Goal: Information Seeking & Learning: Learn about a topic

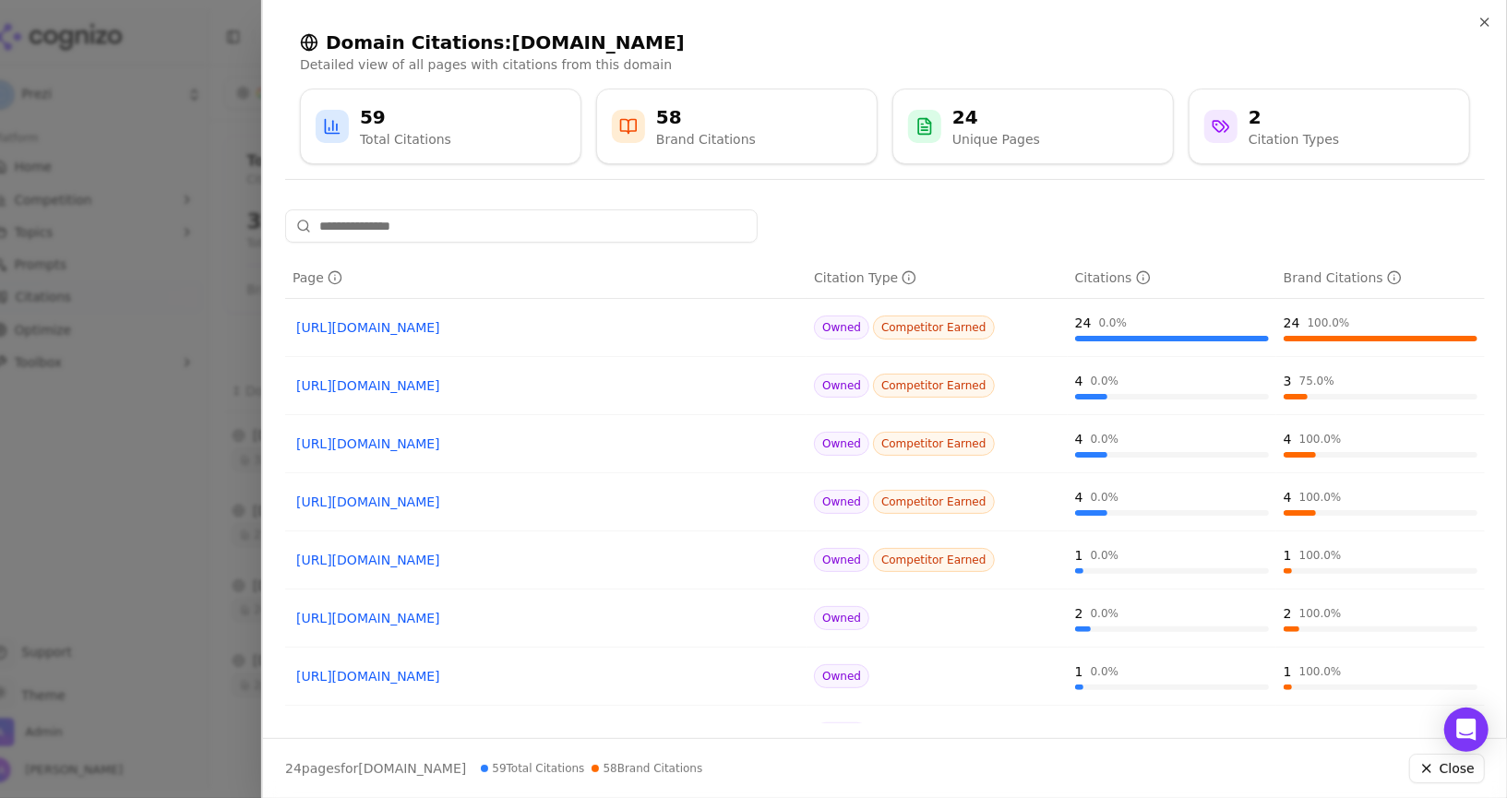
click at [220, 200] on div at bounding box center [753, 399] width 1507 height 798
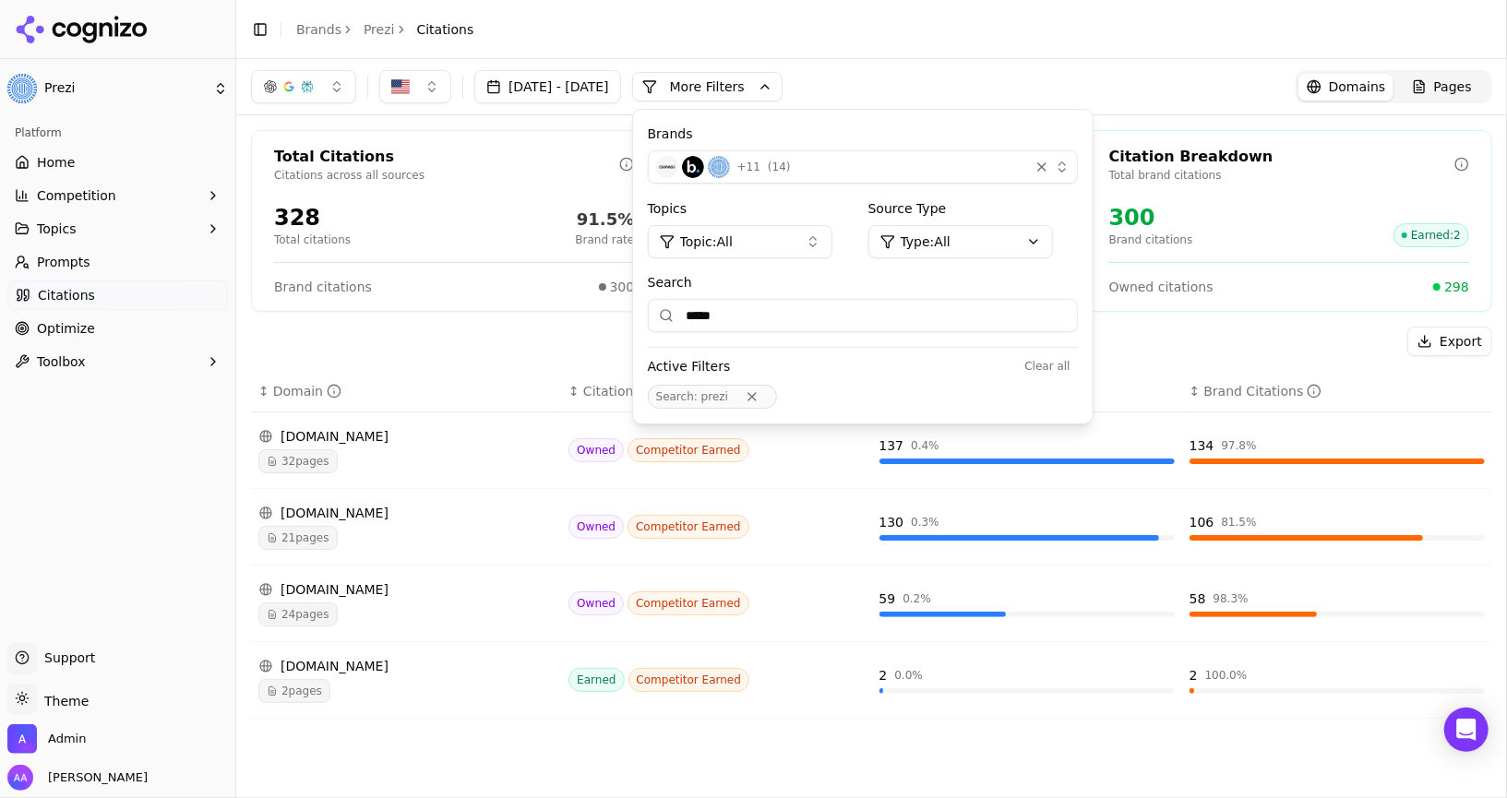
click at [326, 30] on link "Brands" at bounding box center [318, 29] width 45 height 15
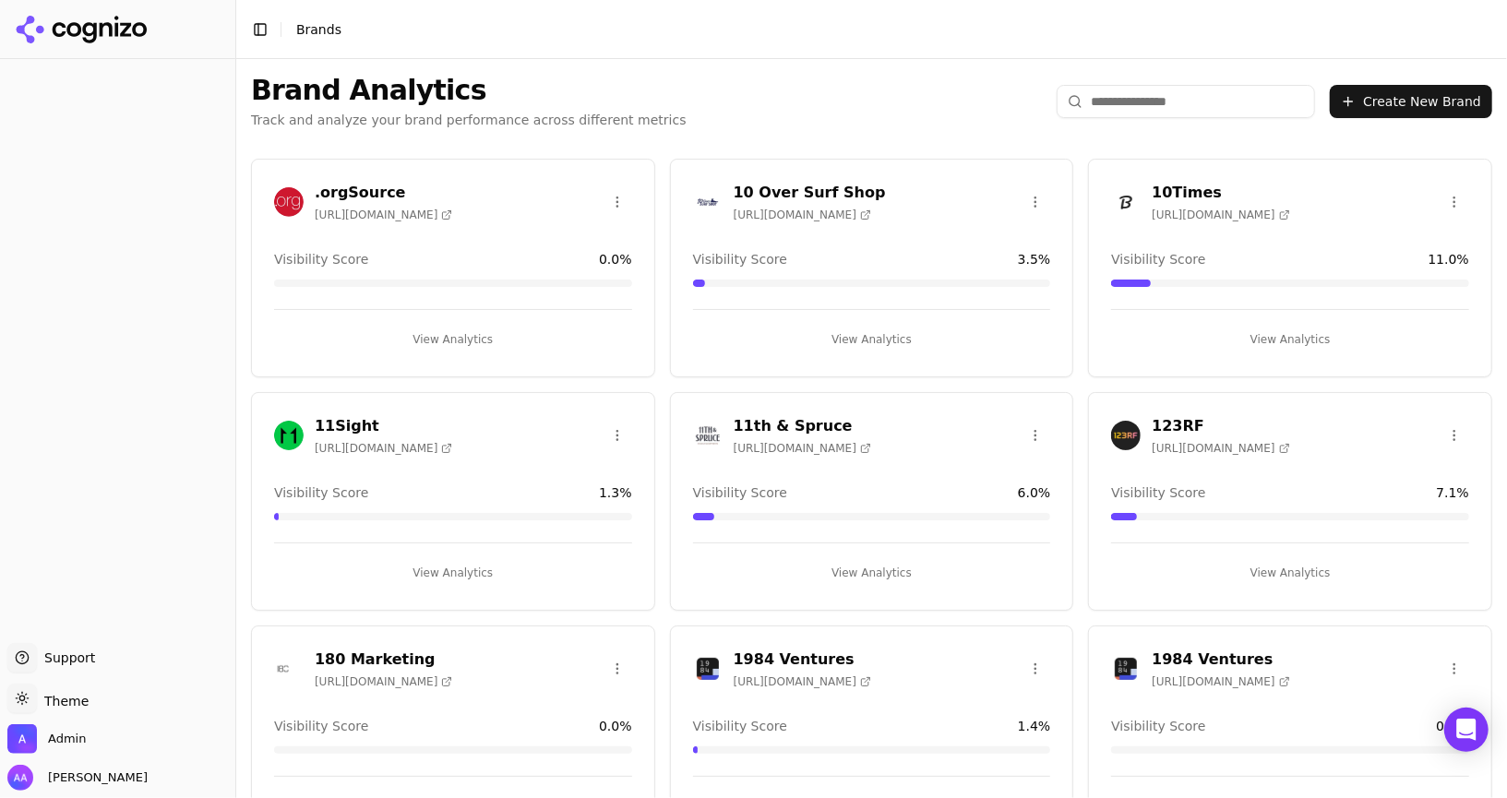
click at [1181, 89] on input "search" at bounding box center [1185, 101] width 258 height 33
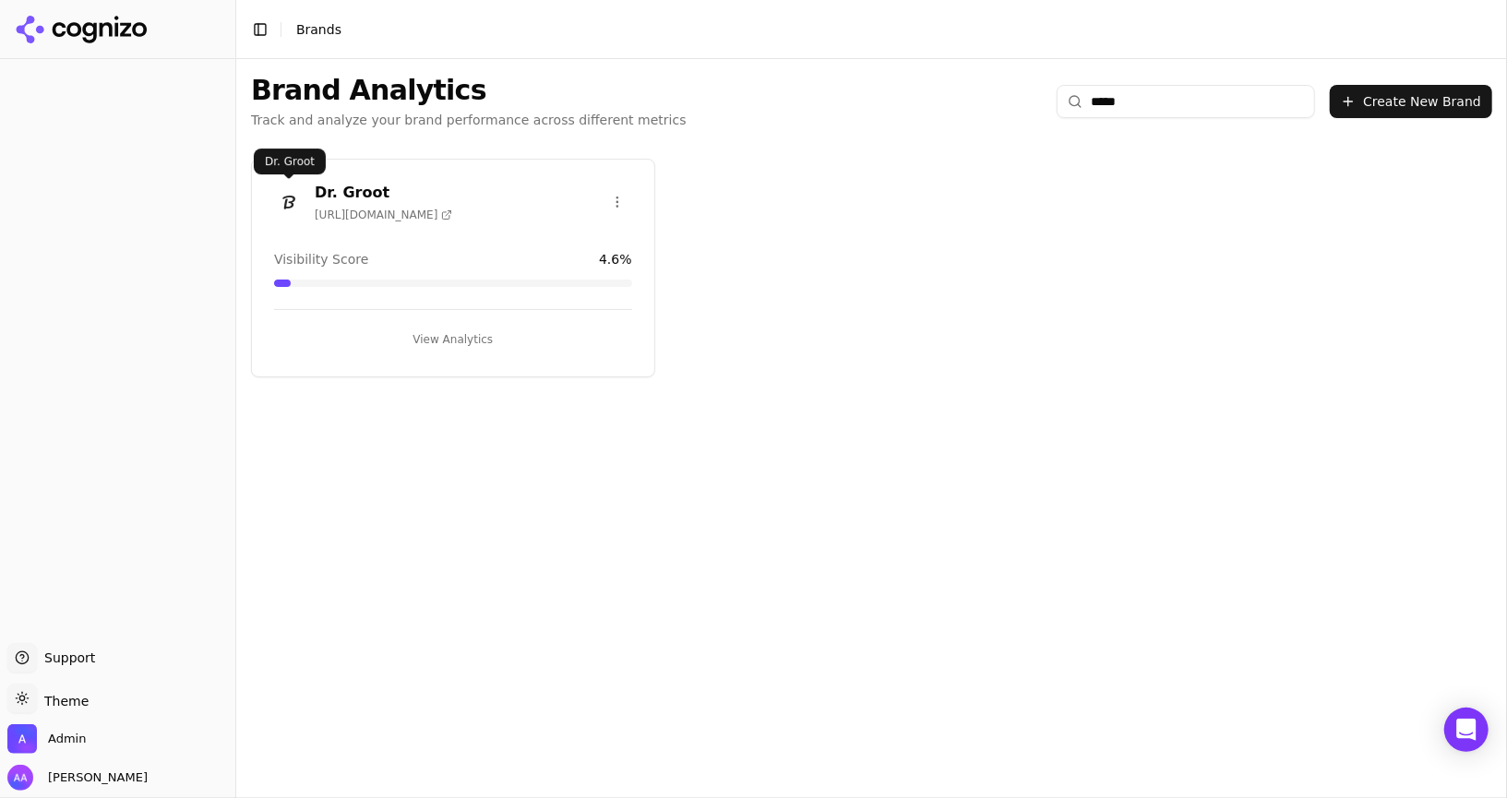
type input "*****"
click at [284, 197] on img at bounding box center [289, 202] width 30 height 30
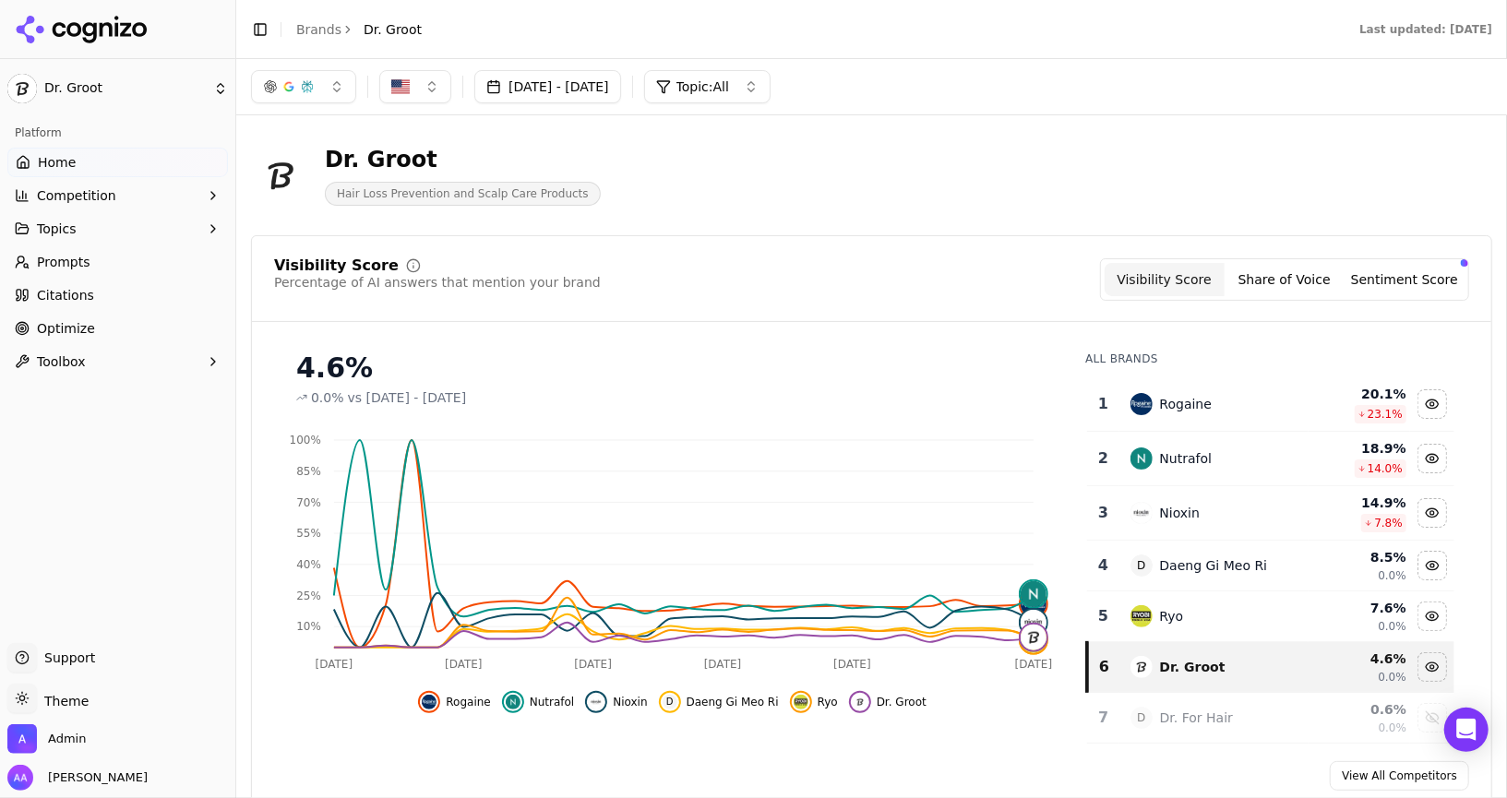
click at [99, 331] on link "Optimize" at bounding box center [117, 329] width 220 height 30
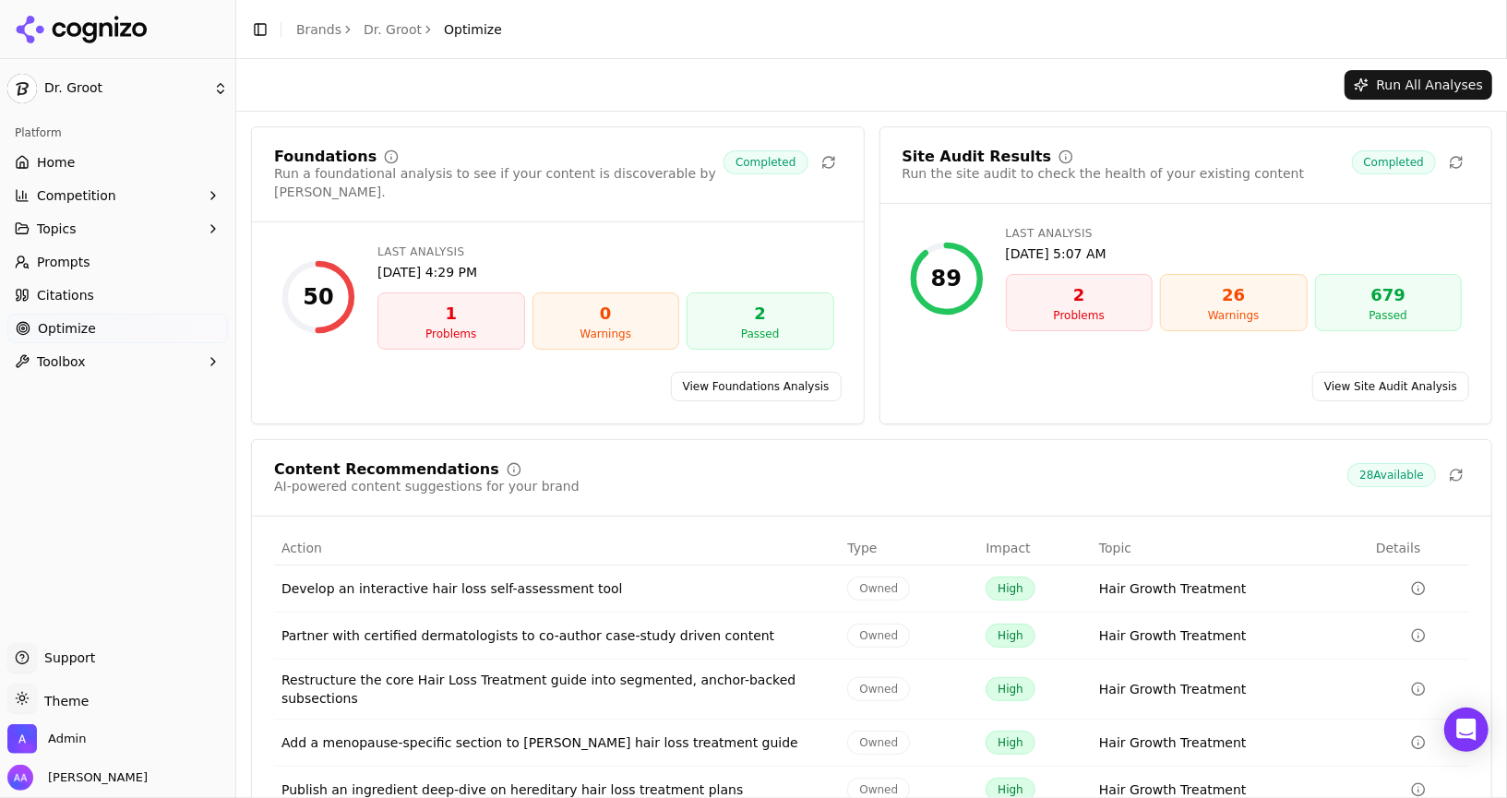
click at [390, 35] on link "Dr. Groot" at bounding box center [392, 29] width 58 height 18
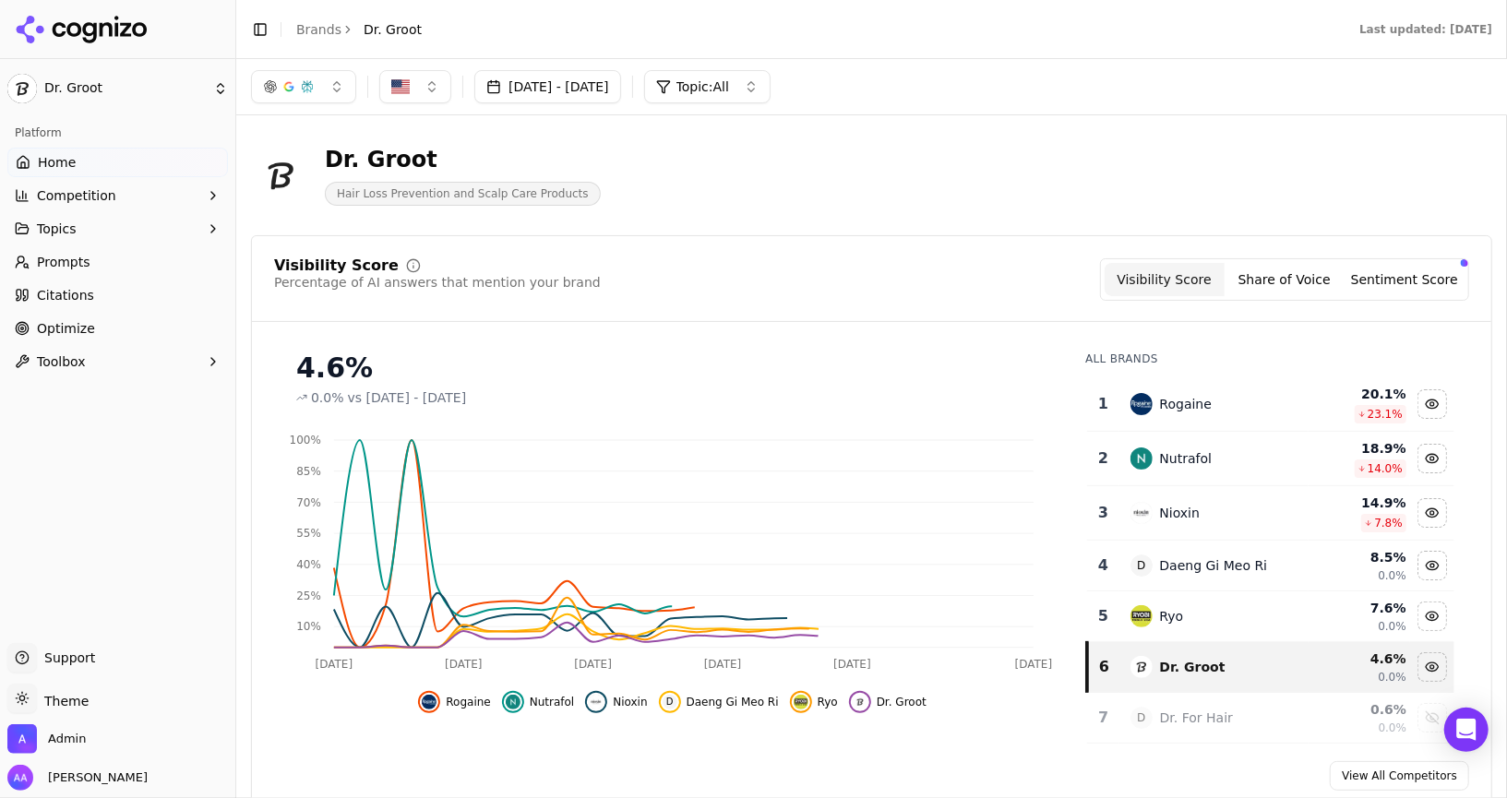
click at [323, 35] on link "Brands" at bounding box center [318, 29] width 45 height 15
click at [116, 12] on html "Dr. Groot Platform Home Competition Topics Prompts Citations Optimize Toolbox S…" at bounding box center [753, 399] width 1507 height 798
click at [116, 29] on html "Dr. Groot Platform Home Competition Topics Prompts Citations Optimize Toolbox S…" at bounding box center [753, 399] width 1507 height 798
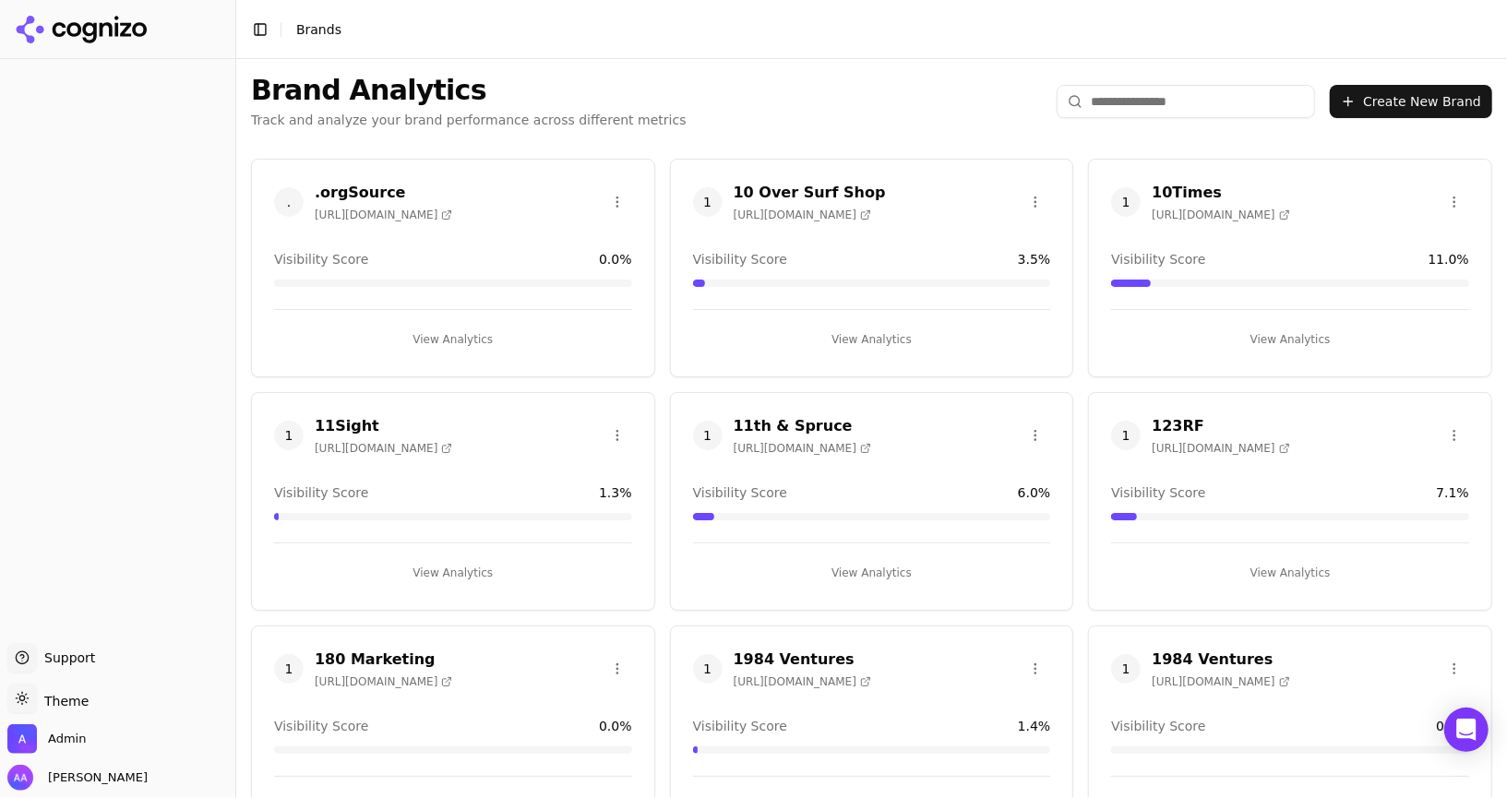
click at [1131, 95] on input "search" at bounding box center [1185, 101] width 258 height 33
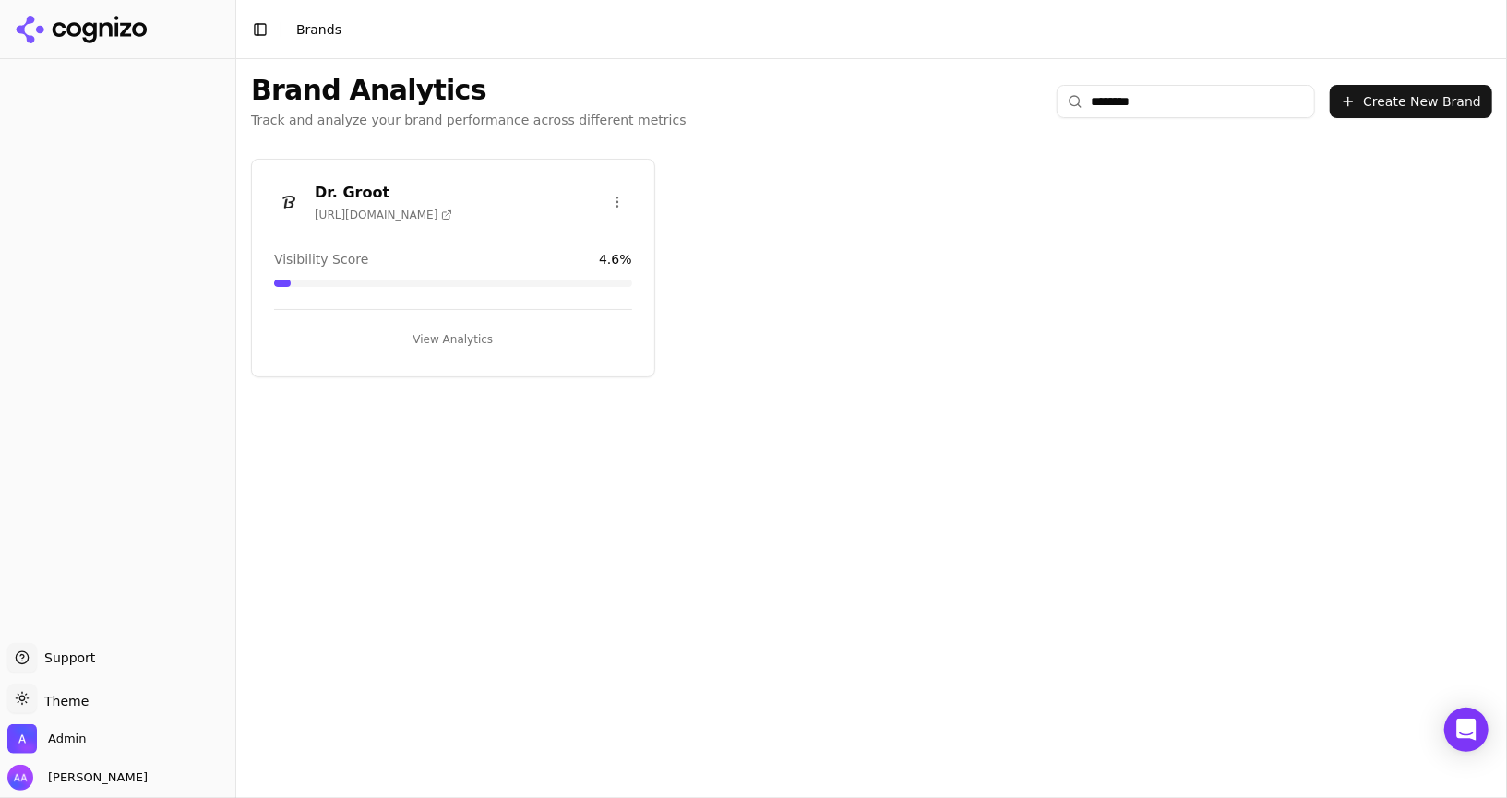
type input "********"
click at [617, 187] on html "Support Support Toggle theme Theme Admin Alp Aysan Toggle Sidebar Brands Brand …" at bounding box center [753, 399] width 1507 height 798
click at [595, 233] on div "Edit Brand" at bounding box center [572, 239] width 109 height 30
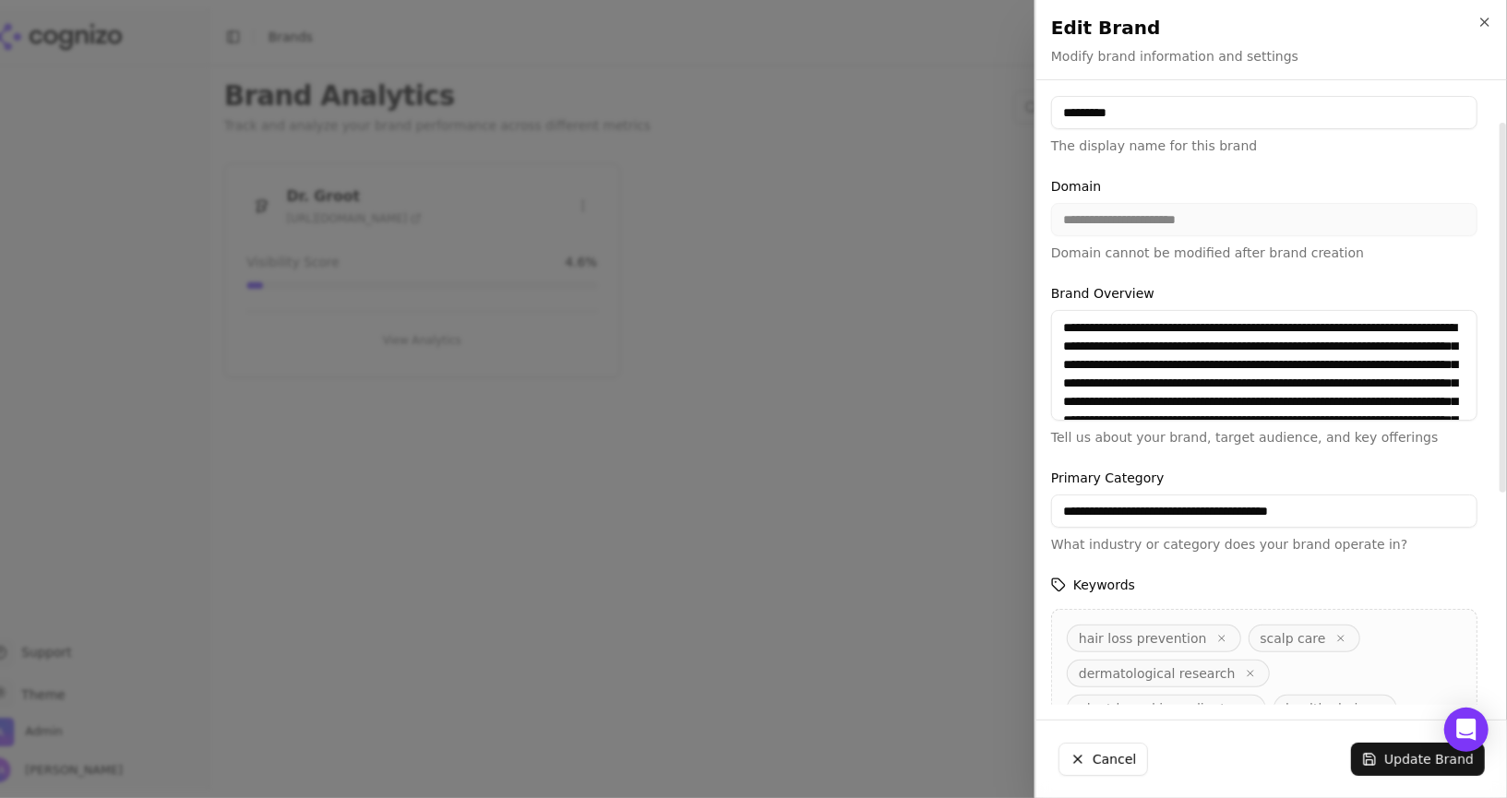
scroll to position [48, 0]
click at [1166, 219] on div "**********" at bounding box center [1264, 218] width 426 height 85
click at [853, 308] on div at bounding box center [753, 399] width 1507 height 798
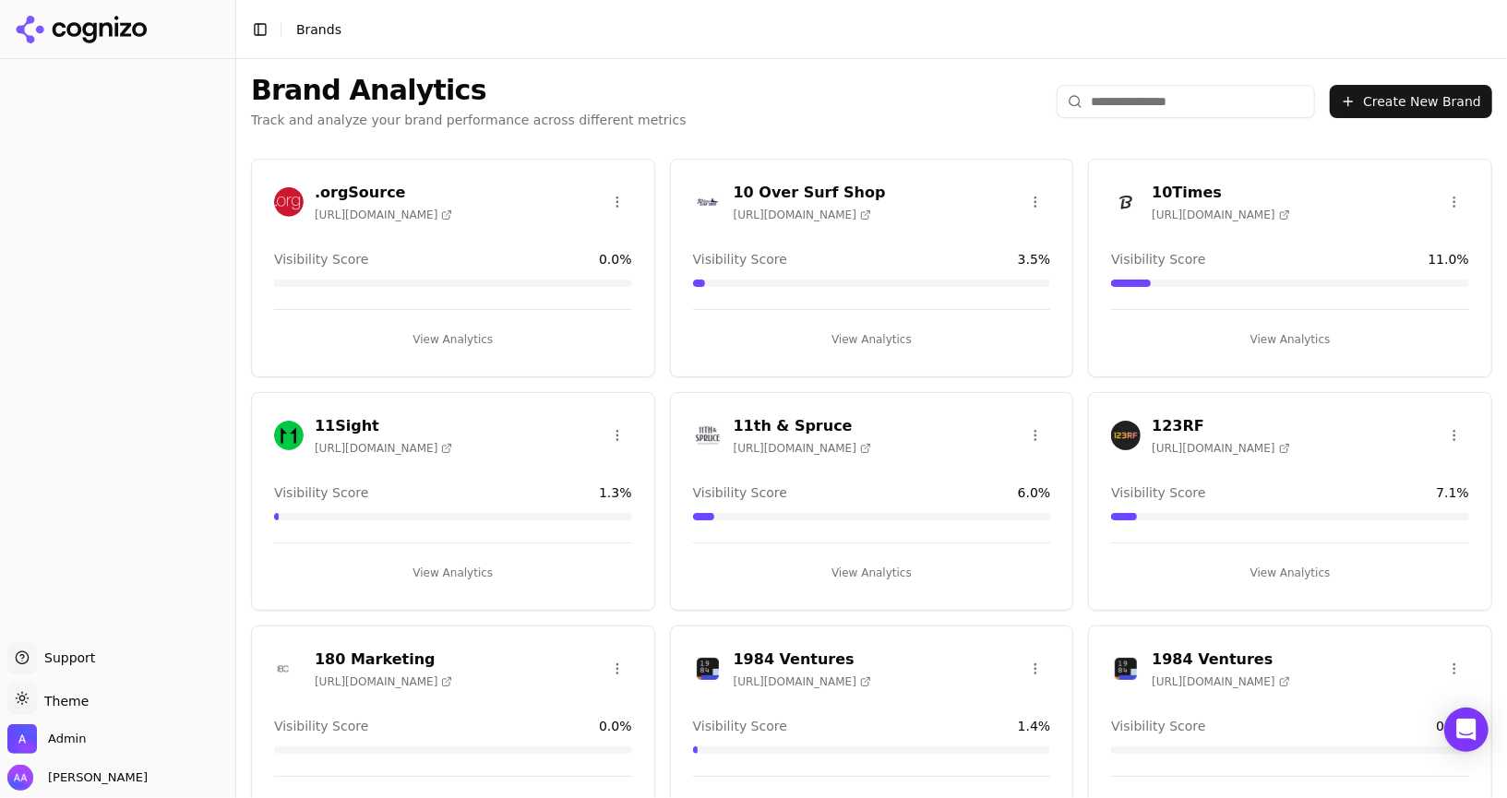
click at [1138, 101] on input "search" at bounding box center [1185, 101] width 258 height 33
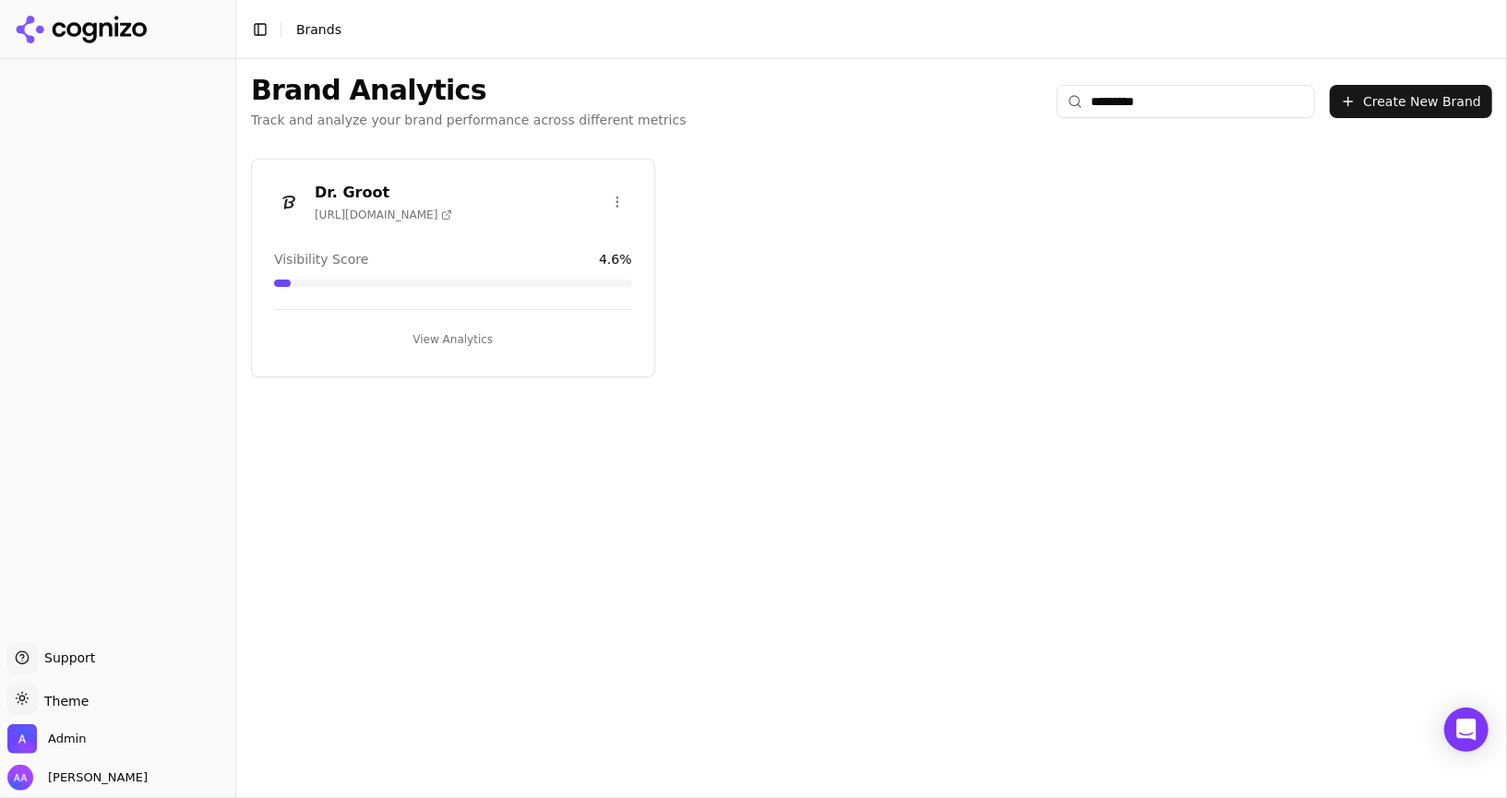
type input "*********"
click at [281, 220] on div "Dr. Groot https://lgbeauty.com" at bounding box center [453, 205] width 402 height 46
click at [281, 200] on img at bounding box center [289, 202] width 30 height 30
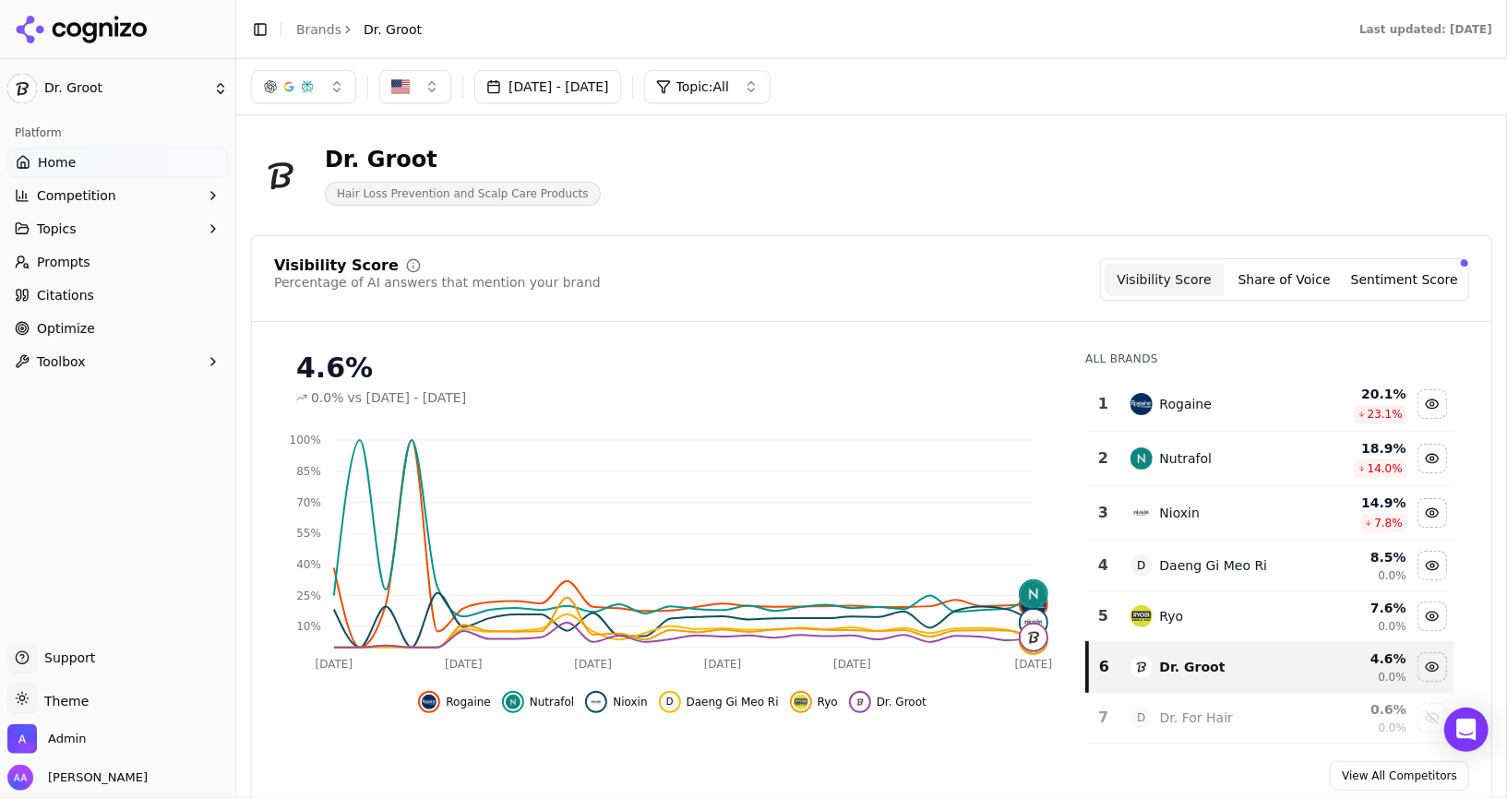
click at [135, 326] on link "Optimize" at bounding box center [117, 329] width 220 height 30
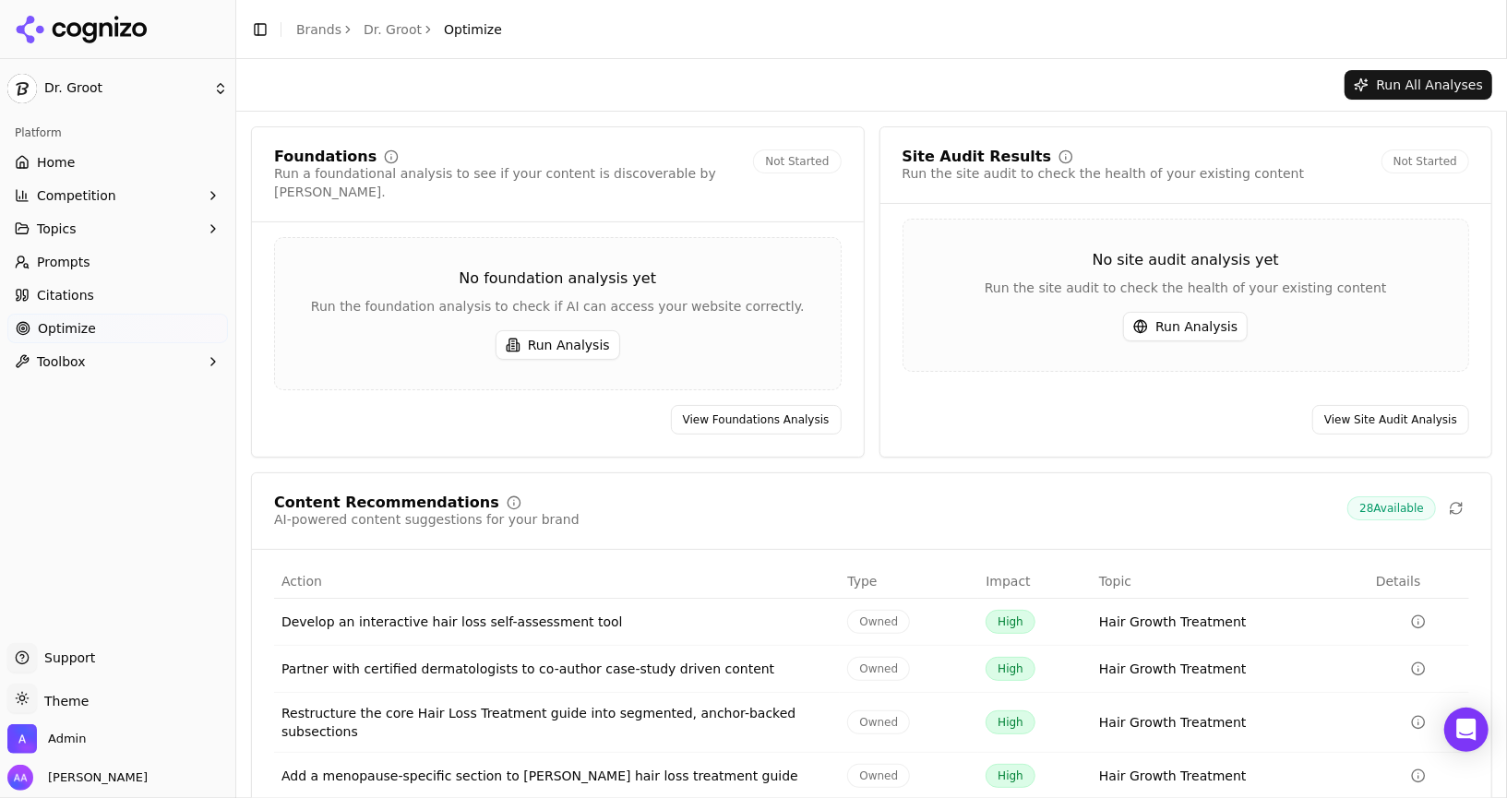
click at [714, 297] on div "Run the foundation analysis to check if AI can access your website correctly." at bounding box center [558, 306] width 566 height 18
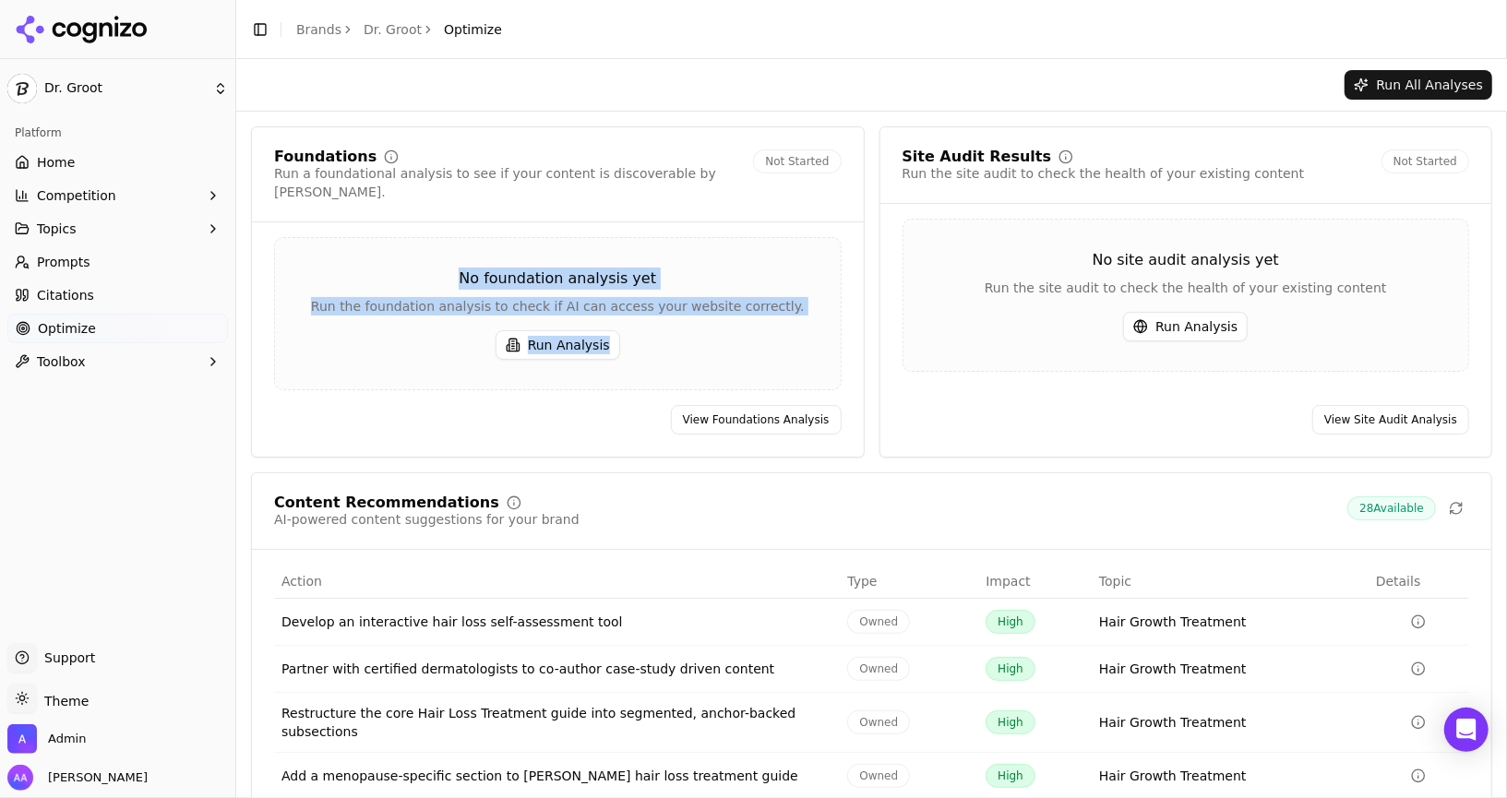
drag, startPoint x: 745, startPoint y: 335, endPoint x: 411, endPoint y: 242, distance: 346.7
click at [411, 242] on div "No foundation analysis yet Run the foundation analysis to check if AI can acces…" at bounding box center [557, 313] width 567 height 153
click at [479, 268] on div "No foundation analysis yet" at bounding box center [558, 279] width 566 height 22
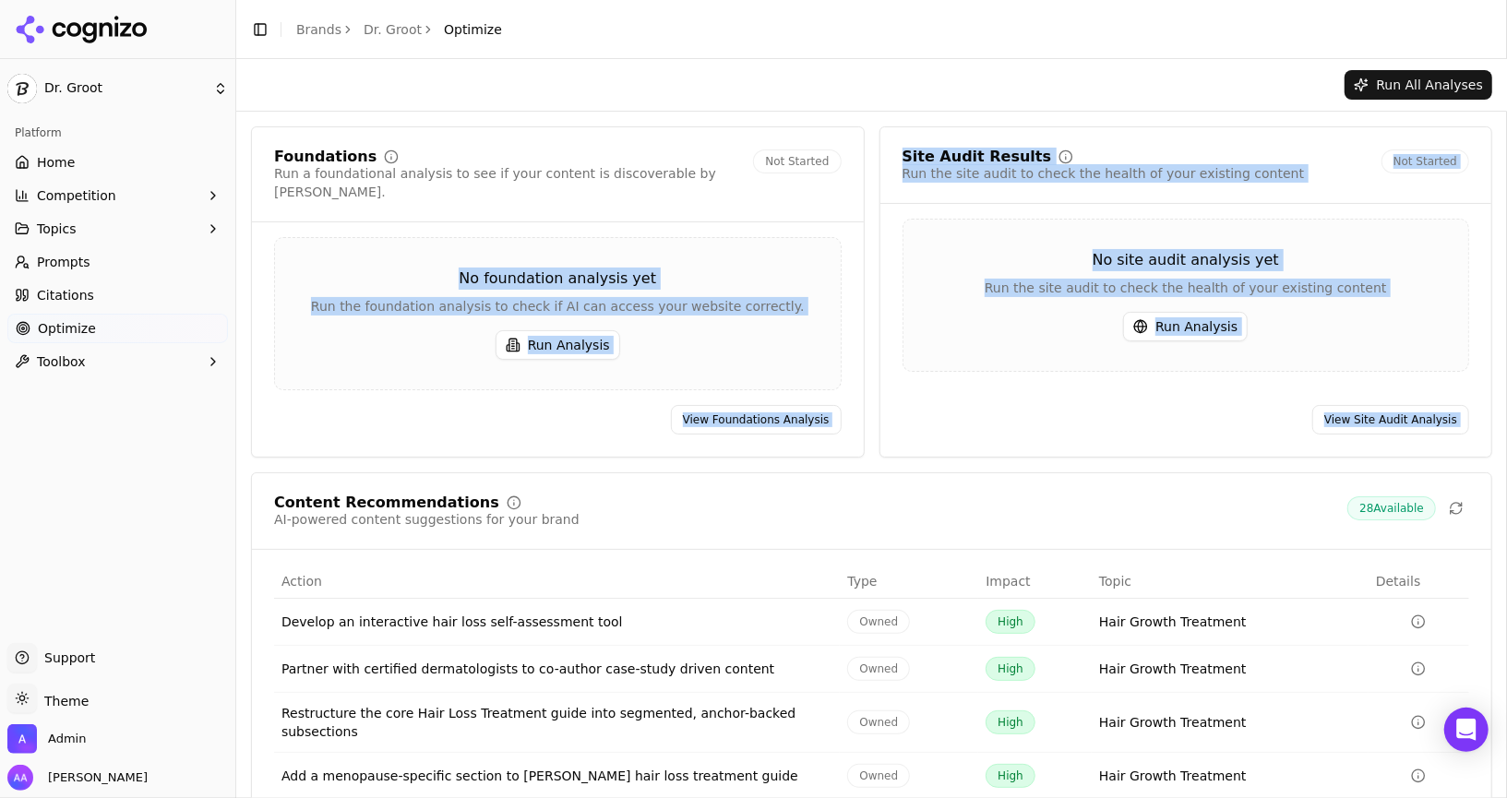
drag, startPoint x: 479, startPoint y: 259, endPoint x: 1472, endPoint y: 430, distance: 1008.2
click at [1472, 430] on div "Foundations Run a foundational analysis to see if your content is discoverable …" at bounding box center [871, 291] width 1241 height 331
click at [1490, 429] on div "Site Audit Results Run the site audit to check the health of your existing cont…" at bounding box center [1186, 291] width 614 height 331
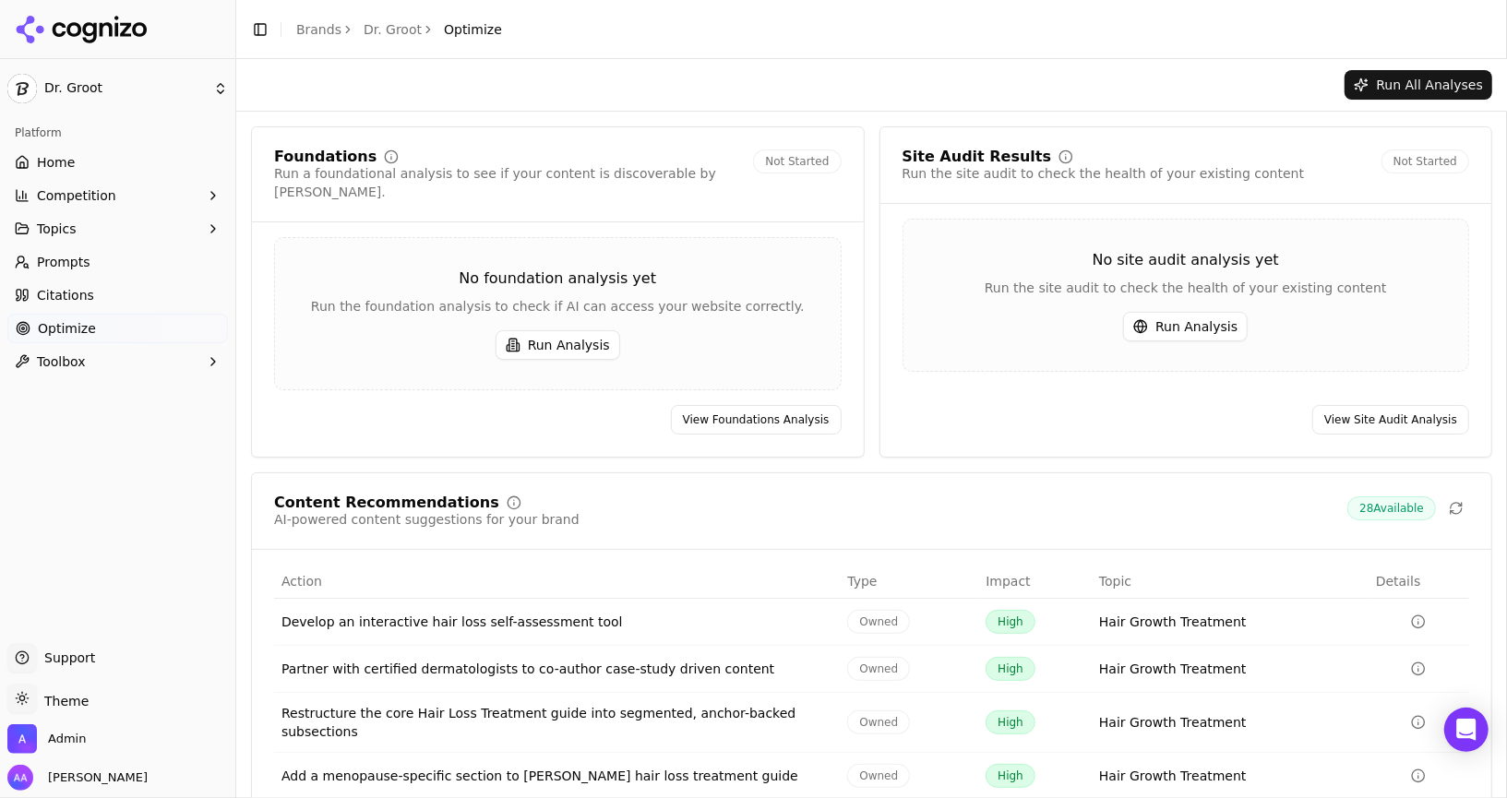
click at [378, 33] on link "Dr. Groot" at bounding box center [392, 29] width 58 height 18
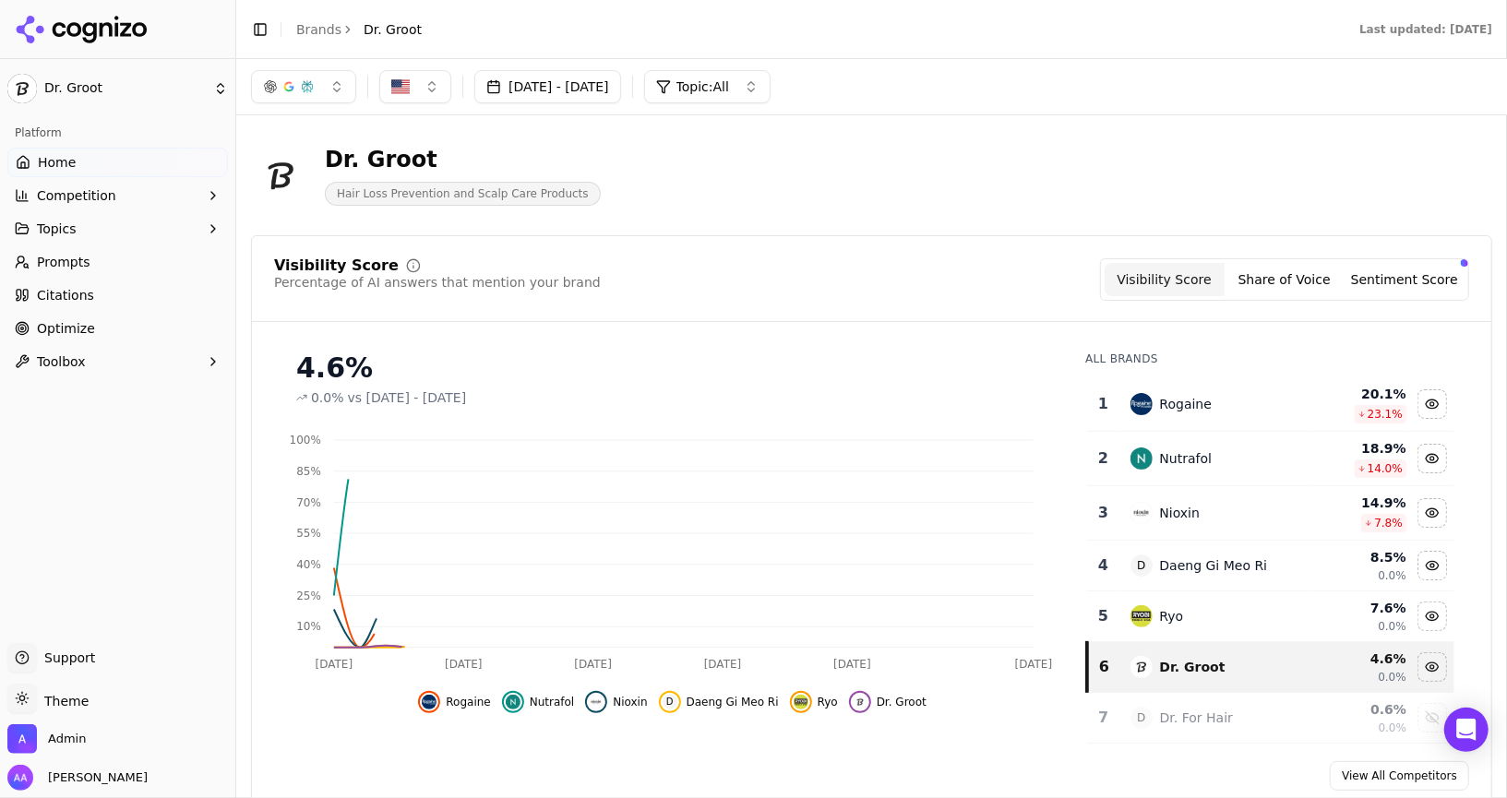
click at [321, 29] on link "Brands" at bounding box center [318, 29] width 45 height 15
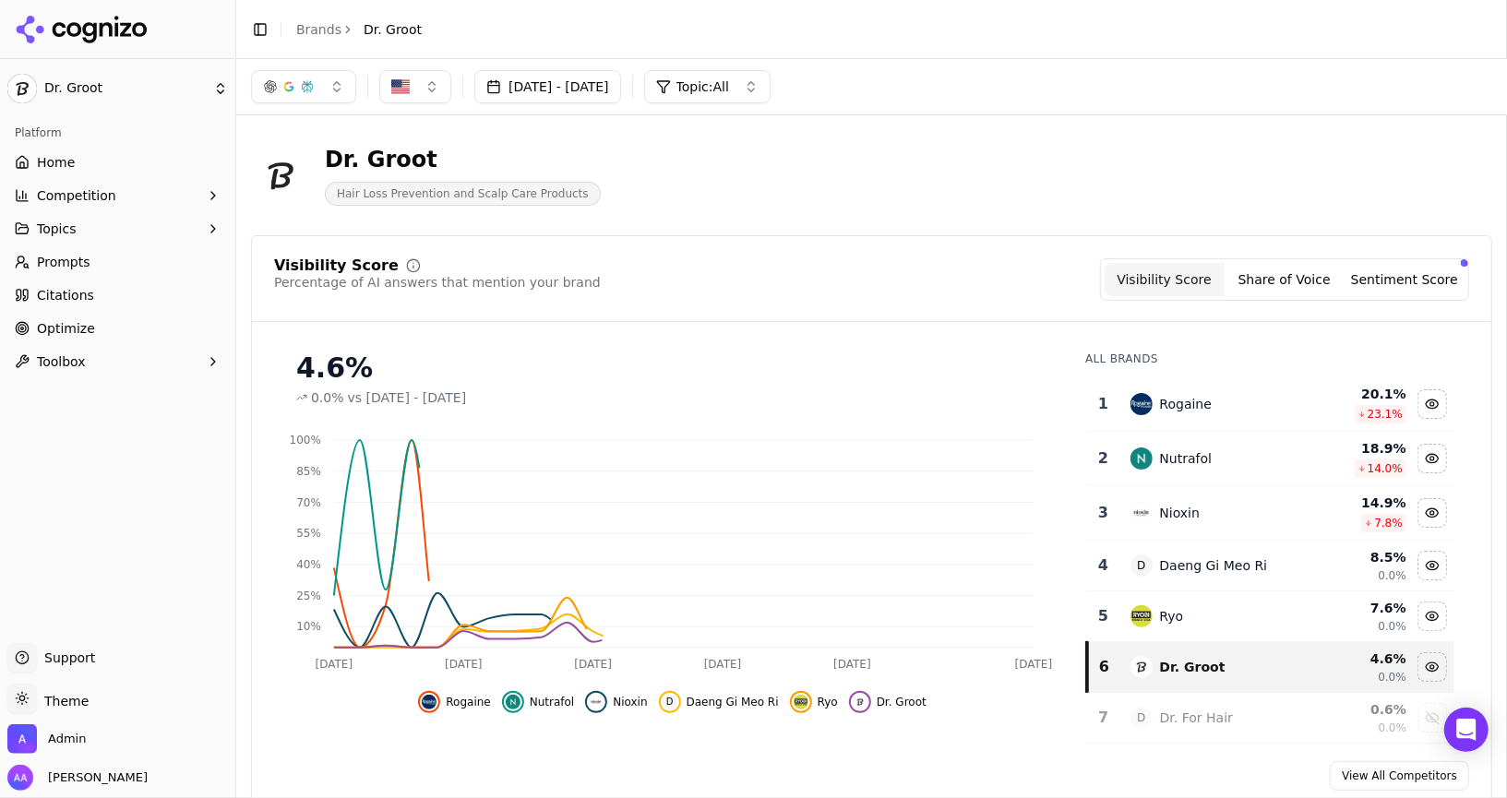
click at [317, 24] on html "Dr. Groot Platform Home Competition Topics Prompts Citations Optimize Toolbox S…" at bounding box center [753, 399] width 1507 height 798
click at [97, 335] on html "Dr. Groot Platform Home Competition Topics Prompts Citations Optimize Toolbox S…" at bounding box center [753, 399] width 1507 height 798
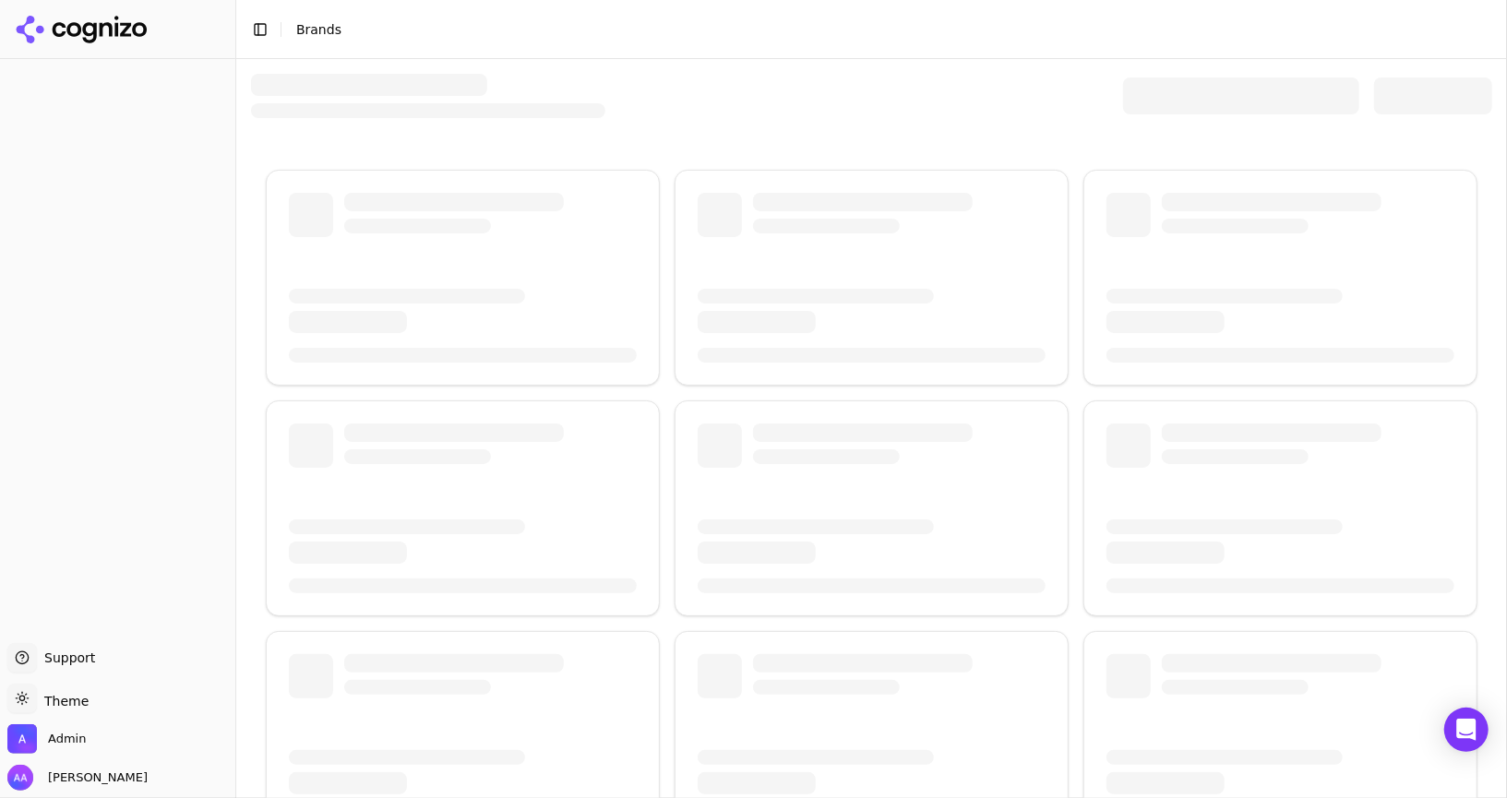
click at [1180, 119] on div at bounding box center [871, 583] width 1270 height 1048
click at [1183, 99] on div at bounding box center [1241, 95] width 236 height 37
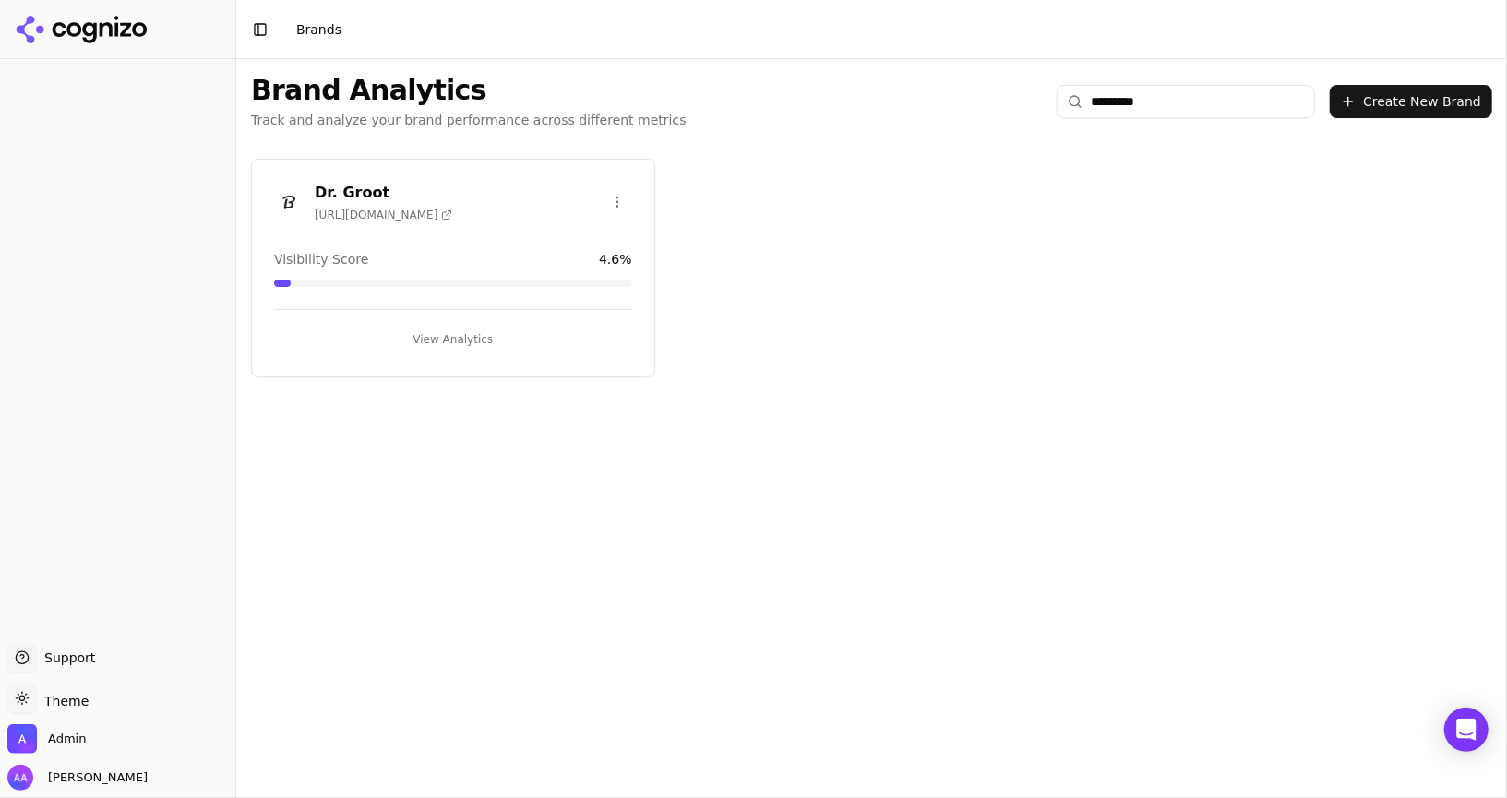
type input "*********"
click at [617, 196] on html "Support Support Toggle theme Theme Admin Alp Aysan Toggle Sidebar Brands Brand …" at bounding box center [753, 399] width 1507 height 798
click at [612, 232] on div "Edit Brand" at bounding box center [572, 239] width 109 height 30
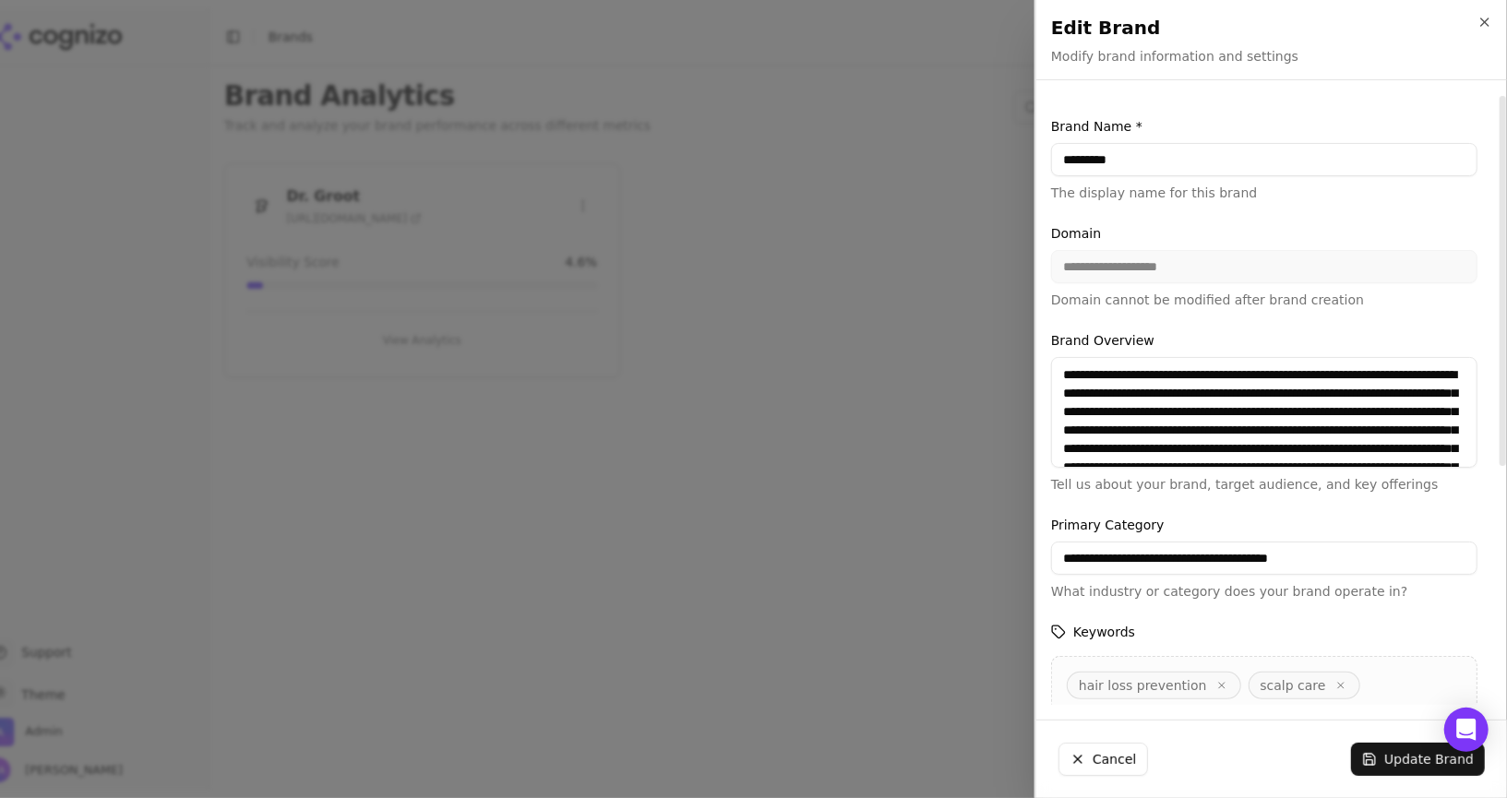
click at [1175, 256] on div "**********" at bounding box center [1264, 266] width 426 height 85
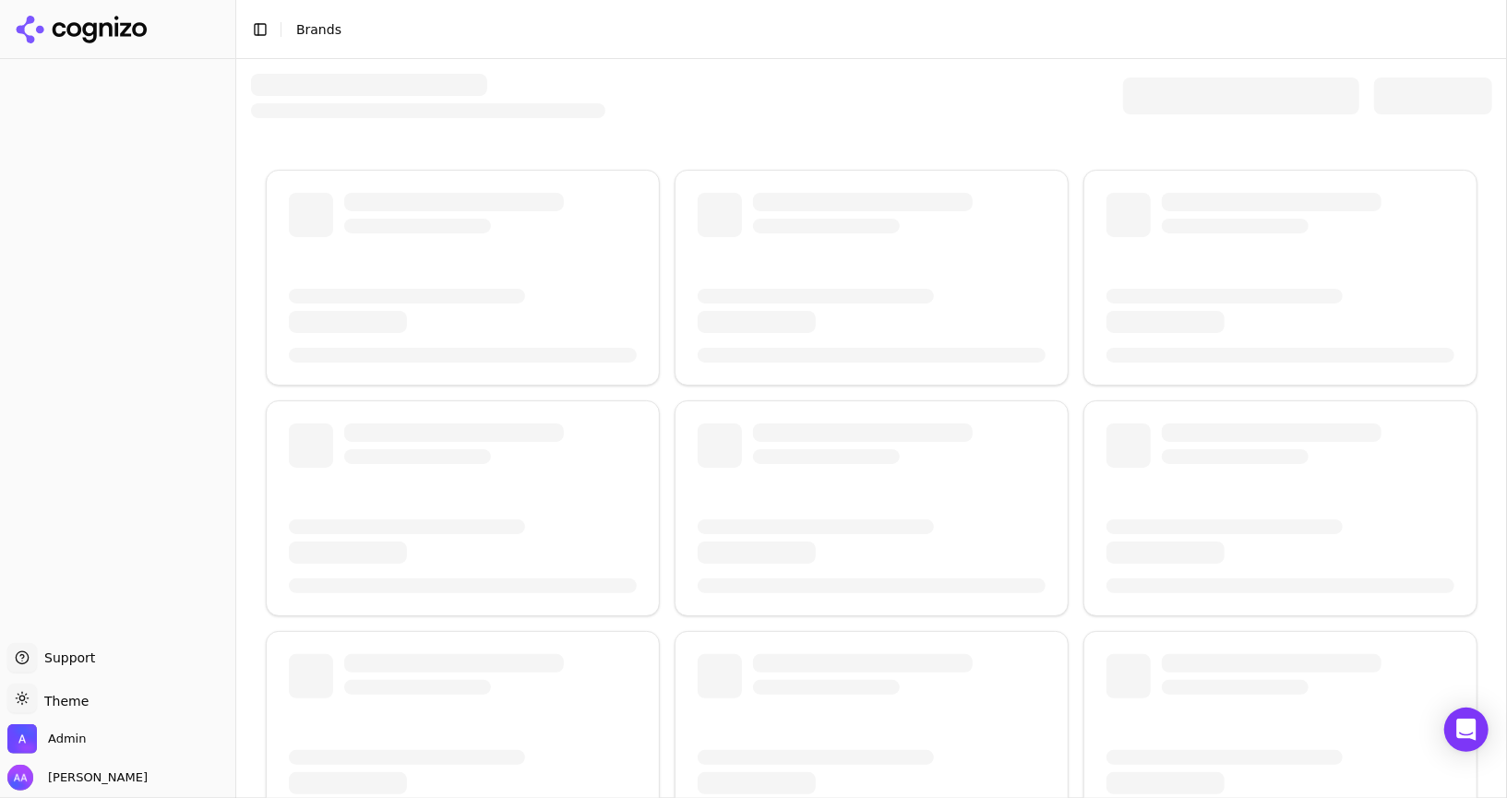
click at [1150, 83] on div at bounding box center [1241, 95] width 236 height 37
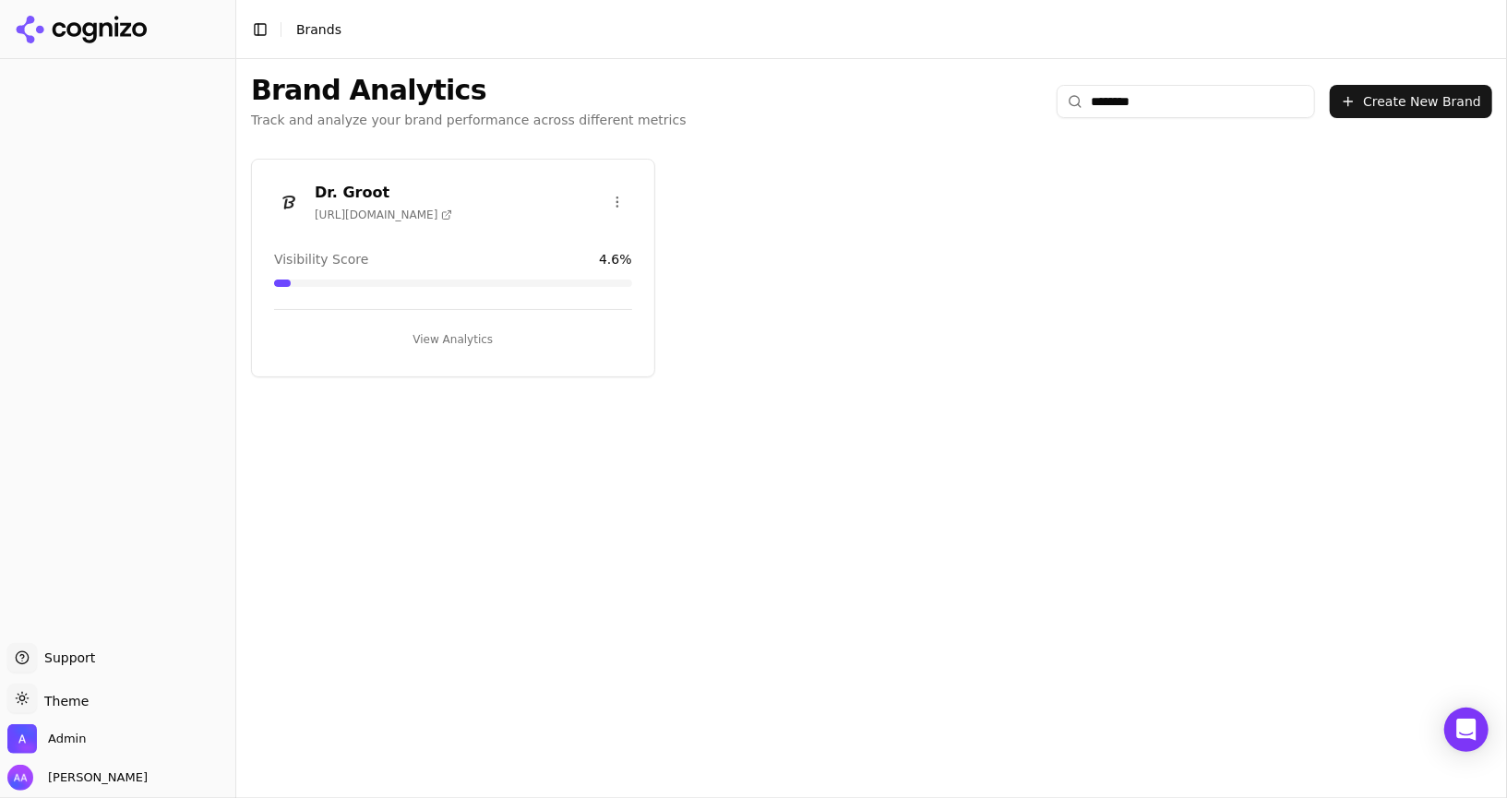
type input "********"
click at [288, 206] on img at bounding box center [289, 202] width 30 height 30
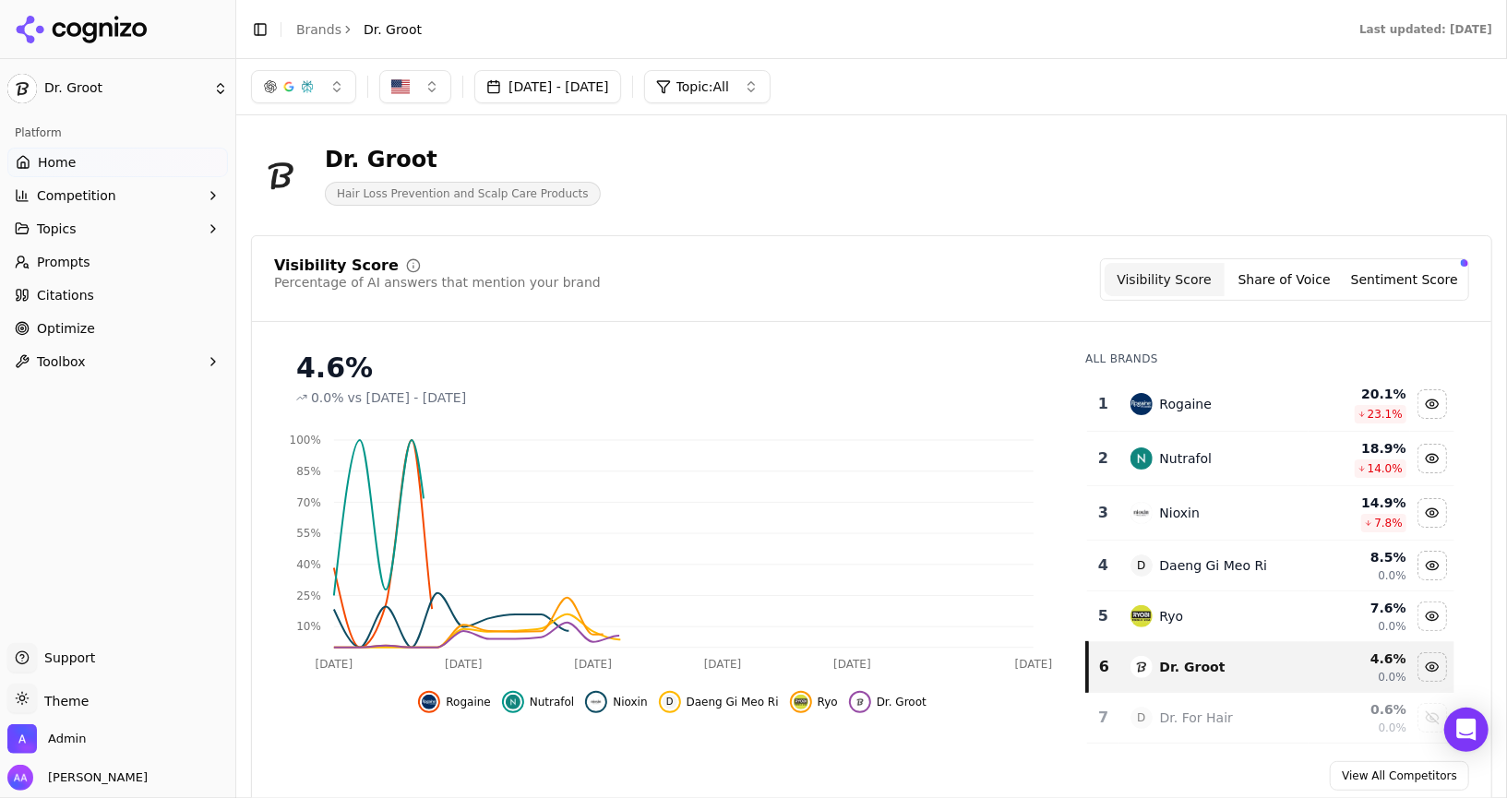
click at [105, 322] on link "Optimize" at bounding box center [117, 329] width 220 height 30
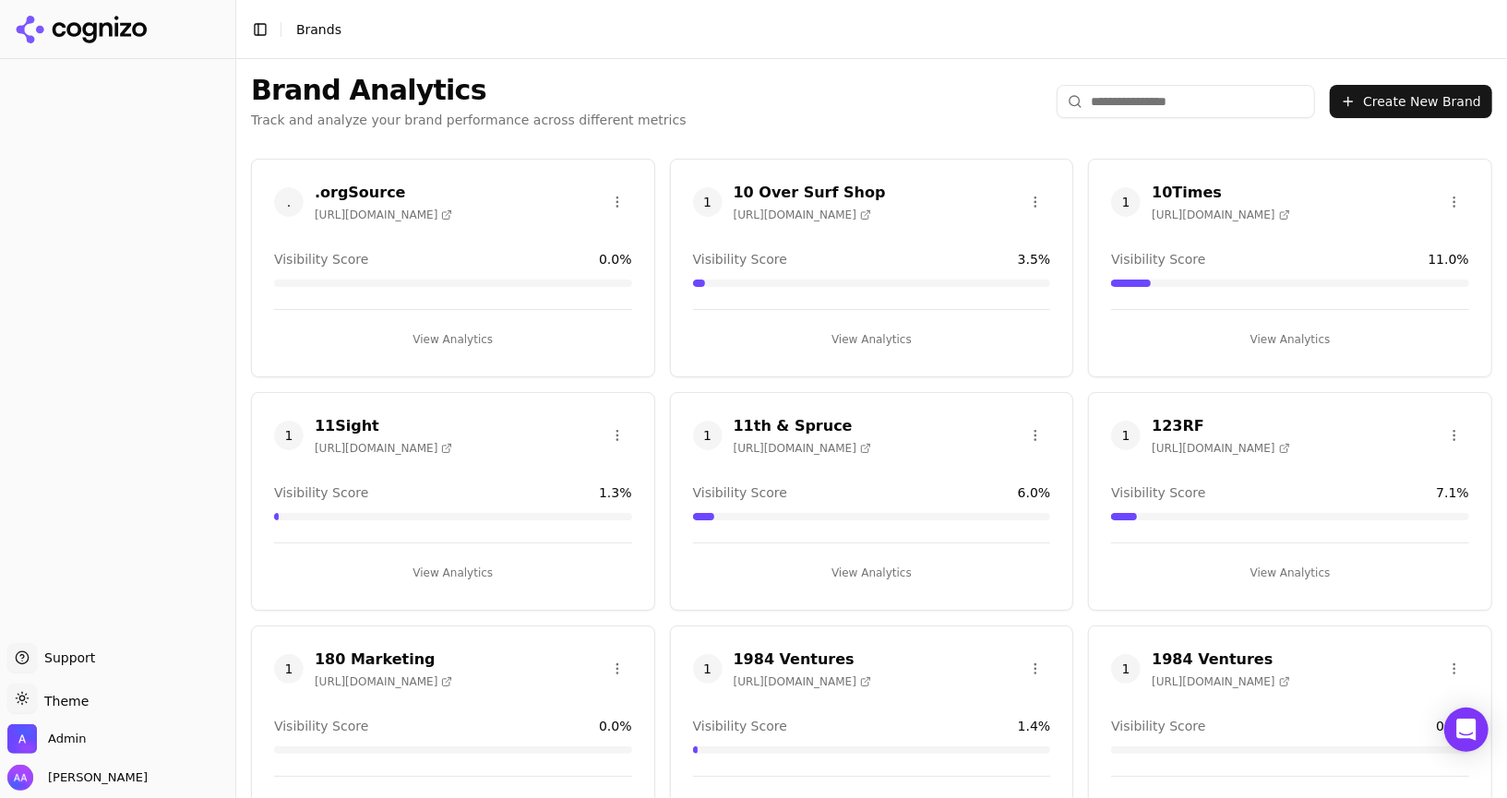
click at [1169, 102] on input "search" at bounding box center [1185, 101] width 258 height 33
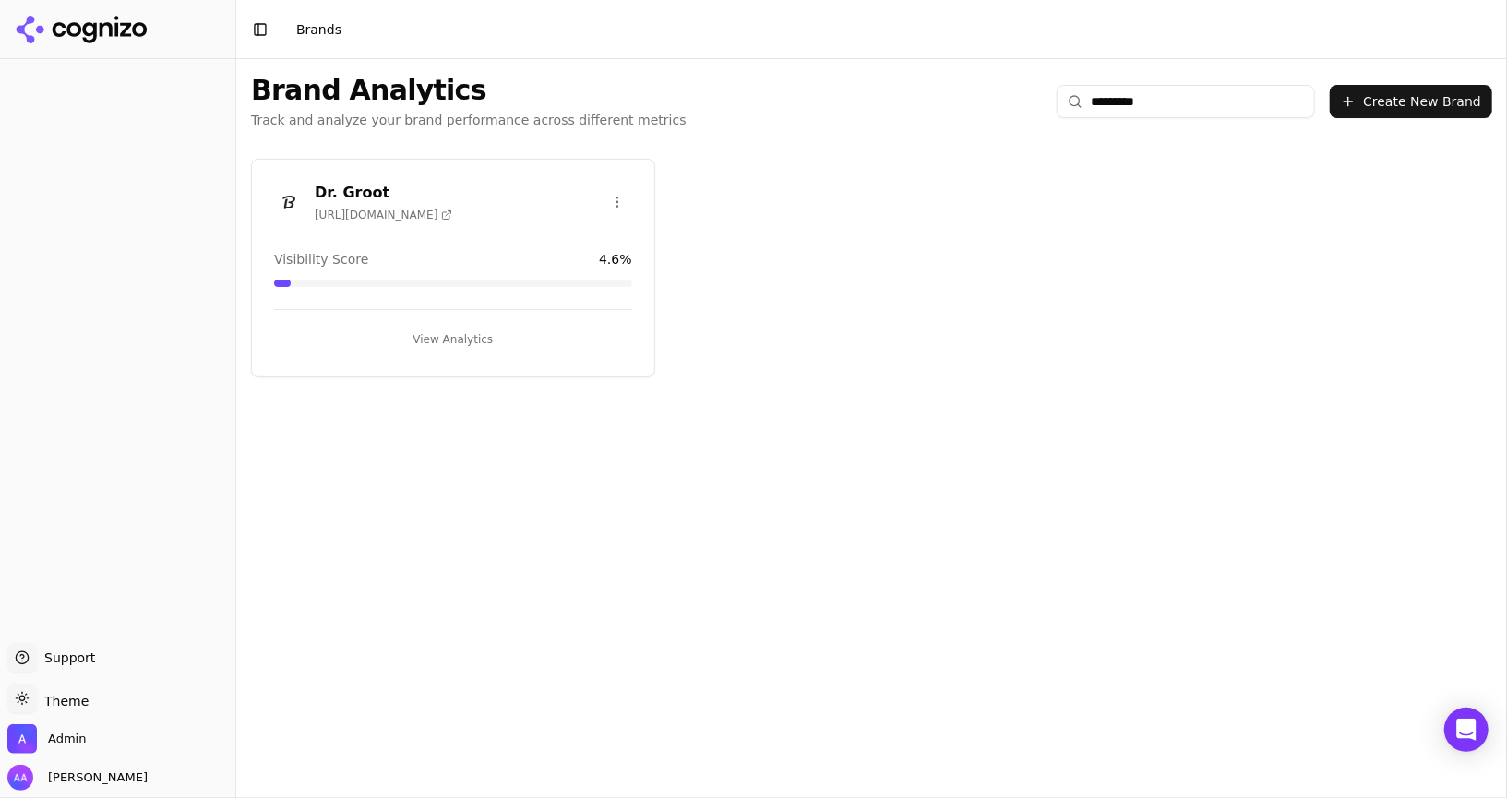
type input "*********"
click at [394, 326] on button "View Analytics" at bounding box center [453, 340] width 358 height 30
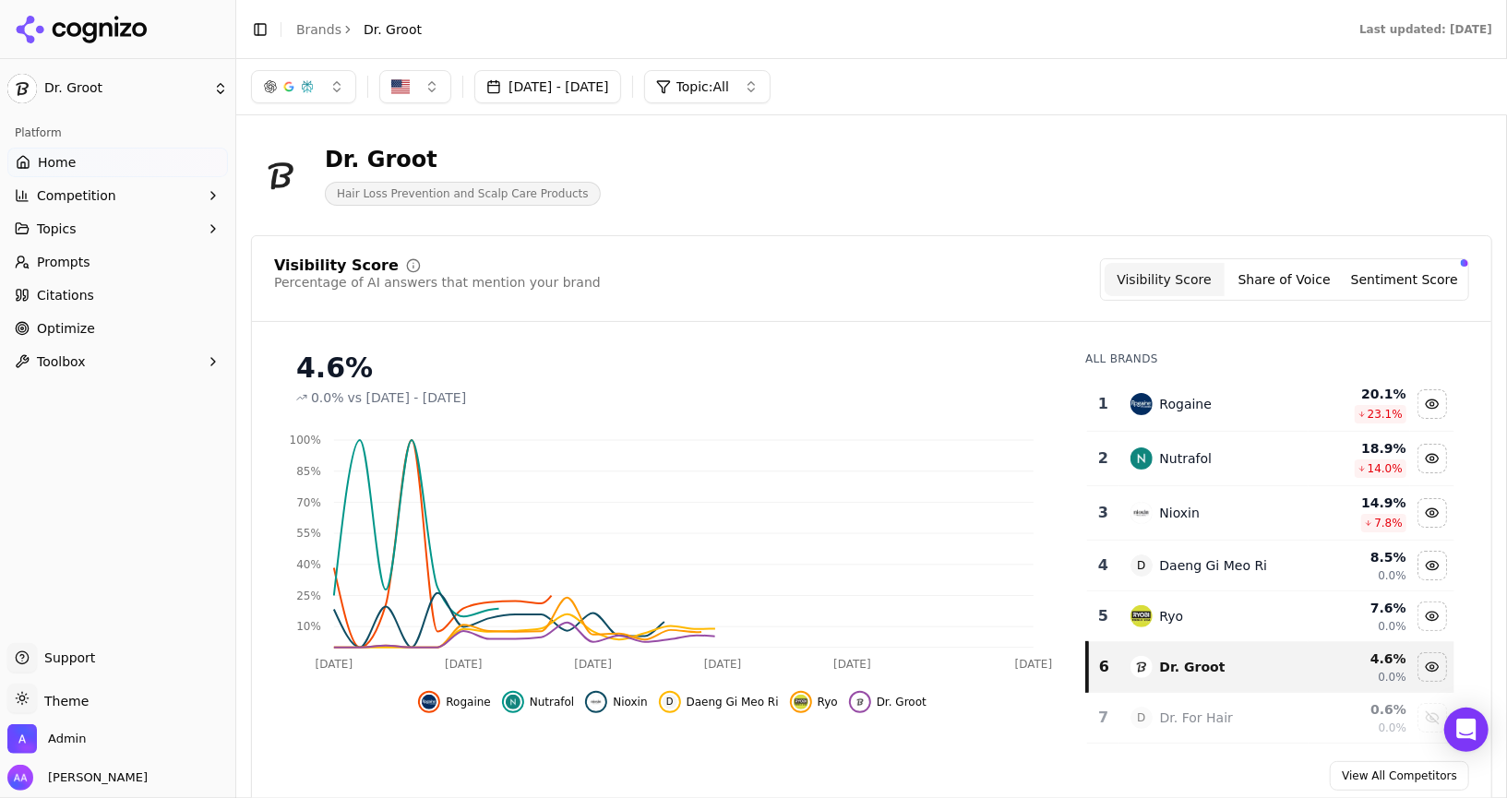
click at [94, 322] on link "Optimize" at bounding box center [117, 329] width 220 height 30
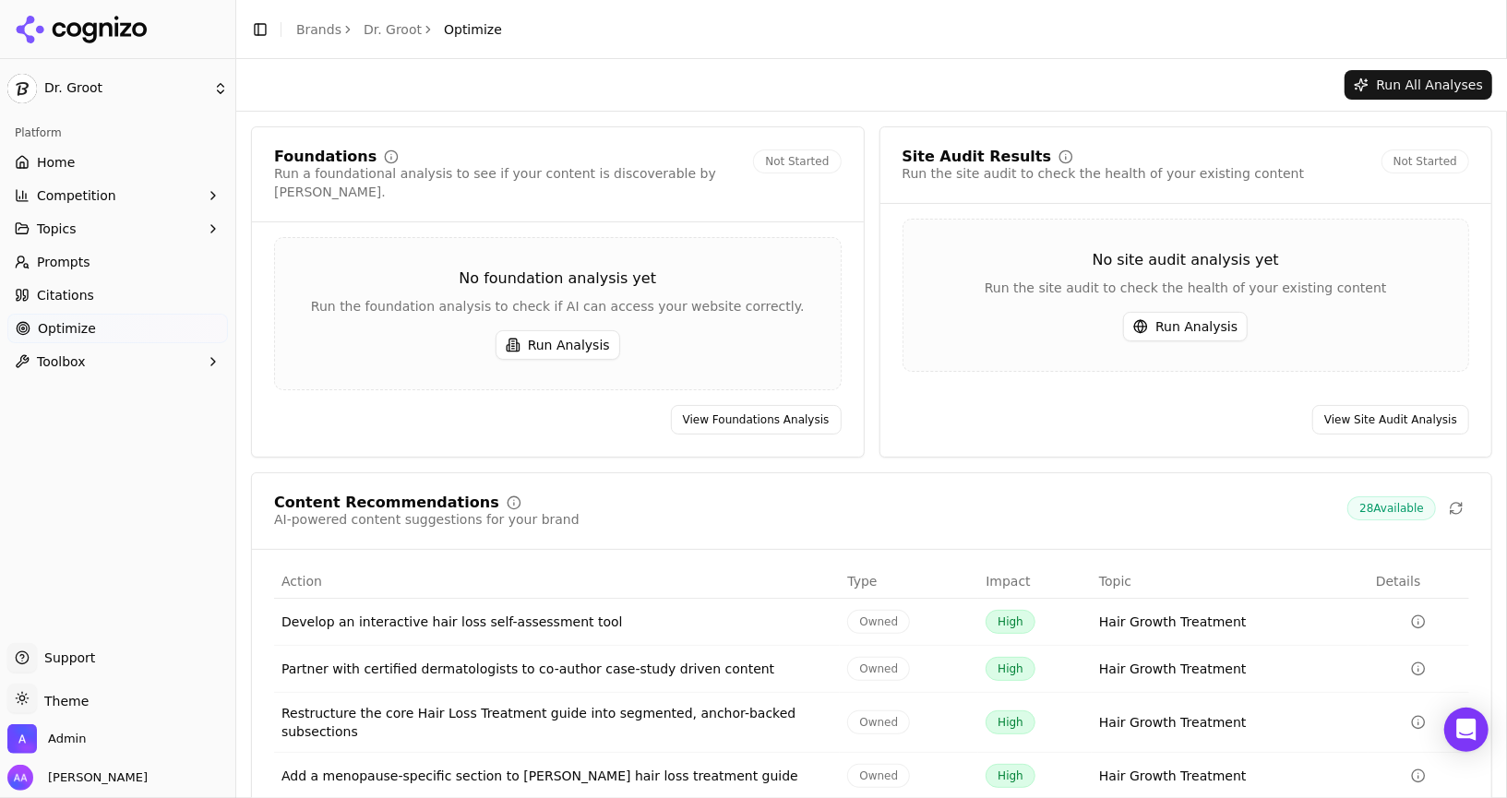
click at [1165, 323] on button "Run Analysis" at bounding box center [1185, 327] width 125 height 30
click at [564, 330] on button "Run Analysis" at bounding box center [557, 345] width 125 height 30
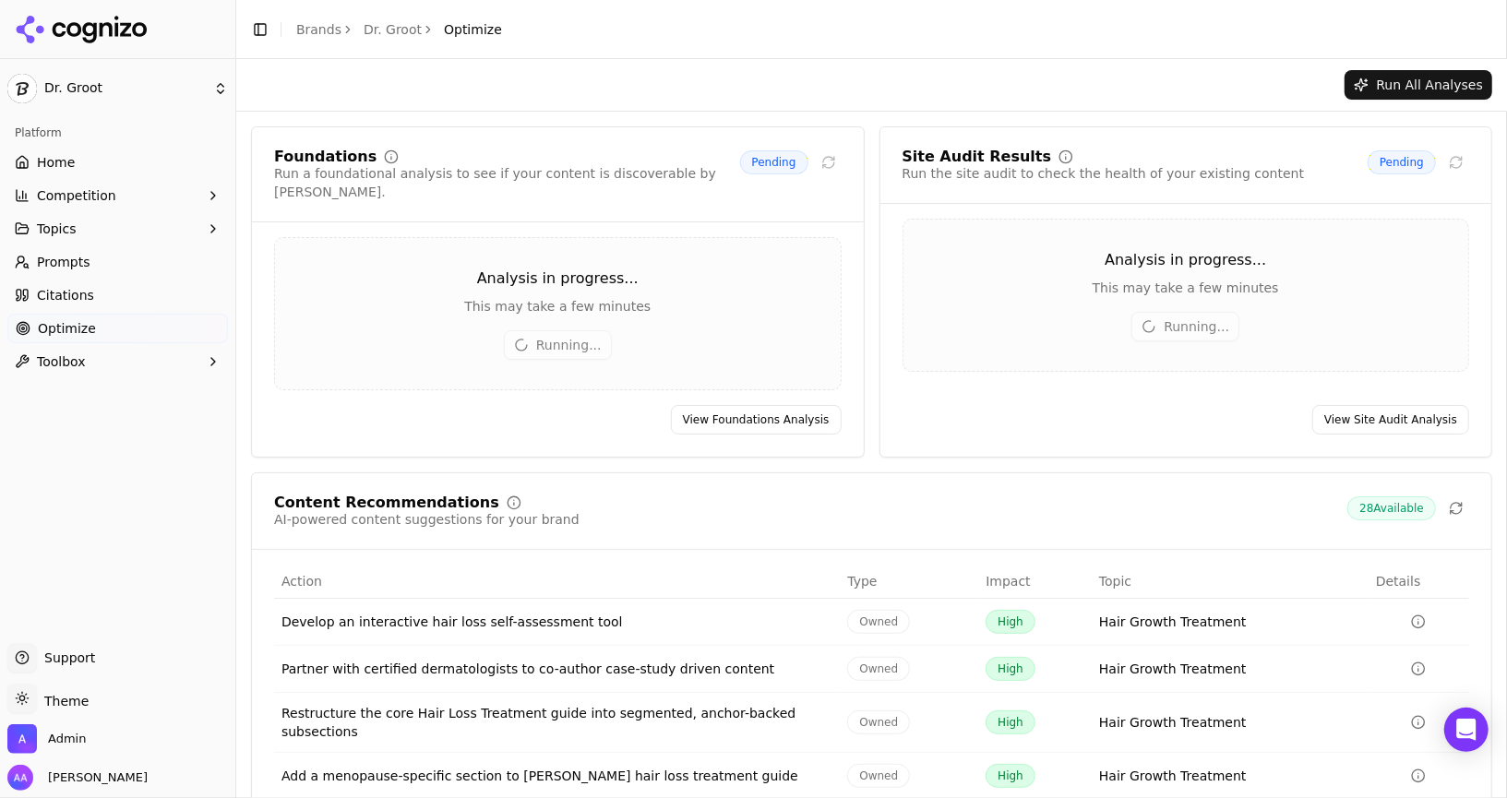
click at [395, 49] on header "Toggle Sidebar Brands Dr. Groot Optimize" at bounding box center [871, 29] width 1270 height 59
click at [323, 22] on link "Brands" at bounding box center [318, 29] width 45 height 15
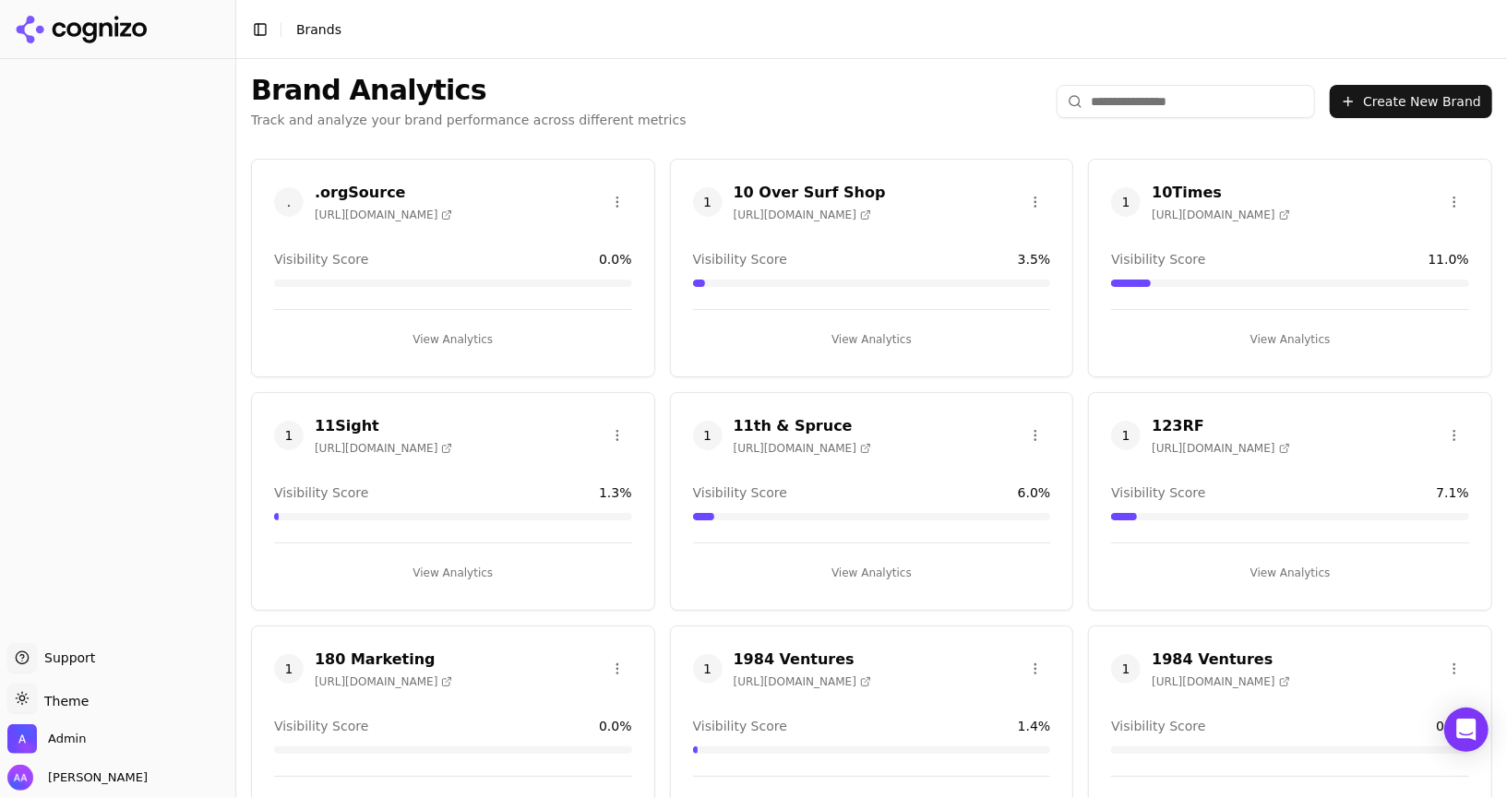
click at [1158, 112] on html "Support Support Toggle theme Theme Admin Alp Aysan Toggle Sidebar Brands Brand …" at bounding box center [753, 399] width 1507 height 798
click at [1156, 101] on html "Support Support Toggle theme Theme Admin Alp Aysan Toggle Sidebar Brands Brand …" at bounding box center [753, 399] width 1507 height 798
click at [1157, 97] on input "search" at bounding box center [1185, 101] width 258 height 33
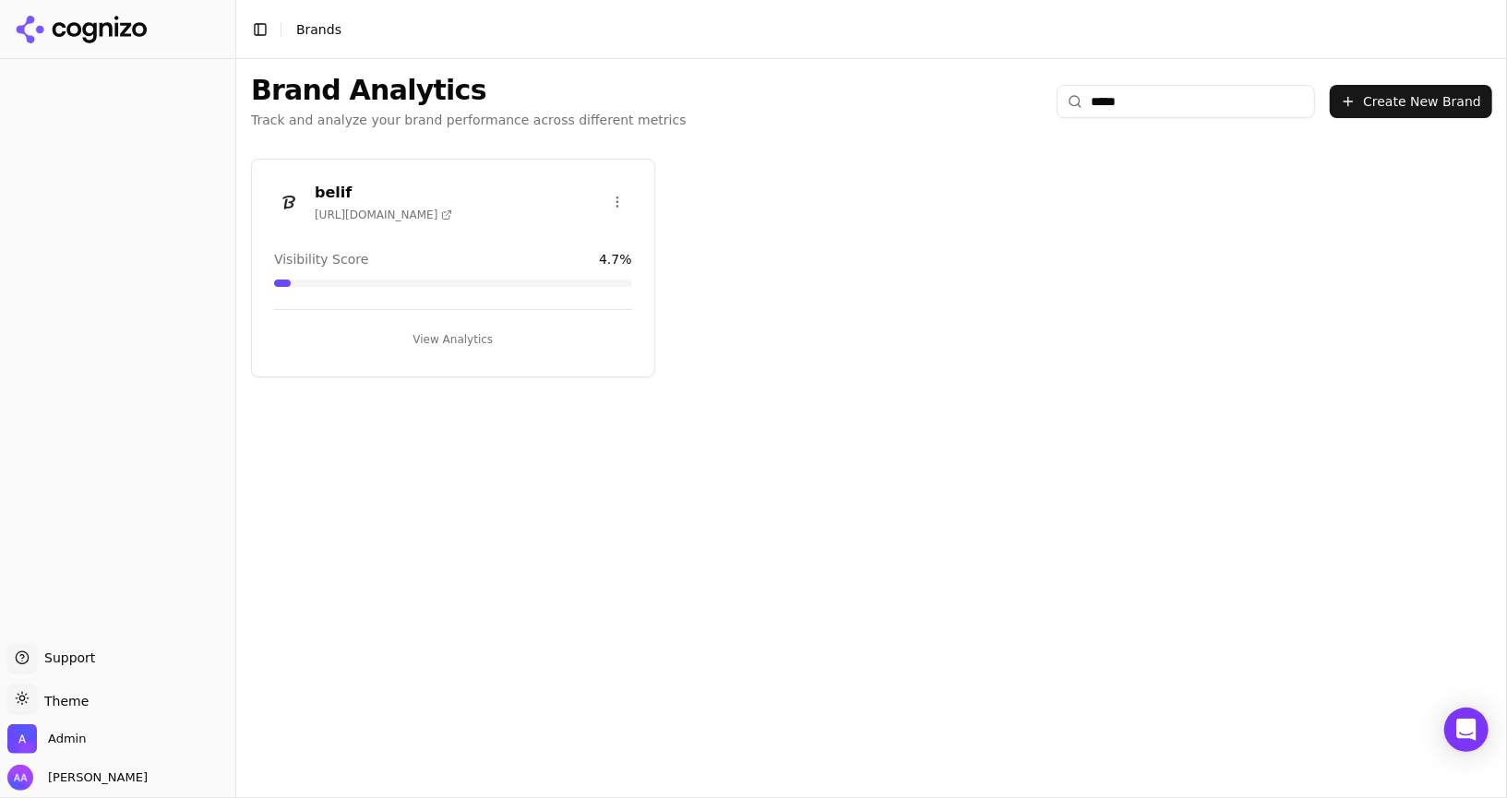
type input "*****"
click at [293, 190] on img at bounding box center [289, 202] width 30 height 30
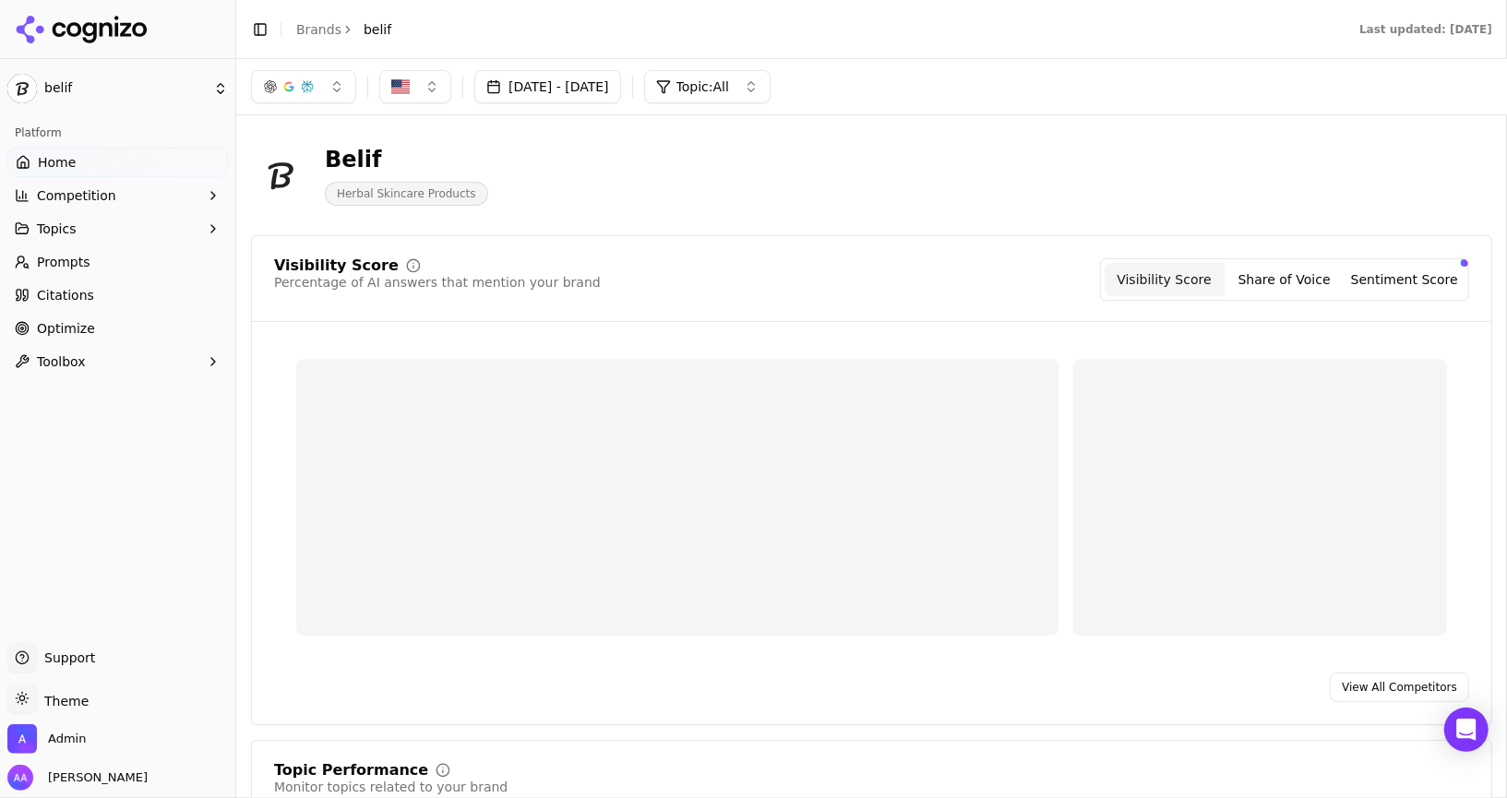
click at [49, 336] on span "Optimize" at bounding box center [66, 328] width 58 height 18
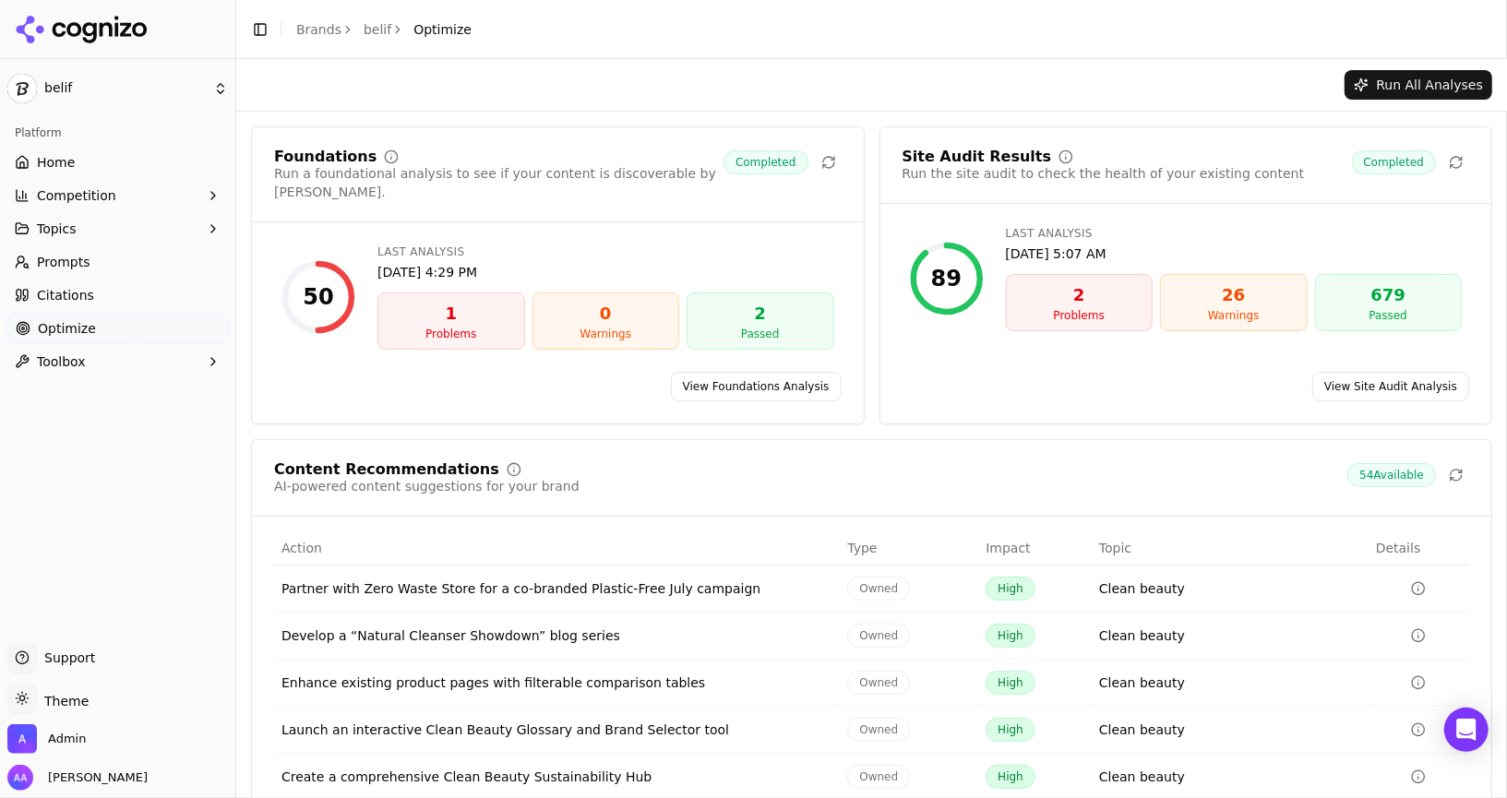
click at [1414, 372] on link "View Site Audit Analysis" at bounding box center [1390, 387] width 157 height 30
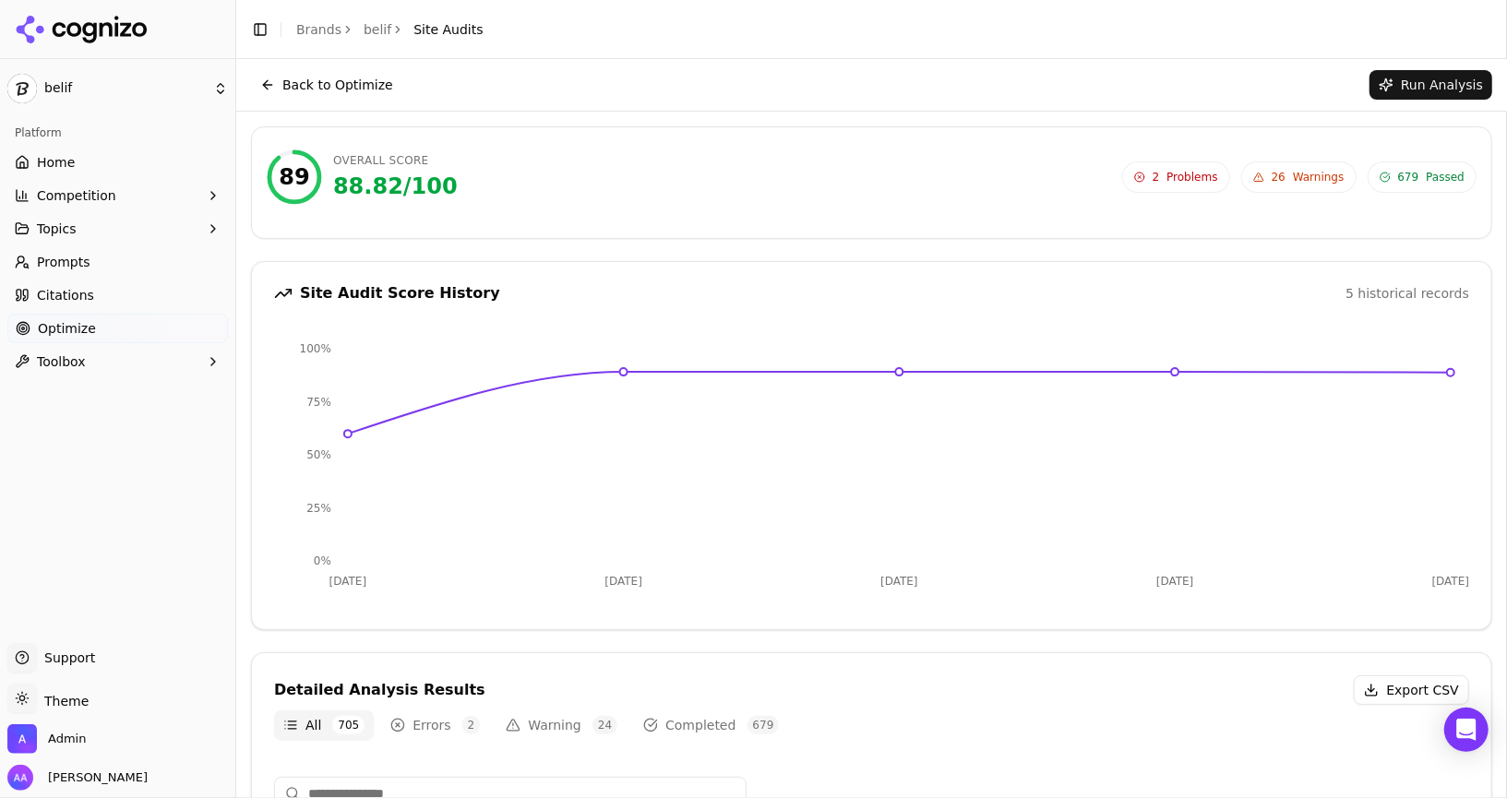
click at [1262, 182] on span "26 Warnings" at bounding box center [1298, 176] width 115 height 31
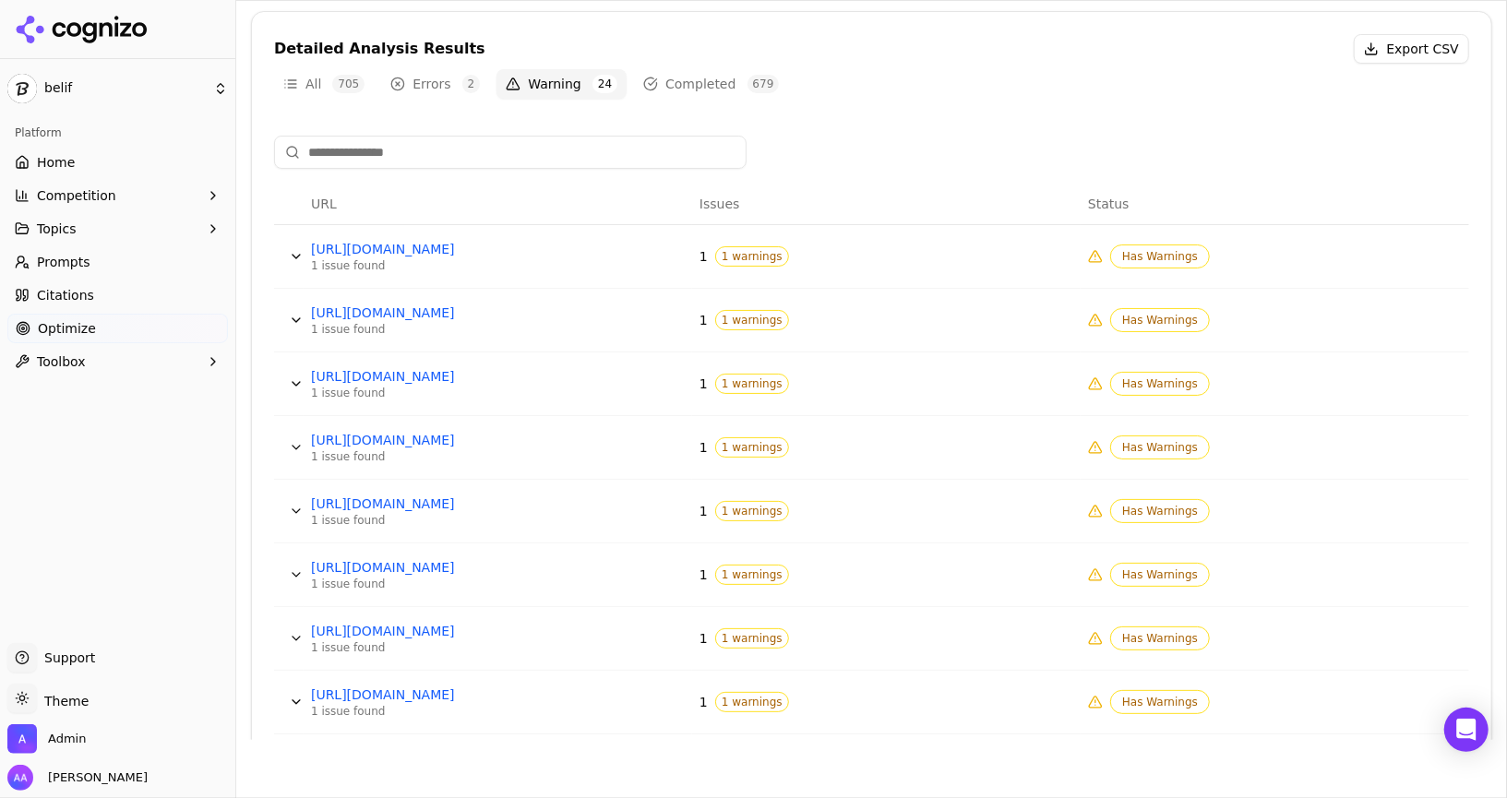
scroll to position [590, 0]
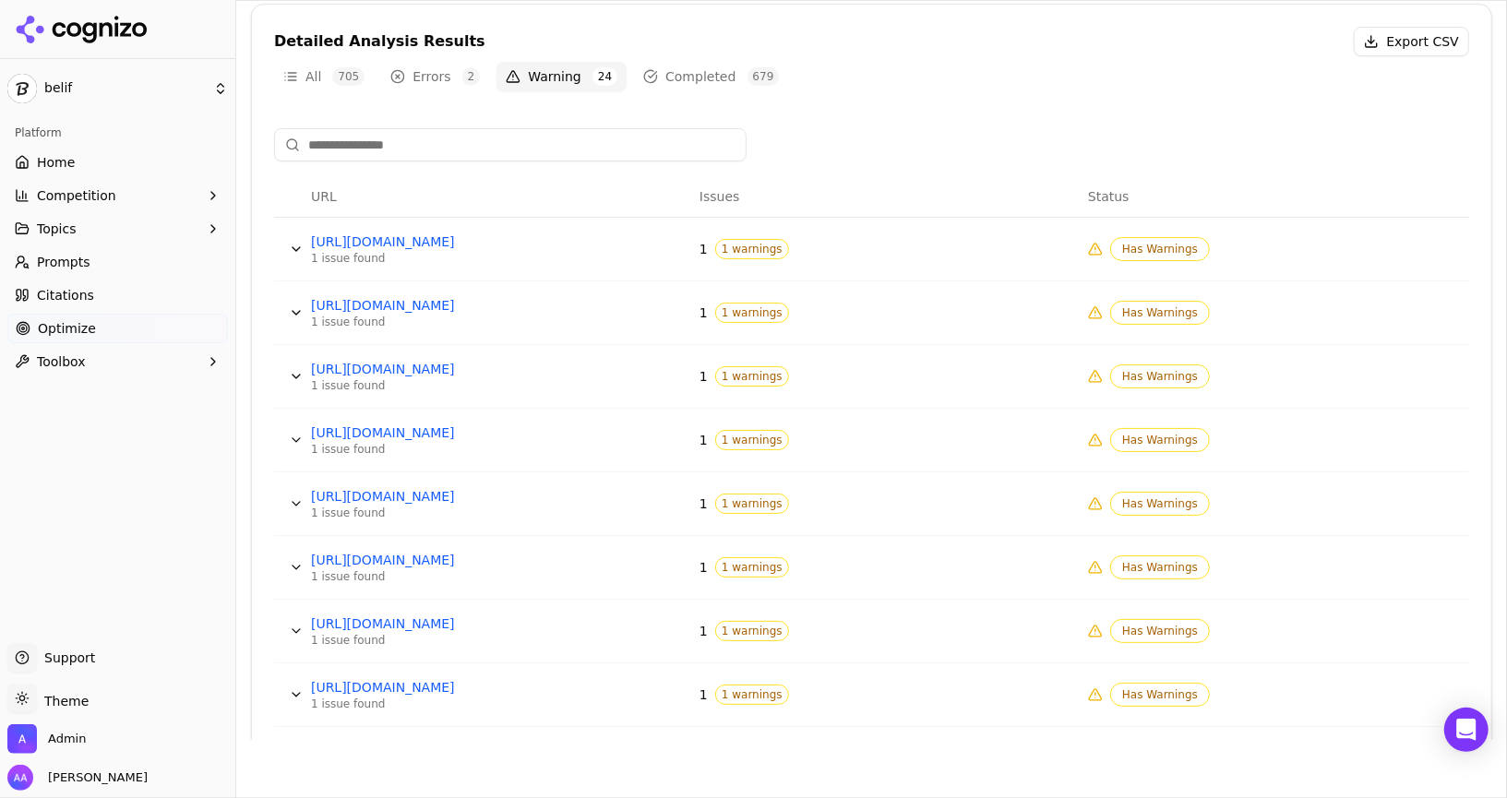
click at [292, 429] on button "Data table" at bounding box center [296, 440] width 30 height 30
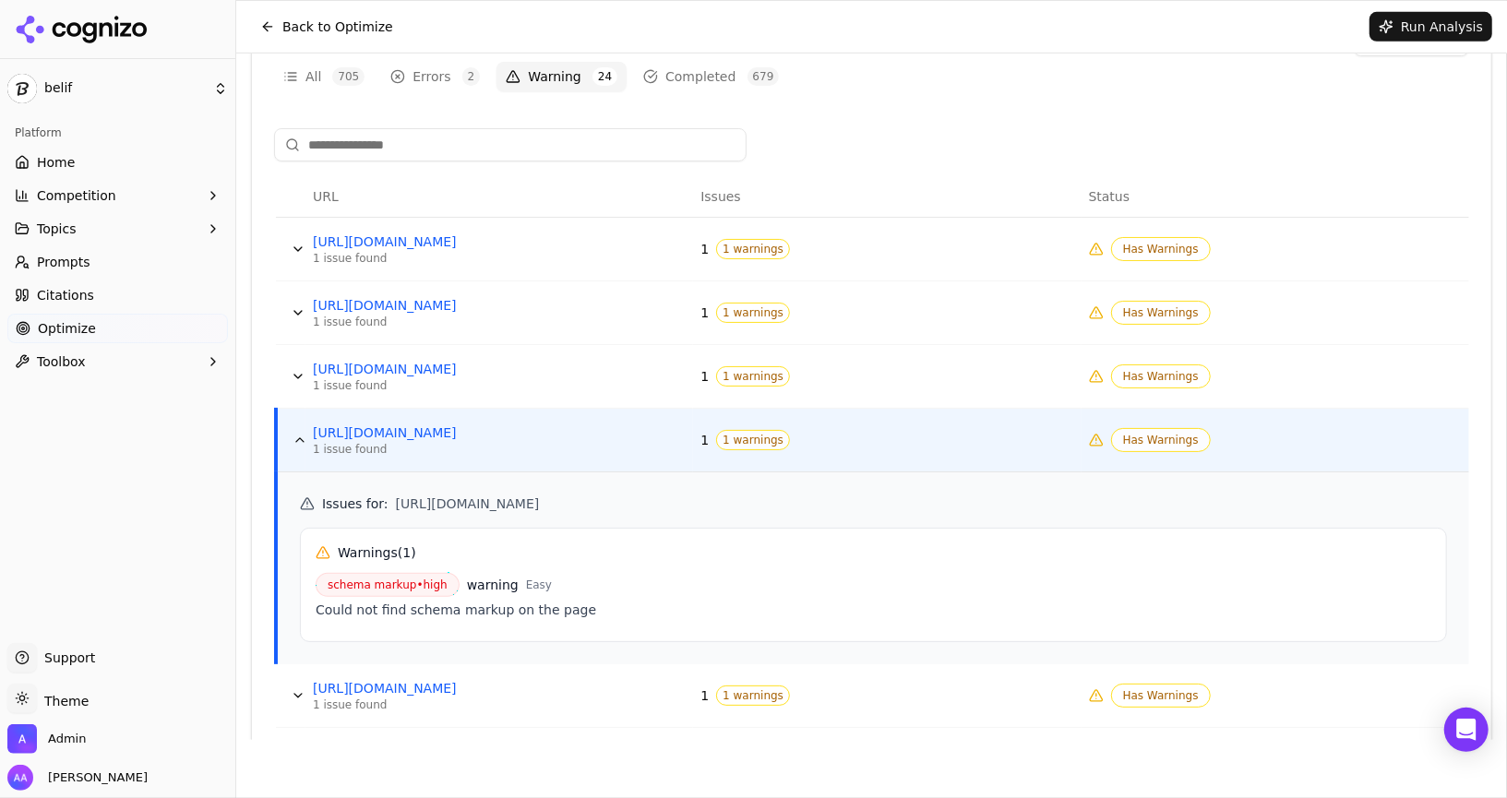
scroll to position [0, 0]
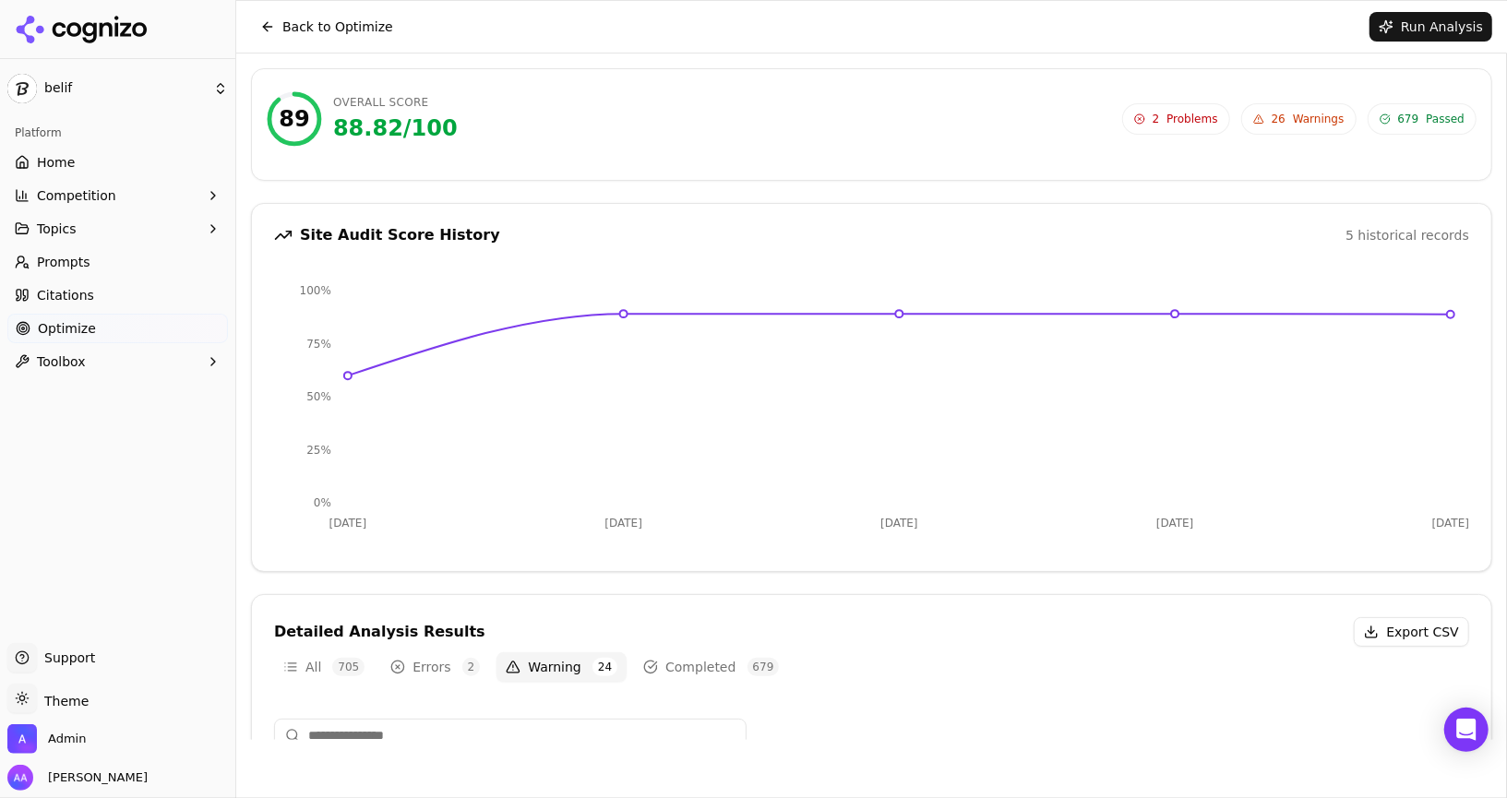
click at [1217, 123] on span "Problems" at bounding box center [1191, 119] width 51 height 15
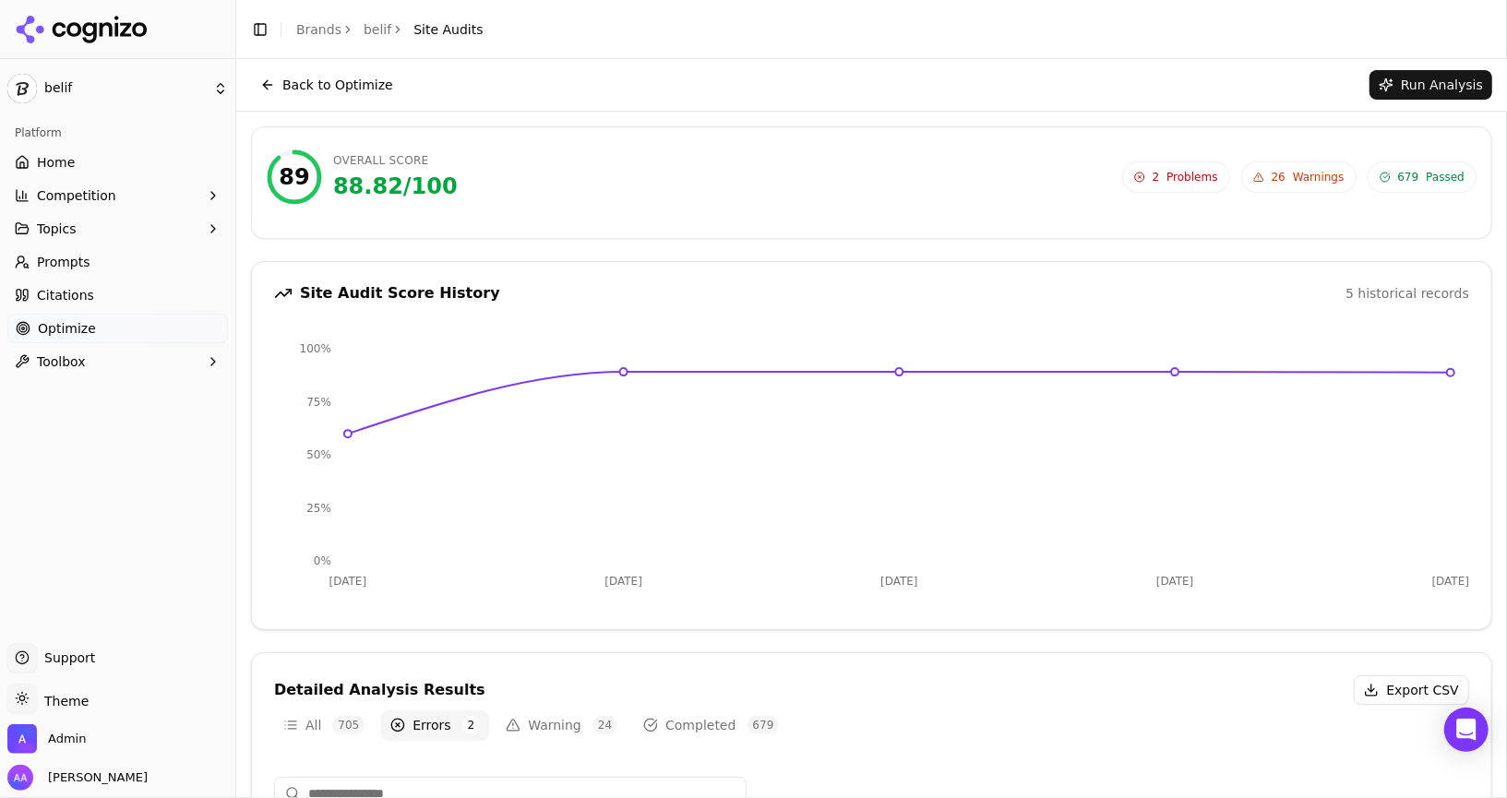
click at [1298, 185] on span "26 Warnings" at bounding box center [1298, 176] width 115 height 31
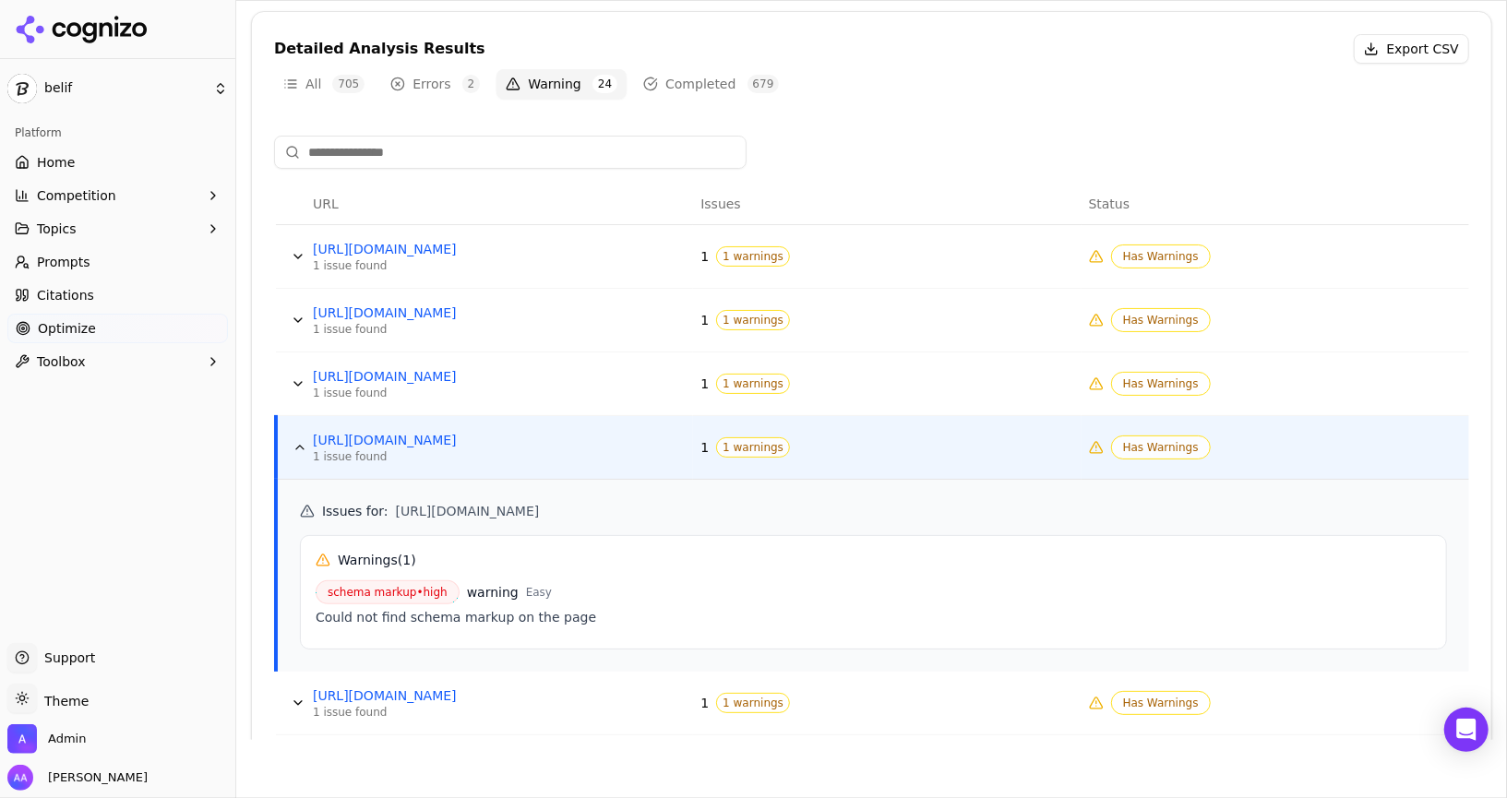
scroll to position [590, 0]
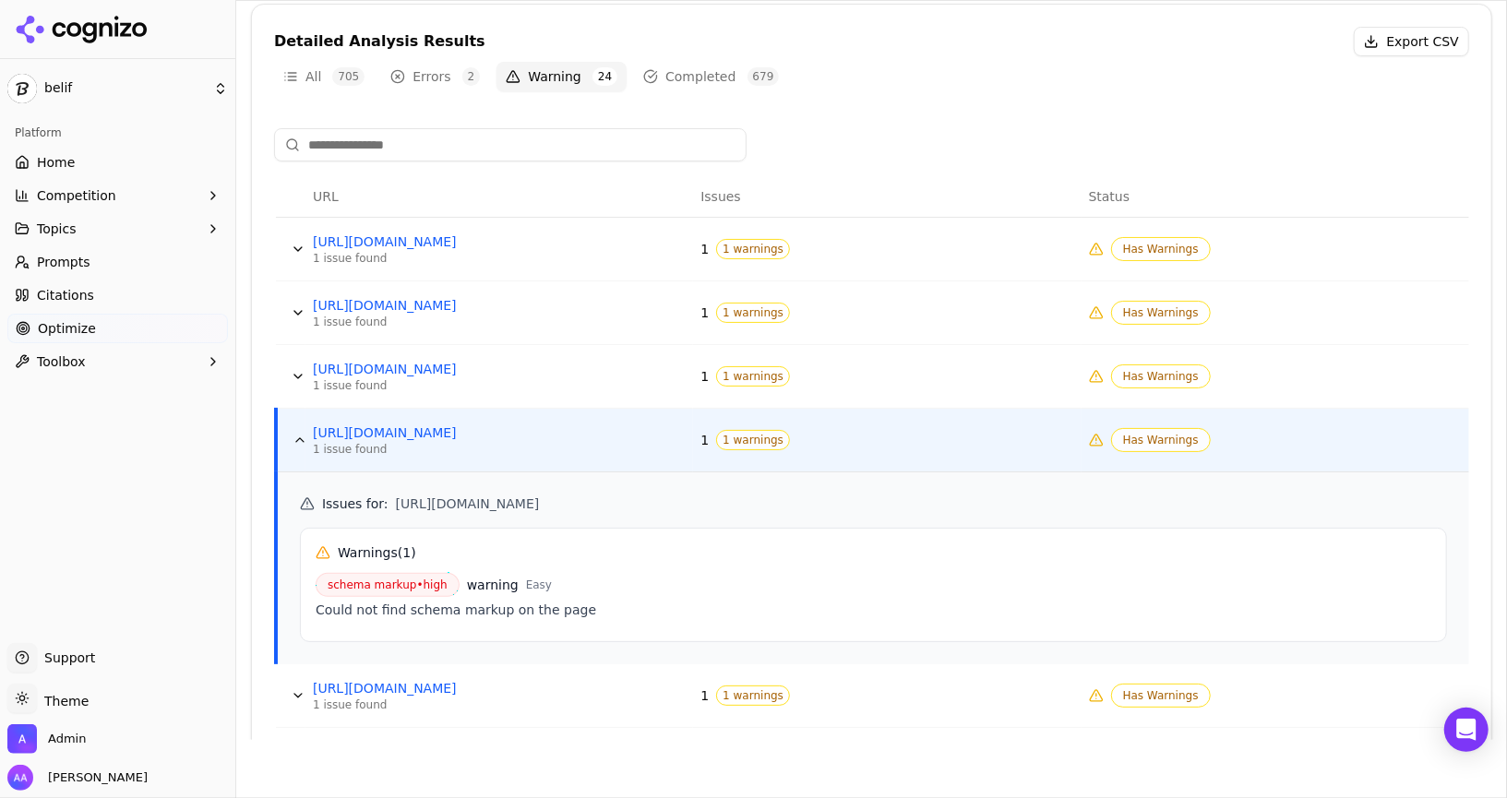
click at [137, 341] on link "Optimize" at bounding box center [117, 329] width 220 height 30
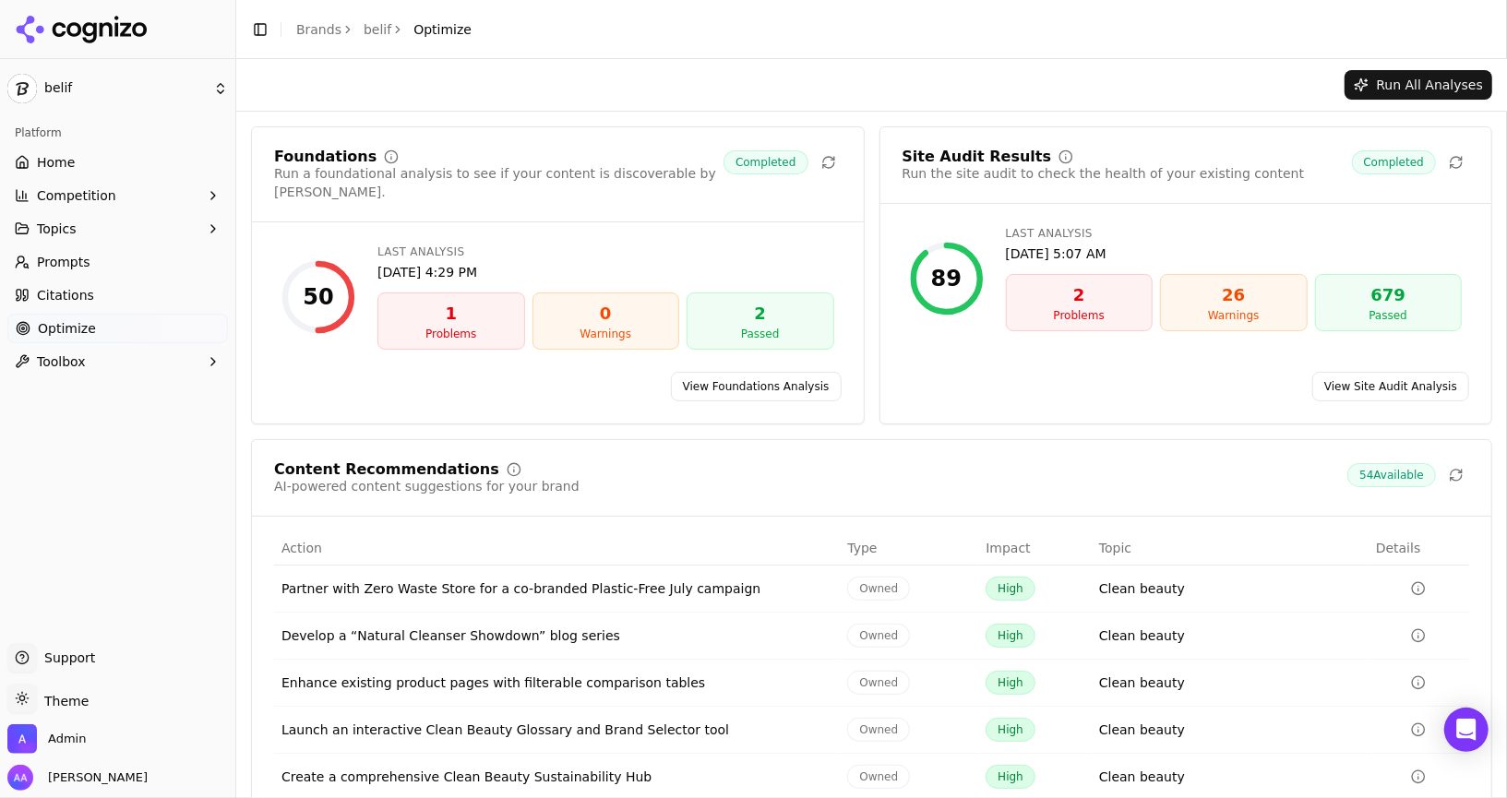
scroll to position [60, 0]
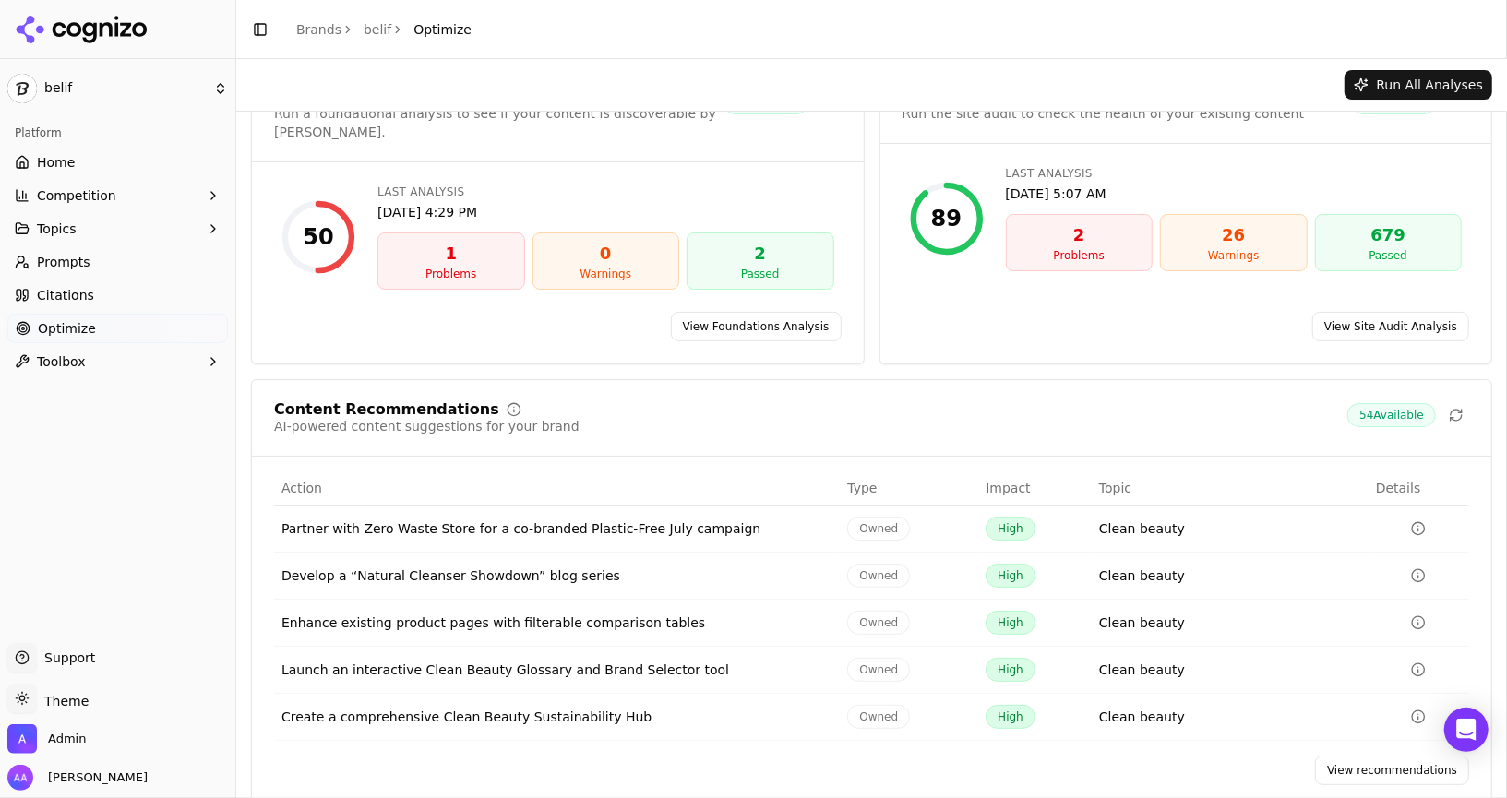
click at [1403, 756] on link "View recommendations" at bounding box center [1392, 771] width 154 height 30
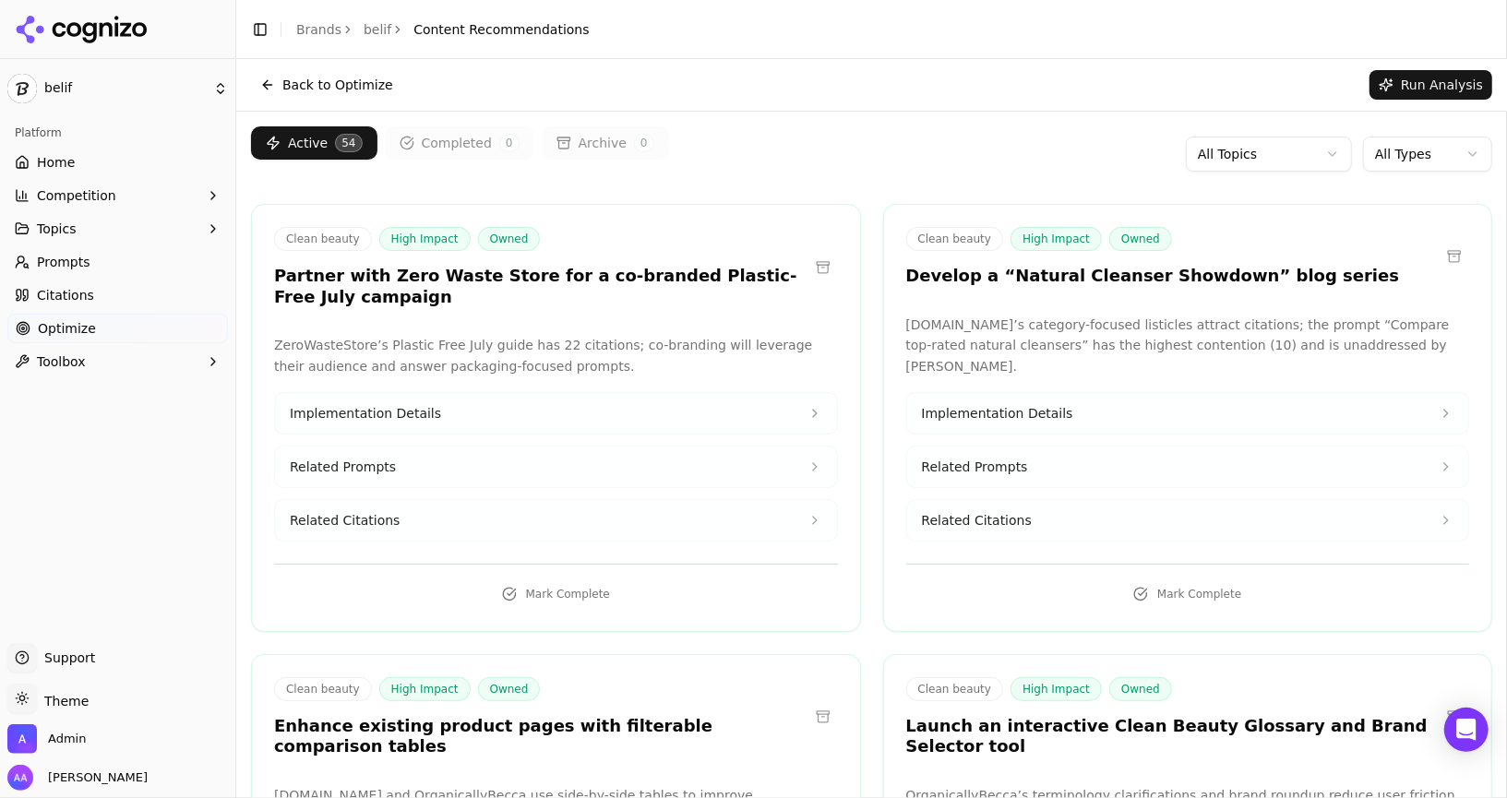
click at [1439, 135] on div "Active 54 Completed 0 Archive 0 All Topics All Types" at bounding box center [871, 153] width 1241 height 55
click at [1418, 163] on html "belif Platform Home Competition Topics Prompts Citations Optimize Toolbox Suppo…" at bounding box center [753, 399] width 1507 height 798
click at [1431, 158] on html "belif Platform Home Competition Topics Prompts Citations Optimize Toolbox Suppo…" at bounding box center [753, 399] width 1507 height 798
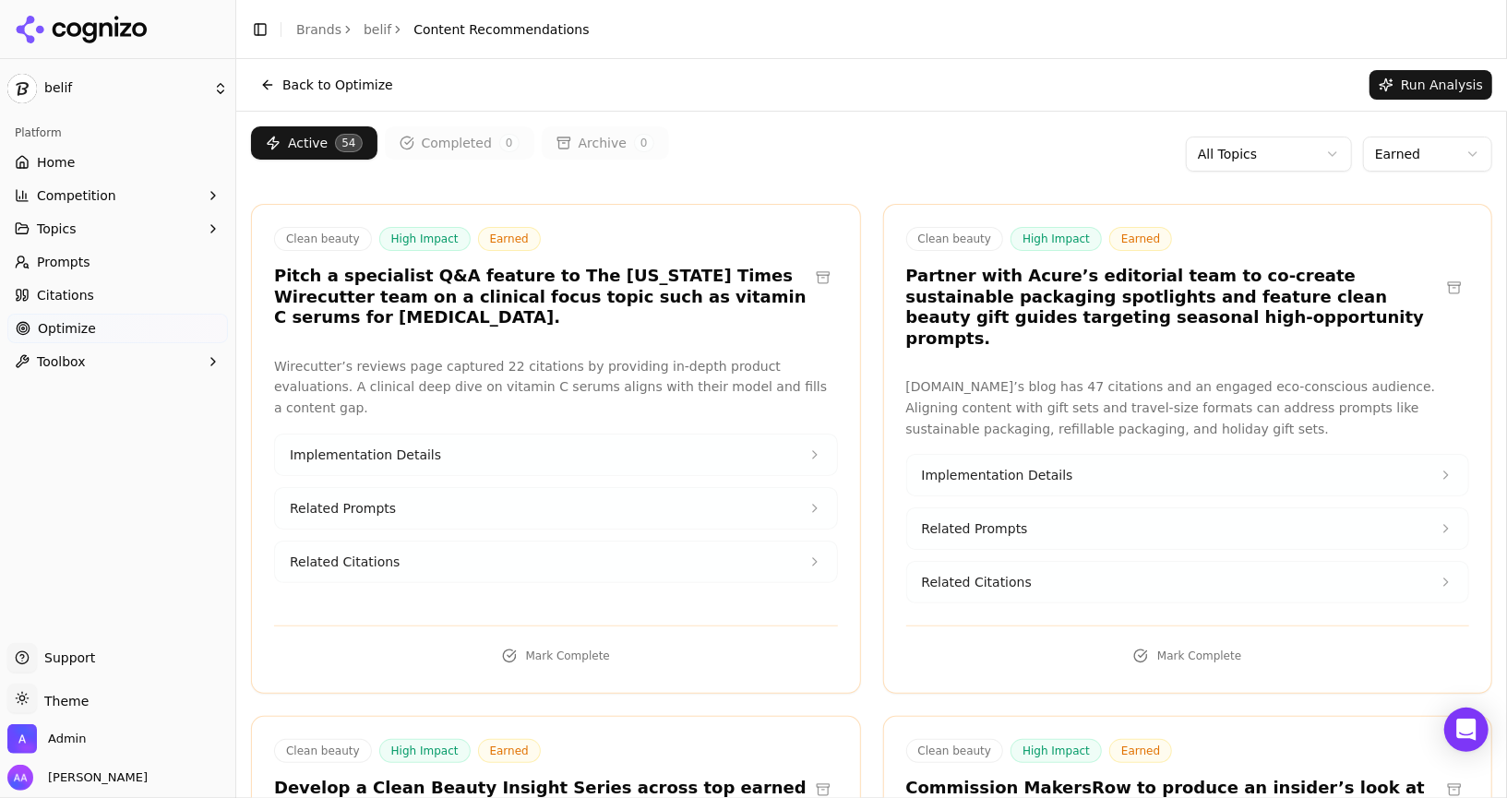
click at [1415, 153] on html "belif Platform Home Competition Topics Prompts Citations Optimize Toolbox Suppo…" at bounding box center [753, 399] width 1507 height 798
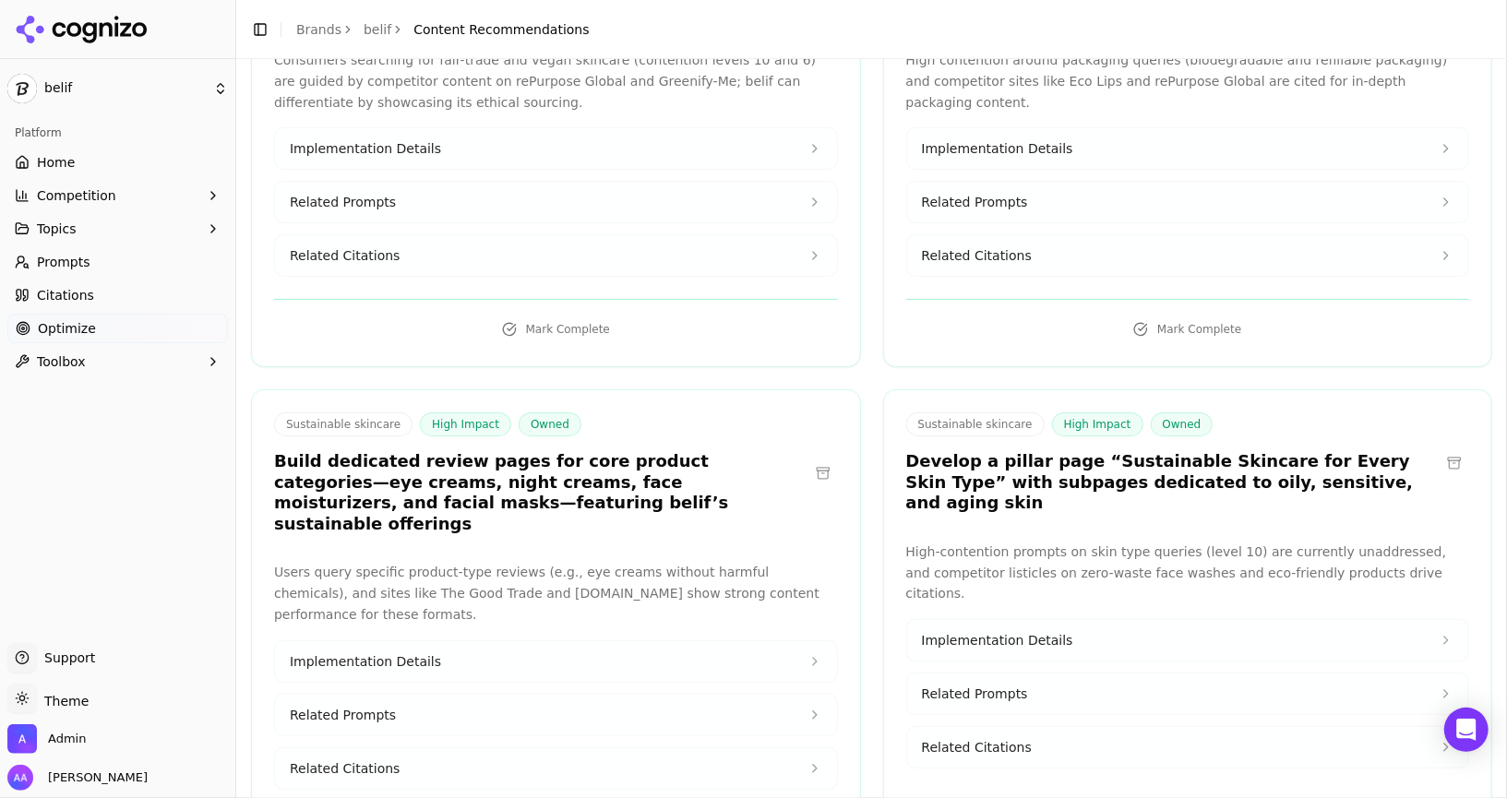
scroll to position [3083, 0]
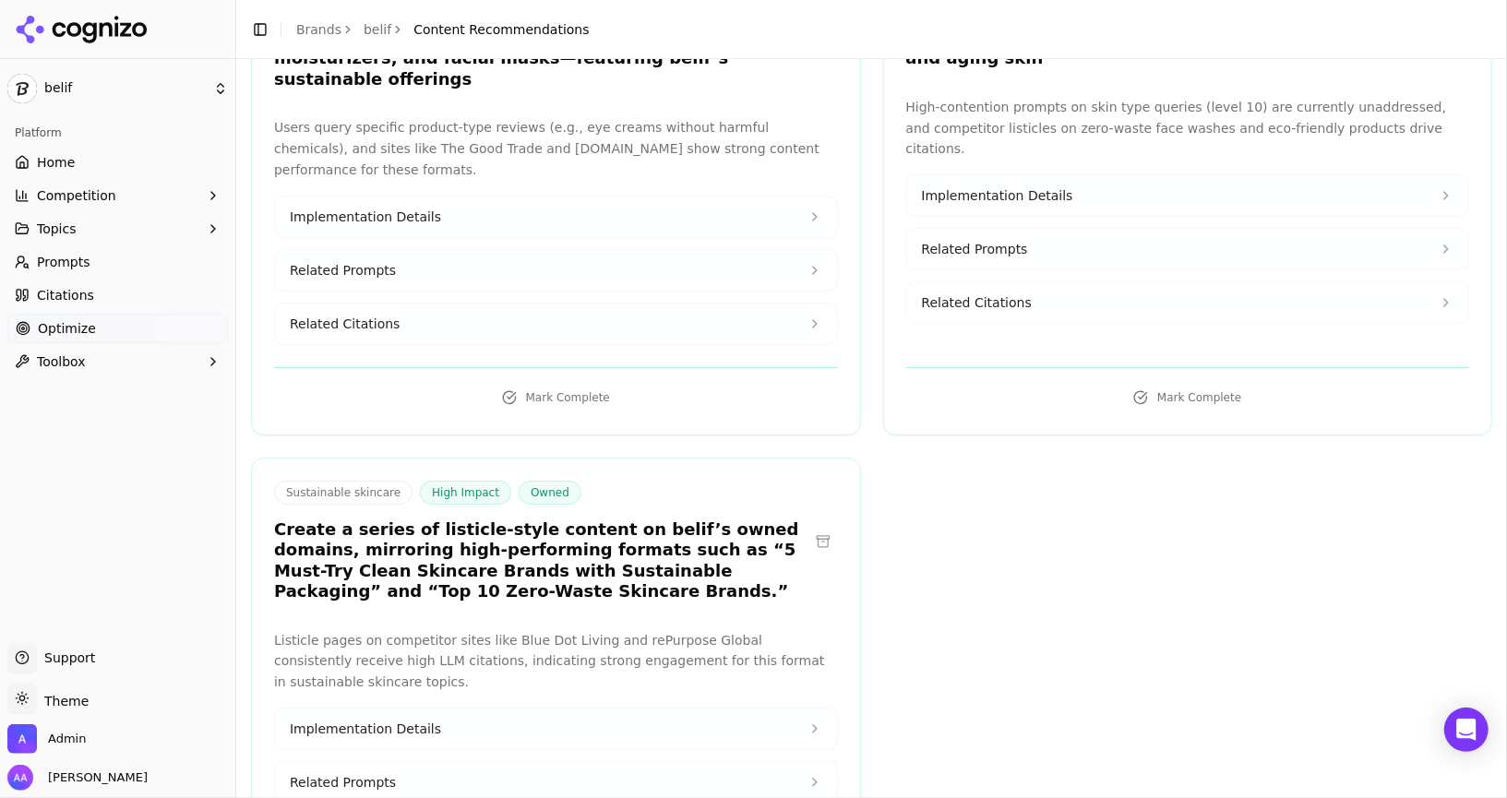
click at [371, 28] on link "belif" at bounding box center [377, 29] width 28 height 18
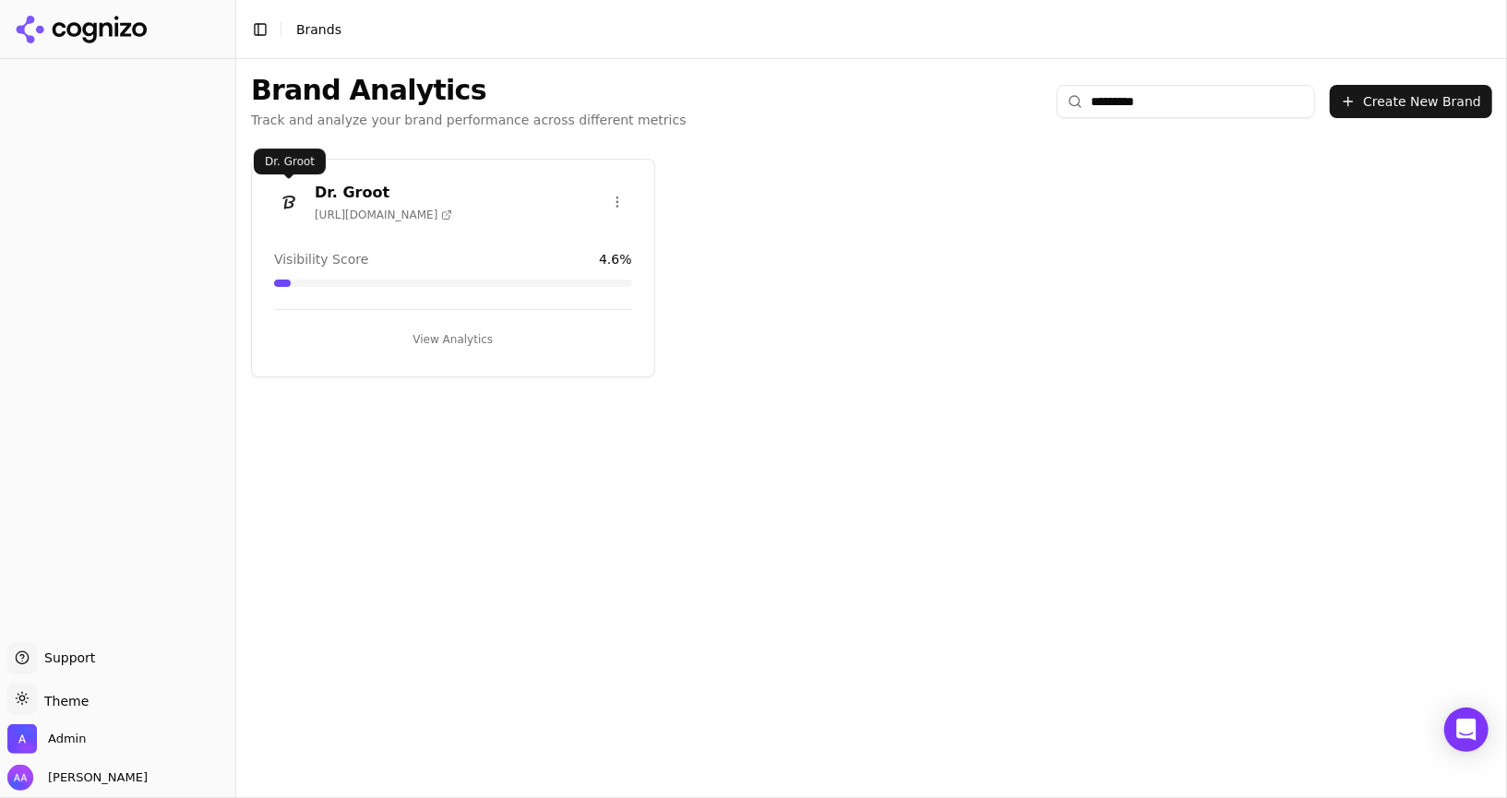
type input "*********"
click at [286, 187] on img at bounding box center [289, 202] width 30 height 30
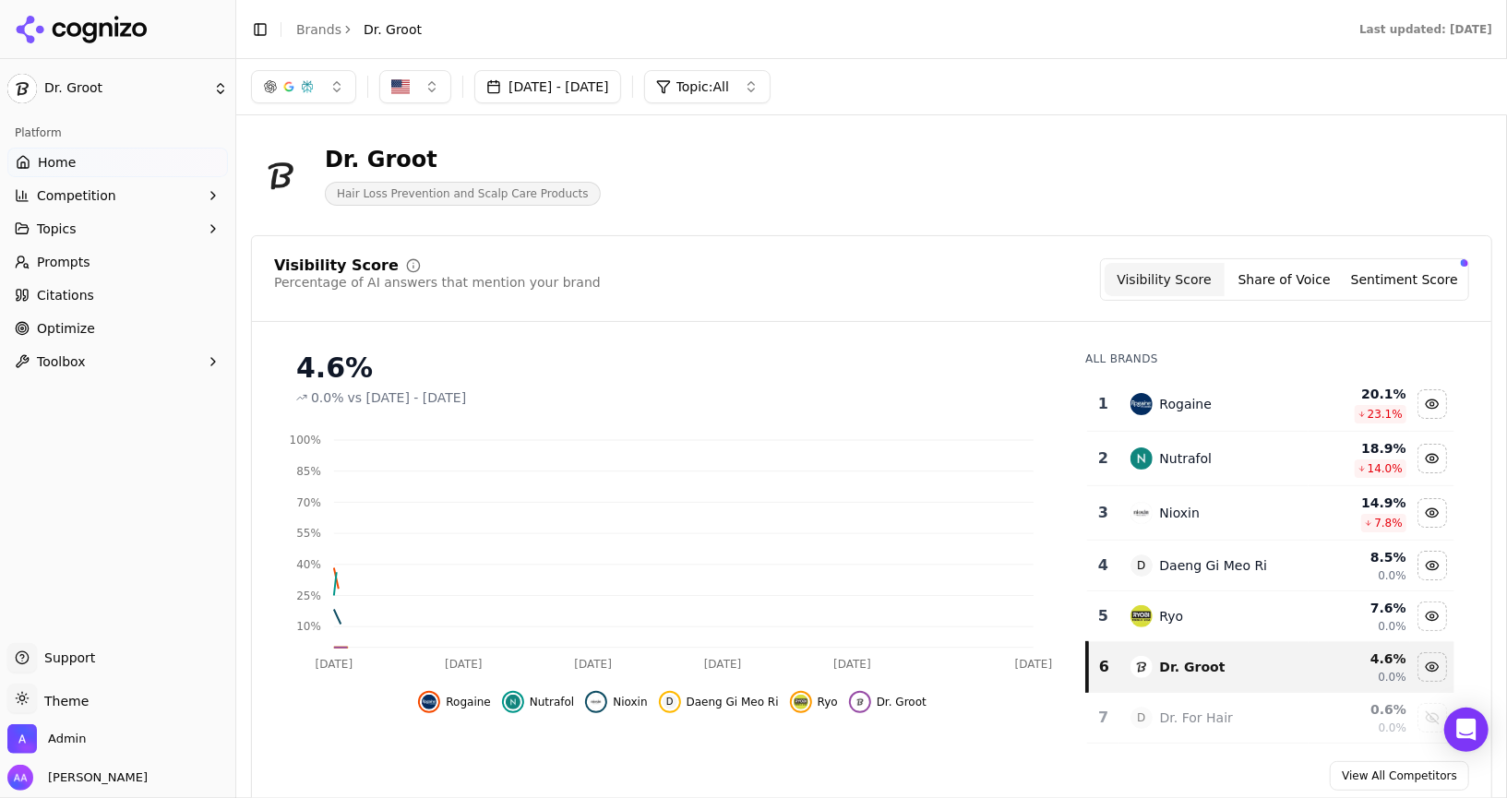
click at [125, 321] on link "Optimize" at bounding box center [117, 329] width 220 height 30
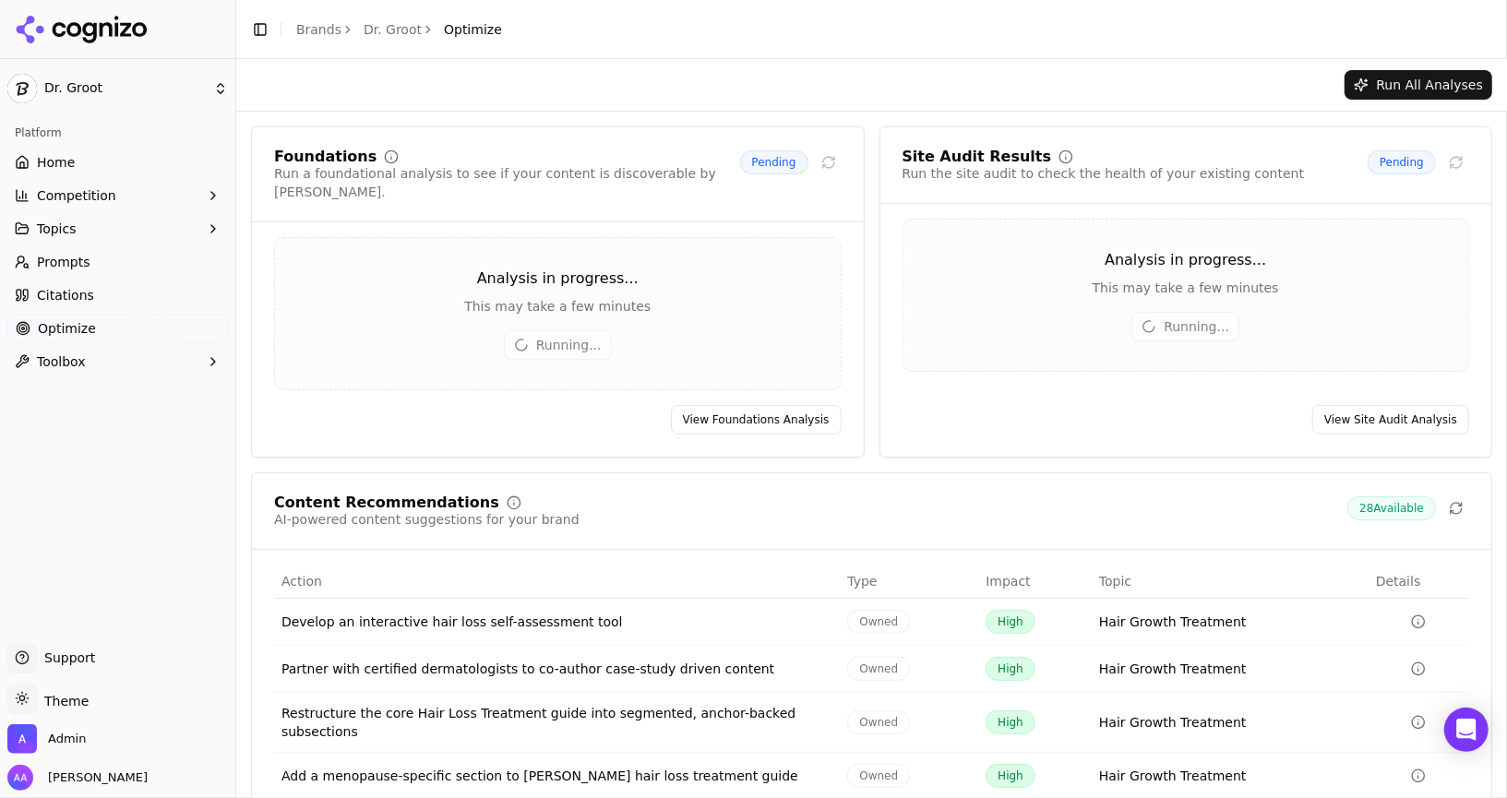
scroll to position [106, 0]
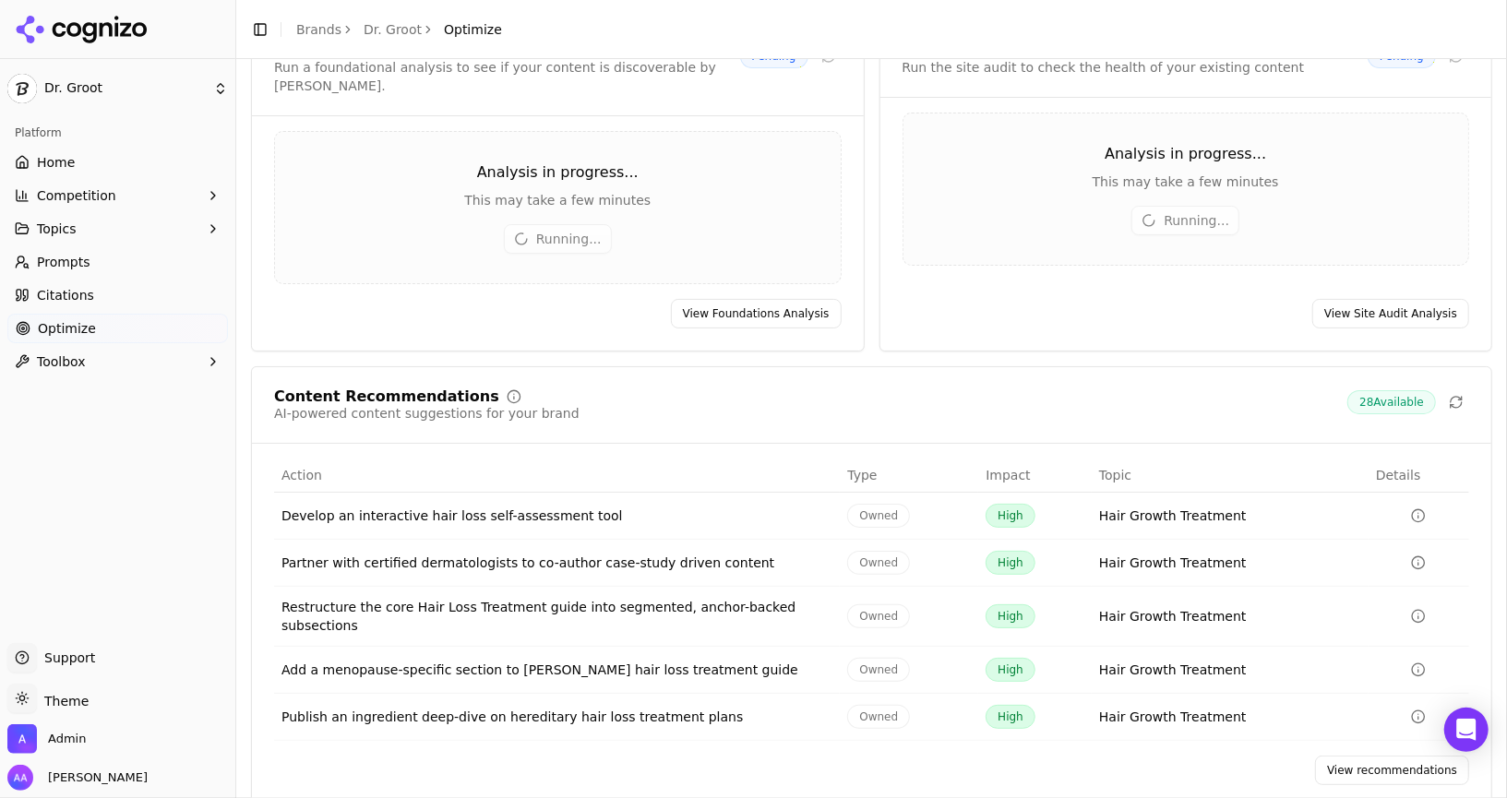
click at [1359, 756] on link "View recommendations" at bounding box center [1392, 771] width 154 height 30
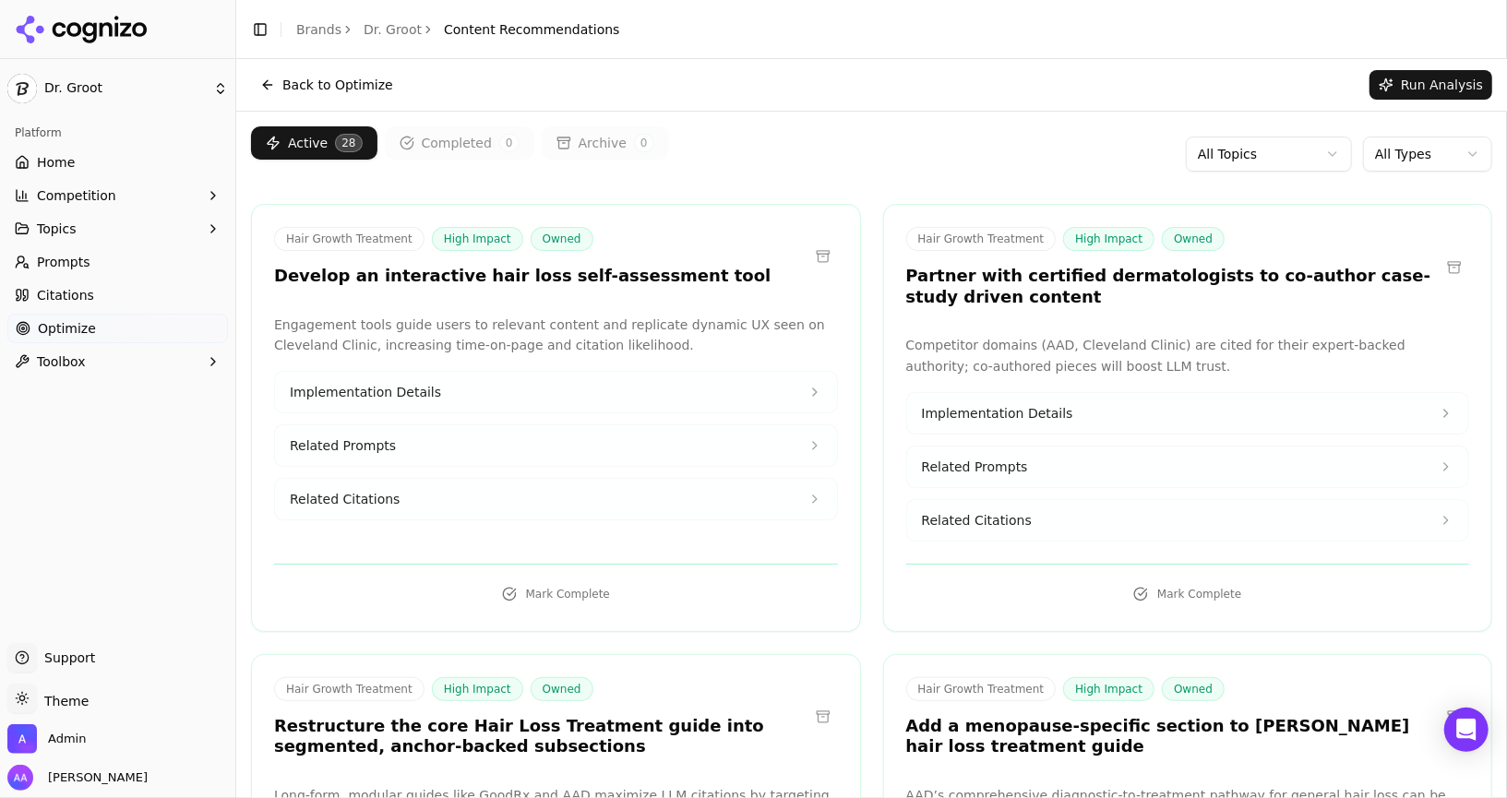
click at [1397, 146] on html "Dr. Groot Platform Home Competition Topics Prompts Citations Optimize Toolbox S…" at bounding box center [753, 399] width 1507 height 798
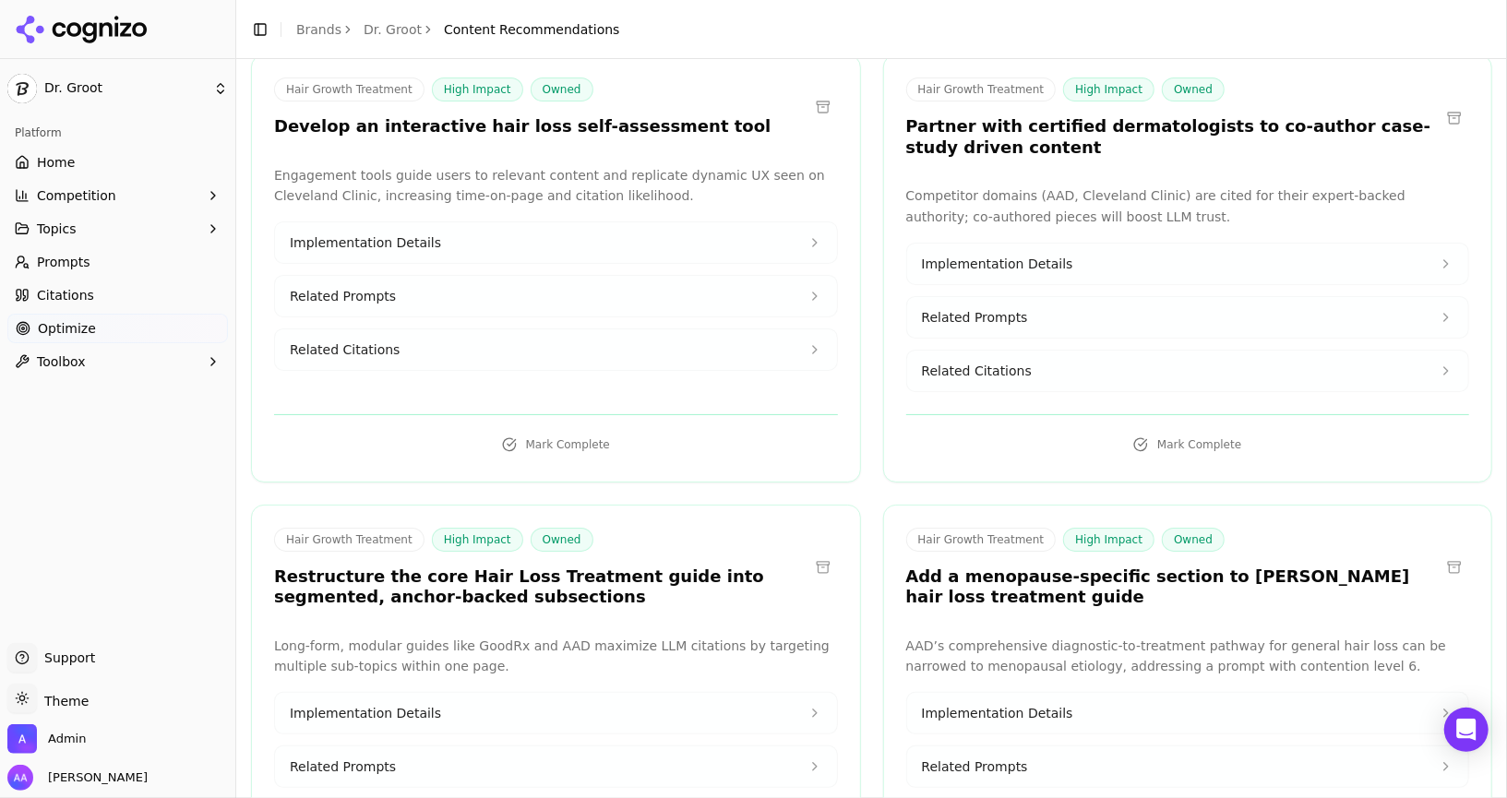
scroll to position [159, 0]
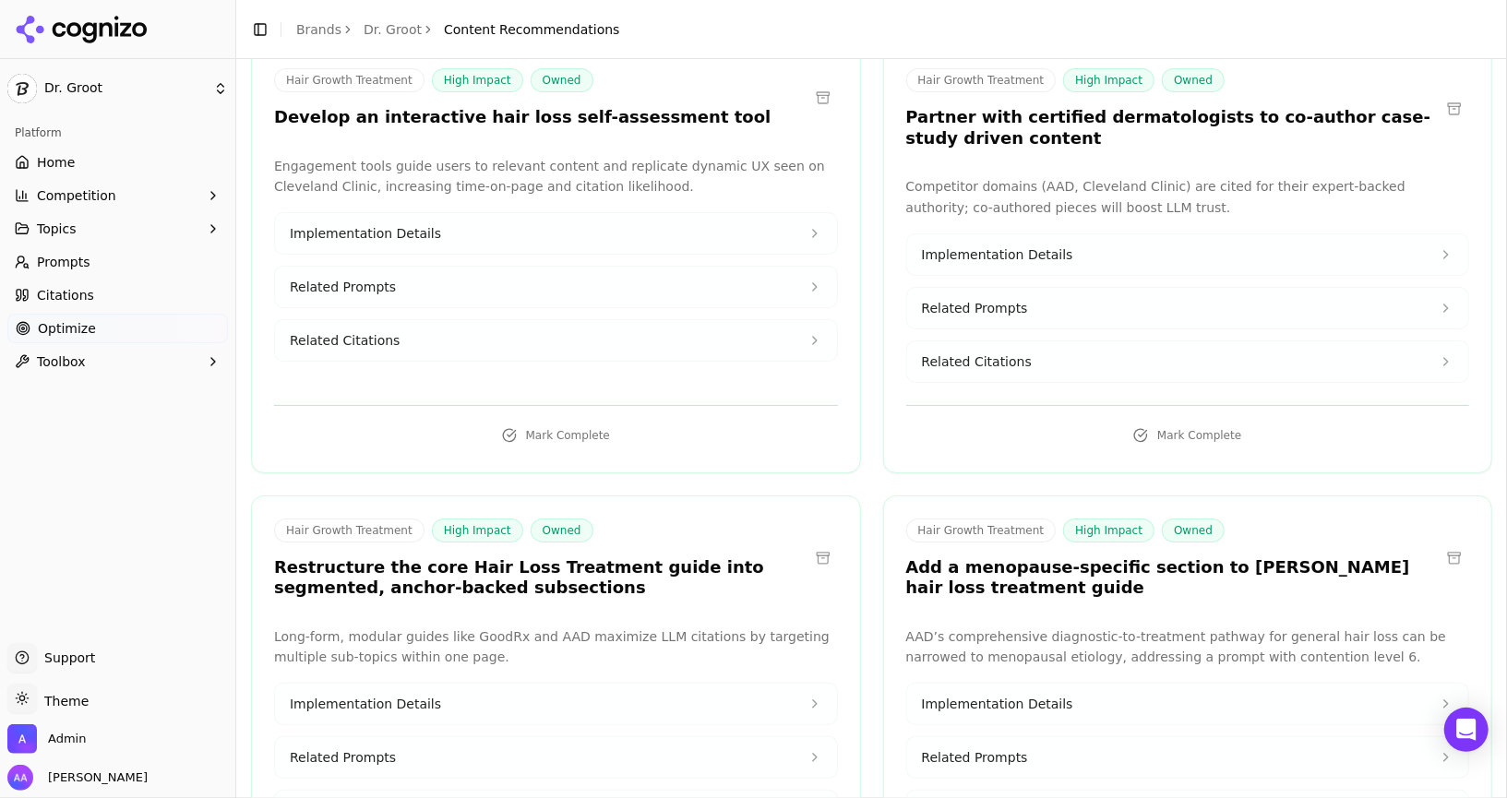
click at [542, 225] on button "Implementation Details" at bounding box center [556, 233] width 562 height 41
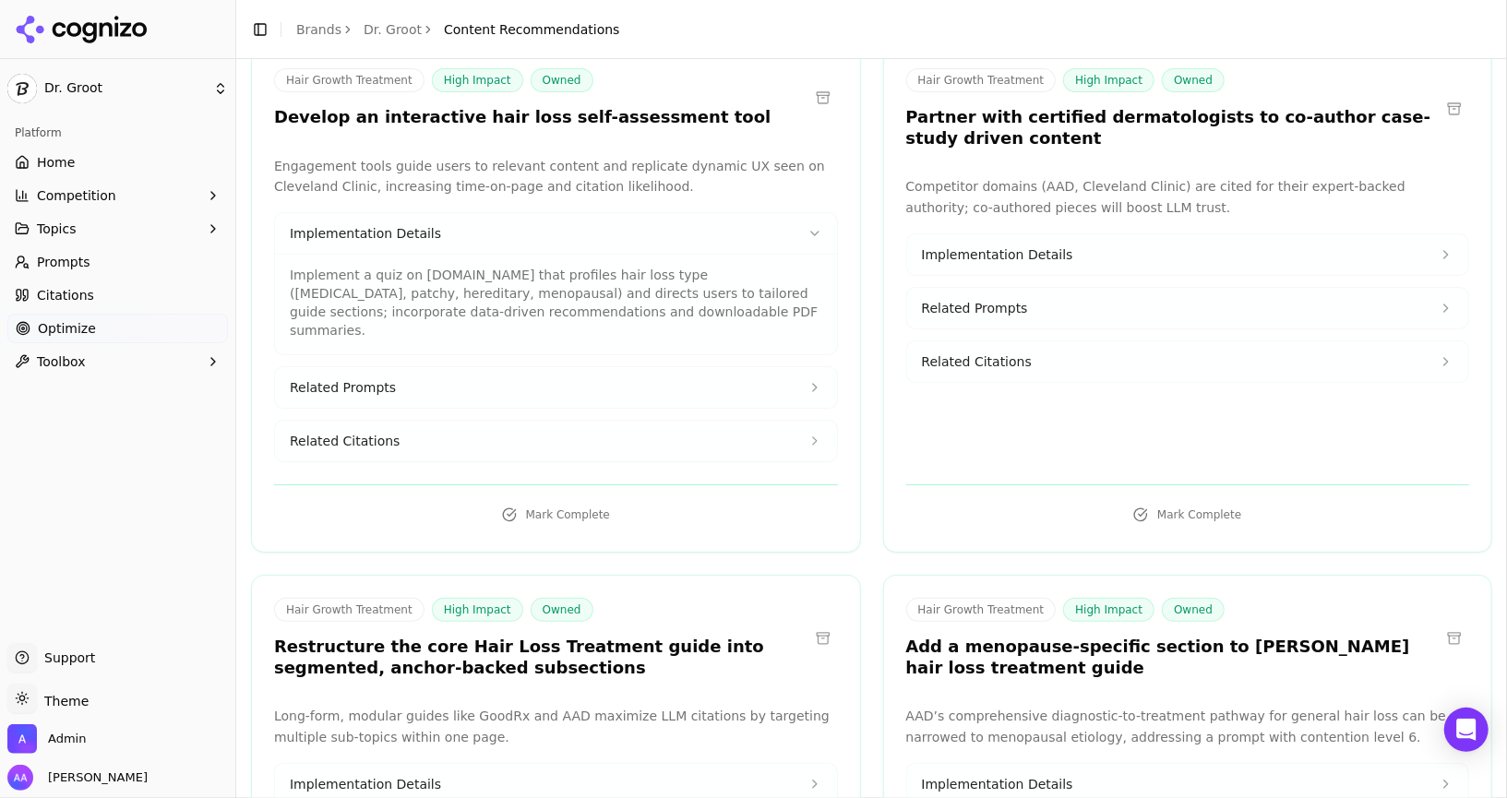
click at [542, 225] on button "Implementation Details" at bounding box center [556, 233] width 562 height 41
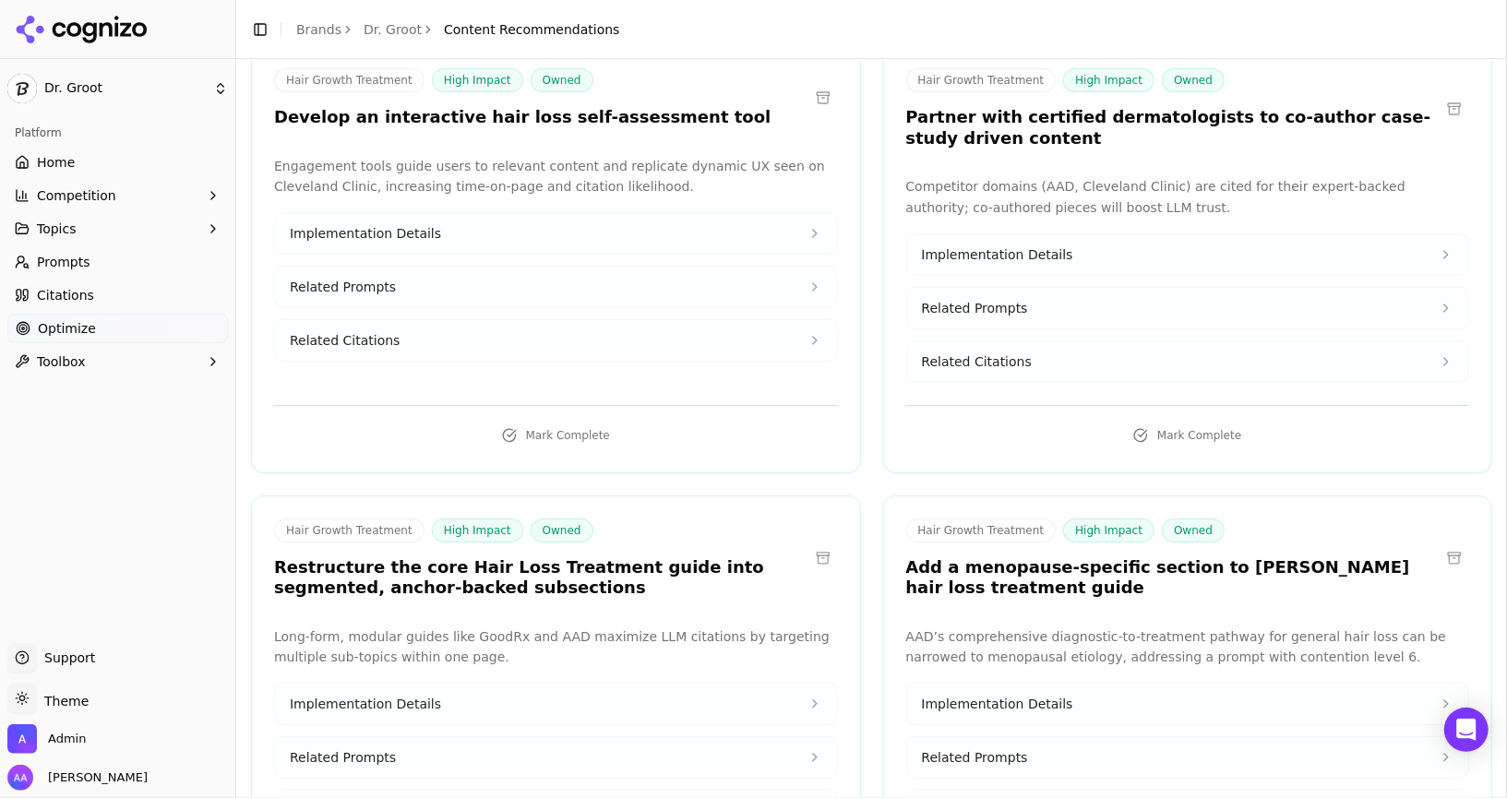
click at [506, 337] on button "Related Citations" at bounding box center [556, 340] width 562 height 41
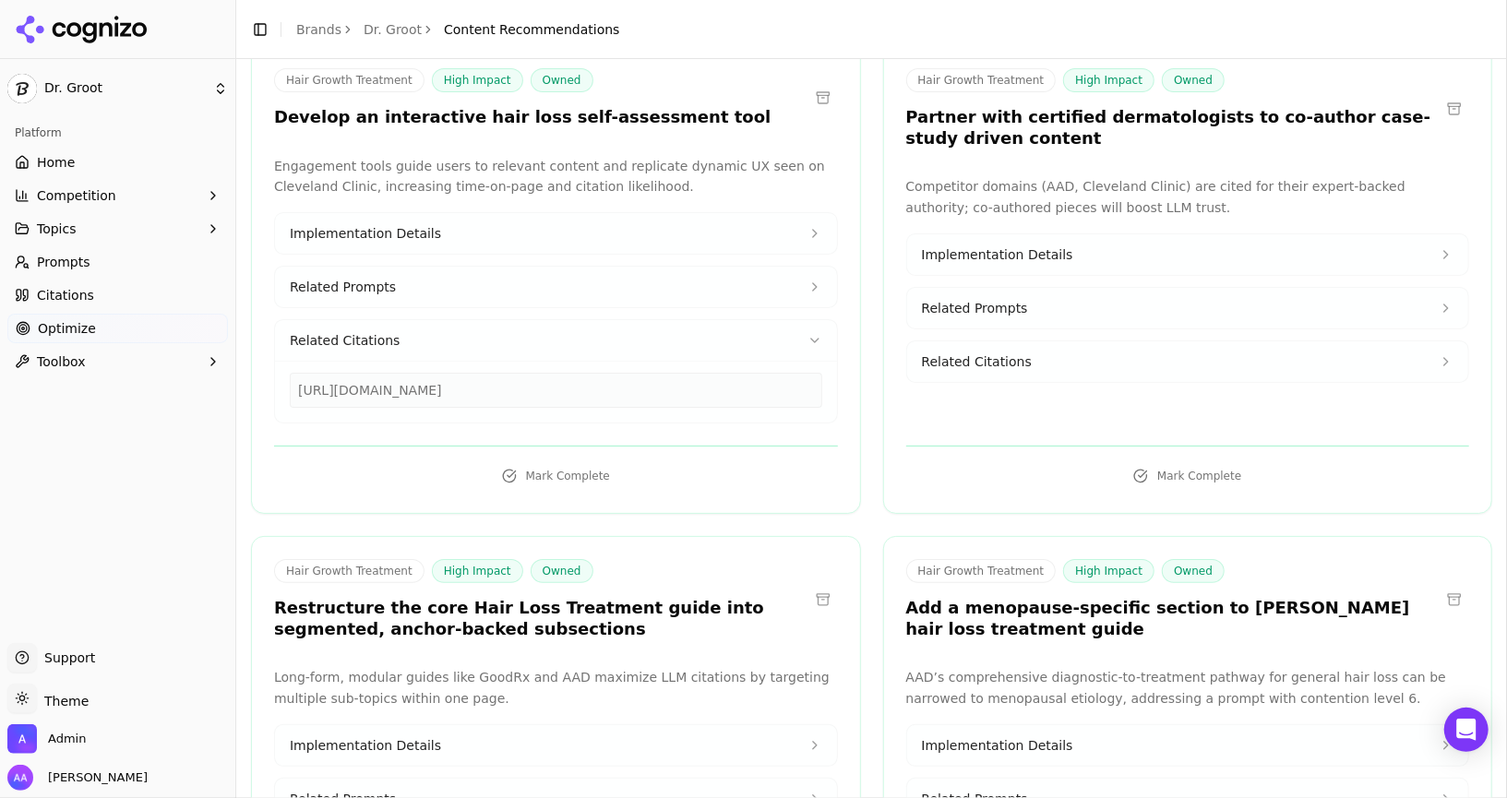
click at [520, 384] on div "https://my.clevelandclinic.org/health/diseases/16921-hair-loss-in-women" at bounding box center [556, 390] width 532 height 35
copy div "https://my.clevelandclinic.org/health/diseases/16921-hair-loss-in-women"
click at [590, 339] on button "Related Citations" at bounding box center [556, 340] width 562 height 41
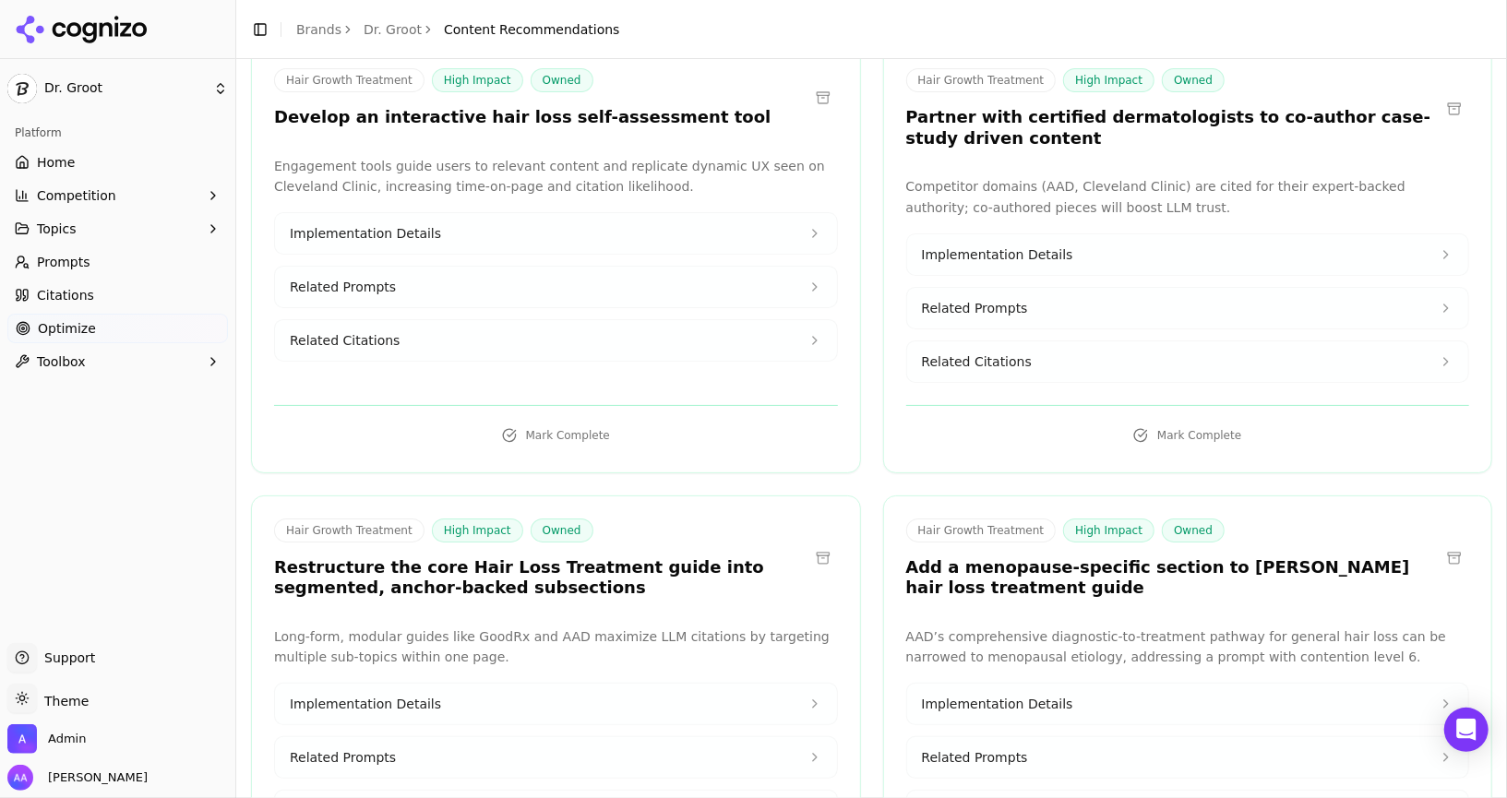
click at [1064, 127] on h3 "Partner with certified dermatologists to co-author case-study driven content" at bounding box center [1173, 128] width 534 height 42
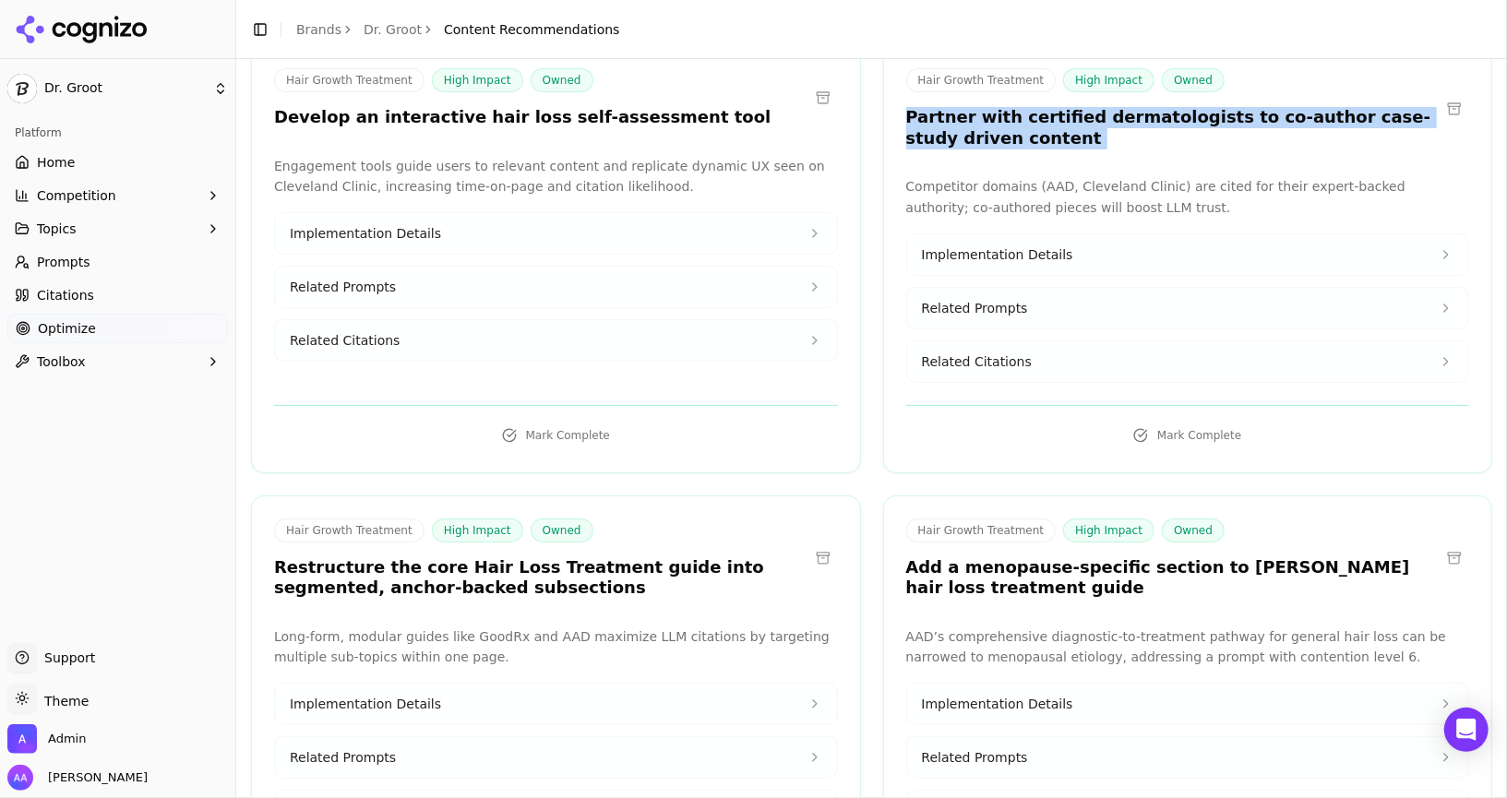
click at [1064, 127] on h3 "Partner with certified dermatologists to co-author case-study driven content" at bounding box center [1173, 128] width 534 height 42
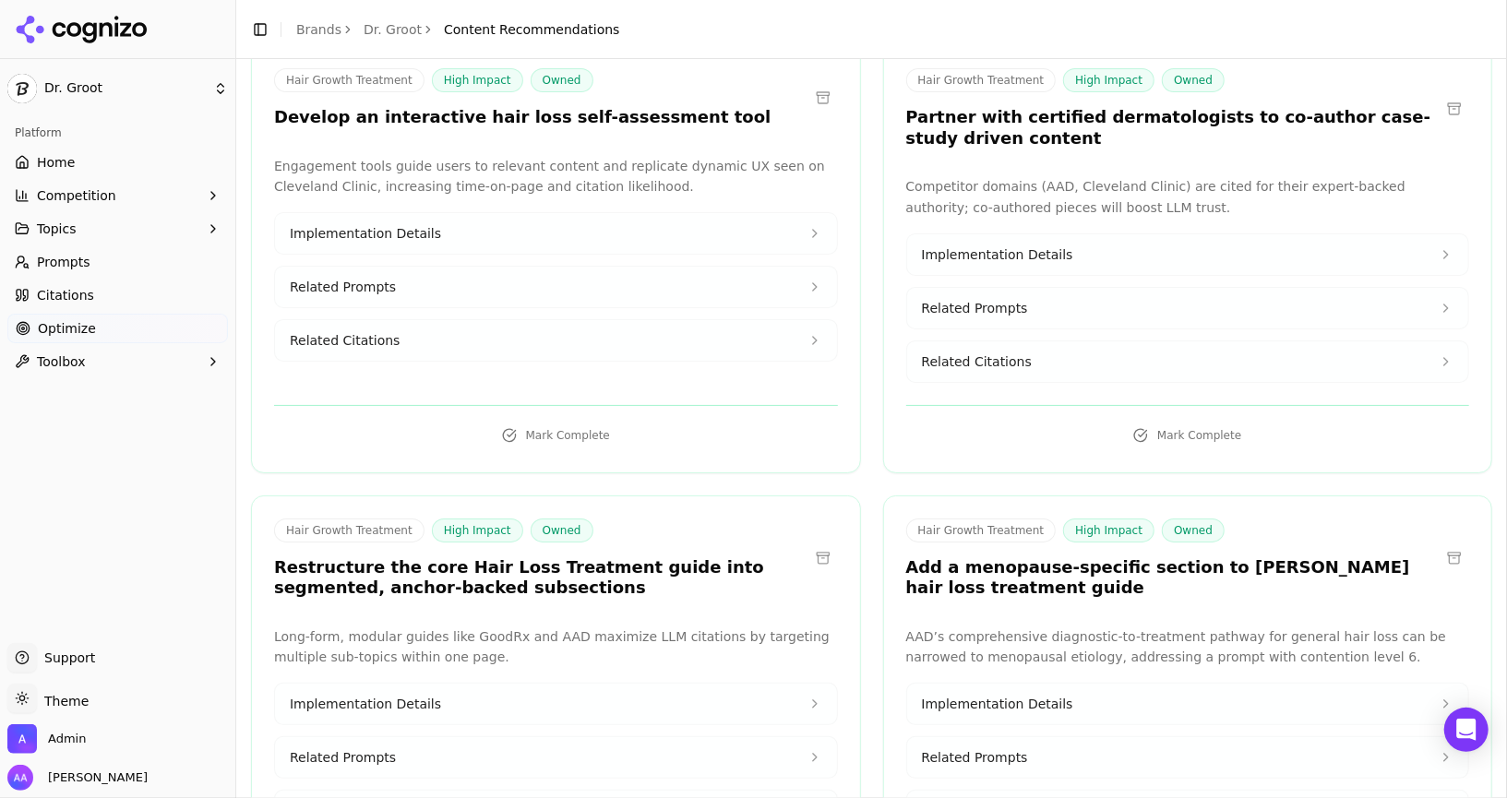
click at [1140, 176] on p "Competitor domains (AAD, Cleveland Clinic) are cited for their expert-backed au…" at bounding box center [1188, 197] width 564 height 42
click at [1181, 362] on button "Related Citations" at bounding box center [1188, 361] width 562 height 41
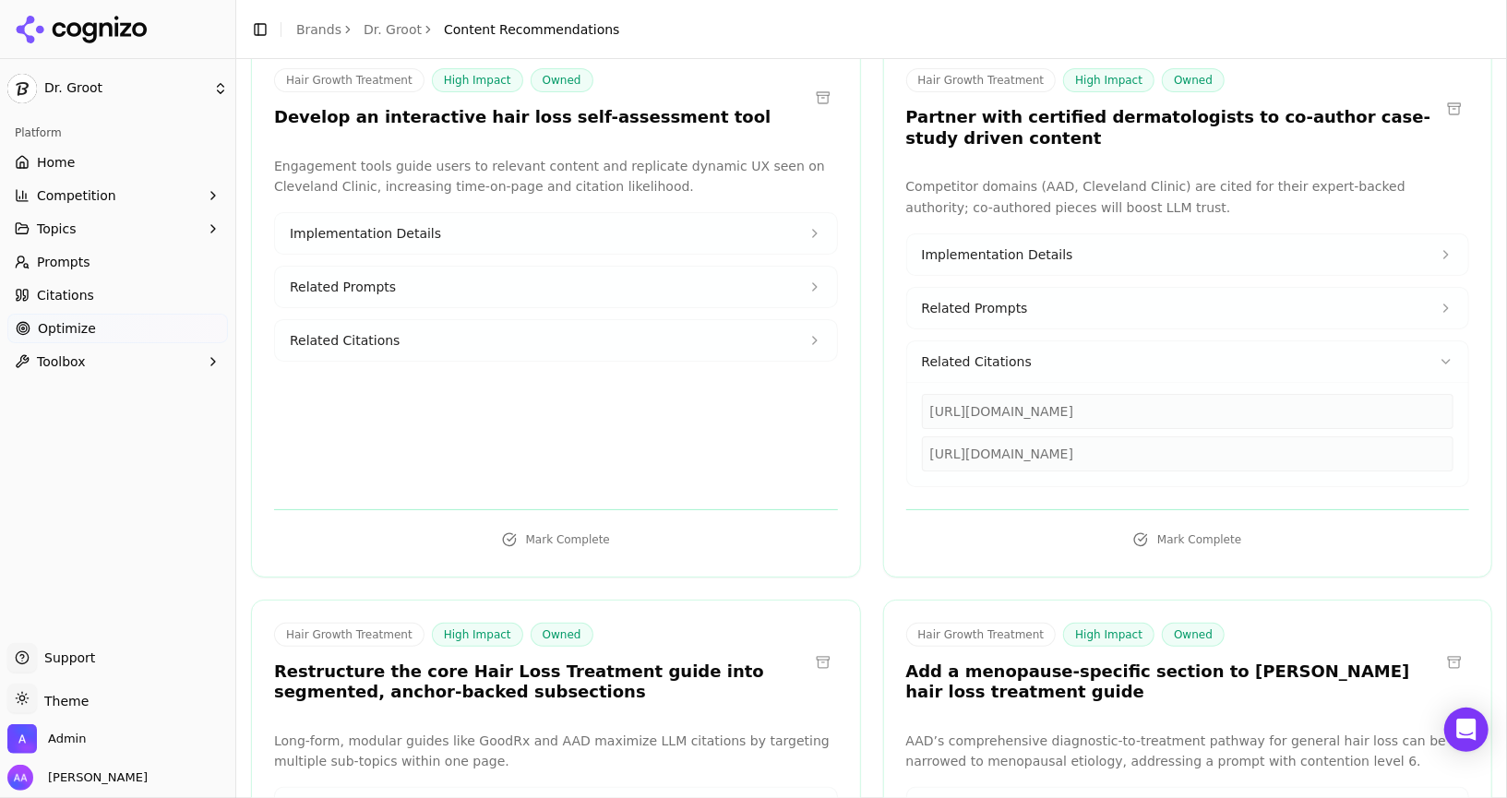
click at [1181, 362] on button "Related Citations" at bounding box center [1188, 361] width 562 height 41
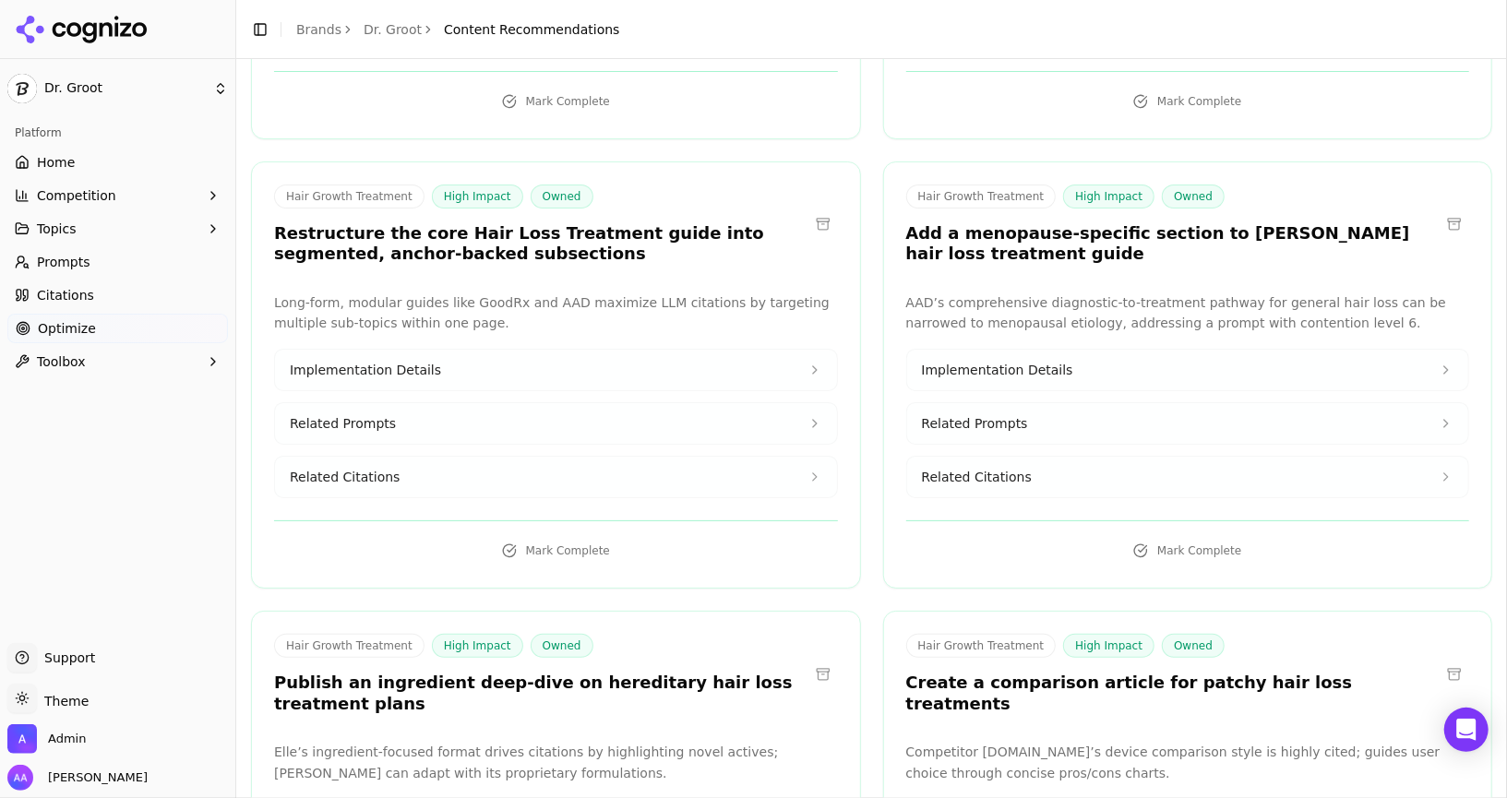
scroll to position [507, 0]
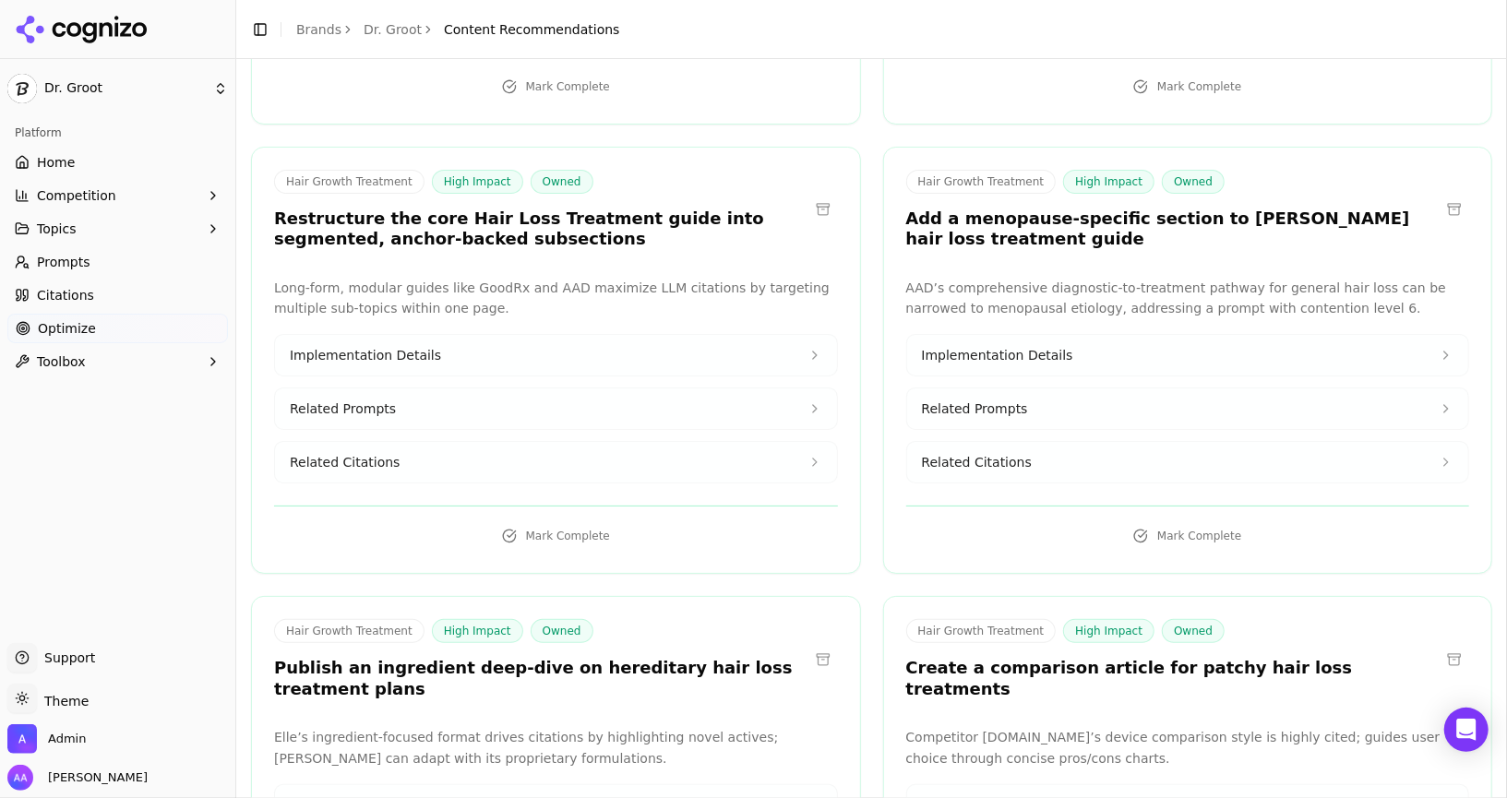
click at [994, 218] on h3 "Add a menopause-specific section to [PERSON_NAME] hair loss treatment guide" at bounding box center [1173, 230] width 534 height 42
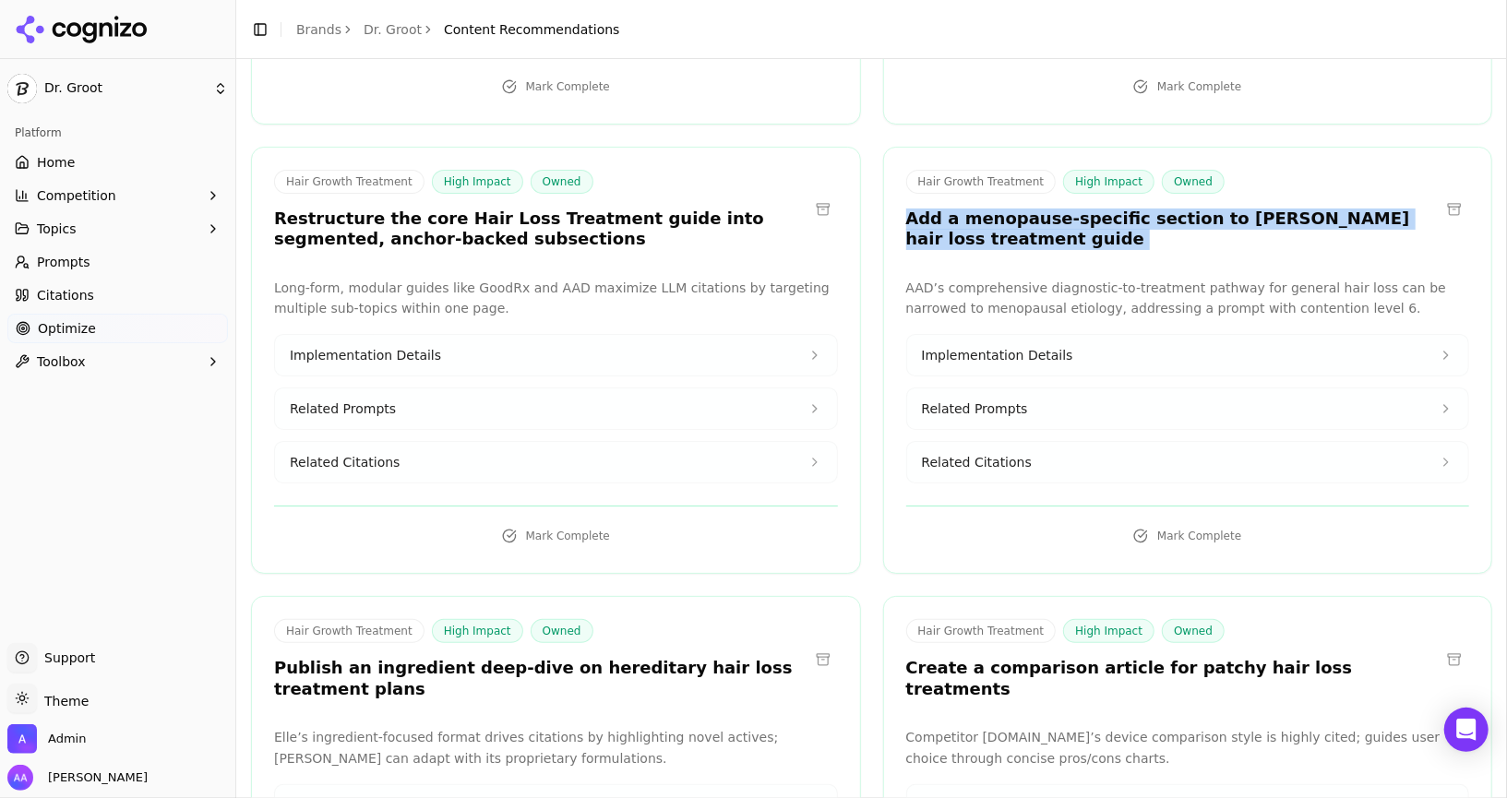
click at [994, 218] on h3 "Add a menopause-specific section to [PERSON_NAME] hair loss treatment guide" at bounding box center [1173, 230] width 534 height 42
click at [1041, 243] on div "Hair Growth Treatment High Impact Owned Add a menopause-specific section to dr.…" at bounding box center [1188, 213] width 608 height 86
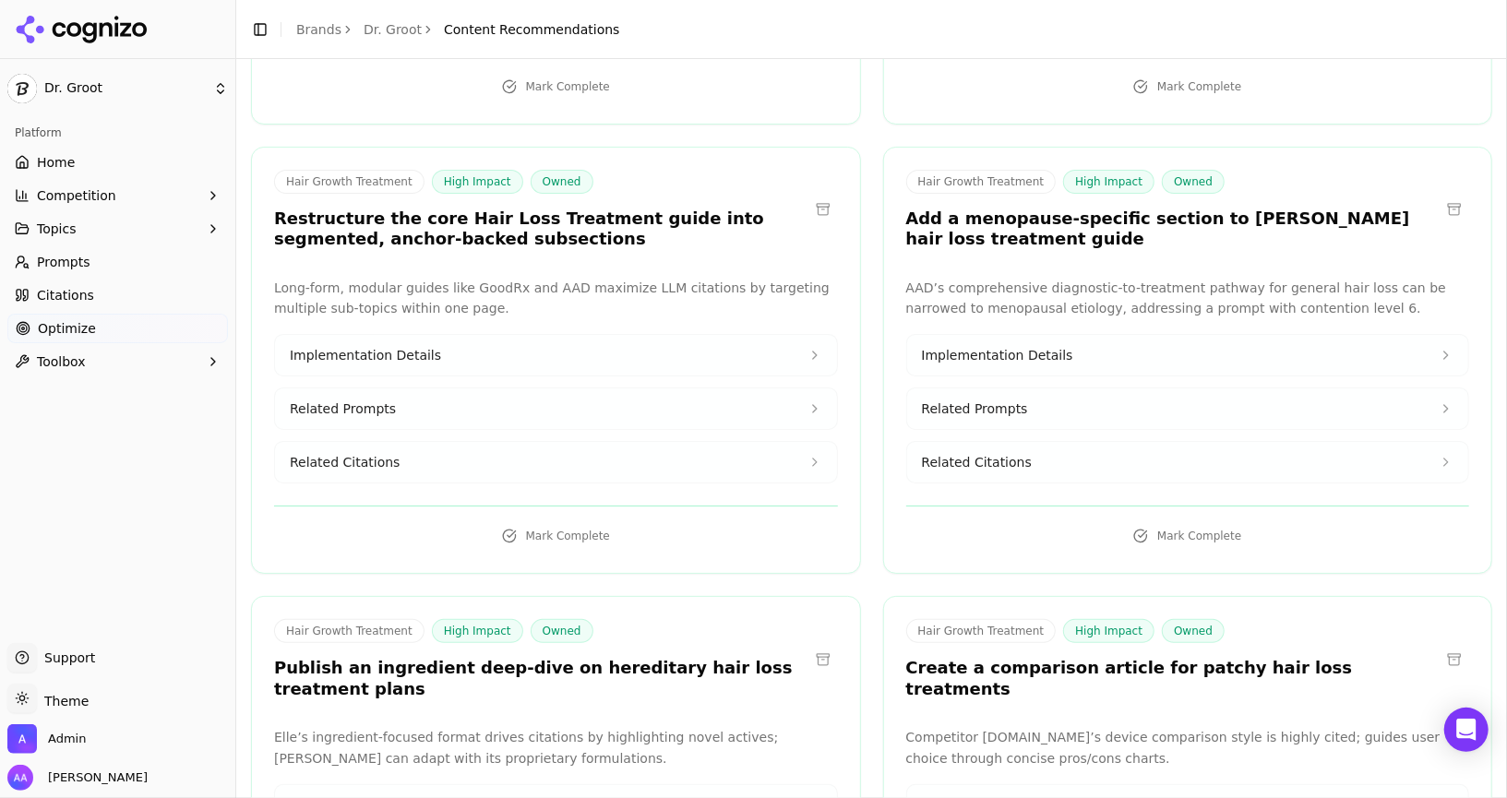
click at [1056, 459] on button "Related Citations" at bounding box center [1188, 462] width 562 height 41
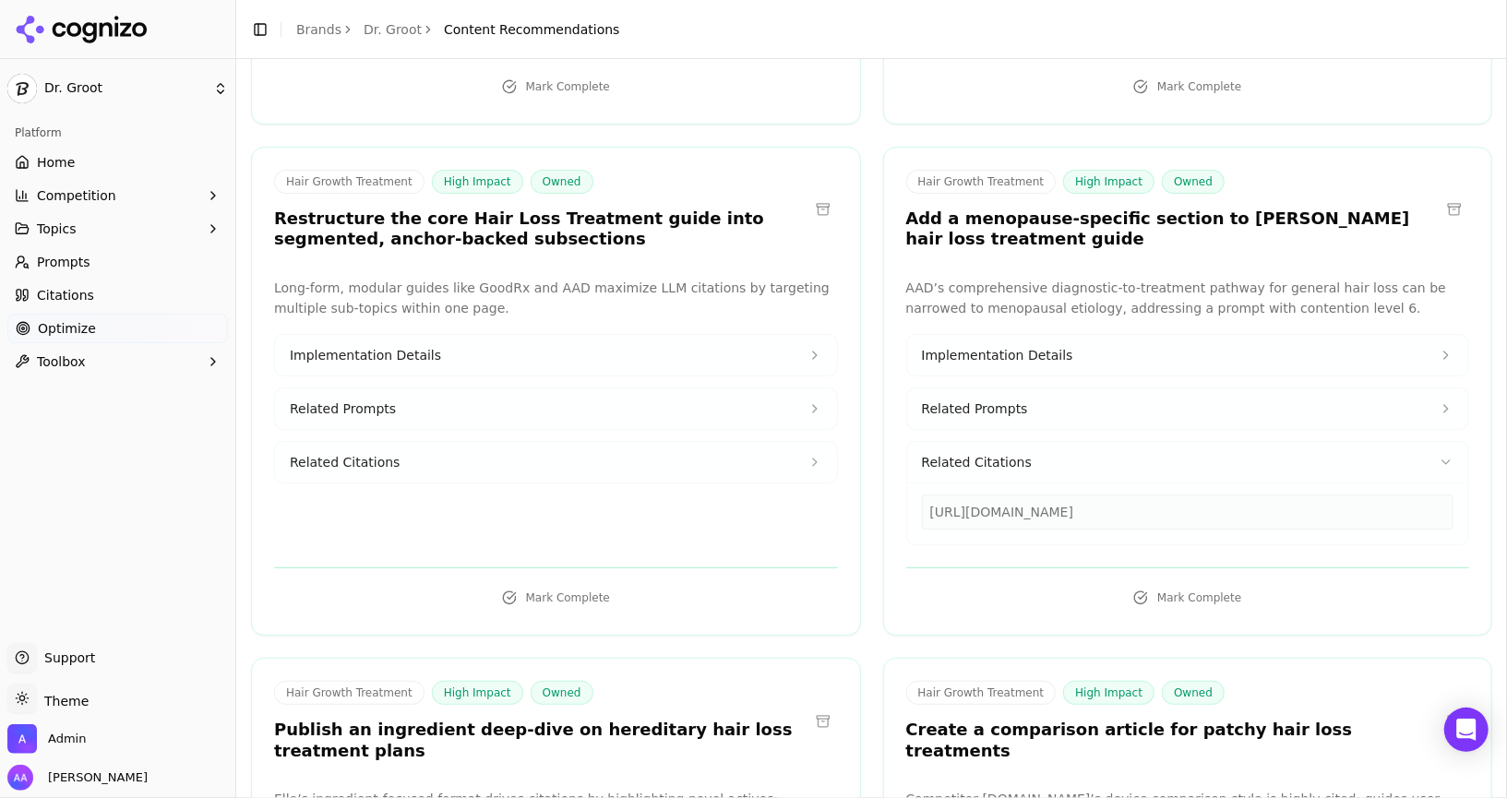
click at [1056, 459] on button "Related Citations" at bounding box center [1188, 462] width 562 height 41
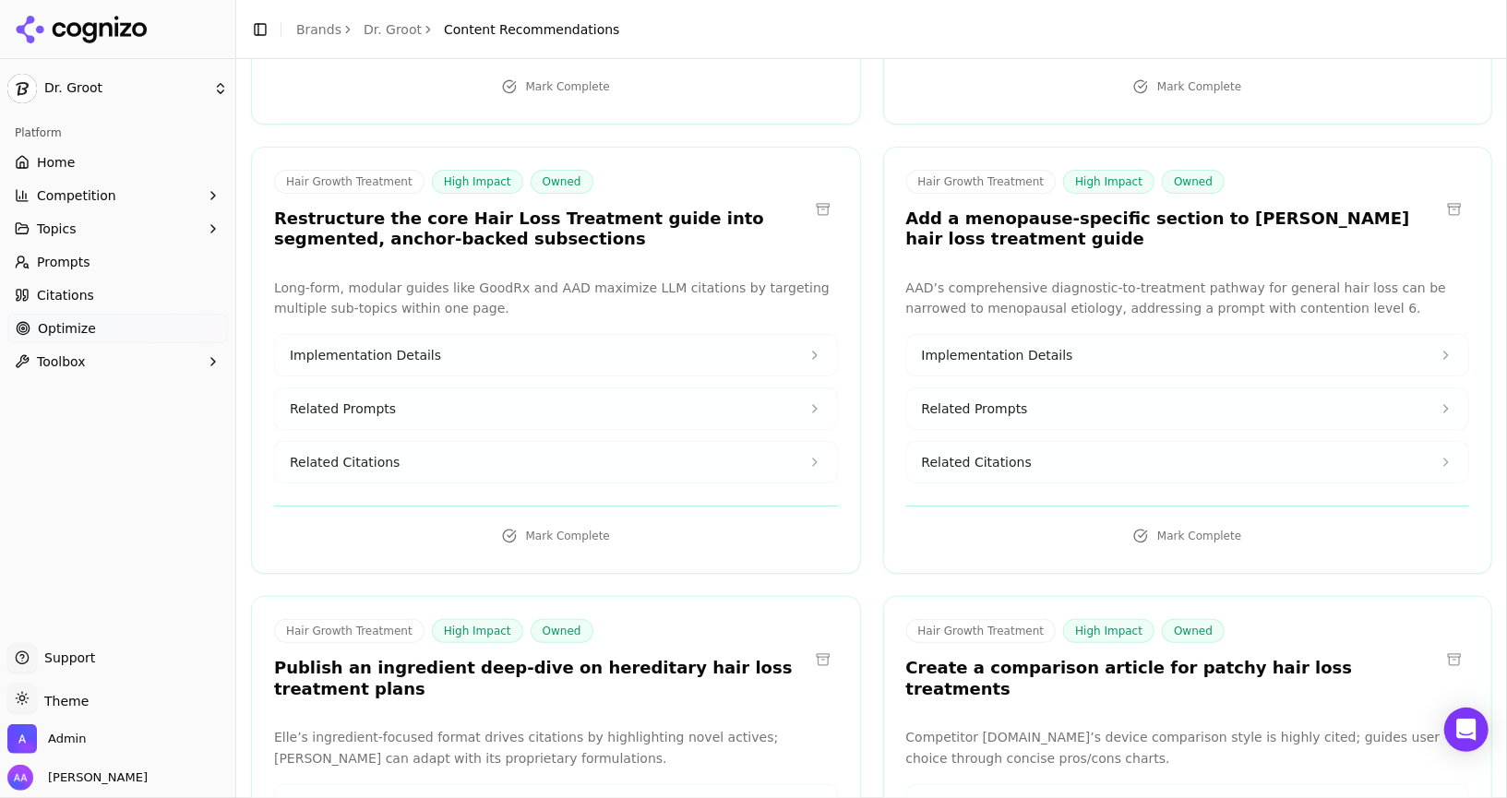
click at [1056, 459] on button "Related Citations" at bounding box center [1188, 462] width 562 height 41
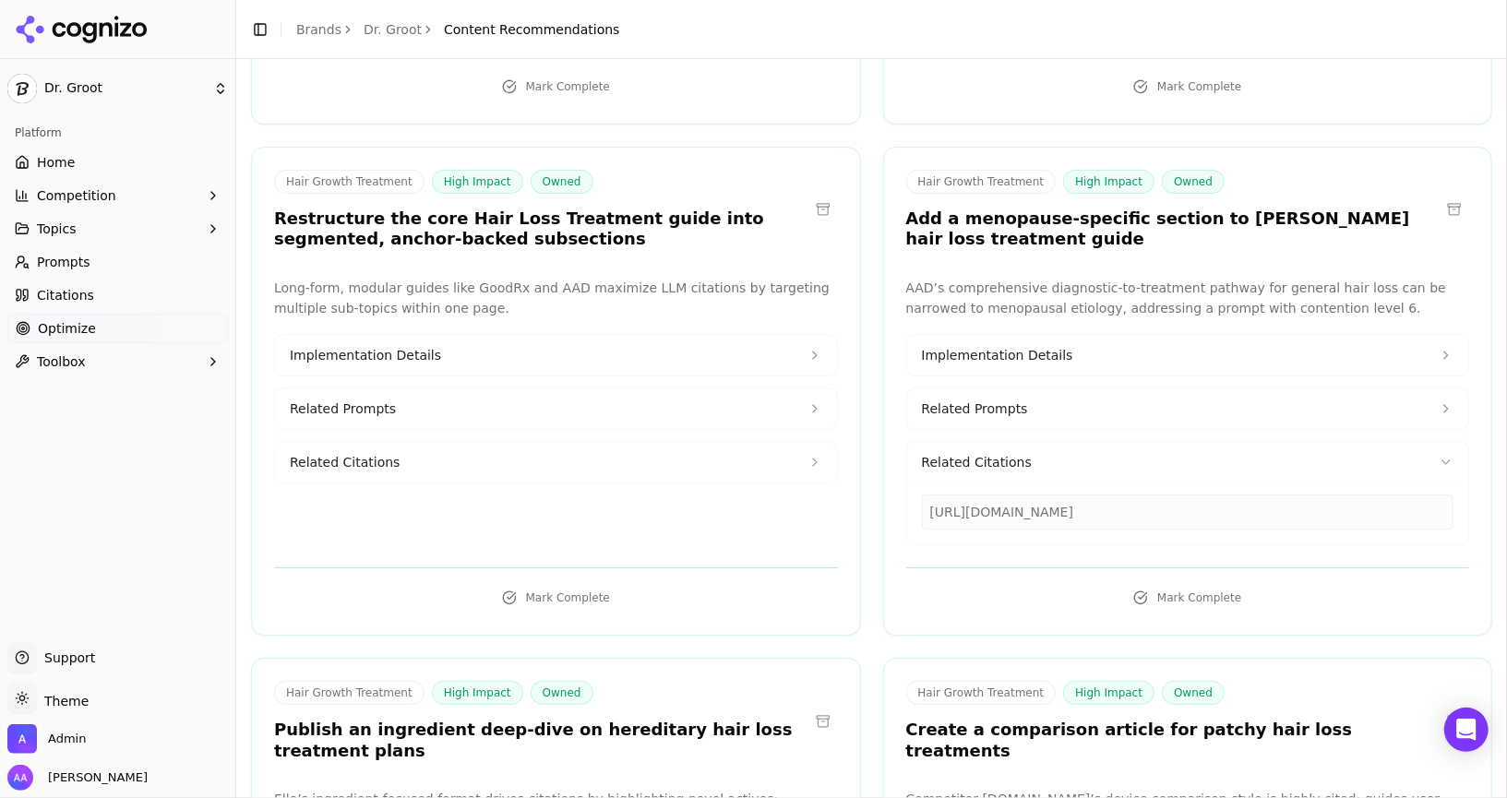
click at [1056, 459] on button "Related Citations" at bounding box center [1188, 462] width 562 height 41
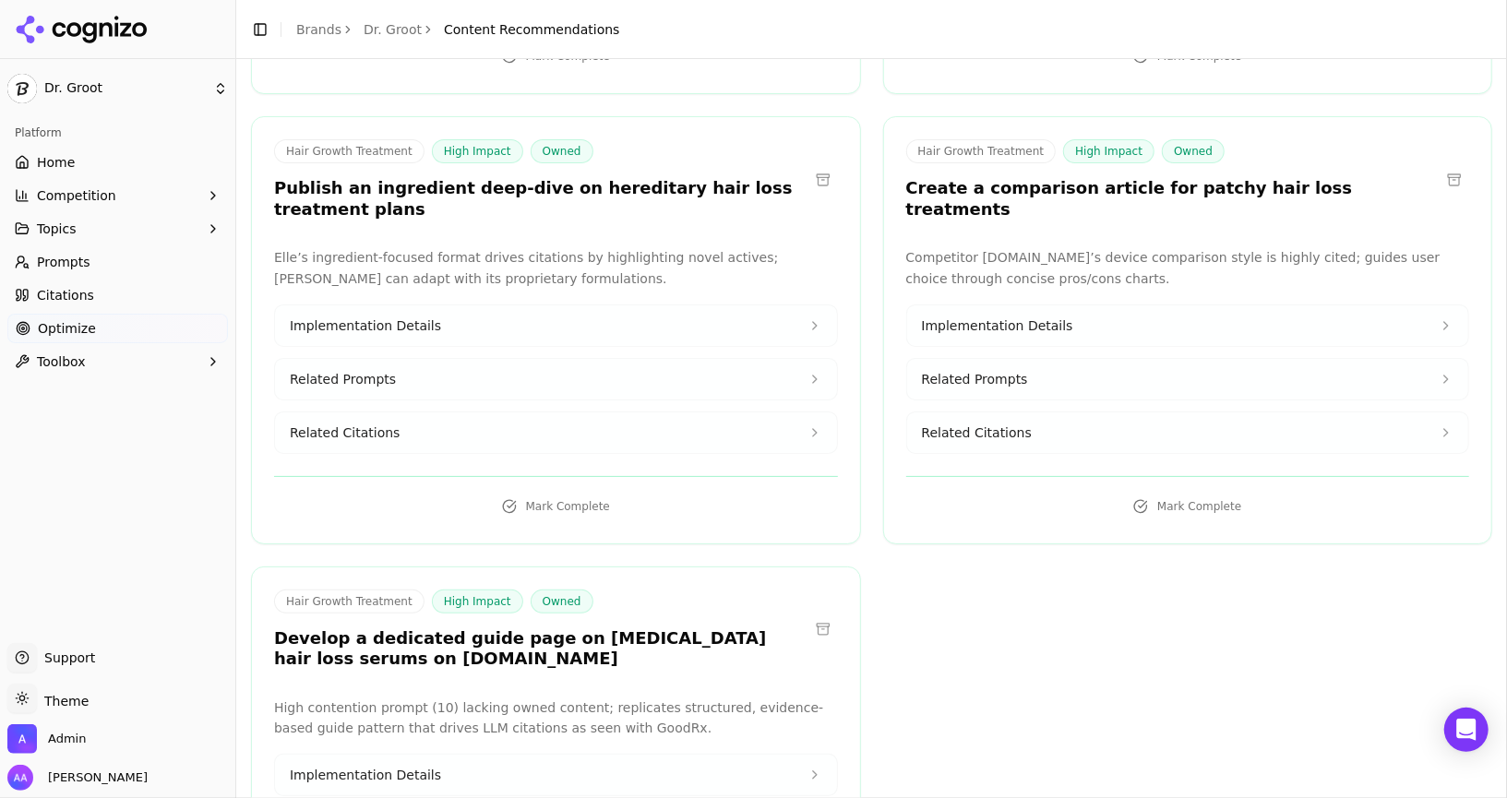
scroll to position [1067, 0]
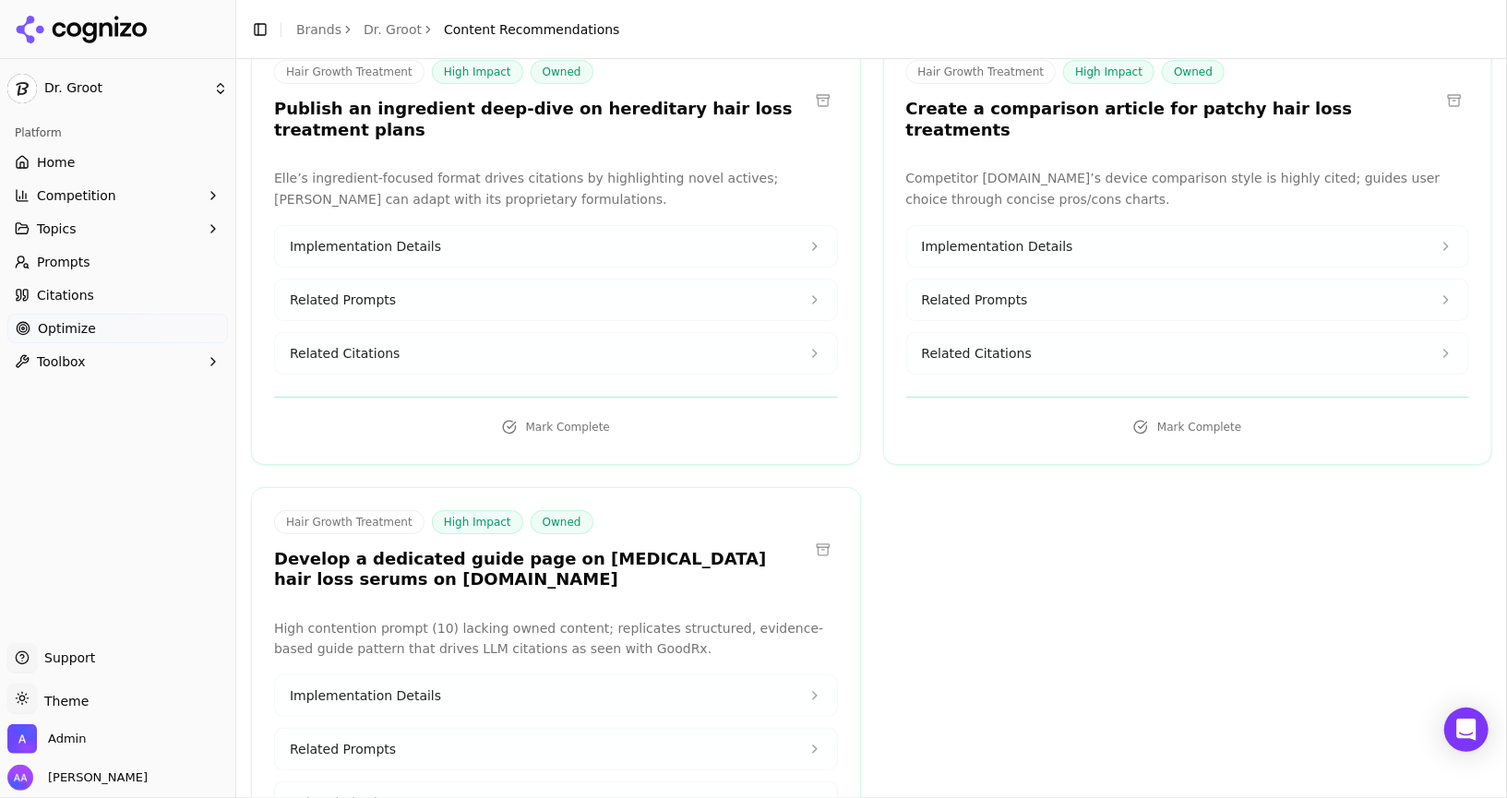
click at [687, 317] on div "Implementation Details Related Prompts Related Citations" at bounding box center [556, 299] width 564 height 149
click at [689, 337] on button "Related Citations" at bounding box center [556, 353] width 562 height 41
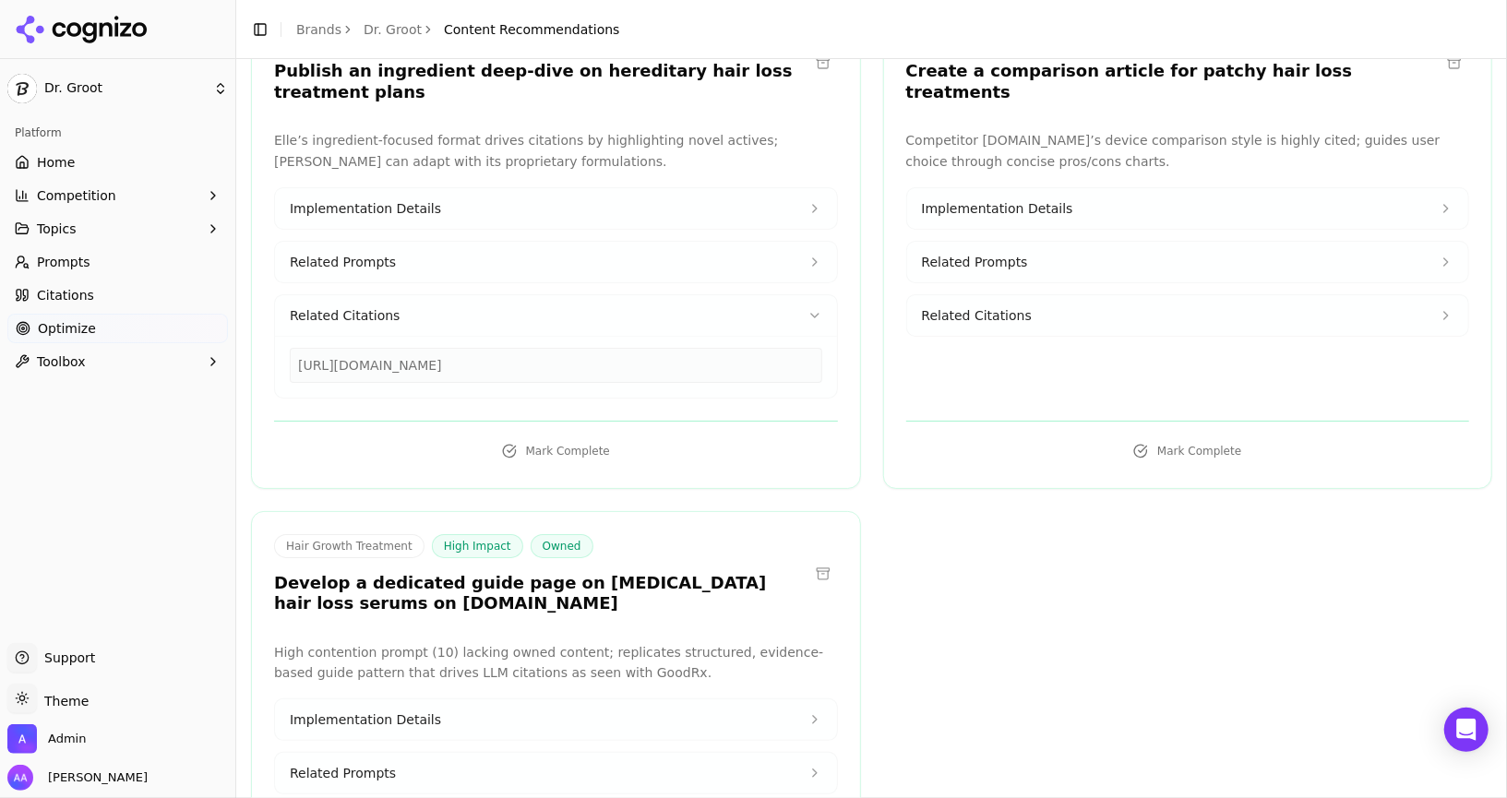
scroll to position [1191, 0]
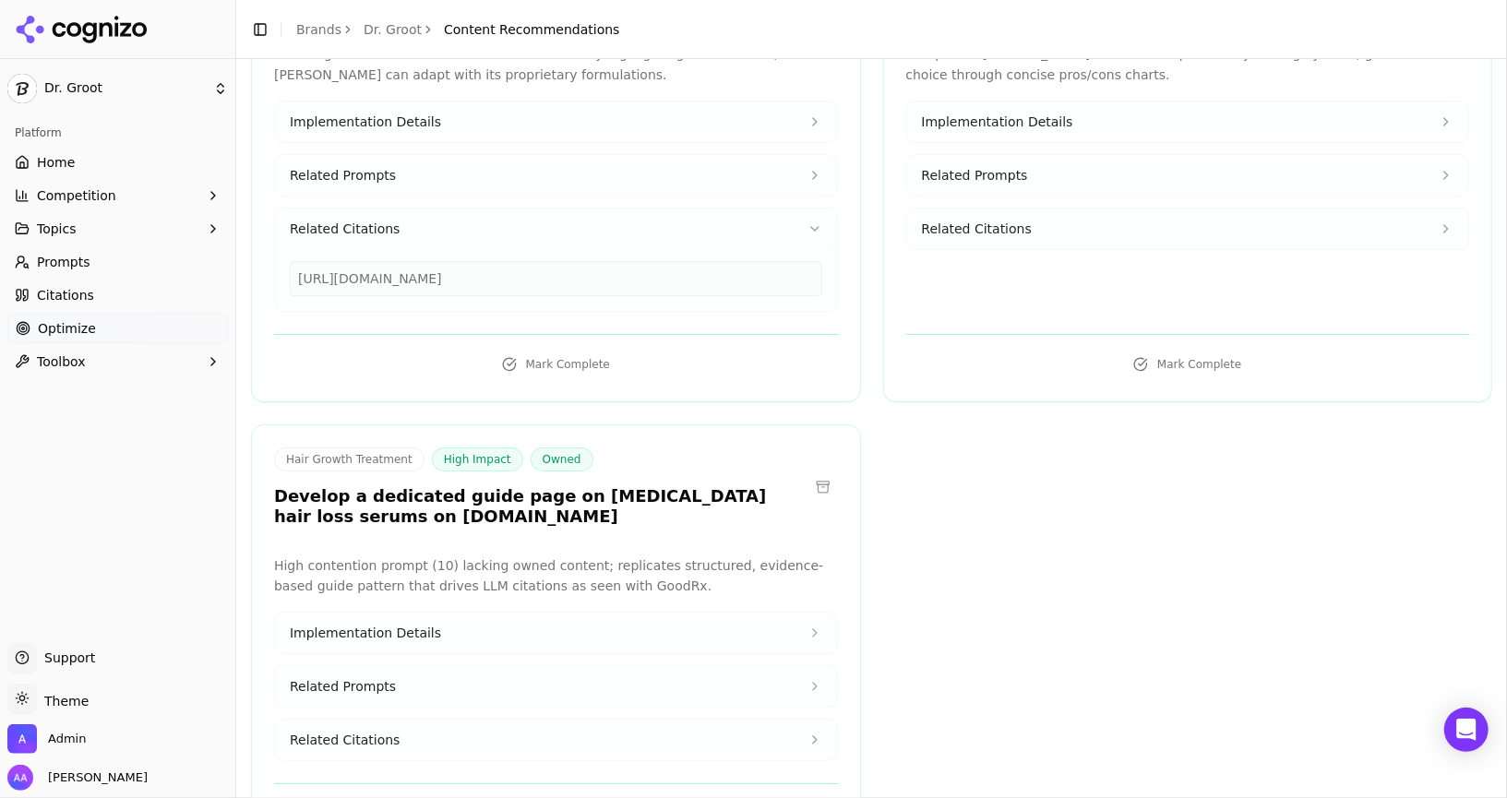
click at [982, 220] on span "Related Citations" at bounding box center [977, 229] width 110 height 18
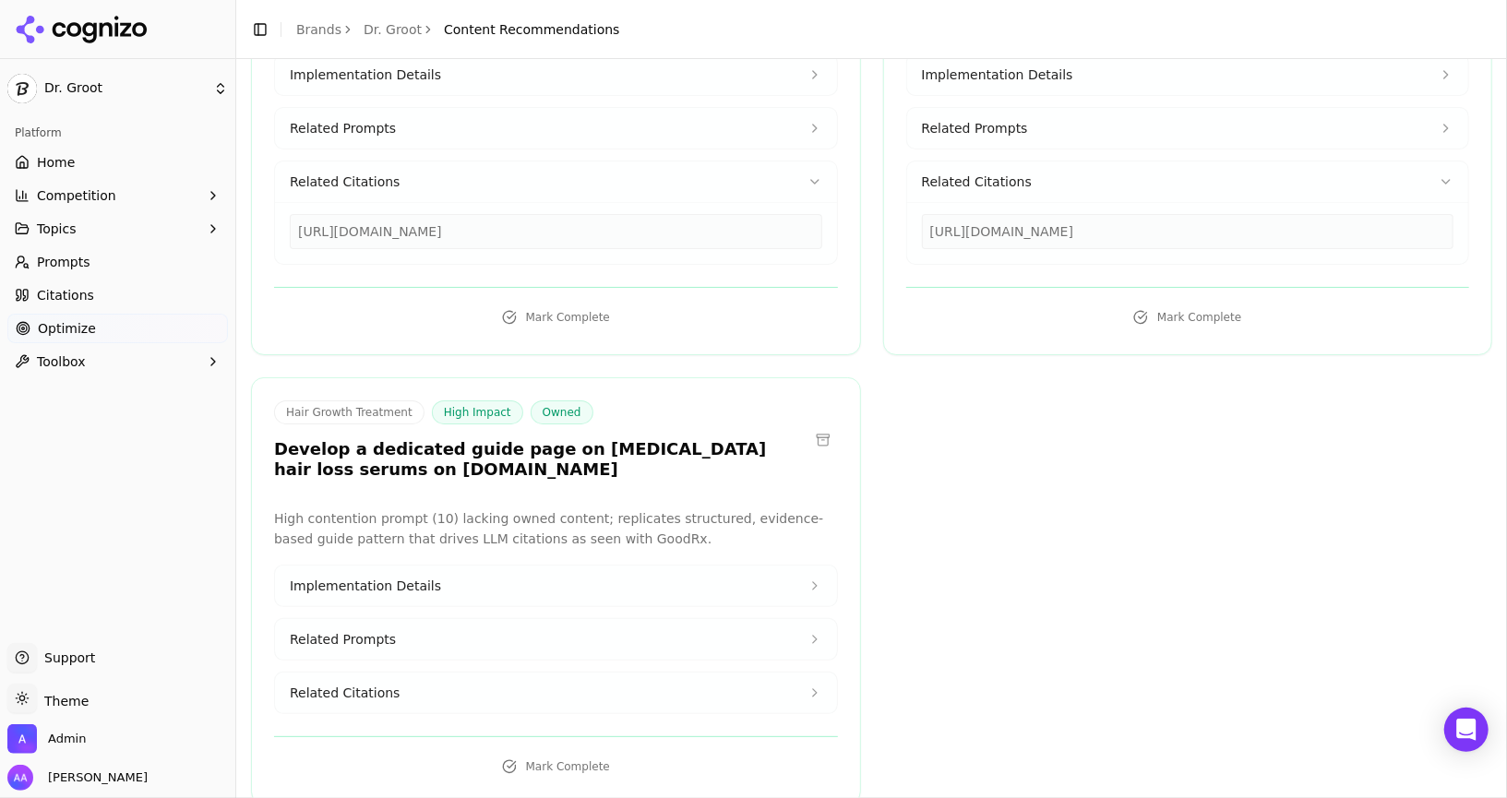
scroll to position [0, 0]
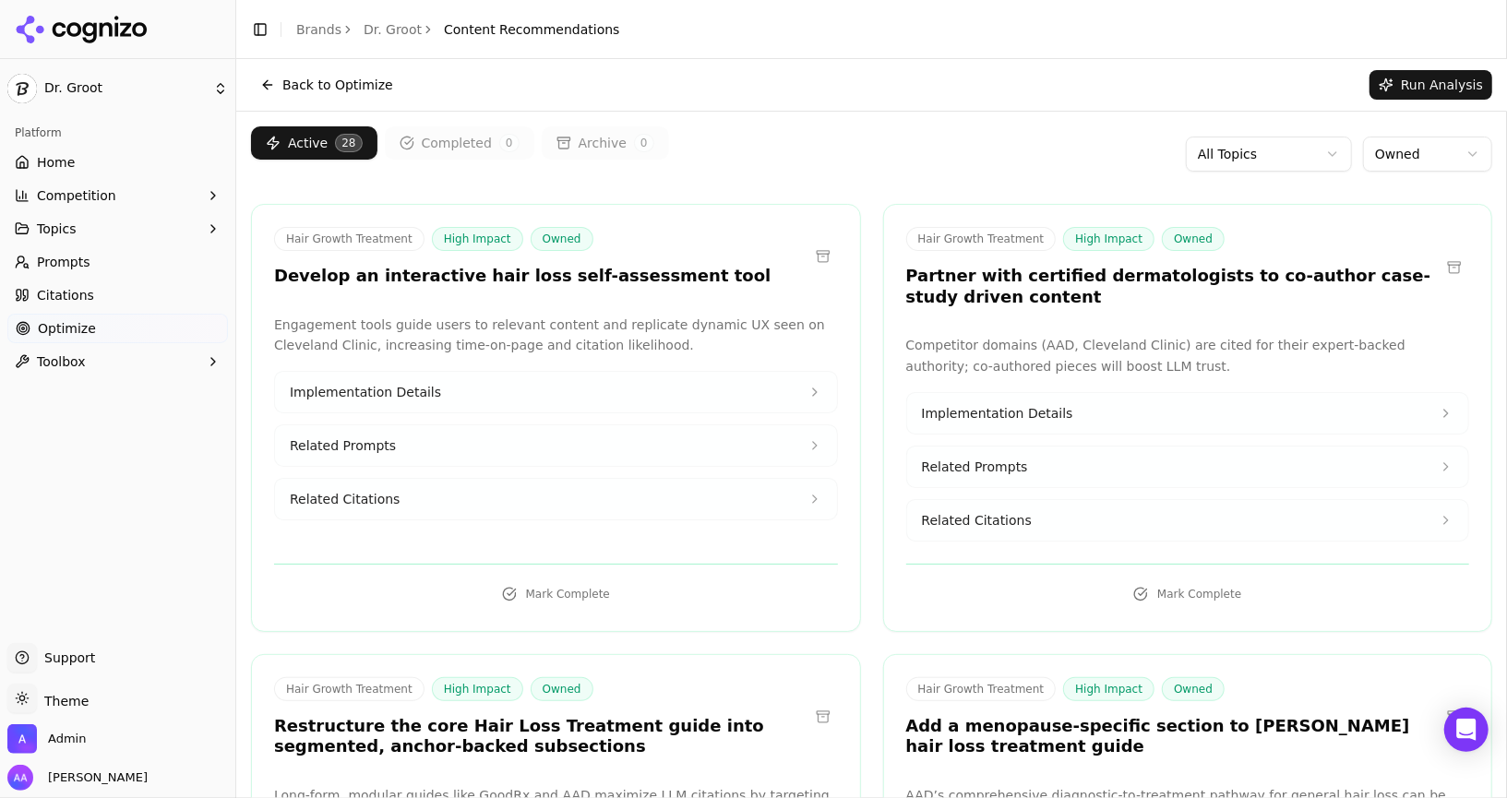
click at [1291, 149] on html "Dr. Groot Platform Home Competition Topics Prompts Citations Optimize Toolbox S…" at bounding box center [753, 399] width 1507 height 798
click at [1292, 163] on html "Dr. Groot Platform Home Competition Topics Prompts Citations Optimize Toolbox S…" at bounding box center [753, 399] width 1507 height 798
click at [1261, 149] on html "Dr. Groot Platform Home Competition Topics Prompts Citations Optimize Toolbox S…" at bounding box center [753, 399] width 1507 height 798
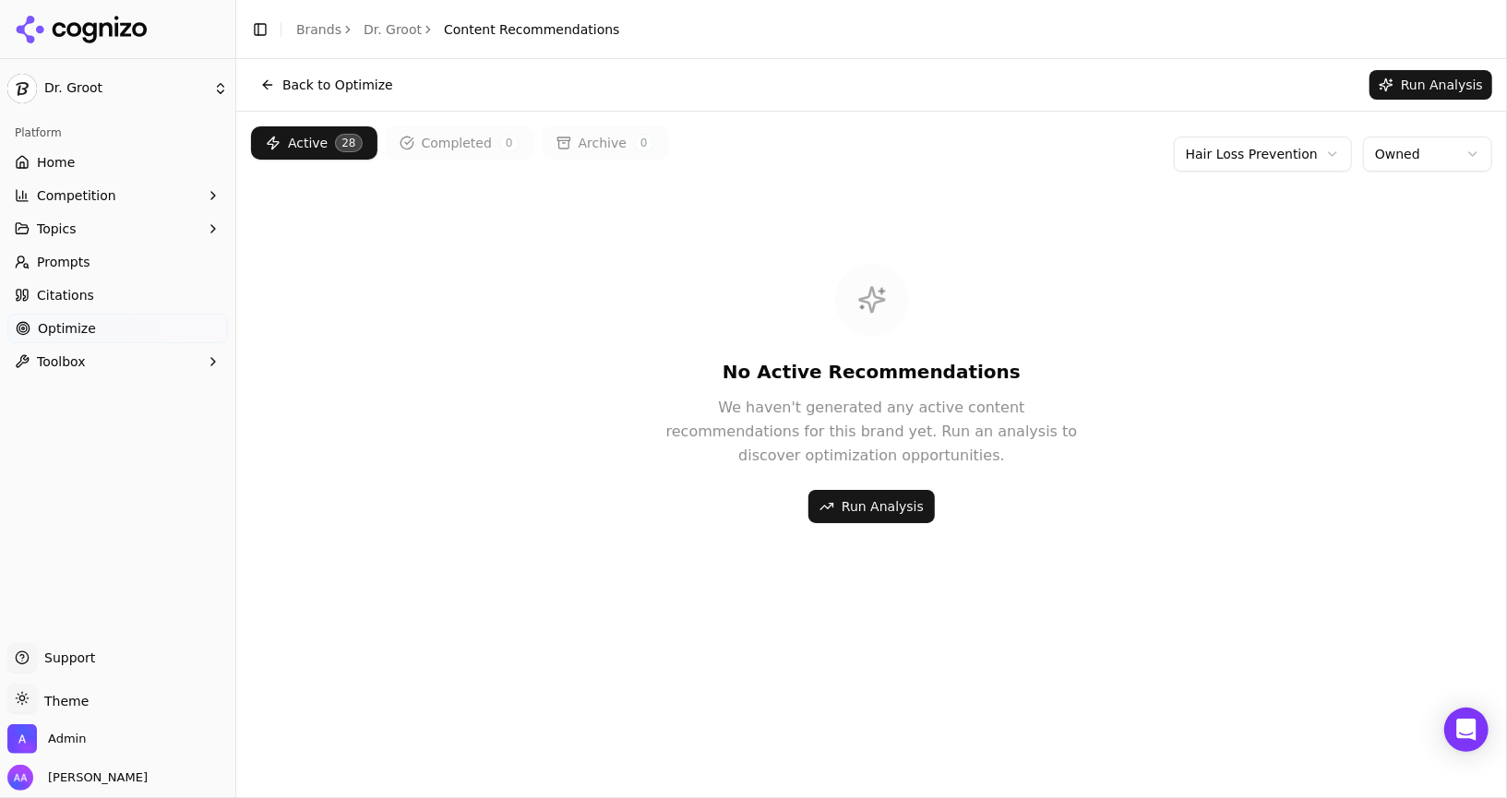
click at [1054, 305] on div "No Active Recommendations We haven't generated any active content recommendatio…" at bounding box center [872, 393] width 472 height 378
click at [1441, 166] on html "Dr. Groot Platform Home Competition Topics Prompts Citations Optimize Toolbox S…" at bounding box center [753, 399] width 1507 height 798
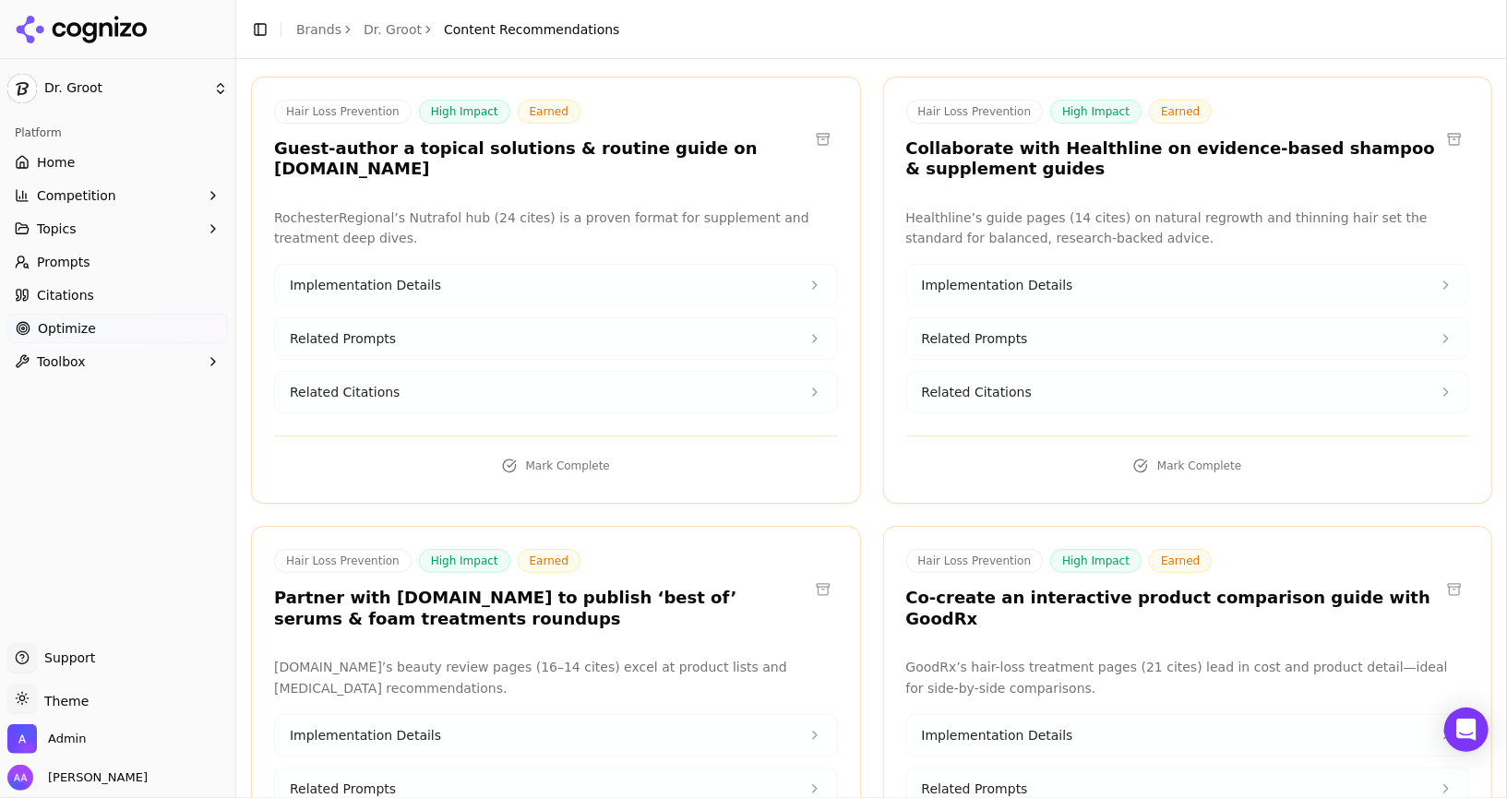
scroll to position [1157, 0]
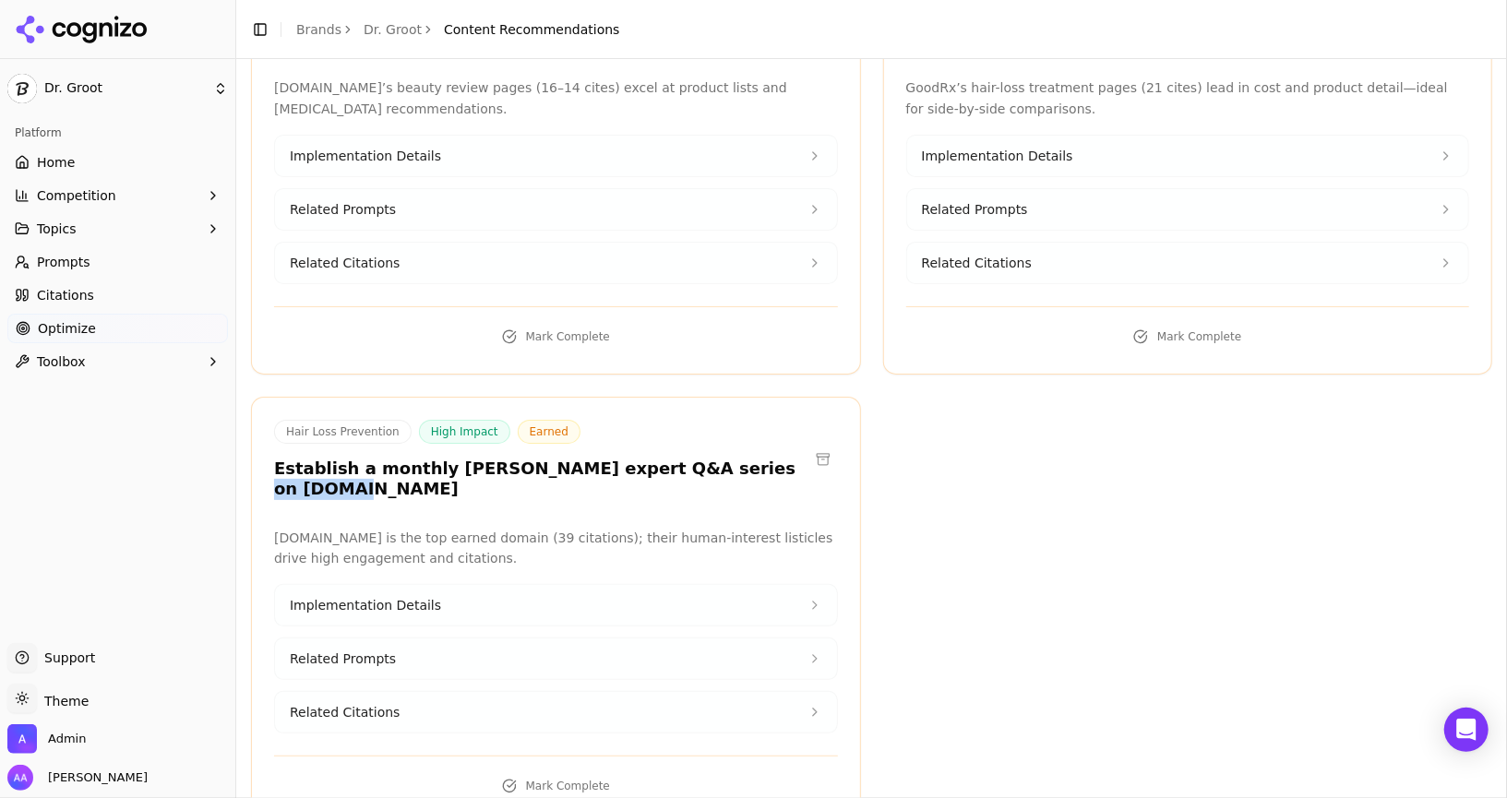
drag, startPoint x: 762, startPoint y: 456, endPoint x: 671, endPoint y: 457, distance: 91.3
click at [671, 457] on div "Hair Loss Prevention High Impact Earned Establish a monthly Dr. Groot expert Q&…" at bounding box center [556, 460] width 564 height 80
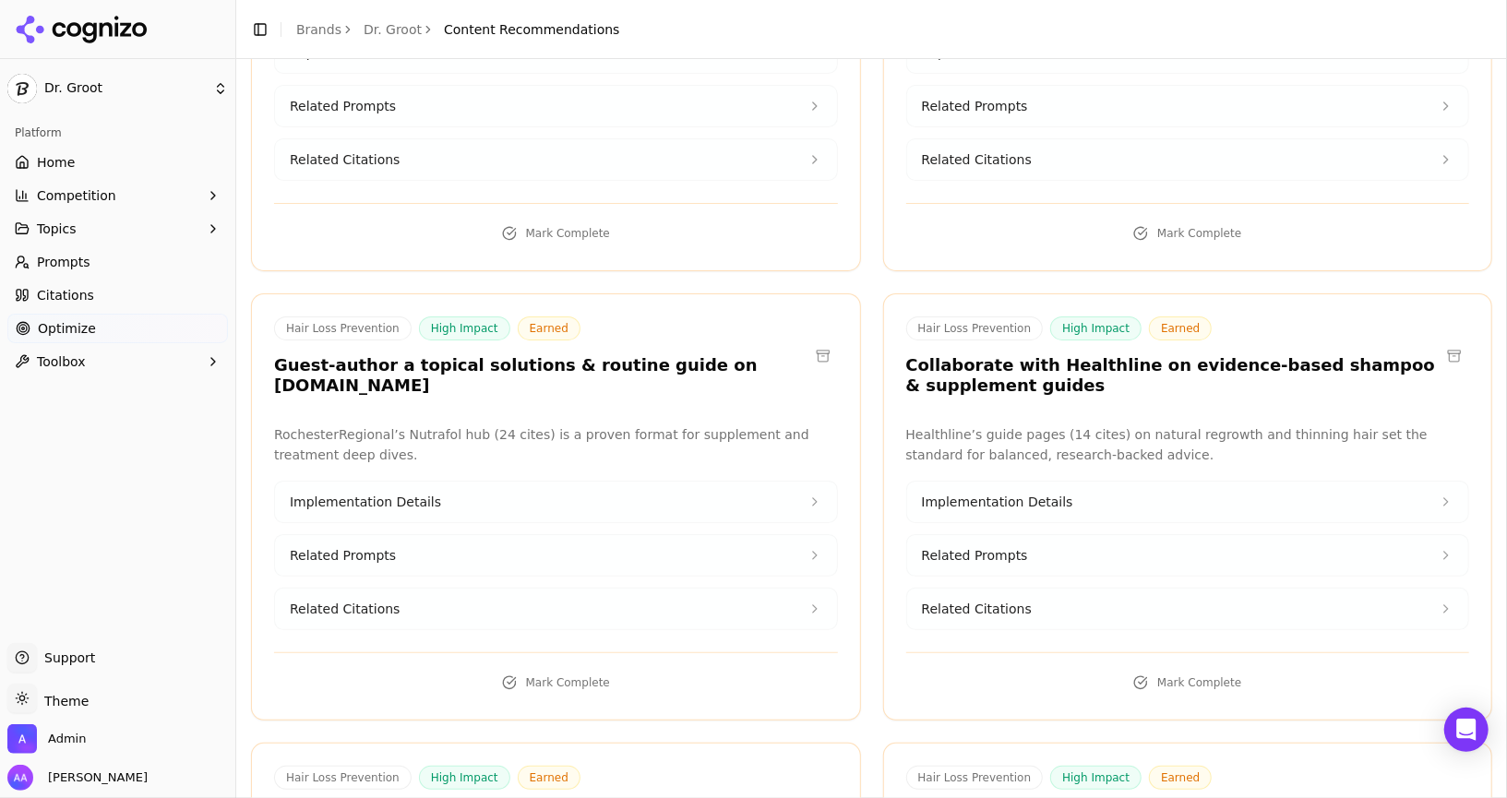
scroll to position [363, 0]
click at [1011, 610] on button "Related Citations" at bounding box center [1188, 607] width 562 height 41
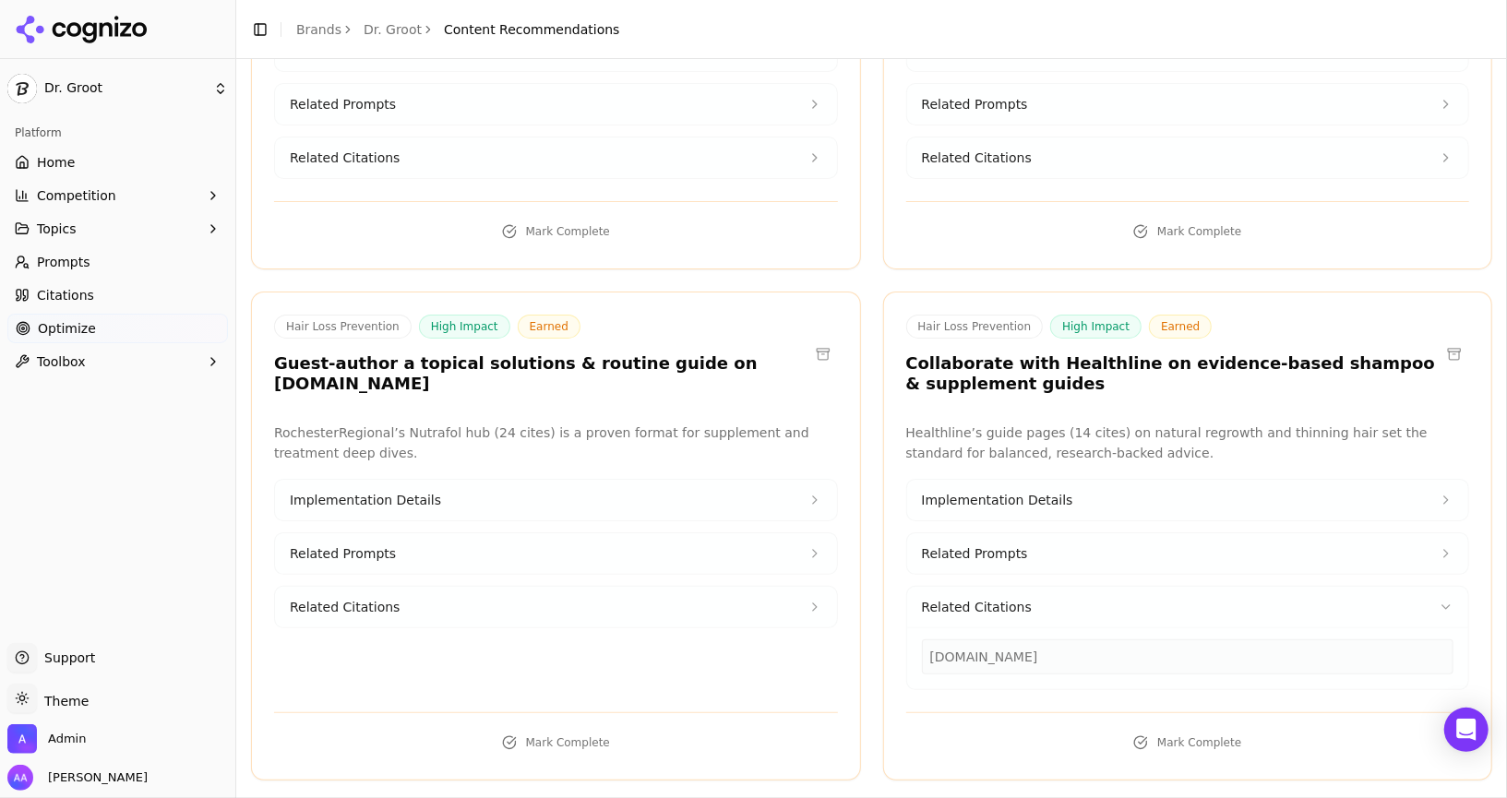
click at [1020, 604] on span "Related Citations" at bounding box center [977, 607] width 110 height 18
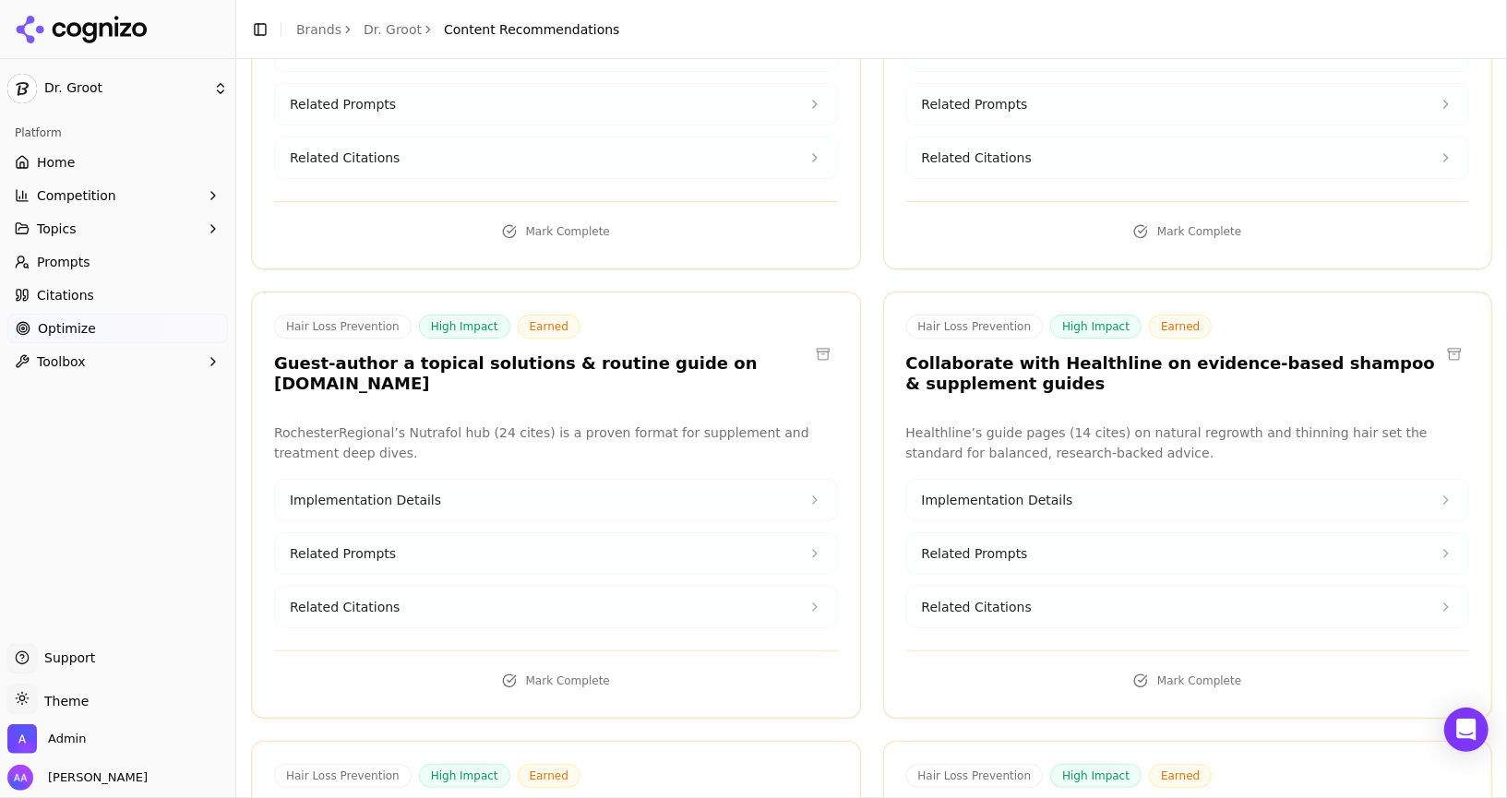
click at [143, 326] on link "Optimize" at bounding box center [117, 329] width 220 height 30
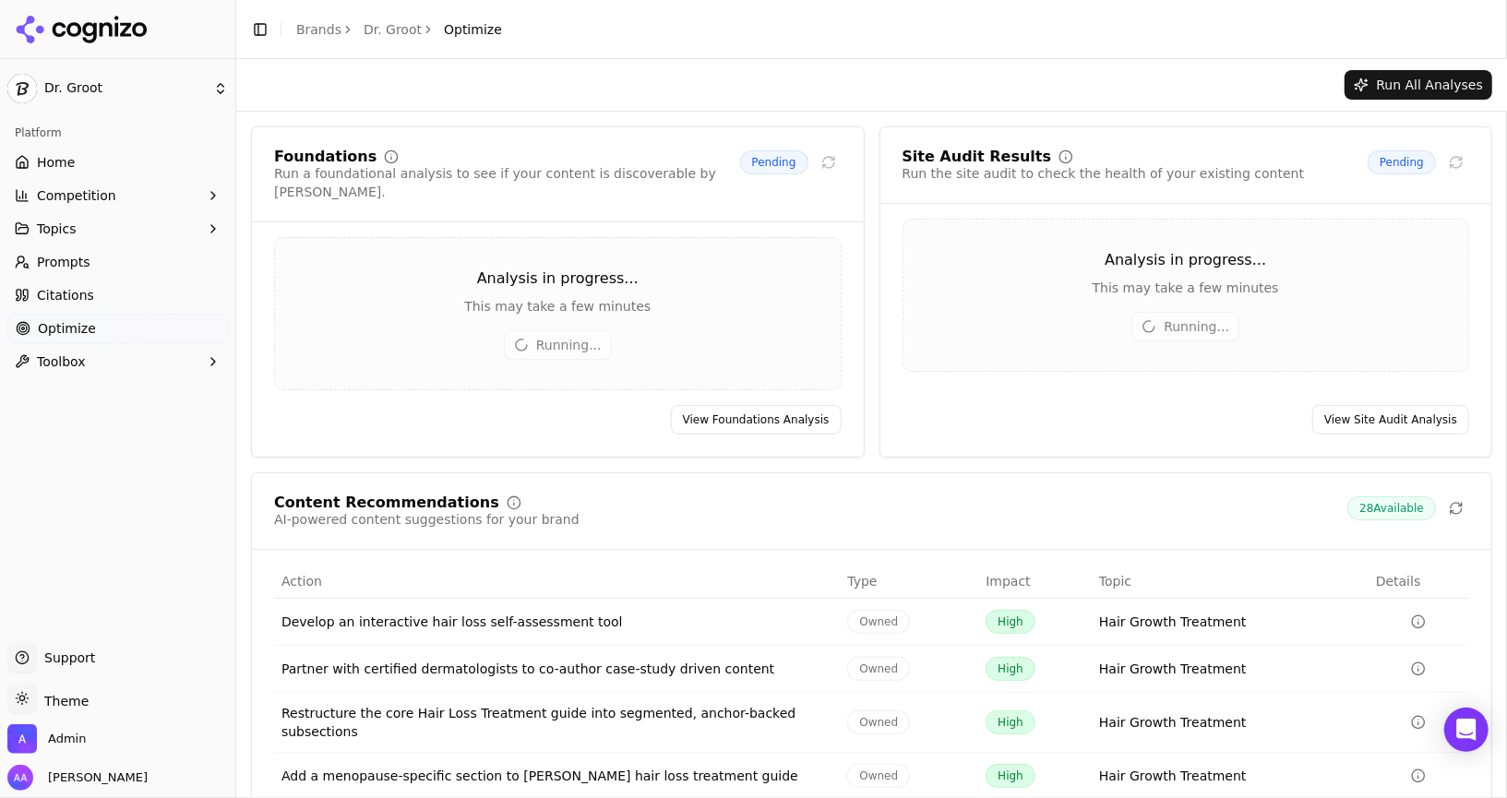
click at [116, 296] on link "Citations" at bounding box center [117, 295] width 220 height 30
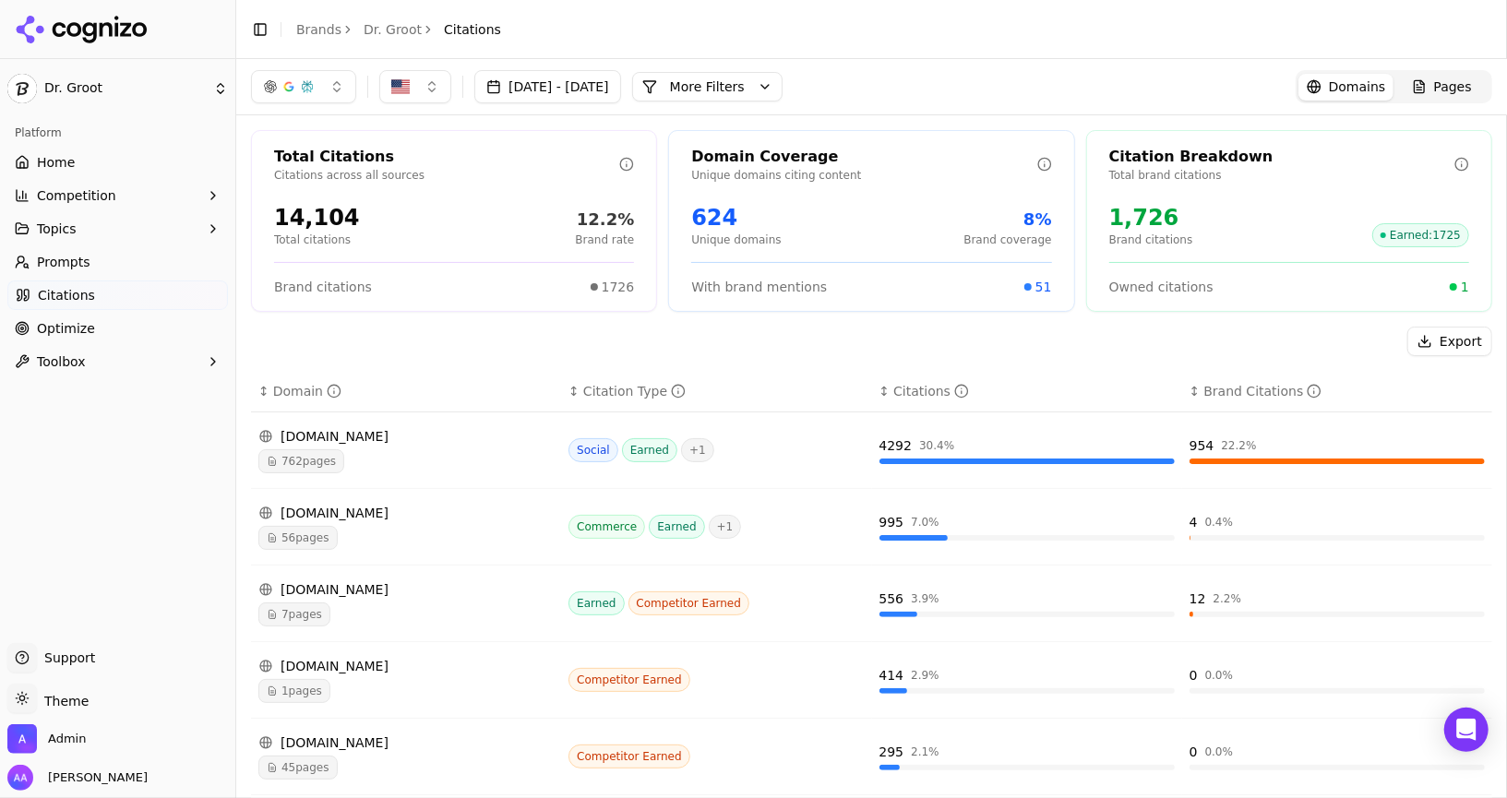
click at [782, 84] on button "More Filters" at bounding box center [707, 87] width 150 height 30
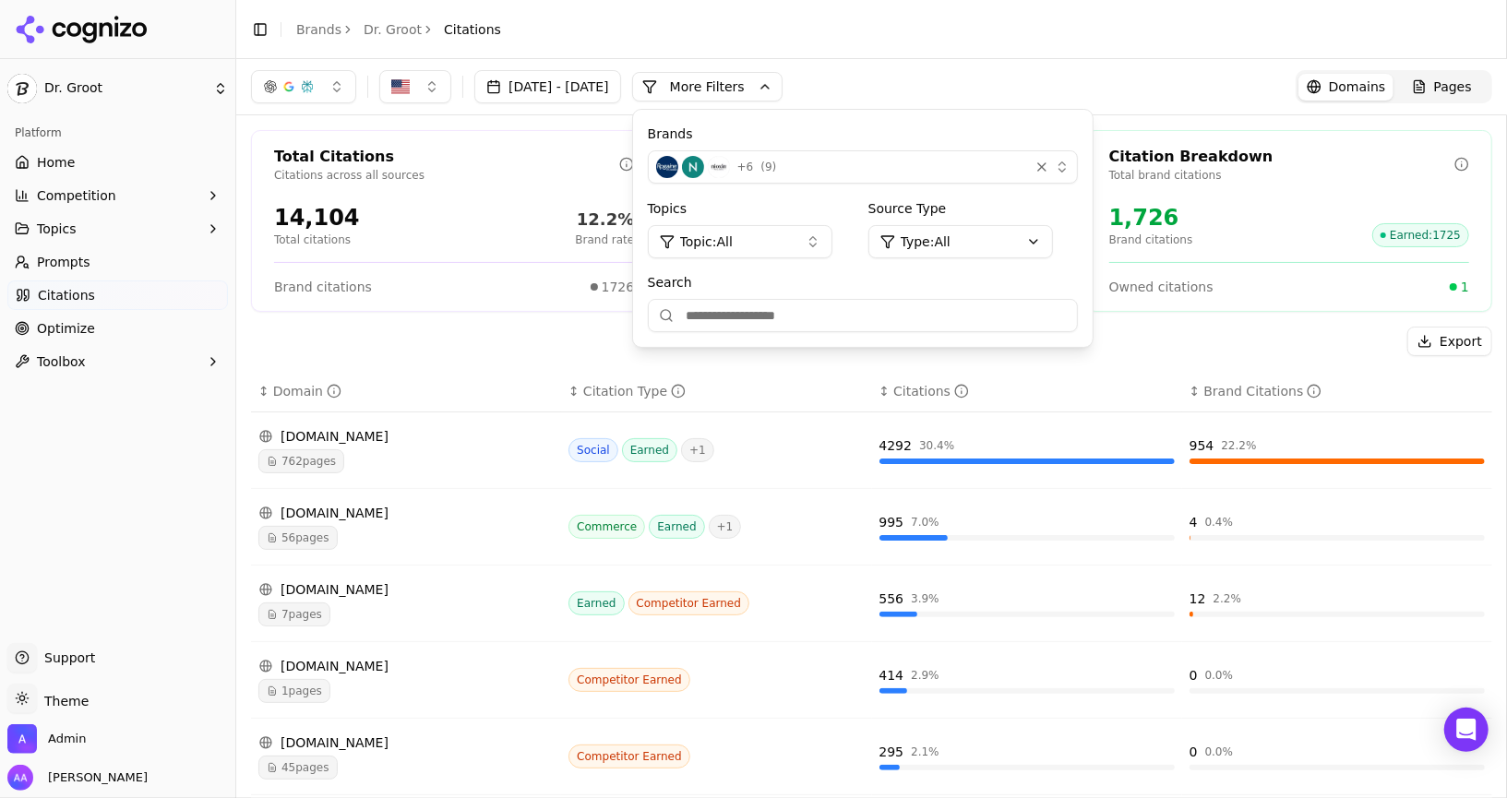
click at [801, 250] on button "Topic: All" at bounding box center [740, 241] width 185 height 33
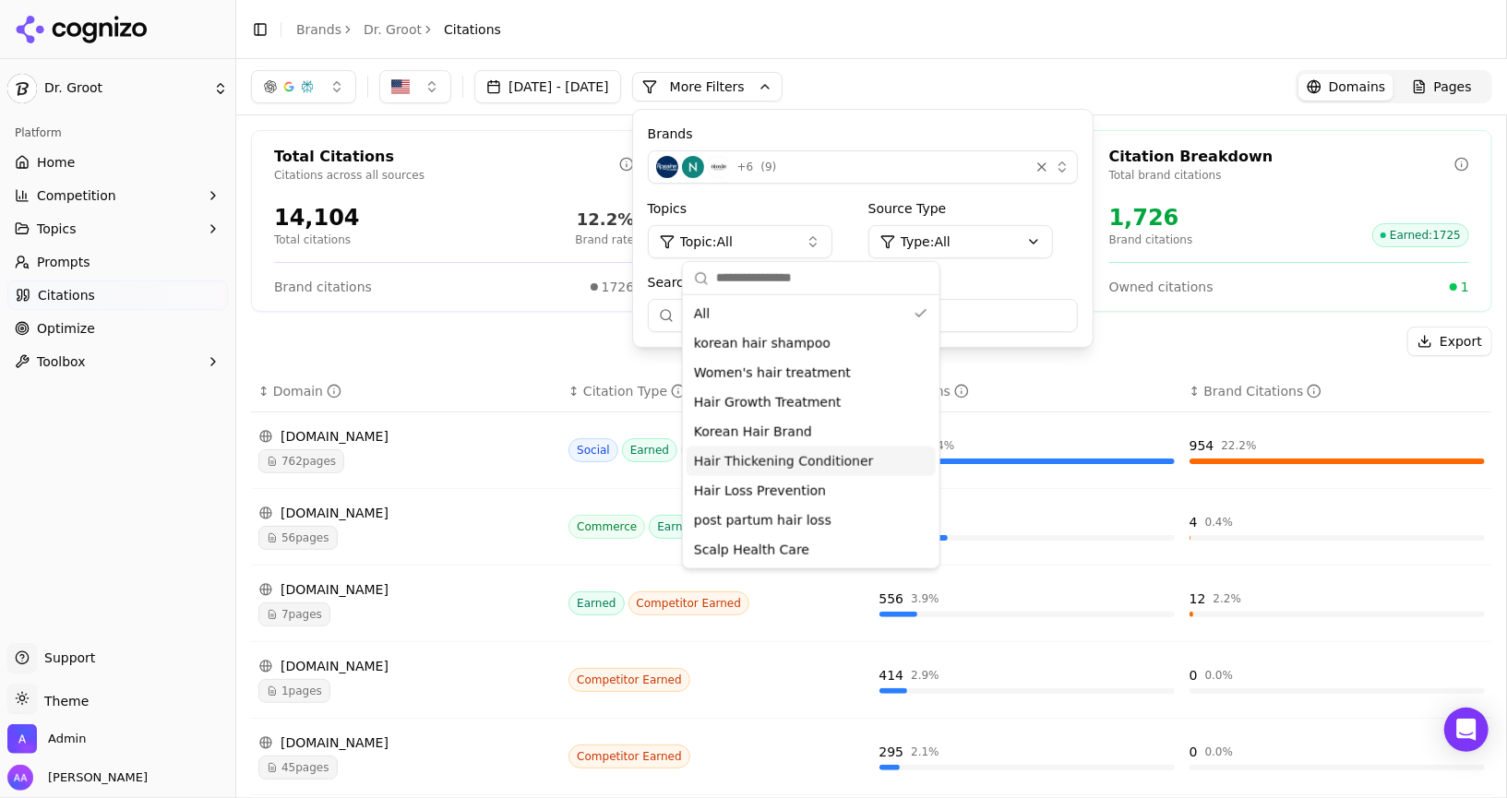
click at [145, 329] on link "Optimize" at bounding box center [117, 329] width 220 height 30
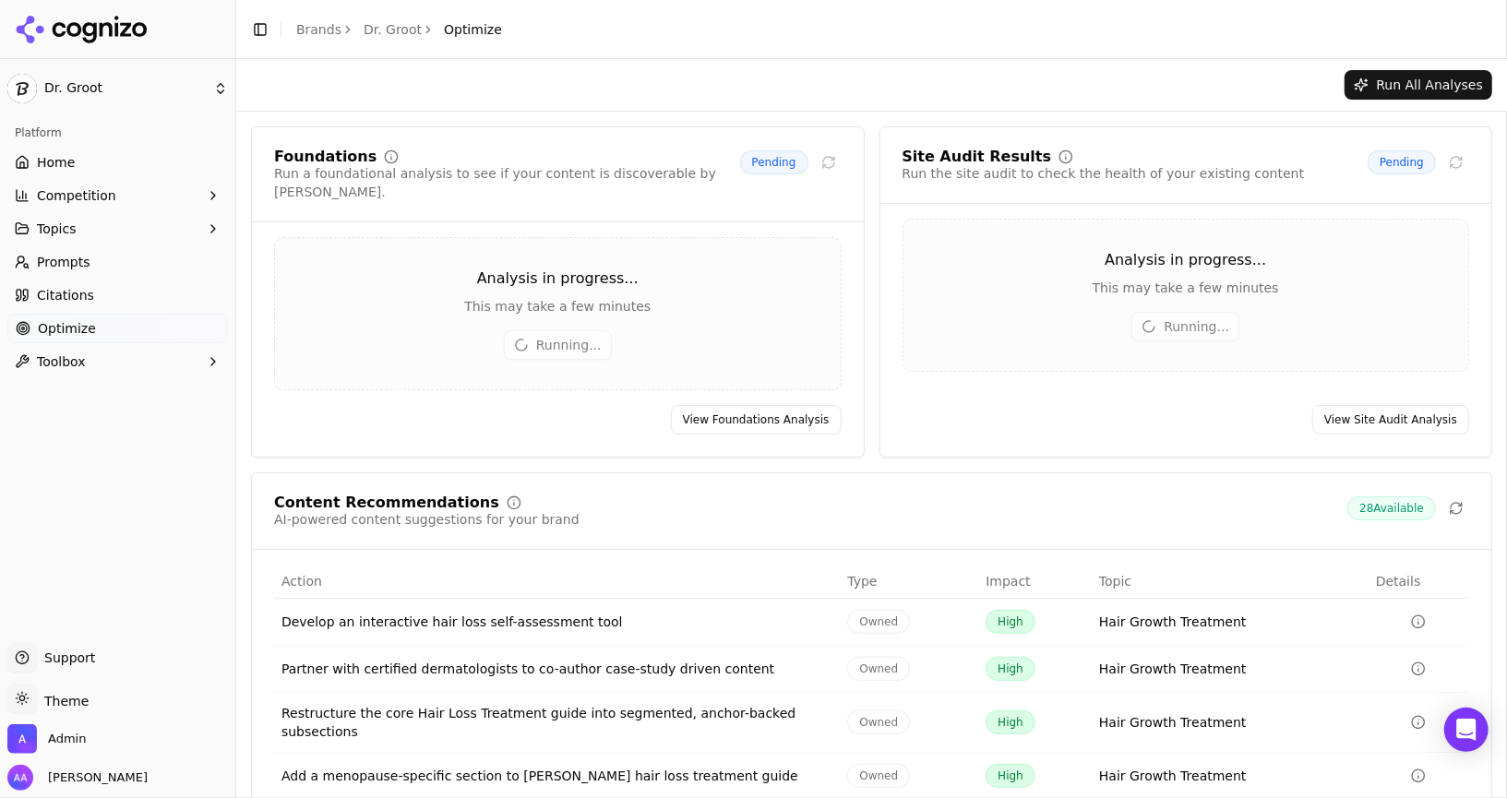
click at [103, 262] on link "Prompts" at bounding box center [117, 262] width 220 height 30
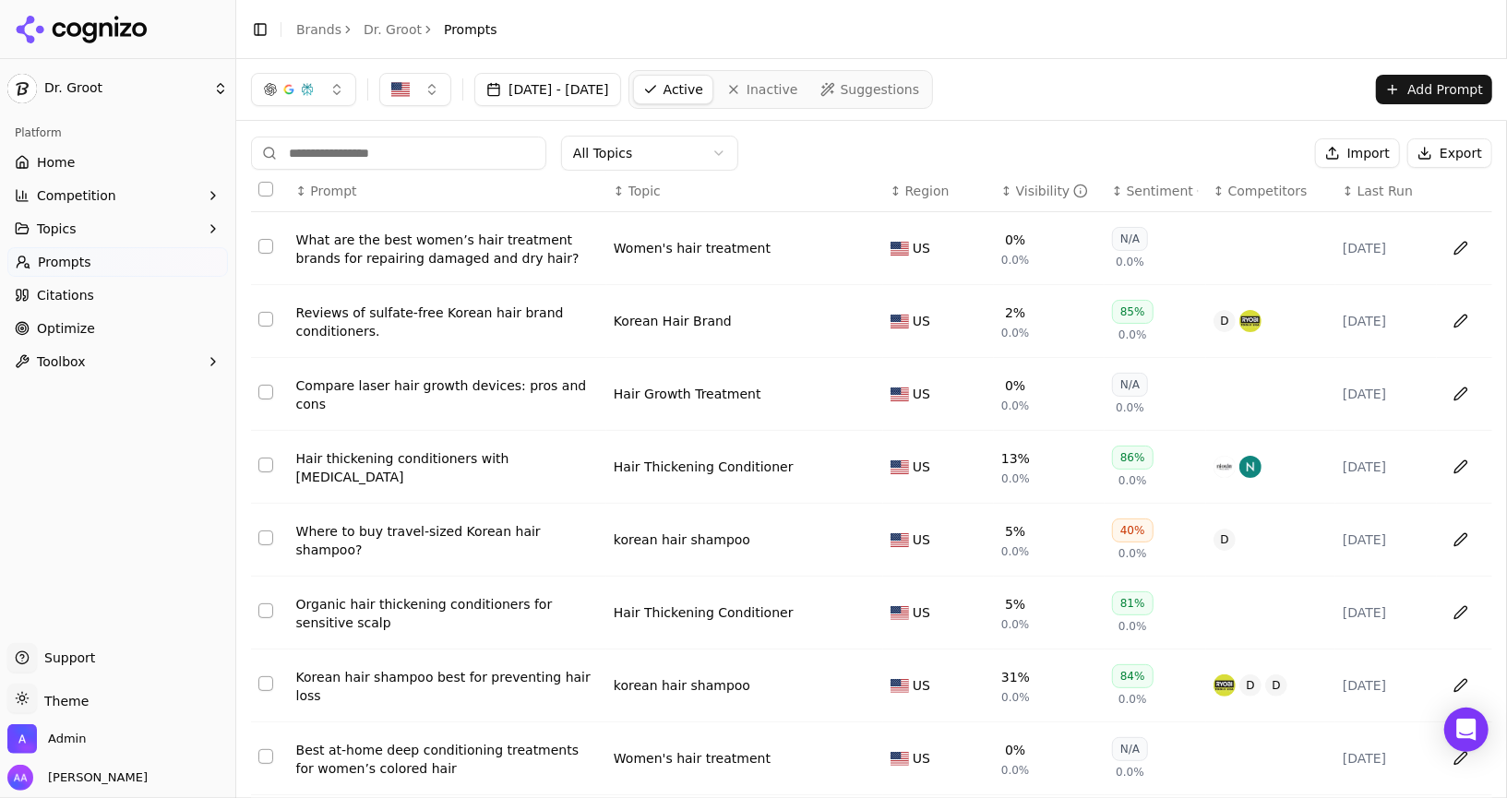
click at [700, 149] on html "Dr. Groot Platform Home Competition Topics Prompts Citations Optimize Toolbox S…" at bounding box center [753, 399] width 1507 height 798
click at [98, 331] on link "Optimize" at bounding box center [117, 329] width 220 height 30
click at [93, 335] on html "Dr. Groot Platform Home Competition Topics Prompts Citations Optimize Toolbox S…" at bounding box center [753, 399] width 1507 height 798
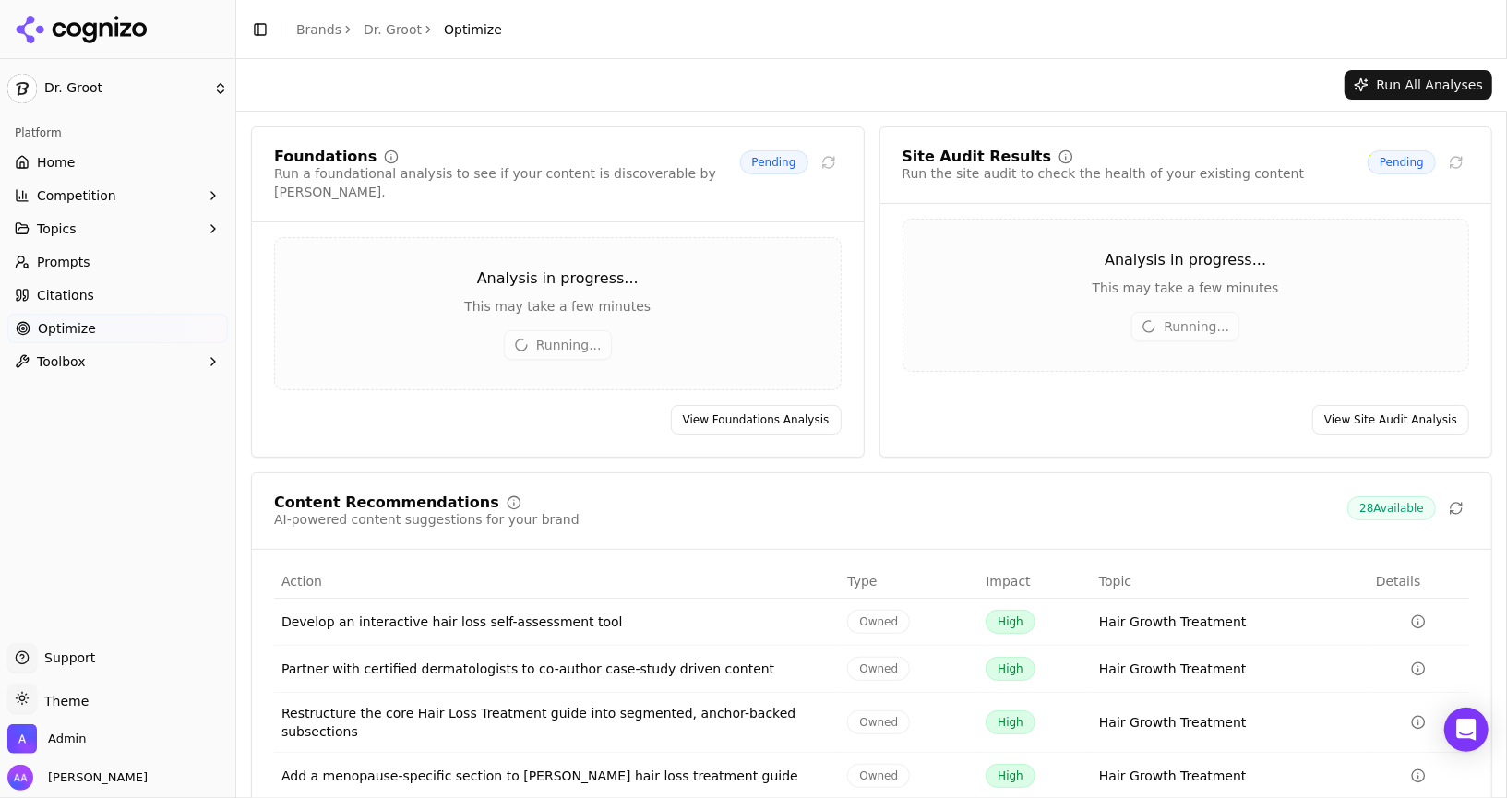
scroll to position [106, 0]
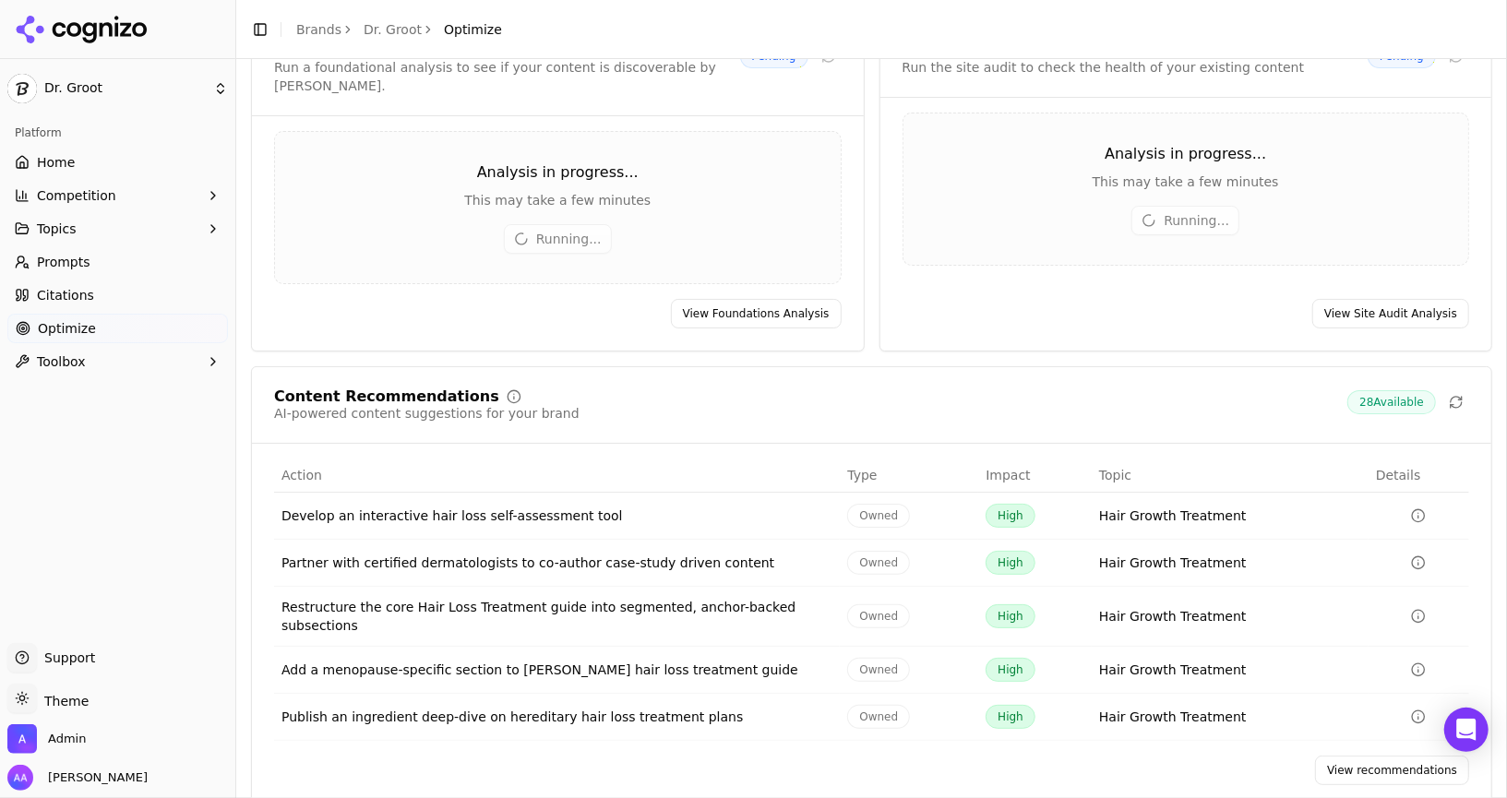
click at [1354, 756] on link "View recommendations" at bounding box center [1392, 771] width 154 height 30
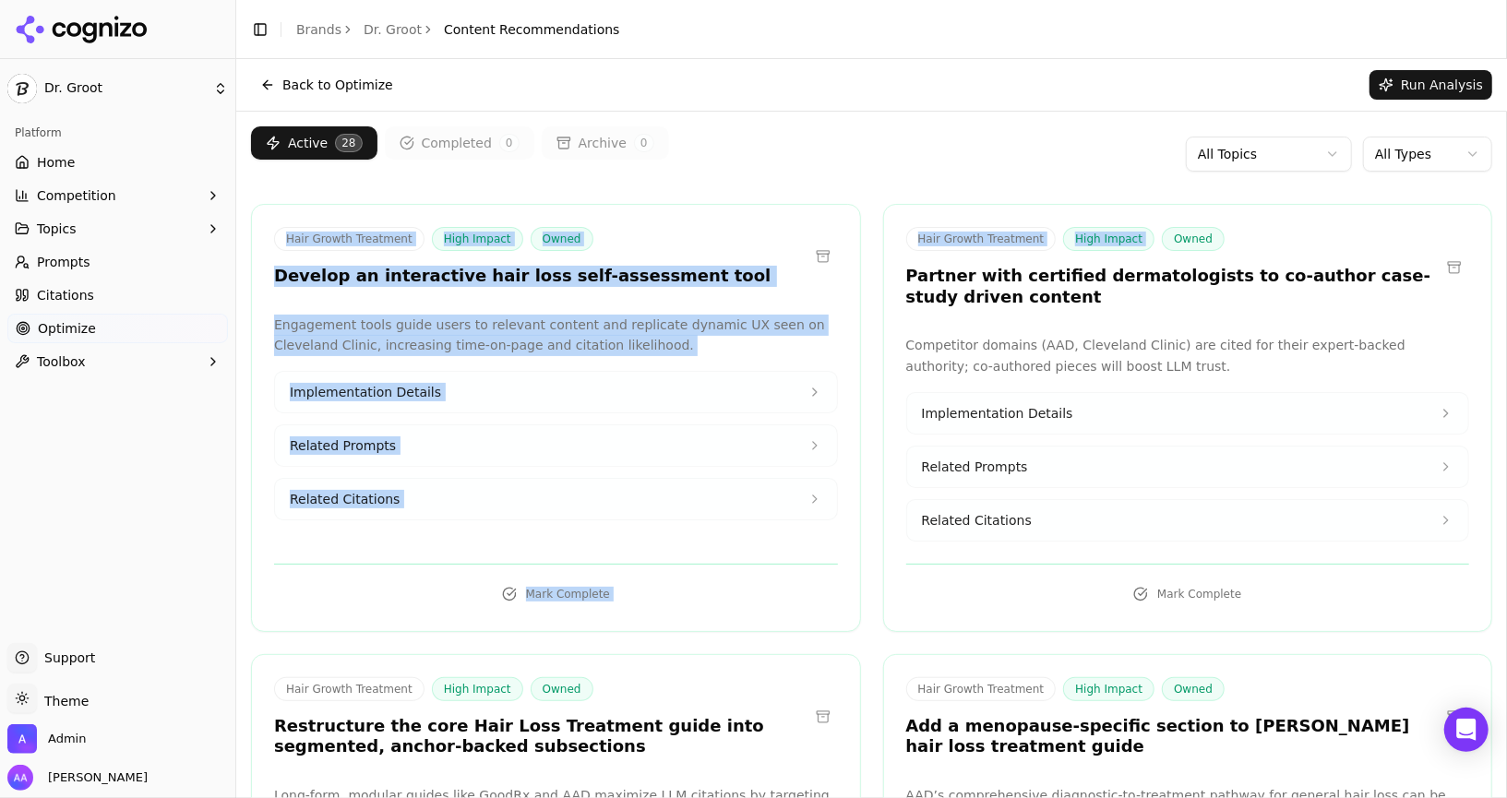
click at [1419, 157] on html "Dr. Groot Platform Home Competition Topics Prompts Citations Optimize Toolbox S…" at bounding box center [753, 399] width 1507 height 798
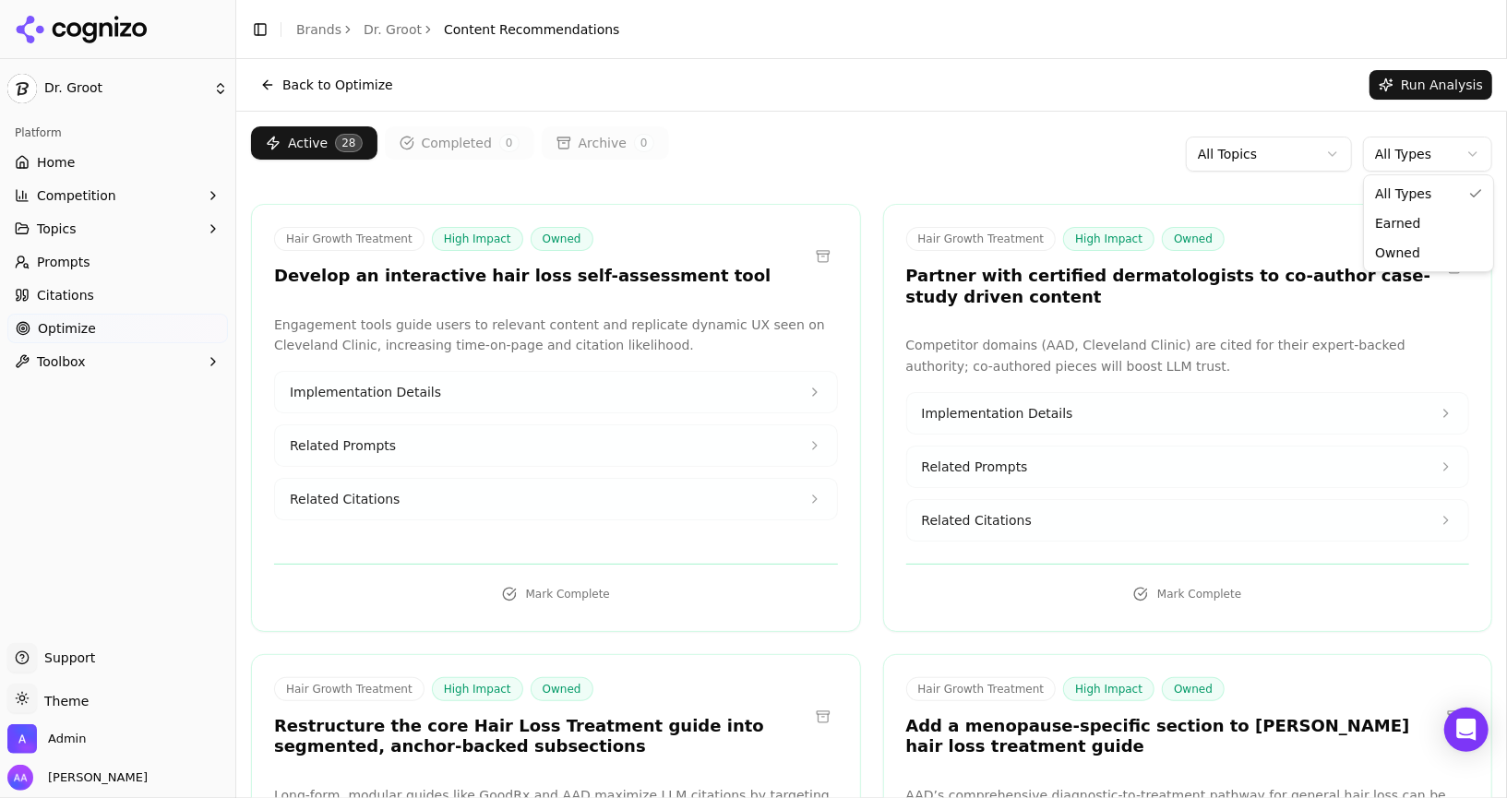
click at [1246, 149] on html "Dr. Groot Platform Home Competition Topics Prompts Citations Optimize Toolbox S…" at bounding box center [753, 399] width 1507 height 798
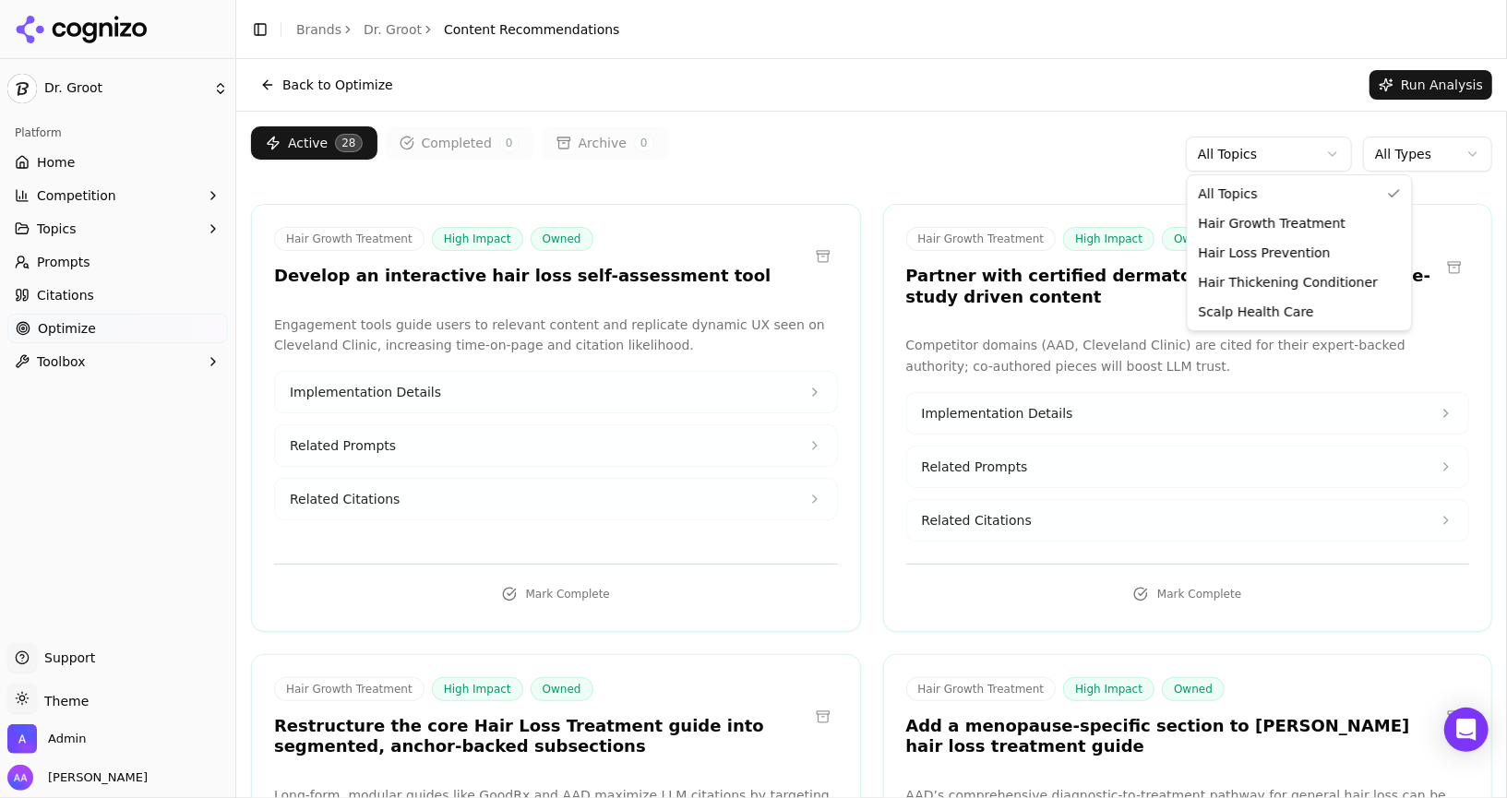
click at [1246, 160] on html "Dr. Groot Platform Home Competition Topics Prompts Citations Optimize Toolbox S…" at bounding box center [753, 399] width 1507 height 798
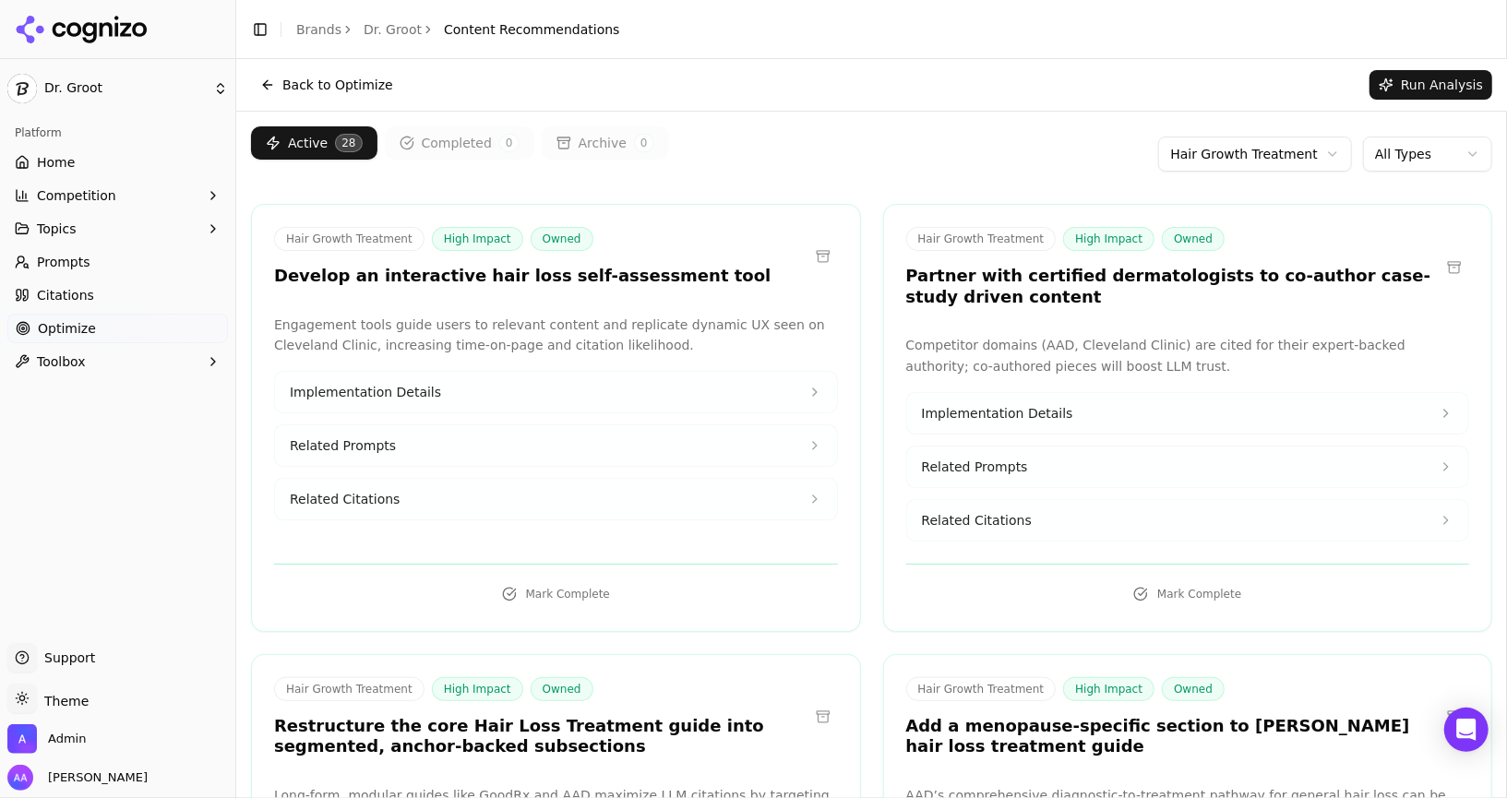
click at [1268, 138] on html "Dr. Groot Platform Home Competition Topics Prompts Citations Optimize Toolbox S…" at bounding box center [753, 399] width 1507 height 798
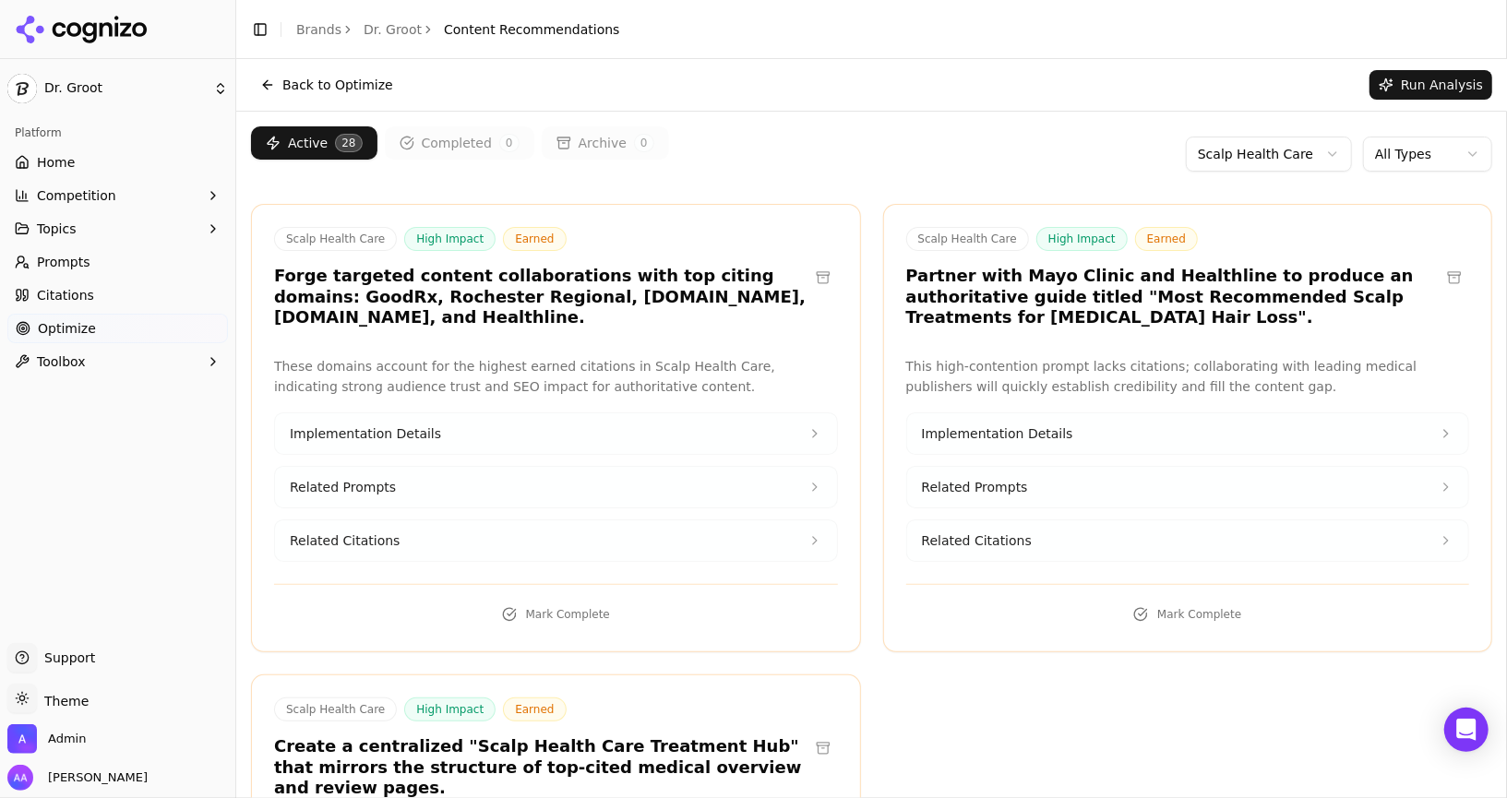
click at [1231, 149] on html "Dr. Groot Platform Home Competition Topics Prompts Citations Optimize Toolbox S…" at bounding box center [753, 399] width 1507 height 798
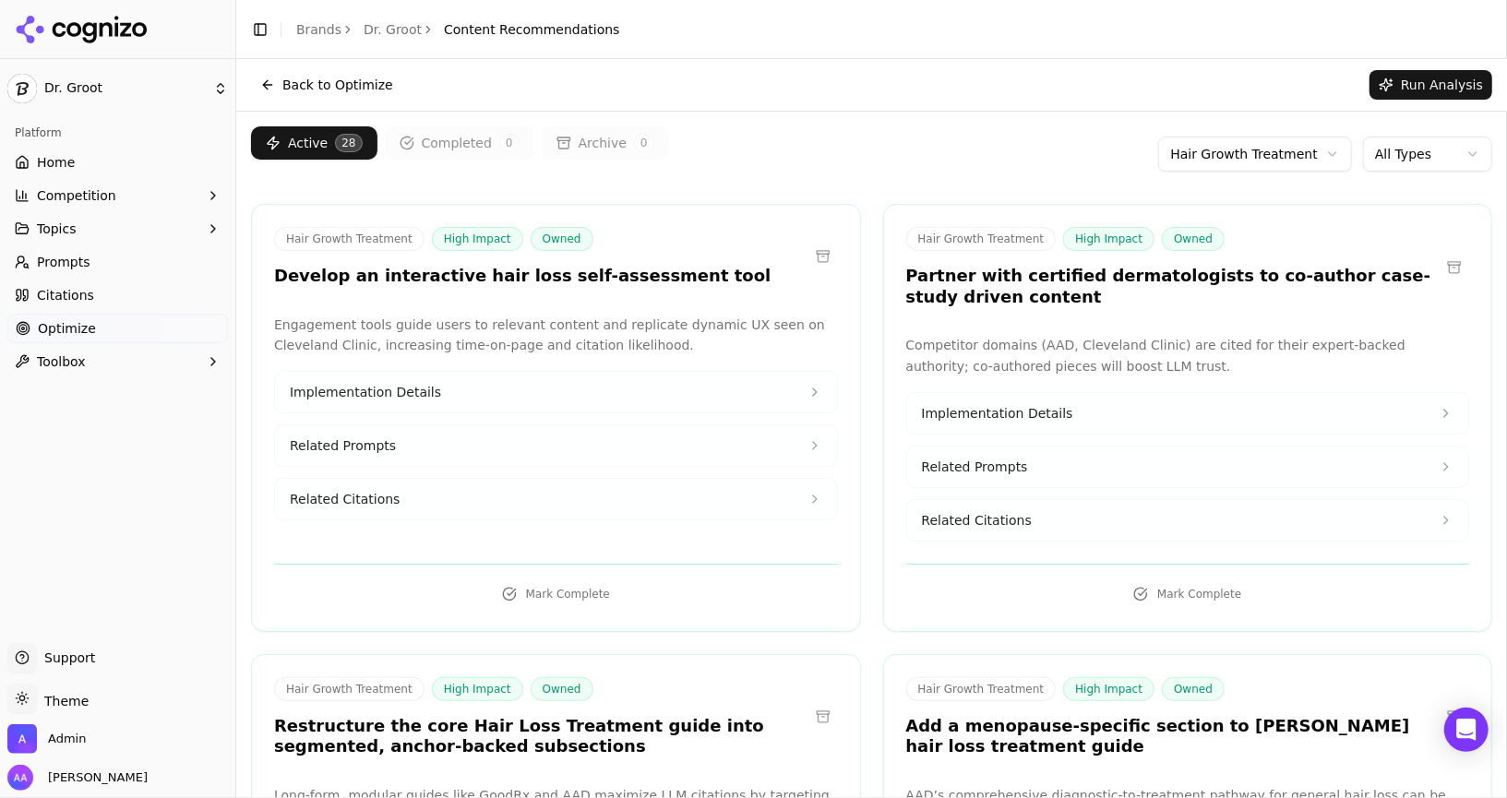
click at [1238, 167] on html "Dr. Groot Platform Home Competition Topics Prompts Citations Optimize Toolbox S…" at bounding box center [753, 399] width 1507 height 798
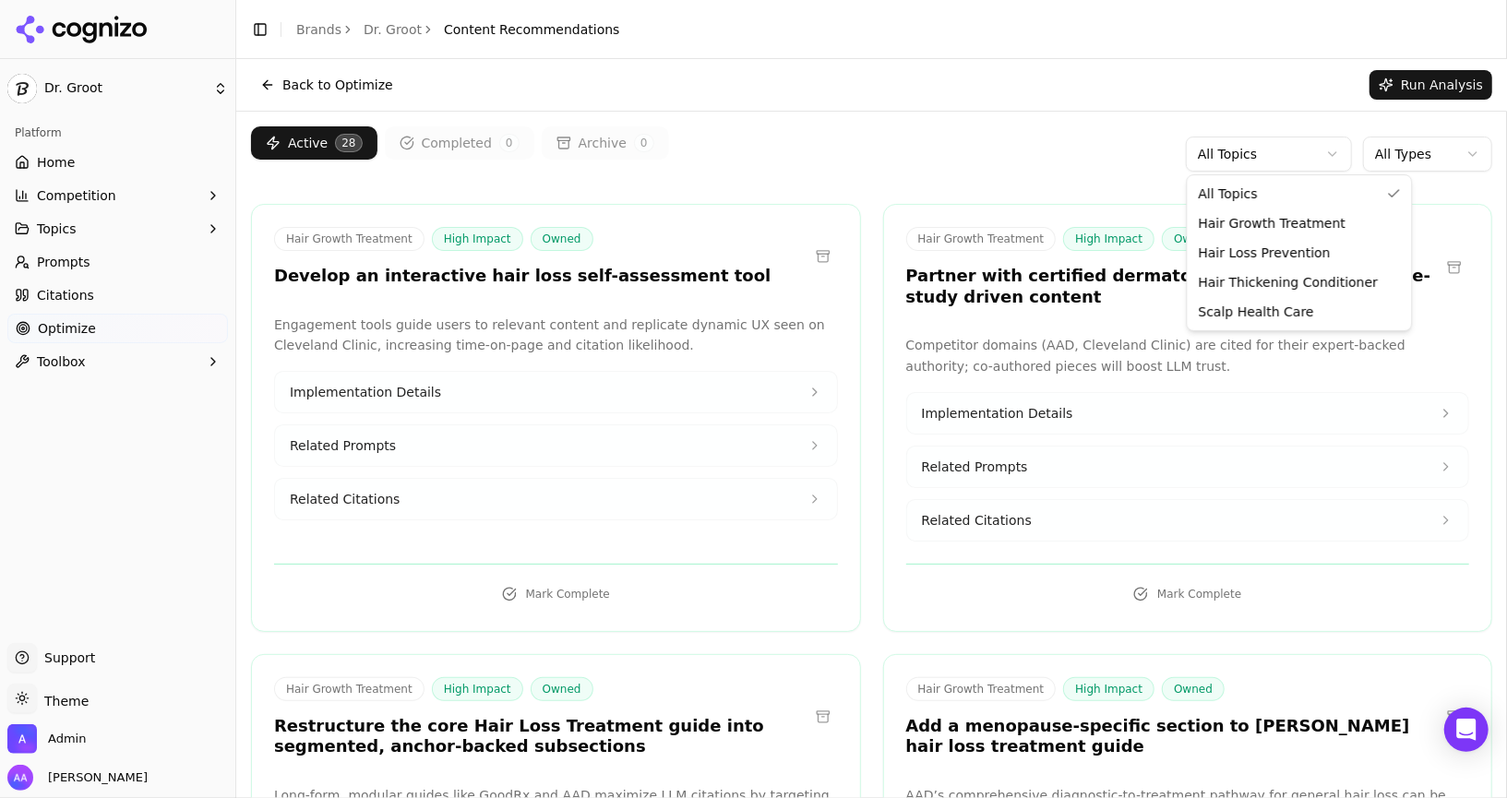
click at [1236, 143] on html "Dr. Groot Platform Home Competition Topics Prompts Citations Optimize Toolbox S…" at bounding box center [753, 399] width 1507 height 798
click at [56, 273] on html "Dr. Groot Platform Home Competition Topics Prompts Citations Optimize Toolbox S…" at bounding box center [753, 399] width 1507 height 798
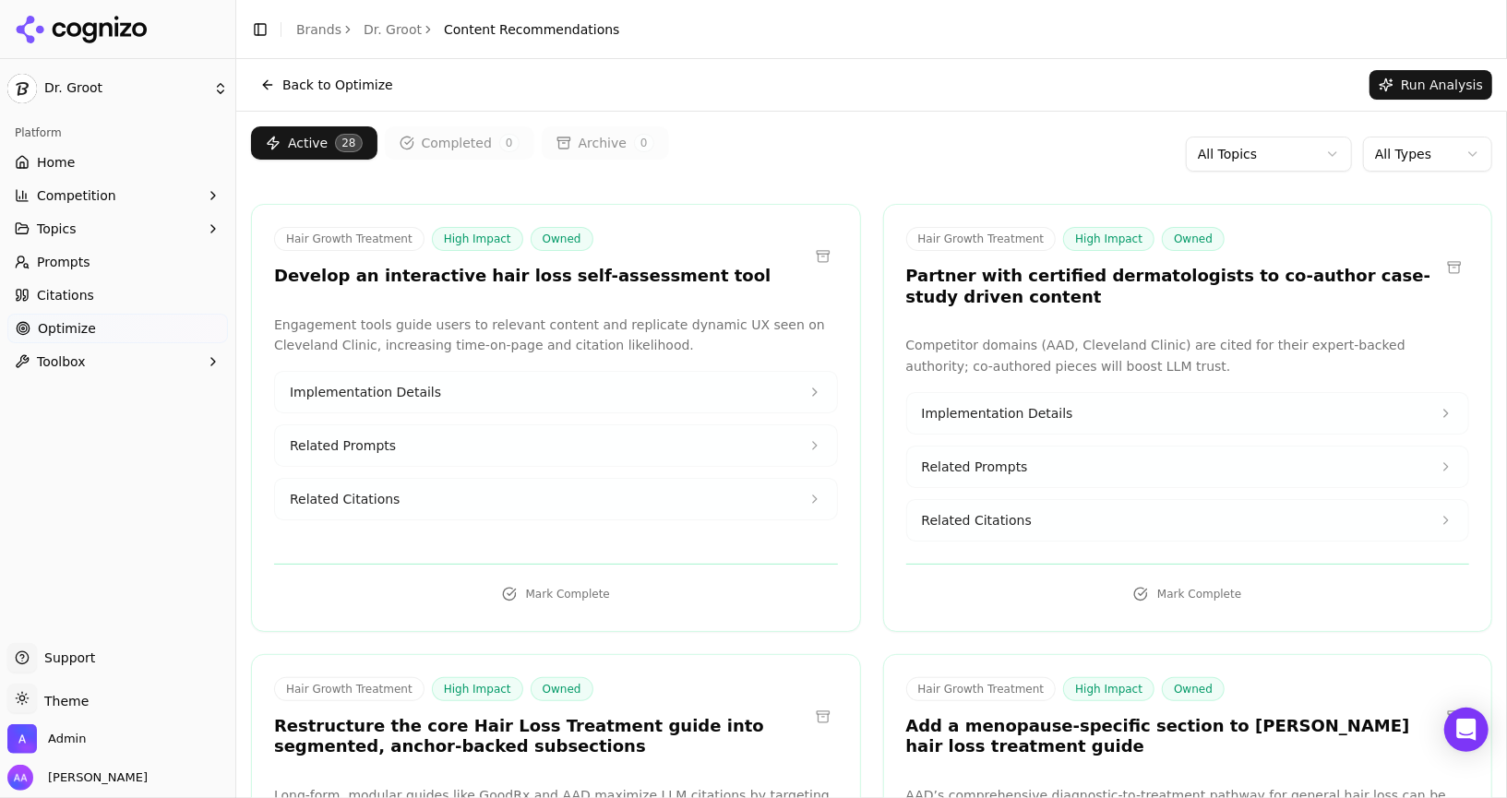
click at [60, 271] on link "Prompts" at bounding box center [117, 262] width 220 height 30
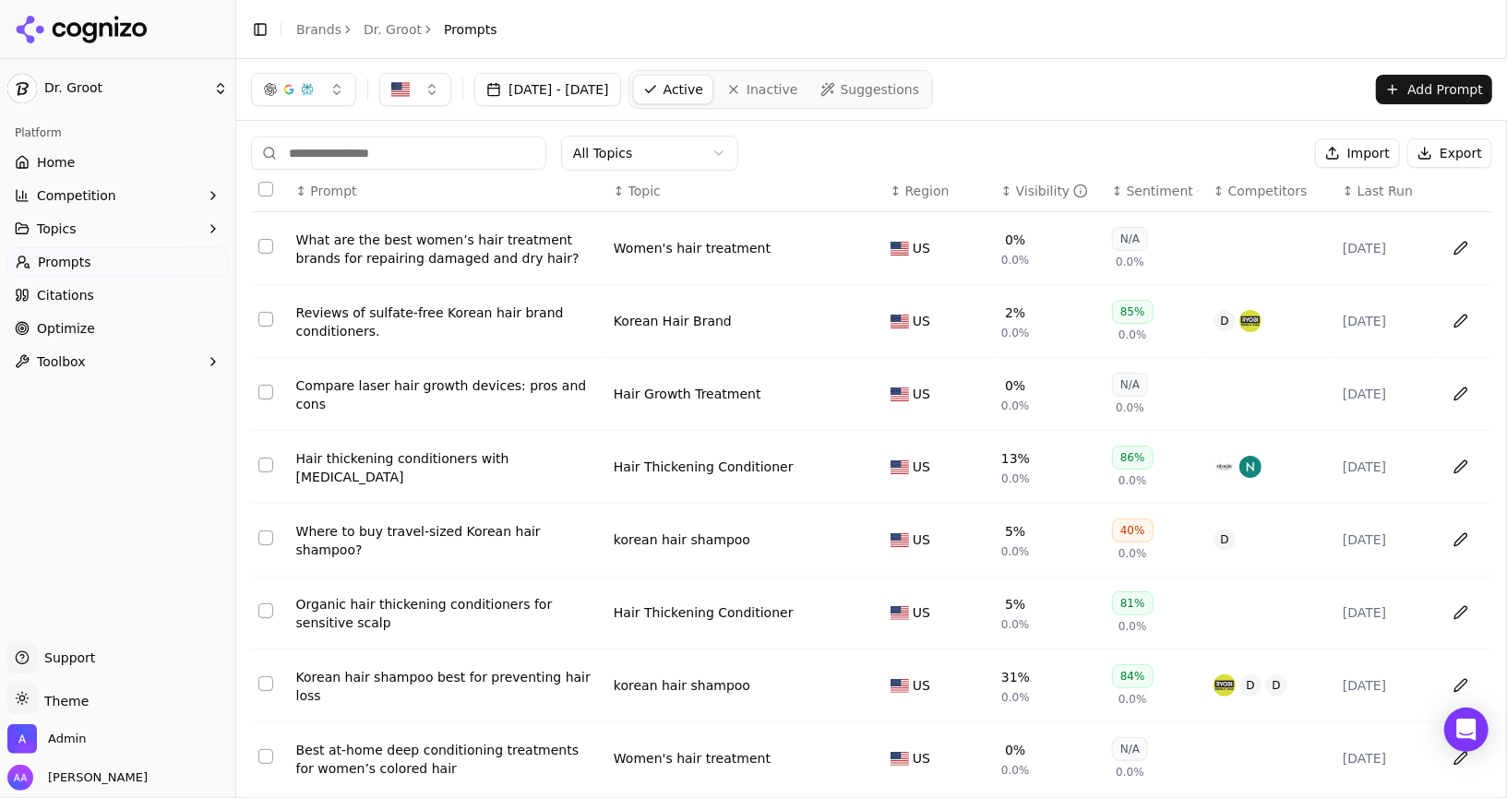
click at [60, 237] on span "Topics" at bounding box center [57, 229] width 40 height 18
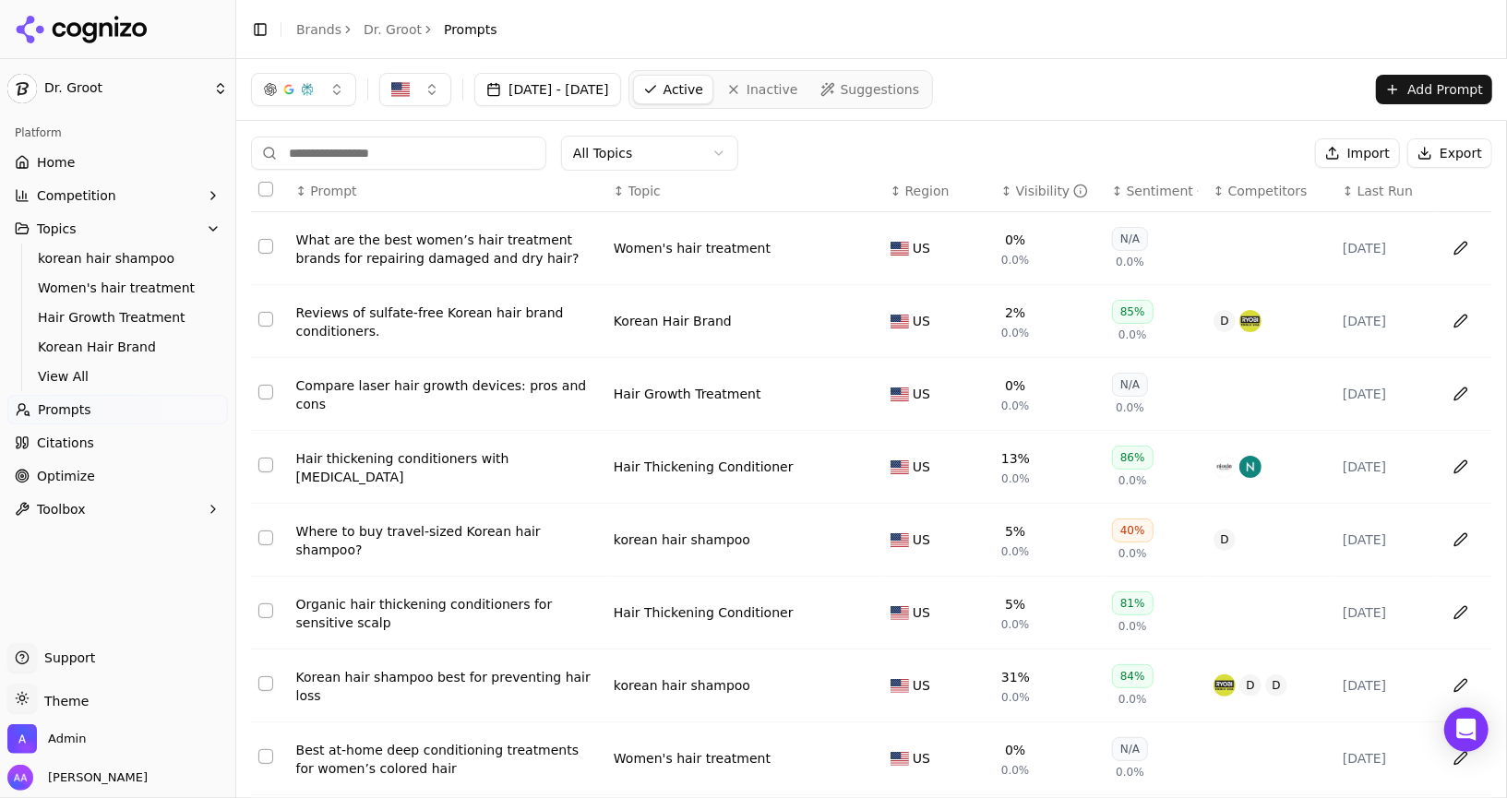
click at [97, 367] on span "View All" at bounding box center [118, 376] width 161 height 18
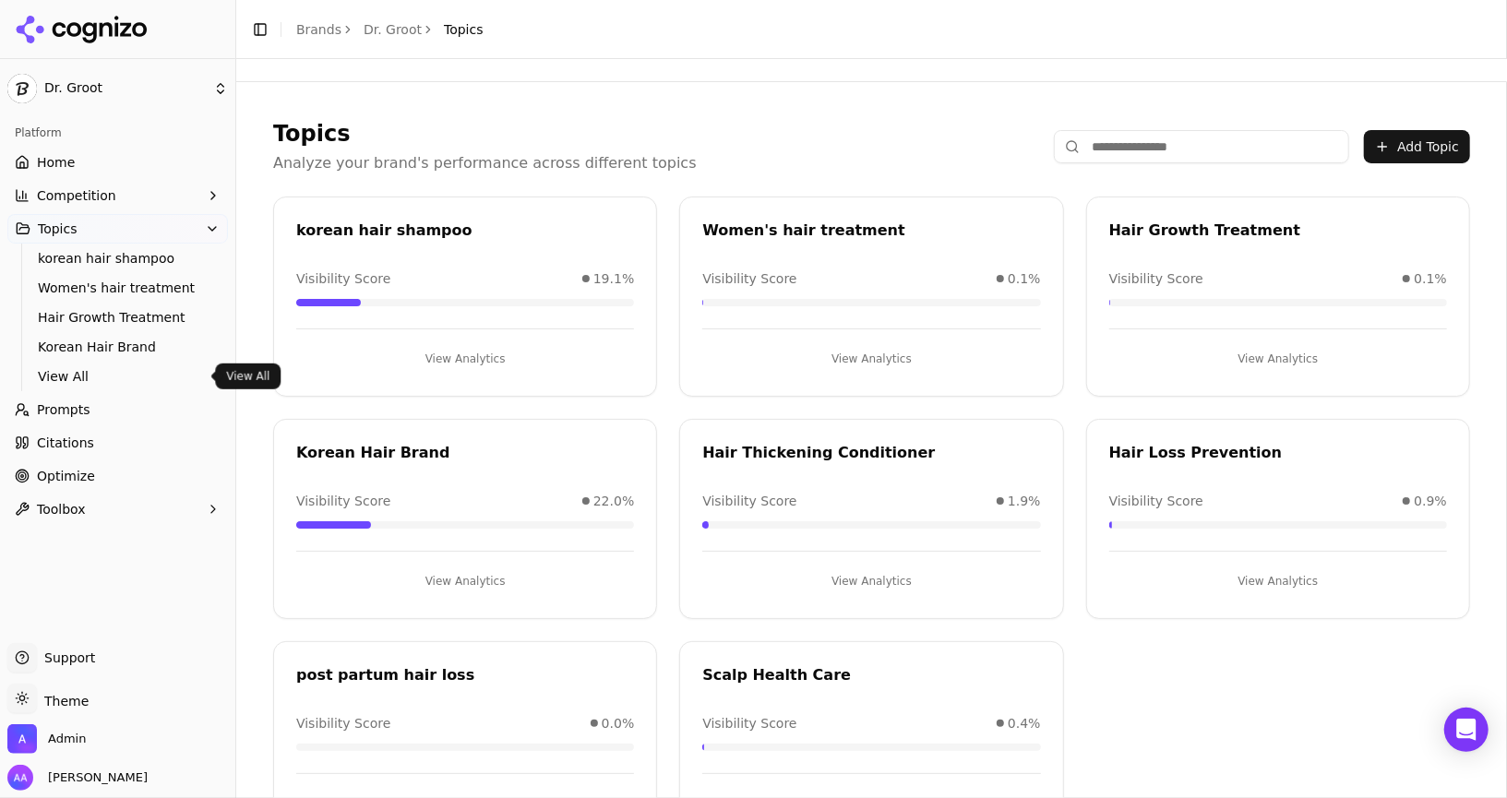
click at [85, 471] on span "Optimize" at bounding box center [66, 476] width 58 height 18
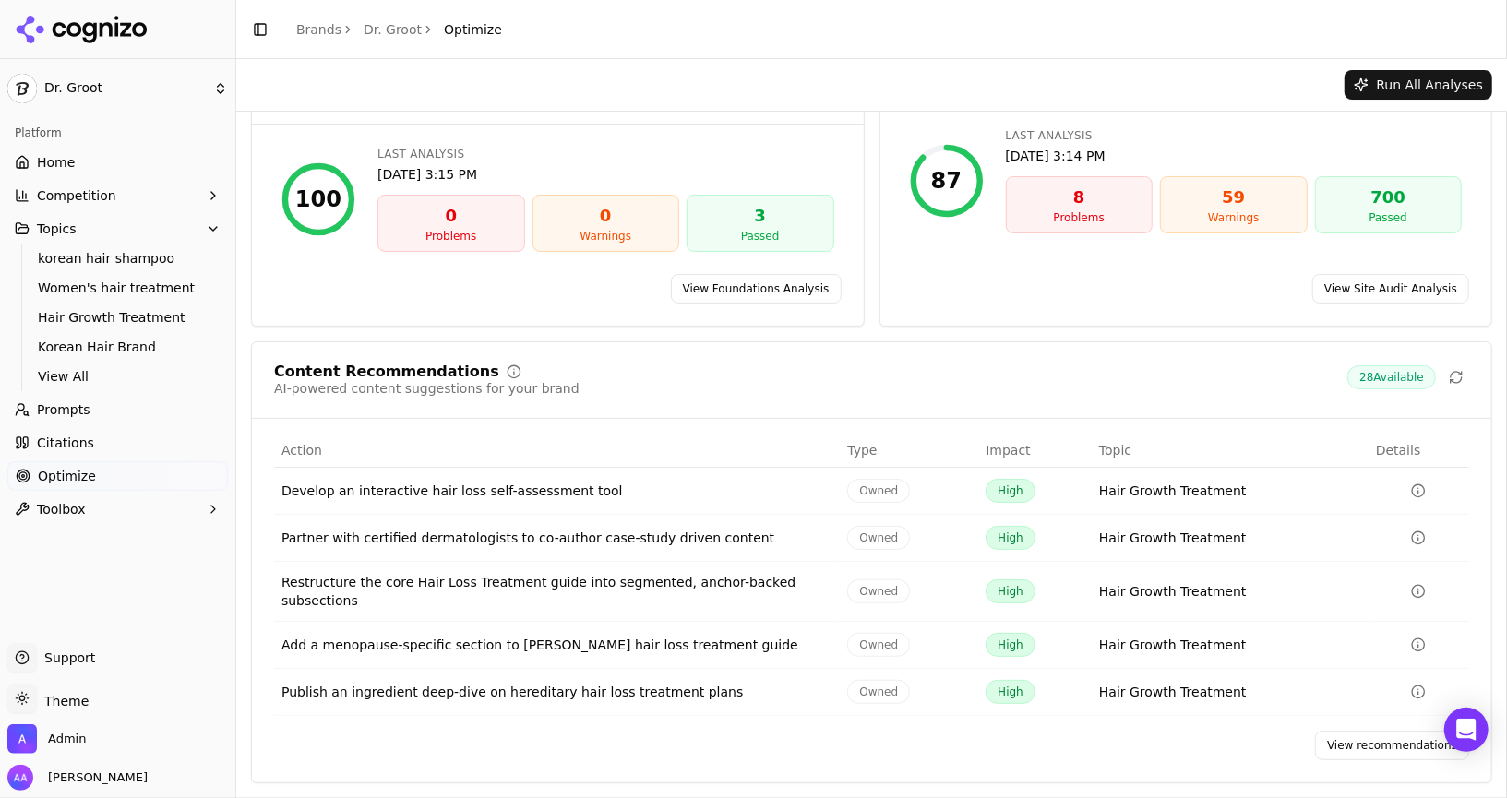
scroll to position [72, 0]
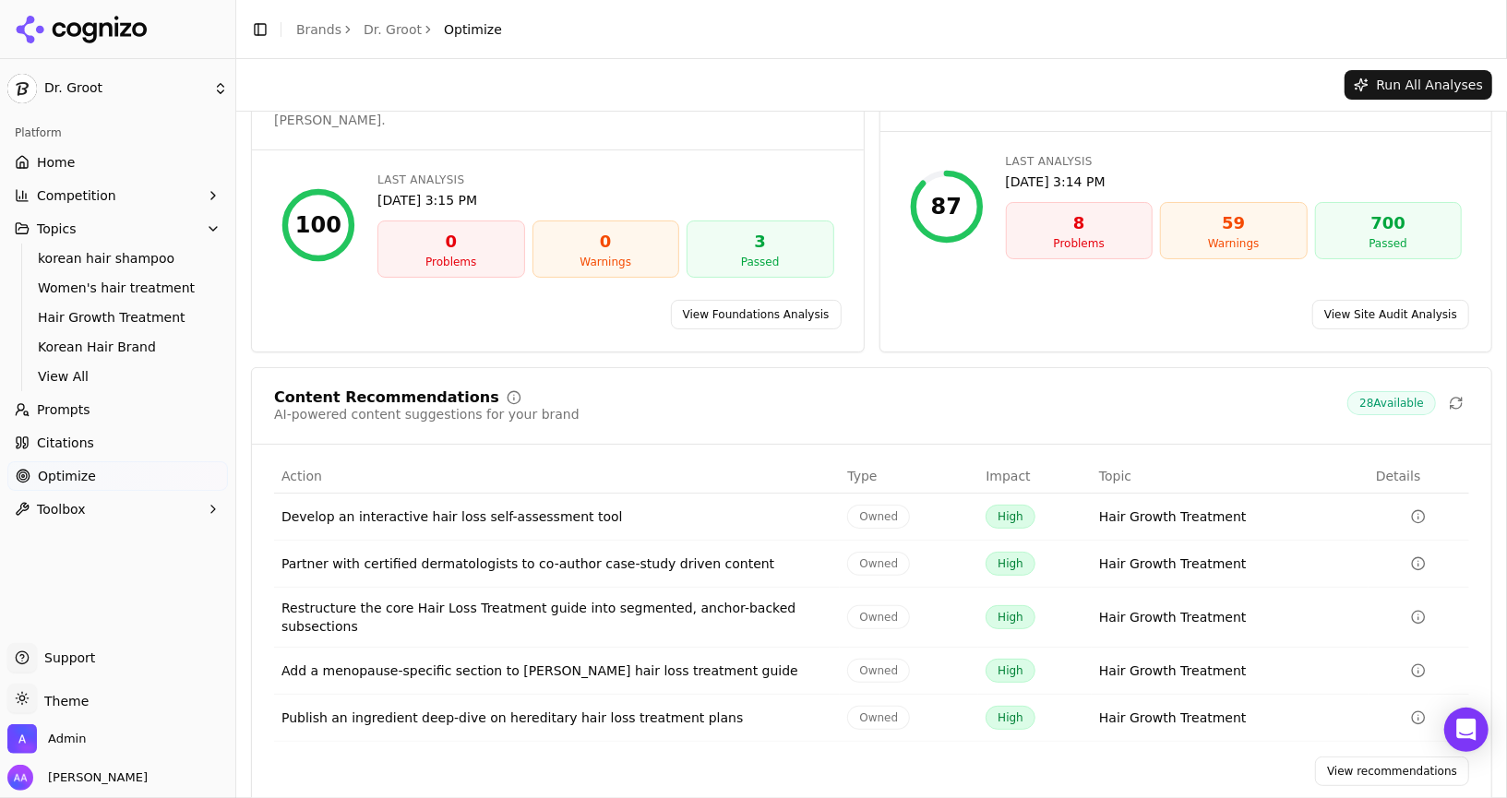
click at [1357, 757] on link "View recommendations" at bounding box center [1392, 772] width 154 height 30
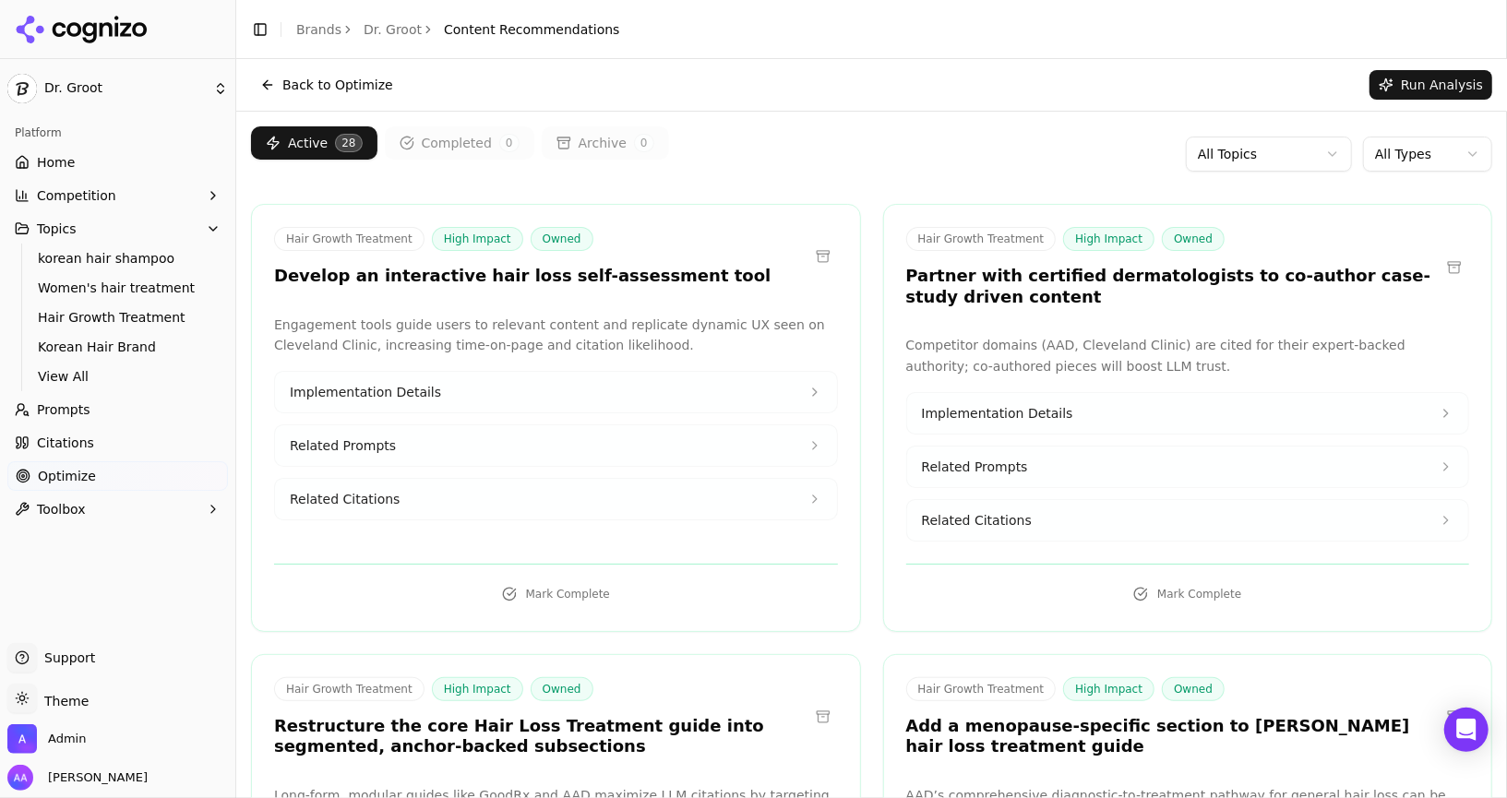
click at [335, 84] on button "Back to Optimize" at bounding box center [326, 85] width 151 height 30
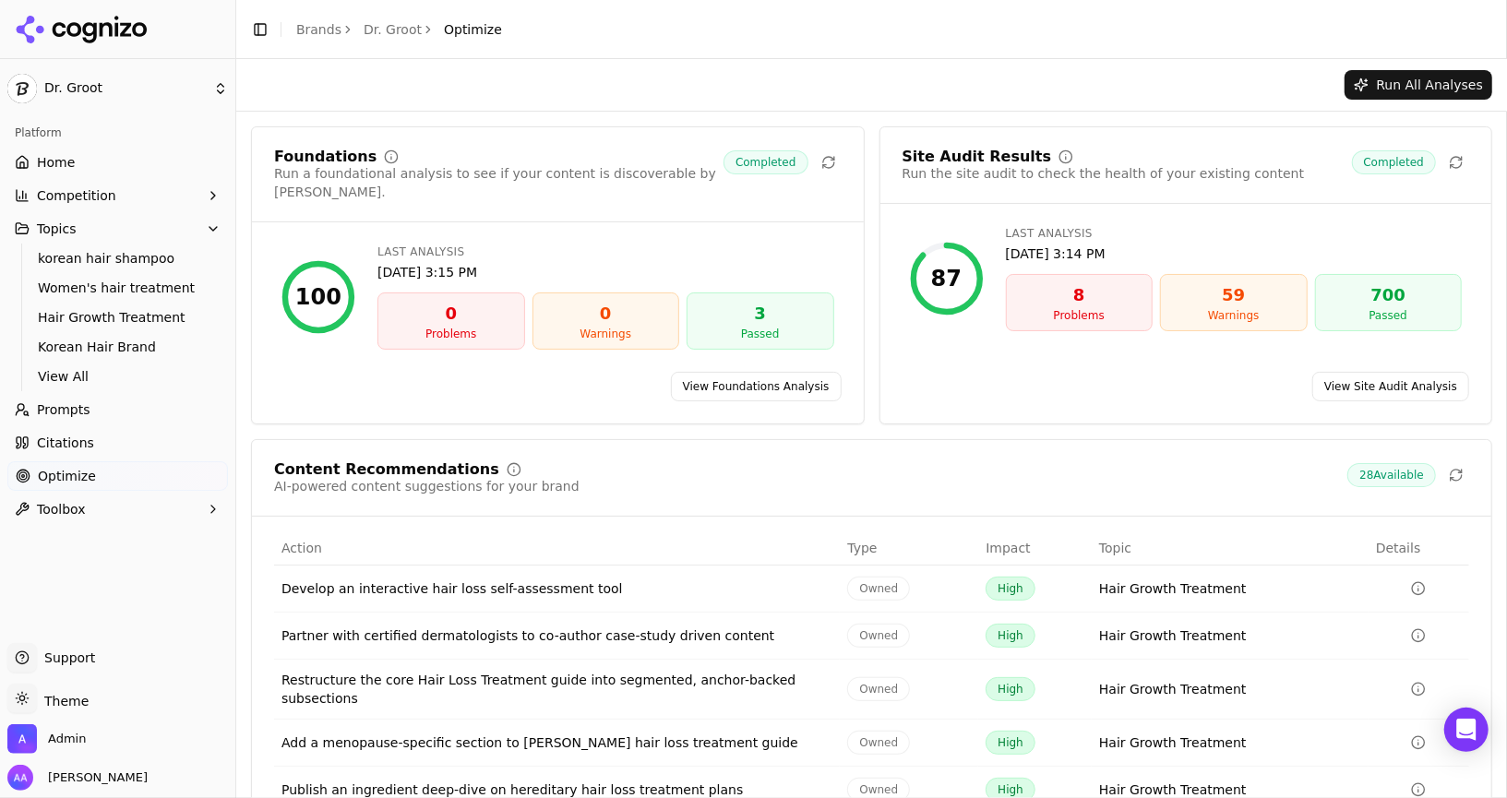
click at [1383, 372] on link "View Site Audit Analysis" at bounding box center [1390, 387] width 157 height 30
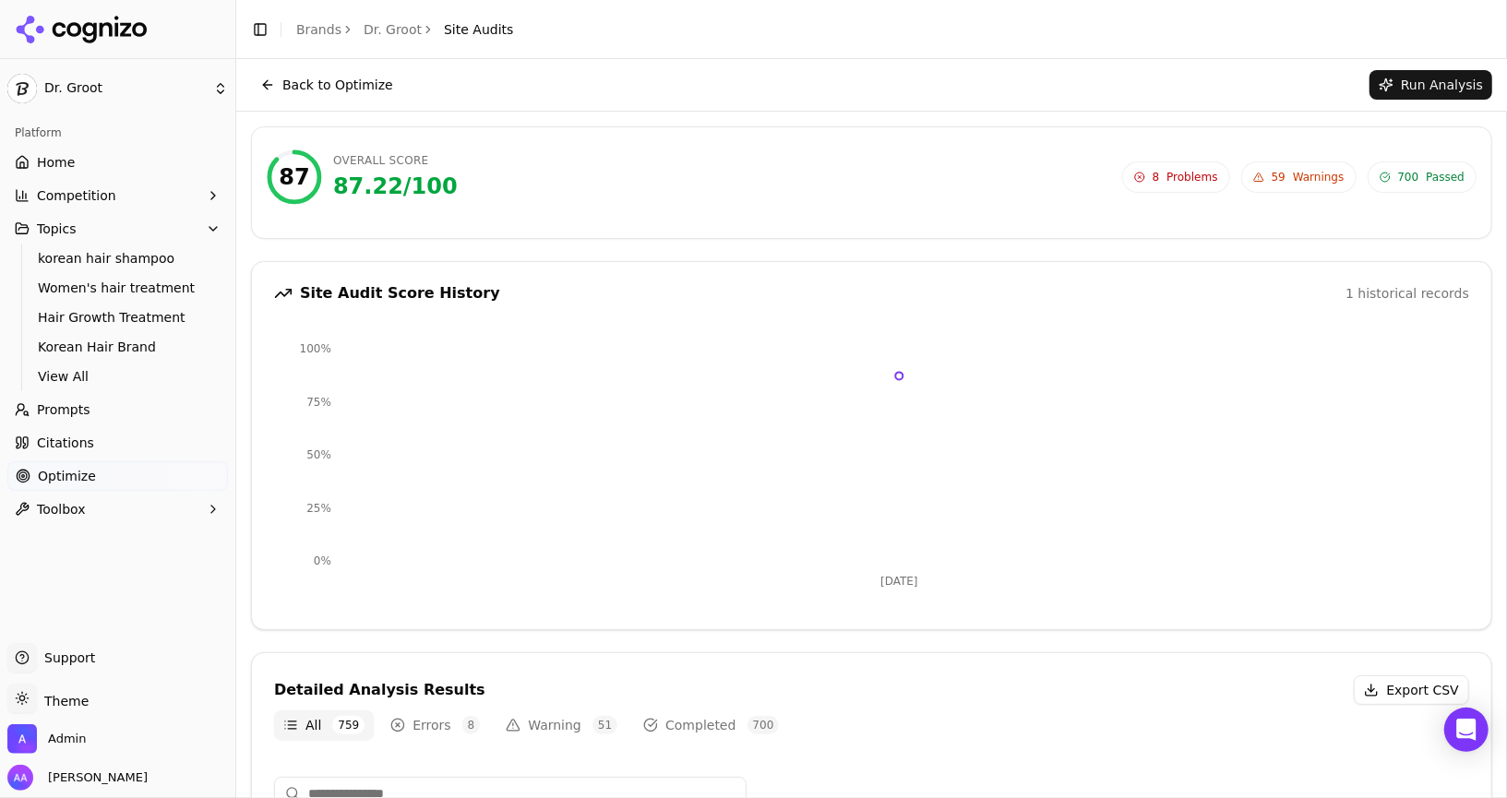
click at [1171, 175] on span "8 Problems" at bounding box center [1176, 176] width 108 height 31
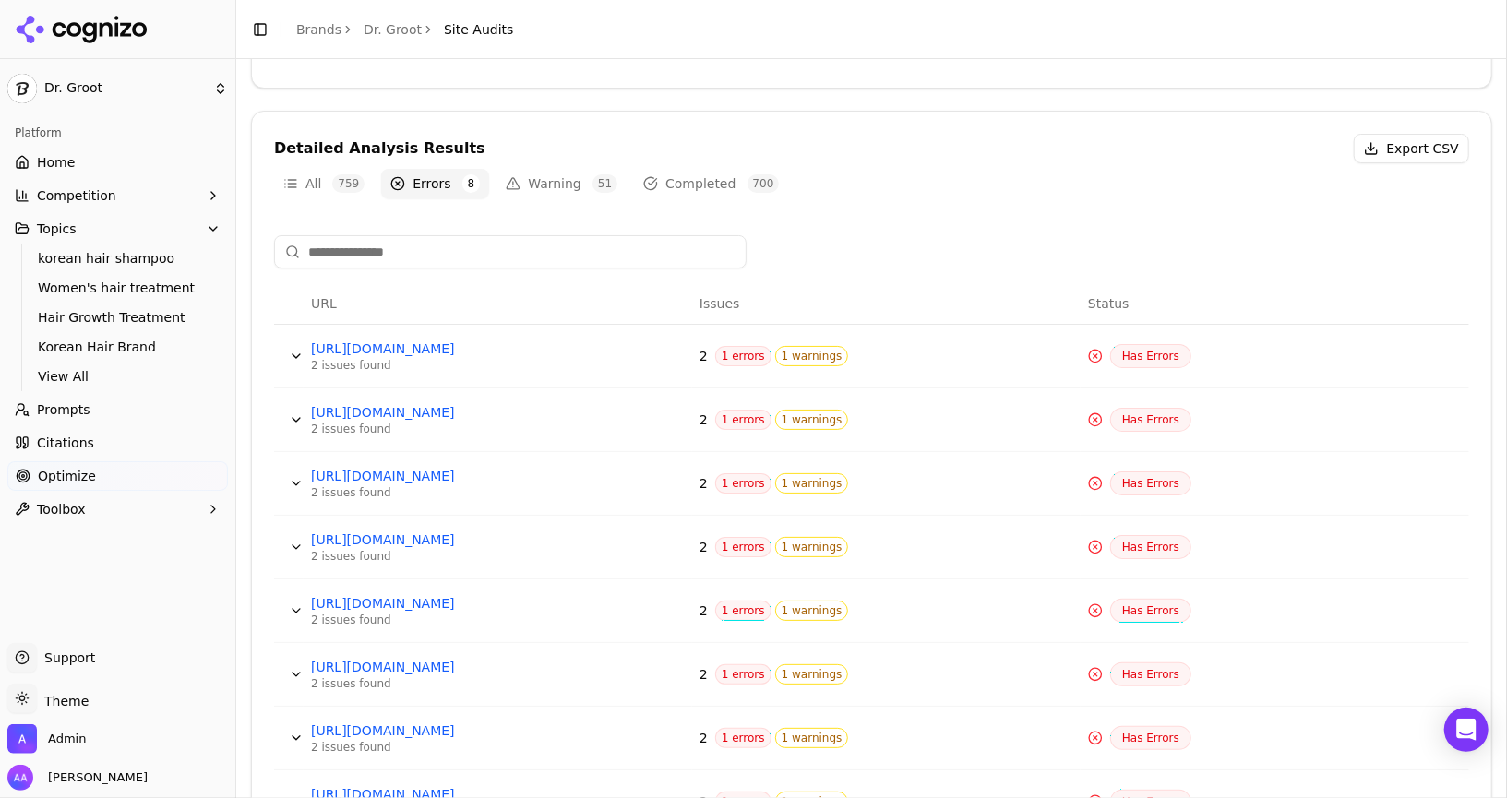
scroll to position [590, 0]
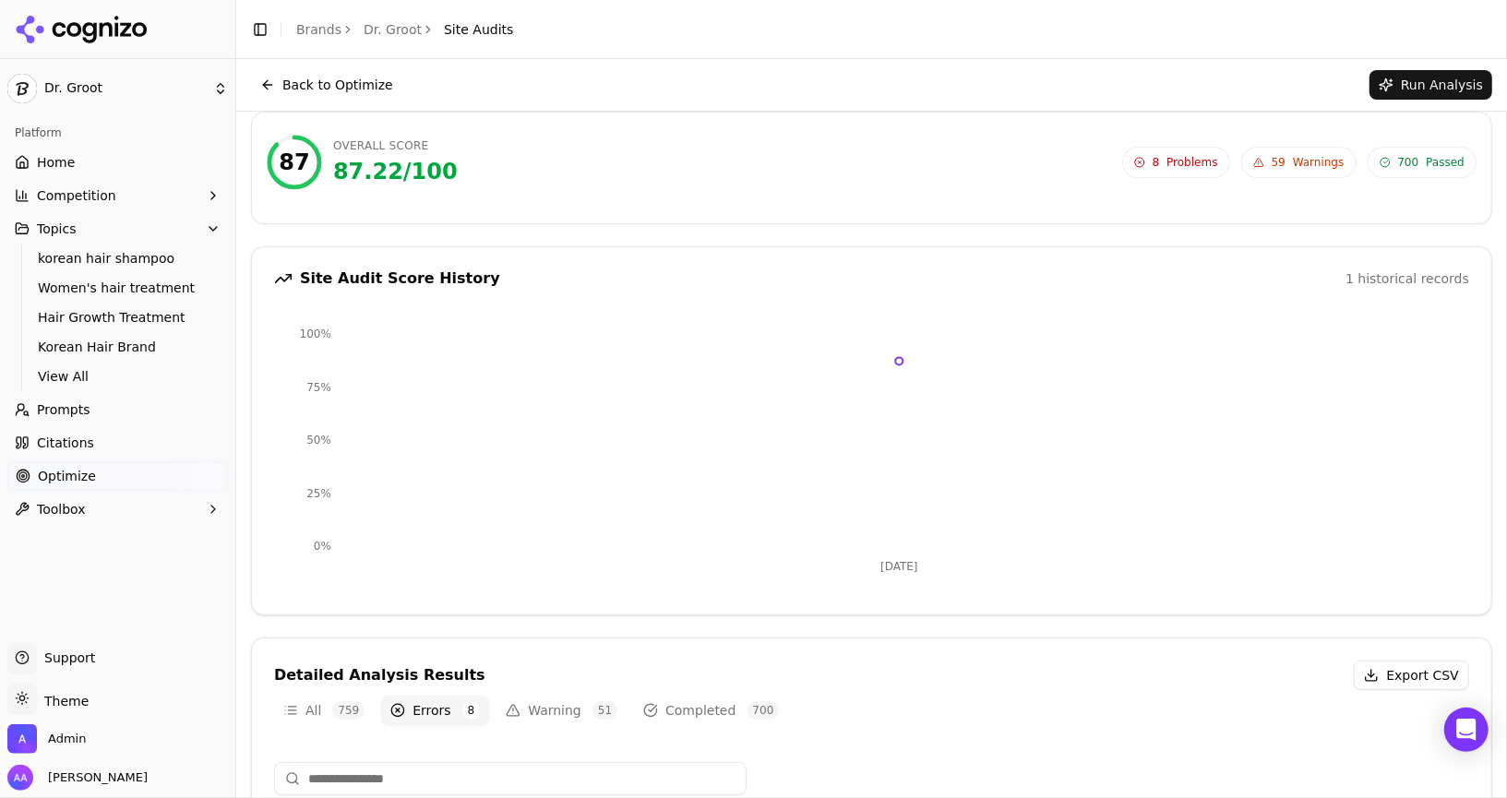
click at [1293, 173] on span "59 Warnings" at bounding box center [1298, 162] width 115 height 31
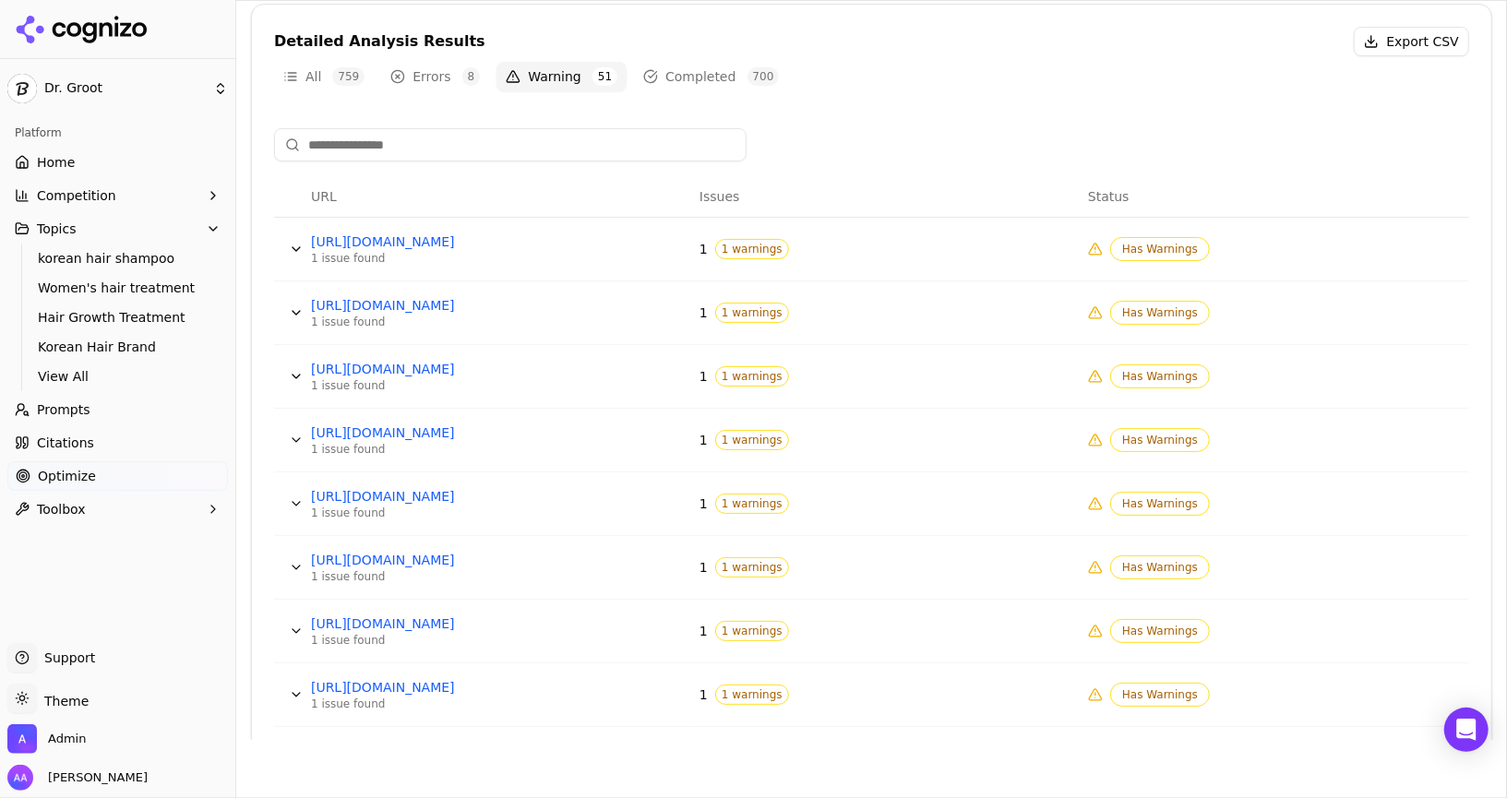
click at [74, 458] on ul "Home Competition Topics korean hair shampoo Women's hair treatment Hair Growth …" at bounding box center [117, 336] width 220 height 376
click at [74, 473] on span "Optimize" at bounding box center [67, 476] width 58 height 18
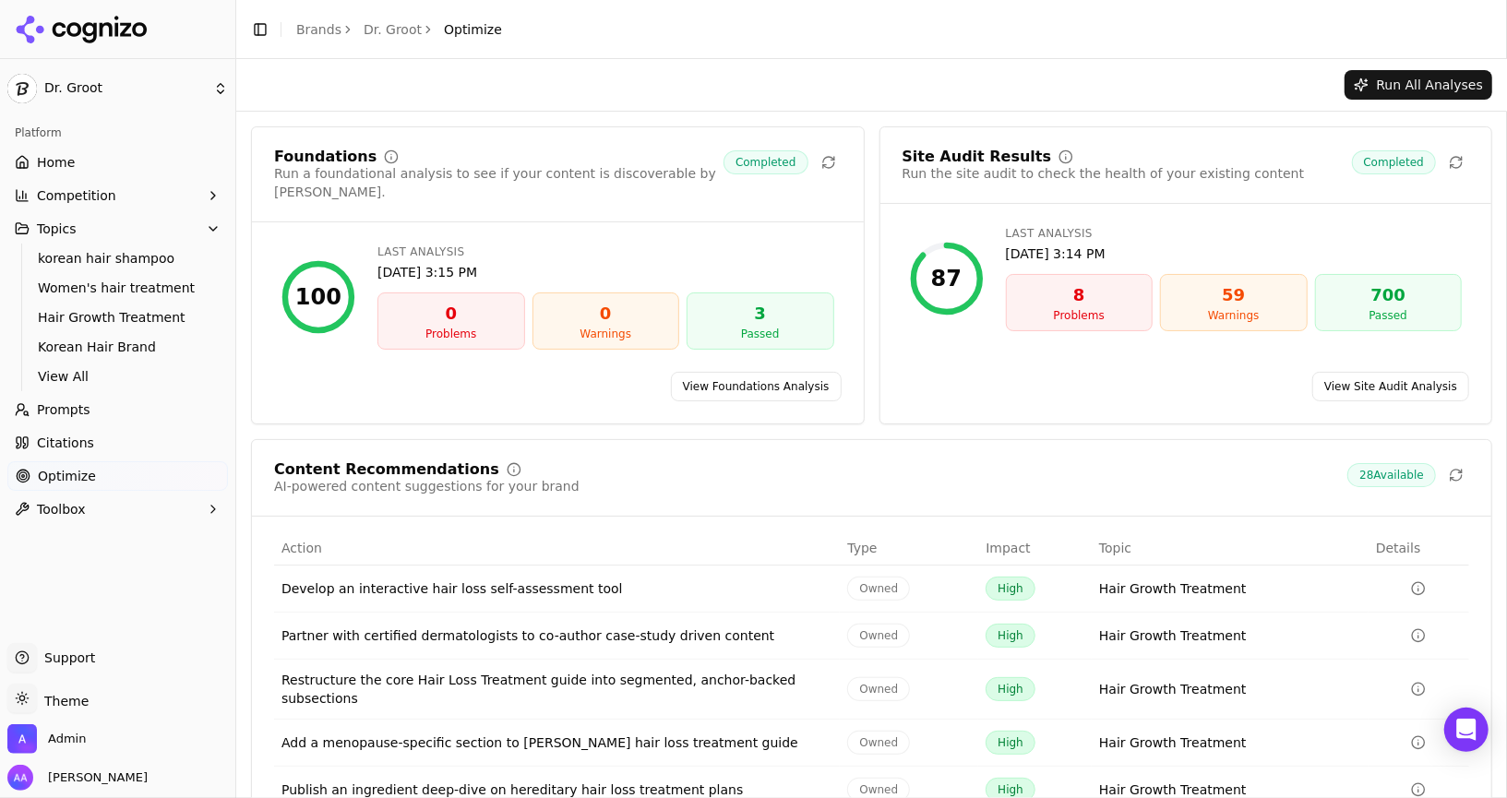
scroll to position [72, 0]
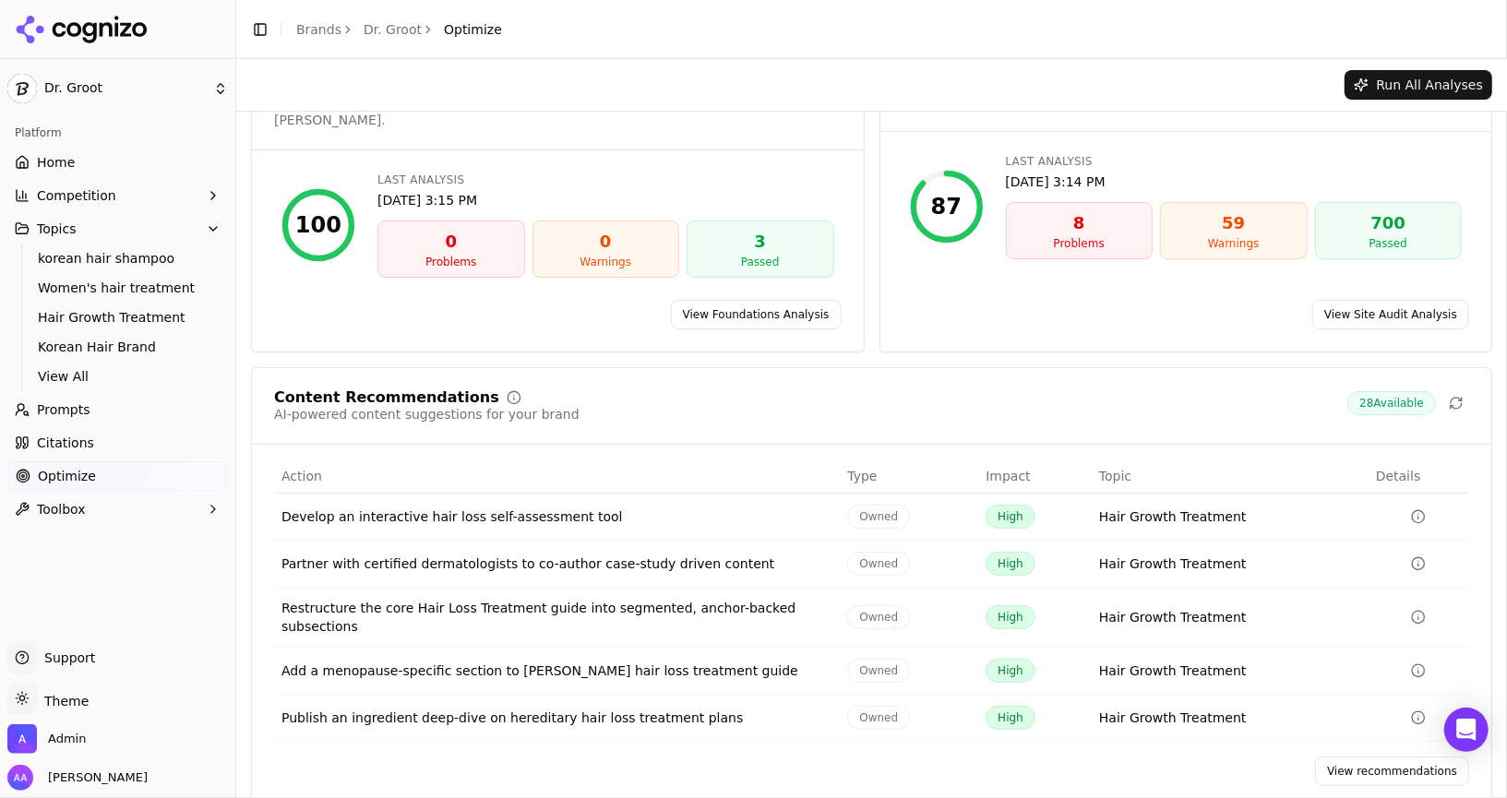
click at [1358, 757] on link "View recommendations" at bounding box center [1392, 772] width 154 height 30
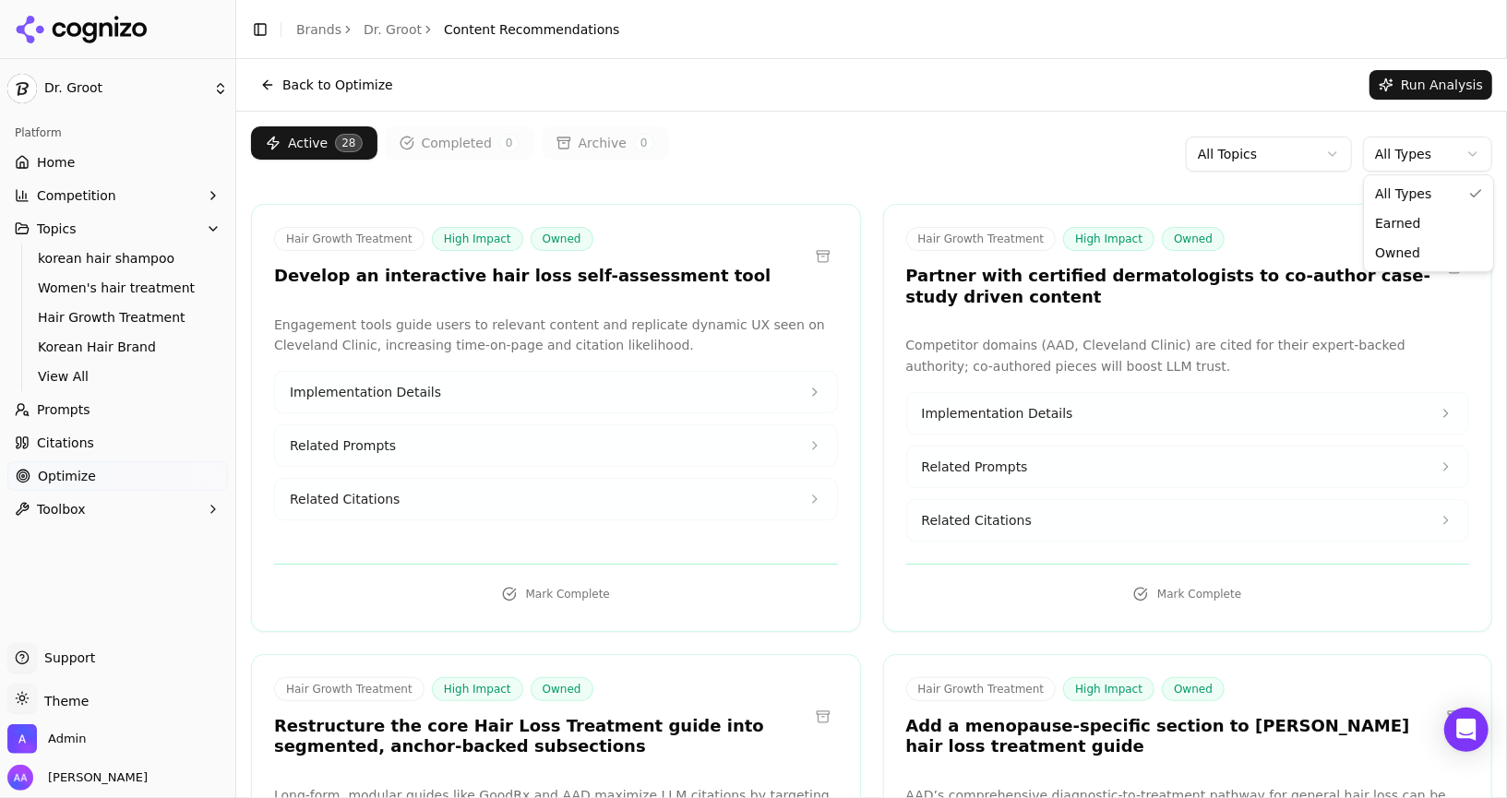
click at [1405, 155] on html "Dr. Groot Platform Home Competition Topics korean hair shampoo Women's hair tre…" at bounding box center [753, 399] width 1507 height 798
click at [1409, 164] on html "Dr. Groot Platform Home Competition Topics korean hair shampoo Women's hair tre…" at bounding box center [753, 399] width 1507 height 798
click at [90, 443] on link "Citations" at bounding box center [117, 443] width 220 height 30
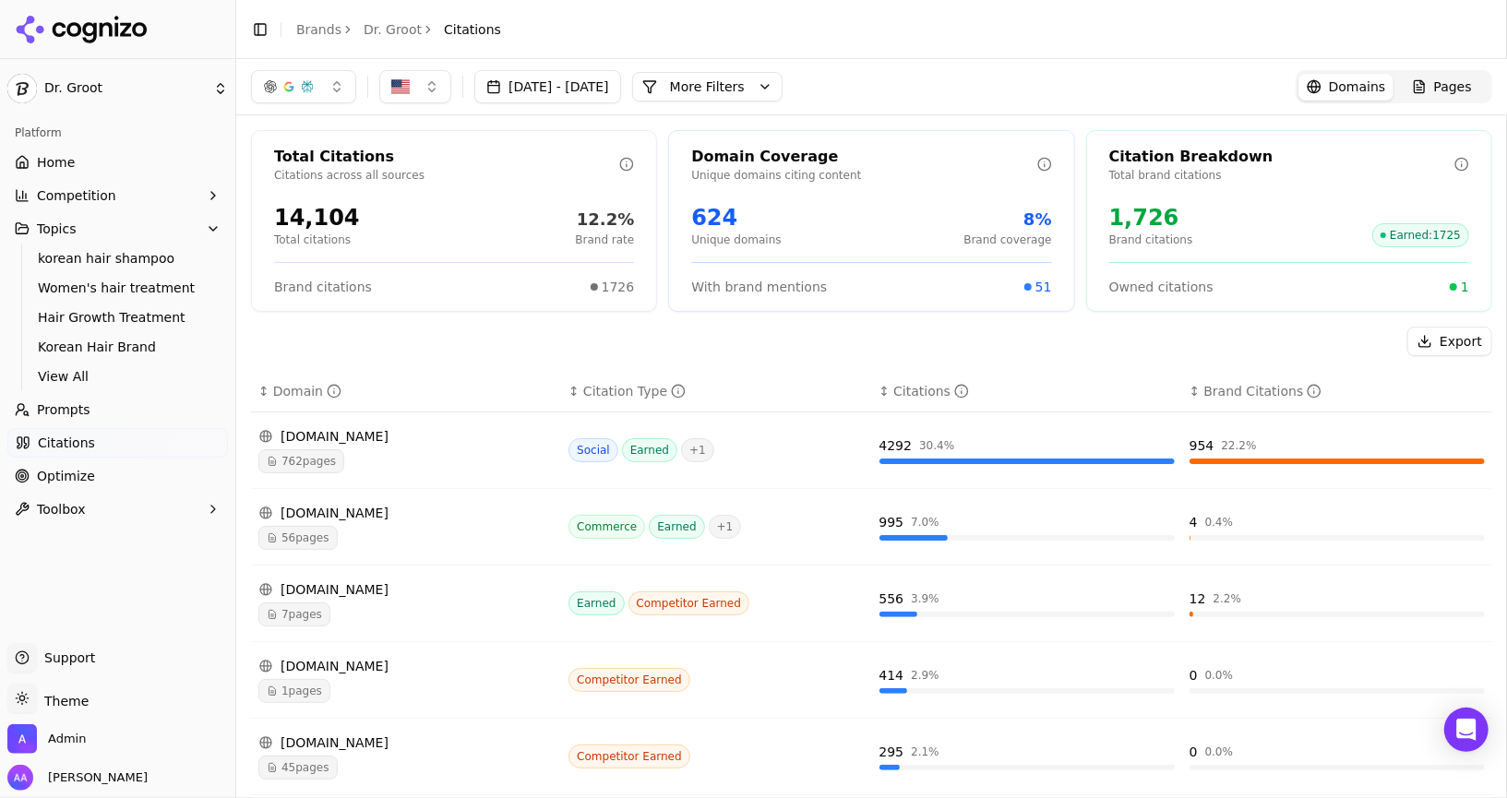
scroll to position [76, 0]
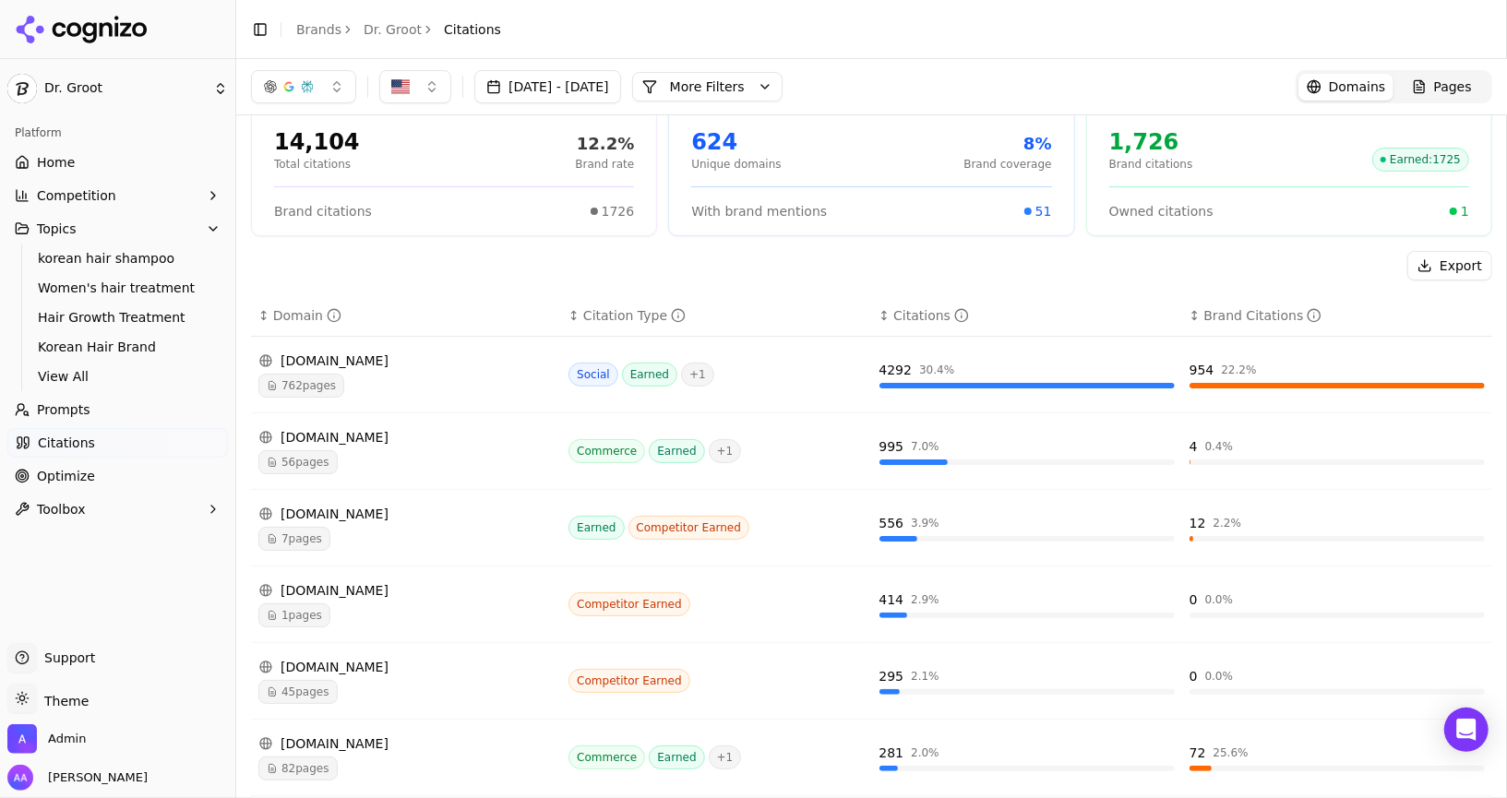
click at [307, 612] on span "1 pages" at bounding box center [294, 615] width 72 height 24
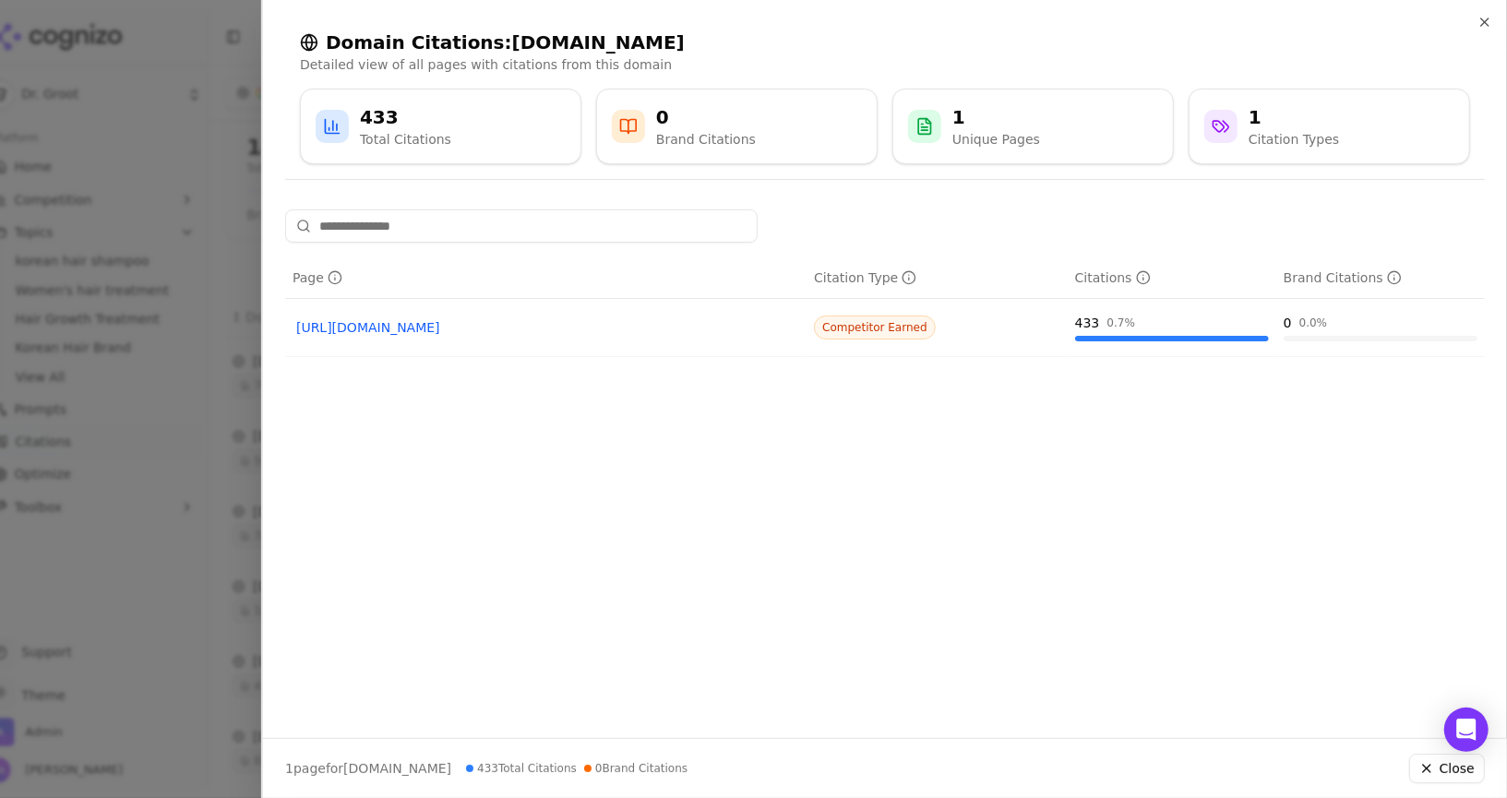
click at [482, 327] on link "https://rochesterregional.org/hub/hair-loss-treatment-nutrafol" at bounding box center [545, 327] width 499 height 18
click at [155, 362] on div at bounding box center [753, 399] width 1507 height 798
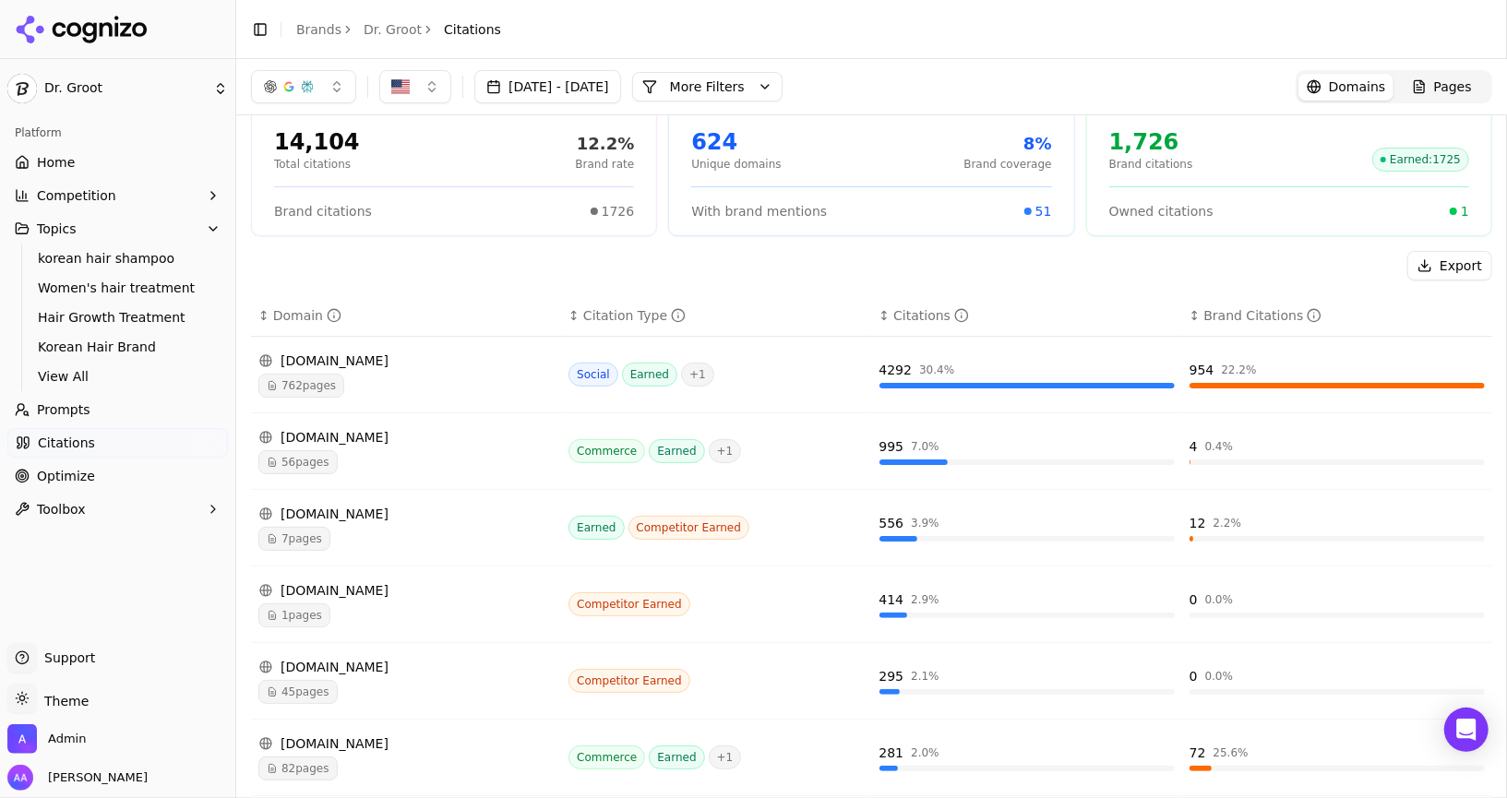
scroll to position [0, 0]
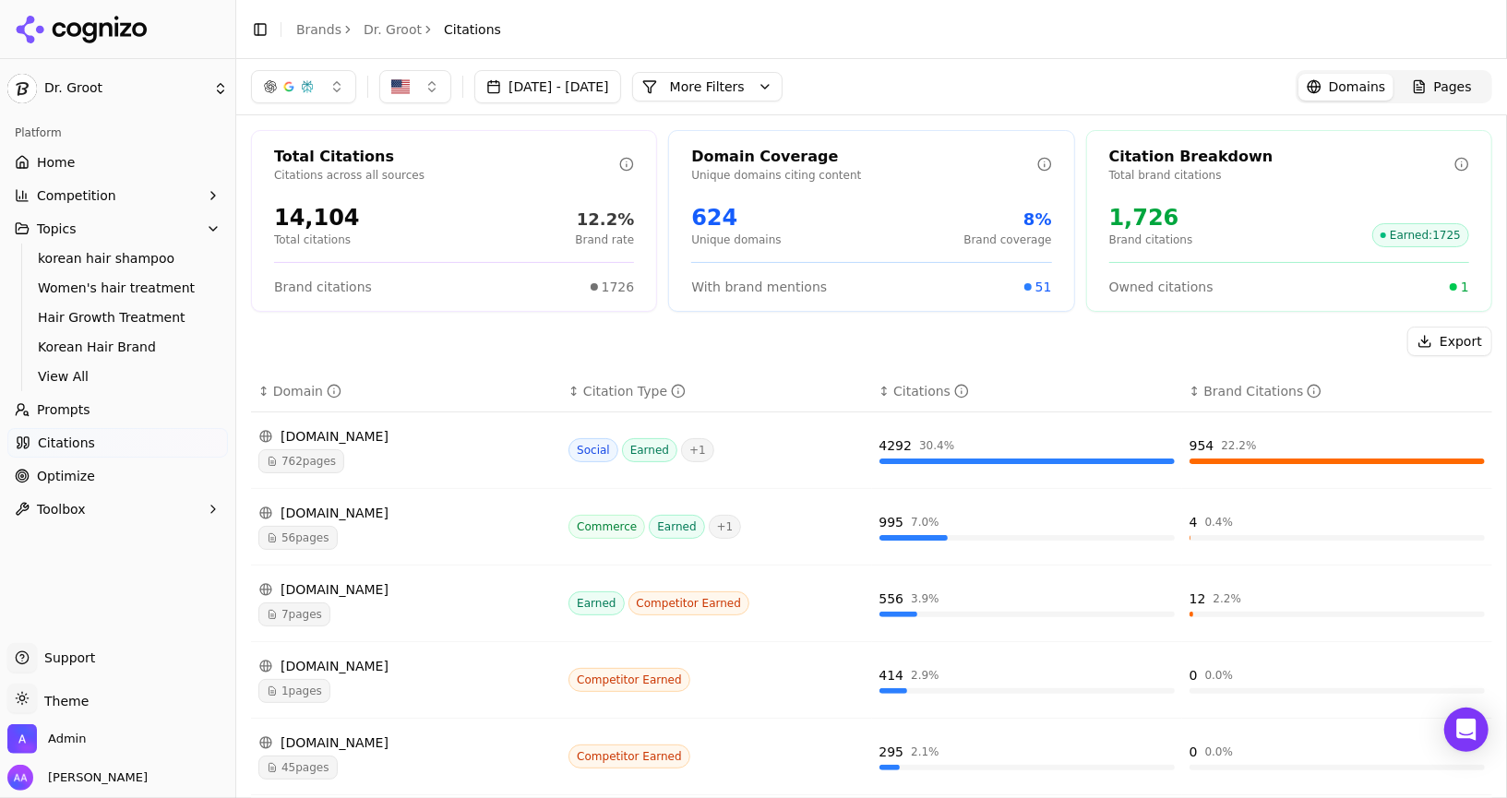
click at [763, 76] on button "More Filters" at bounding box center [707, 87] width 150 height 30
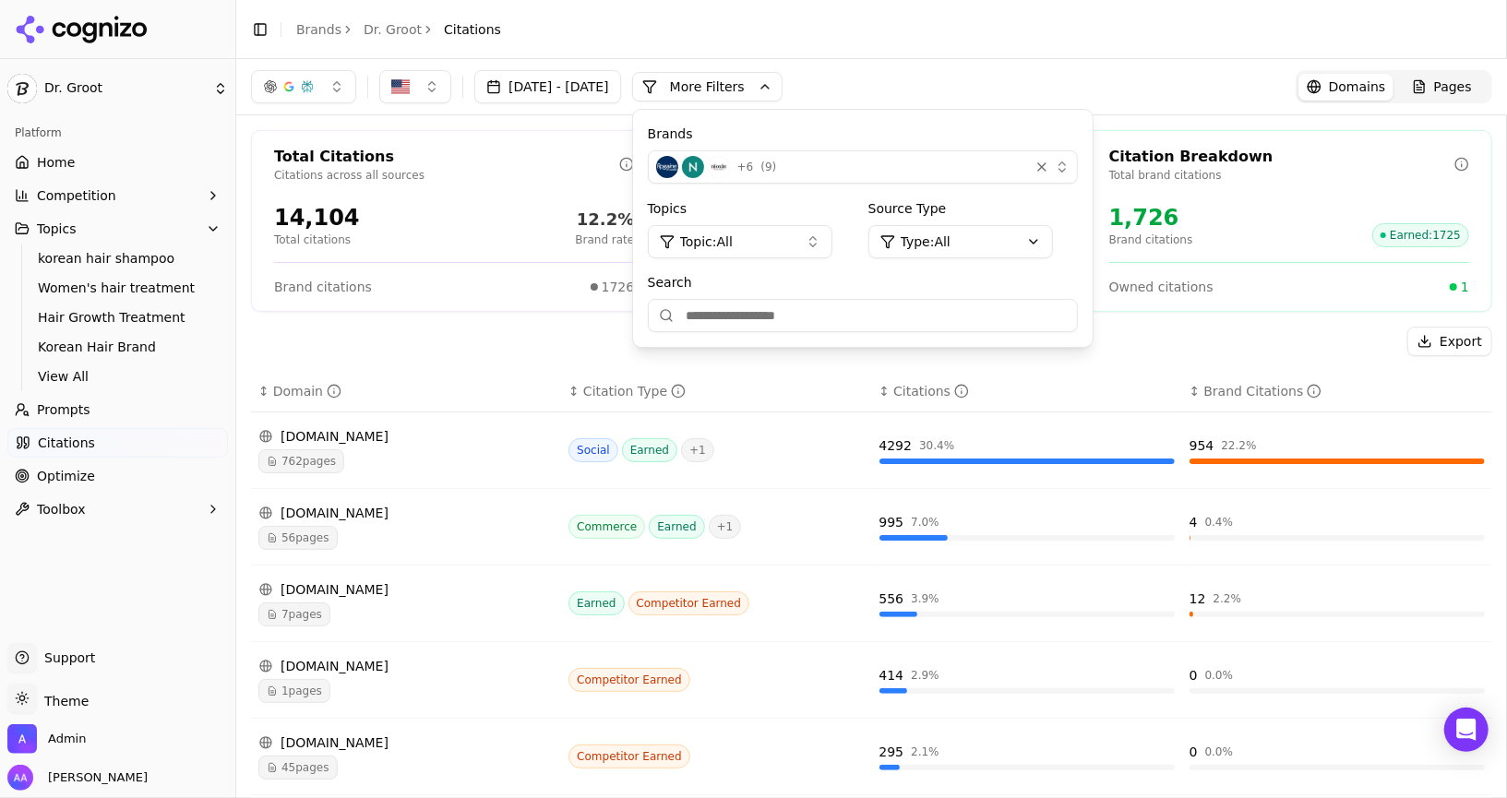
click at [814, 312] on input "Search" at bounding box center [863, 315] width 430 height 33
type input "********"
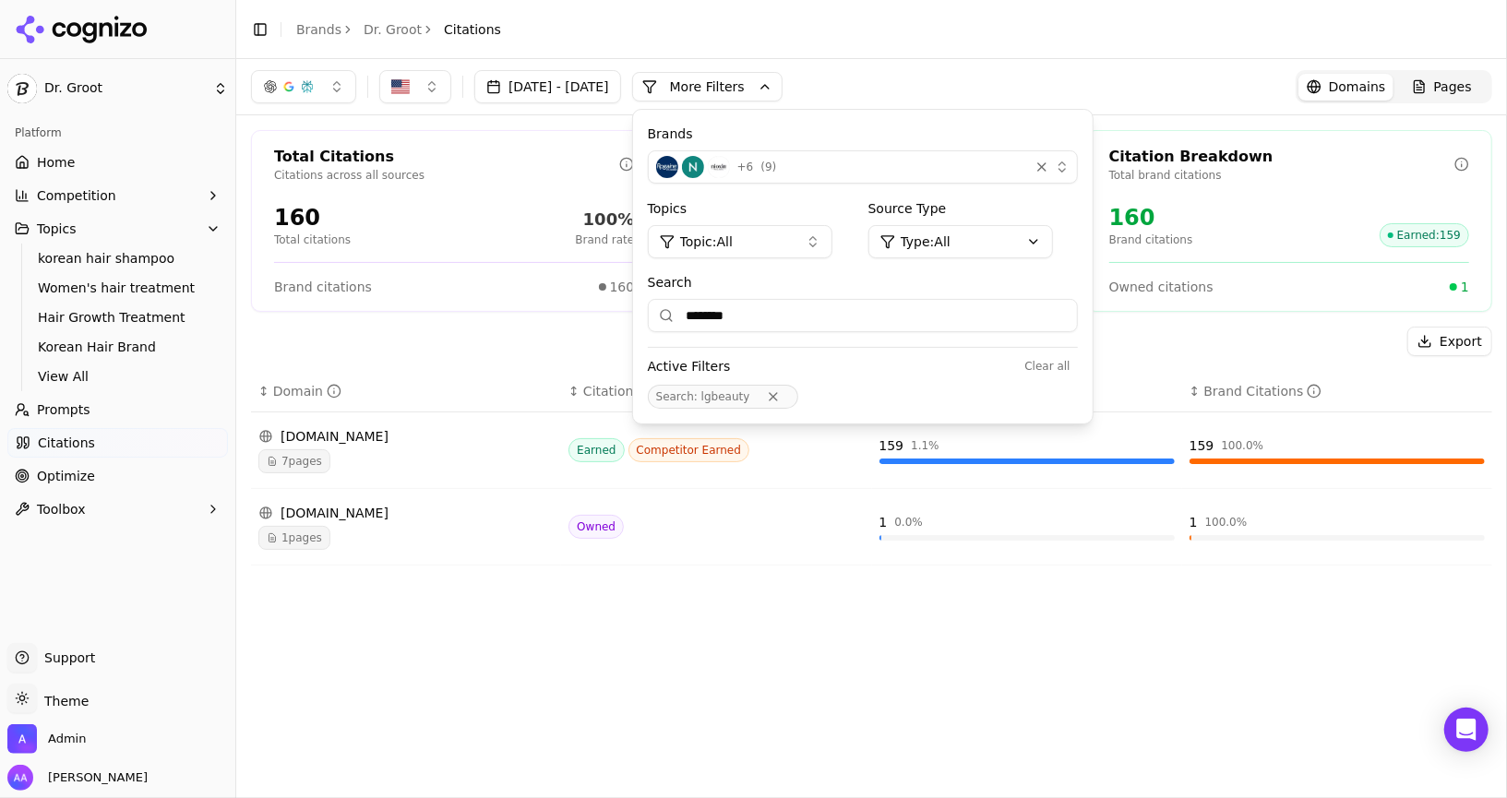
click at [306, 456] on span "7 pages" at bounding box center [294, 461] width 72 height 24
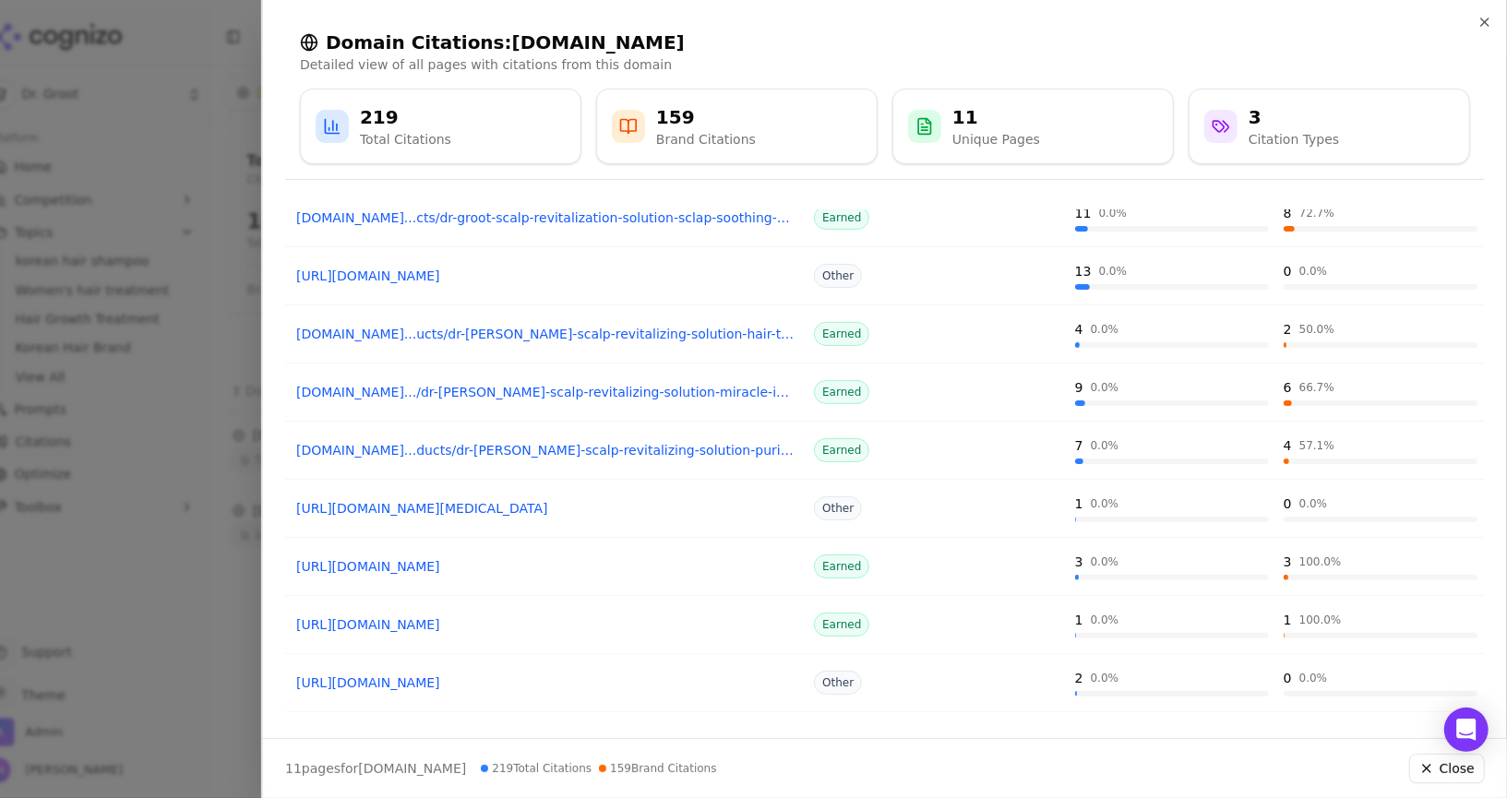
scroll to position [209, 0]
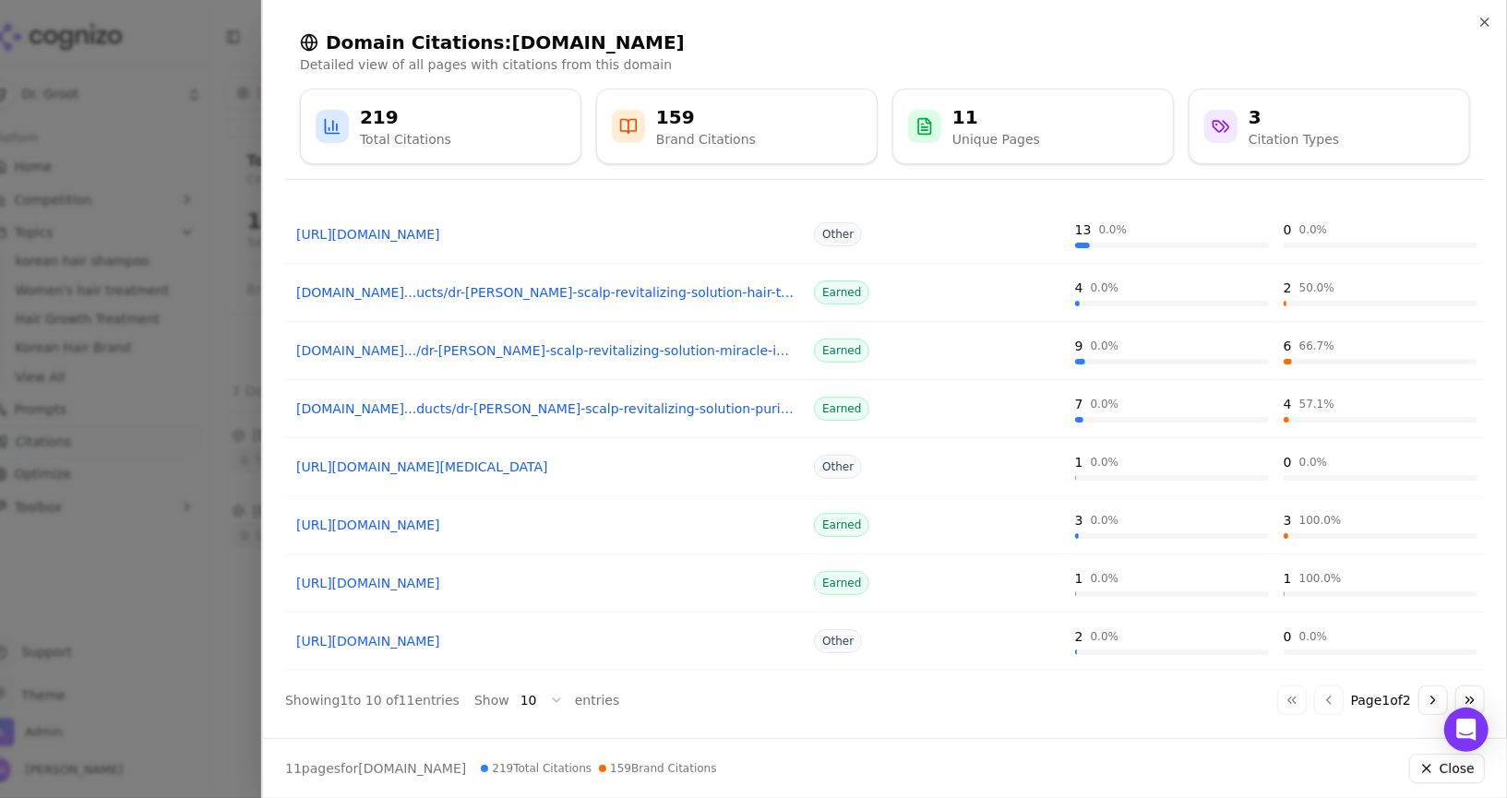
click at [530, 711] on div "Page Citation Type Citations Brand Citations https://lgbeauty.com/brands/dr-gro…" at bounding box center [885, 466] width 1244 height 514
click at [544, 686] on body "Dr. Groot Platform Home Competition Topics korean hair shampoo Women's hair tre…" at bounding box center [753, 399] width 1507 height 798
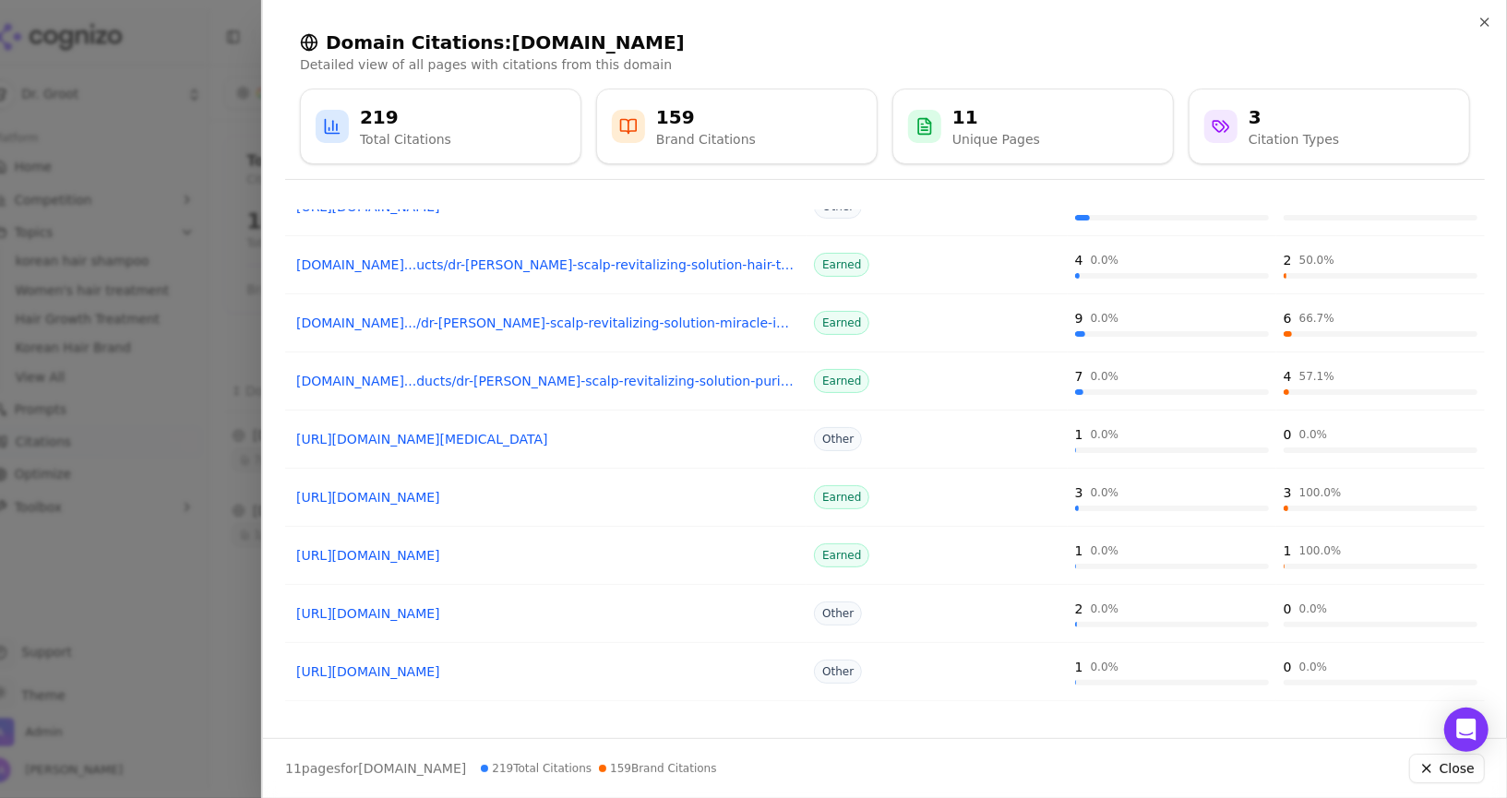
scroll to position [0, 0]
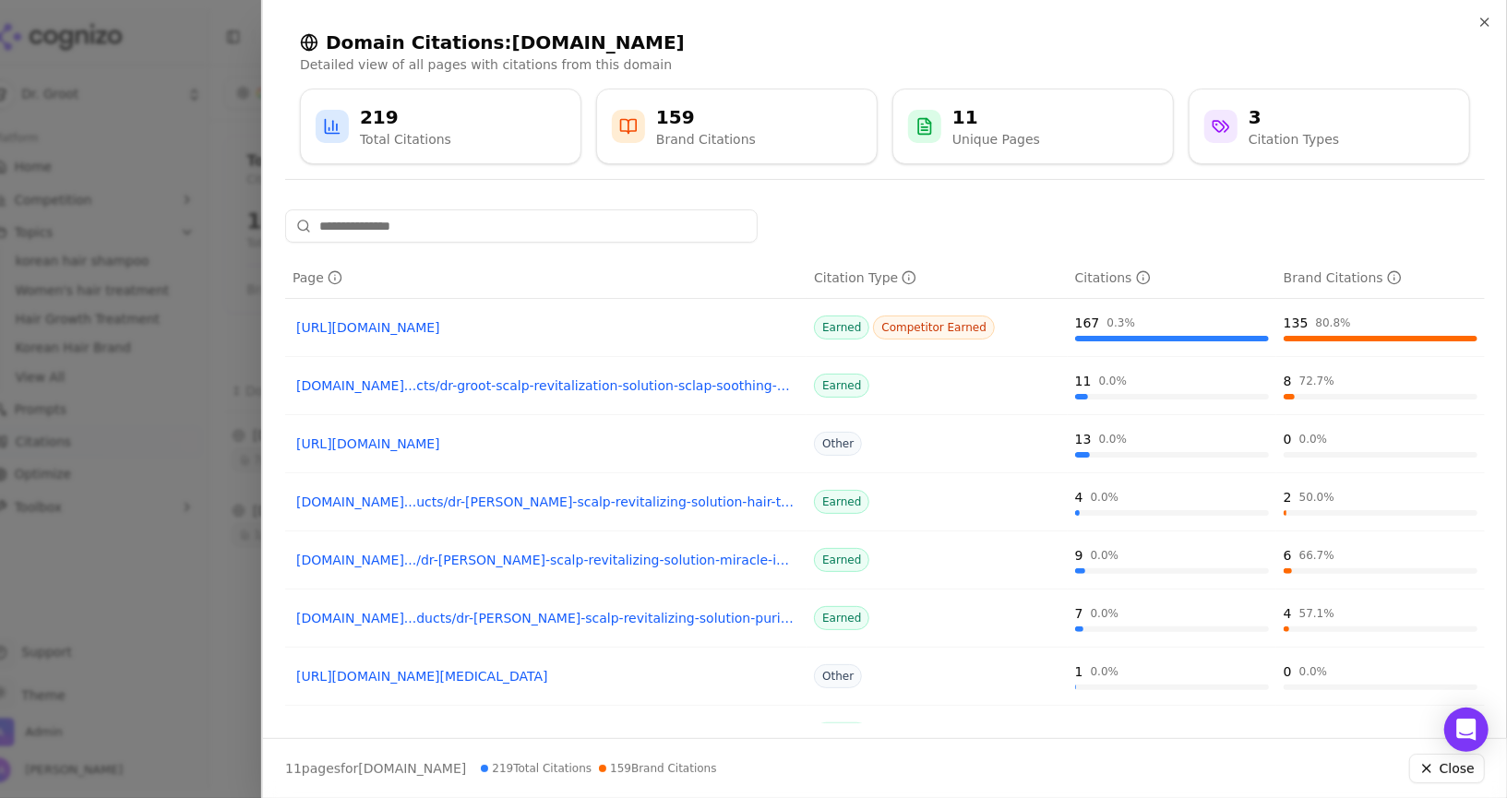
click at [469, 330] on link "https://lgbeauty.com/brands/dr-groot" at bounding box center [545, 327] width 499 height 18
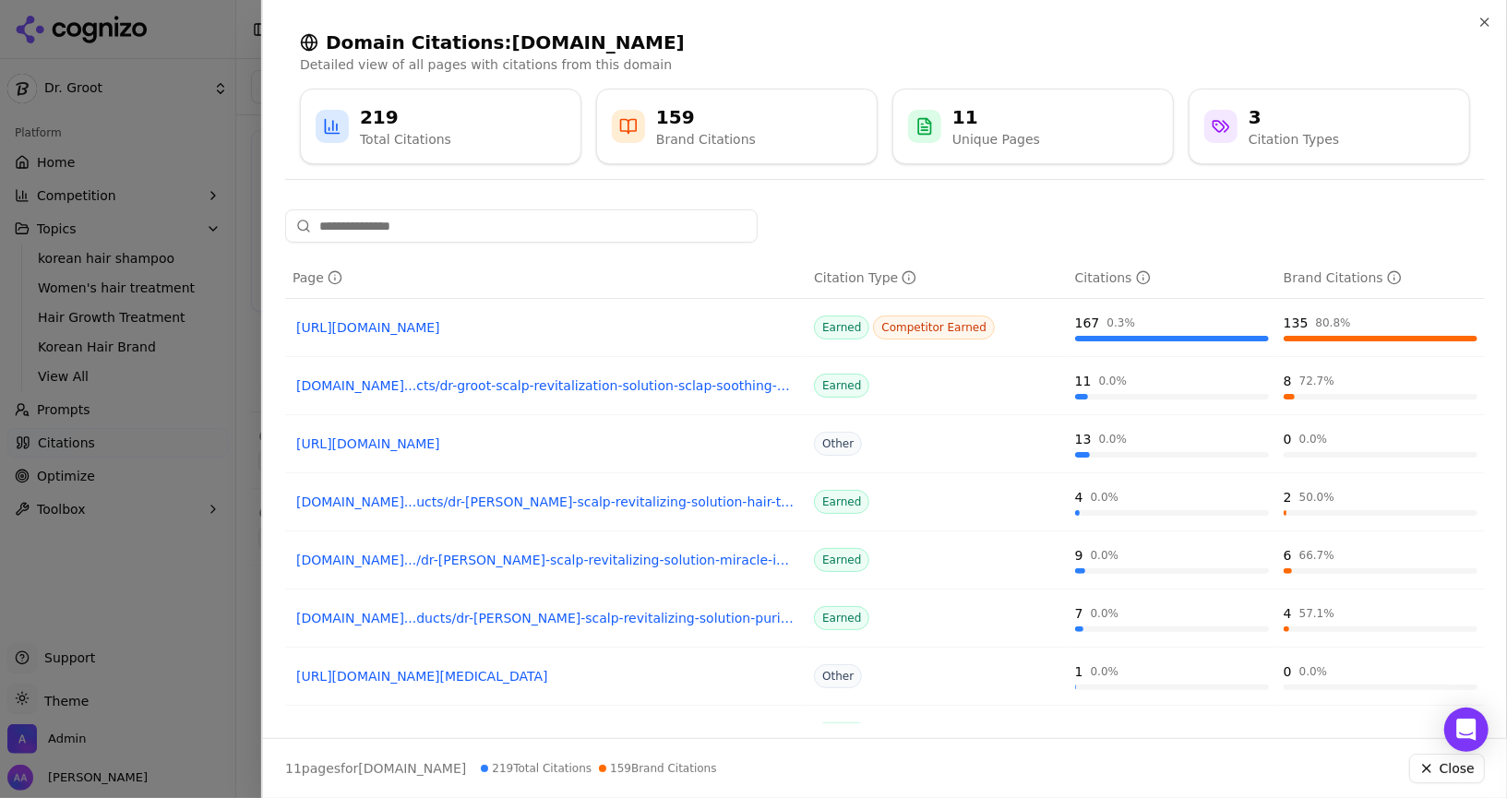
click at [181, 594] on div at bounding box center [753, 399] width 1507 height 798
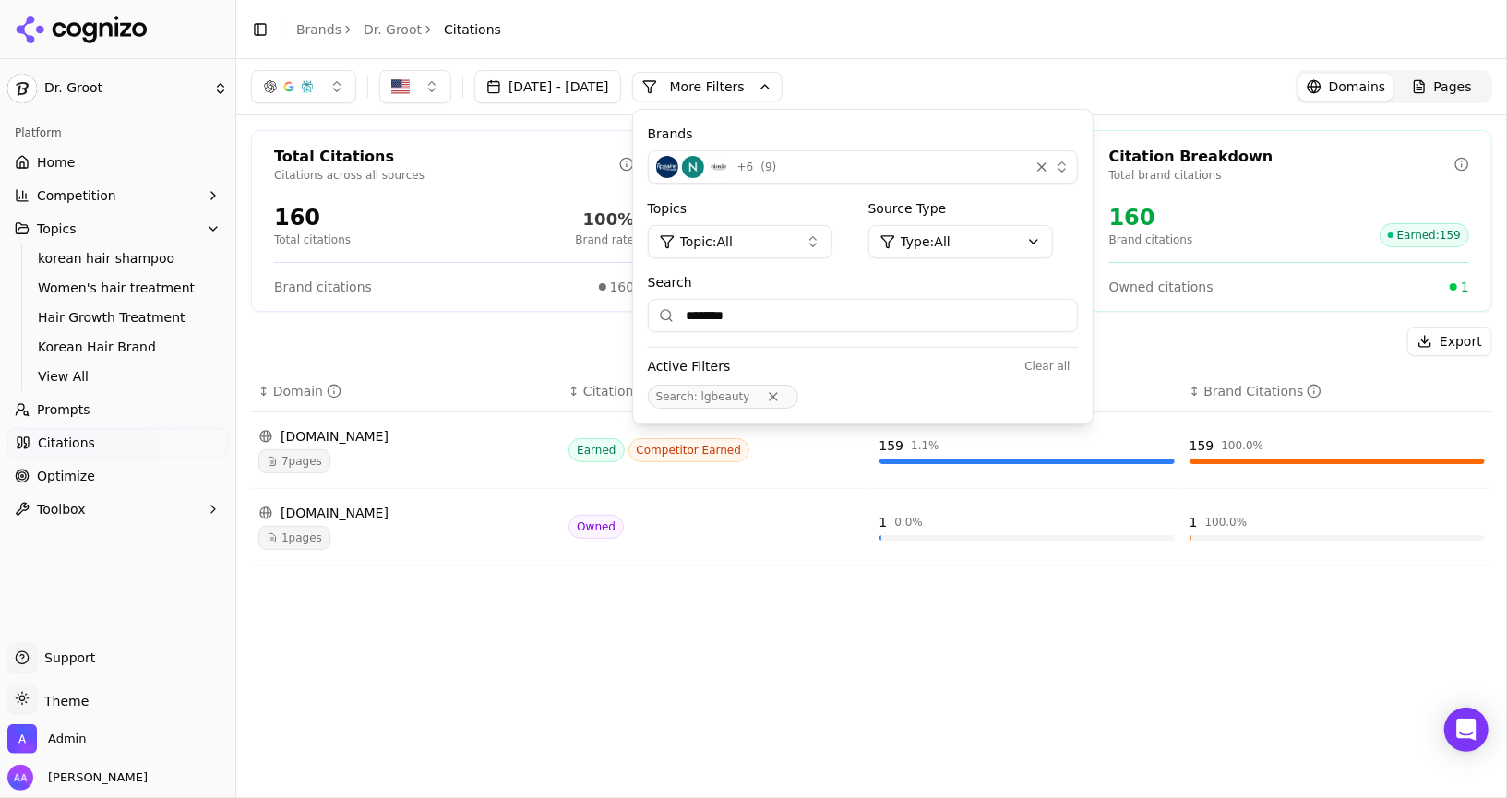
click at [585, 633] on div "Aug 09, 2025 - Sep 08, 2025 More More Filters Brands + 6 ( 9 ) Topics Topic: Al…" at bounding box center [871, 428] width 1270 height 739
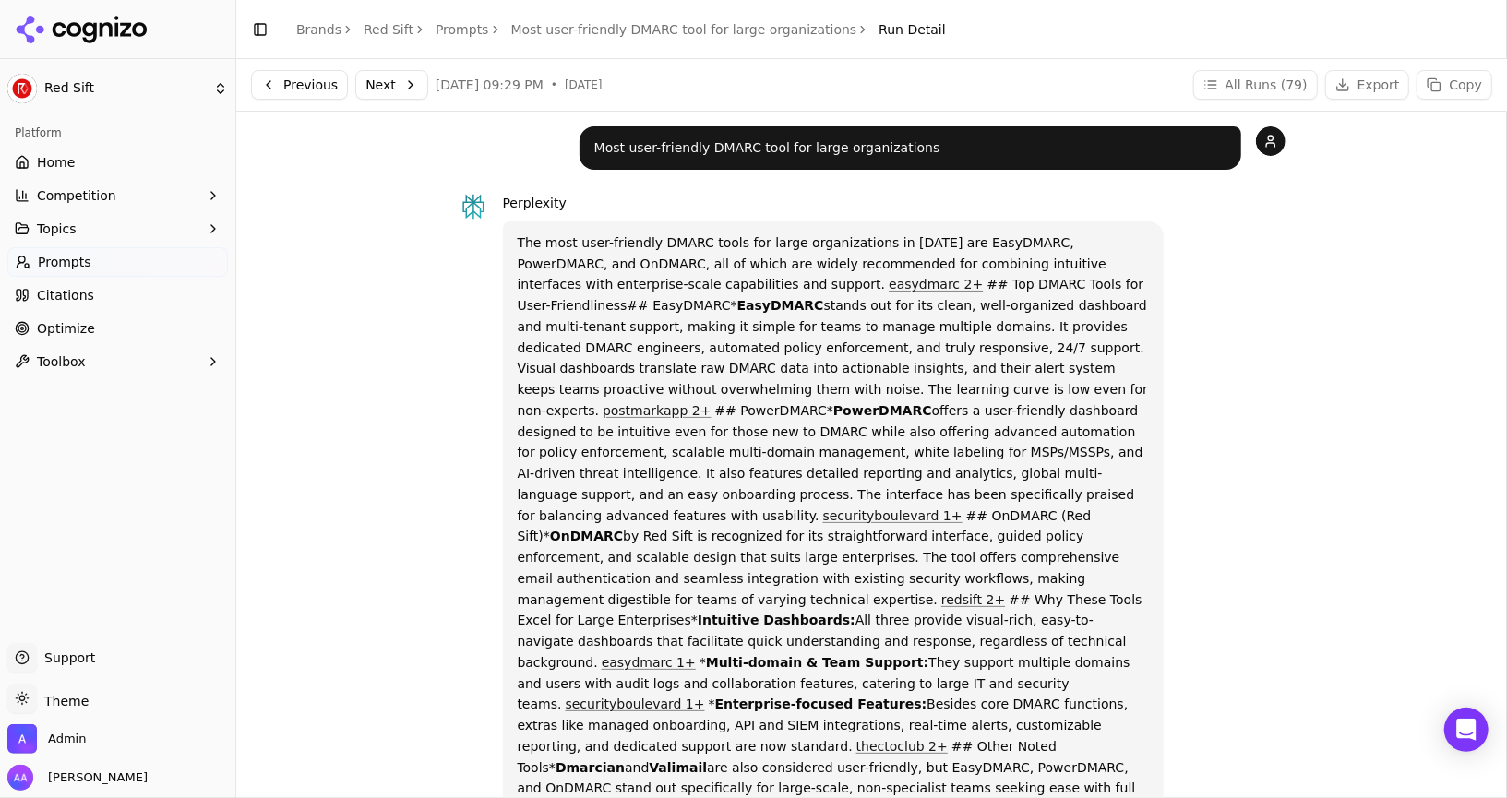
click at [887, 267] on p "The most user-friendly DMARC tools for large organizations in [DATE] are EasyDM…" at bounding box center [834, 557] width 632 height 650
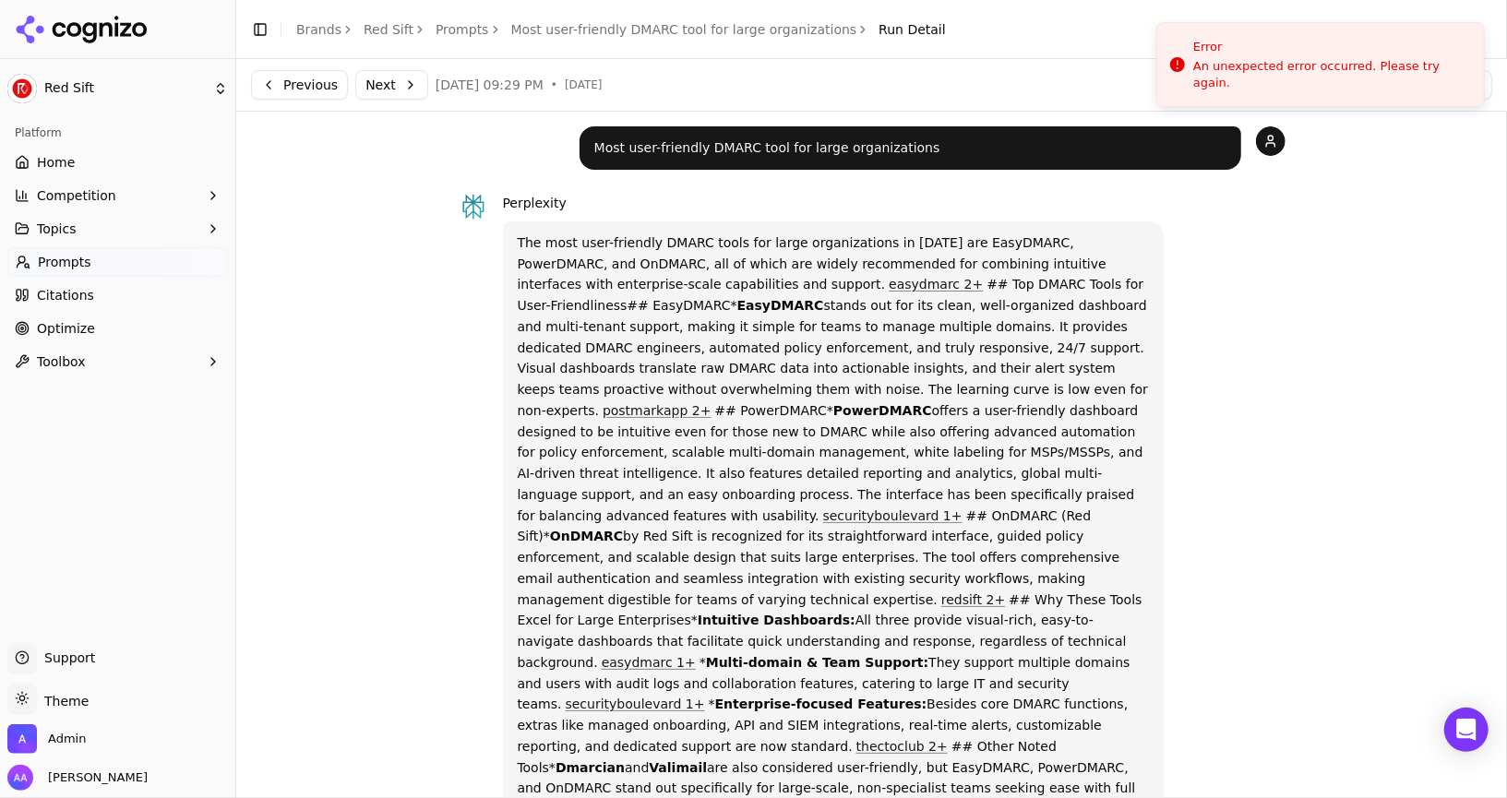
click at [320, 31] on link "Brands" at bounding box center [318, 29] width 45 height 15
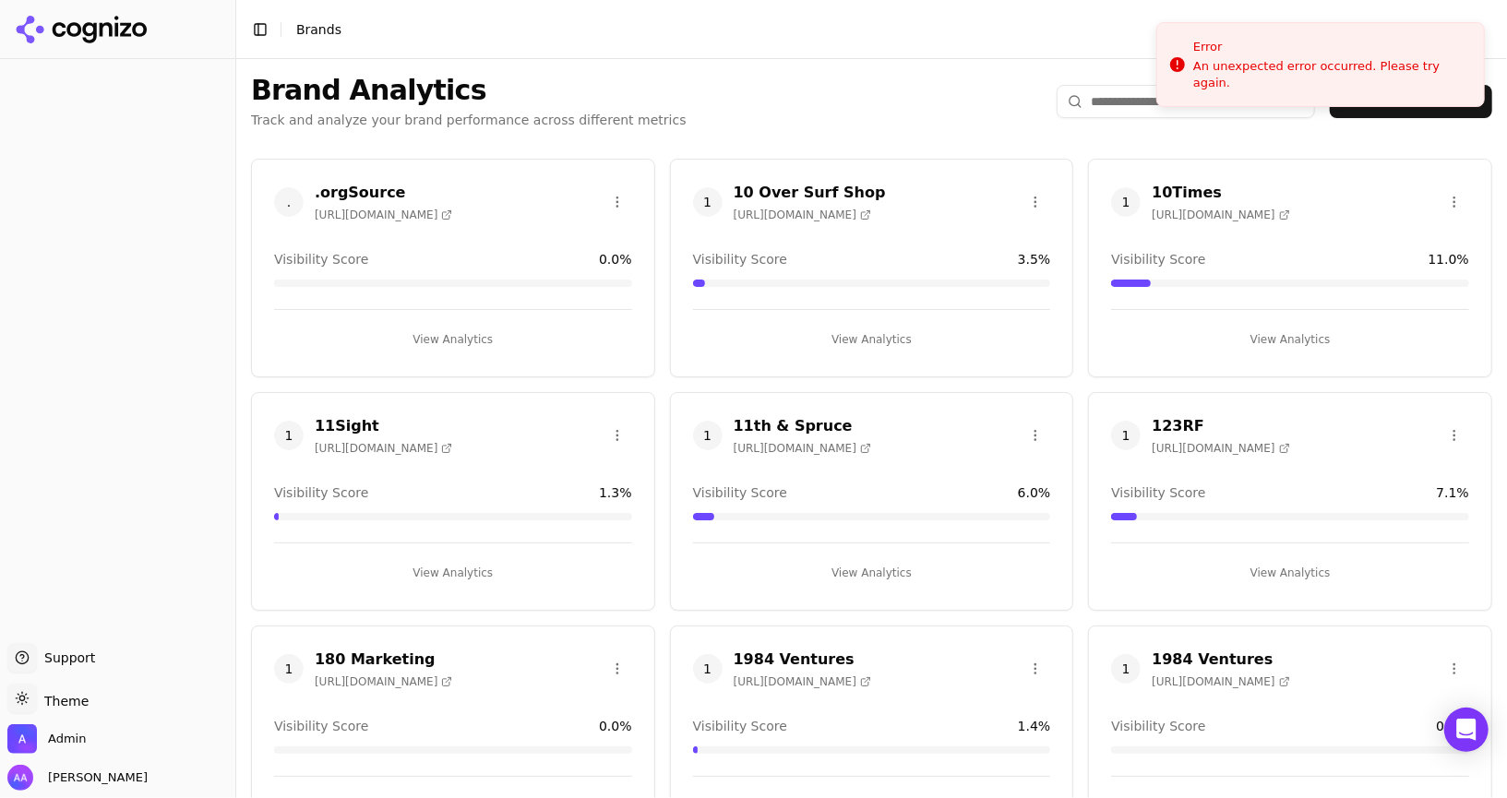
click at [1157, 99] on input "search" at bounding box center [1185, 101] width 258 height 33
click at [1108, 101] on input "search" at bounding box center [1185, 101] width 258 height 33
paste input "**********"
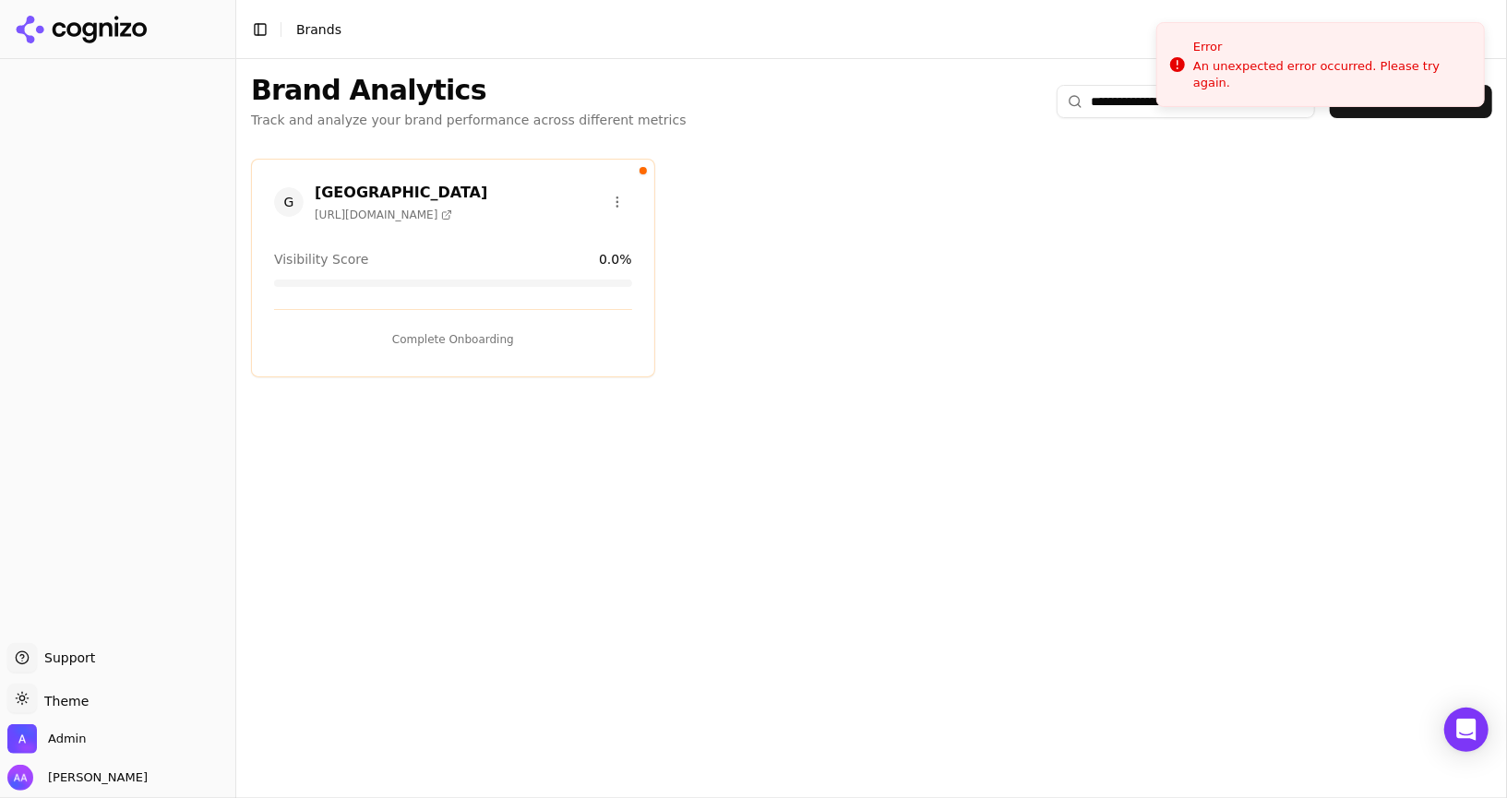
type input "**********"
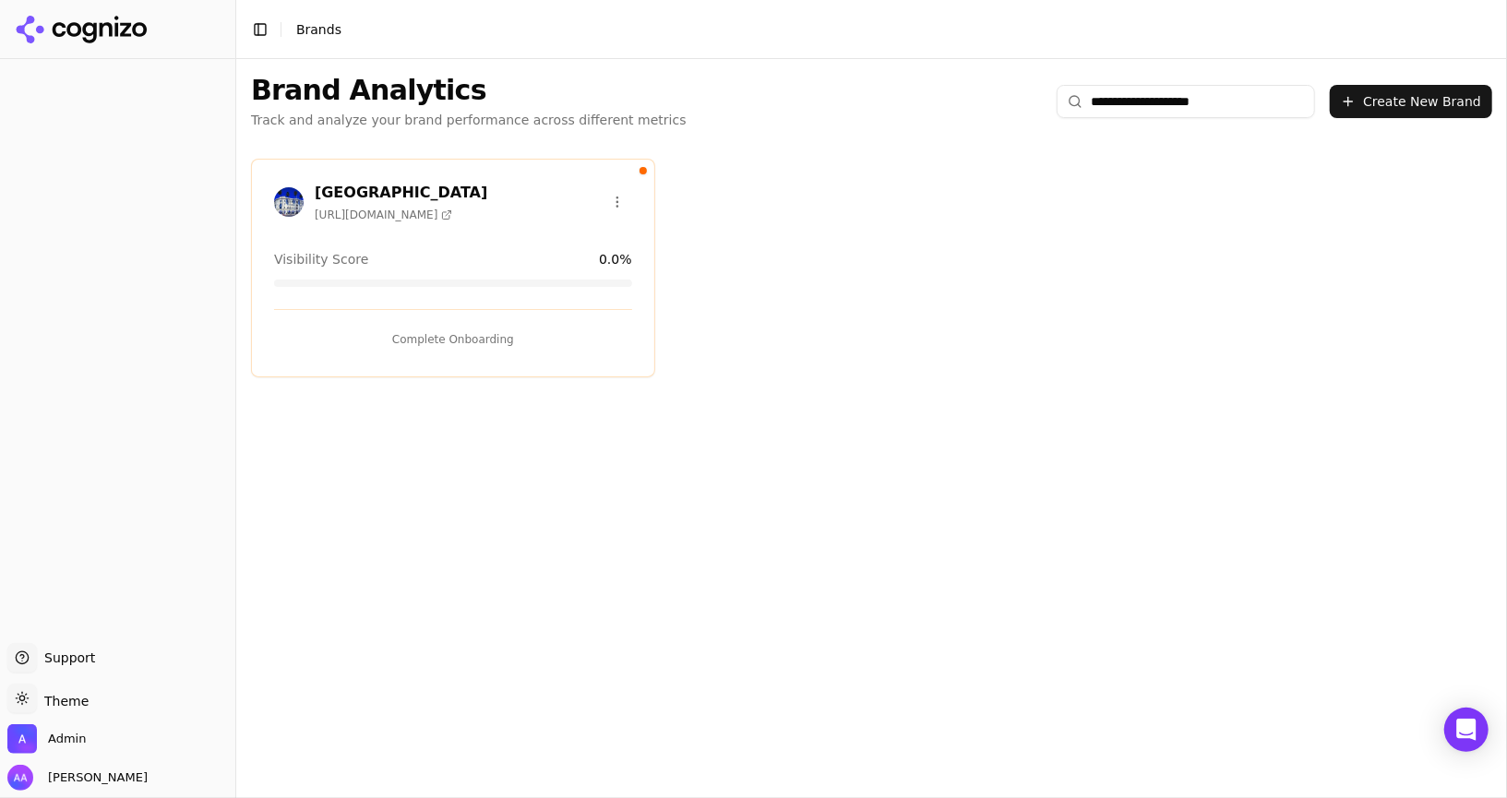
click at [300, 206] on img at bounding box center [289, 202] width 30 height 30
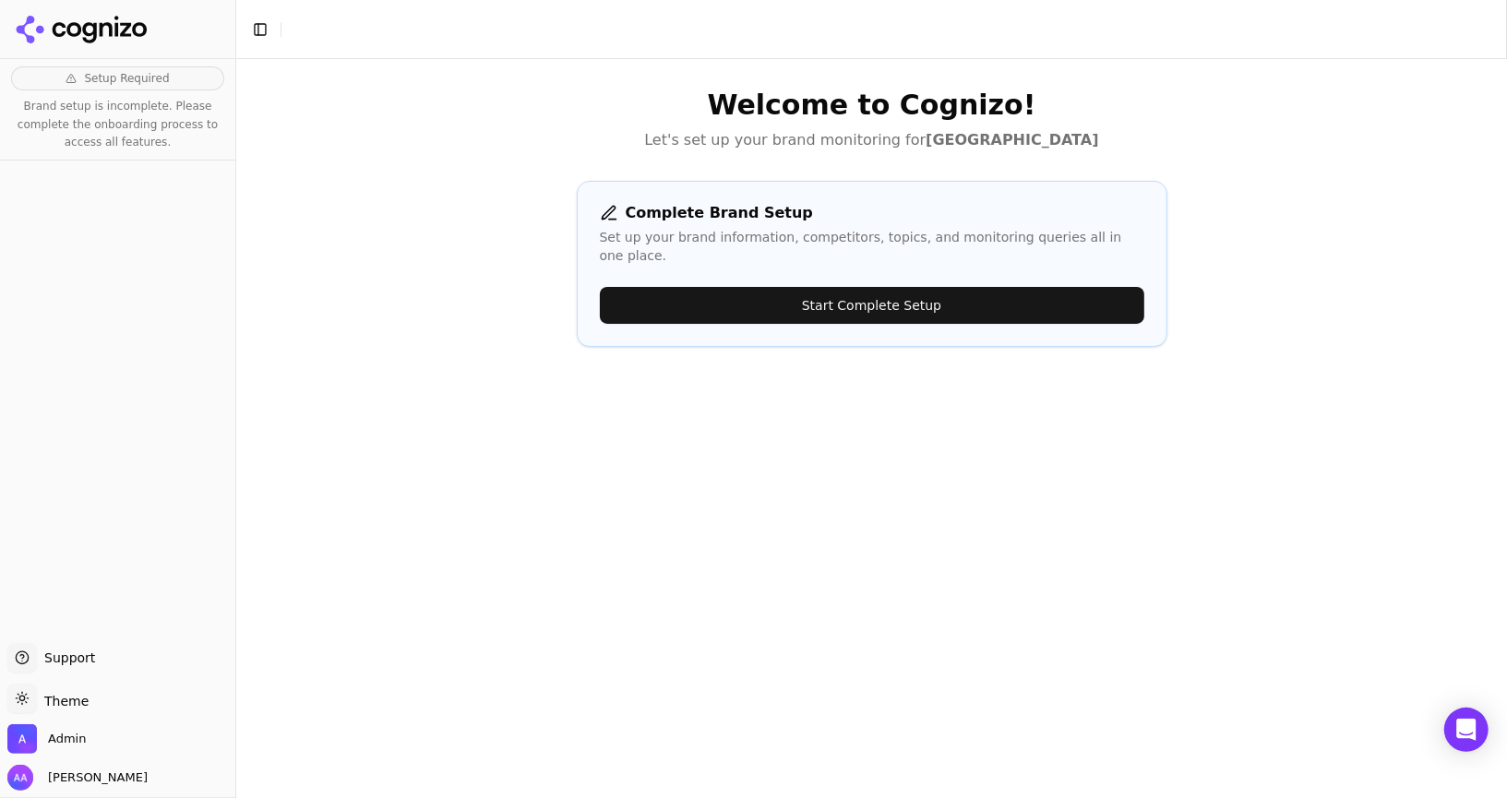
click at [969, 292] on button "Start Complete Setup" at bounding box center [872, 305] width 544 height 37
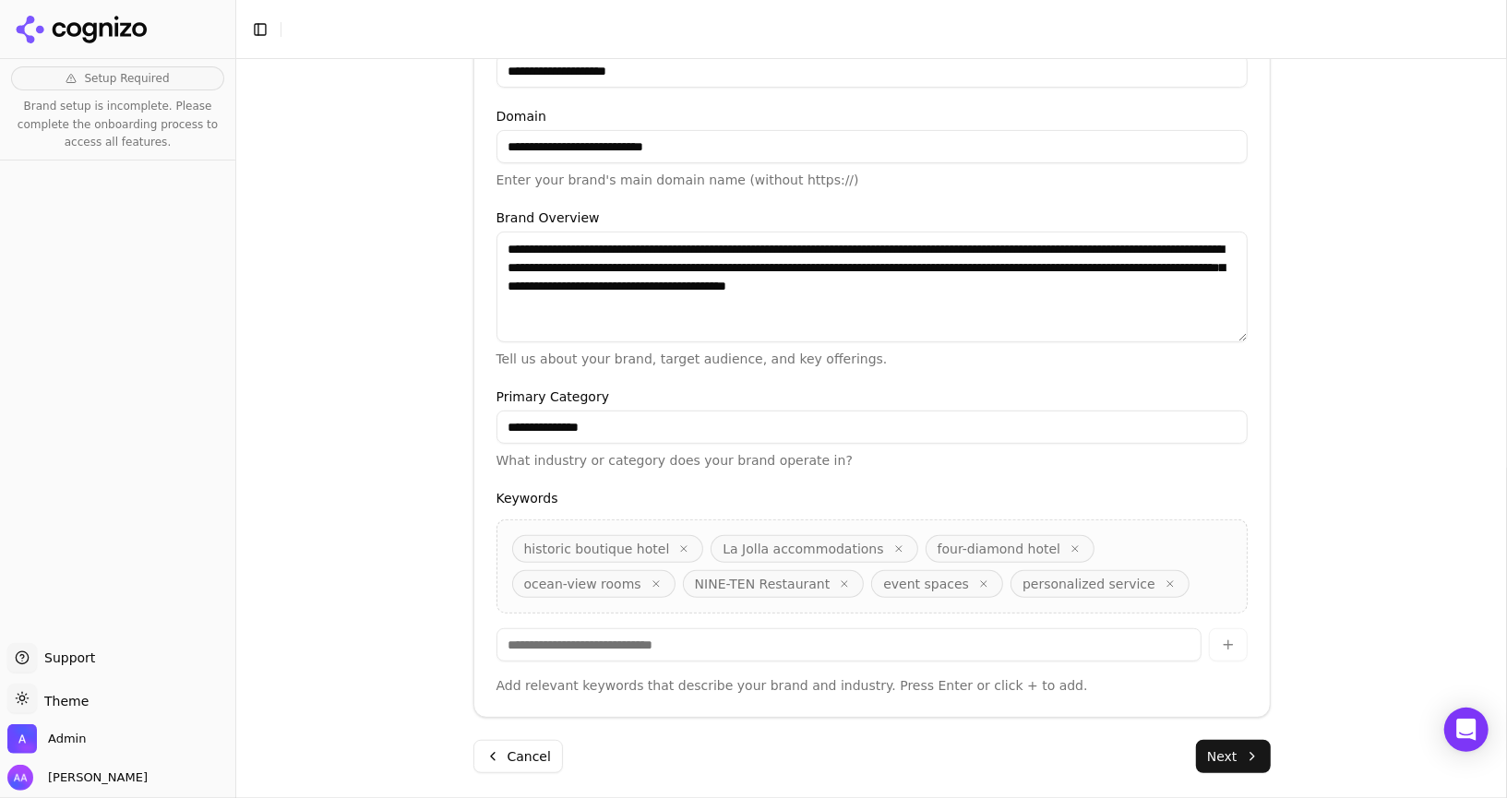
click at [1224, 747] on button "Next" at bounding box center [1233, 756] width 75 height 33
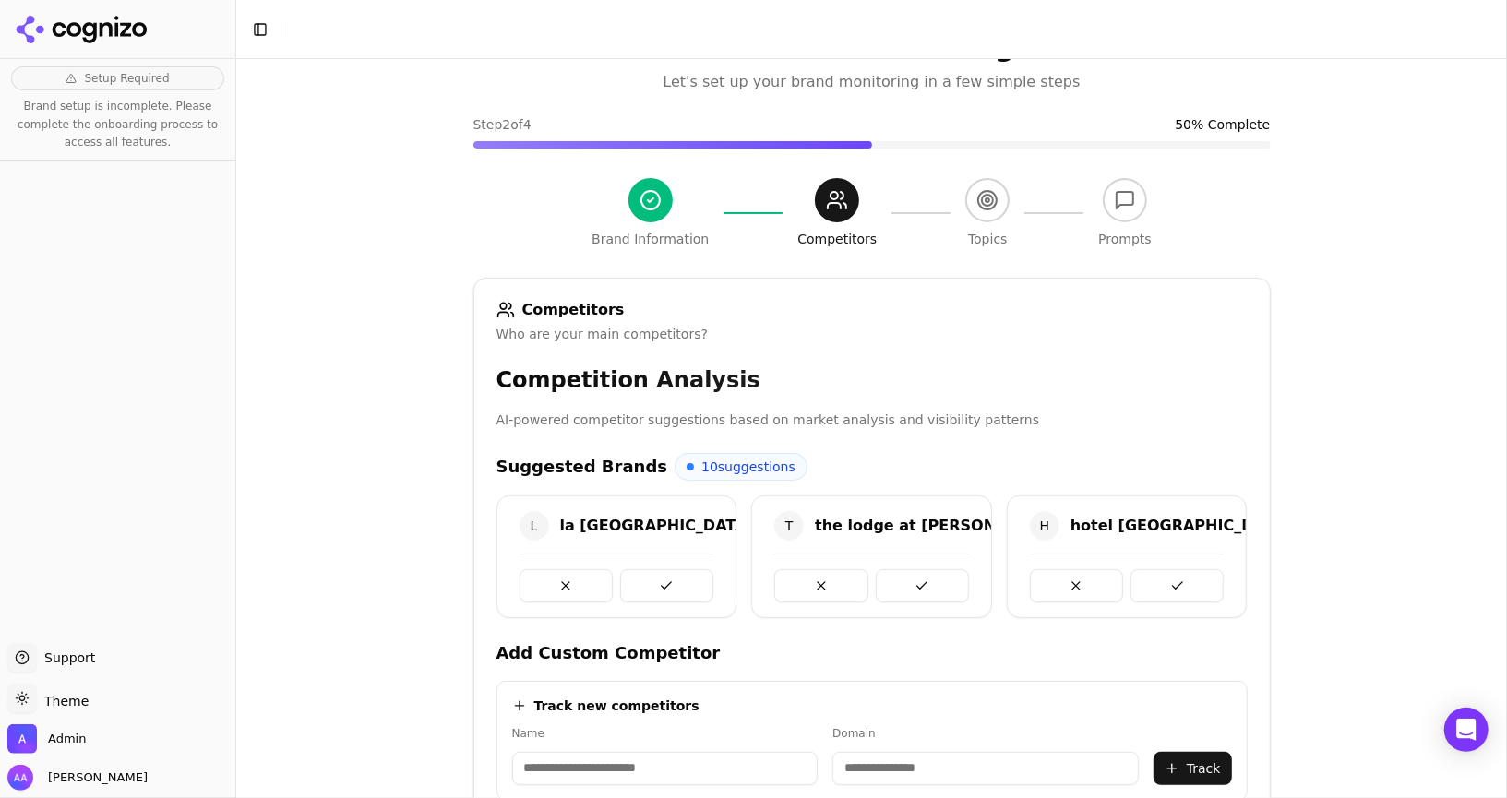
scroll to position [386, 0]
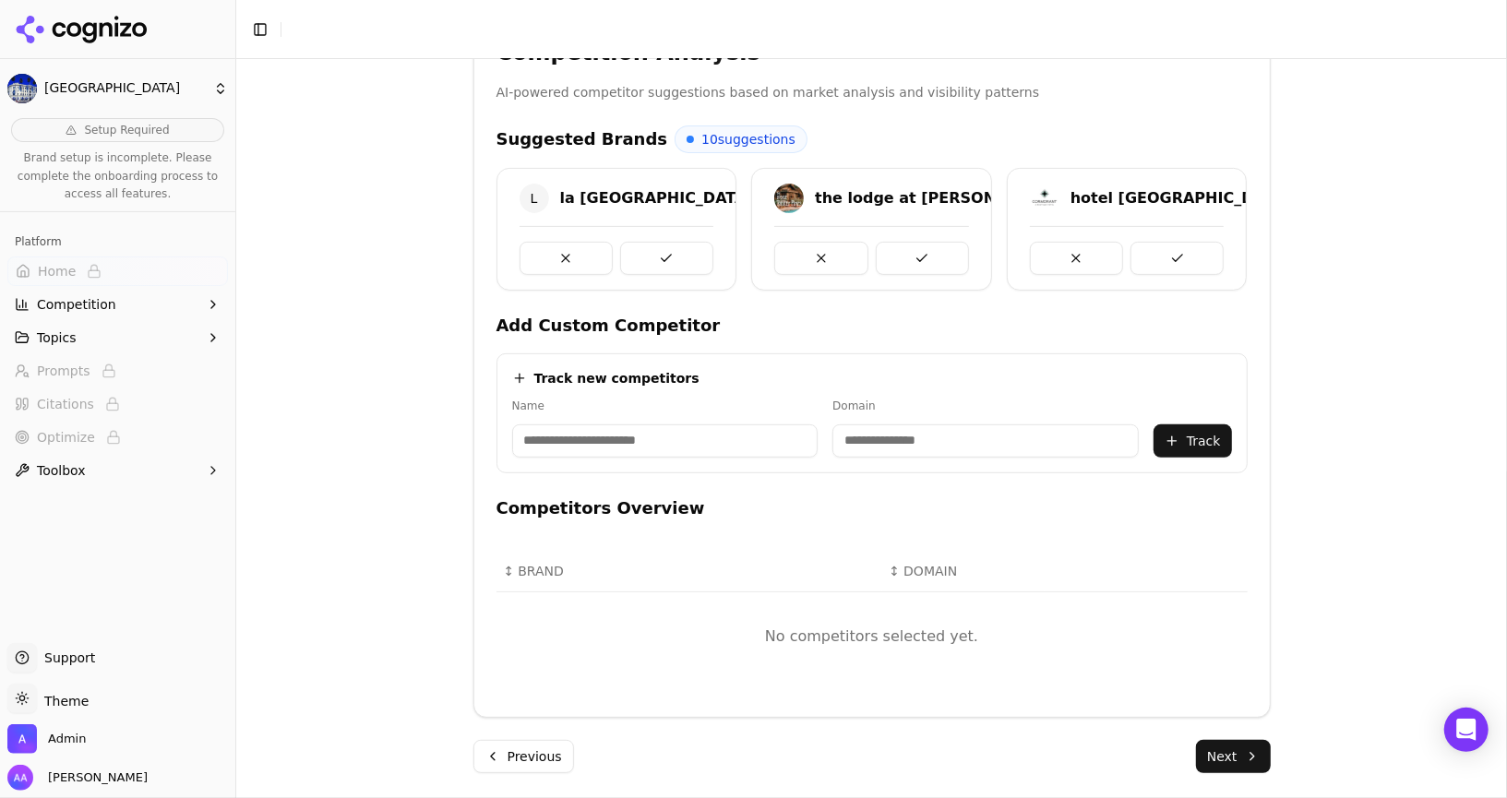
click at [1217, 740] on button "Next" at bounding box center [1233, 756] width 75 height 33
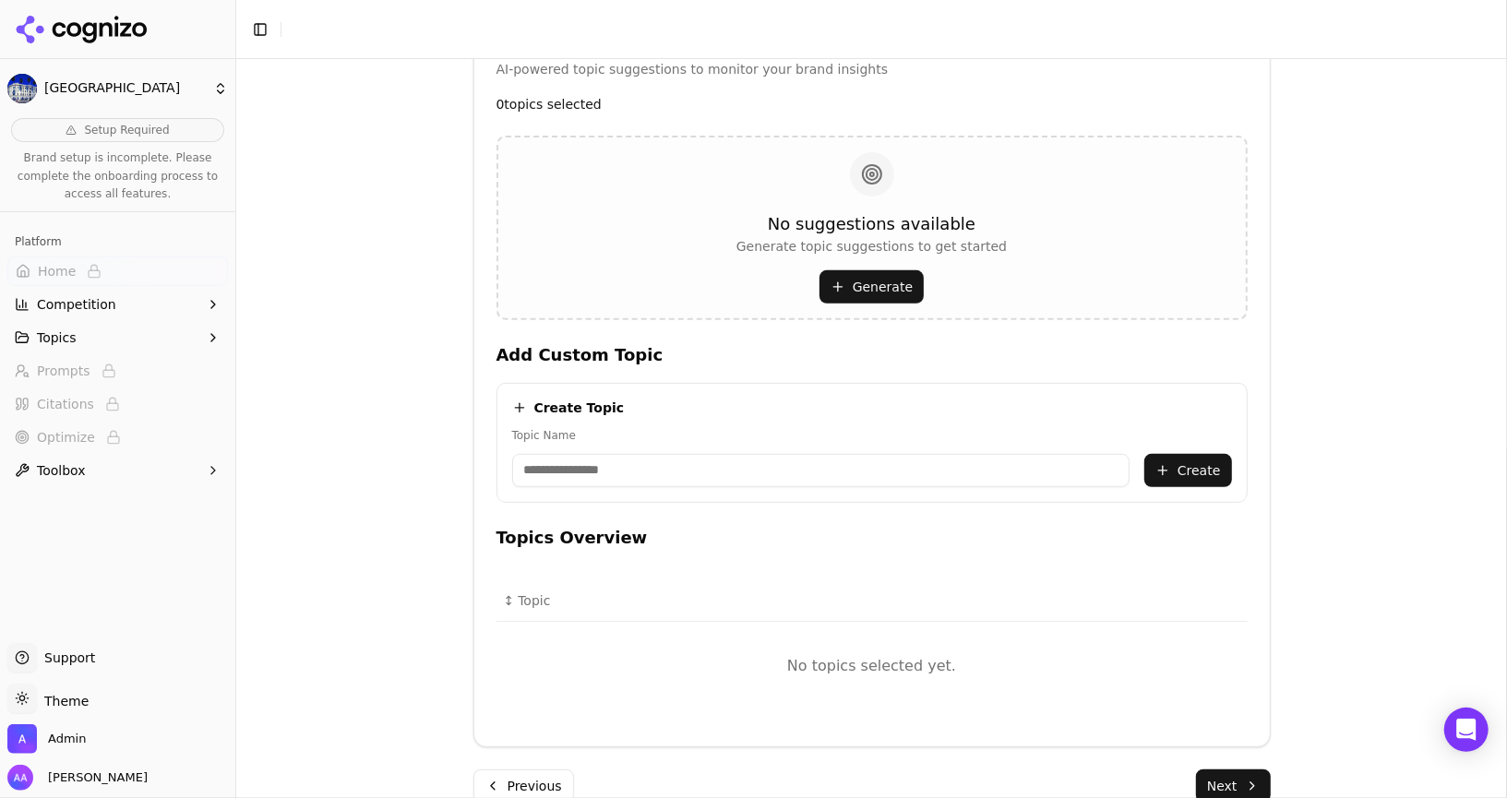
scroll to position [414, 0]
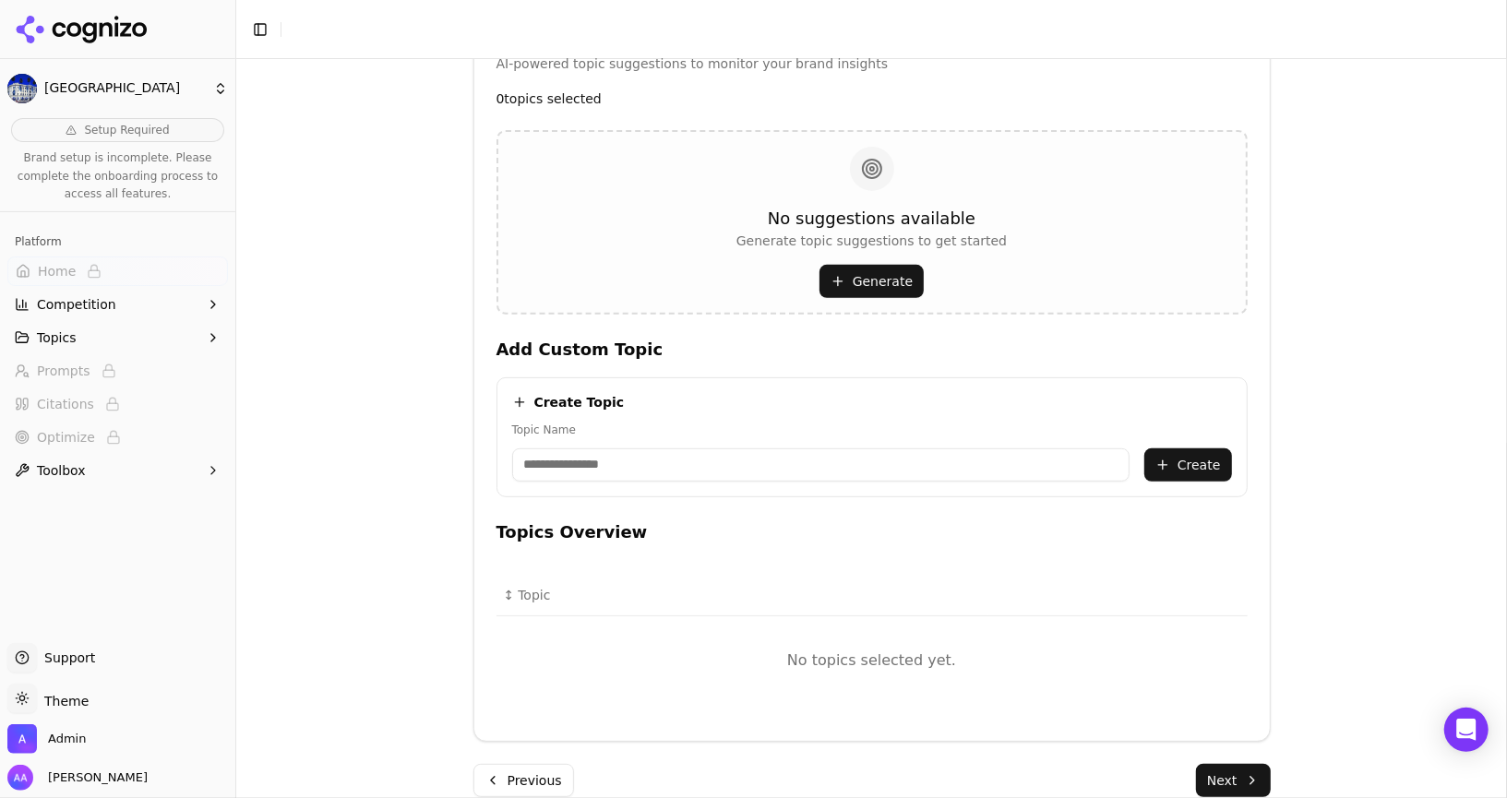
click at [885, 282] on button "Generate" at bounding box center [871, 281] width 104 height 33
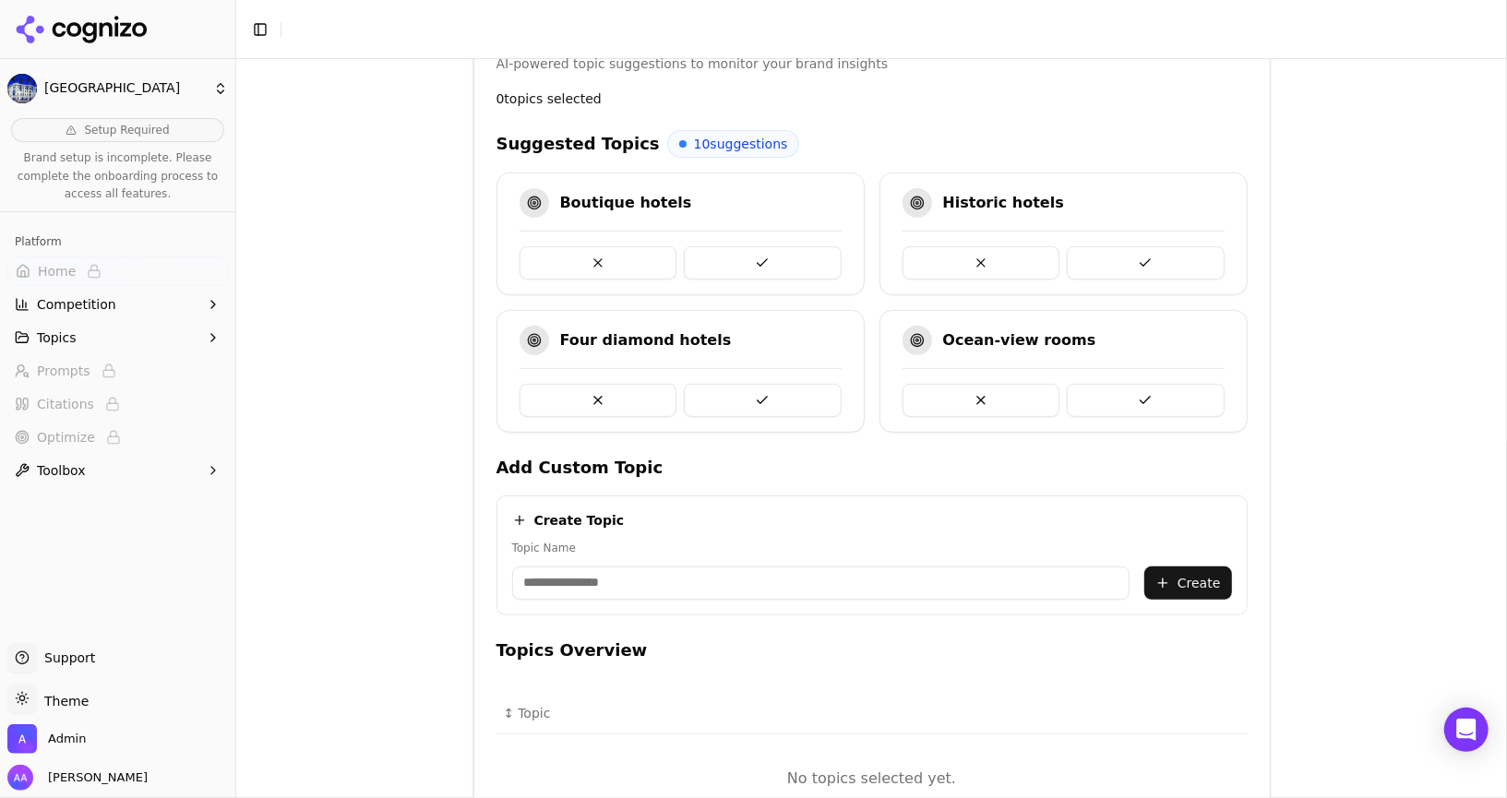
click at [753, 267] on button at bounding box center [763, 262] width 158 height 33
click at [759, 266] on button at bounding box center [763, 262] width 158 height 33
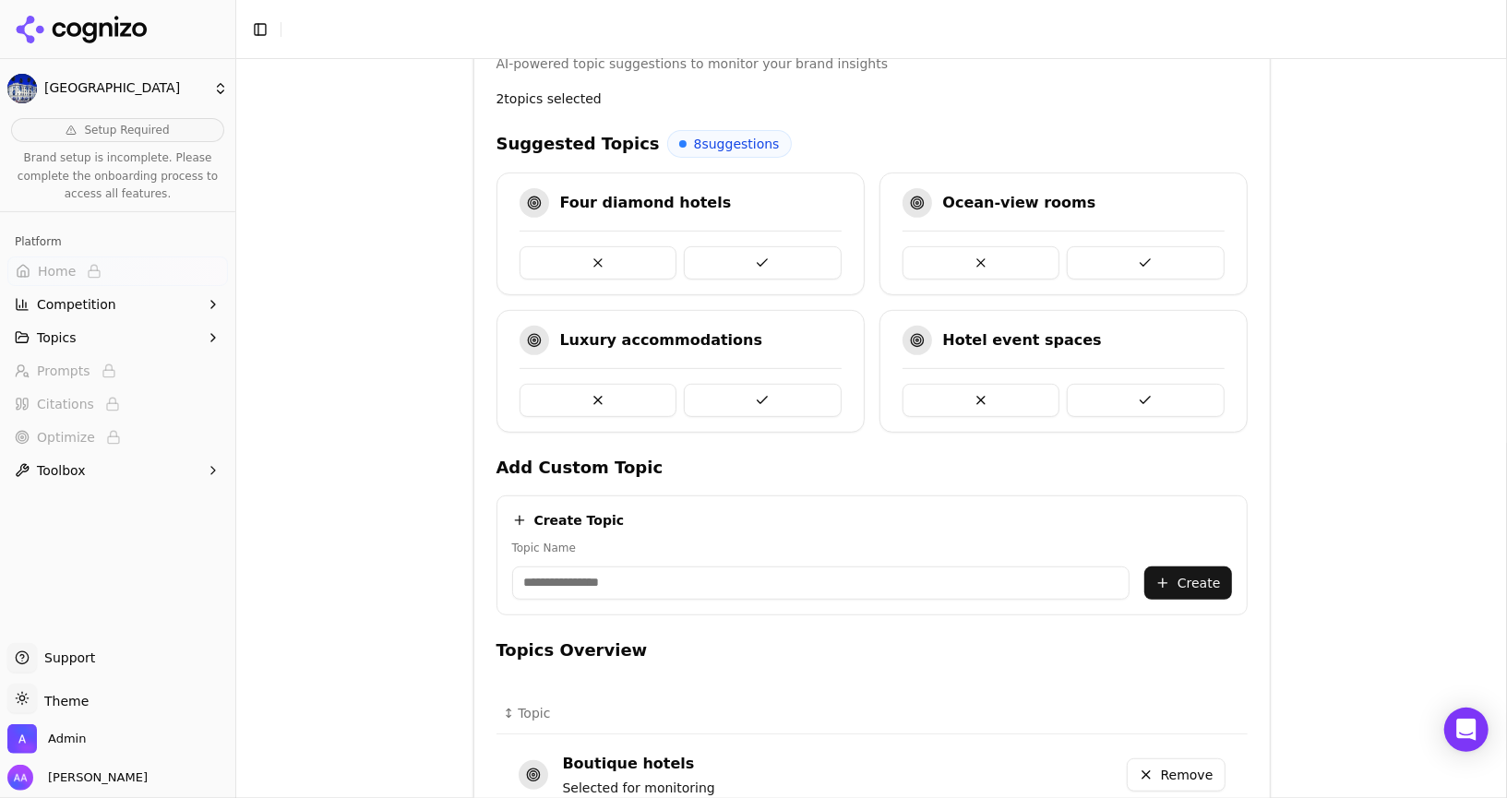
click at [765, 266] on button at bounding box center [763, 262] width 158 height 33
click at [771, 263] on button at bounding box center [763, 262] width 158 height 33
click at [1067, 263] on button at bounding box center [1146, 262] width 158 height 33
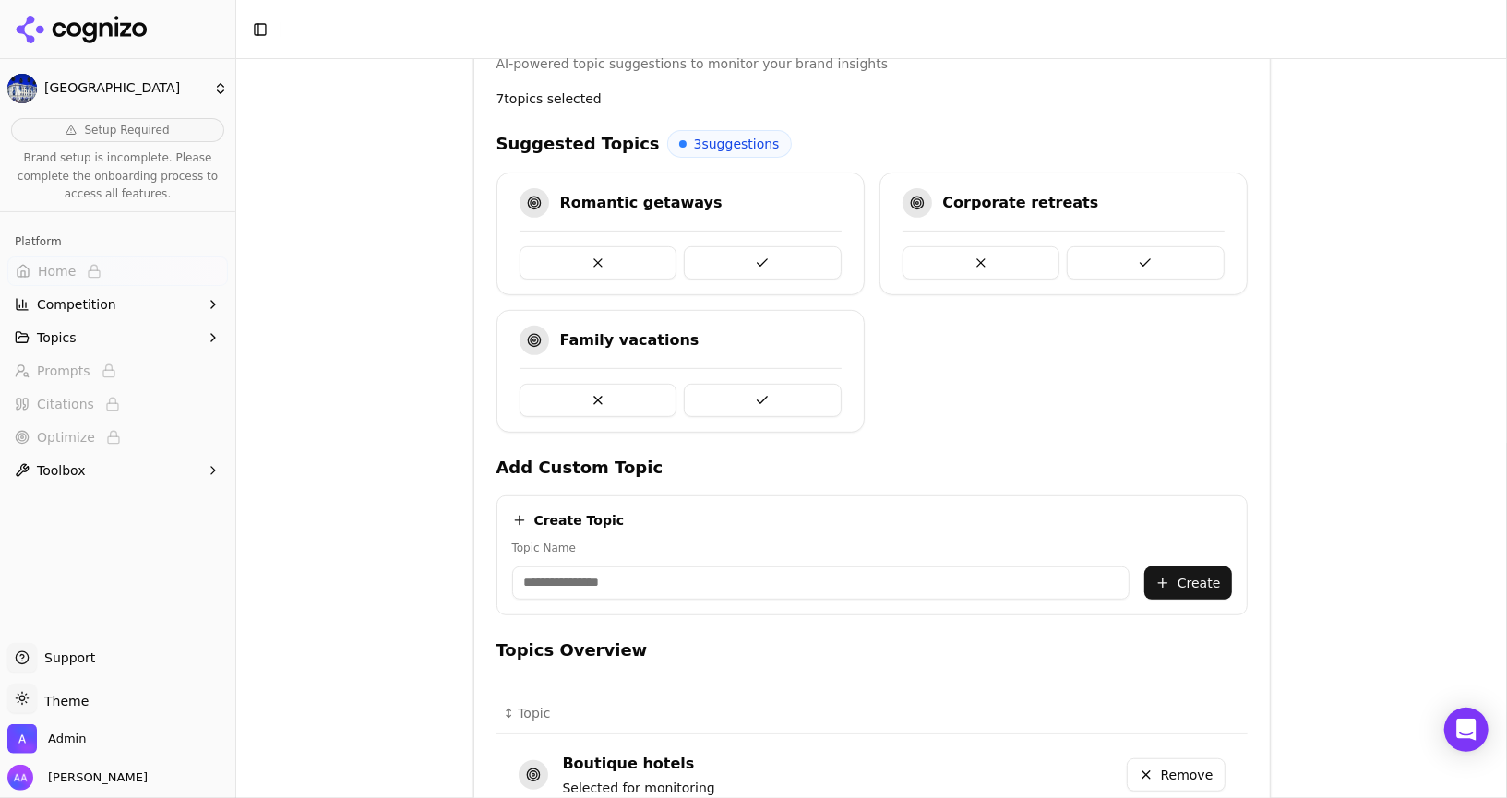
click at [775, 263] on button at bounding box center [763, 262] width 158 height 33
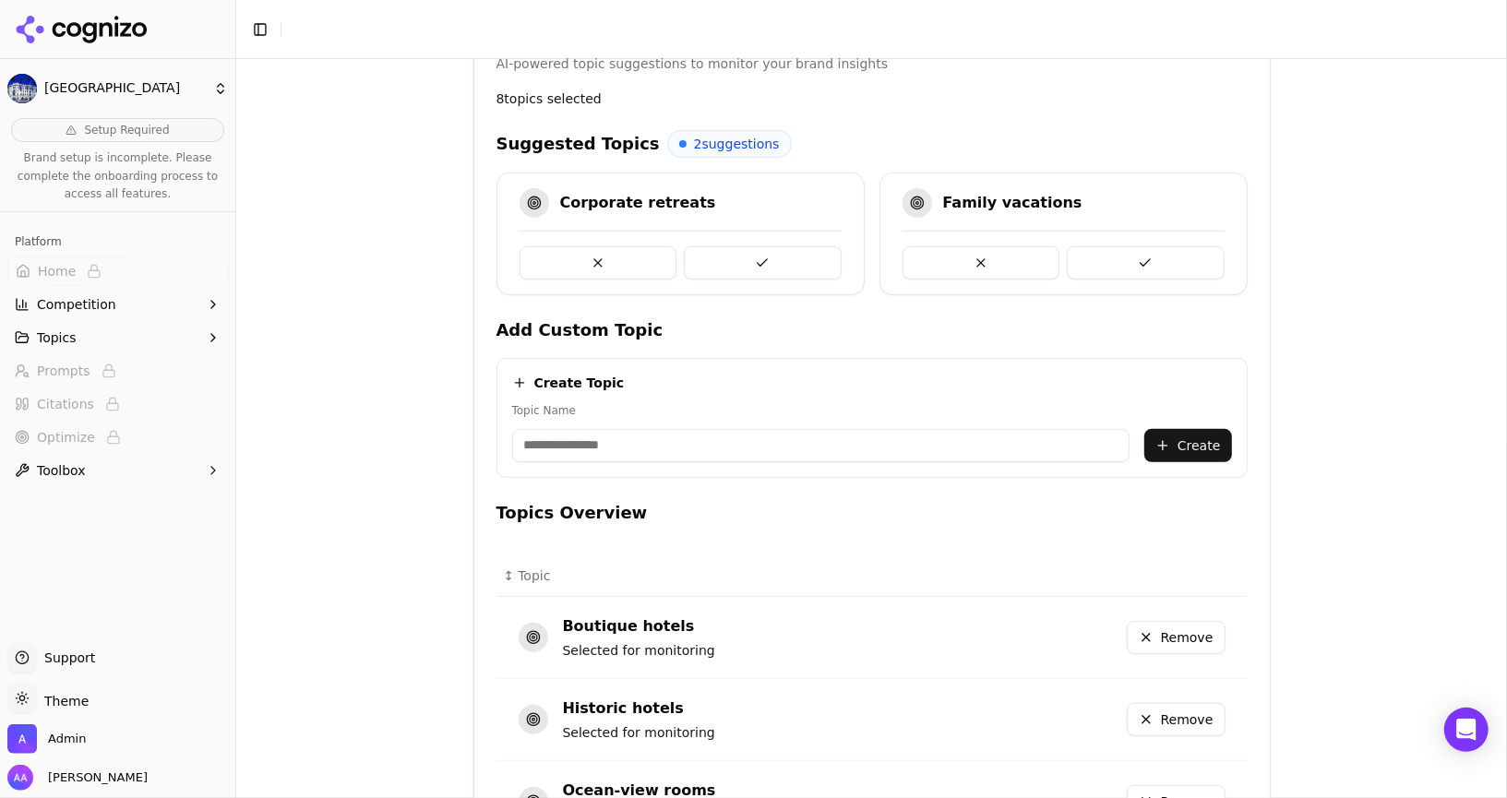
click at [775, 263] on button at bounding box center [763, 262] width 158 height 33
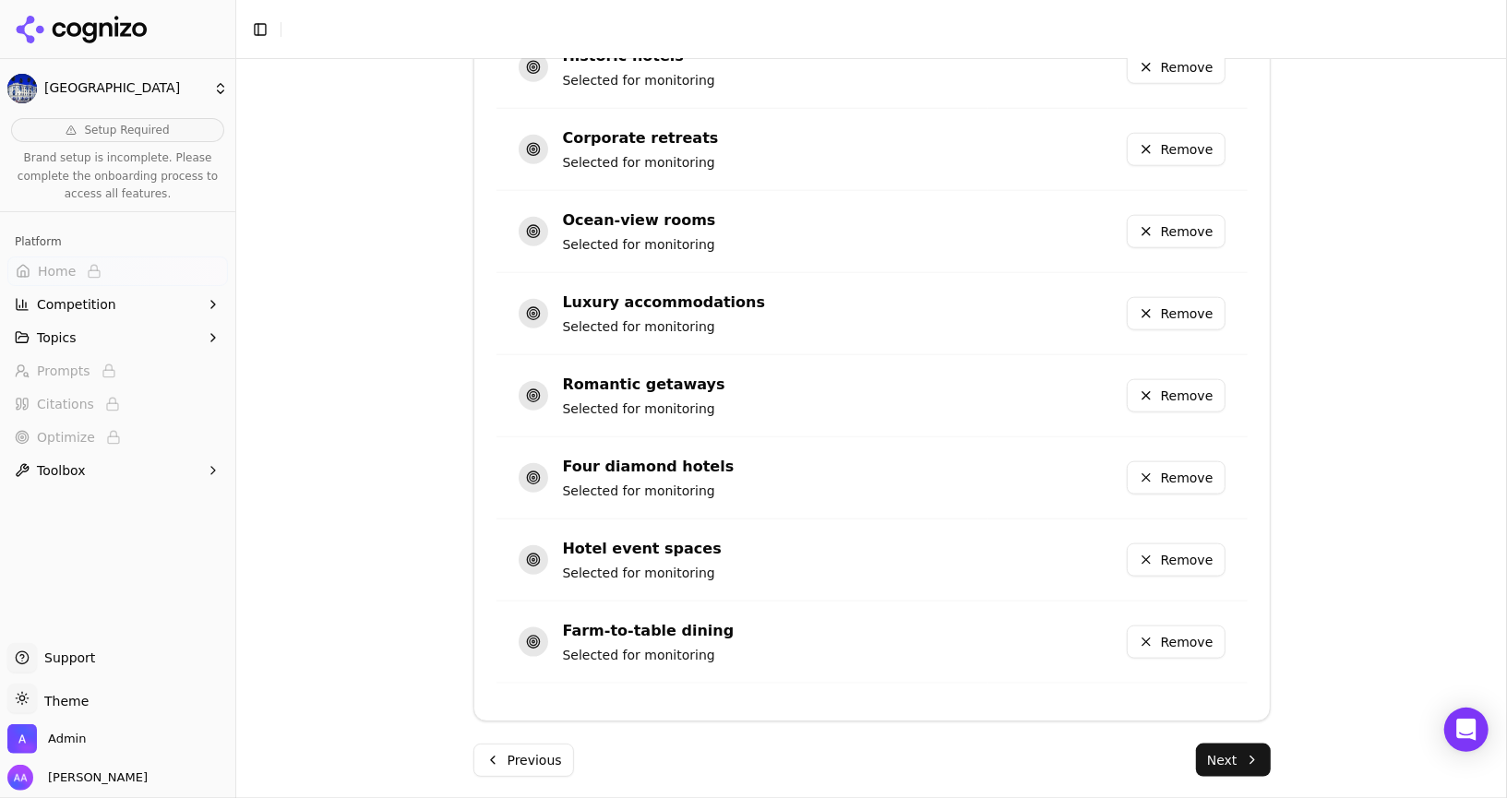
click at [1234, 758] on button "Next" at bounding box center [1233, 760] width 75 height 33
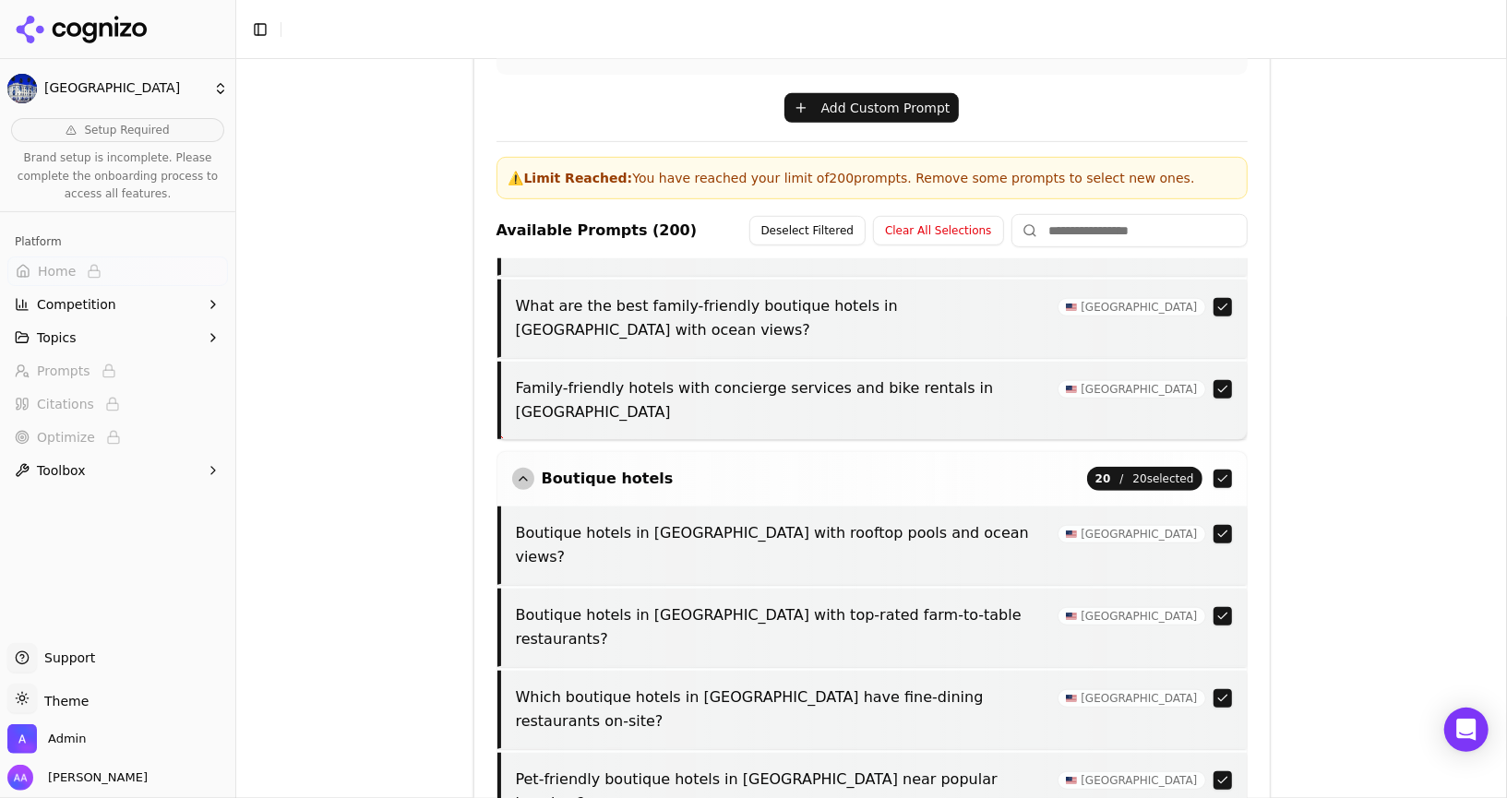
scroll to position [748, 0]
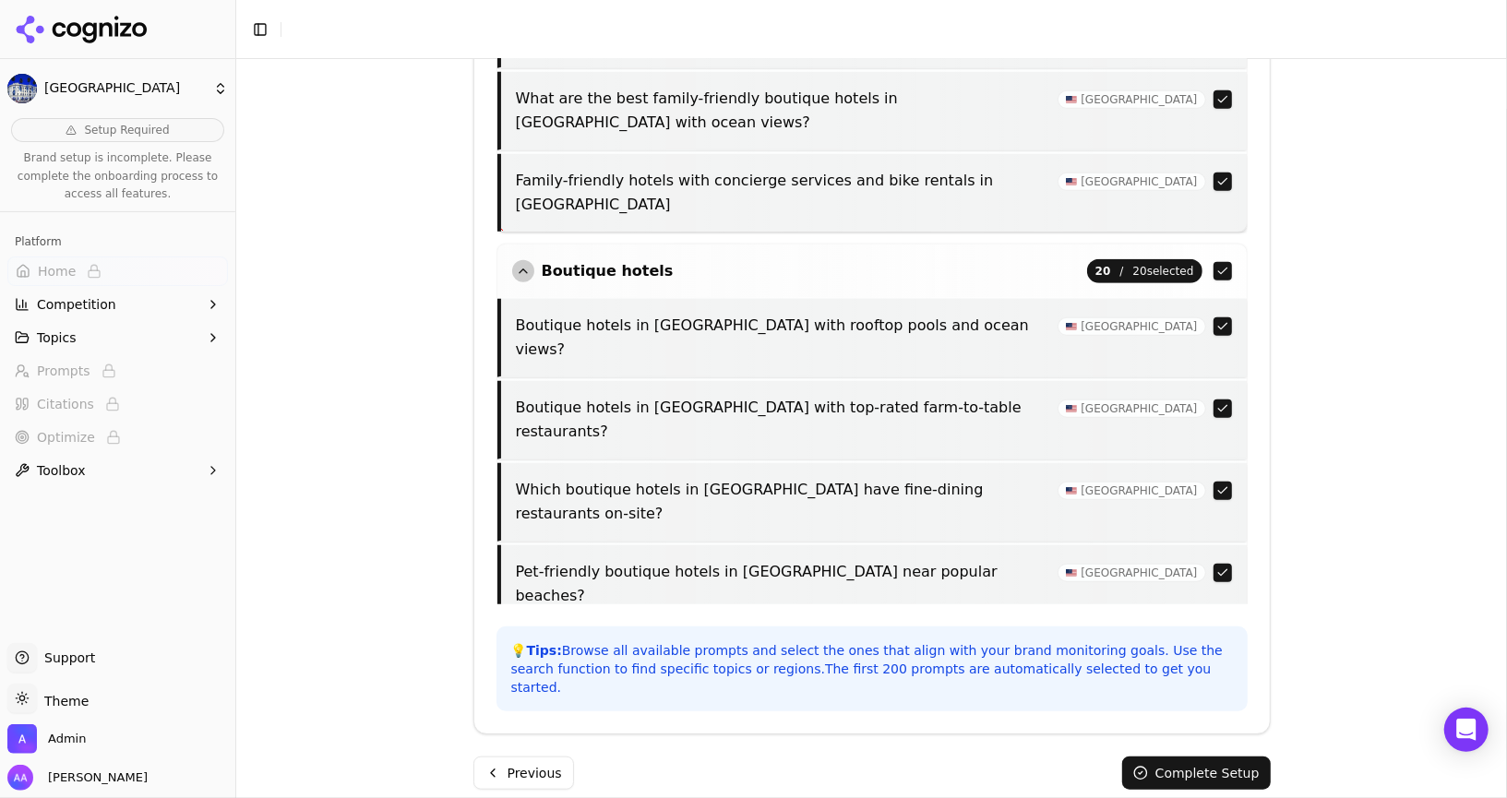
click at [1215, 773] on div "Brand Onboarding Let's set up your brand monitoring in a few simple steps Step …" at bounding box center [872, 65] width 827 height 1508
click at [1222, 760] on button "Complete Setup" at bounding box center [1196, 773] width 149 height 33
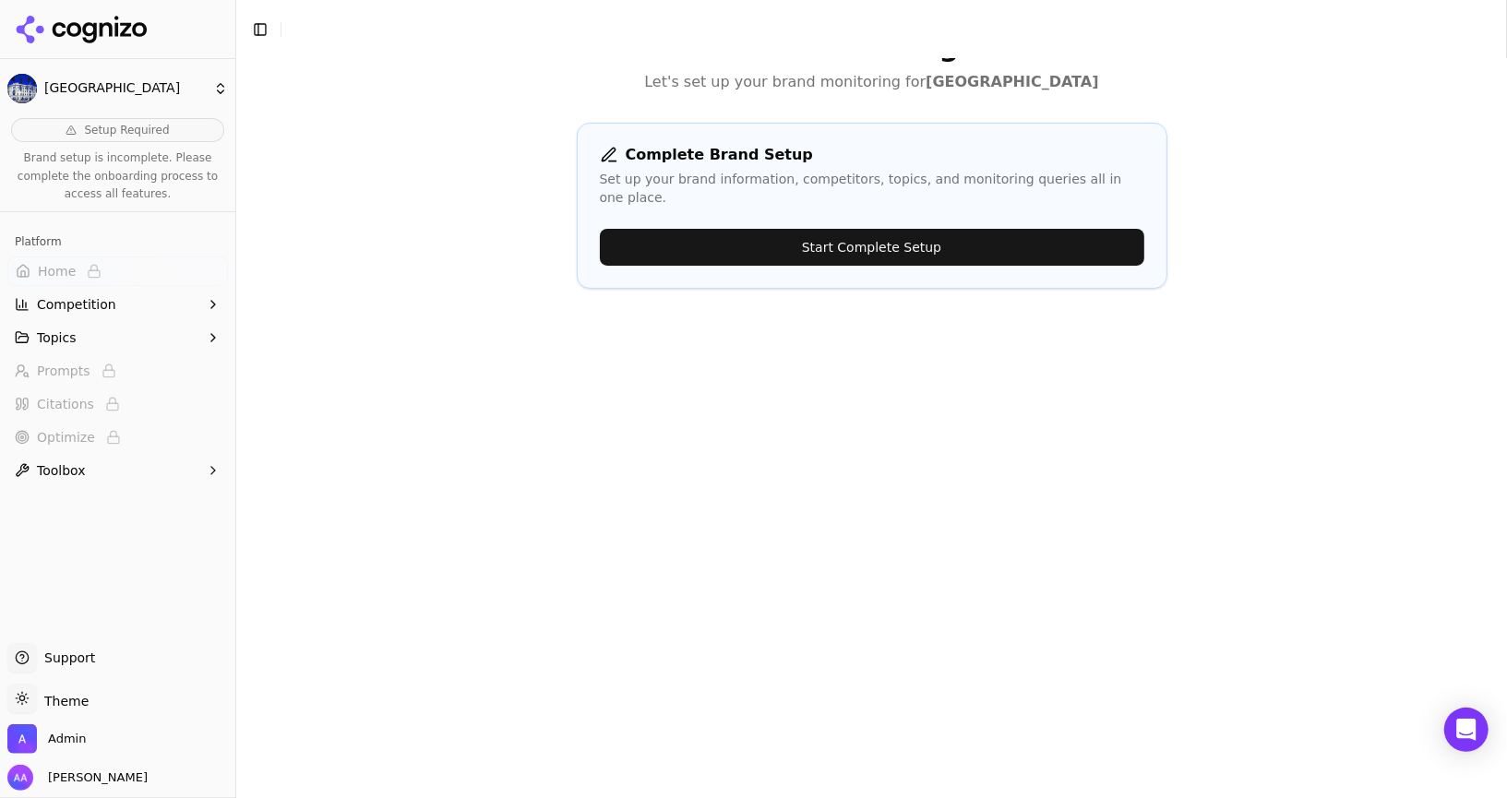
scroll to position [0, 0]
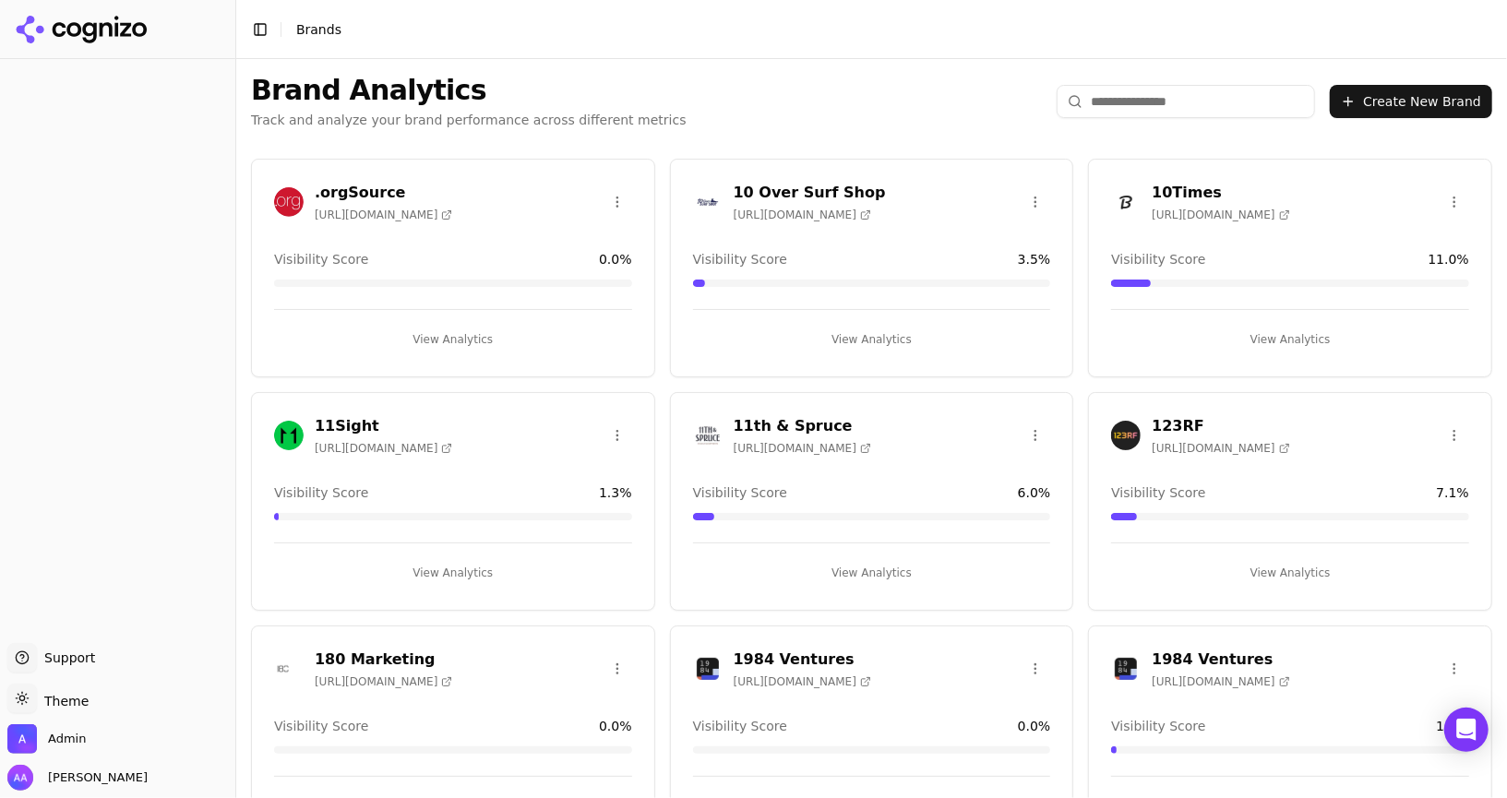
click at [1204, 101] on input "search" at bounding box center [1185, 101] width 258 height 33
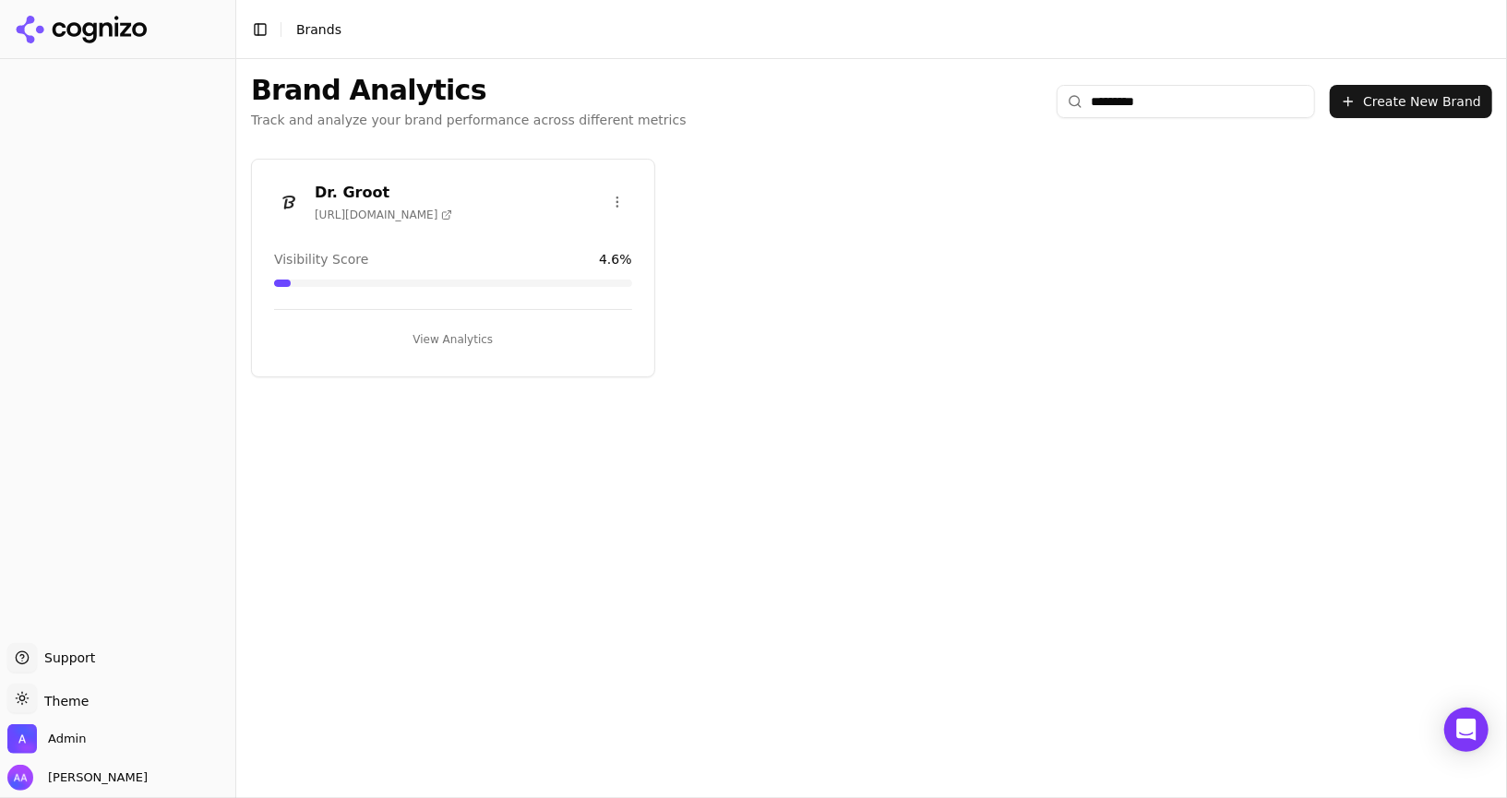
type input "*********"
click at [275, 208] on img at bounding box center [289, 202] width 30 height 30
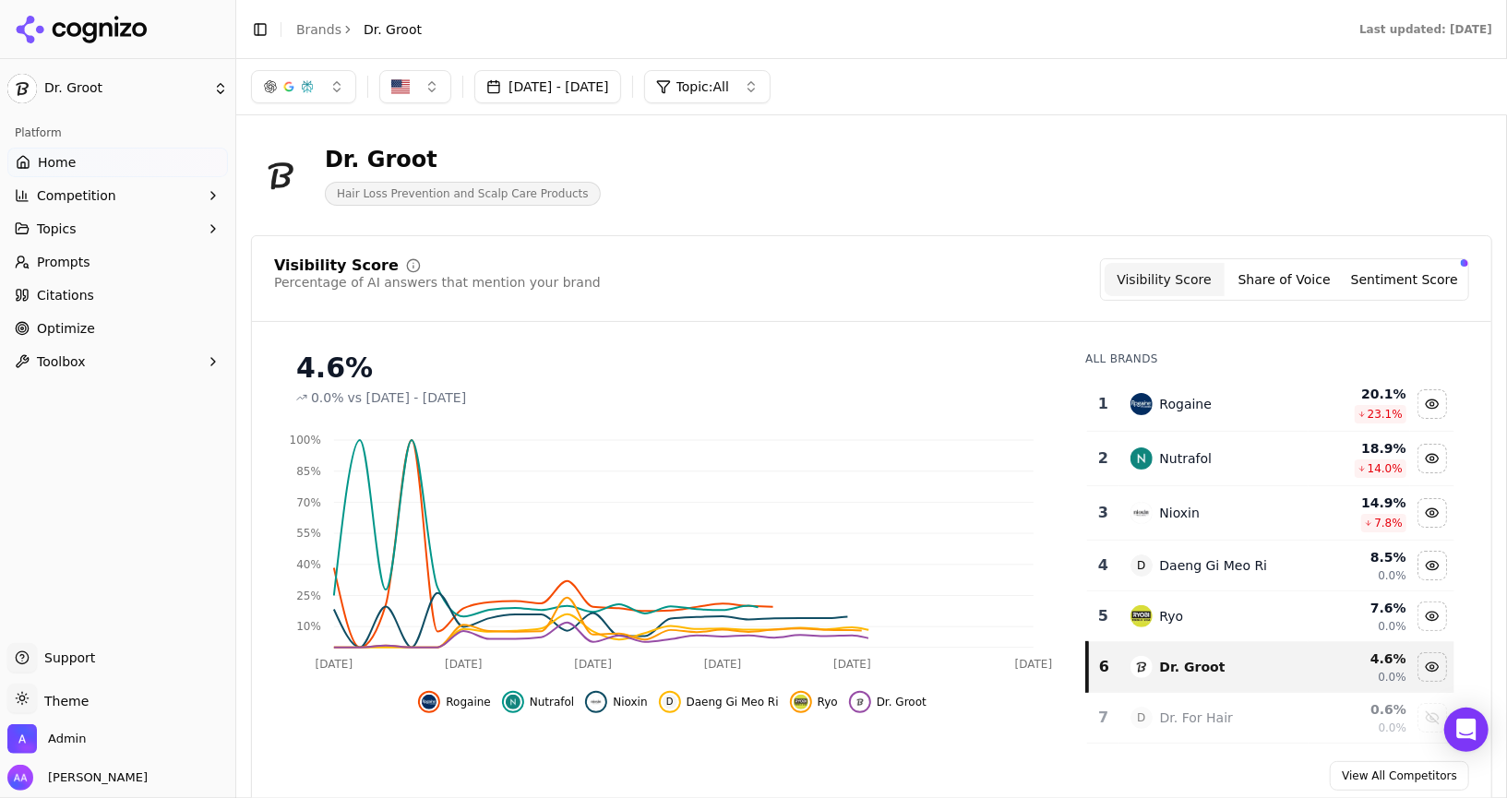
click at [106, 333] on link "Optimize" at bounding box center [117, 329] width 220 height 30
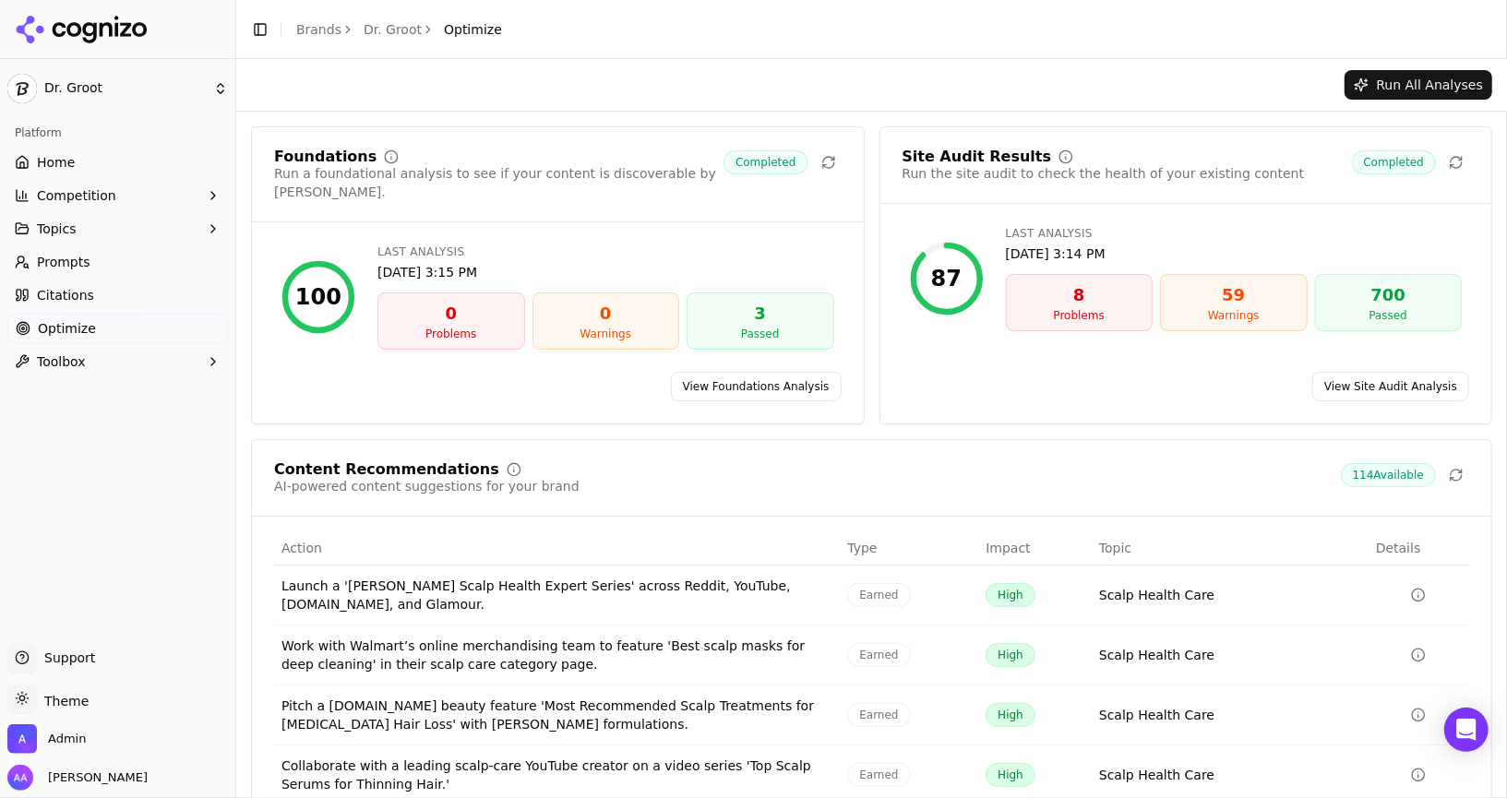
scroll to position [124, 0]
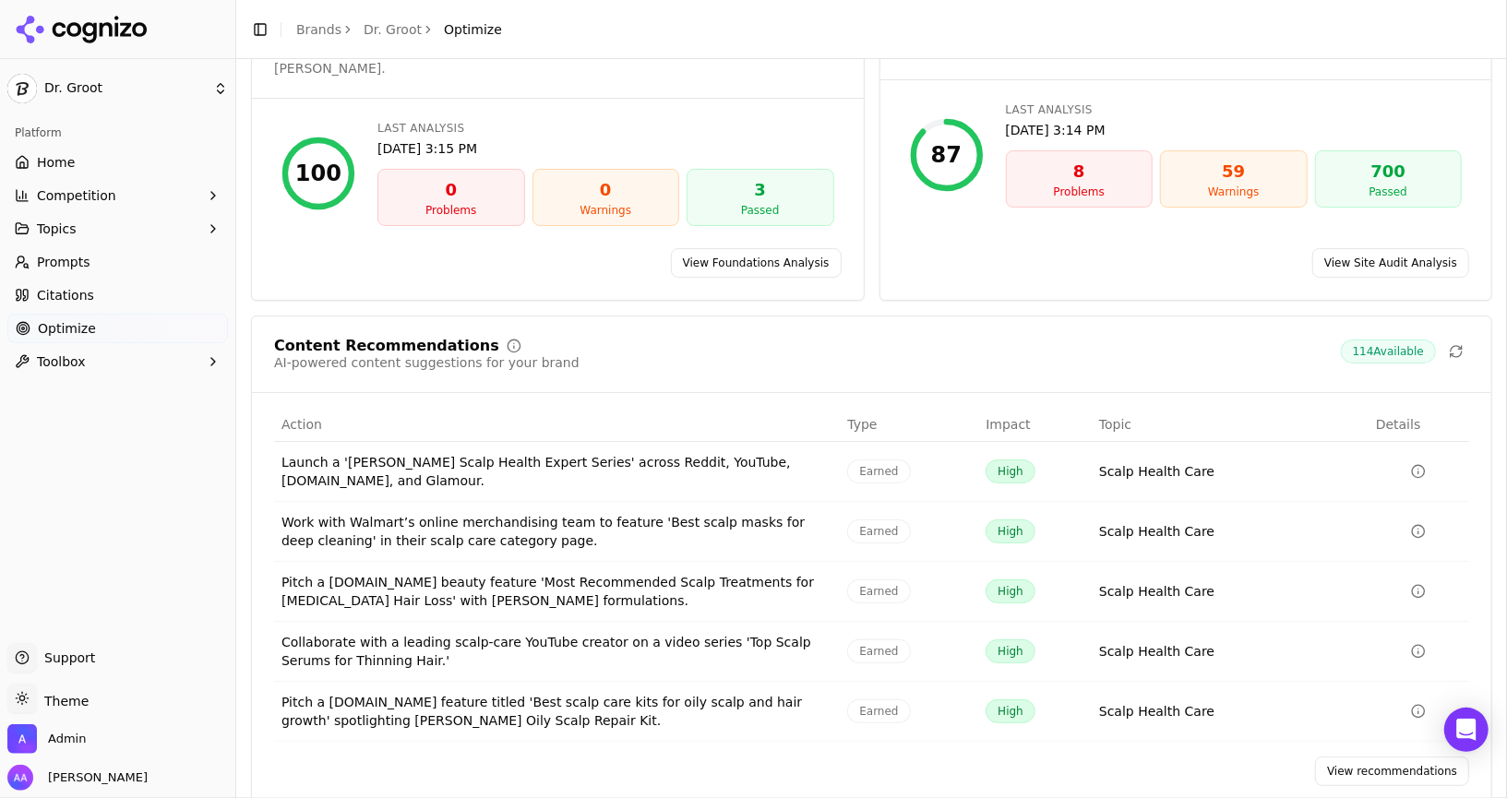
click at [1367, 757] on link "View recommendations" at bounding box center [1392, 772] width 154 height 30
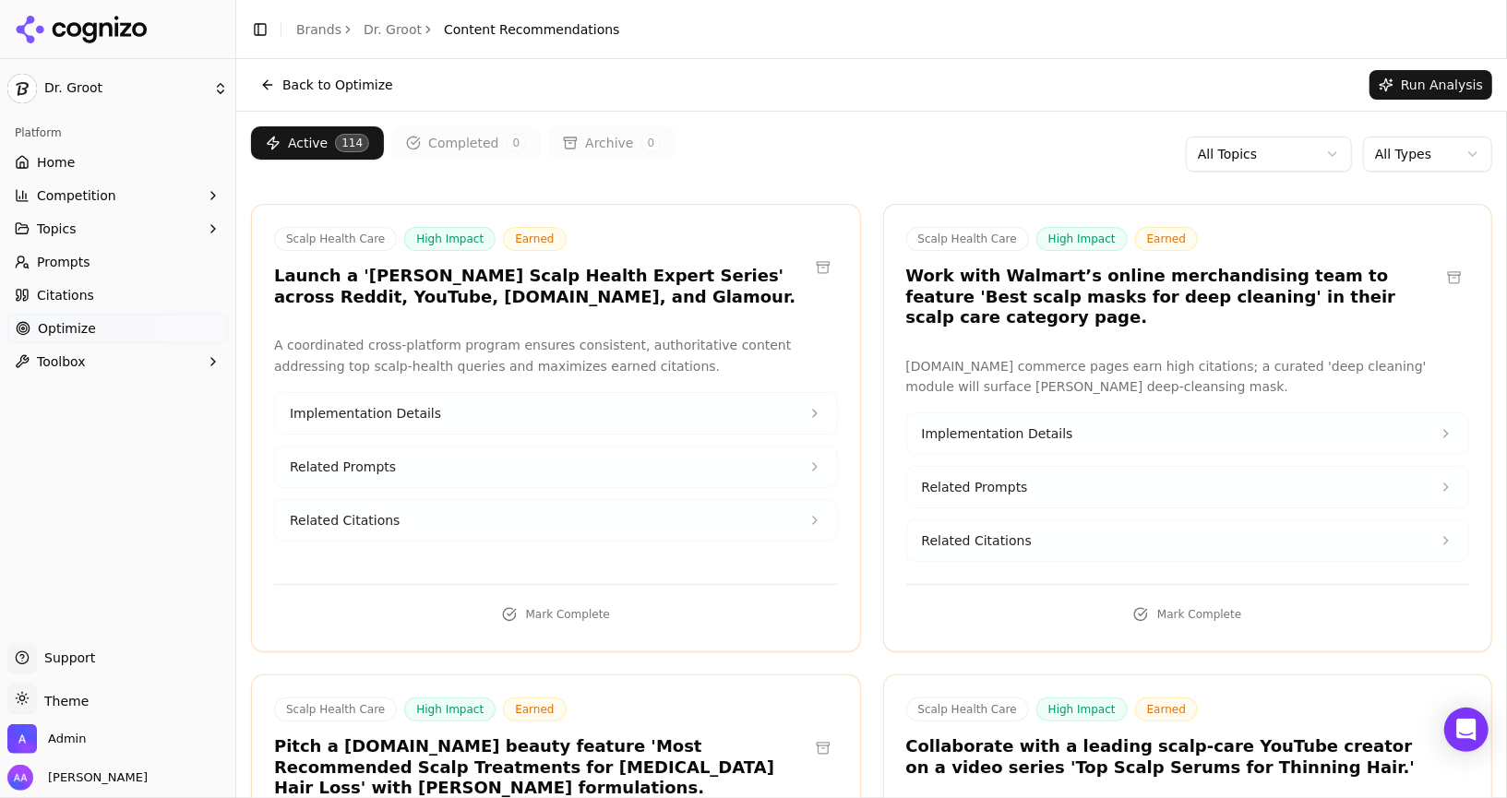
click at [1284, 164] on html "Dr. Groot Platform Home Competition Topics Prompts Citations Optimize Toolbox S…" at bounding box center [753, 399] width 1507 height 798
click at [1412, 157] on html "Dr. Groot Platform Home Competition Topics Prompts Citations Optimize Toolbox S…" at bounding box center [753, 399] width 1507 height 798
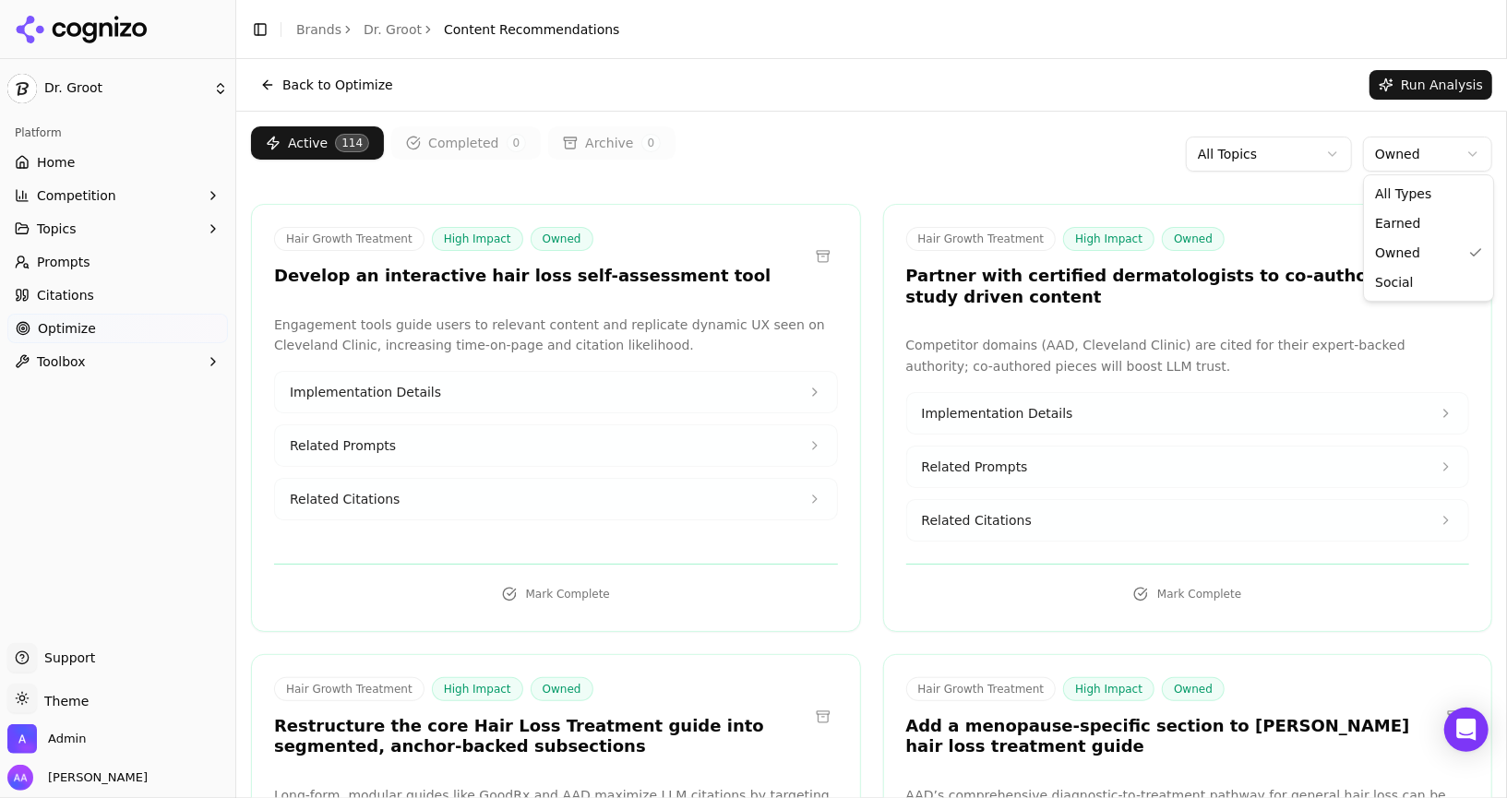
click at [1420, 161] on html "Dr. Groot Platform Home Competition Topics Prompts Citations Optimize Toolbox S…" at bounding box center [753, 399] width 1507 height 798
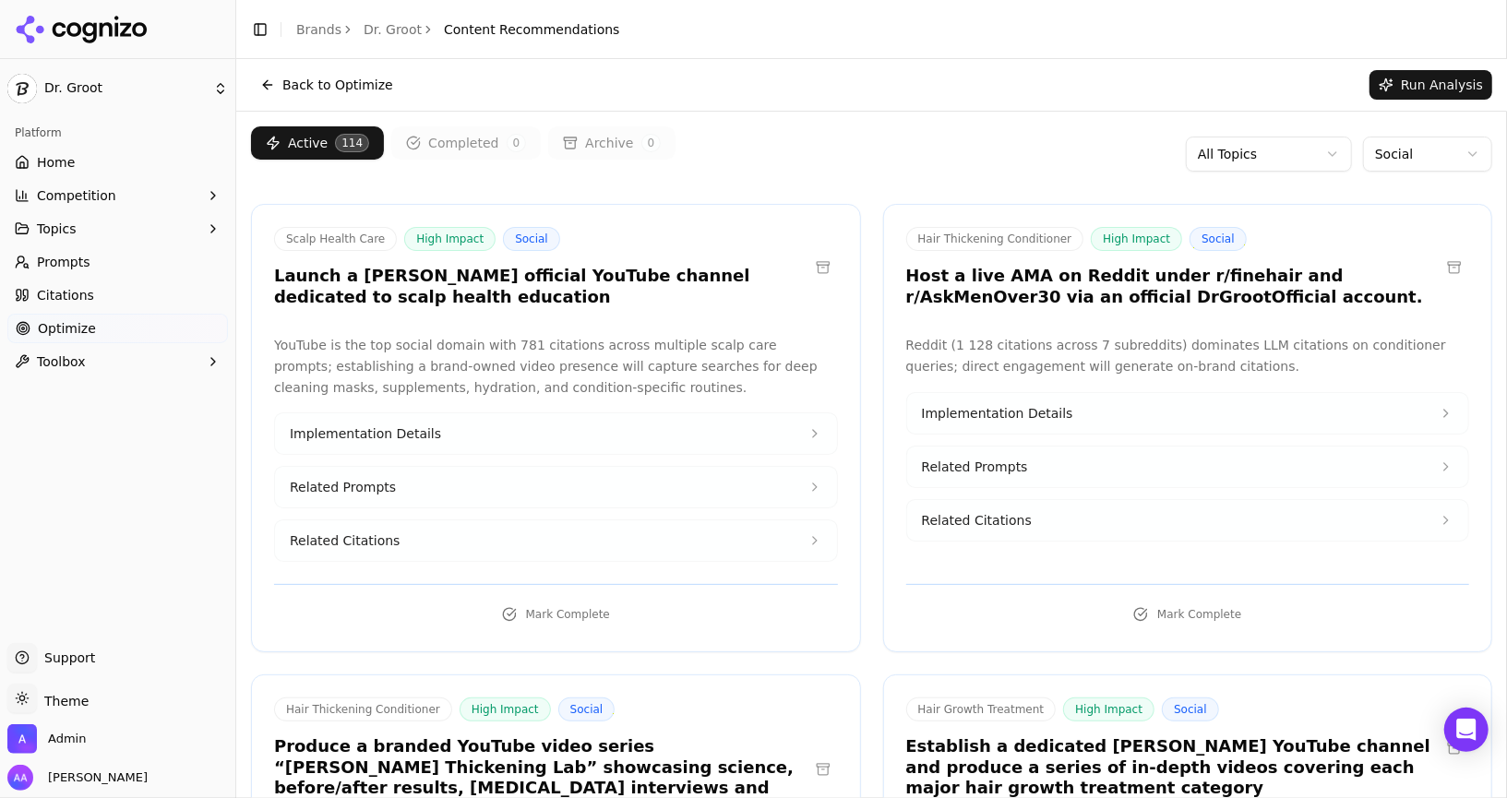
click at [1412, 141] on html "Dr. Groot Platform Home Competition Topics Prompts Citations Optimize Toolbox S…" at bounding box center [753, 399] width 1507 height 798
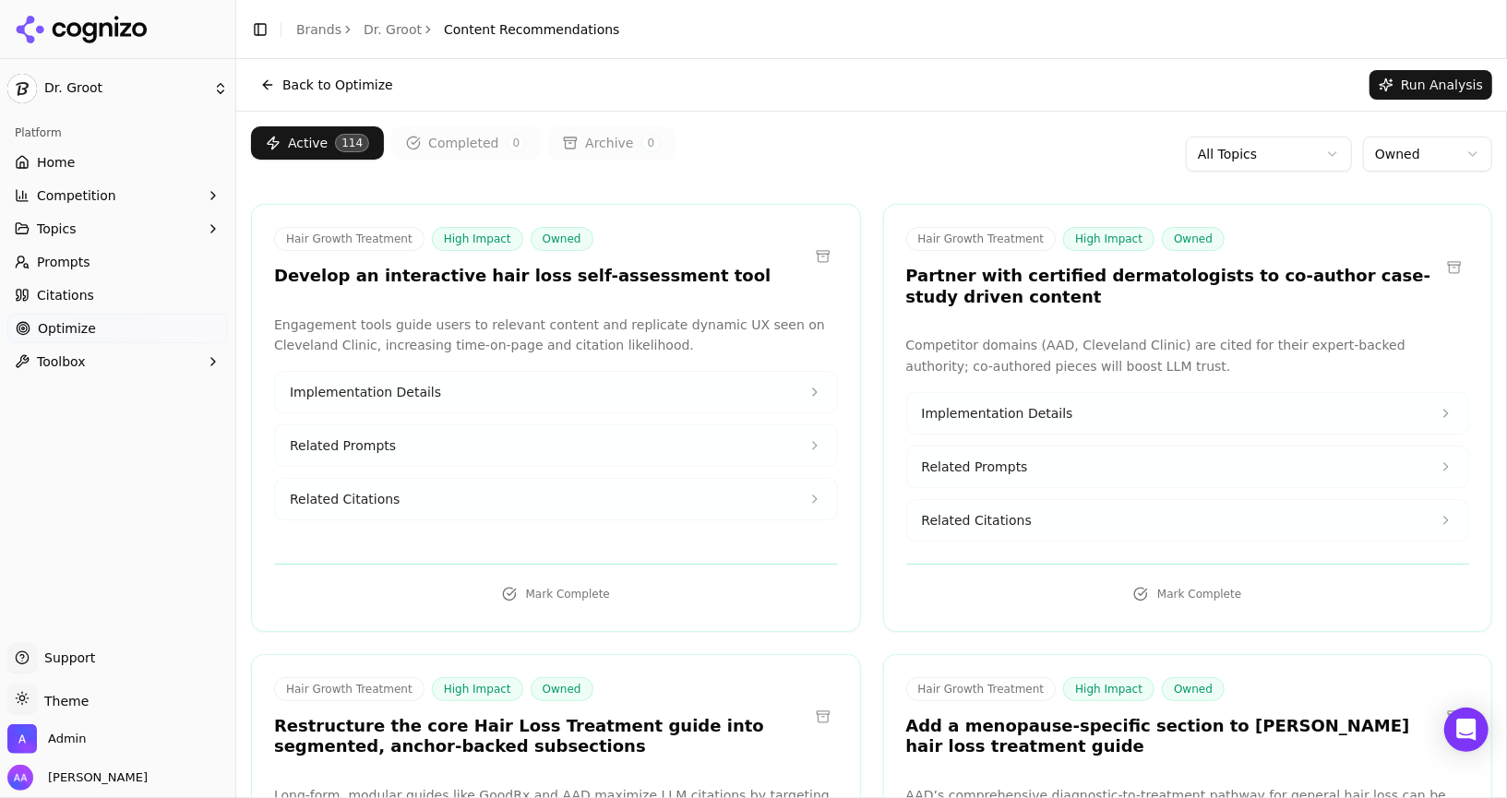
click at [1276, 160] on html "Dr. Groot Platform Home Competition Topics Prompts Citations Optimize Toolbox S…" at bounding box center [753, 399] width 1507 height 798
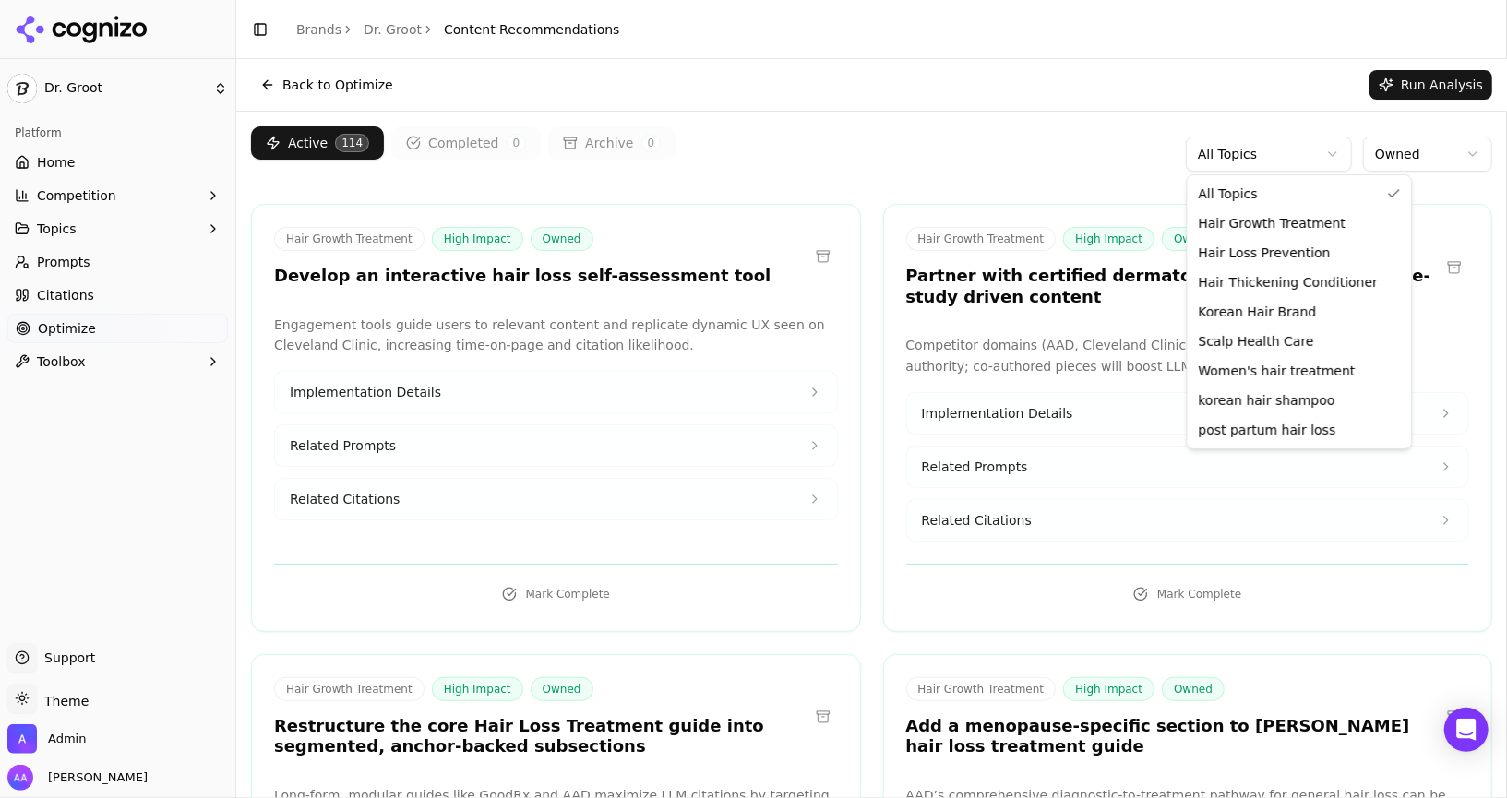
click at [1383, 171] on html "Dr. Groot Platform Home Competition Topics Prompts Citations Optimize Toolbox S…" at bounding box center [753, 399] width 1507 height 798
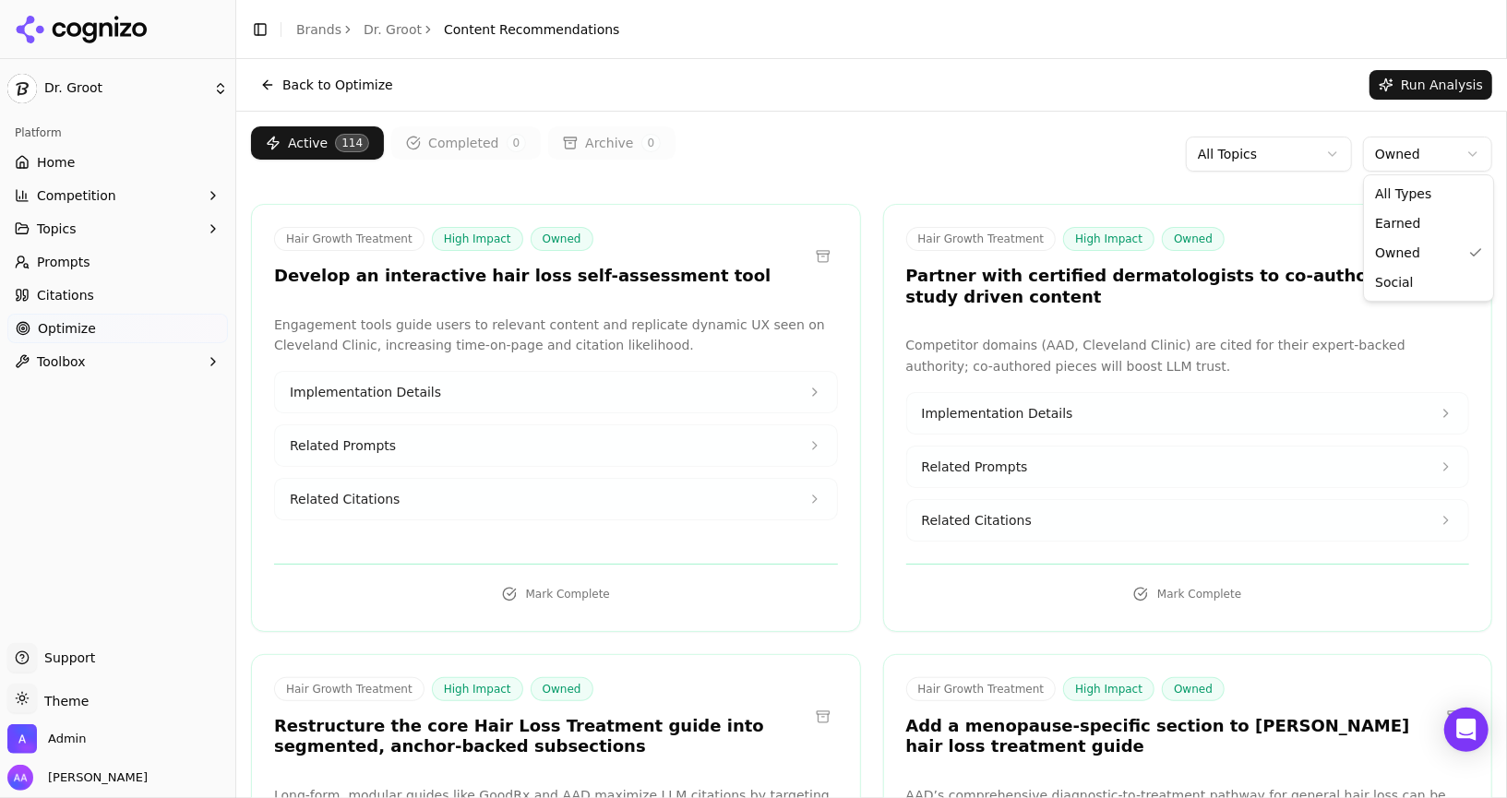
click at [1404, 164] on html "Dr. Groot Platform Home Competition Topics Prompts Citations Optimize Toolbox S…" at bounding box center [753, 399] width 1507 height 798
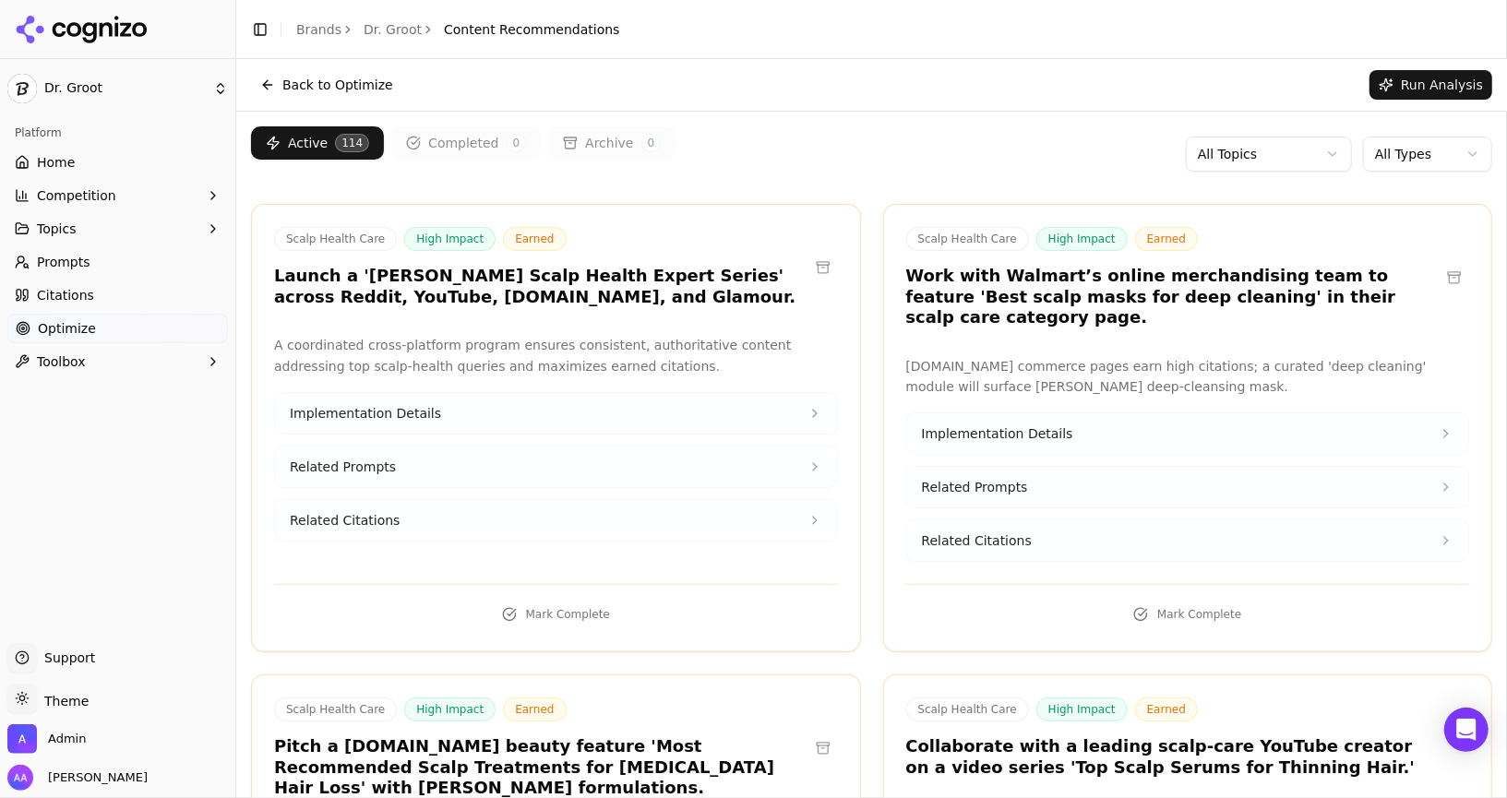
click at [1044, 158] on div "Active 114 Completed 0 Archive 0 All Topics All Types" at bounding box center [871, 153] width 1241 height 55
click at [658, 104] on div "Back to Optimize Run Analysis" at bounding box center [871, 85] width 1270 height 52
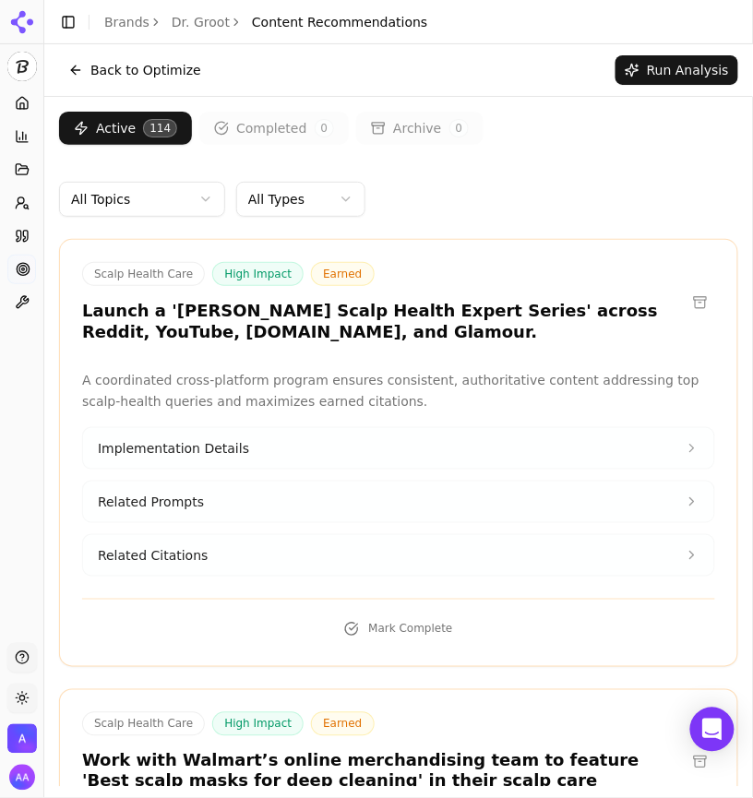
click at [566, 173] on div "Active 114 Completed 0 Archive 0 All Topics All Types" at bounding box center [398, 164] width 679 height 105
click at [604, 255] on div "Scalp Health Care High Impact Earned Launch a '[PERSON_NAME] Scalp Health Exper…" at bounding box center [398, 453] width 679 height 428
click at [480, 353] on div "Scalp Health Care High Impact Earned Launch a '[PERSON_NAME] Scalp Health Exper…" at bounding box center [398, 453] width 679 height 428
click at [208, 21] on link "Dr. Groot" at bounding box center [201, 22] width 58 height 18
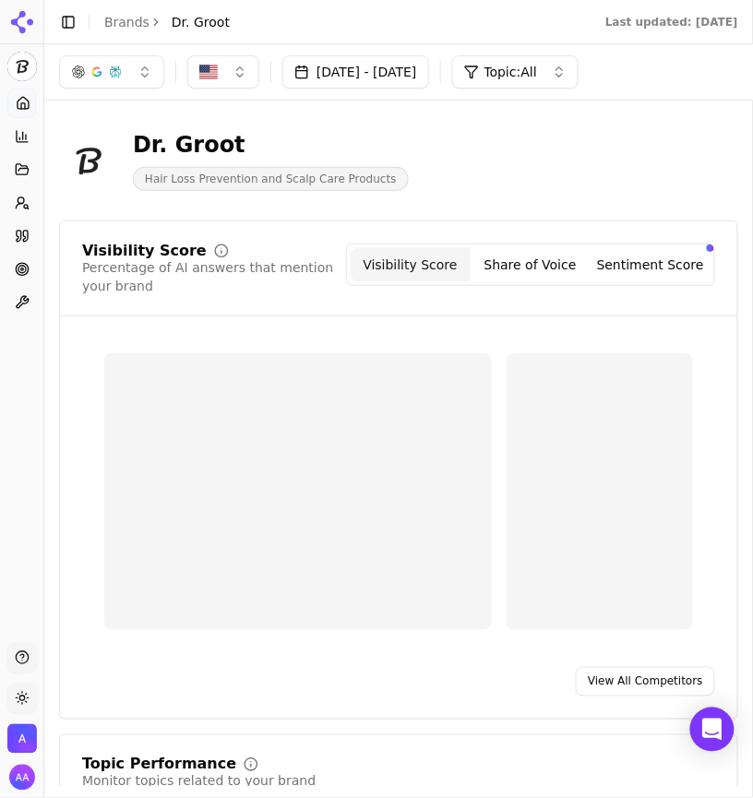
click at [129, 27] on link "Brands" at bounding box center [126, 22] width 45 height 15
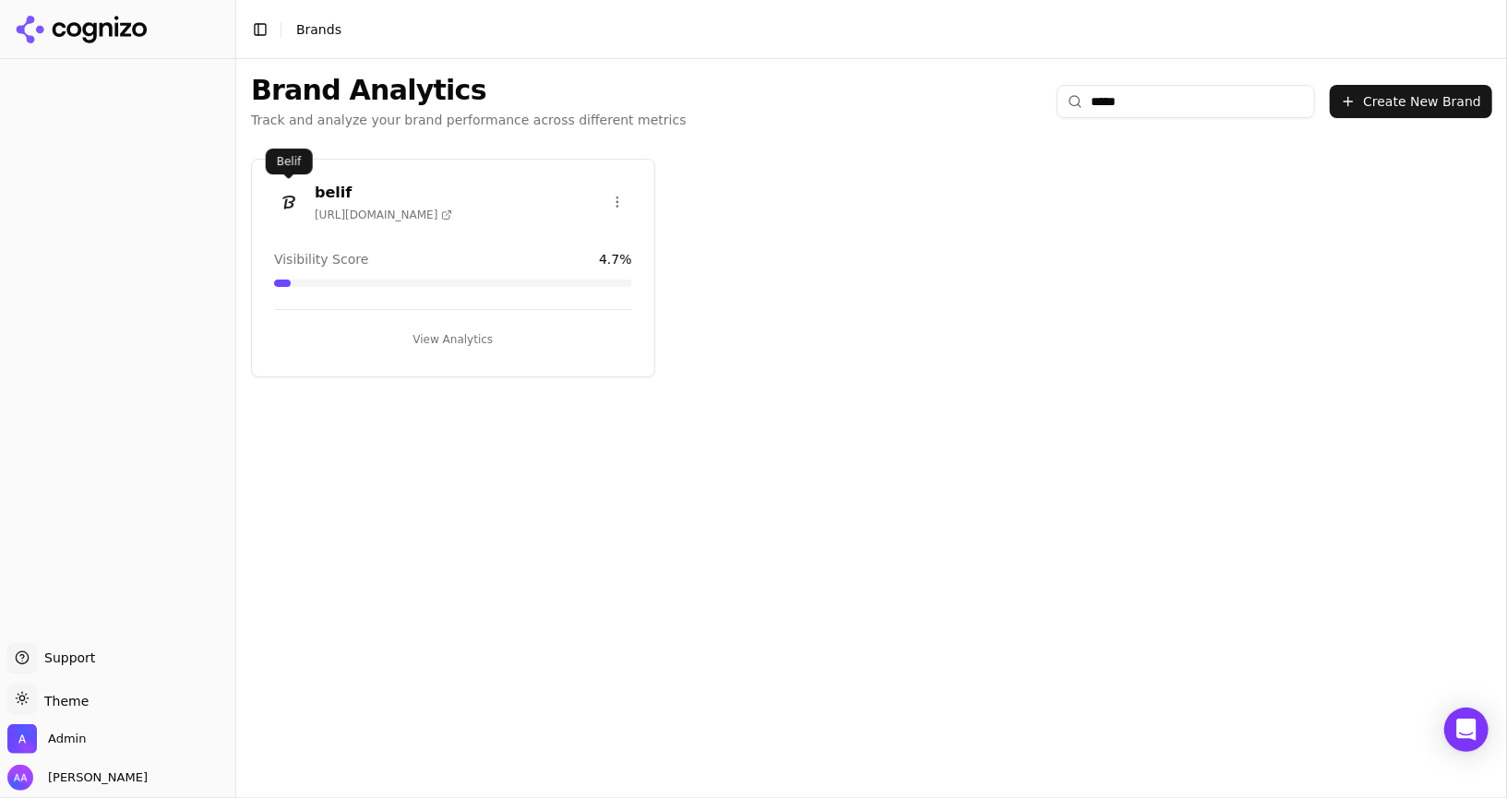
type input "*****"
click at [279, 199] on img at bounding box center [289, 202] width 30 height 30
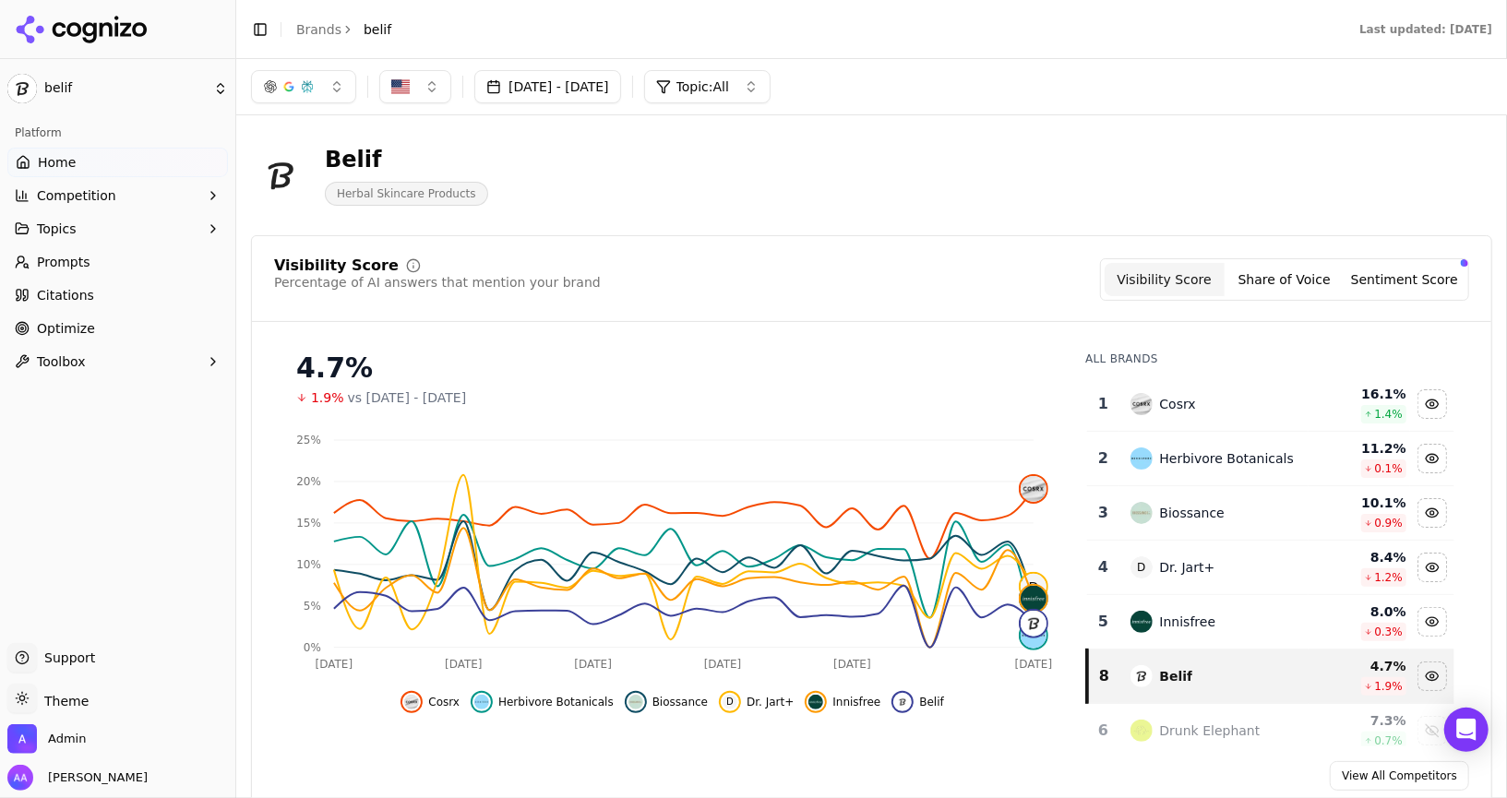
click at [47, 327] on span "Optimize" at bounding box center [66, 328] width 58 height 18
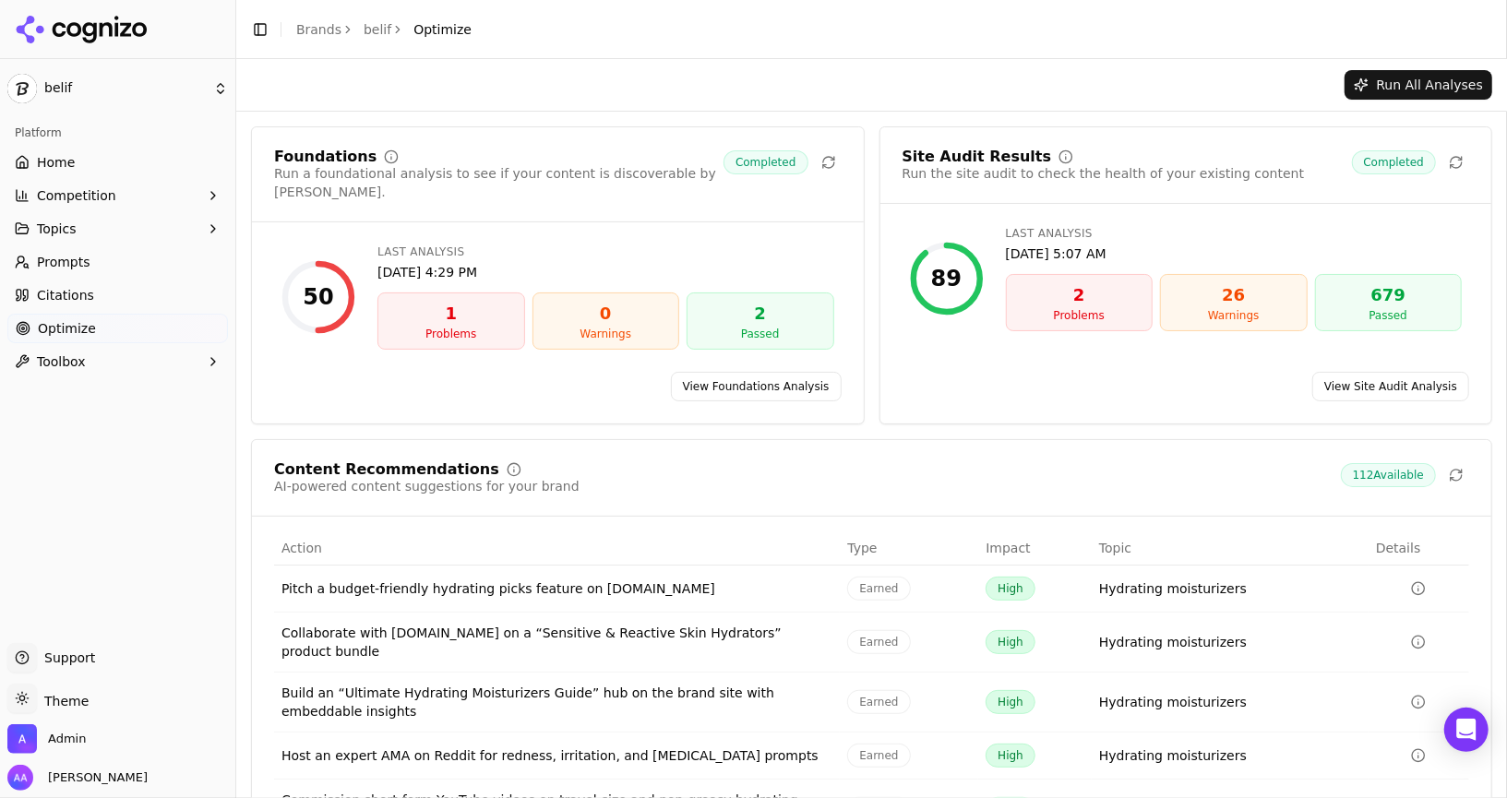
scroll to position [85, 0]
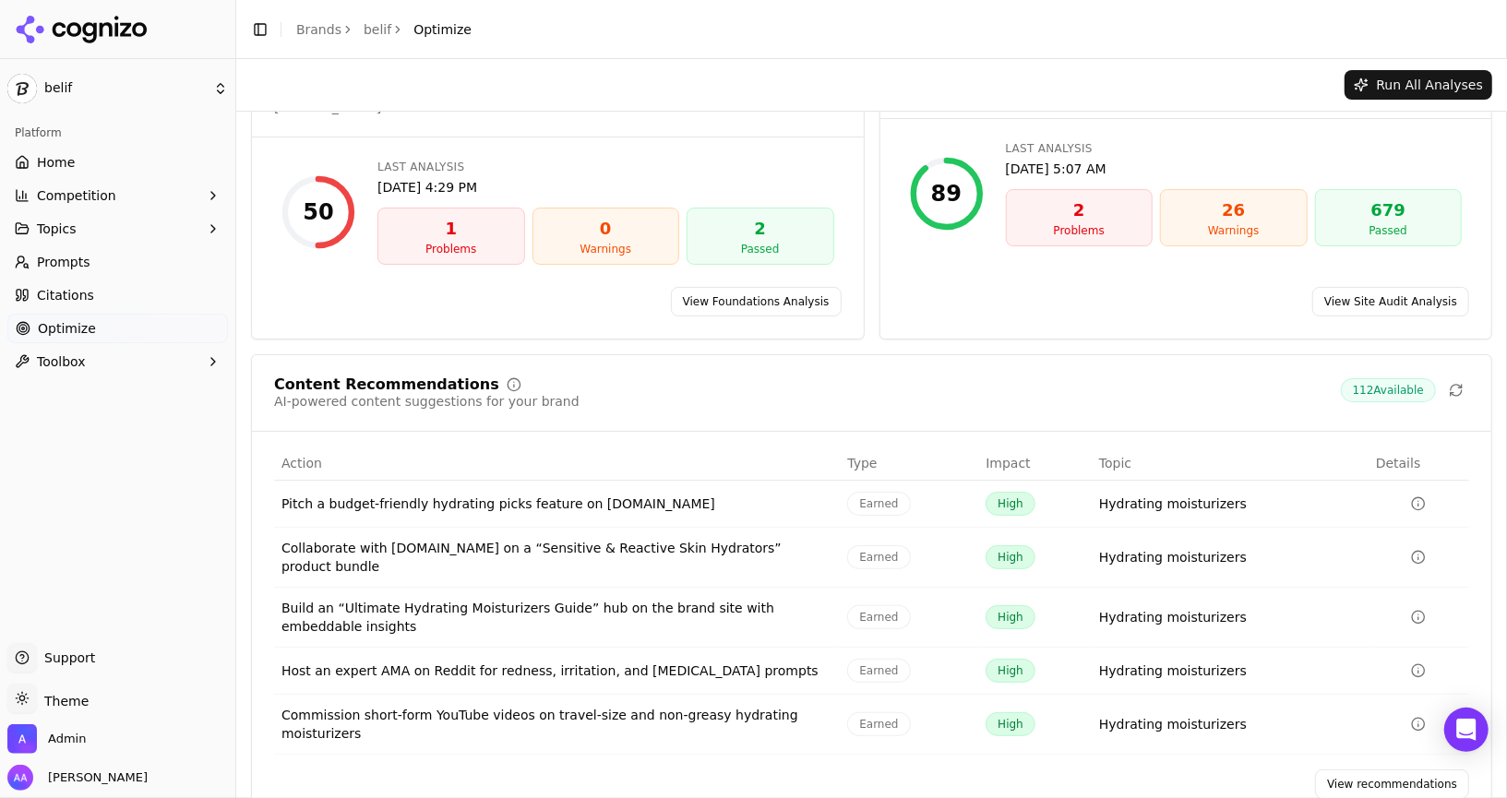
click at [752, 769] on link "View recommendations" at bounding box center [1392, 784] width 154 height 30
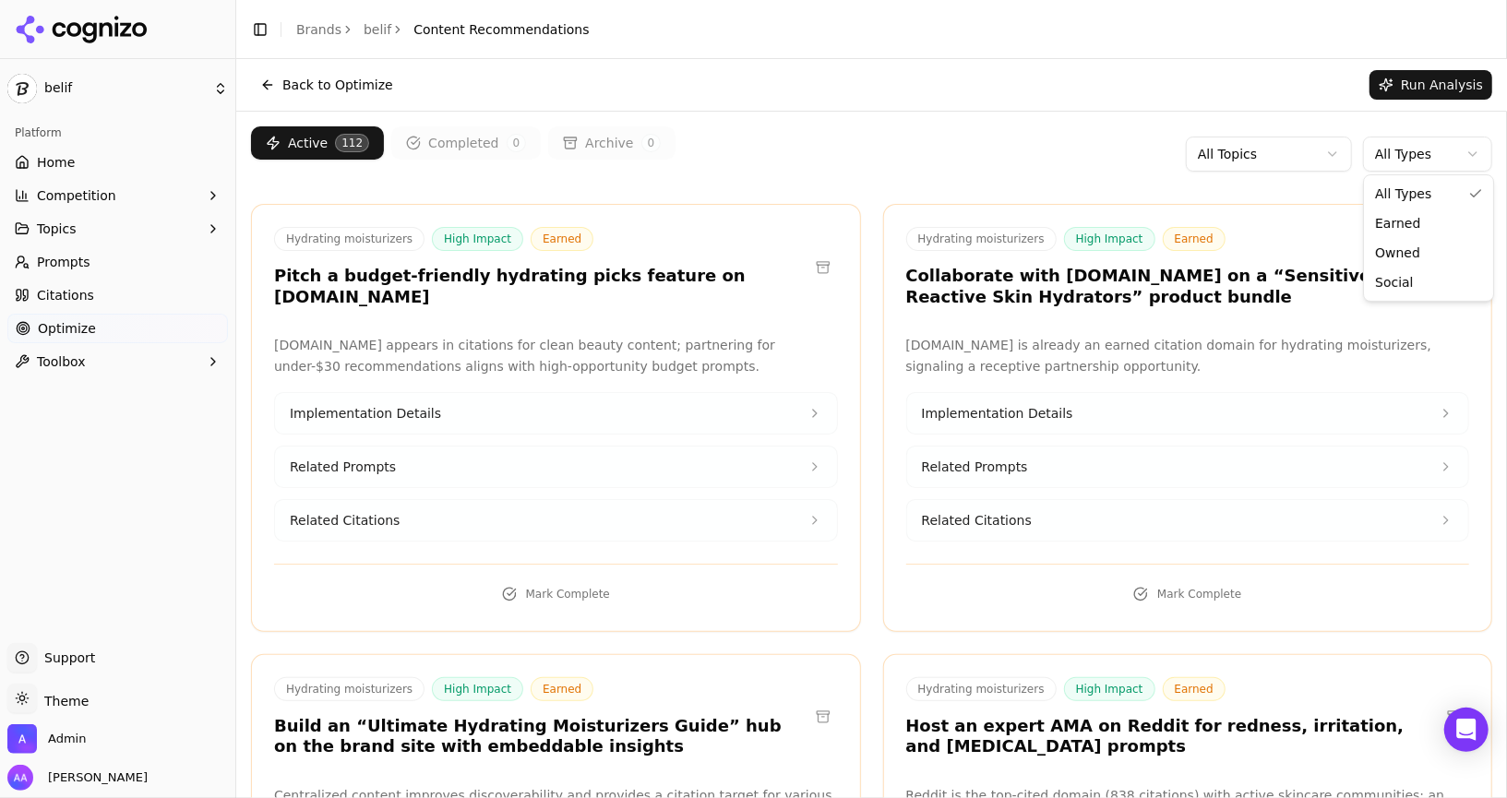
click at [752, 158] on html "belif Platform Home Competition Topics Prompts Citations Optimize Toolbox Suppo…" at bounding box center [753, 399] width 1507 height 798
click at [752, 160] on html "belif Platform Home Competition Topics Prompts Citations Optimize Toolbox Suppo…" at bounding box center [753, 399] width 1507 height 798
click at [752, 157] on html "belif Platform Home Competition Topics Prompts Citations Optimize Toolbox Suppo…" at bounding box center [753, 399] width 1507 height 798
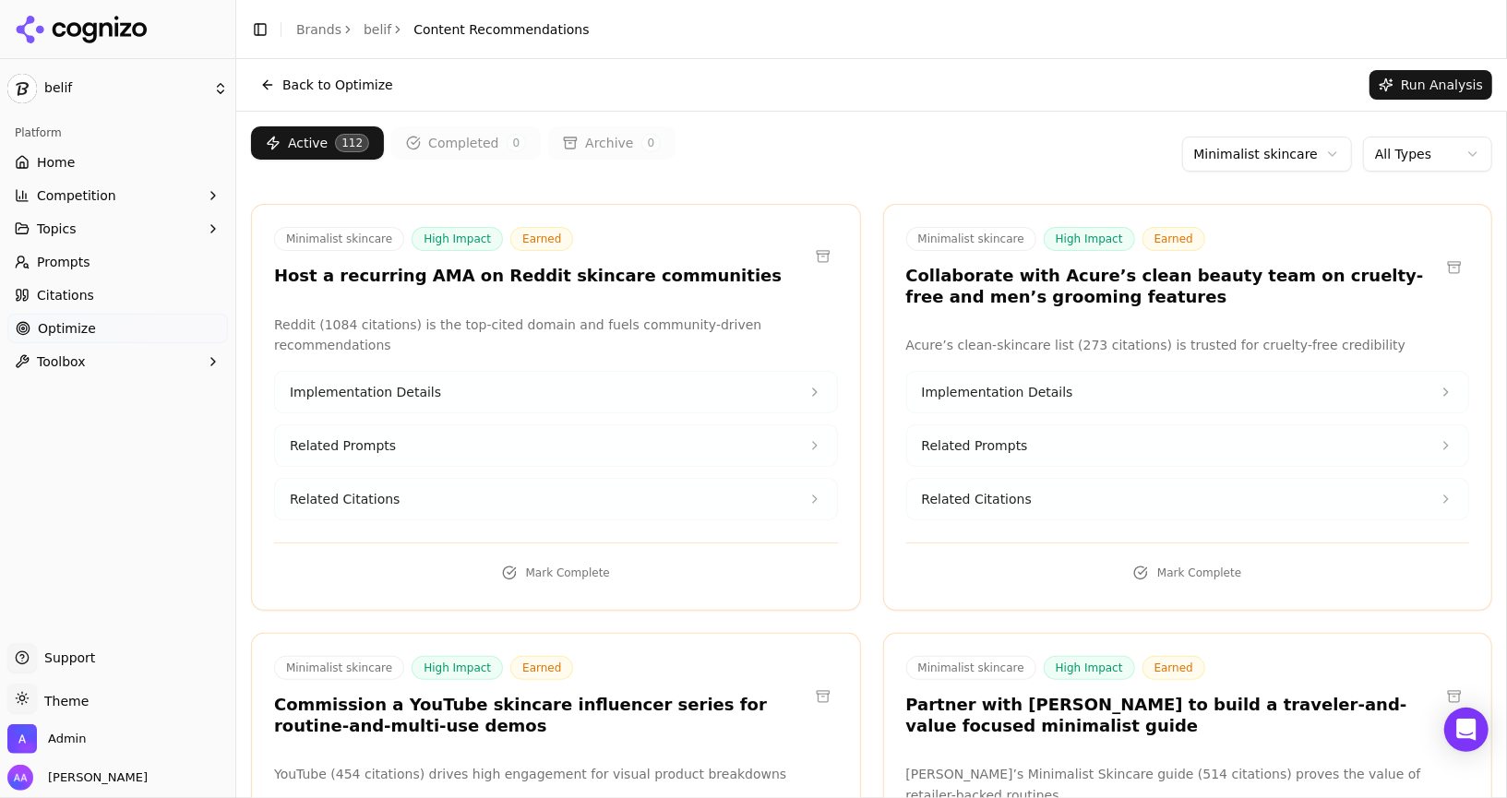
click at [752, 152] on html "belif Platform Home Competition Topics Prompts Citations Optimize Toolbox Suppo…" at bounding box center [753, 399] width 1507 height 798
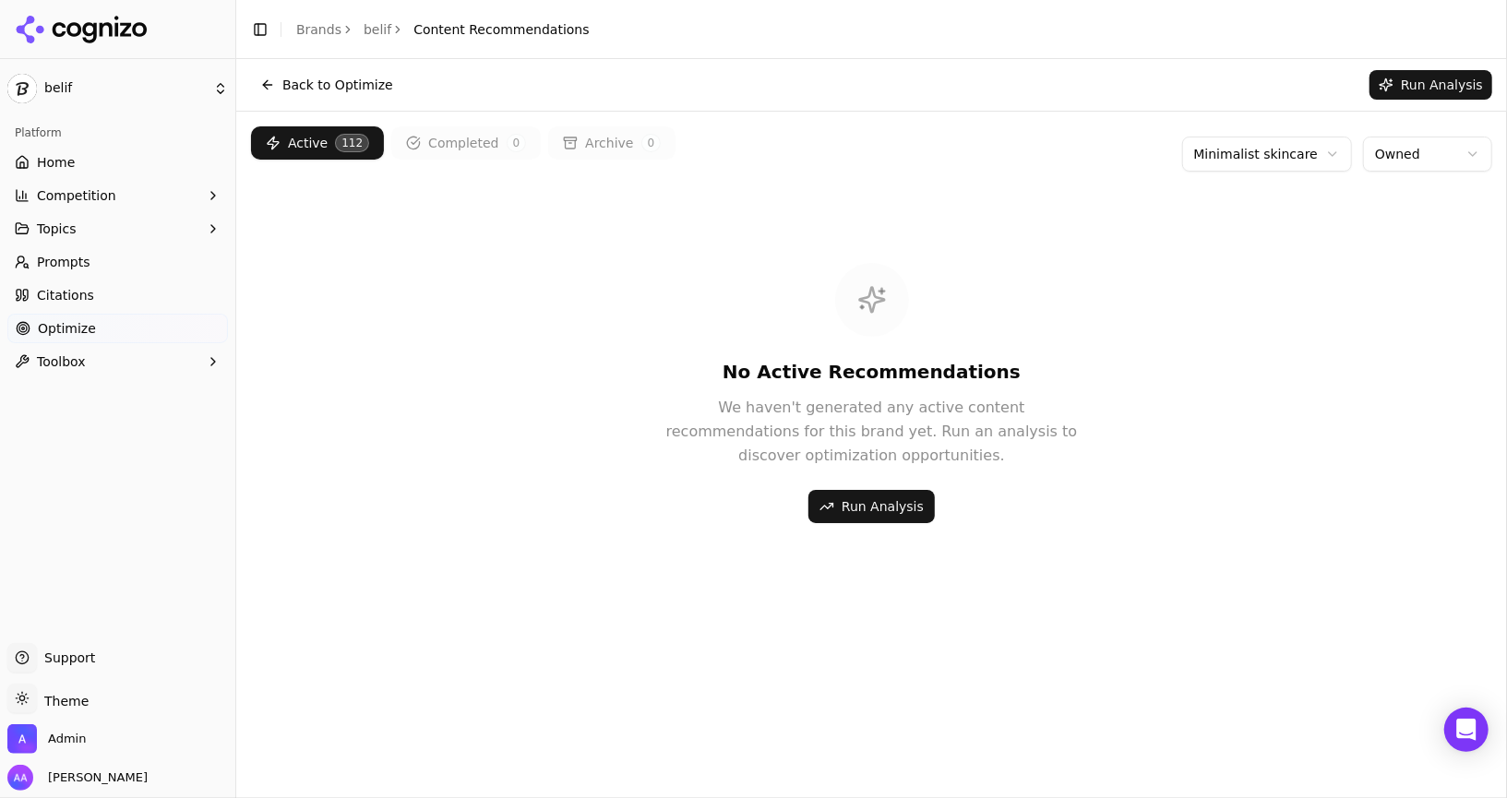
click at [752, 151] on html "belif Platform Home Competition Topics Prompts Citations Optimize Toolbox Suppo…" at bounding box center [753, 399] width 1507 height 798
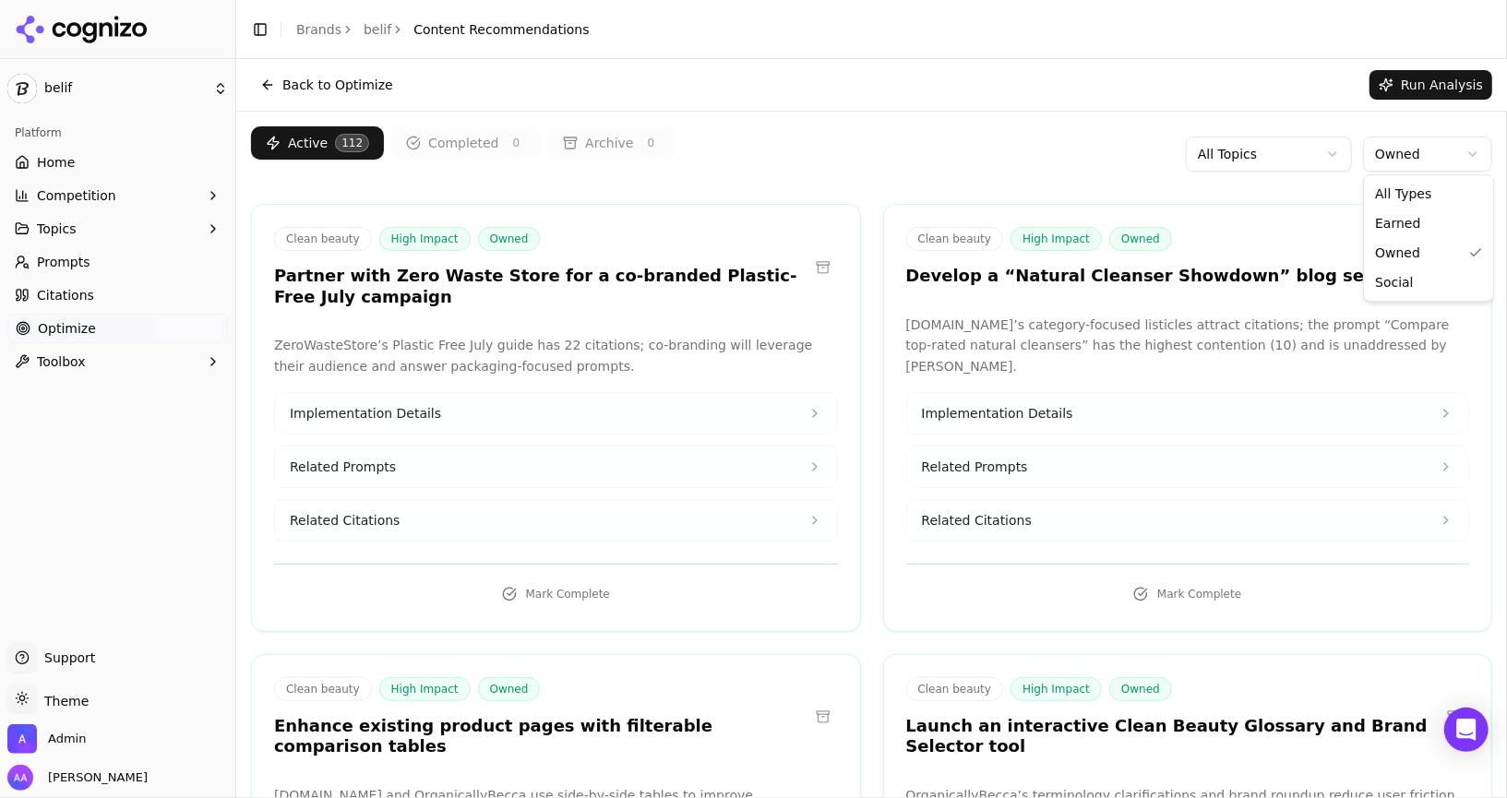
click at [752, 158] on html "belif Platform Home Competition Topics Prompts Citations Optimize Toolbox Suppo…" at bounding box center [753, 399] width 1507 height 798
click at [752, 148] on html "belif Platform Home Competition Topics Prompts Citations Optimize Toolbox Suppo…" at bounding box center [753, 399] width 1507 height 798
click at [752, 161] on html "belif Platform Home Competition Topics Prompts Citations Optimize Toolbox Suppo…" at bounding box center [753, 399] width 1507 height 798
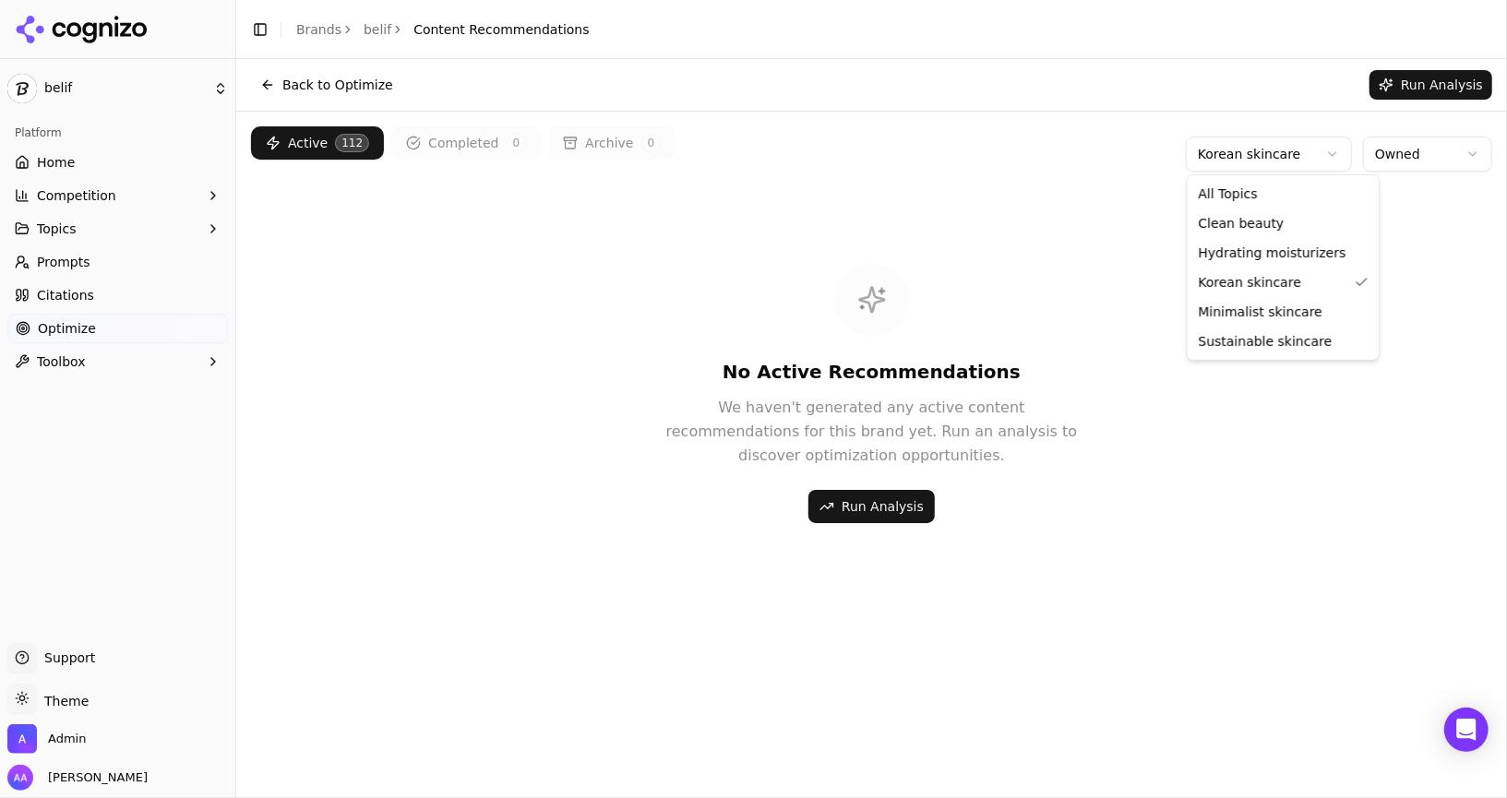
click at [752, 167] on html "belif Platform Home Competition Topics Prompts Citations Optimize Toolbox Suppo…" at bounding box center [753, 399] width 1507 height 798
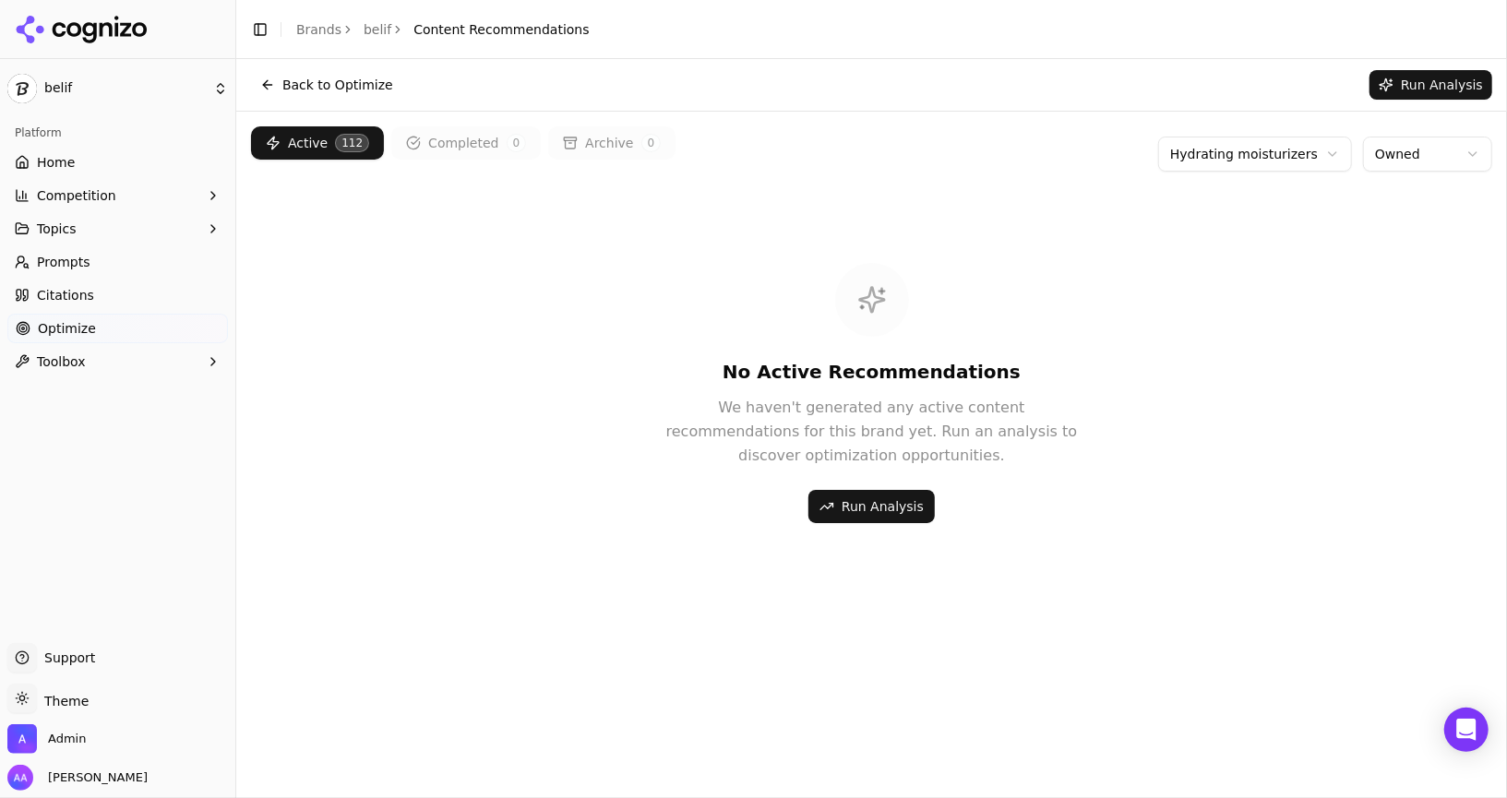
click at [752, 144] on html "belif Platform Home Competition Topics Prompts Citations Optimize Toolbox Suppo…" at bounding box center [753, 399] width 1507 height 798
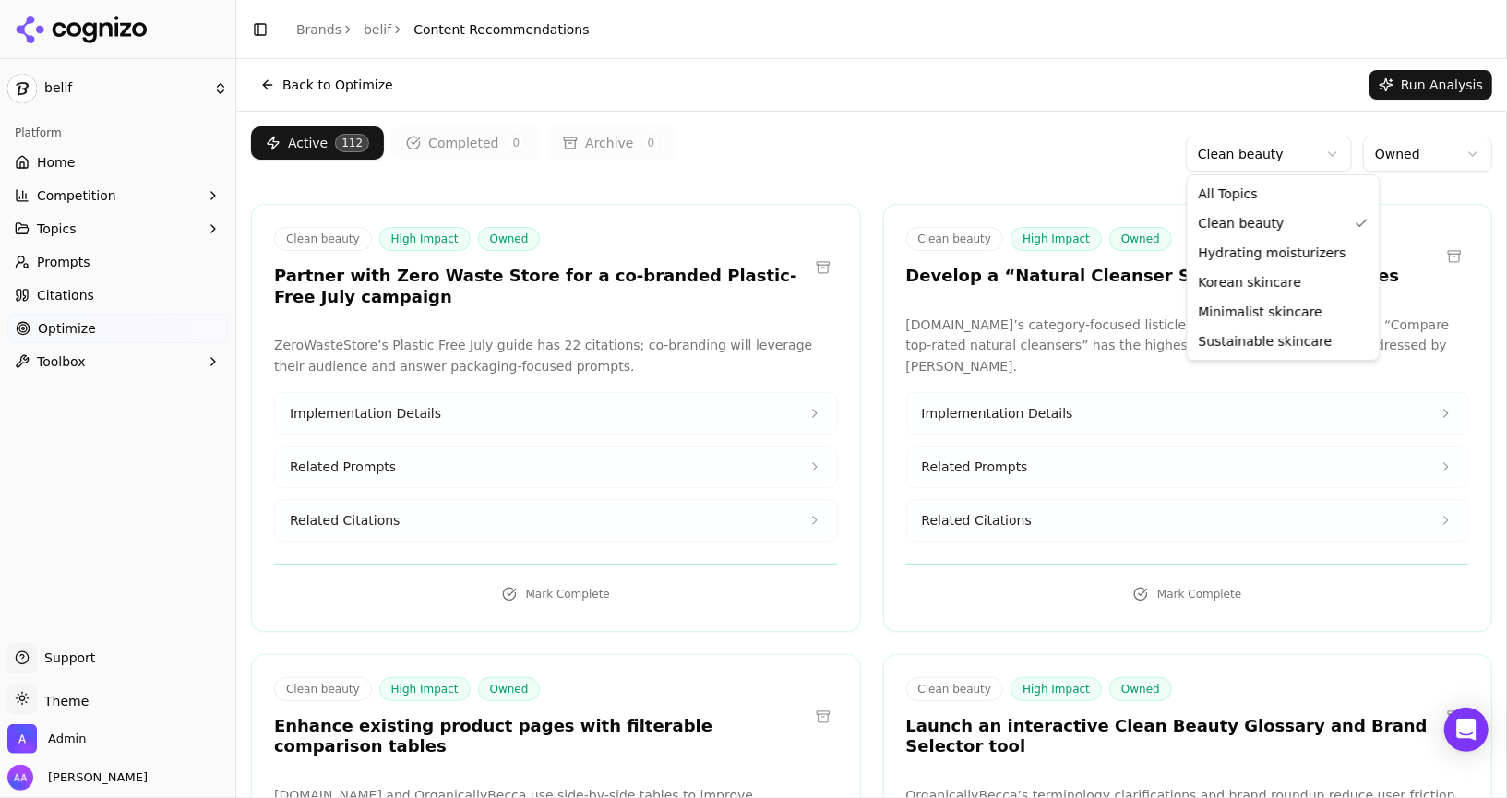
click at [752, 160] on html "belif Platform Home Competition Topics Prompts Citations Optimize Toolbox Suppo…" at bounding box center [753, 399] width 1507 height 798
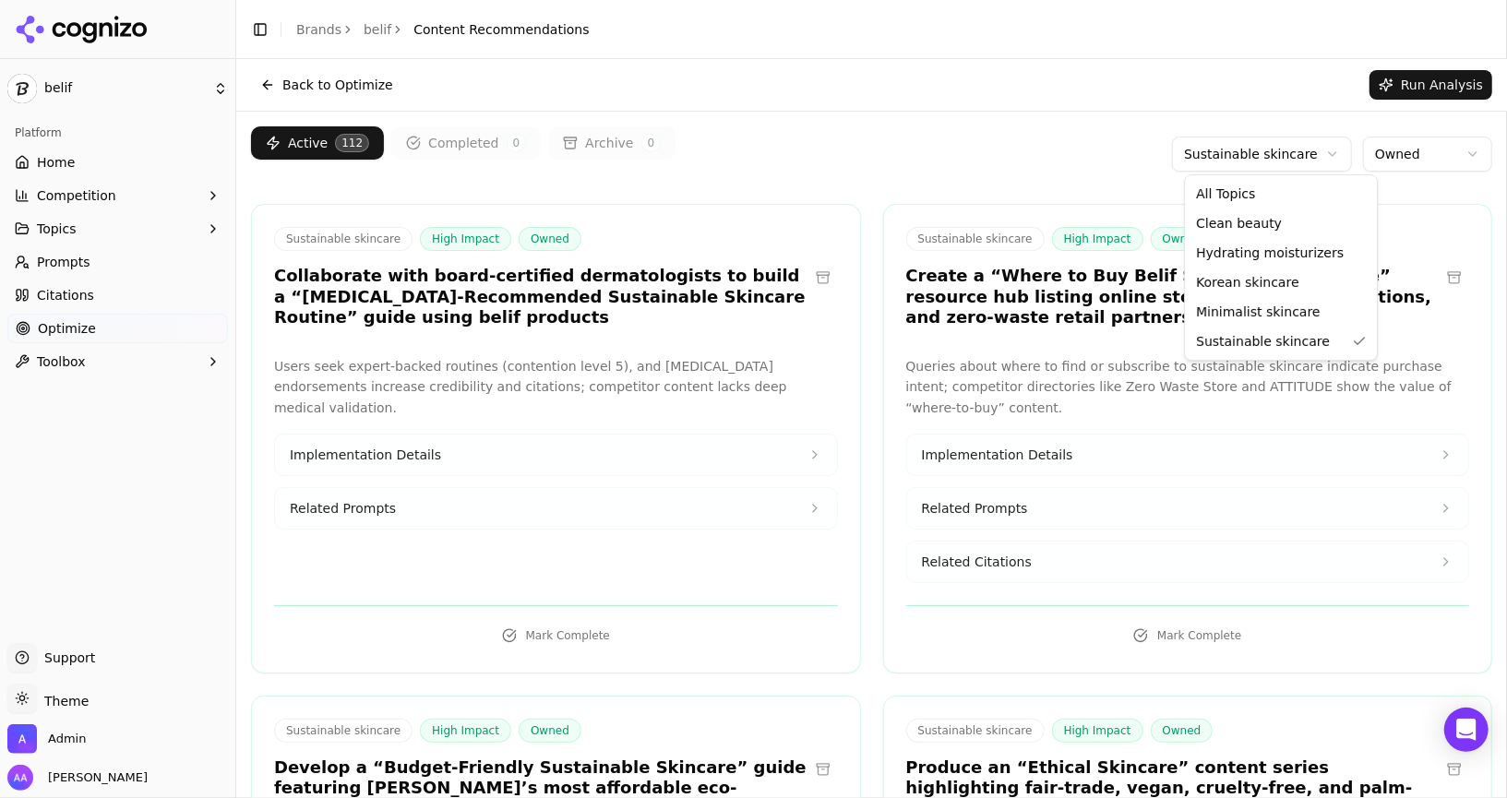
click at [752, 153] on html "belif Platform Home Competition Topics Prompts Citations Optimize Toolbox Suppo…" at bounding box center [753, 399] width 1507 height 798
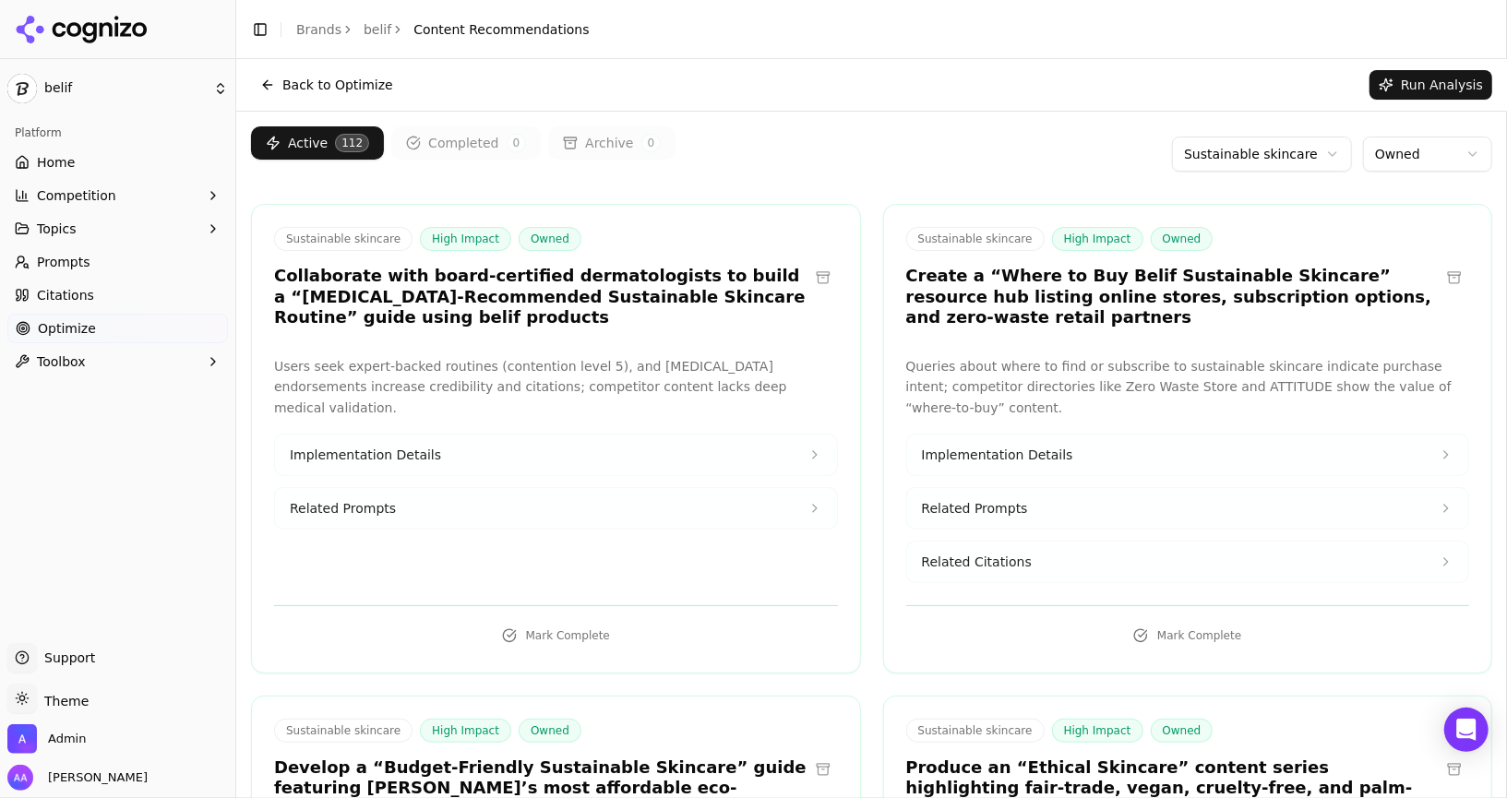
click at [752, 147] on html "belif Platform Home Competition Topics Prompts Citations Optimize Toolbox Suppo…" at bounding box center [753, 399] width 1507 height 798
click at [752, 157] on html "belif Platform Home Competition Topics Prompts Citations Optimize Toolbox Suppo…" at bounding box center [753, 399] width 1507 height 798
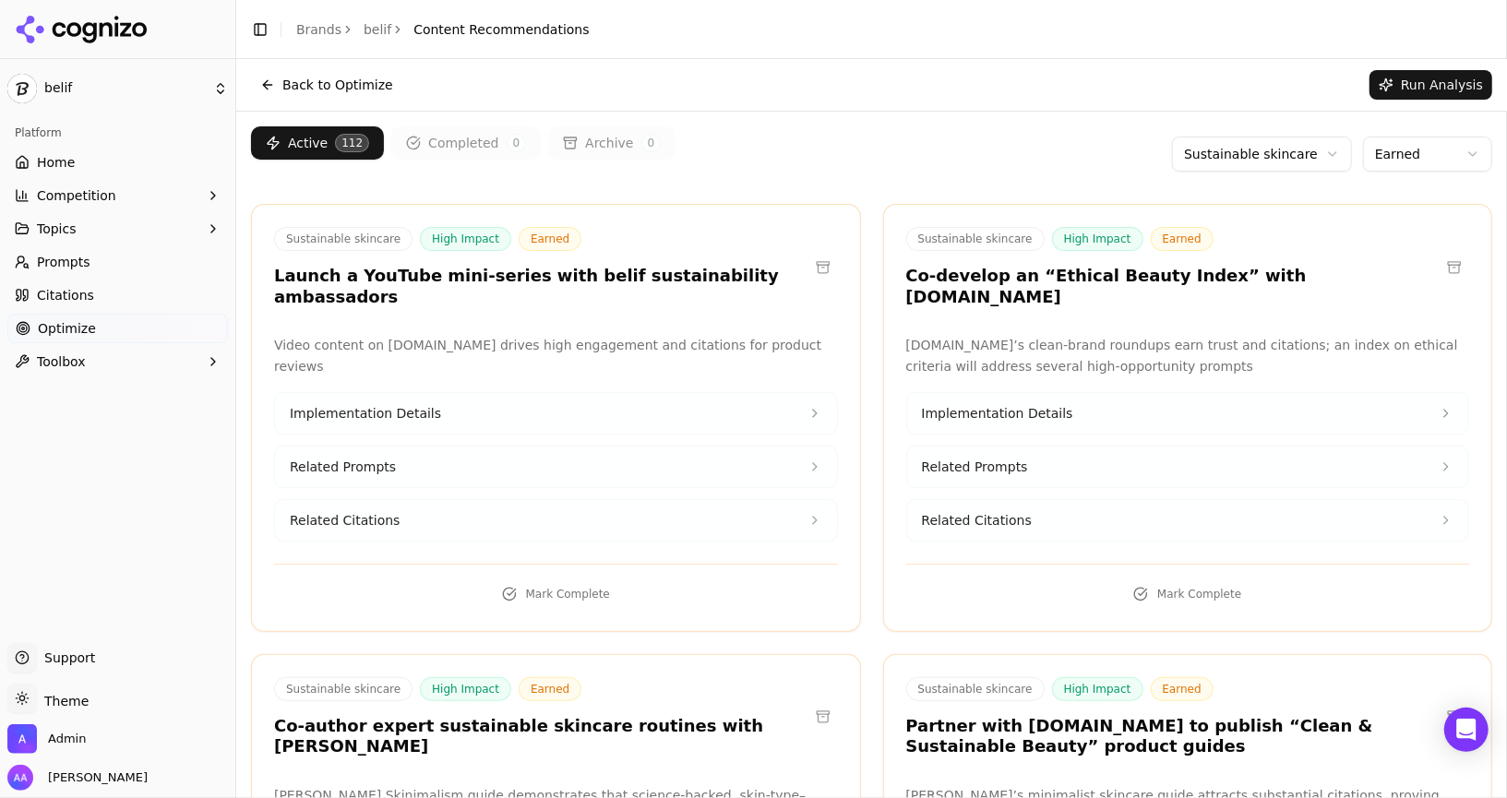
click at [752, 157] on html "belif Platform Home Competition Topics Prompts Citations Optimize Toolbox Suppo…" at bounding box center [753, 399] width 1507 height 798
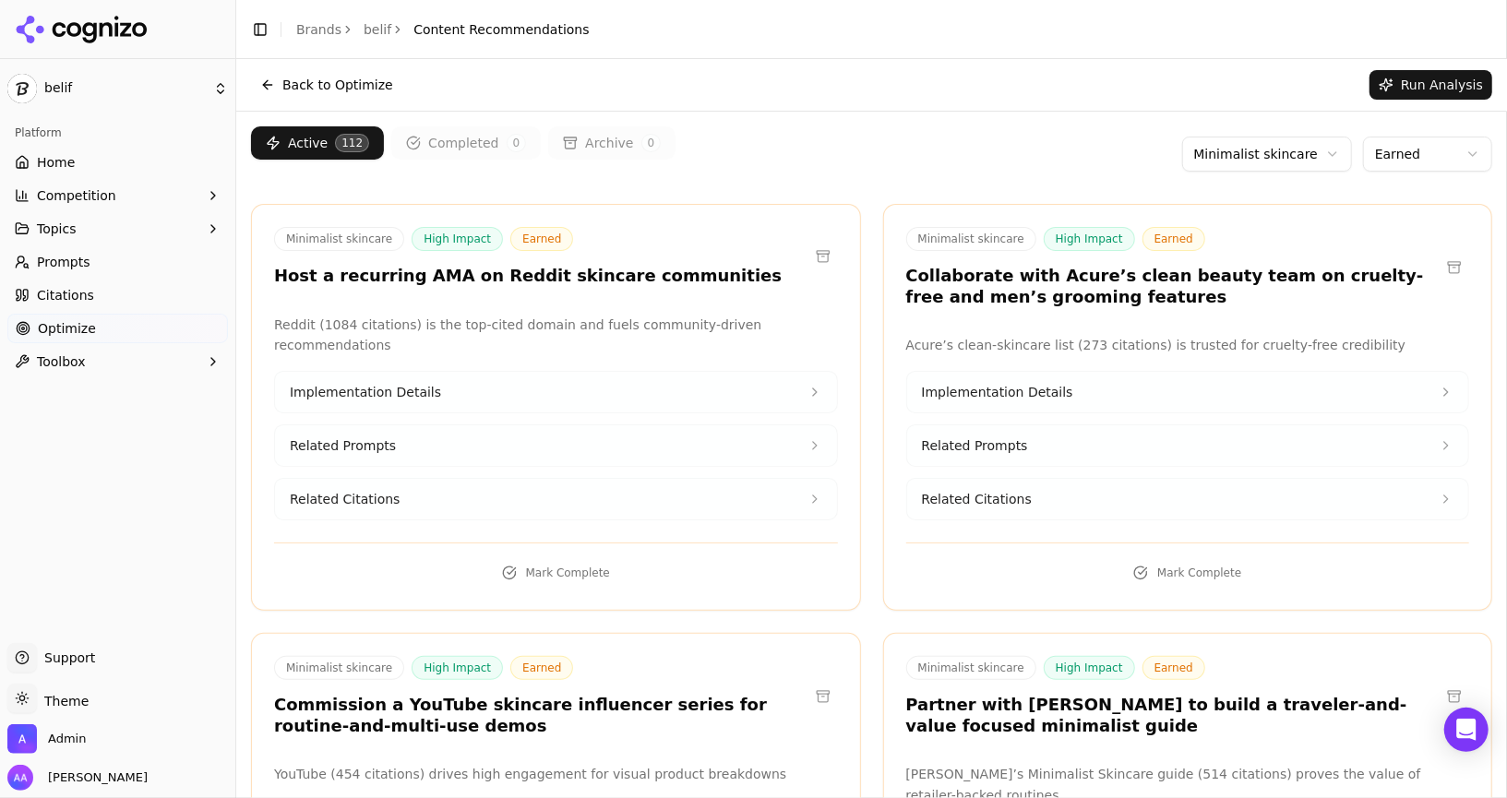
click at [752, 157] on html "belif Platform Home Competition Topics Prompts Citations Optimize Toolbox Suppo…" at bounding box center [753, 399] width 1507 height 798
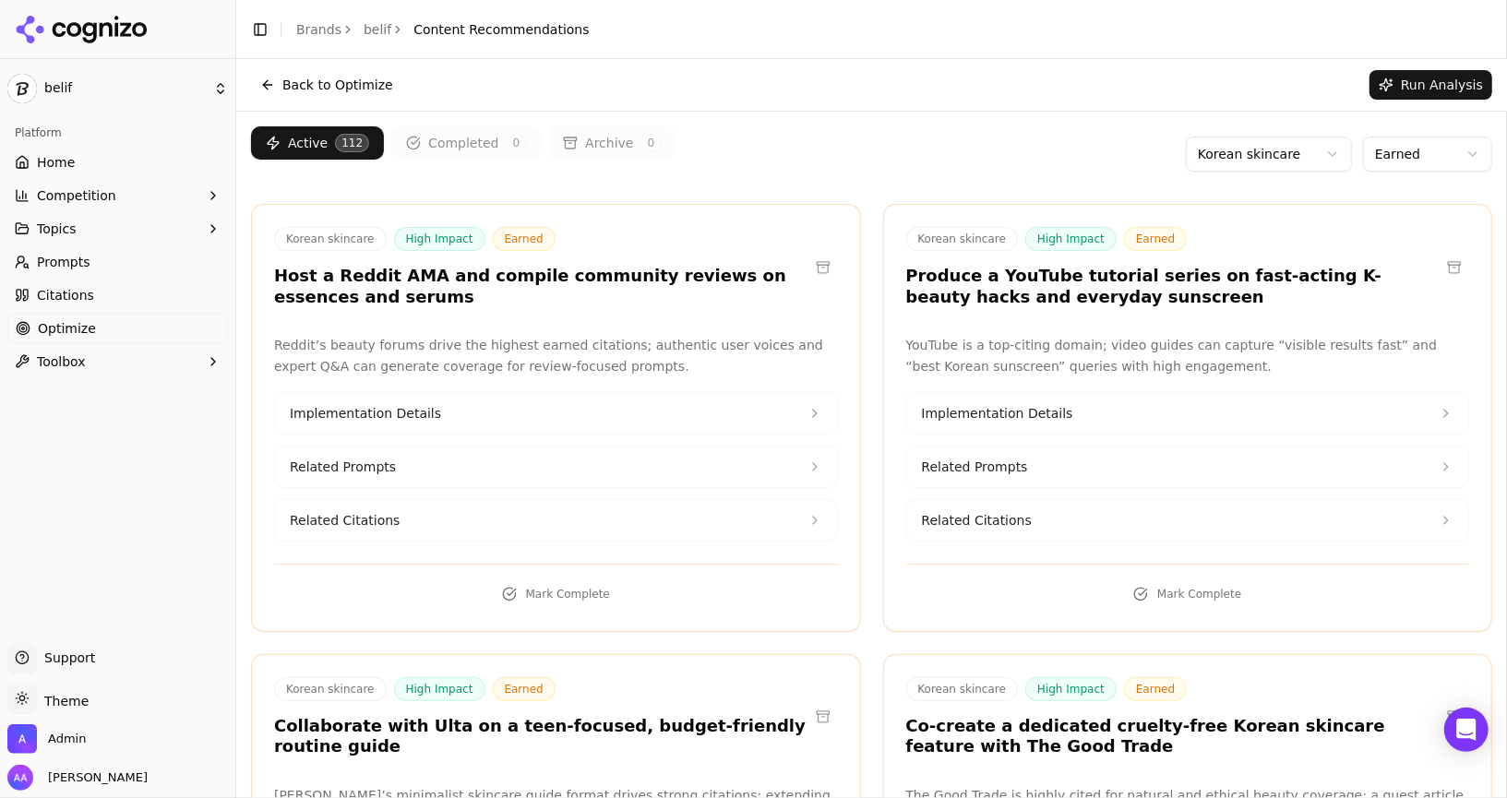
click at [752, 145] on html "belif Platform Home Competition Topics Prompts Citations Optimize Toolbox Suppo…" at bounding box center [753, 399] width 1507 height 798
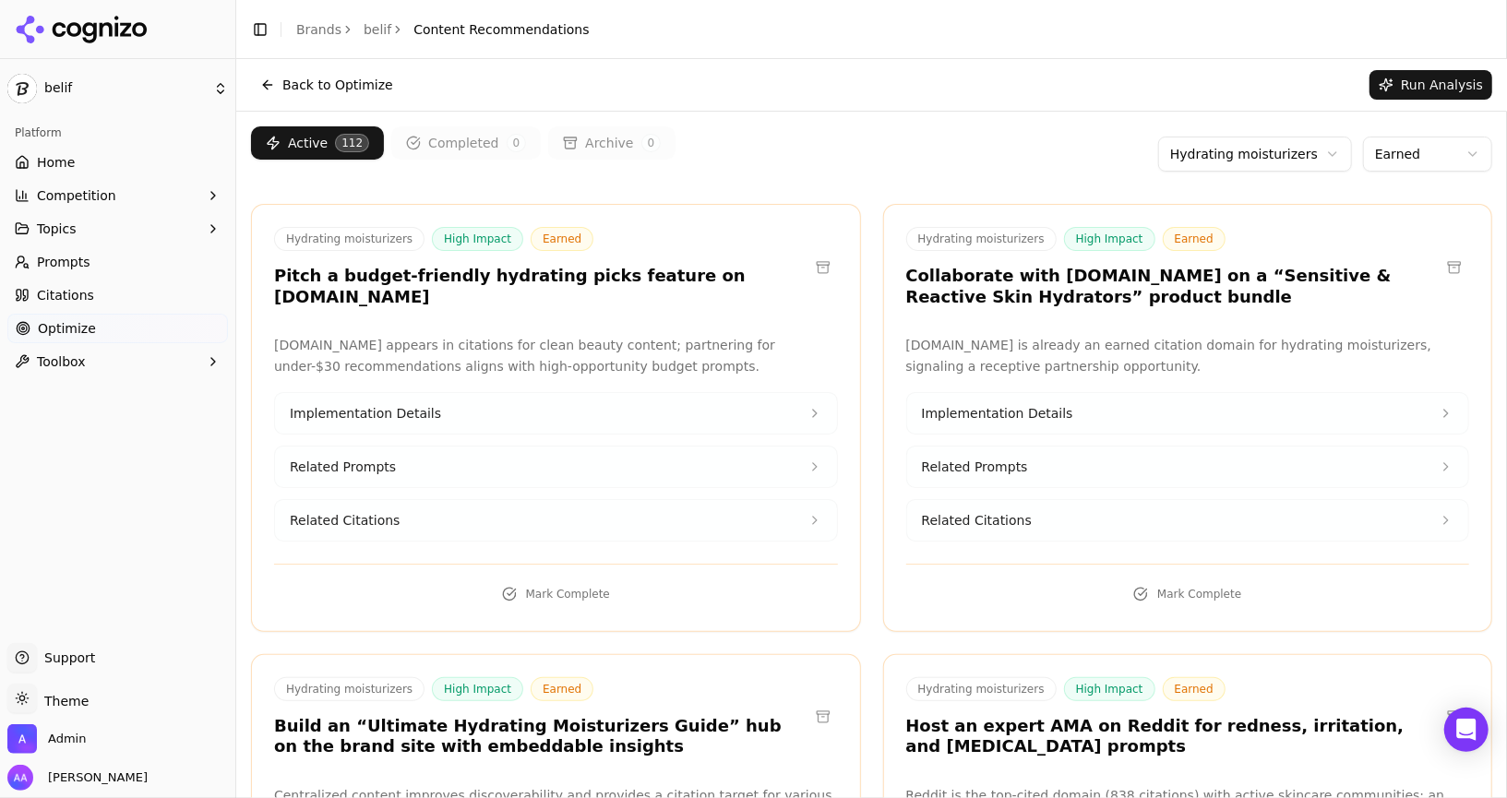
click at [752, 140] on html "belif Platform Home Competition Topics Prompts Citations Optimize Toolbox Suppo…" at bounding box center [753, 399] width 1507 height 798
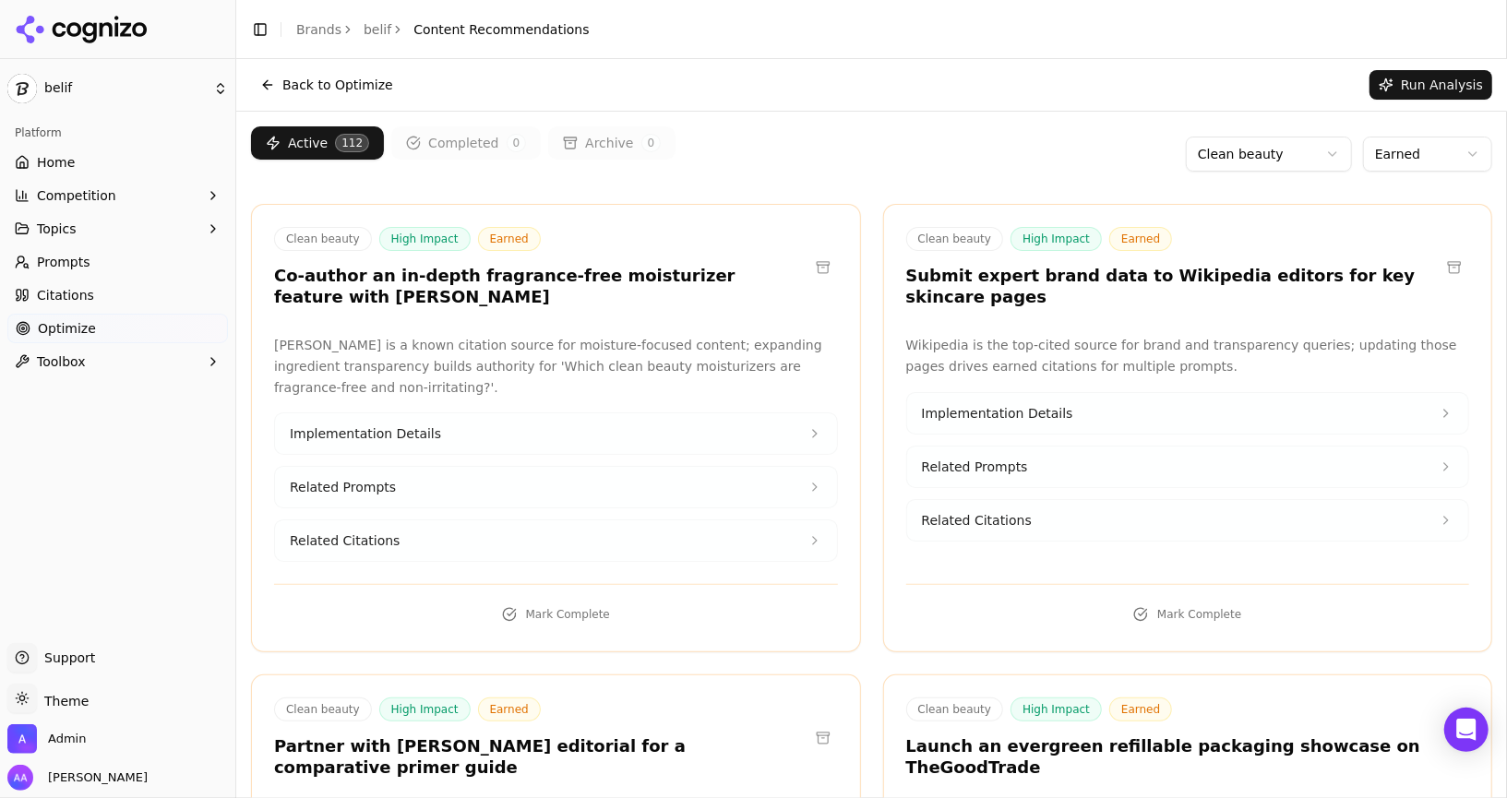
click at [752, 156] on html "belif Platform Home Competition Topics Prompts Citations Optimize Toolbox Suppo…" at bounding box center [753, 399] width 1507 height 798
click at [752, 160] on html "belif Platform Home Competition Topics Prompts Citations Optimize Toolbox Suppo…" at bounding box center [753, 399] width 1507 height 798
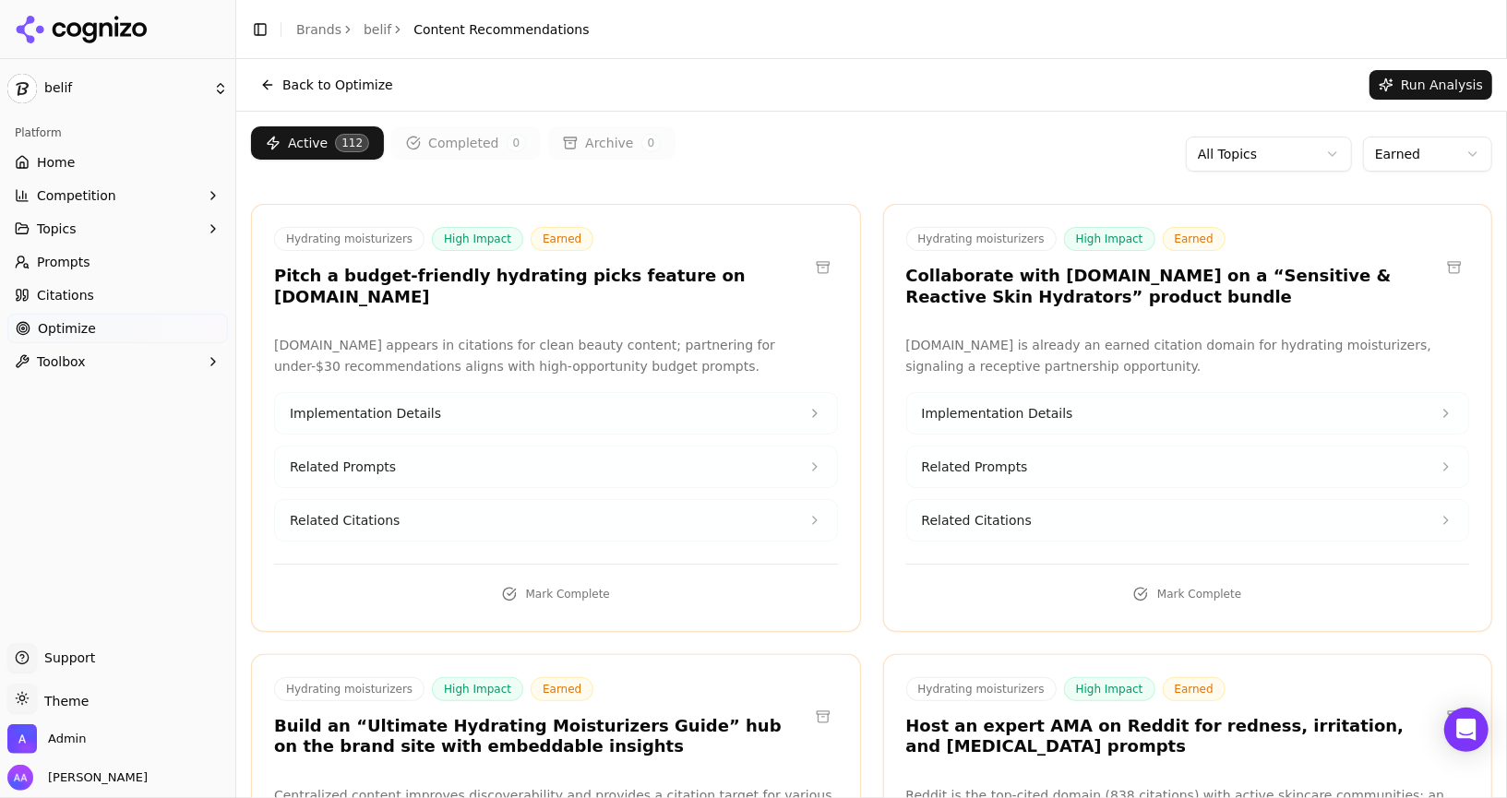
click at [143, 193] on button "Competition" at bounding box center [117, 196] width 220 height 30
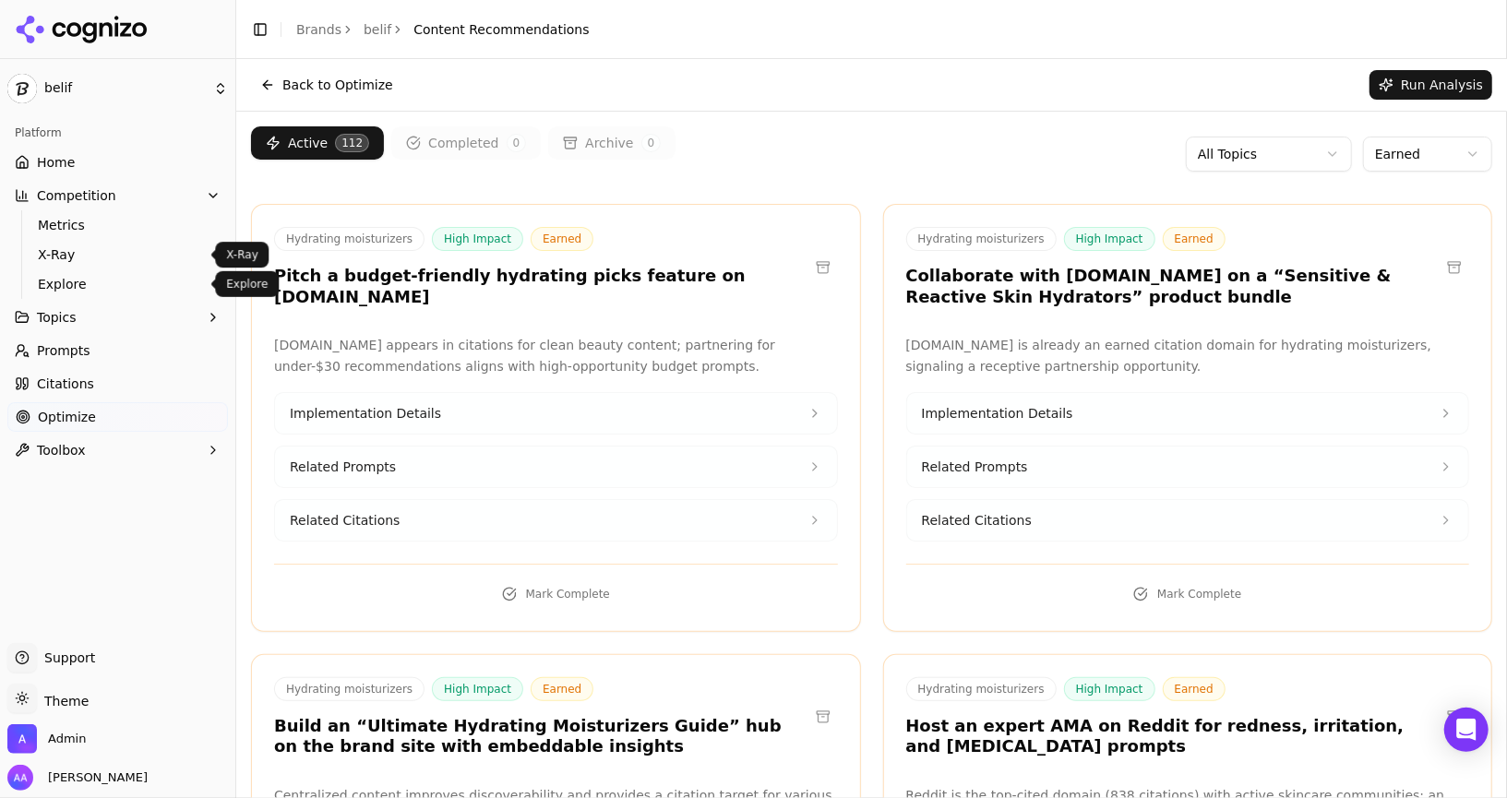
click at [110, 286] on span "Explore" at bounding box center [118, 284] width 161 height 18
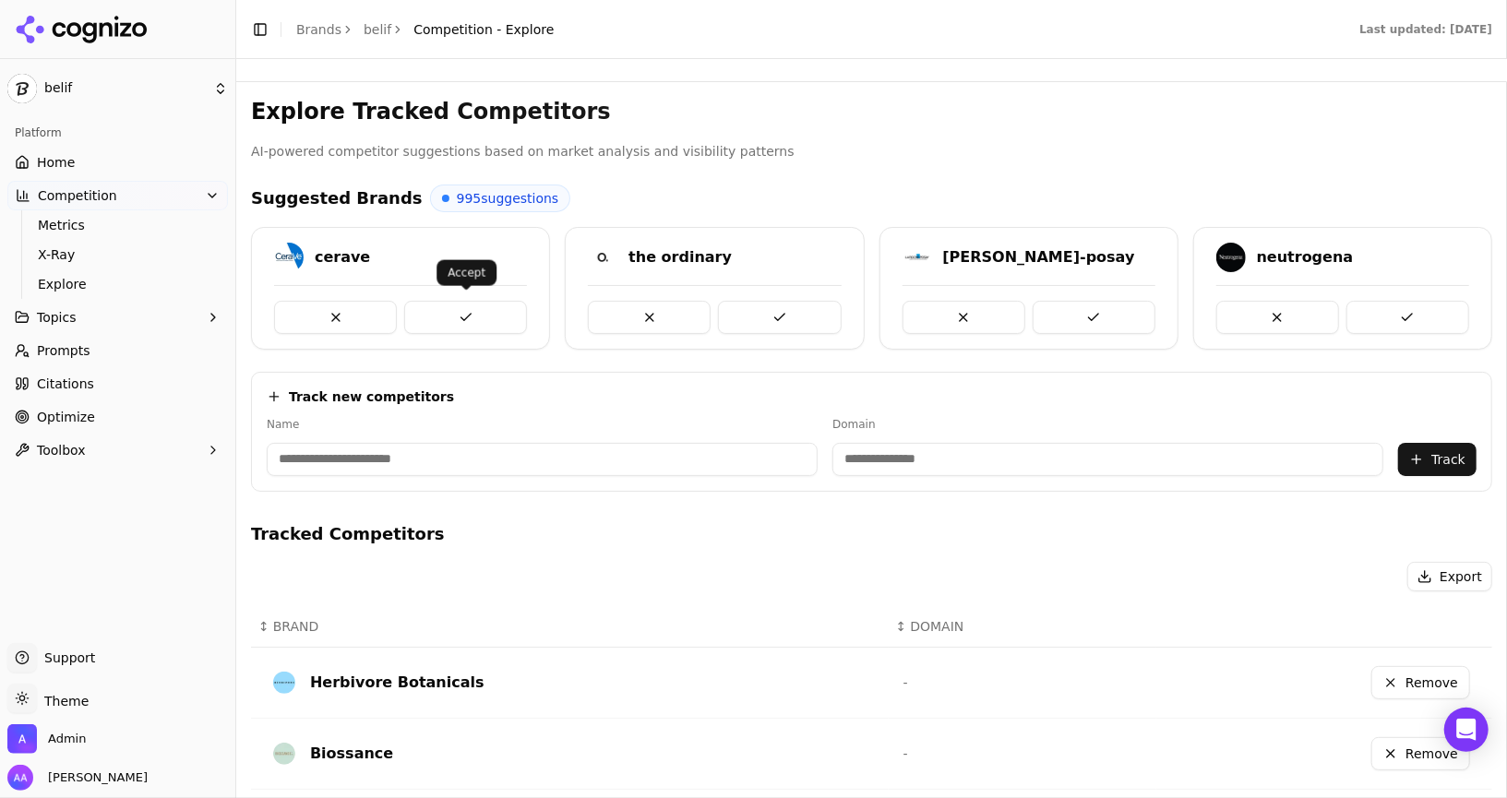
click at [444, 319] on button at bounding box center [465, 317] width 123 height 33
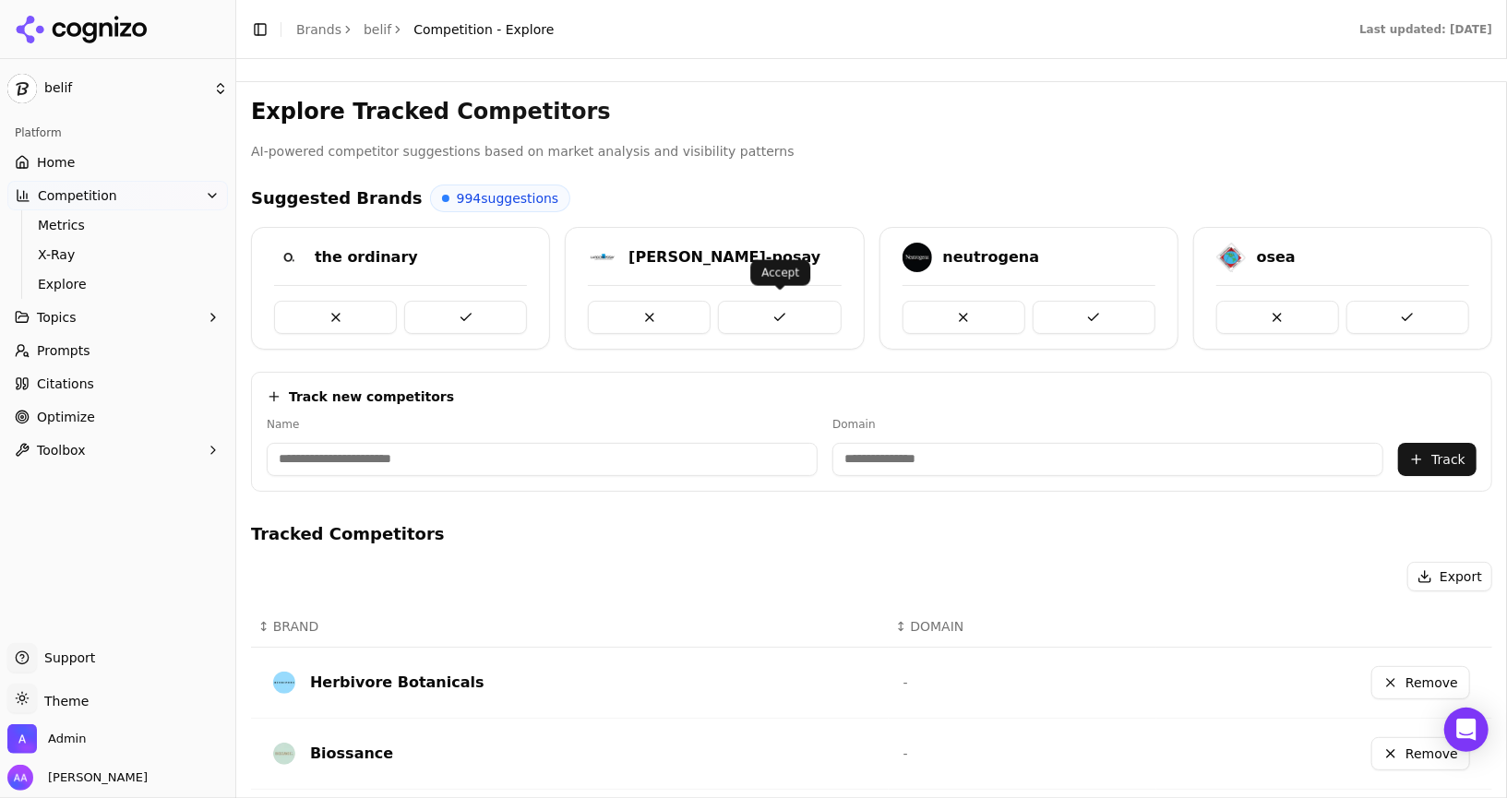
click at [752, 314] on button at bounding box center [779, 317] width 123 height 33
click at [446, 325] on button at bounding box center [465, 317] width 123 height 33
click at [107, 425] on link "Optimize" at bounding box center [117, 417] width 220 height 30
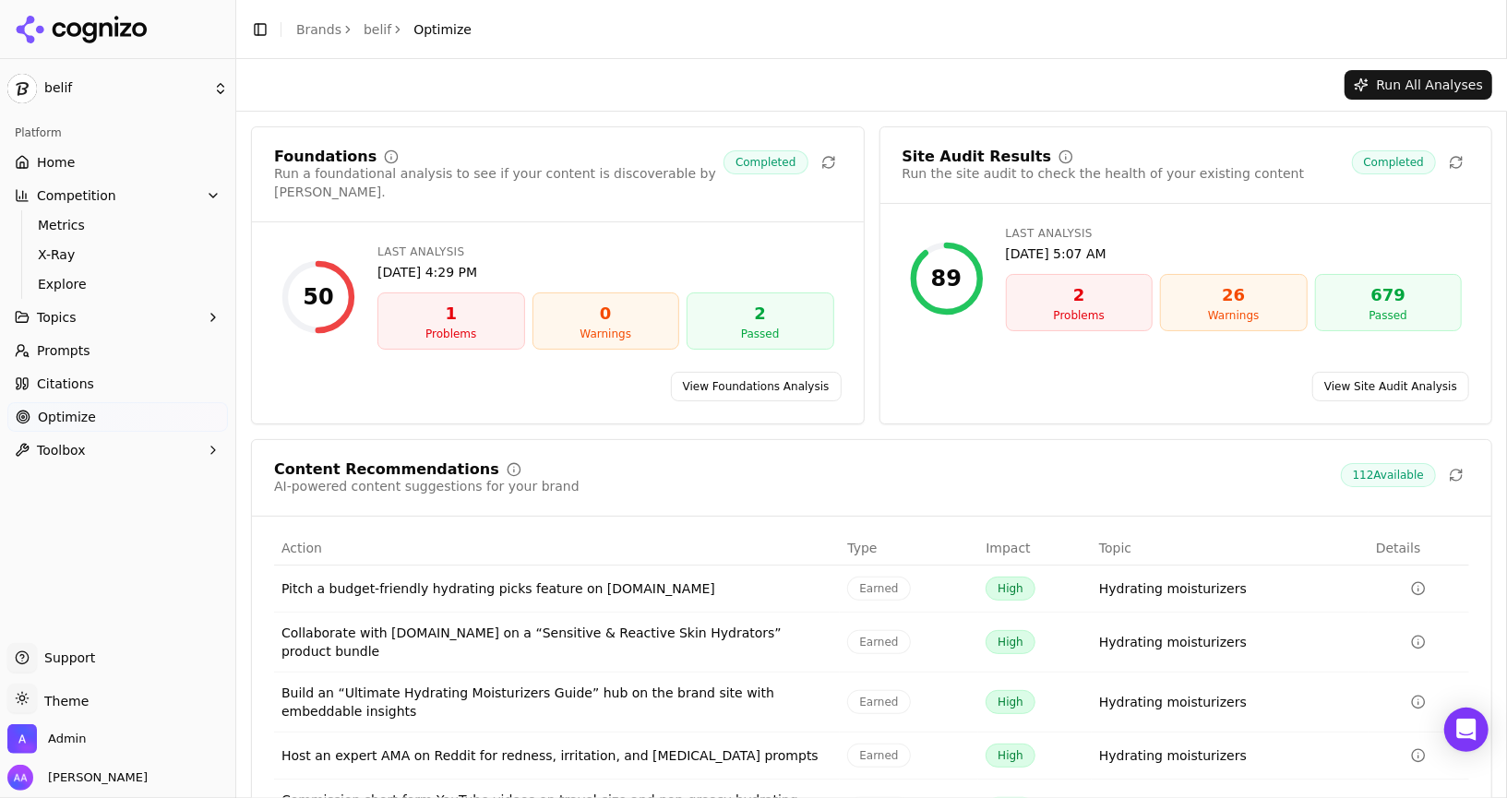
scroll to position [85, 0]
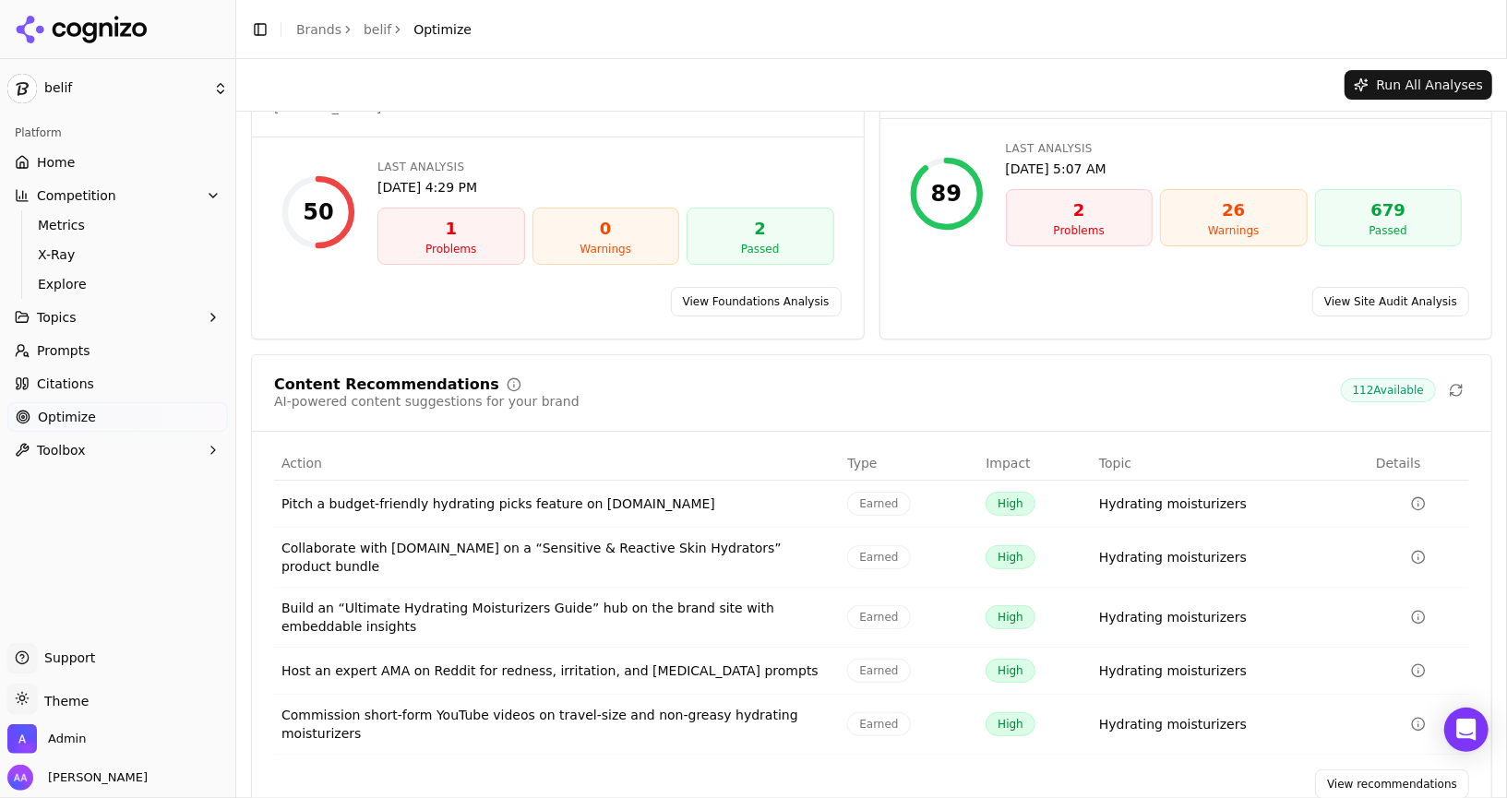
click at [752, 769] on link "View recommendations" at bounding box center [1392, 784] width 154 height 30
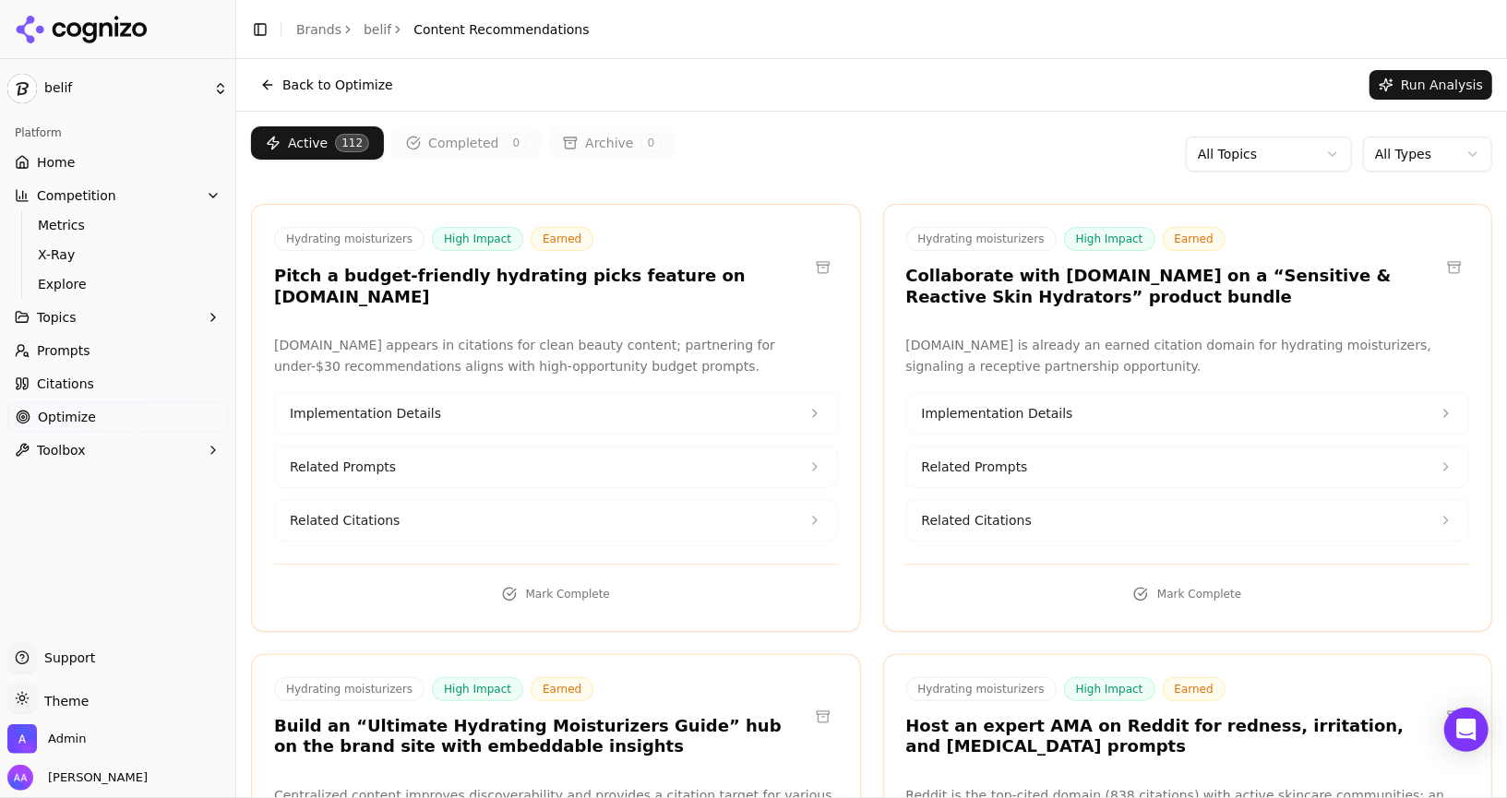
click at [449, 268] on h3 "Pitch a budget-friendly hydrating picks feature on [DOMAIN_NAME]" at bounding box center [541, 287] width 534 height 42
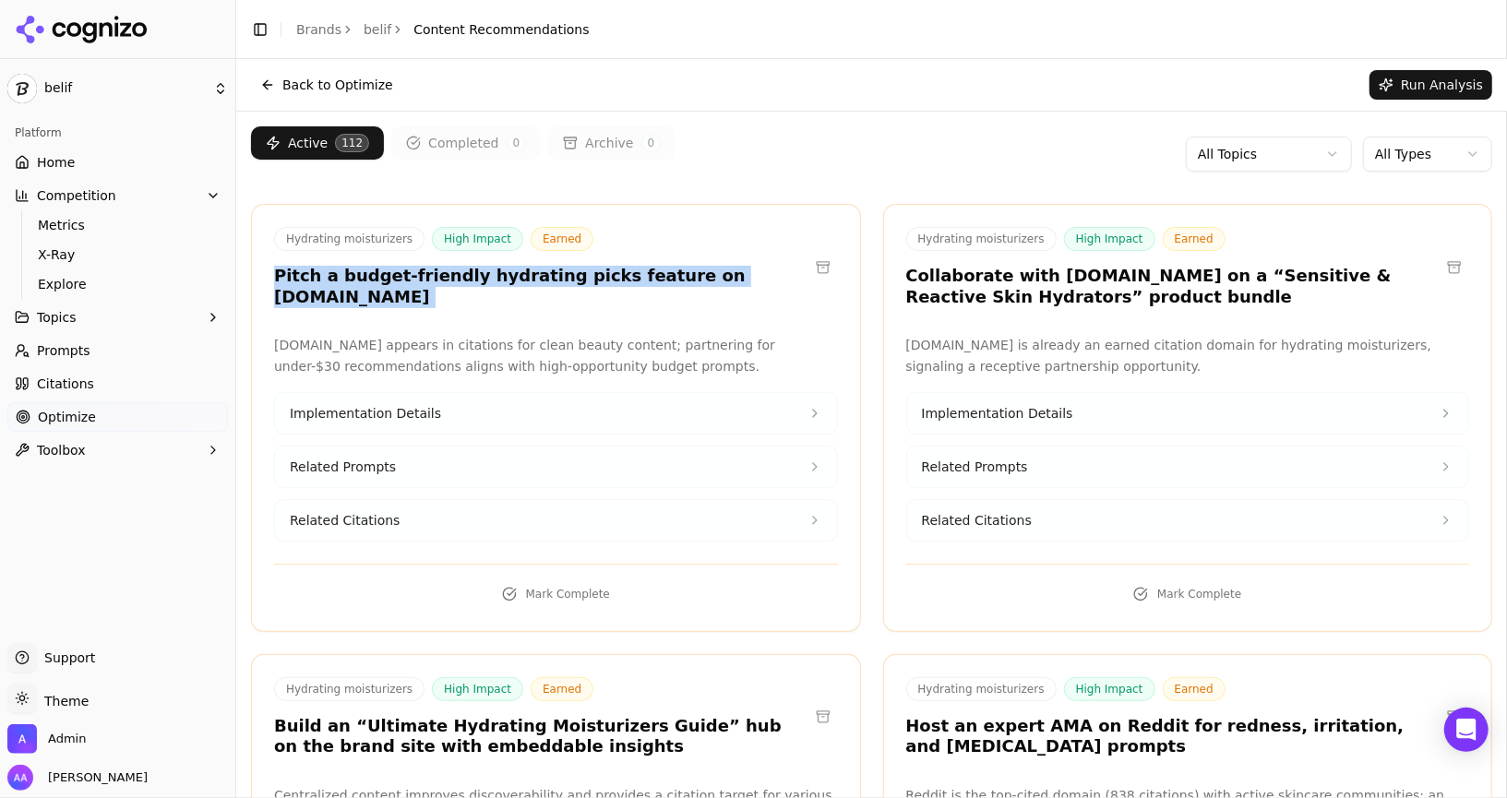
click at [576, 278] on h3 "Pitch a budget-friendly hydrating picks feature on [DOMAIN_NAME]" at bounding box center [541, 287] width 534 height 42
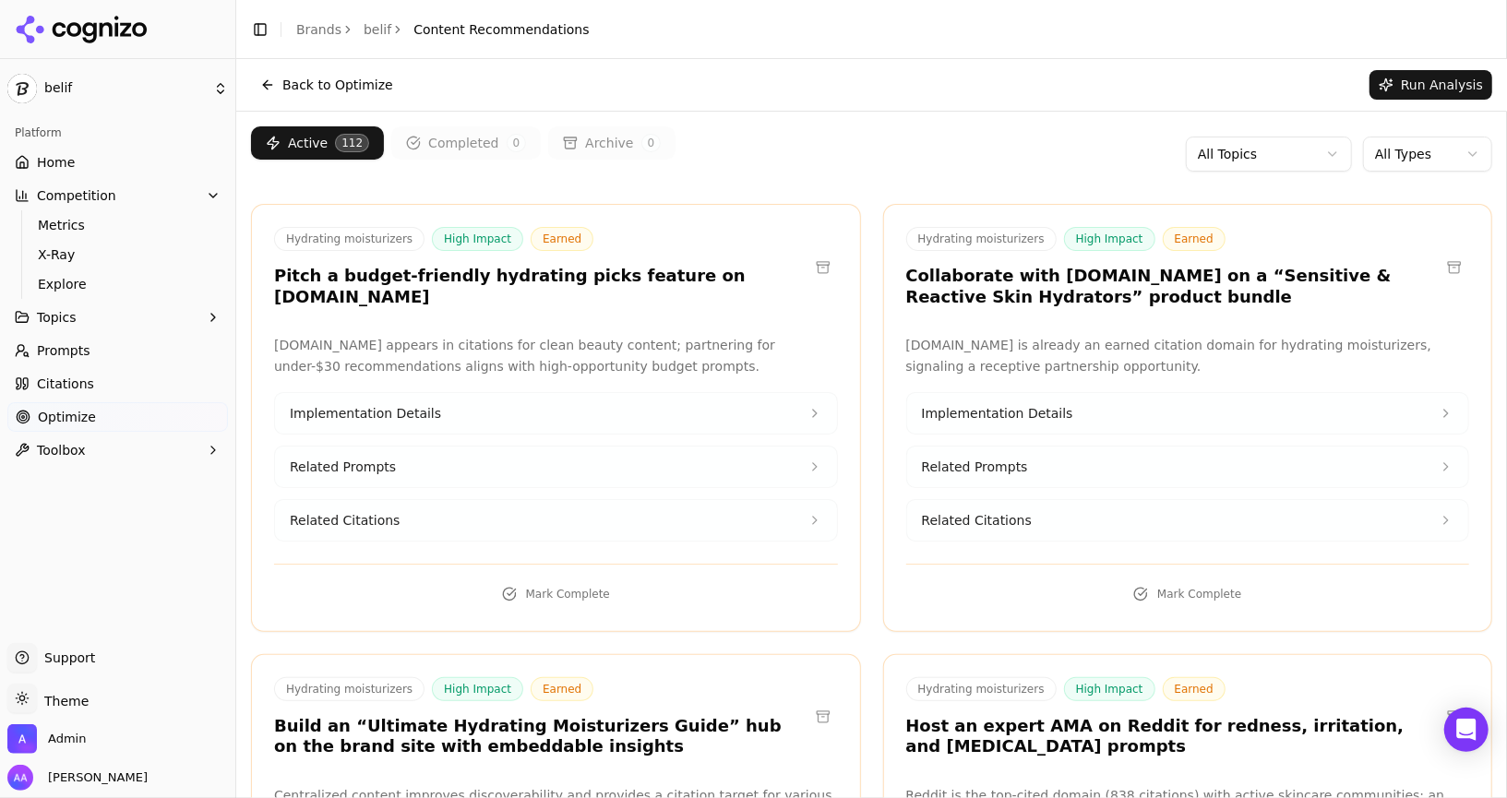
click at [576, 278] on h3 "Pitch a budget-friendly hydrating picks feature on [DOMAIN_NAME]" at bounding box center [541, 287] width 534 height 42
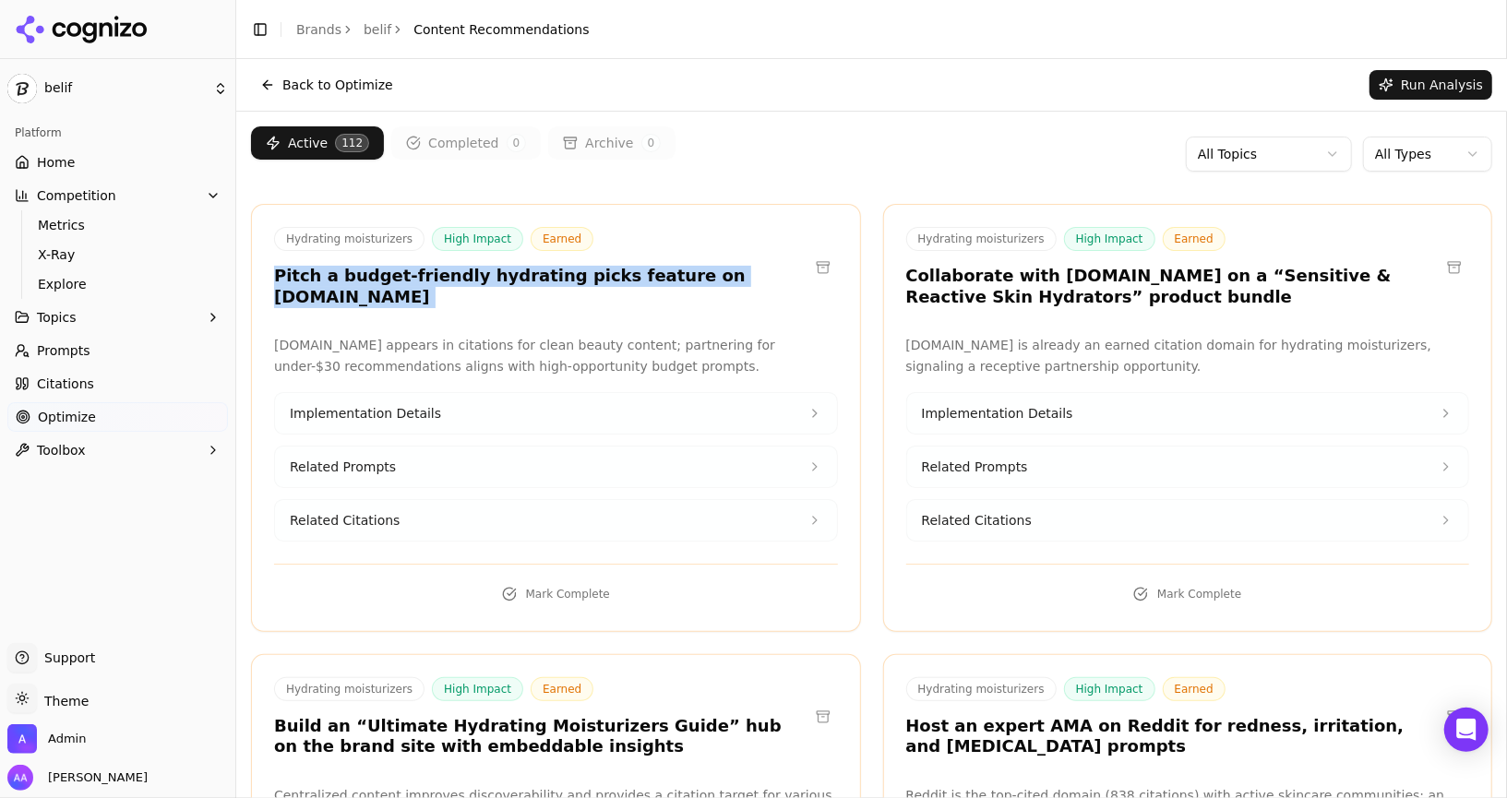
click at [576, 278] on h3 "Pitch a budget-friendly hydrating picks feature on [DOMAIN_NAME]" at bounding box center [541, 287] width 534 height 42
click at [561, 297] on div "Hydrating moisturizers High Impact Earned Pitch a budget-friendly hydrating pic…" at bounding box center [556, 418] width 610 height 428
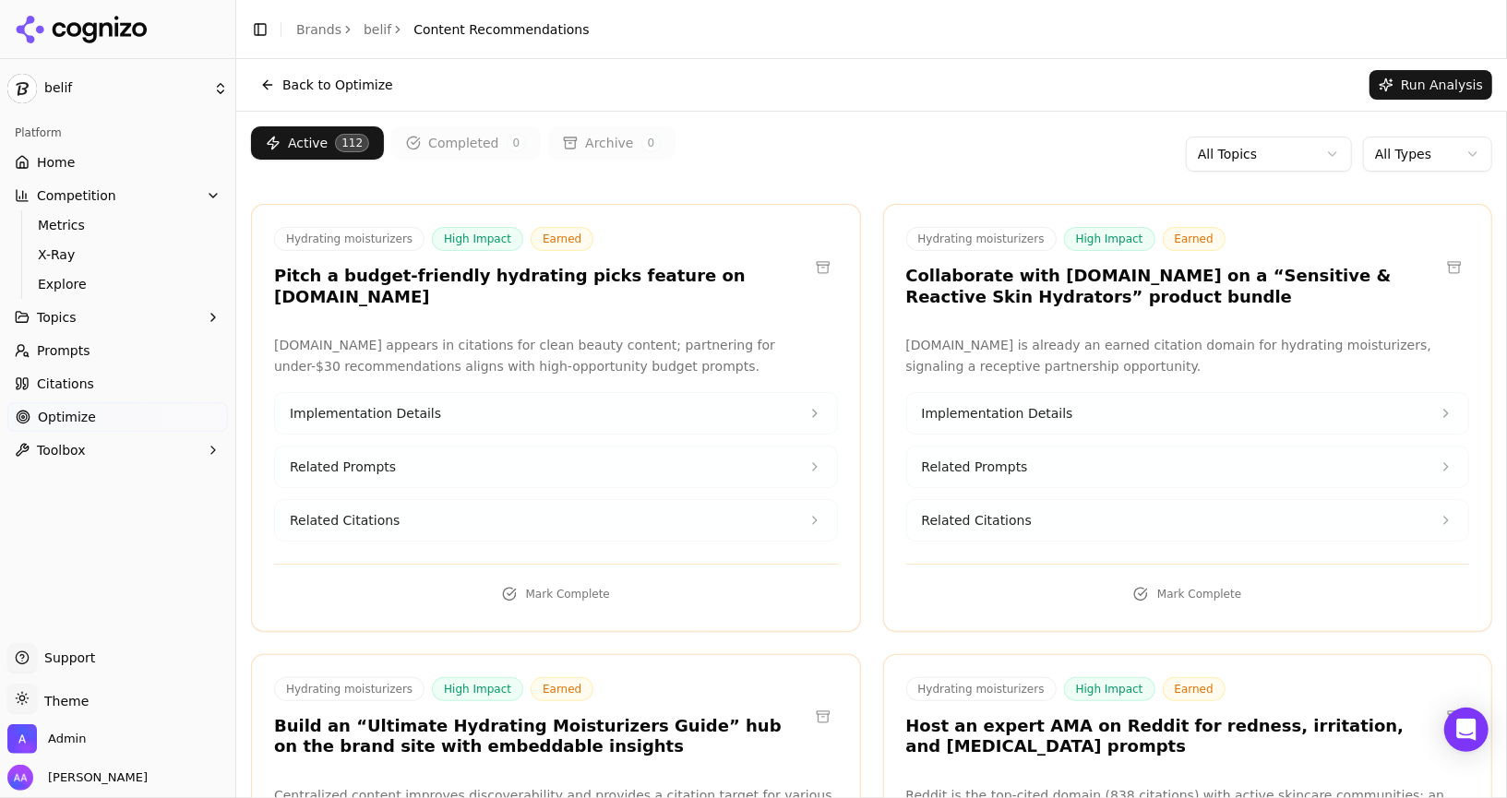
click at [752, 253] on button at bounding box center [823, 268] width 30 height 30
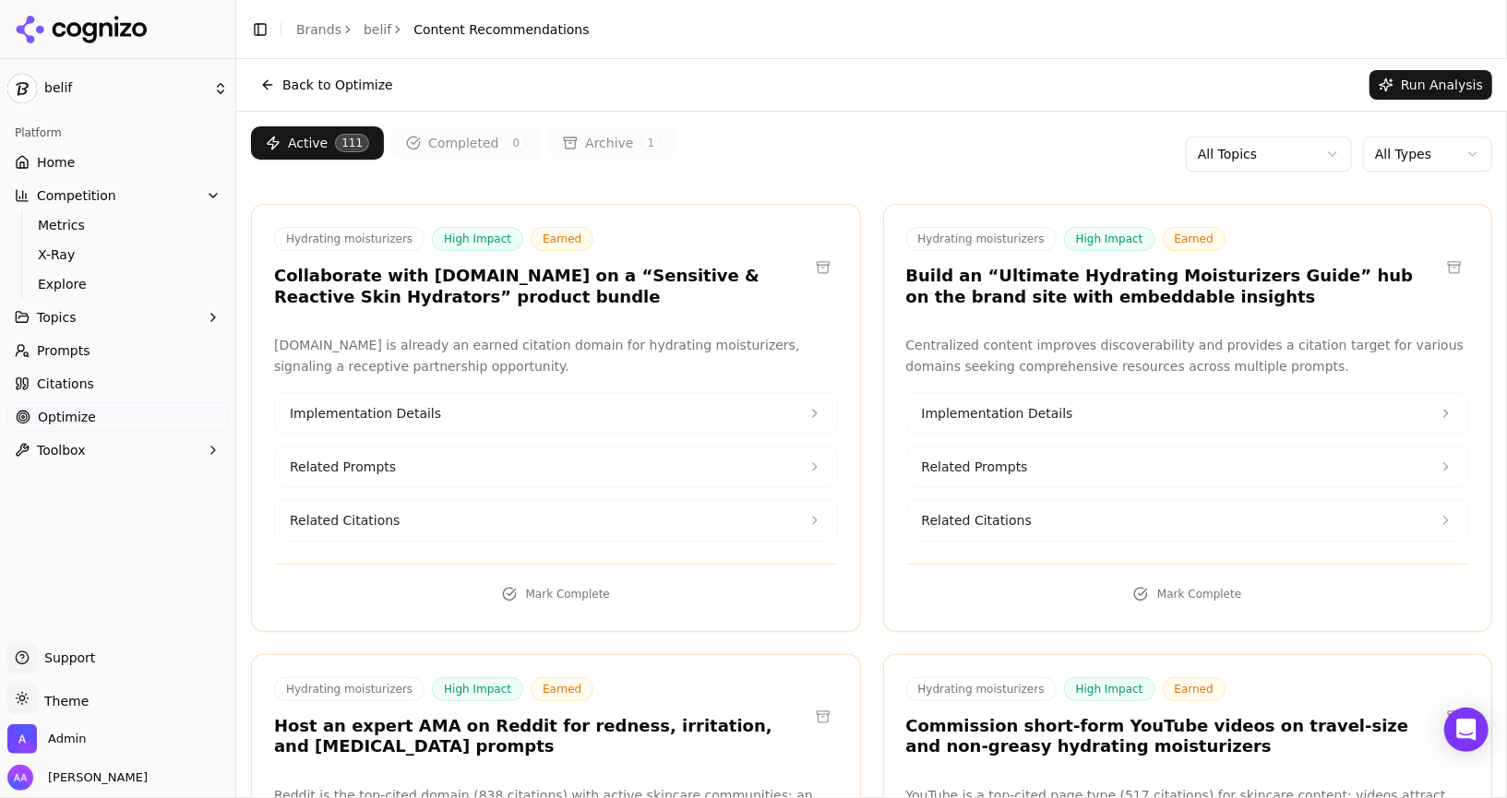
click at [752, 260] on button at bounding box center [823, 268] width 30 height 30
click at [752, 149] on html "belif Platform Home Competition Metrics X-Ray Explore Topics Prompts Citations …" at bounding box center [753, 399] width 1507 height 798
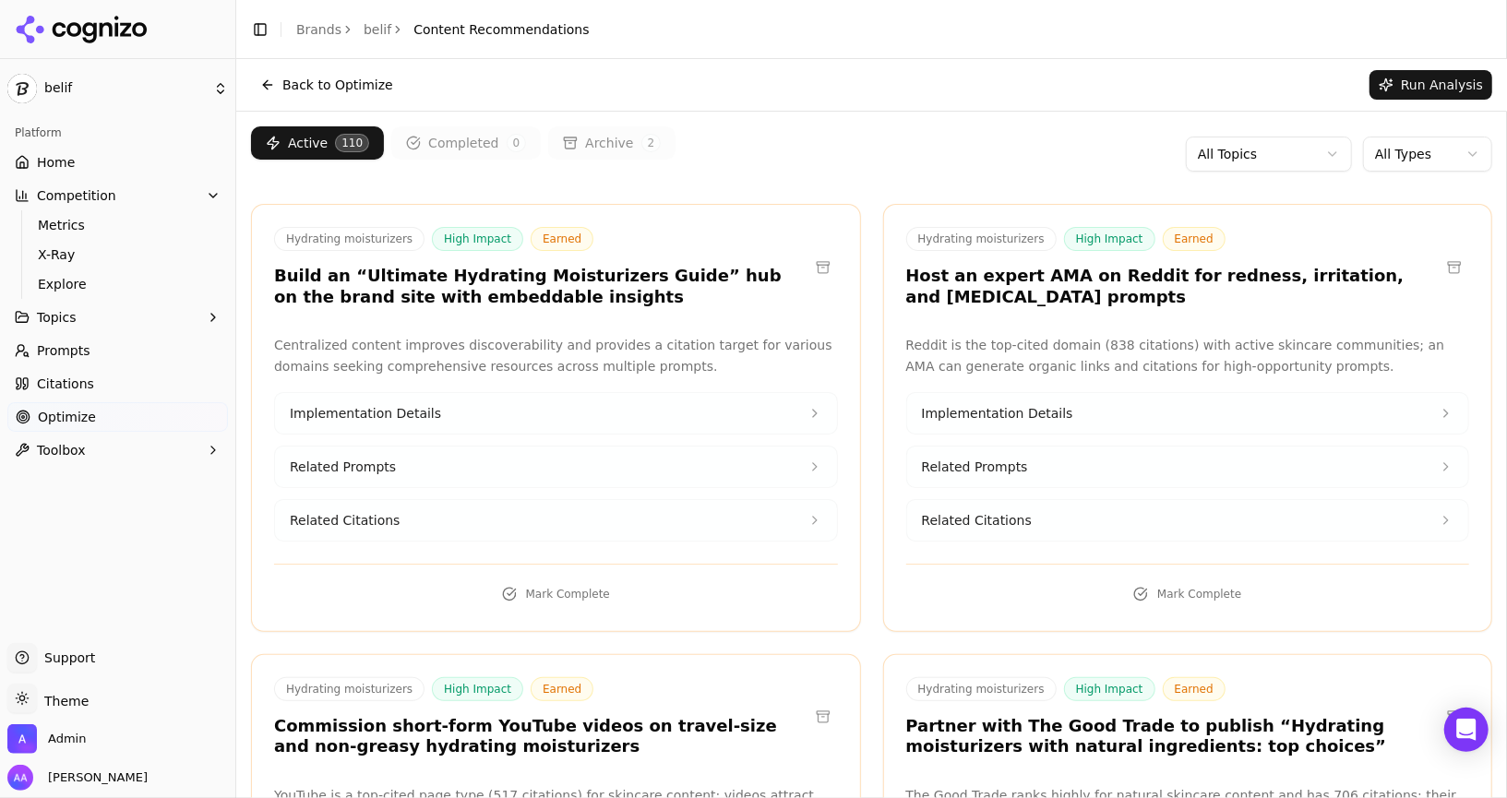
click at [752, 158] on html "belif Platform Home Competition Metrics X-Ray Explore Topics Prompts Citations …" at bounding box center [753, 399] width 1507 height 798
click at [79, 351] on span "Prompts" at bounding box center [64, 350] width 54 height 18
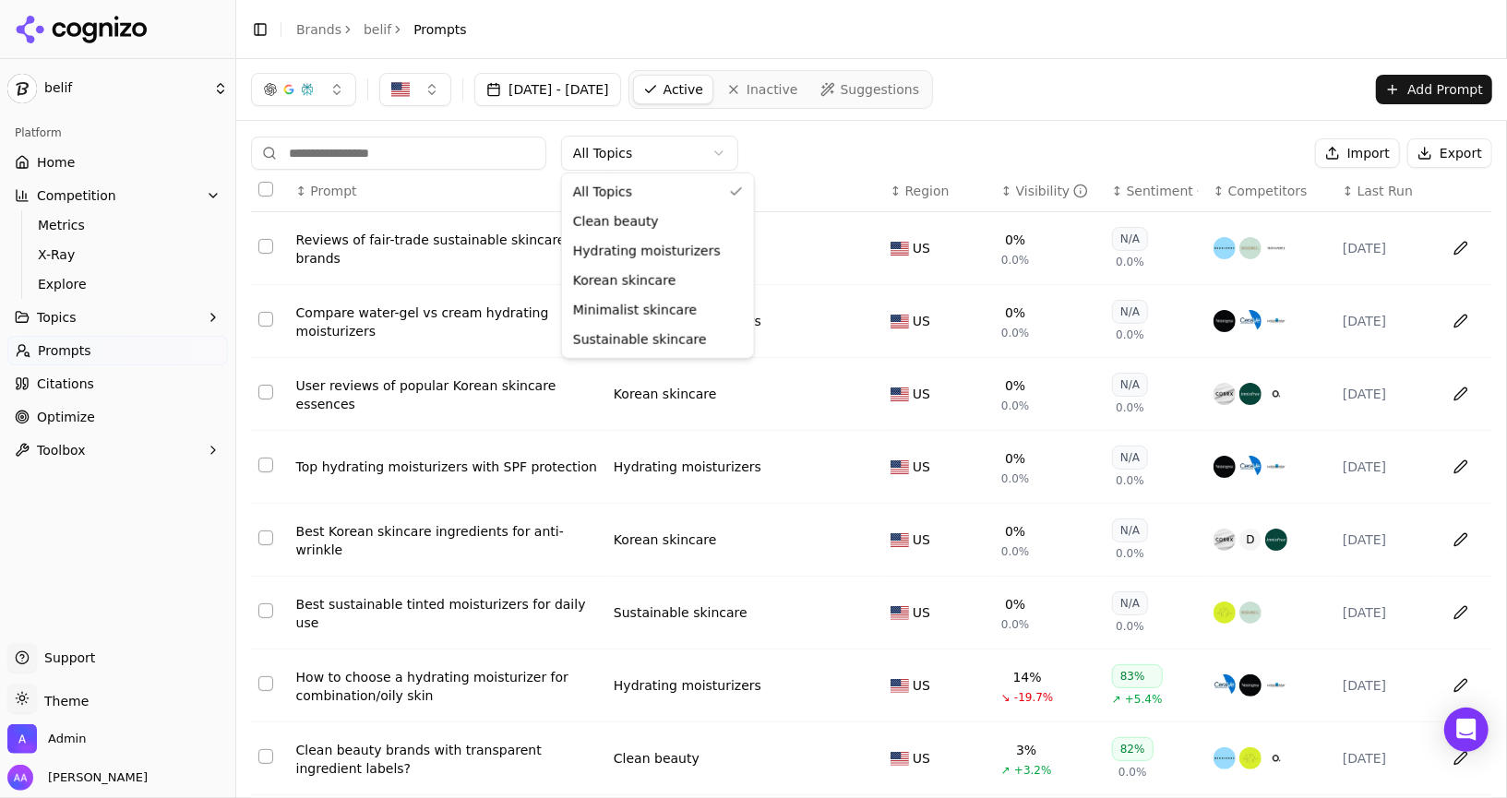
click at [656, 139] on html "belif Platform Home Competition Metrics X-Ray Explore Topics Prompts Citations …" at bounding box center [753, 399] width 1507 height 798
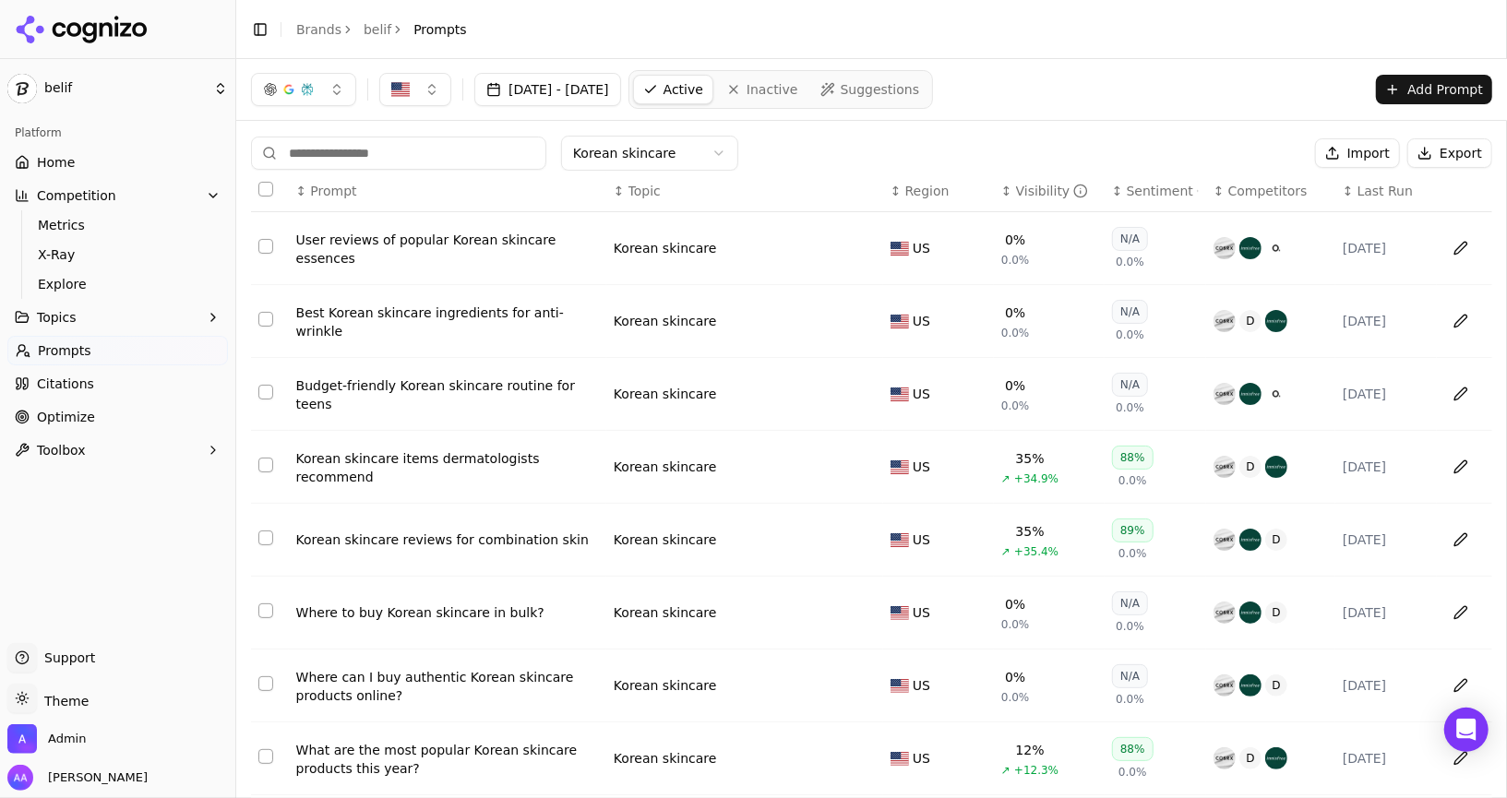
click at [79, 398] on li "Citations" at bounding box center [117, 384] width 220 height 30
click at [102, 381] on link "Citations" at bounding box center [117, 384] width 220 height 30
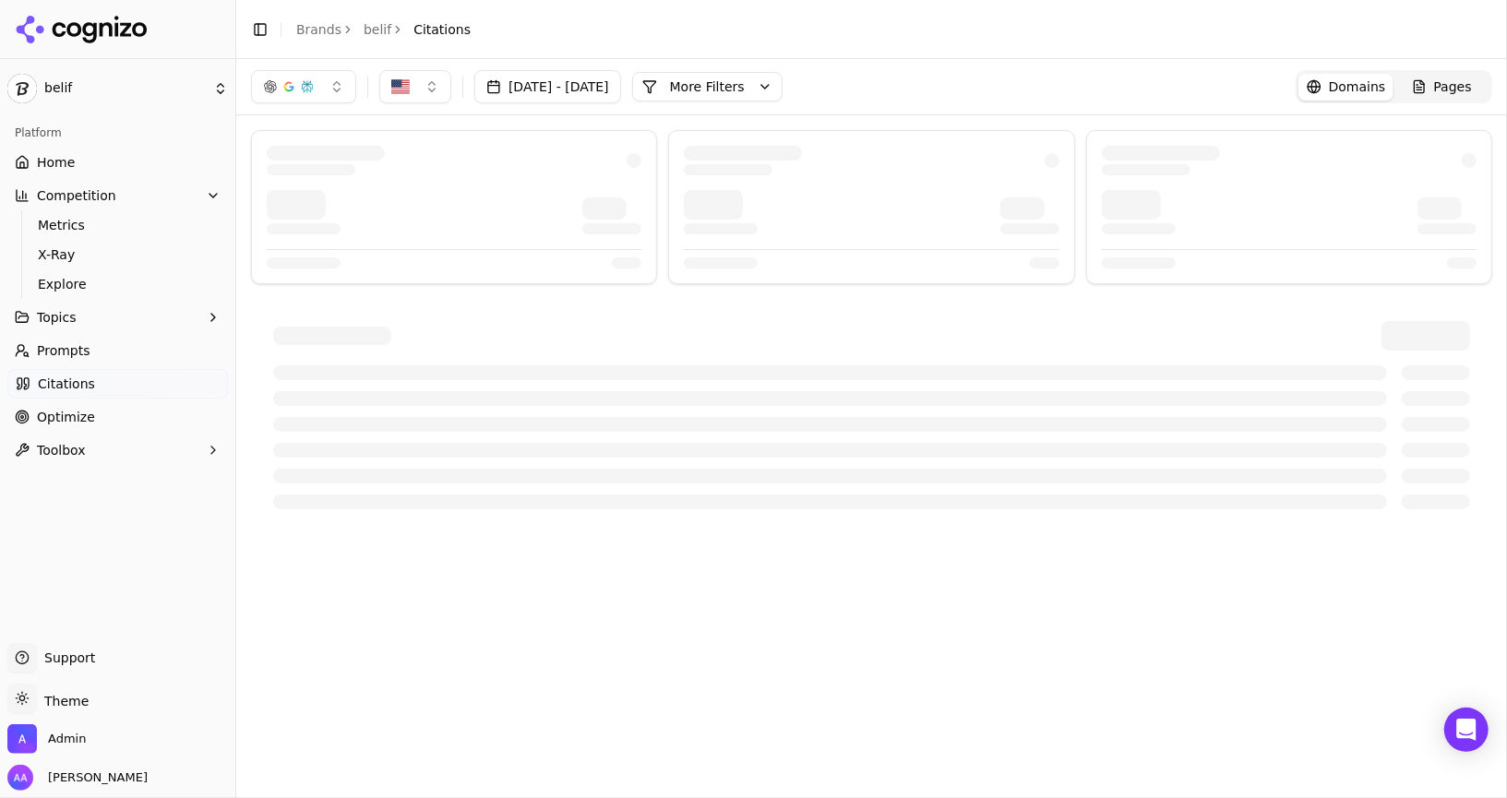
click at [752, 88] on button "More Filters" at bounding box center [707, 87] width 150 height 30
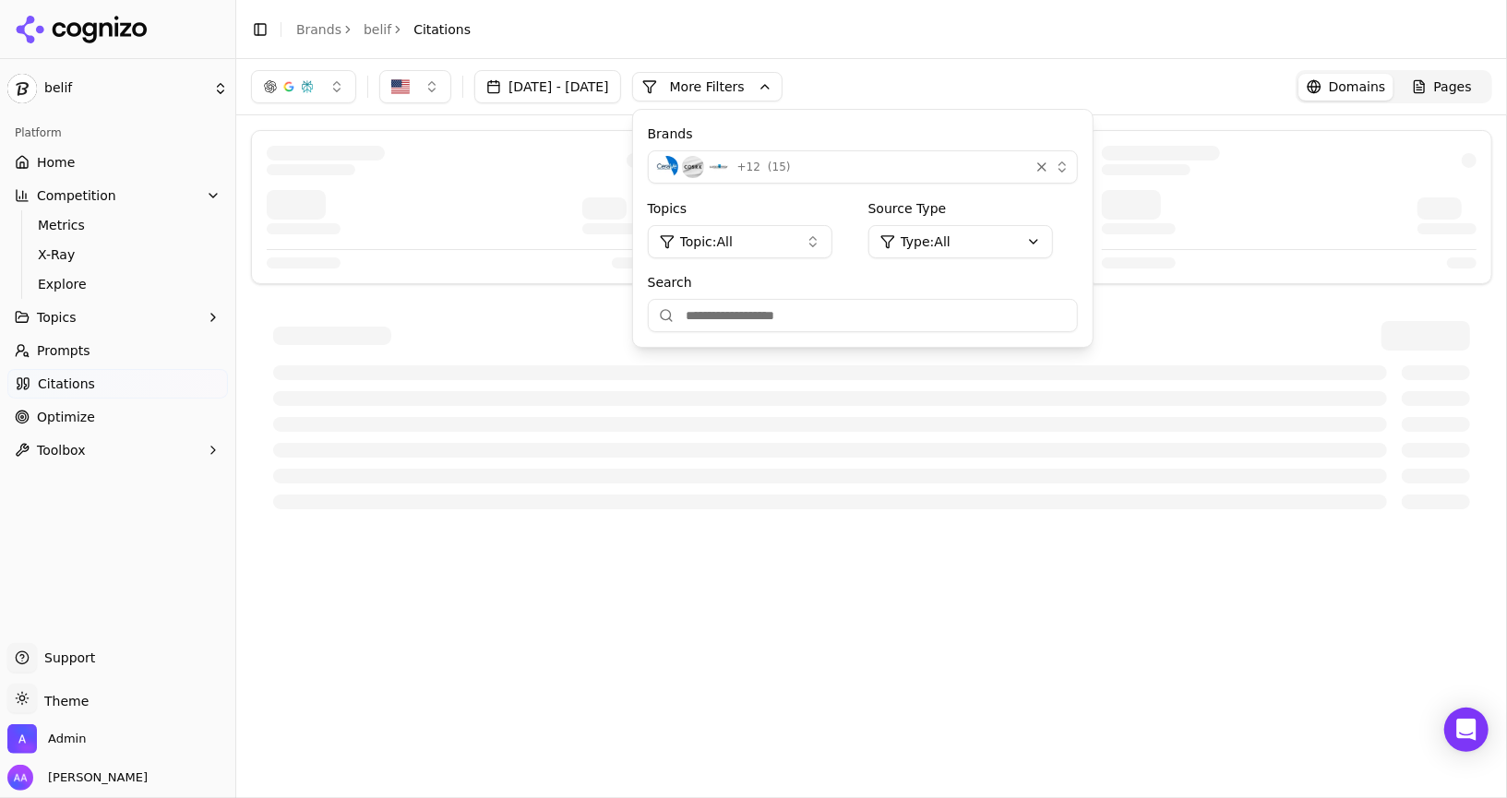
click at [752, 238] on button "Topic: All" at bounding box center [740, 241] width 185 height 33
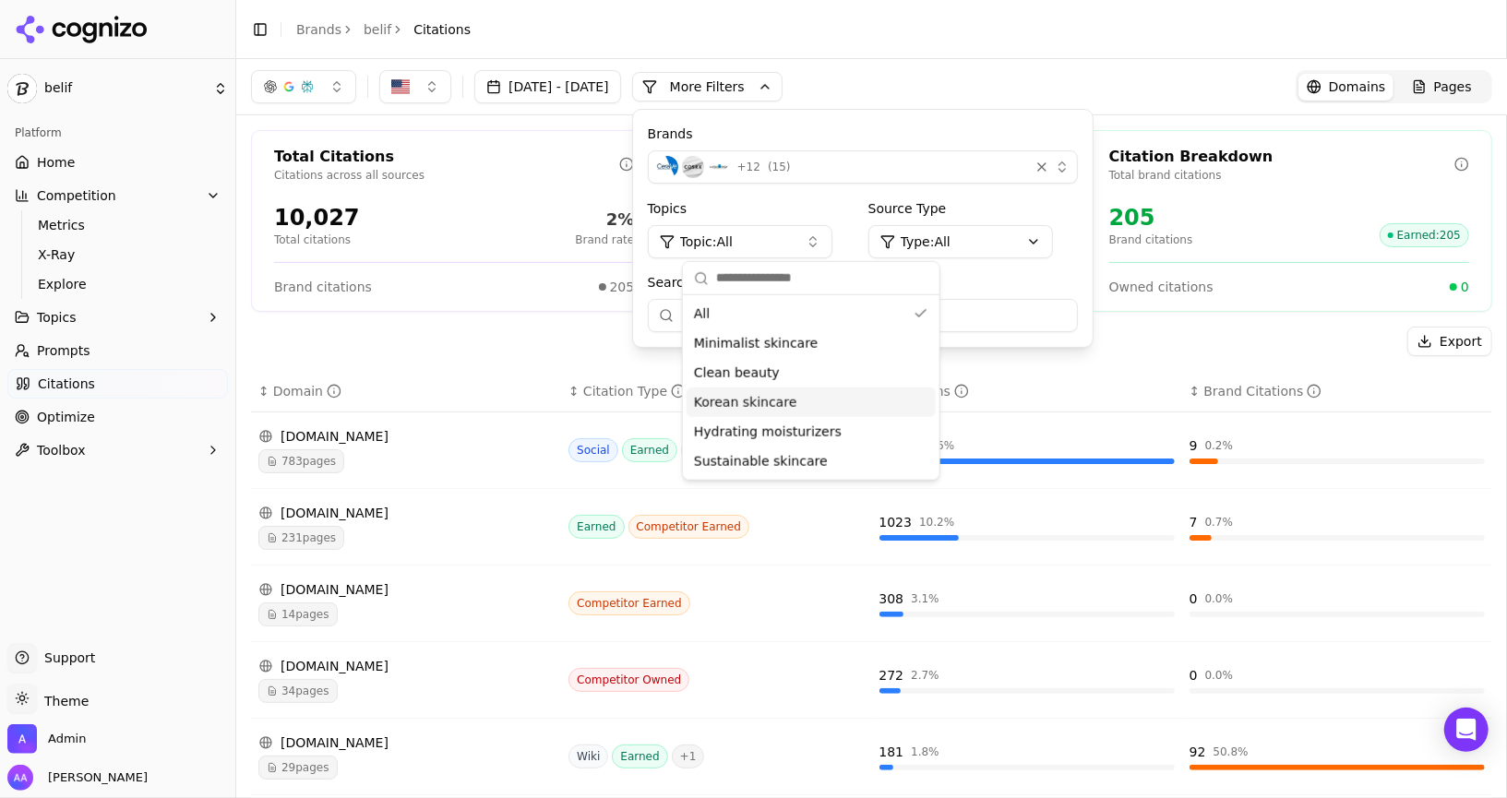
click at [752, 398] on div "Korean skincare" at bounding box center [810, 402] width 249 height 30
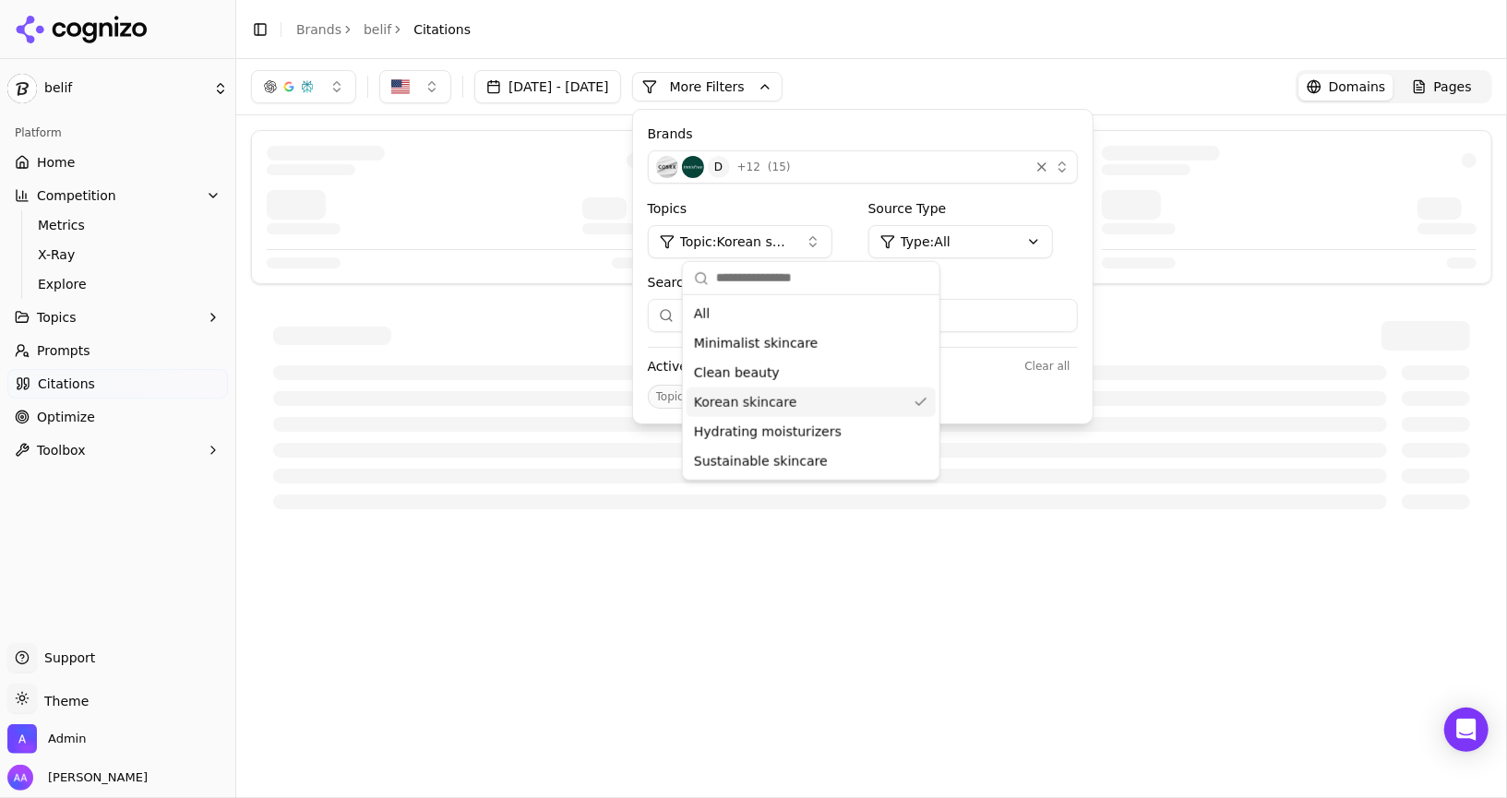
click at [506, 315] on div at bounding box center [871, 415] width 1241 height 232
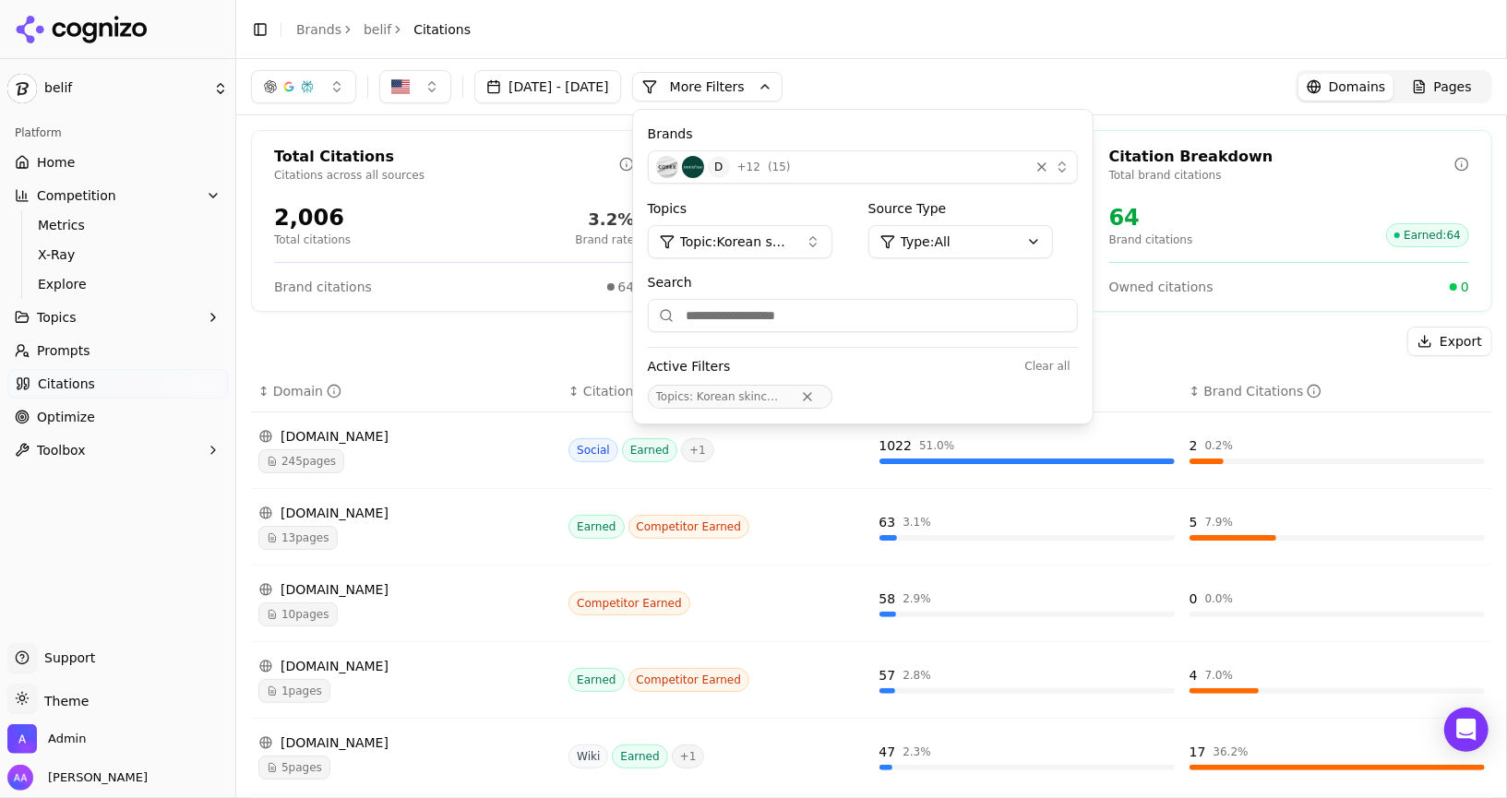
click at [752, 51] on header "Toggle Sidebar Brands belif Citations" at bounding box center [871, 29] width 1270 height 59
click at [752, 78] on div "[DATE] - [DATE] More More Filters Brands D + 12 ( 15 ) Topics Topic: Korean ski…" at bounding box center [871, 86] width 1241 height 33
click at [752, 80] on button "More Filters" at bounding box center [707, 87] width 150 height 30
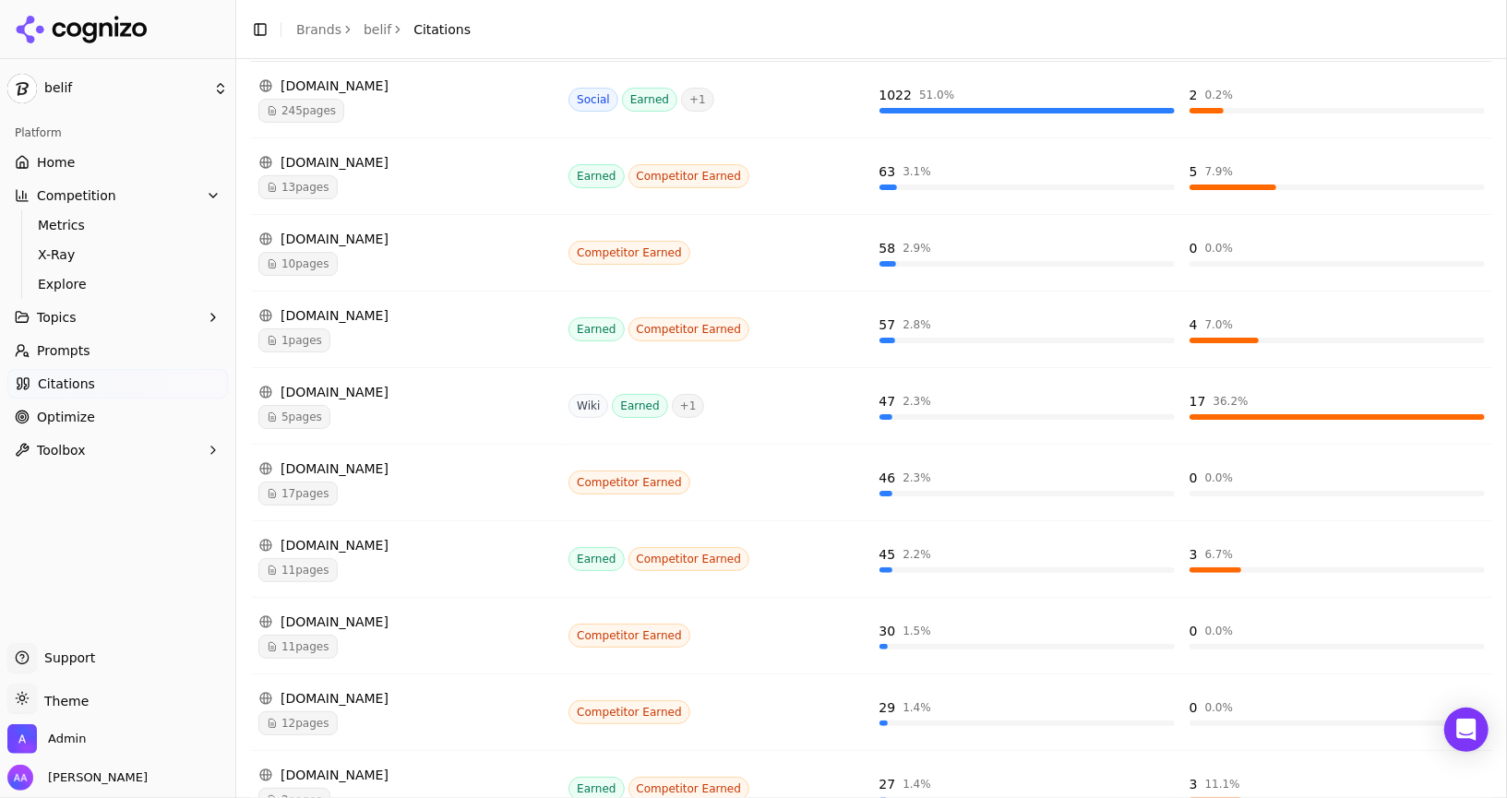
scroll to position [423, 0]
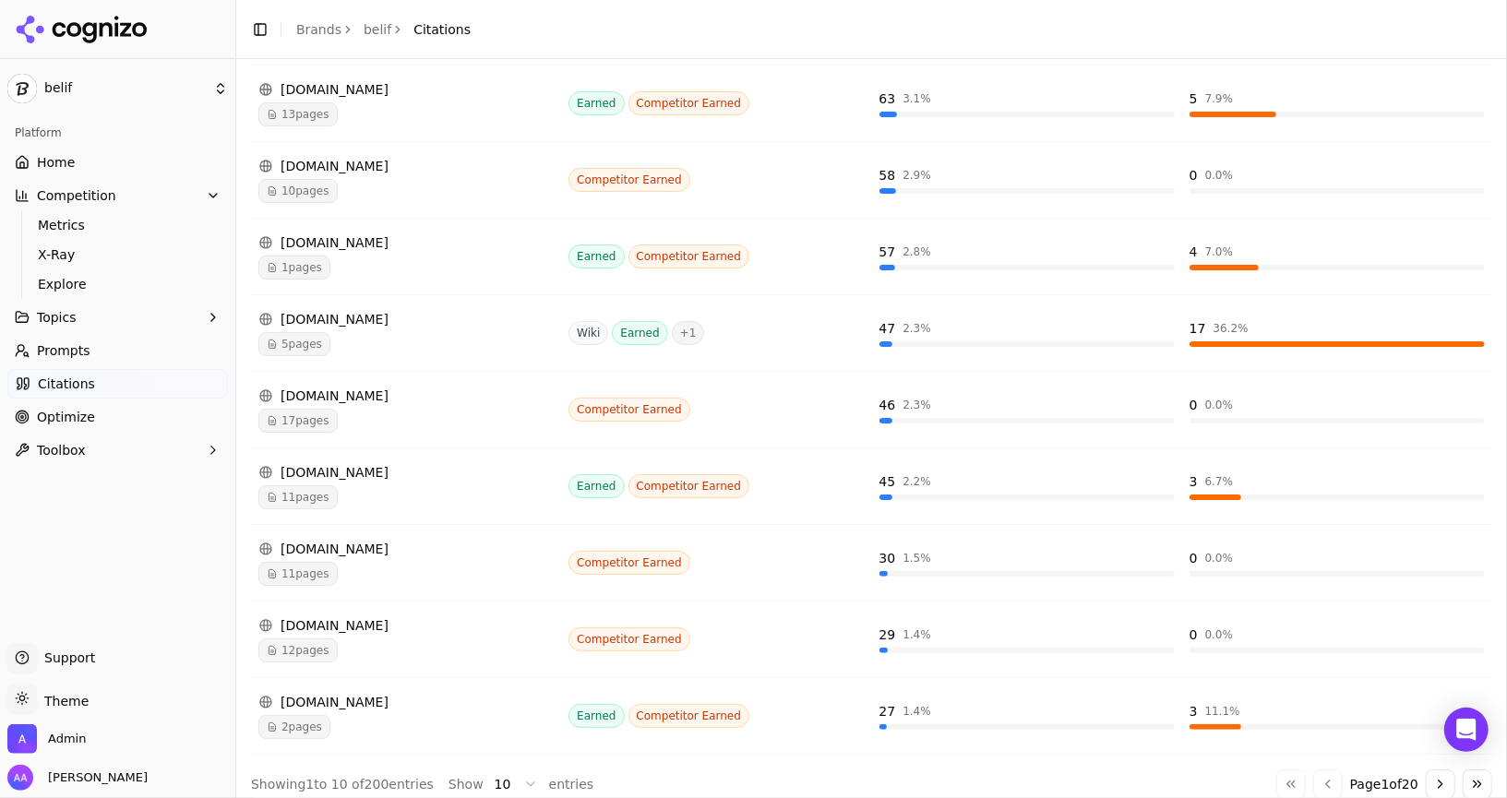
click at [752, 781] on button "Go to next page" at bounding box center [1440, 784] width 30 height 30
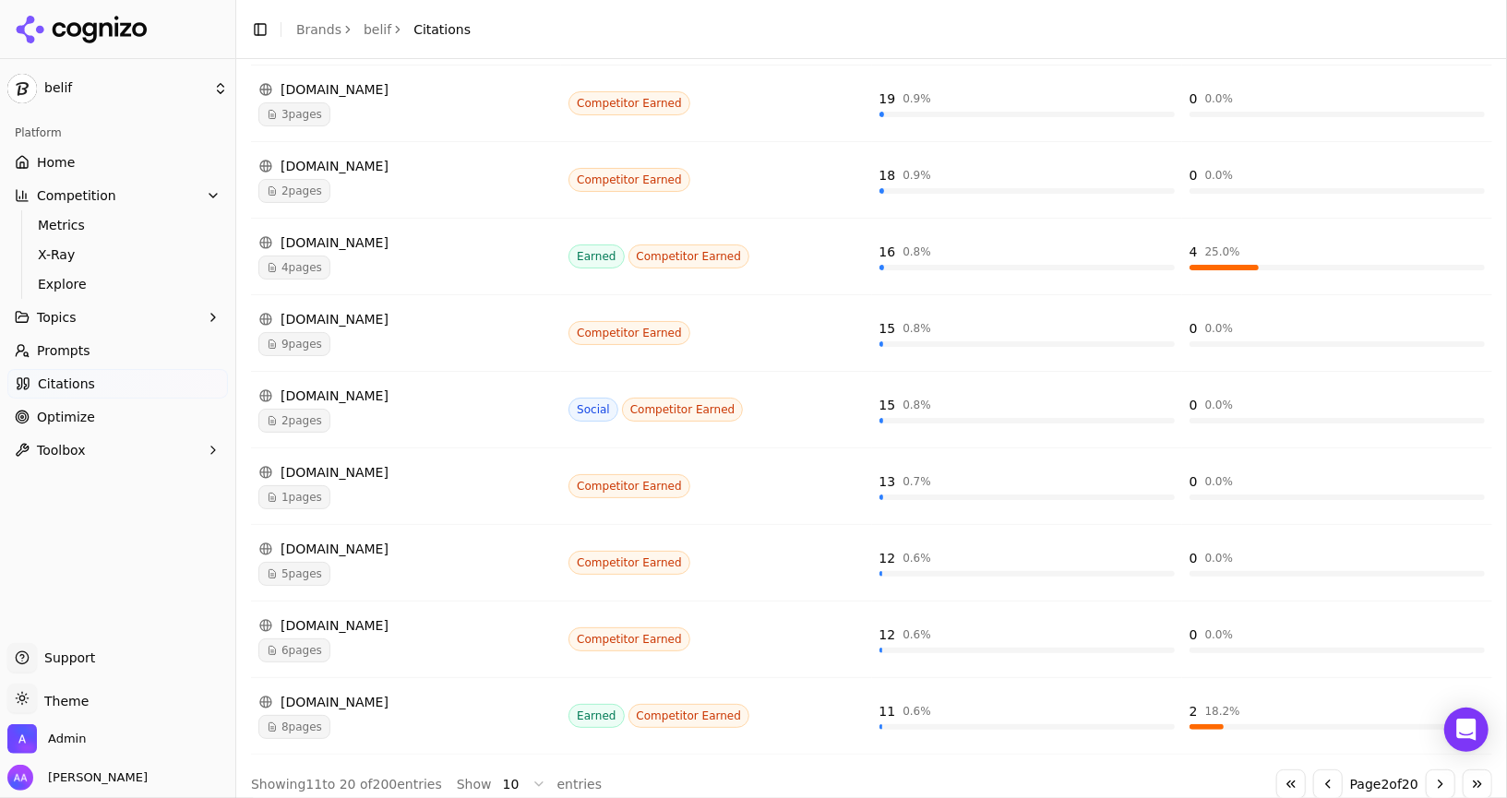
click at [752, 774] on button "Go to next page" at bounding box center [1440, 784] width 30 height 30
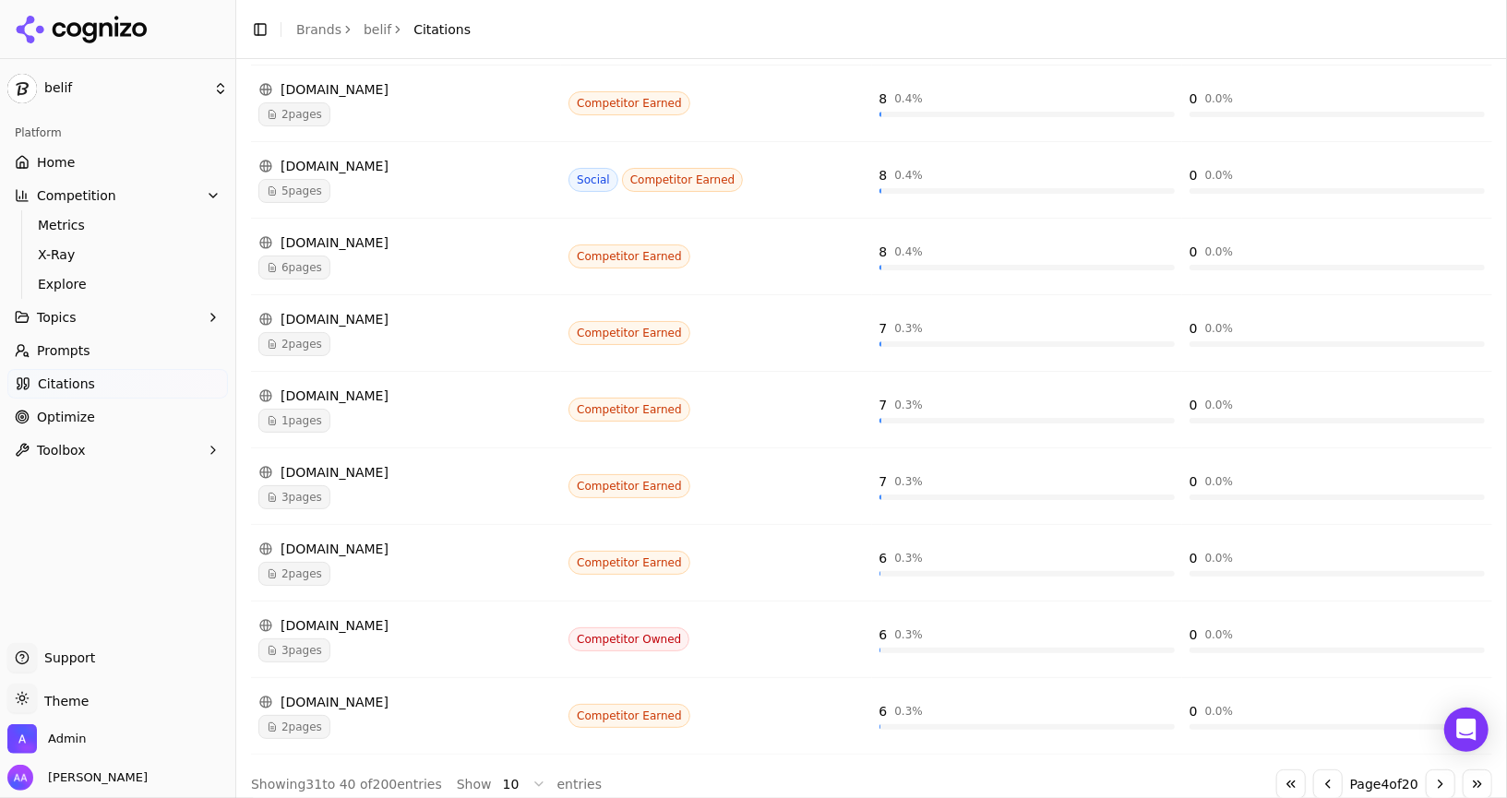
click at [752, 774] on button "Go to next page" at bounding box center [1440, 784] width 30 height 30
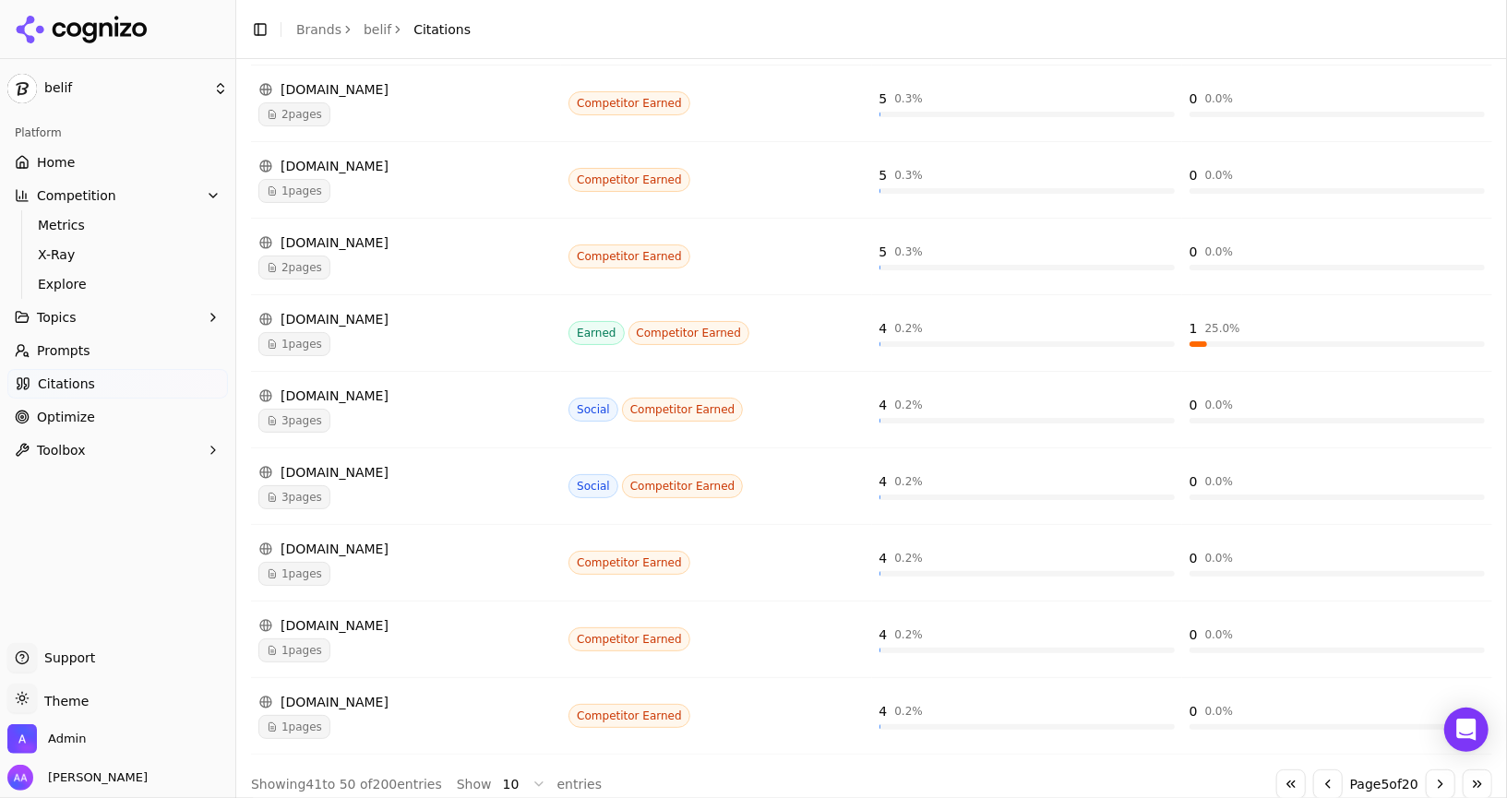
click at [752, 774] on button "Go to next page" at bounding box center [1440, 784] width 30 height 30
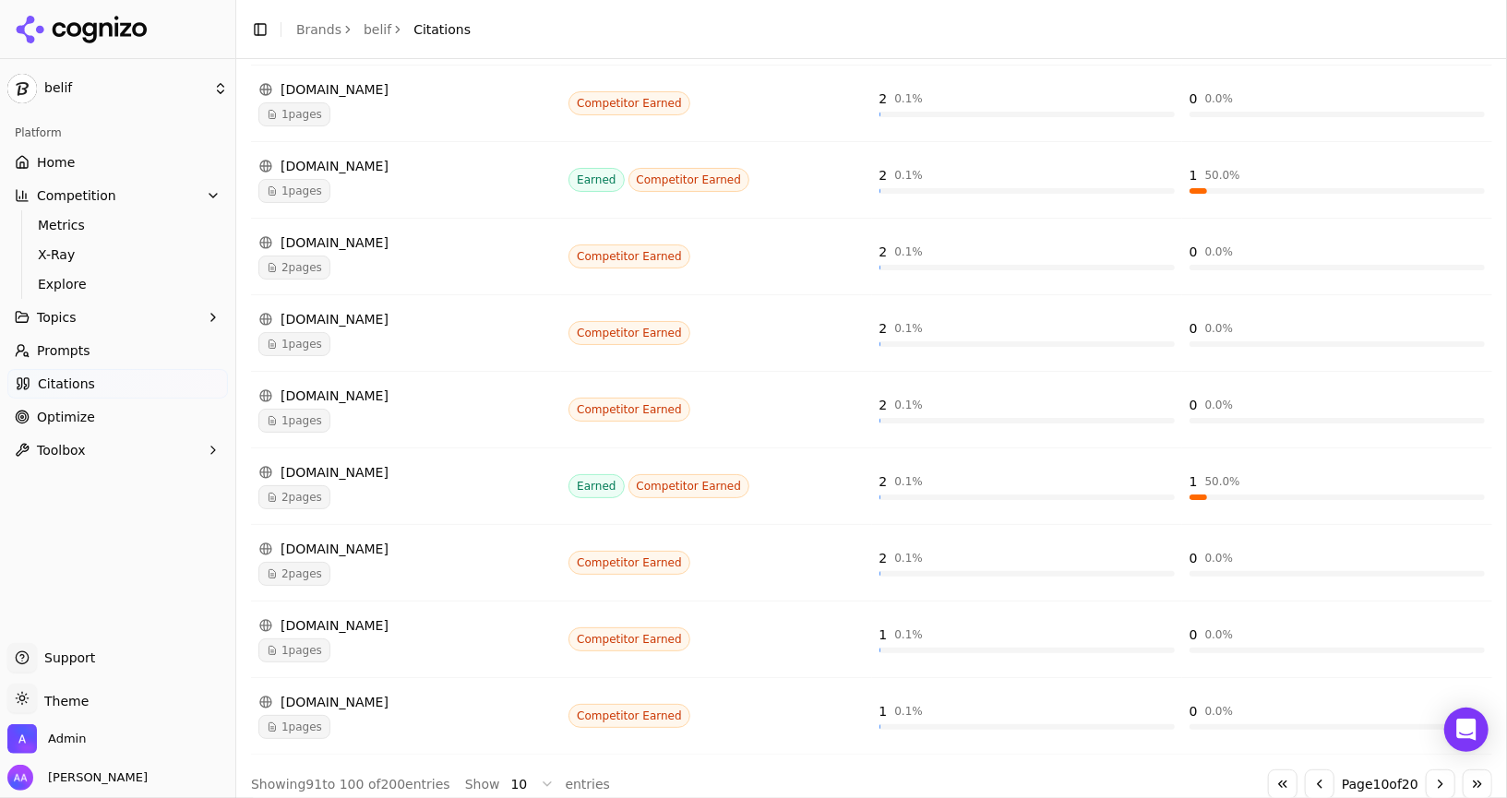
click at [752, 774] on button "Go to next page" at bounding box center [1440, 784] width 30 height 30
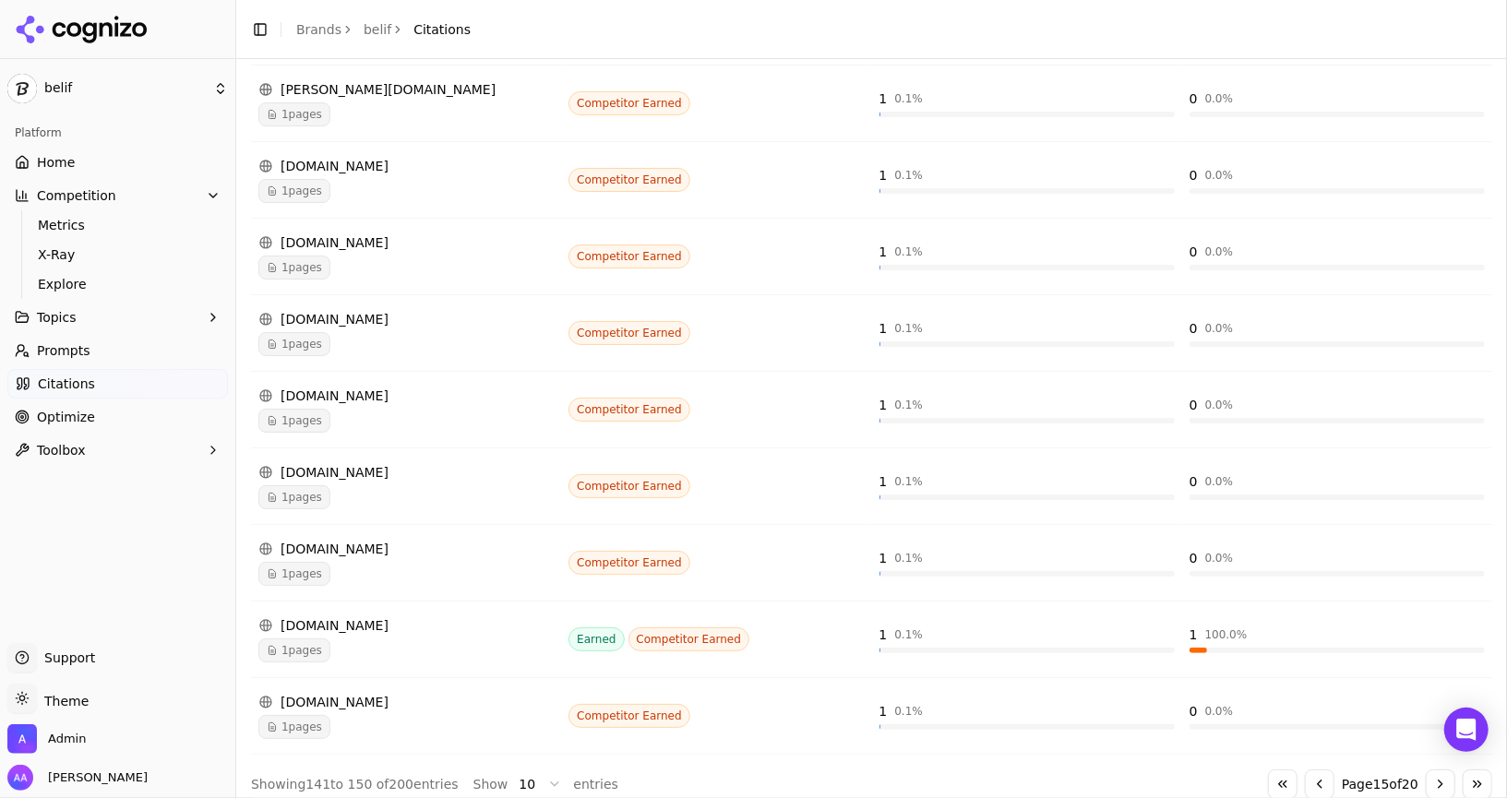
click at [752, 774] on button "Go to next page" at bounding box center [1440, 784] width 30 height 30
click at [752, 769] on button "Go to first page" at bounding box center [1283, 784] width 30 height 30
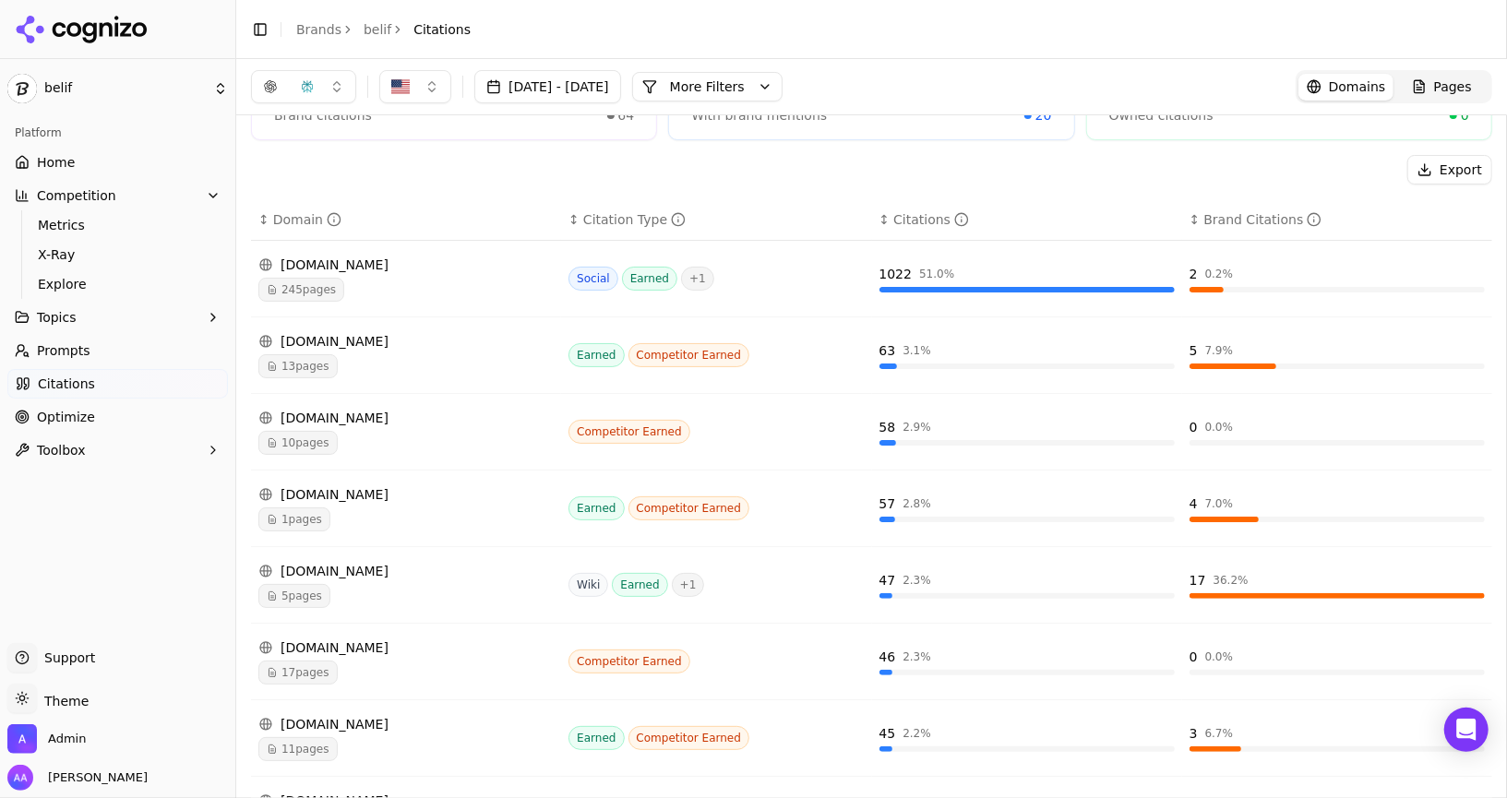
scroll to position [164, 0]
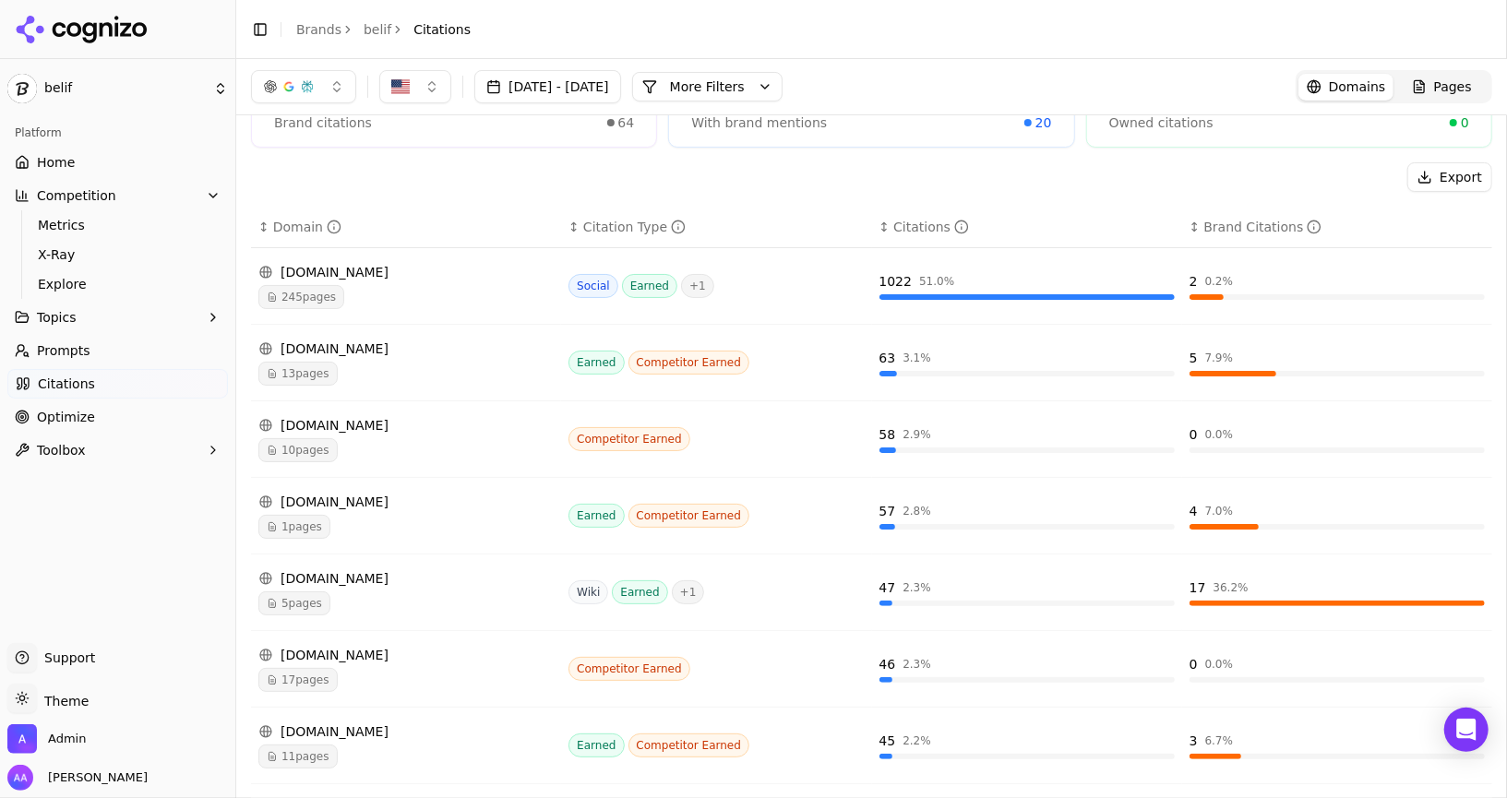
click at [435, 425] on div "[DOMAIN_NAME]" at bounding box center [405, 425] width 295 height 18
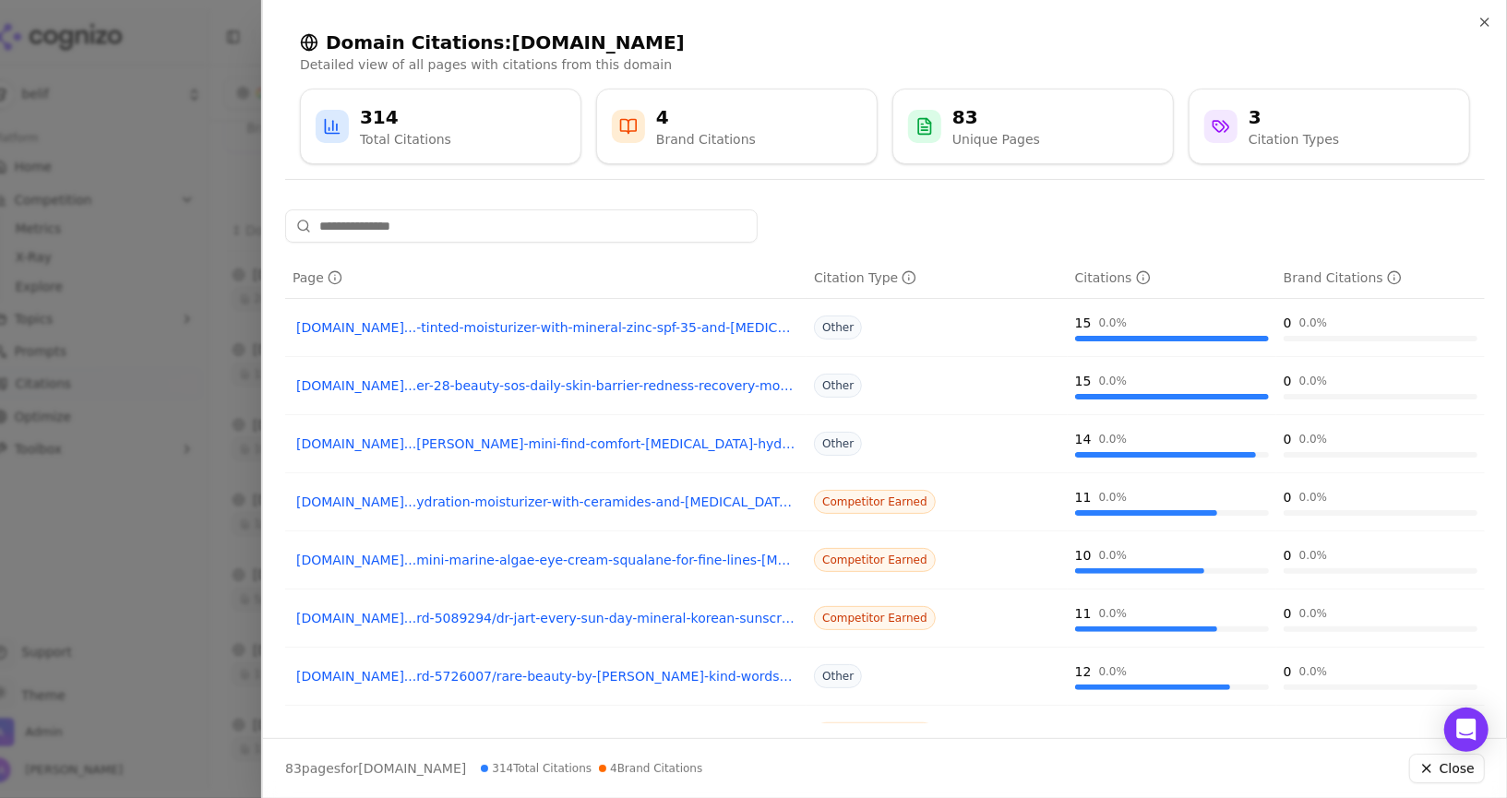
click at [576, 498] on link "[DOMAIN_NAME]...ydration-moisturizer-with-ceramides-and-[MEDICAL_DATA]-squalane…" at bounding box center [545, 502] width 499 height 18
click at [218, 363] on div at bounding box center [753, 399] width 1507 height 798
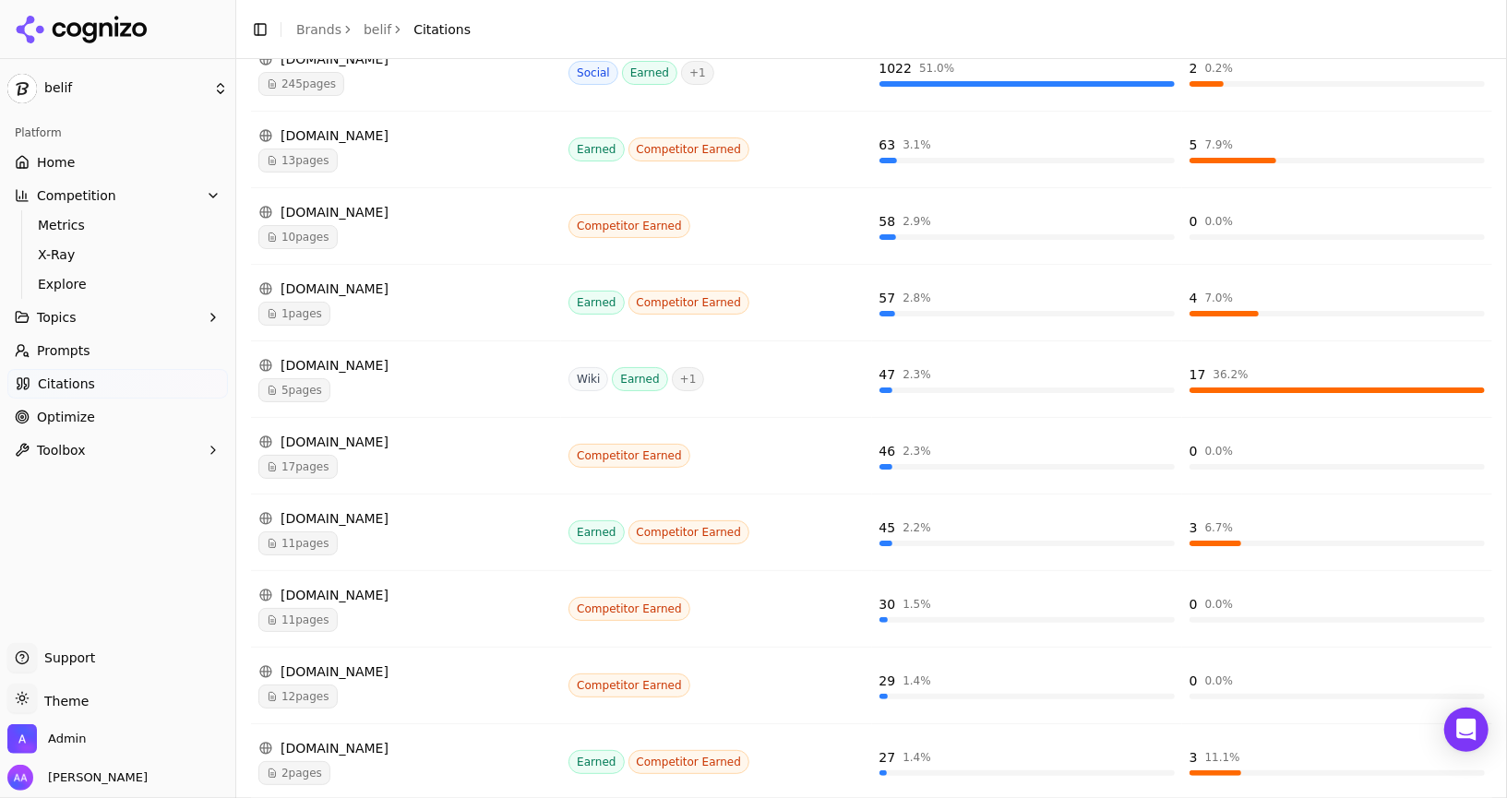
scroll to position [423, 0]
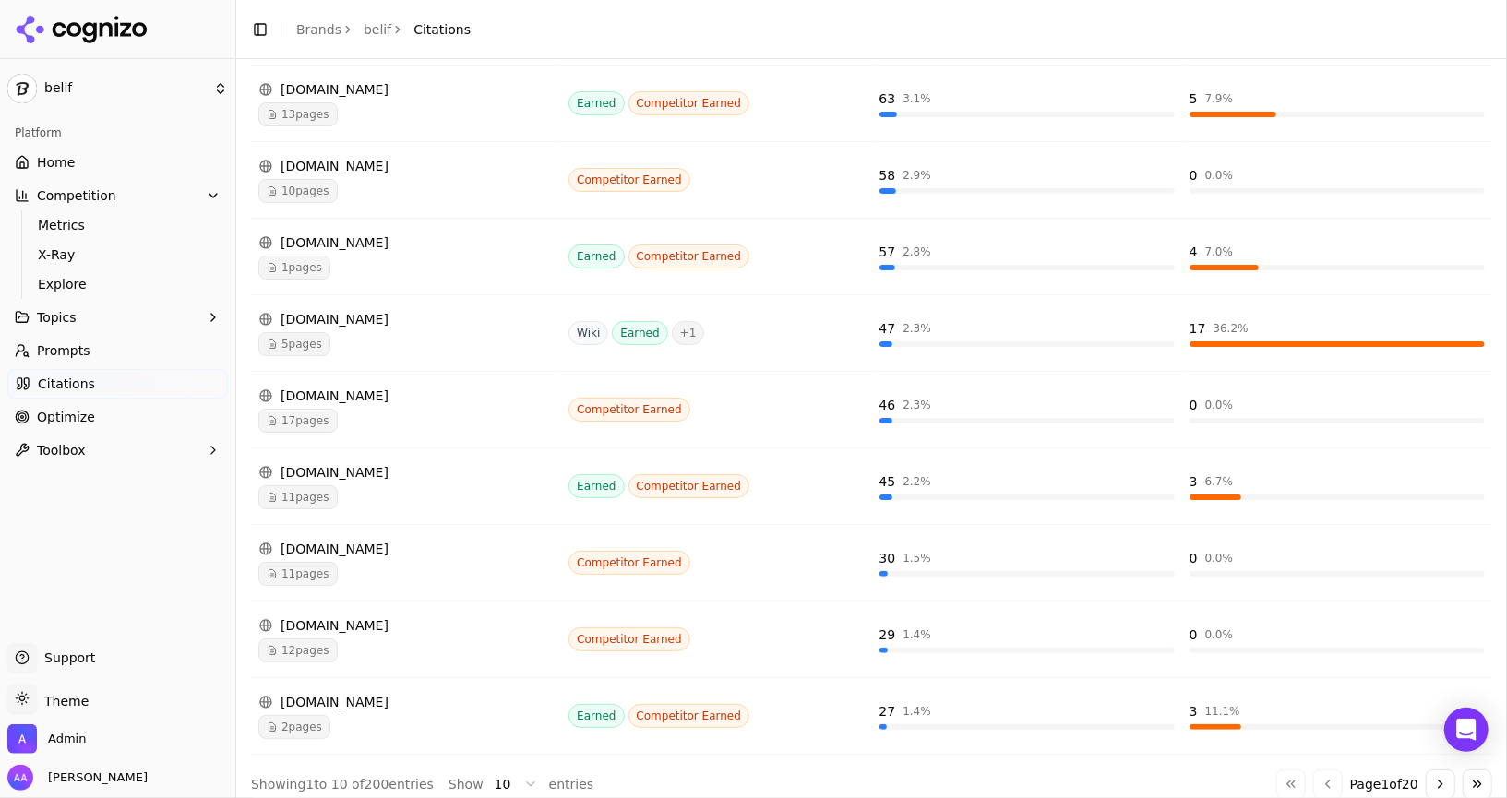
click at [68, 413] on span "Optimize" at bounding box center [66, 417] width 58 height 18
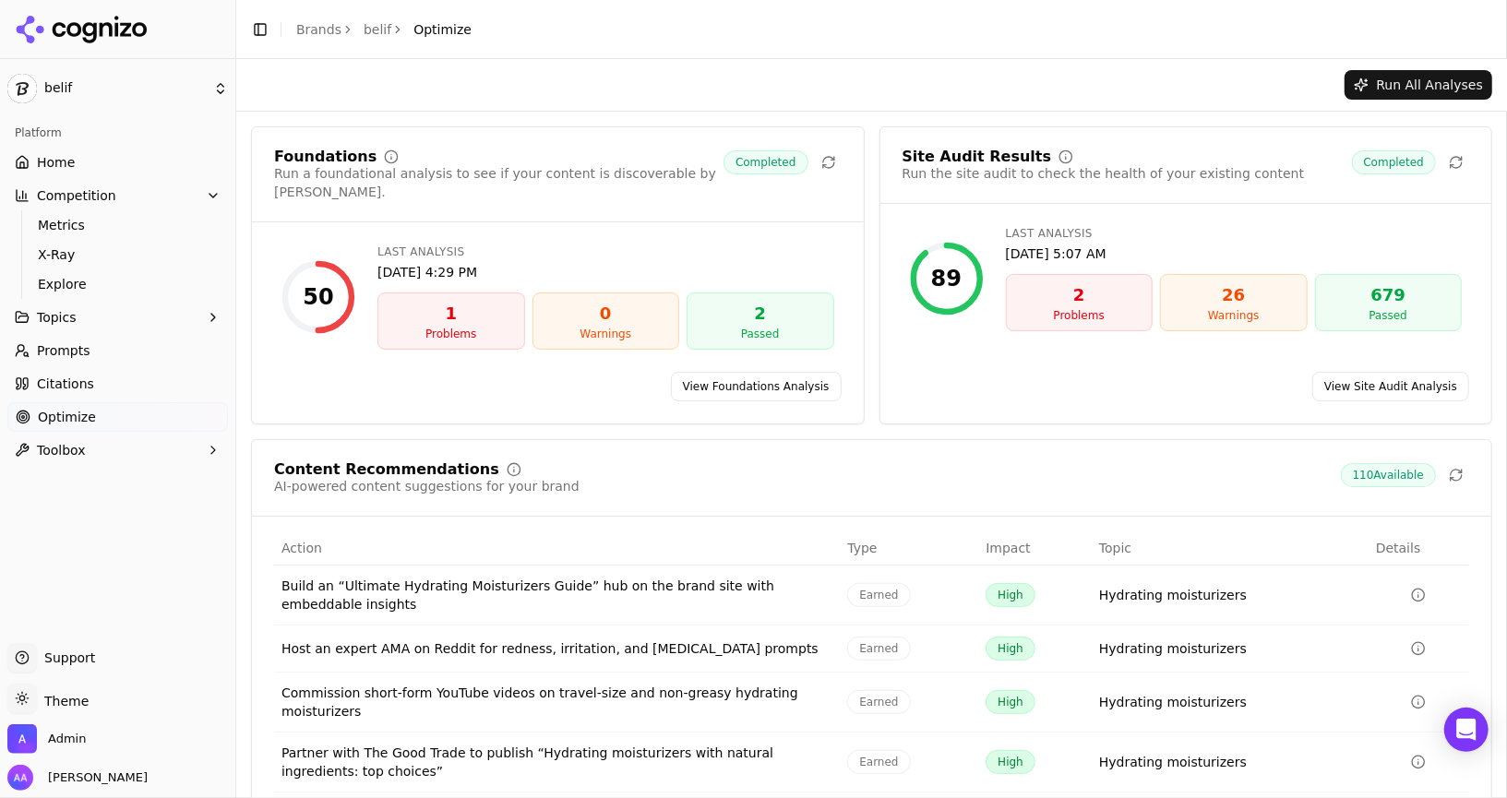
scroll to position [111, 0]
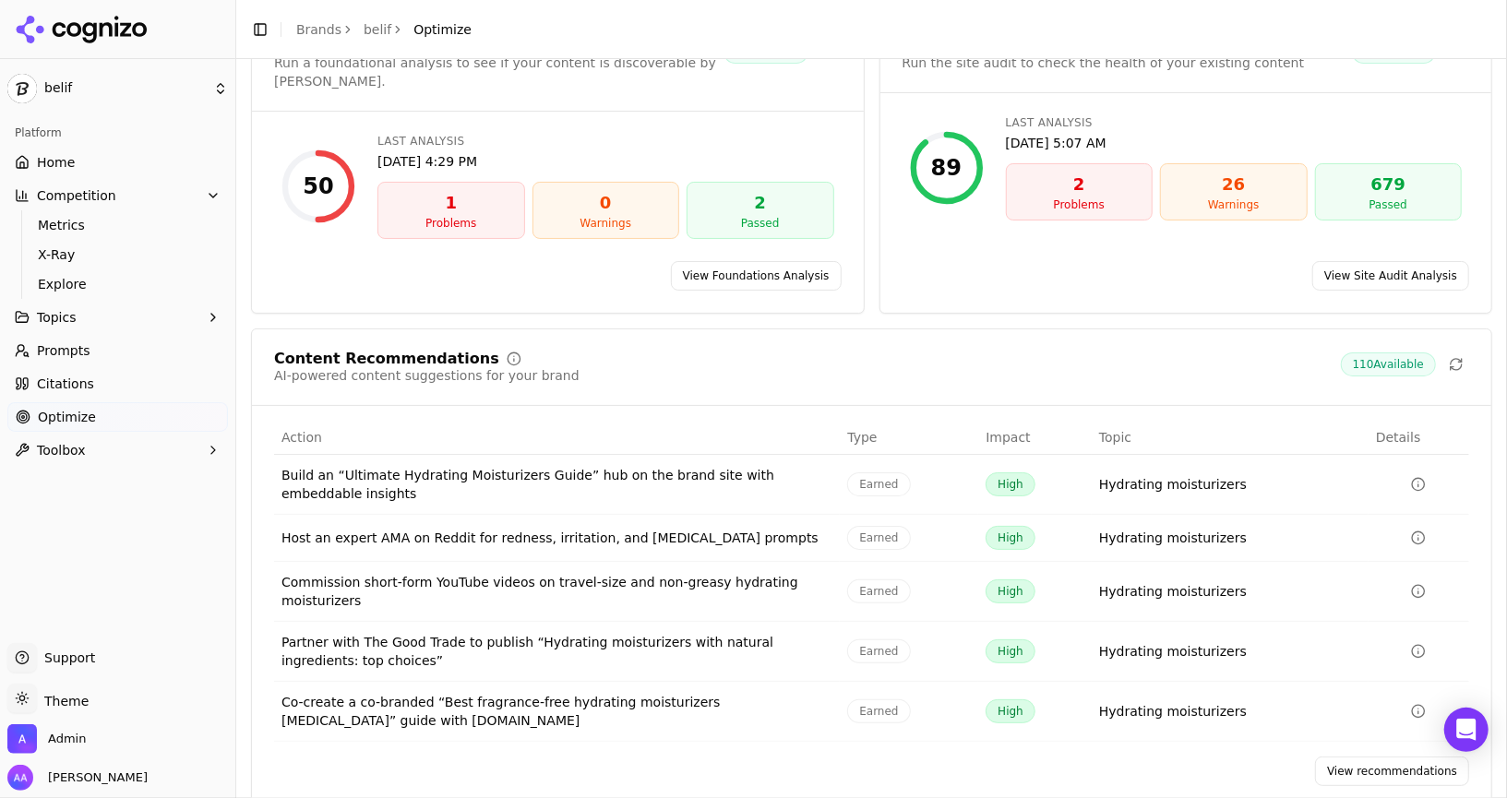
click at [752, 757] on link "View recommendations" at bounding box center [1392, 772] width 154 height 30
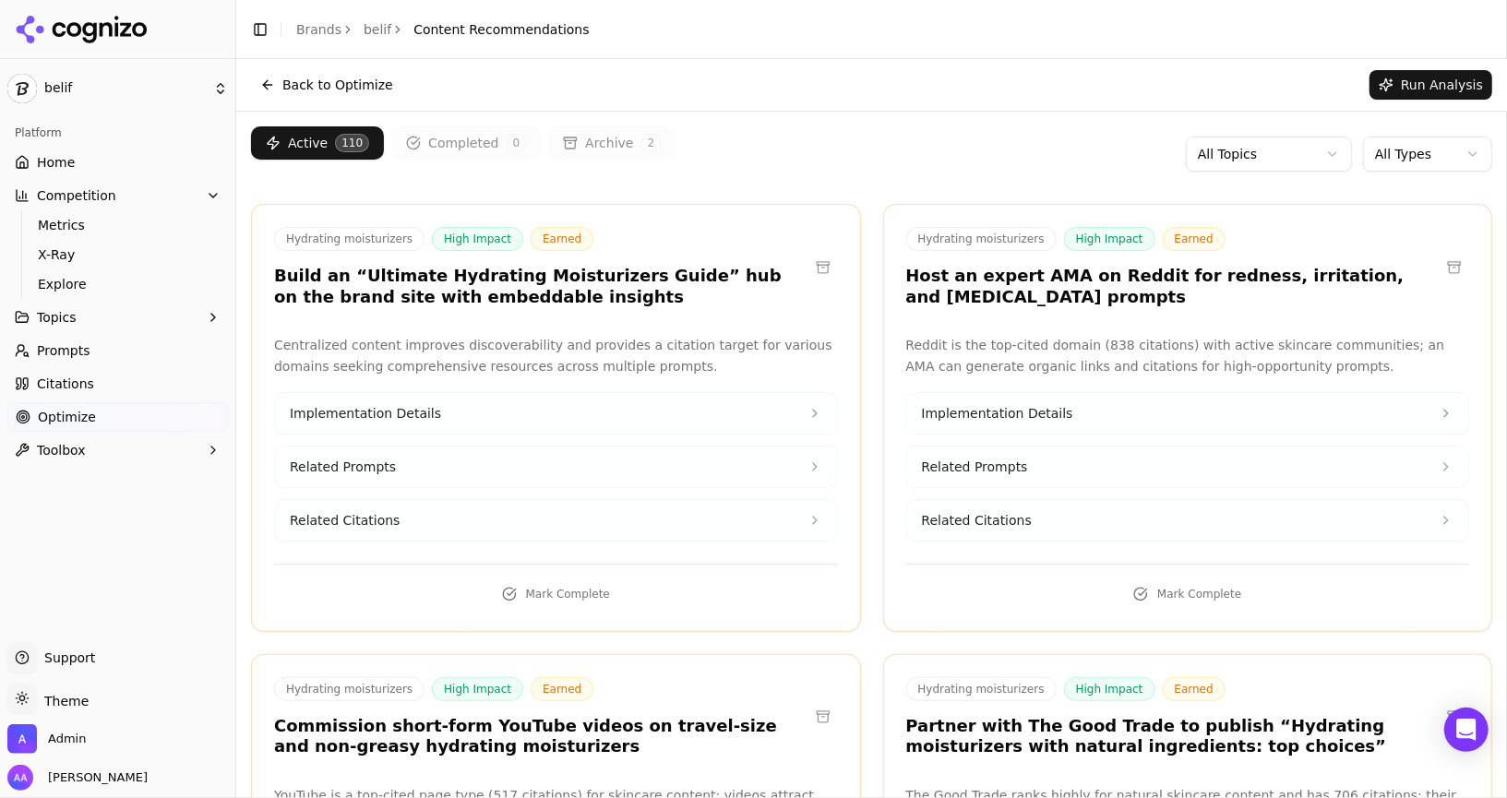
click at [752, 166] on html "belif Platform Home Competition Metrics X-Ray Explore Topics Prompts Citations …" at bounding box center [753, 399] width 1507 height 798
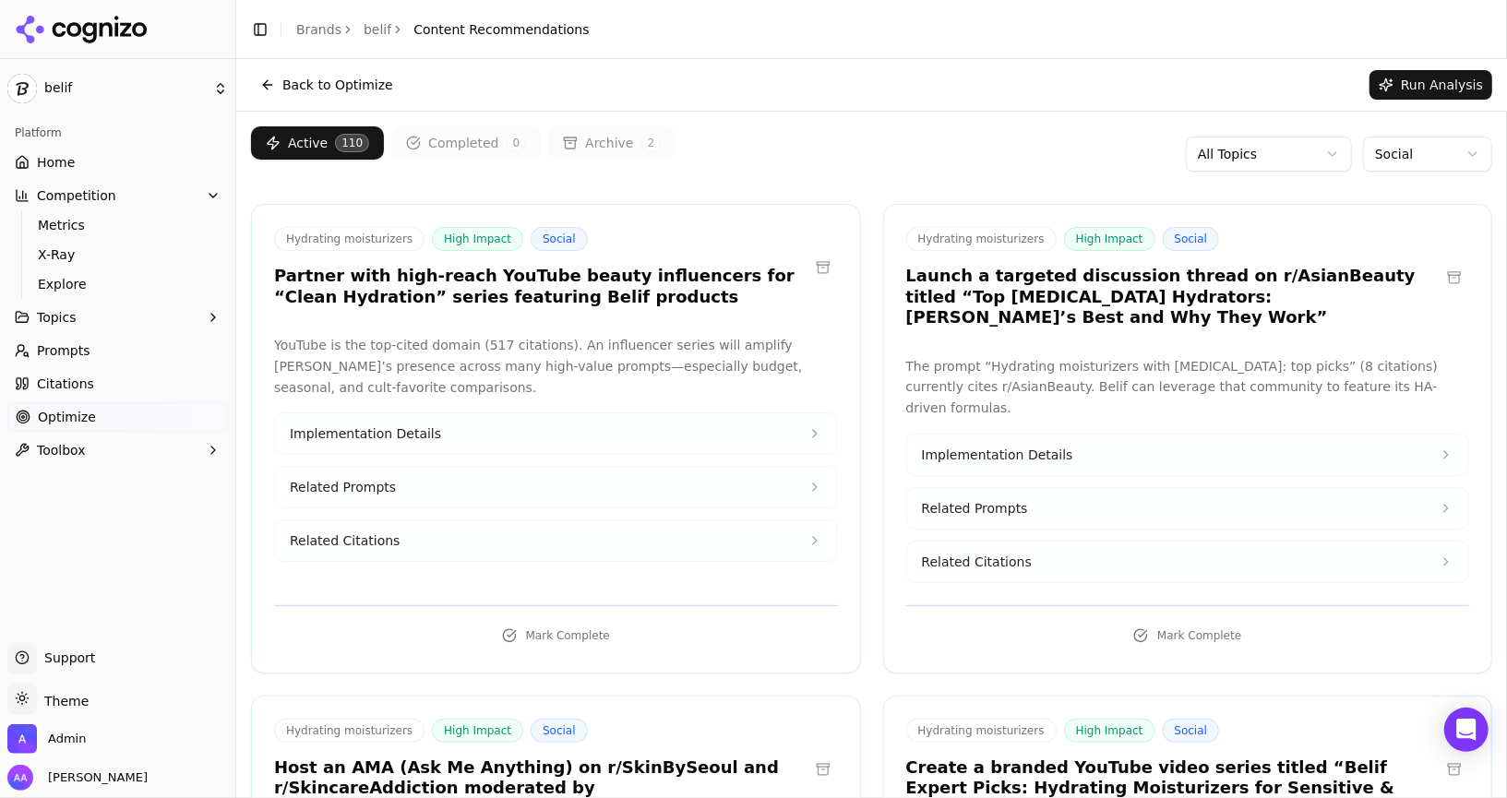
click at [752, 135] on div "Active 110 Completed 0 Archive 2 All Topics Social" at bounding box center [871, 153] width 1241 height 55
click at [752, 150] on html "belif Platform Home Competition Metrics X-Ray Explore Topics Prompts Citations …" at bounding box center [753, 399] width 1507 height 798
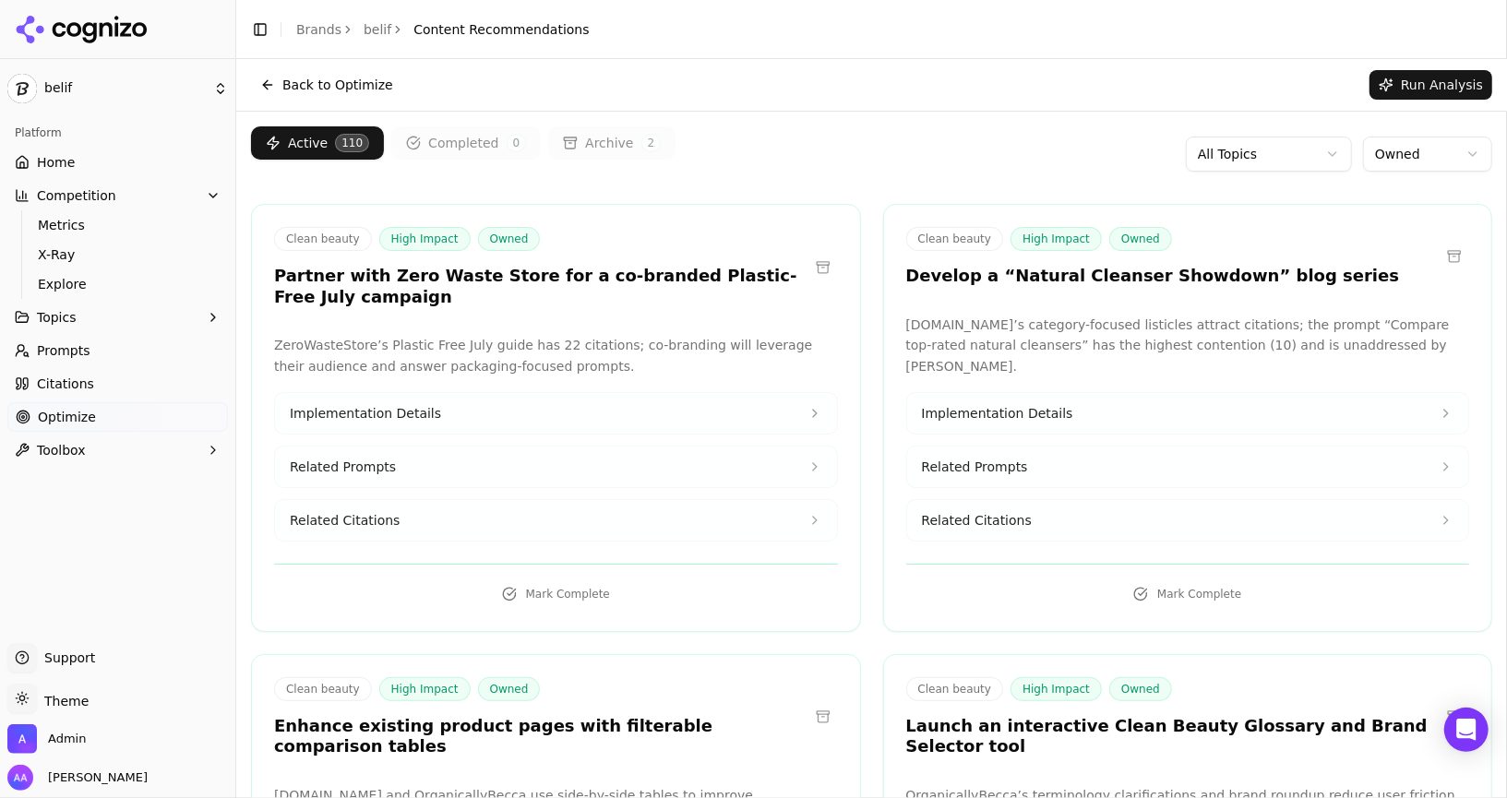
click at [752, 178] on div "Active 110 Completed 0 Archive 2 All Topics Owned" at bounding box center [871, 153] width 1241 height 55
click at [752, 169] on html "belif Platform Home Competition Metrics X-Ray Explore Topics Prompts Citations …" at bounding box center [753, 399] width 1507 height 798
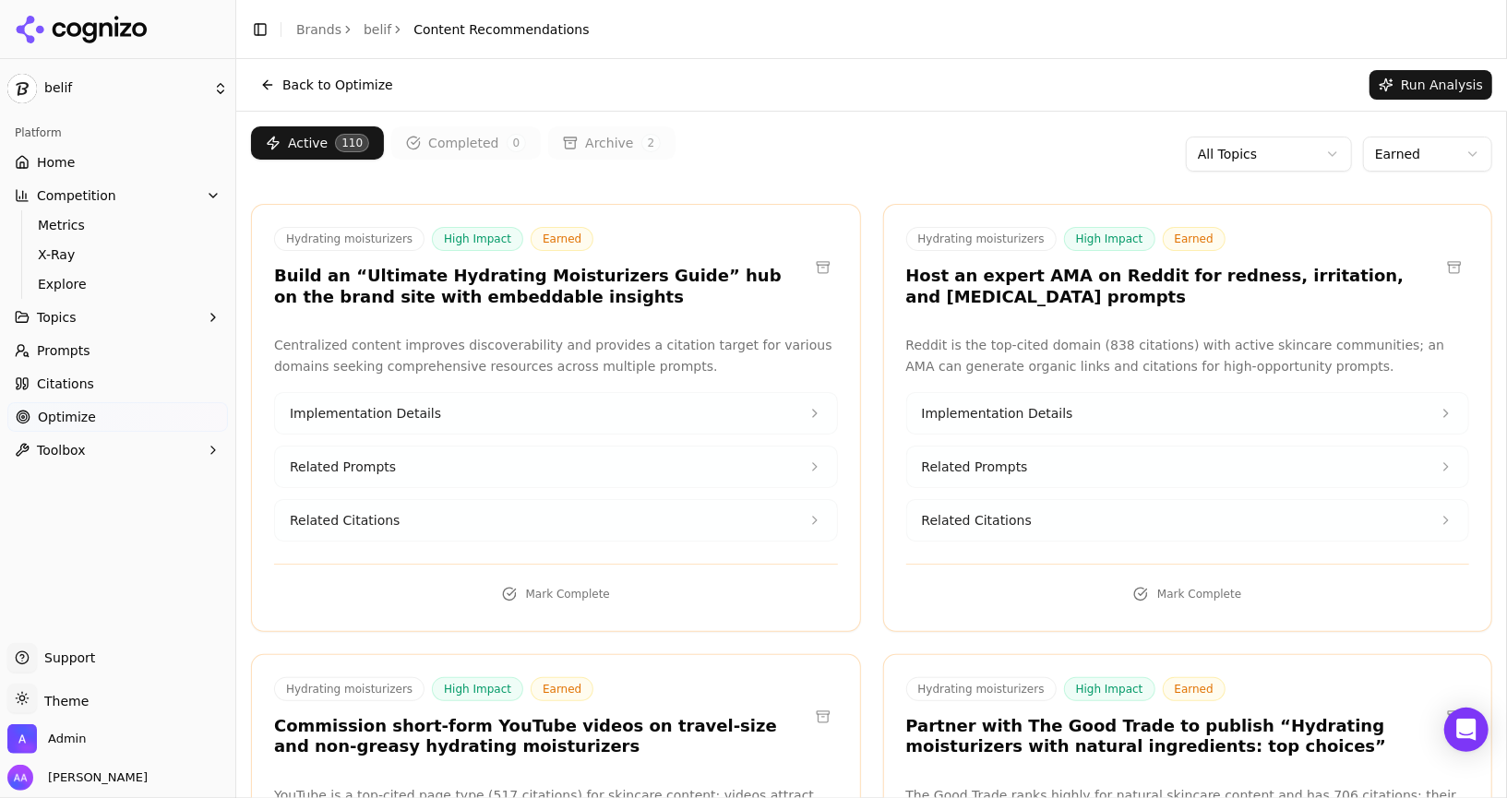
click at [752, 158] on html "belif Platform Home Competition Metrics X-Ray Explore Topics Prompts Citations …" at bounding box center [753, 399] width 1507 height 798
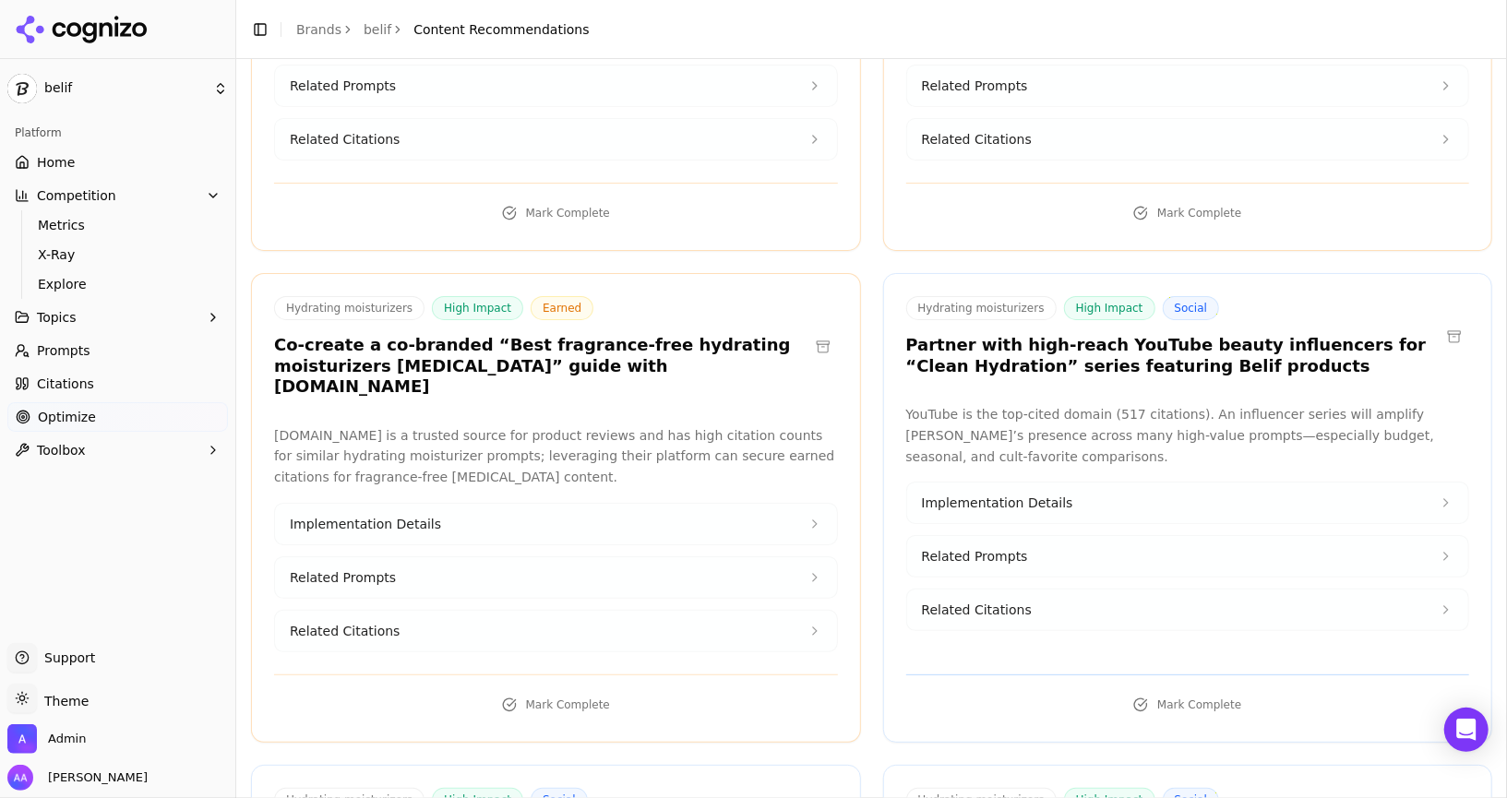
scroll to position [831, 0]
click at [752, 321] on button at bounding box center [1454, 336] width 30 height 30
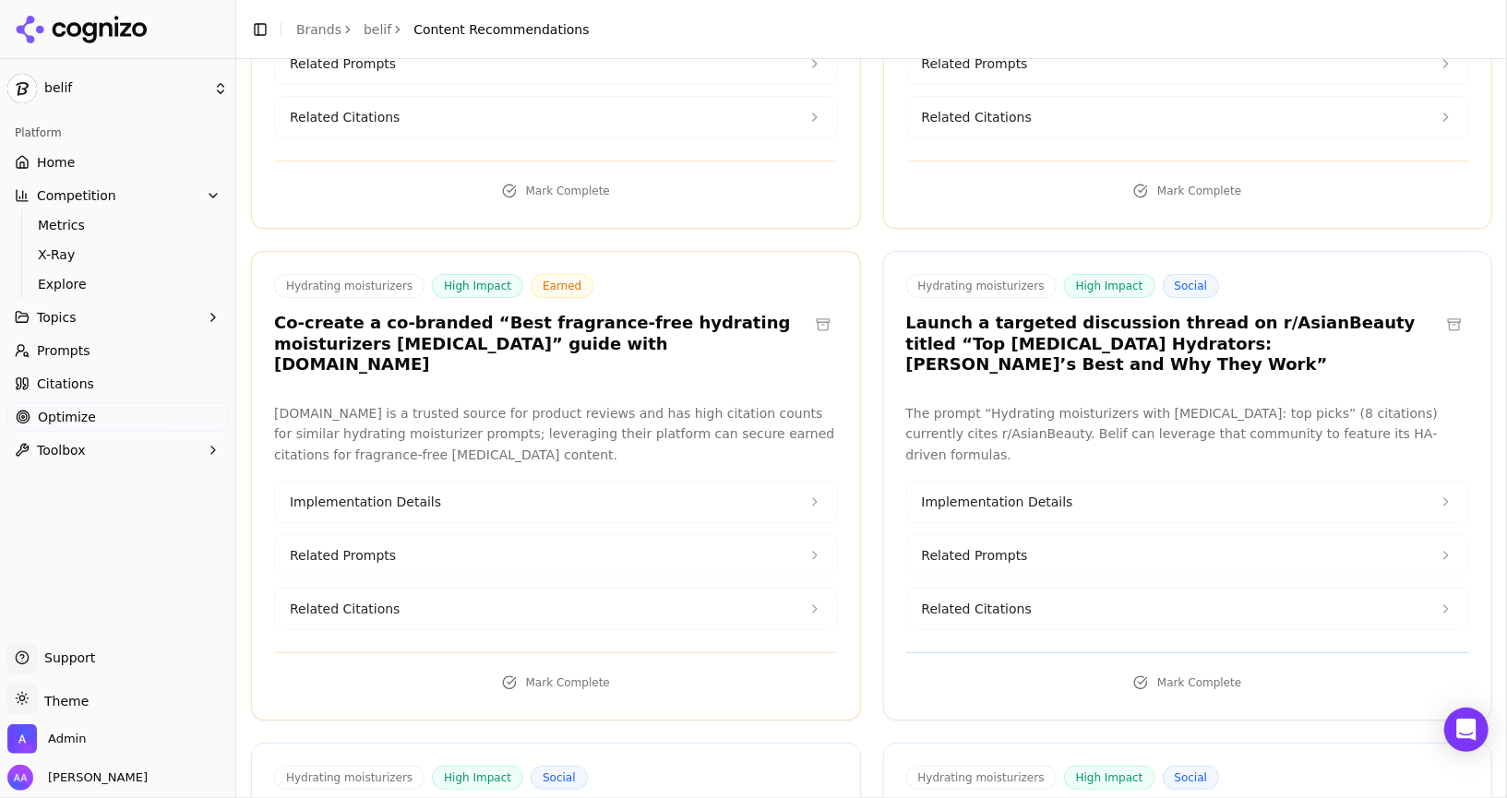
scroll to position [856, 0]
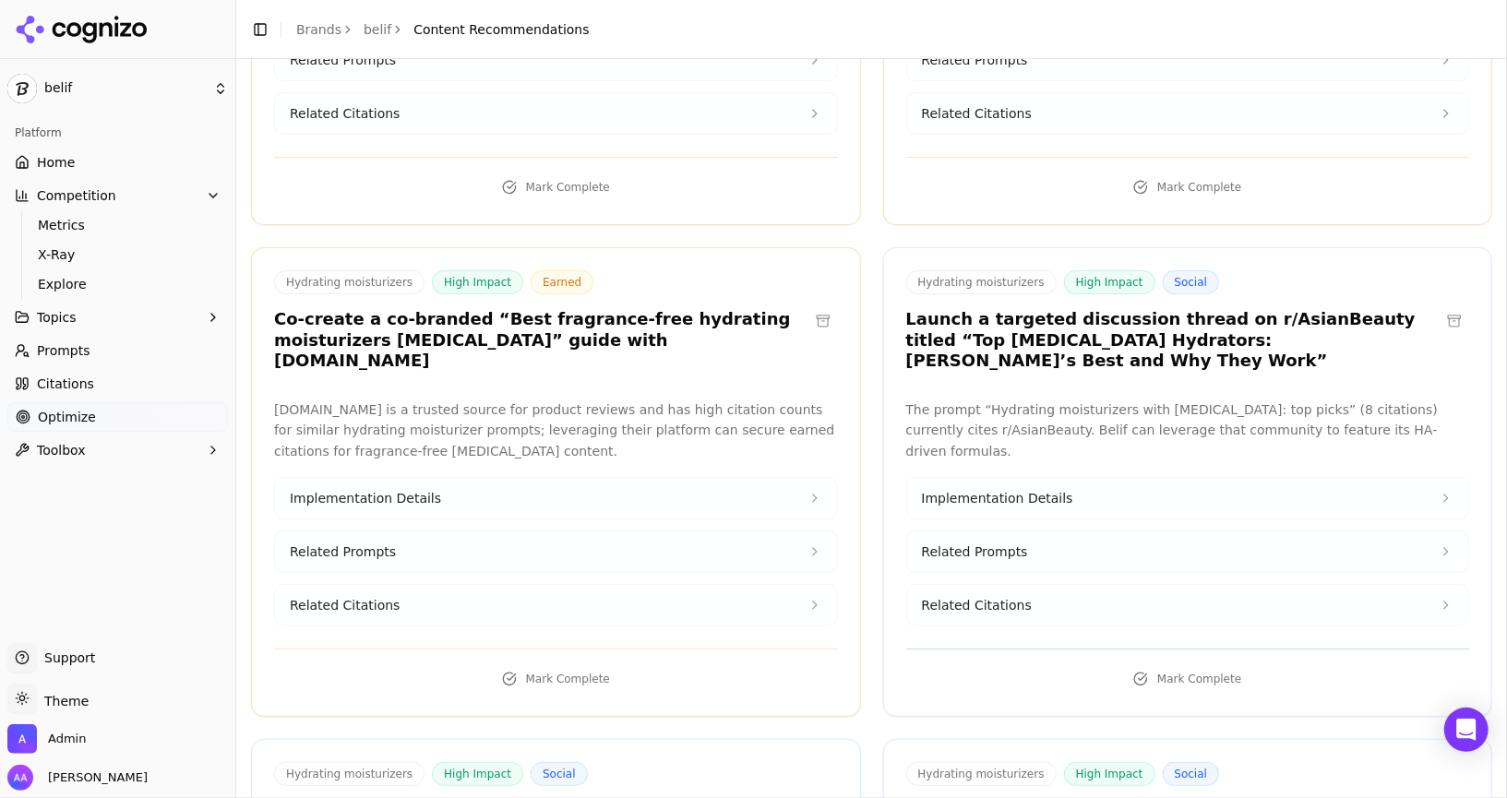
click at [752, 306] on button at bounding box center [1454, 321] width 30 height 30
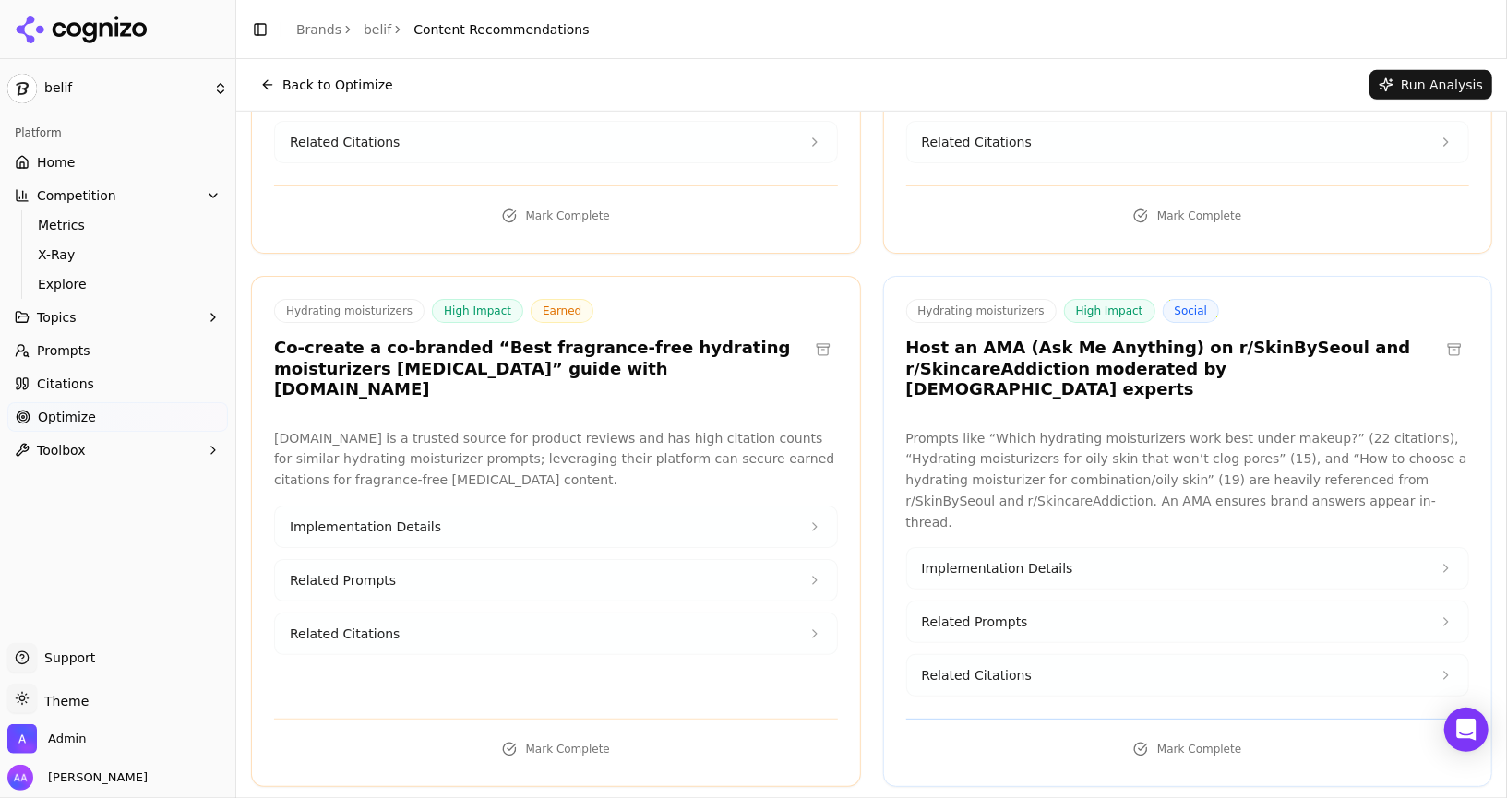
scroll to position [819, 0]
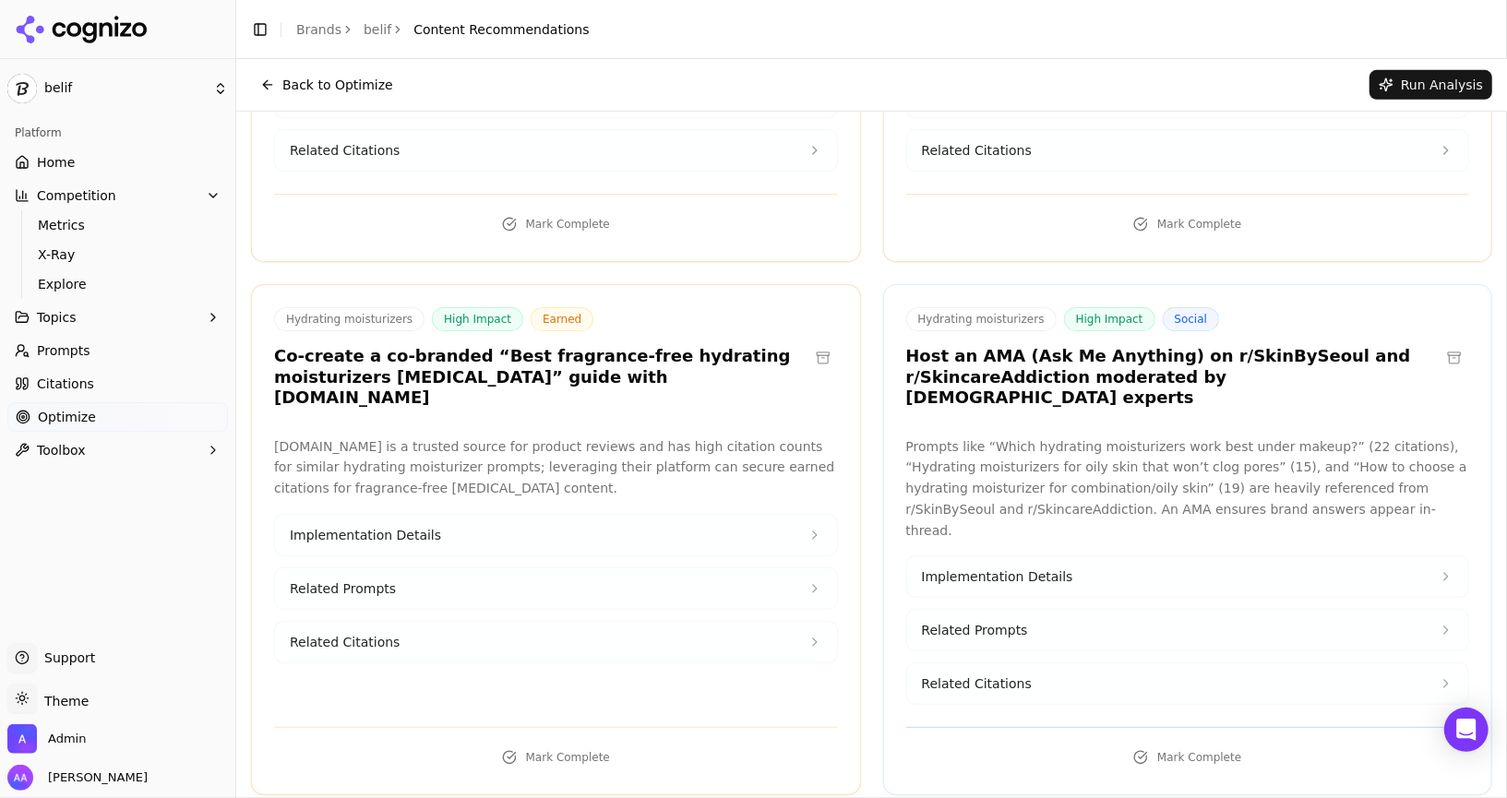
click at [752, 343] on button at bounding box center [823, 358] width 30 height 30
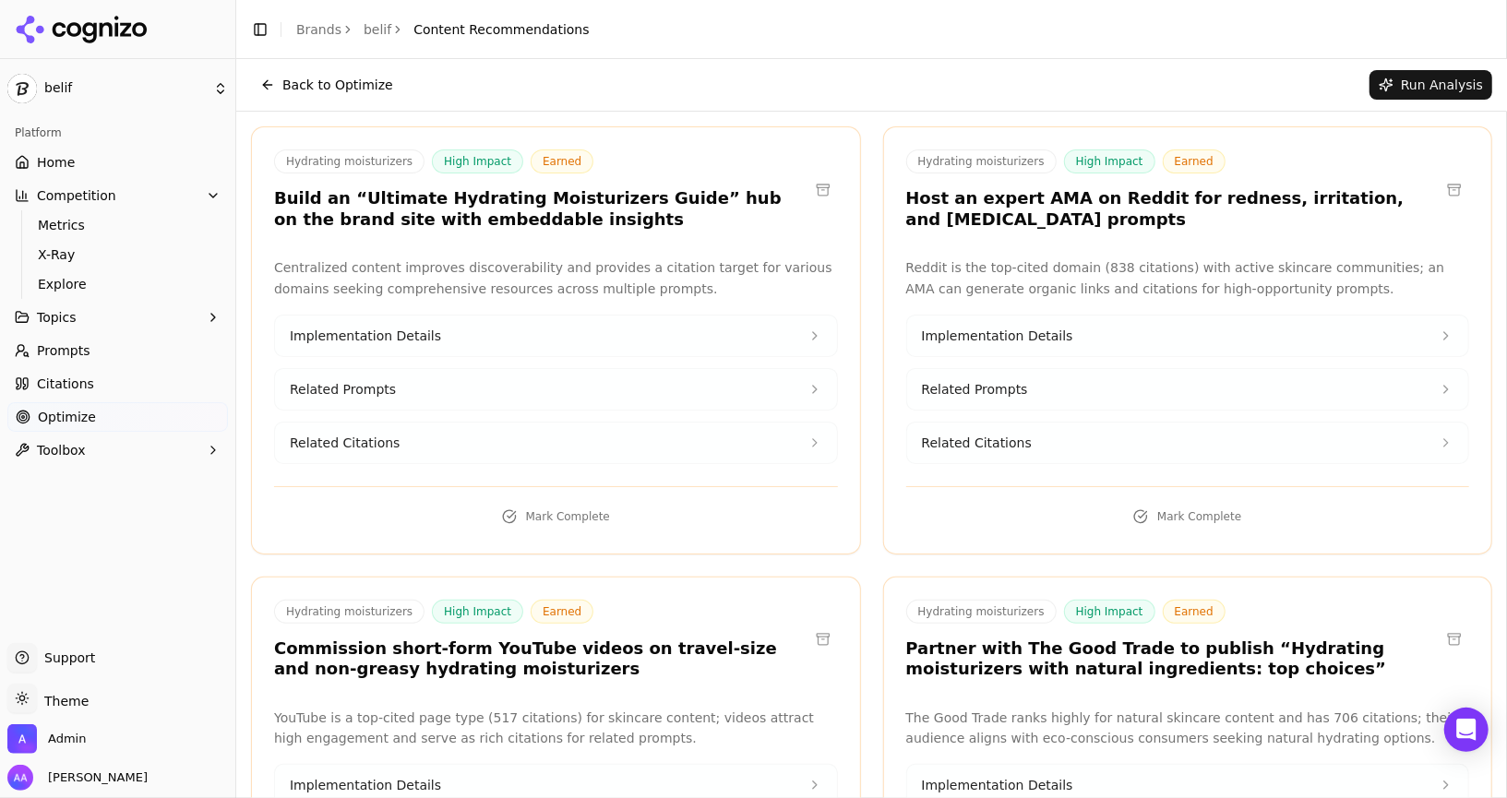
scroll to position [0, 0]
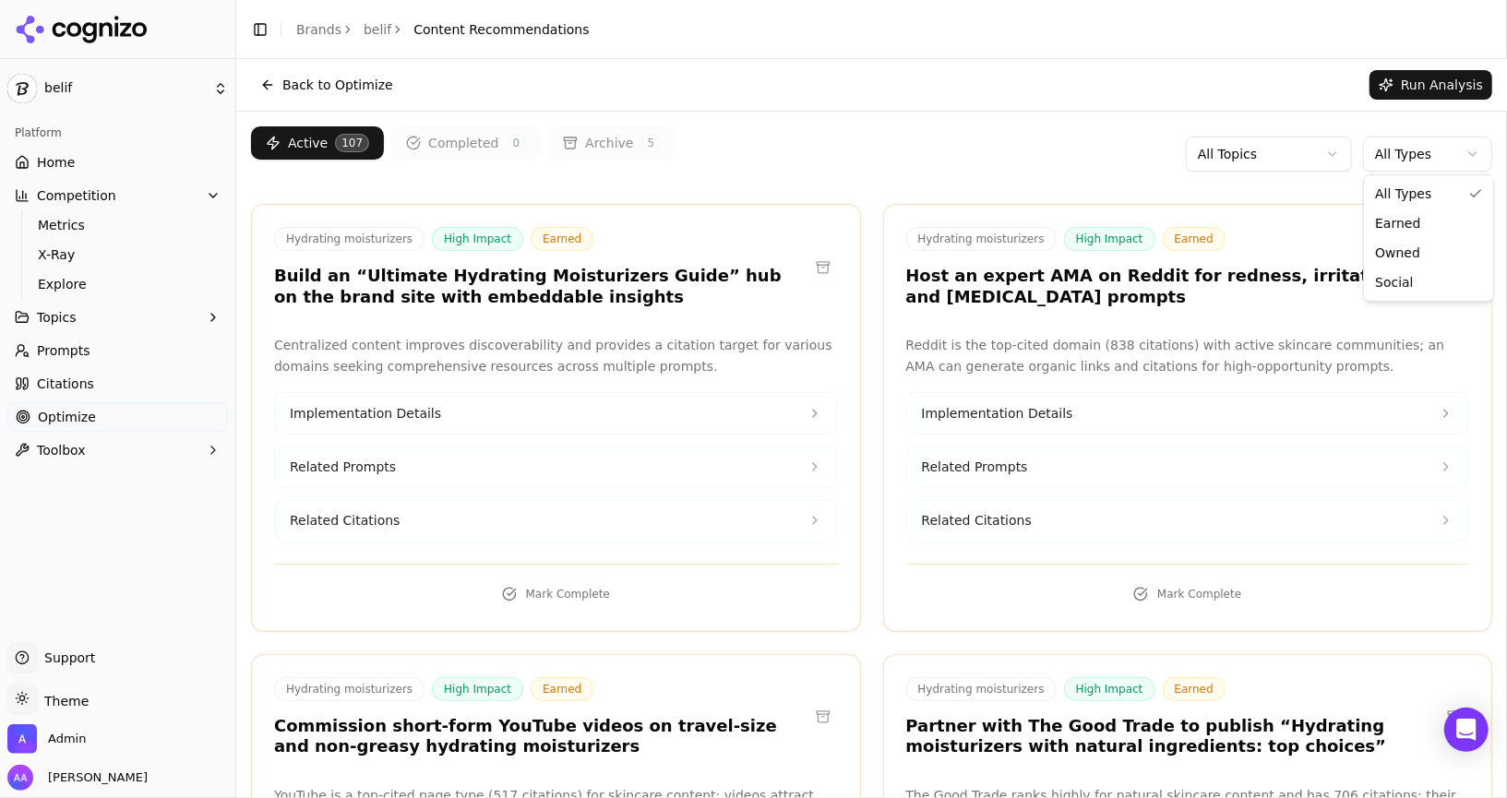
click at [752, 154] on html "belif Platform Home Competition Metrics X-Ray Explore Topics Prompts Citations …" at bounding box center [753, 399] width 1507 height 798
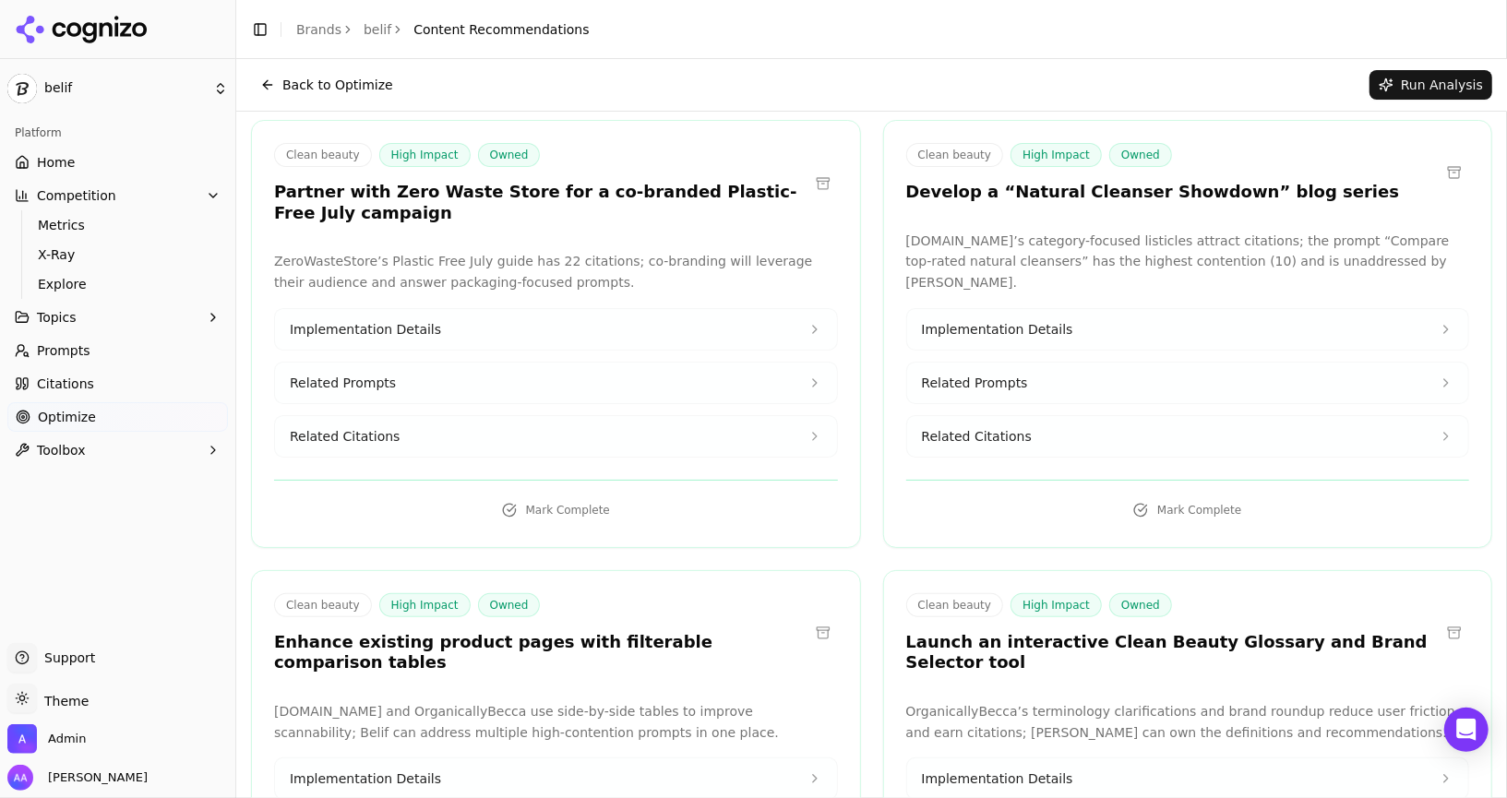
scroll to position [85, 0]
click at [492, 190] on h3 "Partner with Zero Waste Store for a co-branded Plastic-Free July campaign" at bounding box center [541, 202] width 534 height 42
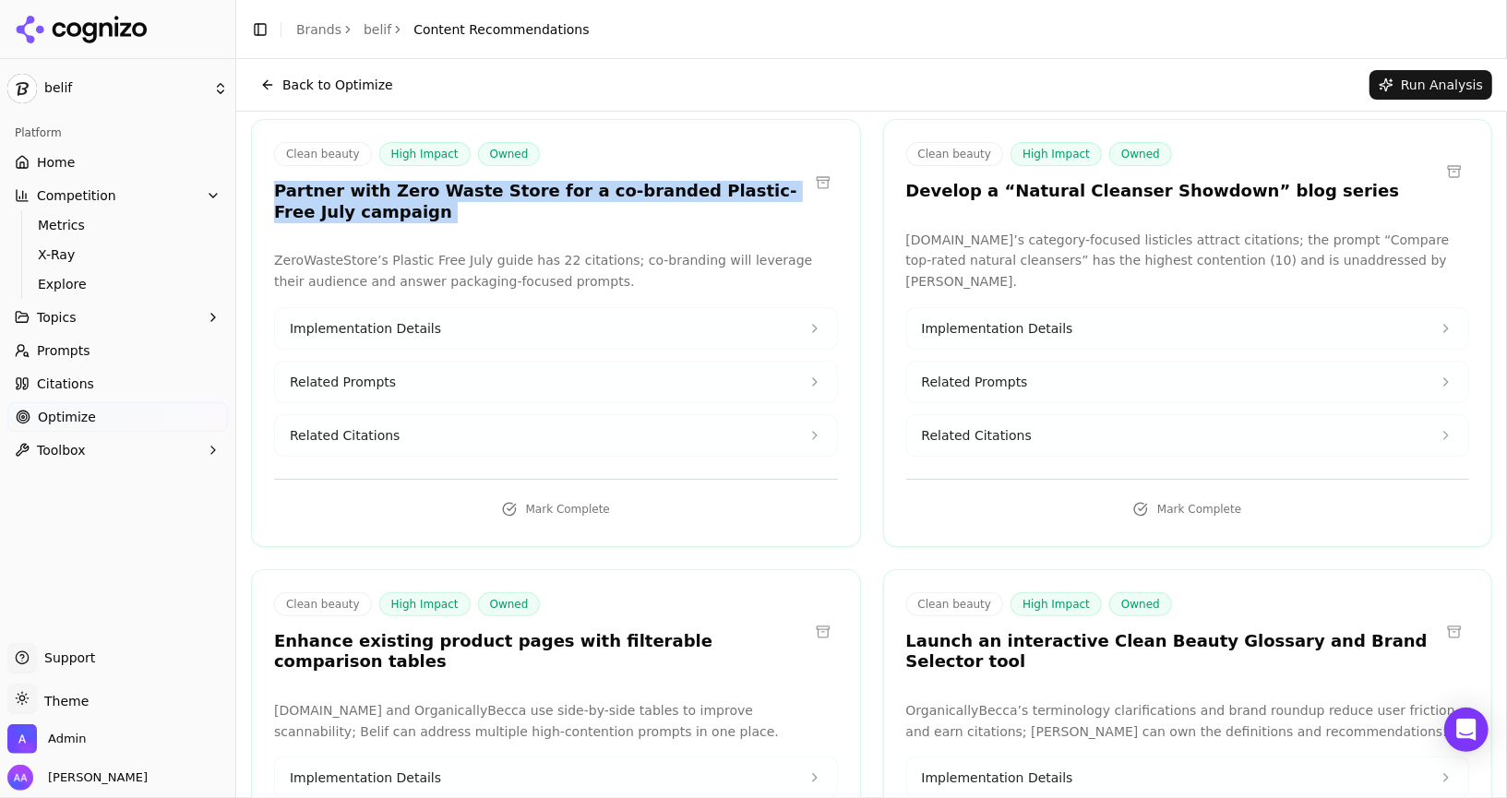
click at [492, 190] on h3 "Partner with Zero Waste Store for a co-branded Plastic-Free July campaign" at bounding box center [541, 202] width 534 height 42
click at [571, 215] on h3 "Partner with Zero Waste Store for a co-branded Plastic-Free July campaign" at bounding box center [541, 202] width 534 height 42
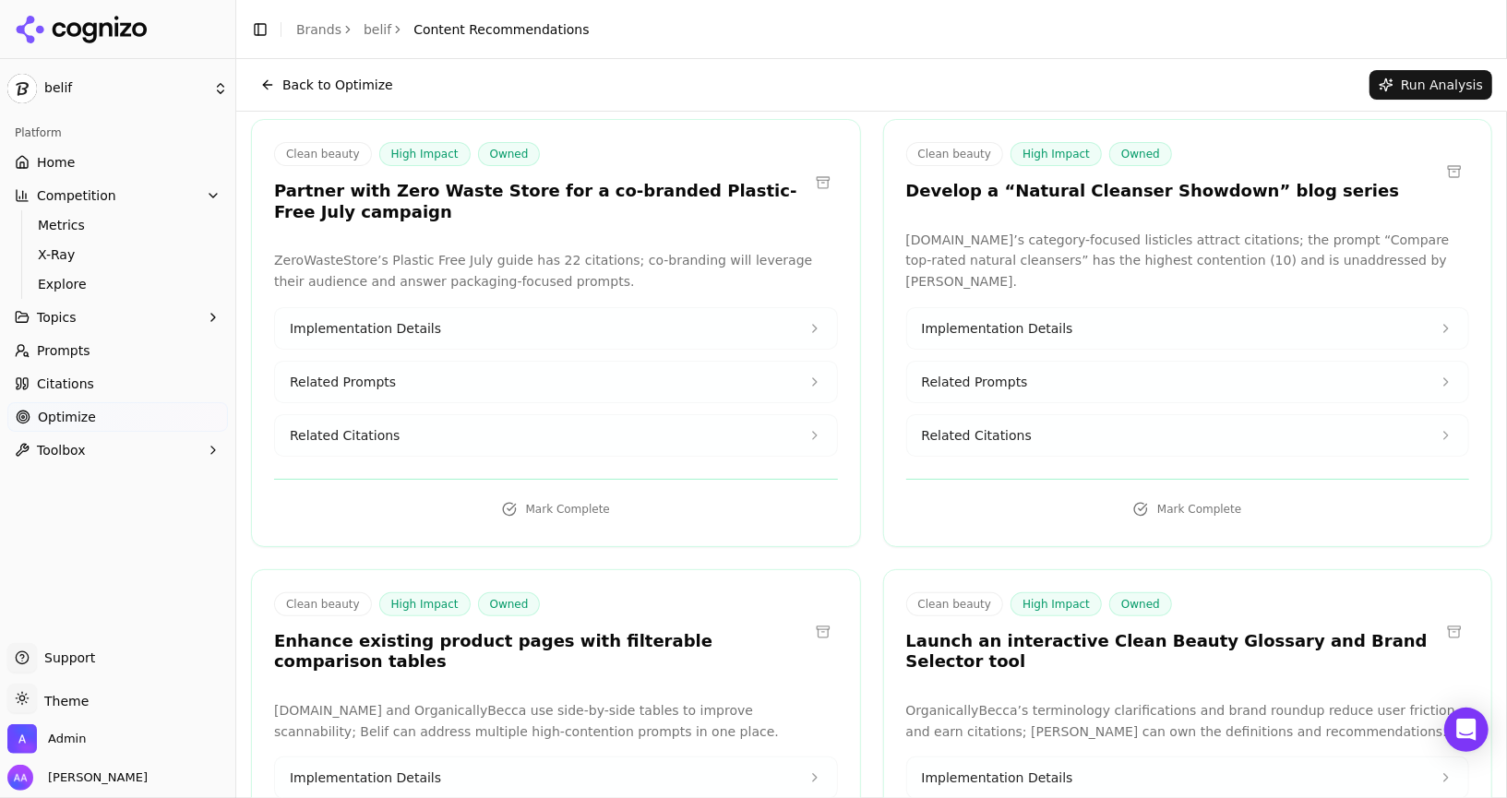
click at [752, 183] on button at bounding box center [823, 183] width 30 height 30
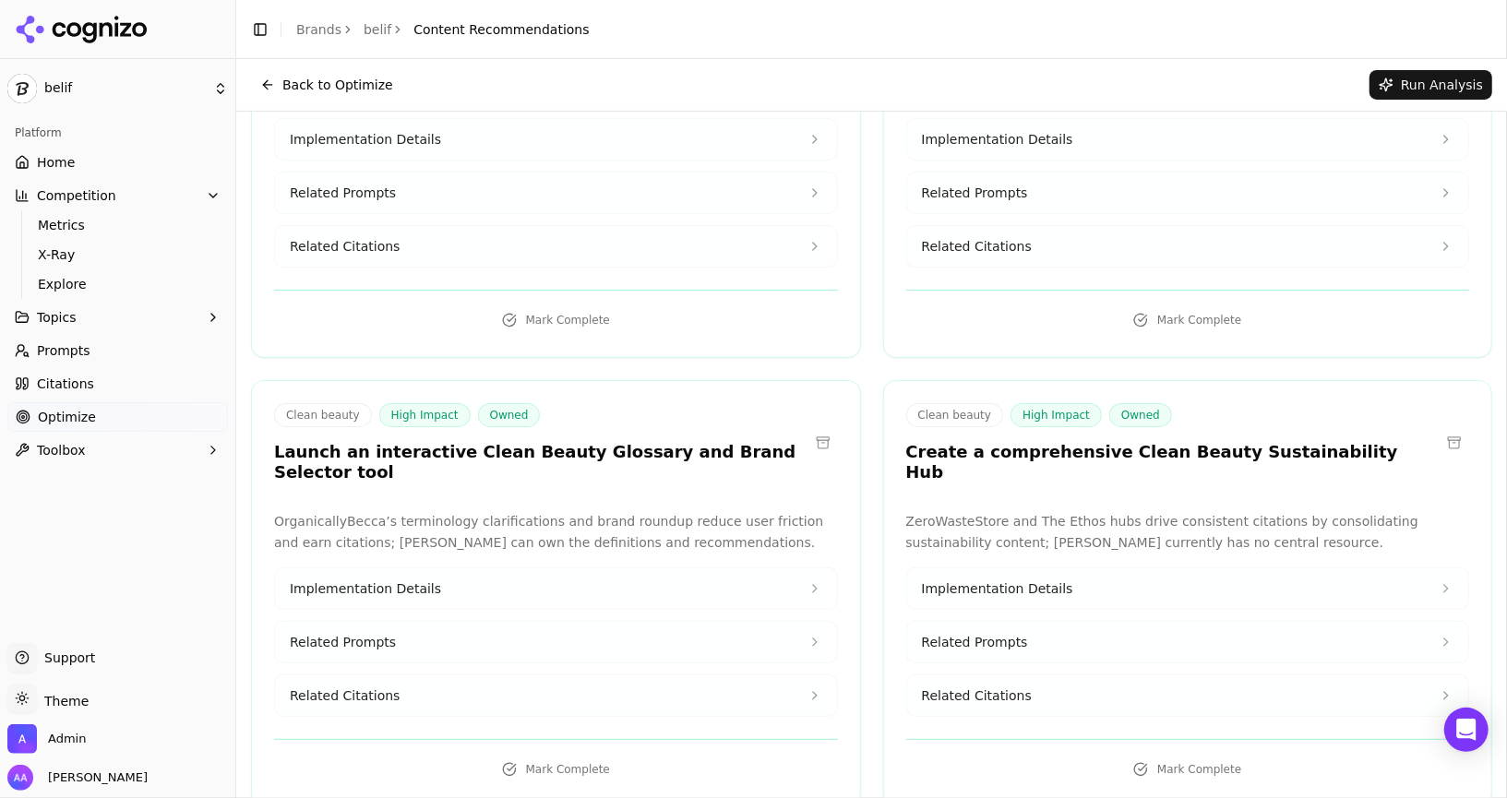
scroll to position [0, 0]
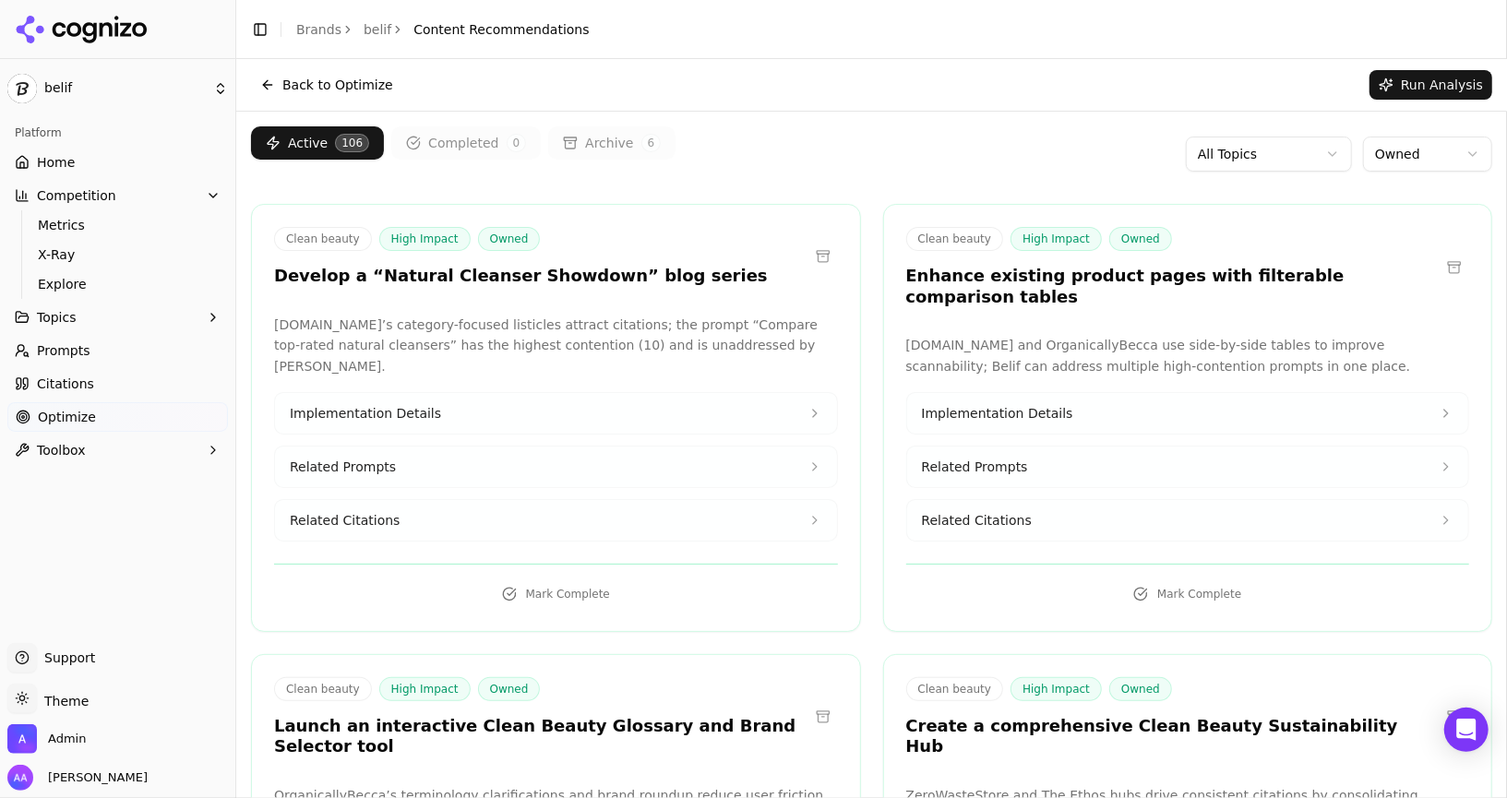
click at [752, 160] on html "belif Platform Home Competition Metrics X-Ray Explore Topics Prompts Citations …" at bounding box center [753, 399] width 1507 height 798
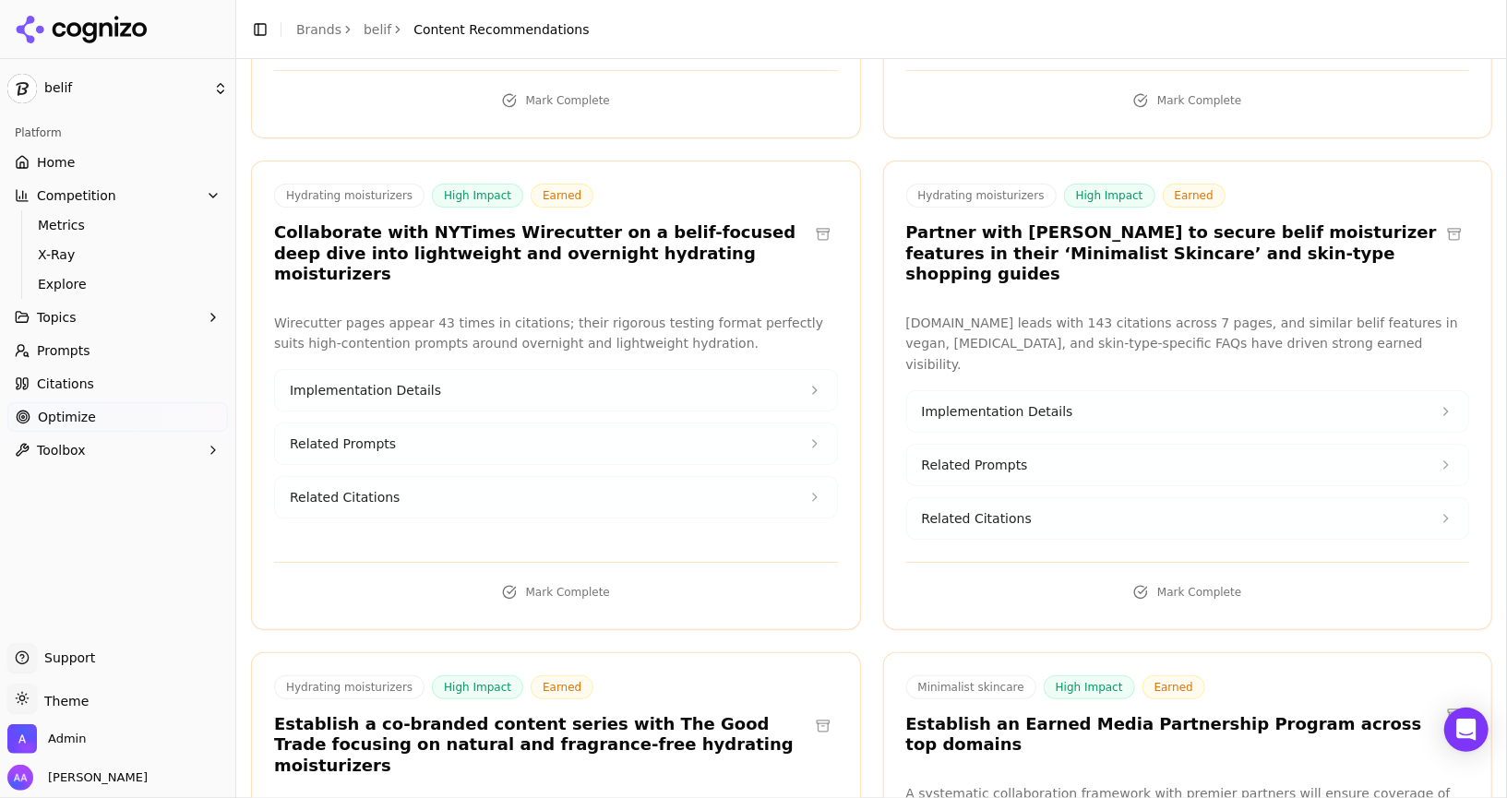
scroll to position [16014, 0]
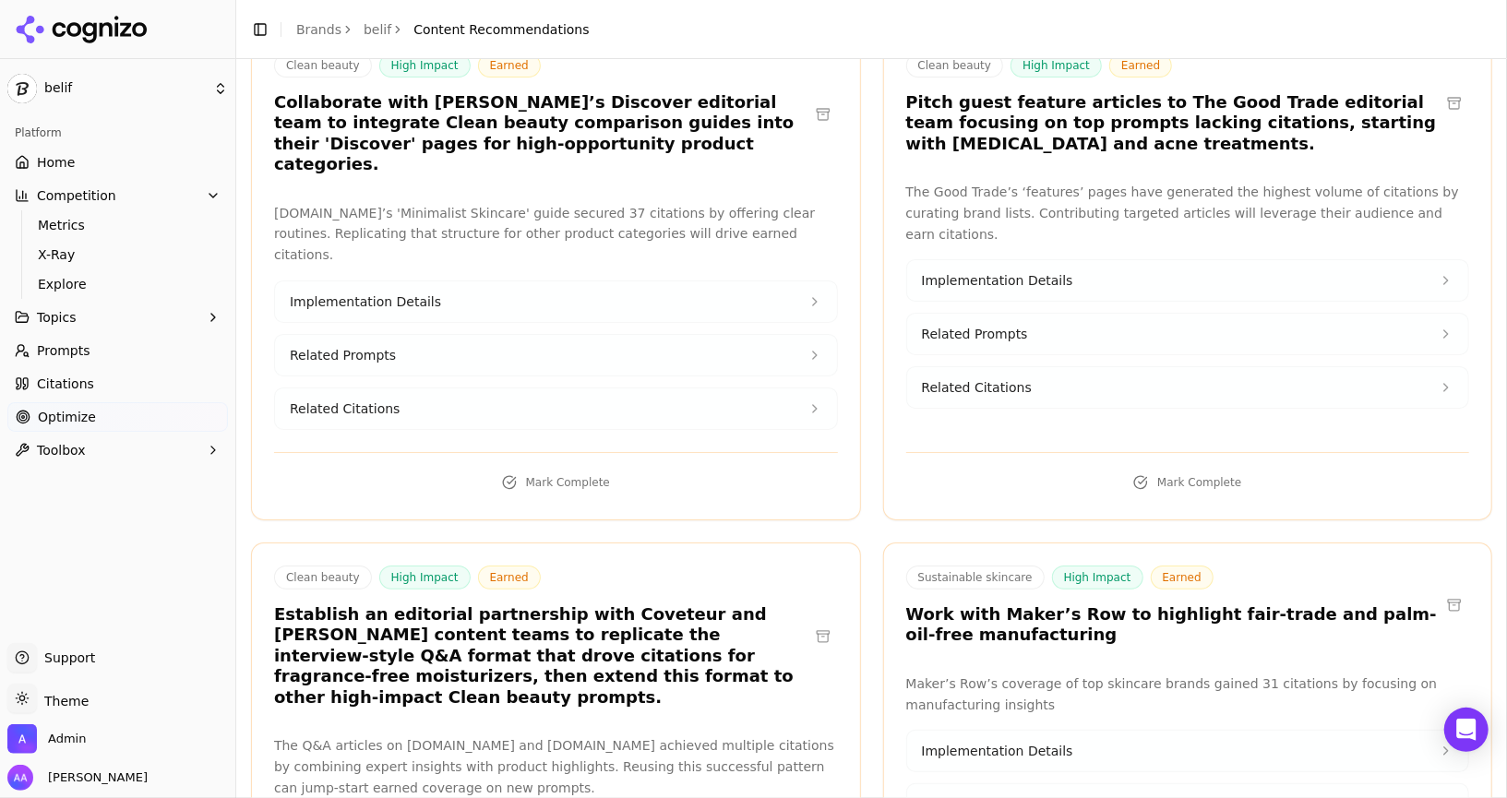
scroll to position [9030, 0]
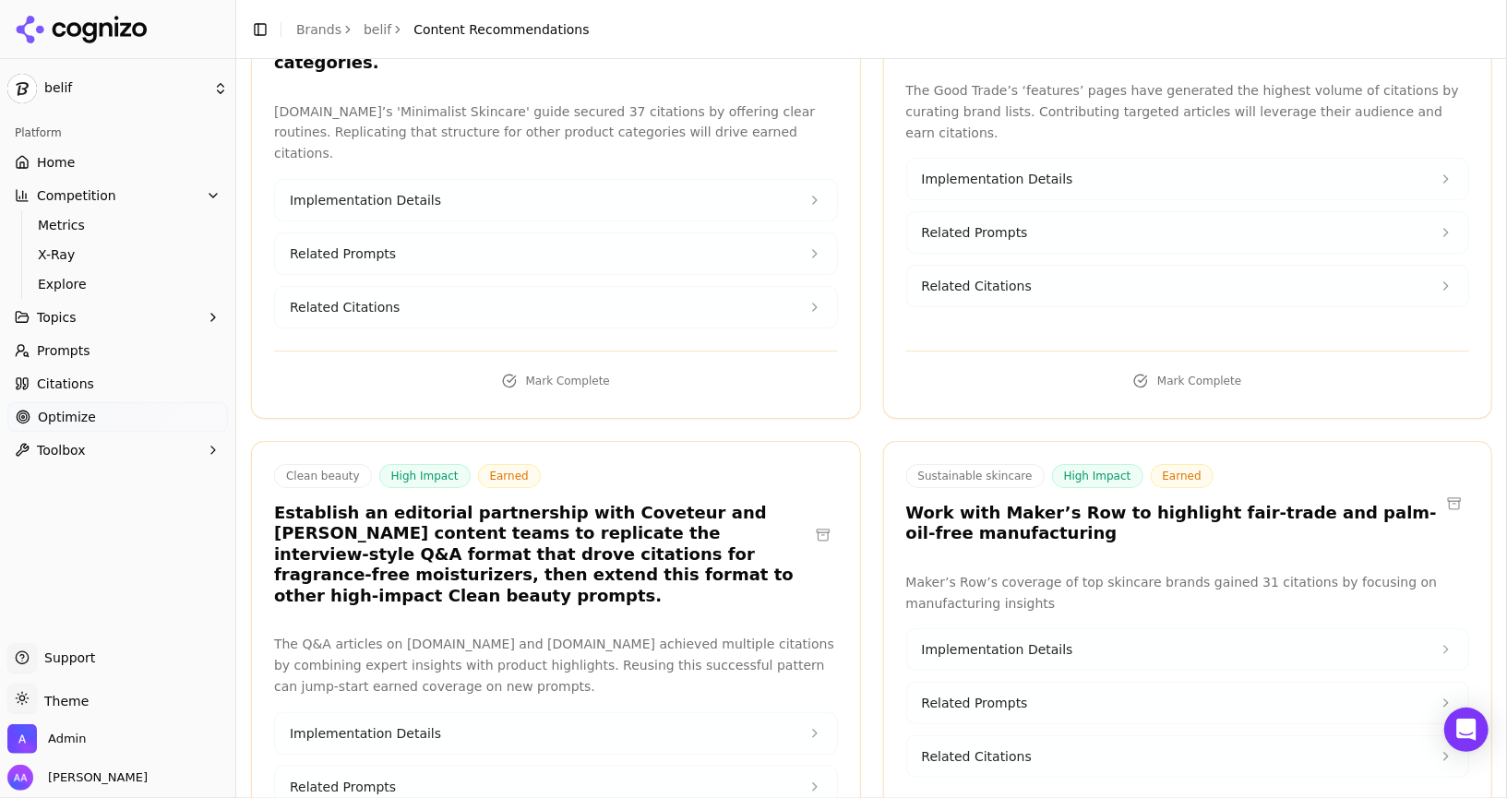
click at [568, 503] on h3 "Establish an editorial partnership with Coveteur and [PERSON_NAME] content team…" at bounding box center [541, 555] width 534 height 104
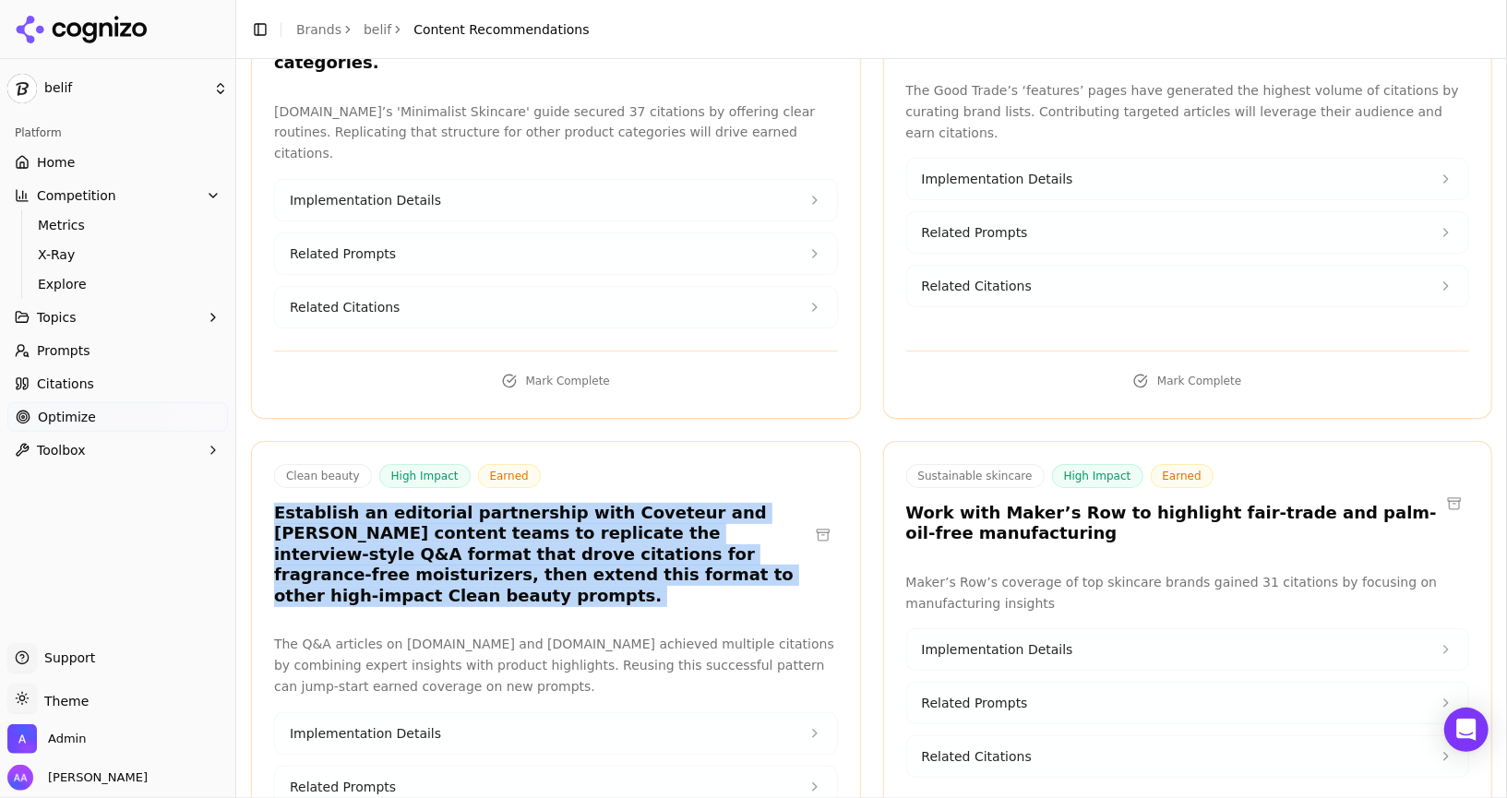
click at [612, 503] on h3 "Establish an editorial partnership with Coveteur and [PERSON_NAME] content team…" at bounding box center [541, 555] width 534 height 104
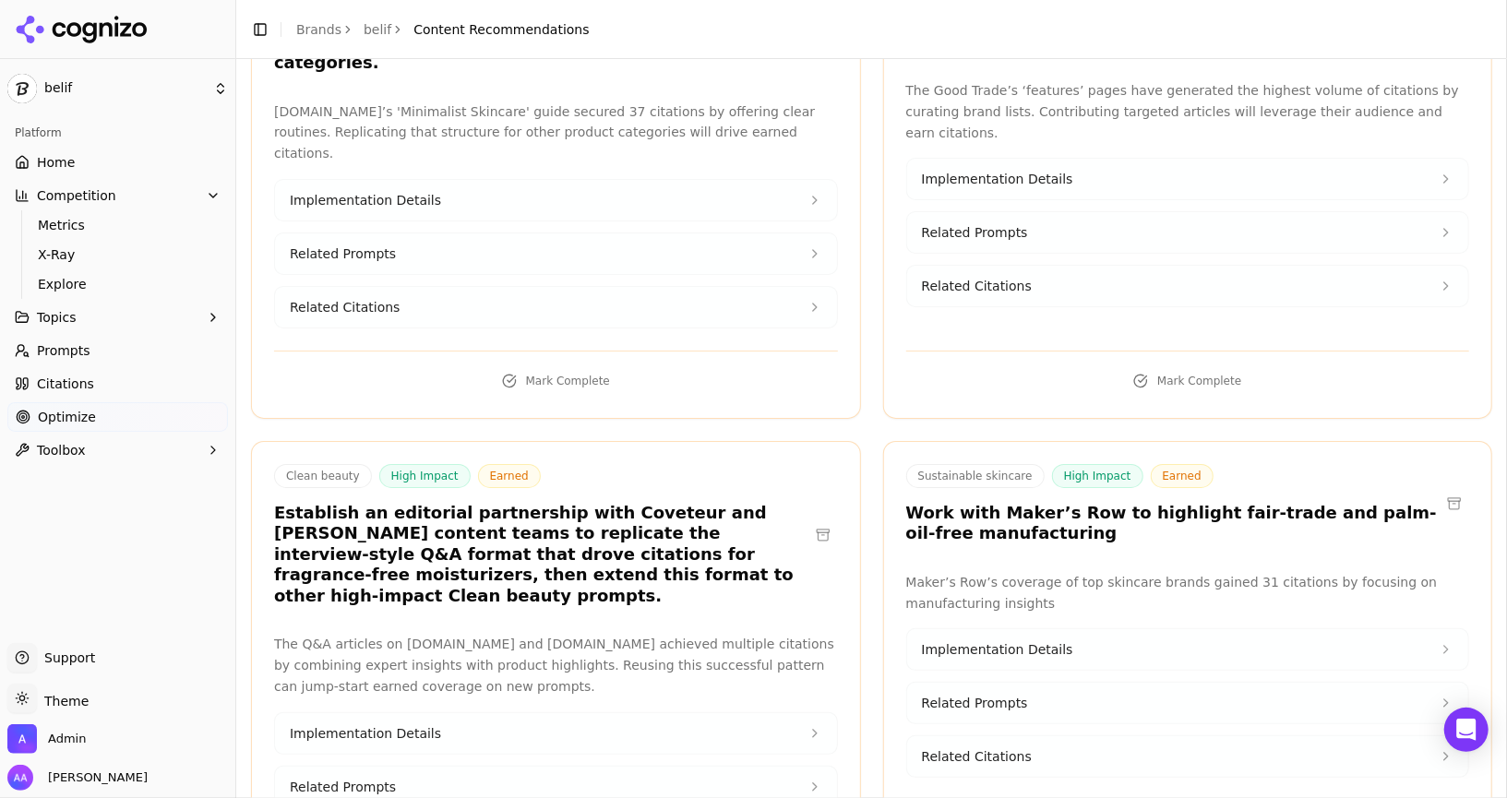
click at [715, 503] on h3 "Establish an editorial partnership with Coveteur and [PERSON_NAME] content team…" at bounding box center [541, 555] width 534 height 104
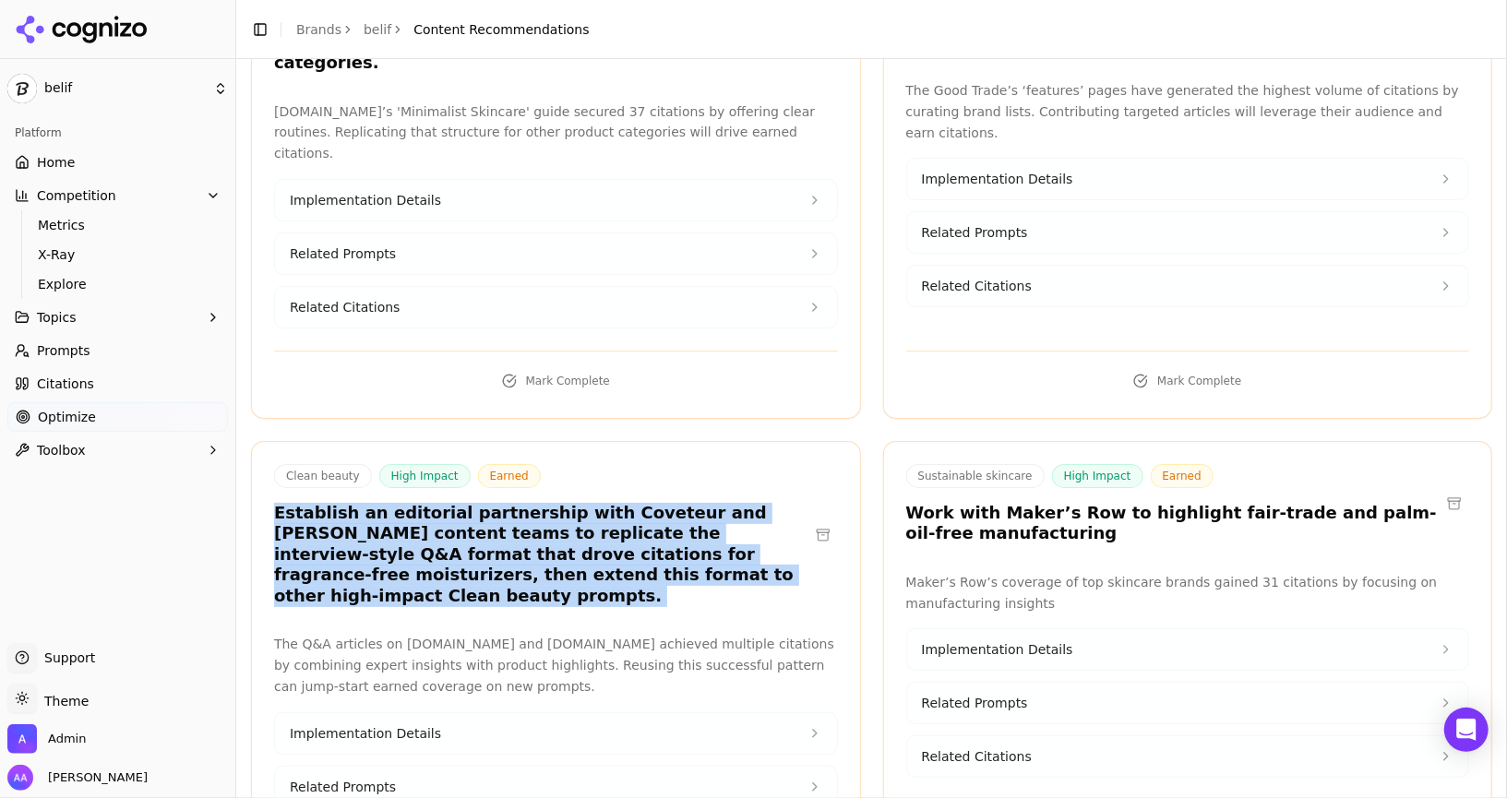
click at [715, 503] on h3 "Establish an editorial partnership with Coveteur and [PERSON_NAME] content team…" at bounding box center [541, 555] width 534 height 104
click at [711, 503] on h3 "Establish an editorial partnership with Coveteur and [PERSON_NAME] content team…" at bounding box center [541, 555] width 534 height 104
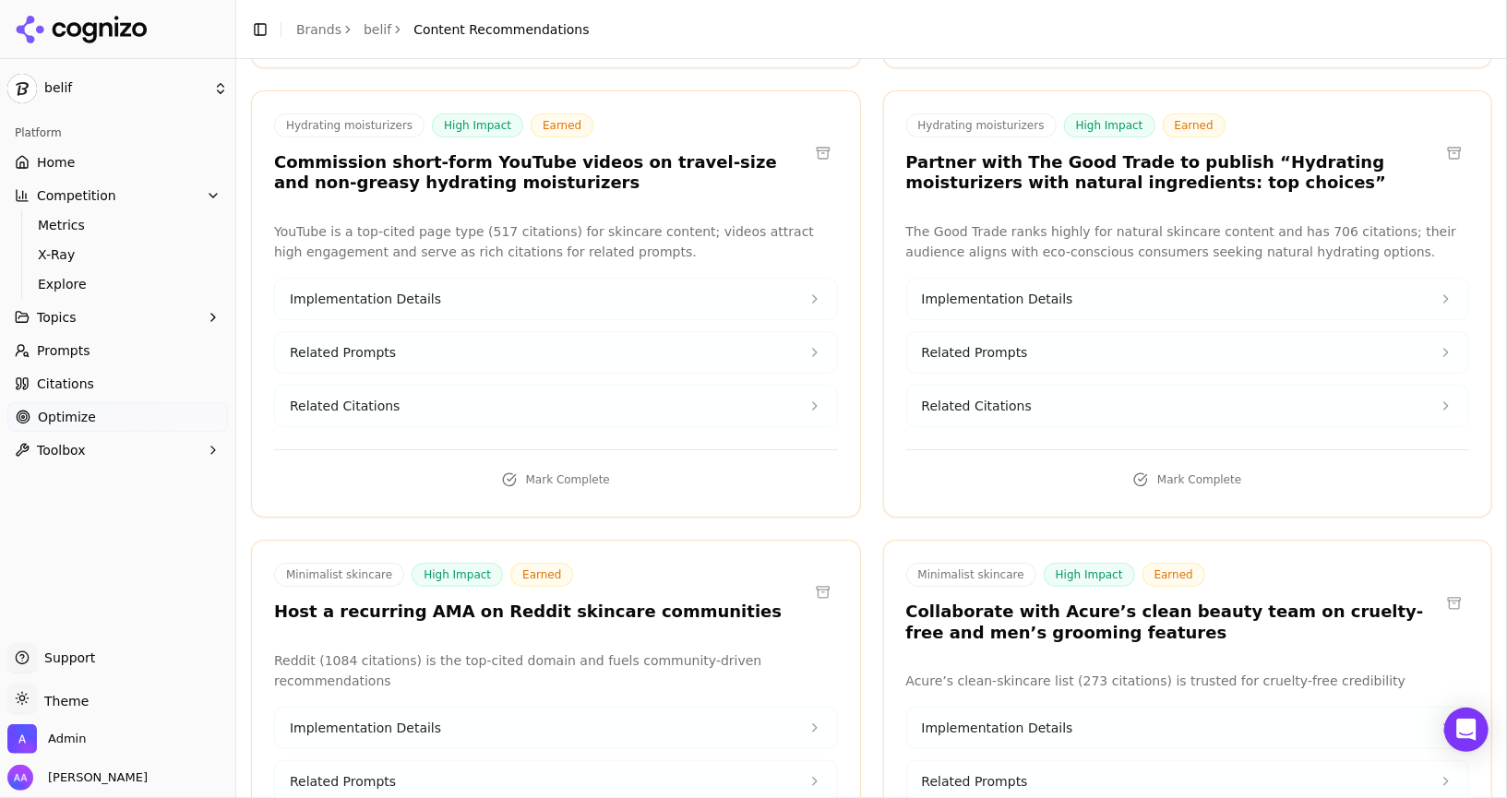
scroll to position [567, 0]
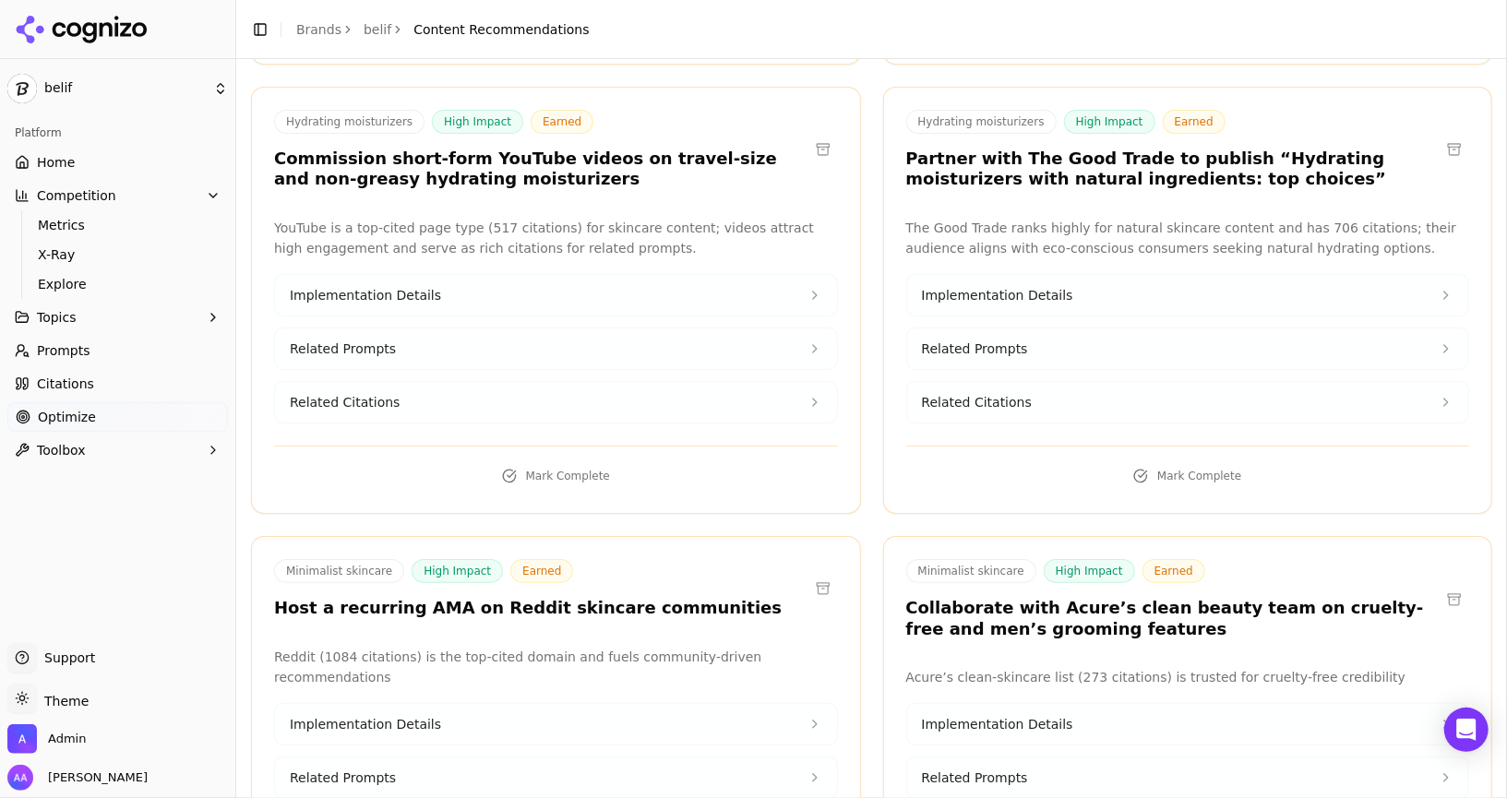
click at [495, 166] on h3 "Commission short-form YouTube videos on travel-size and non-greasy hydrating mo…" at bounding box center [541, 170] width 534 height 42
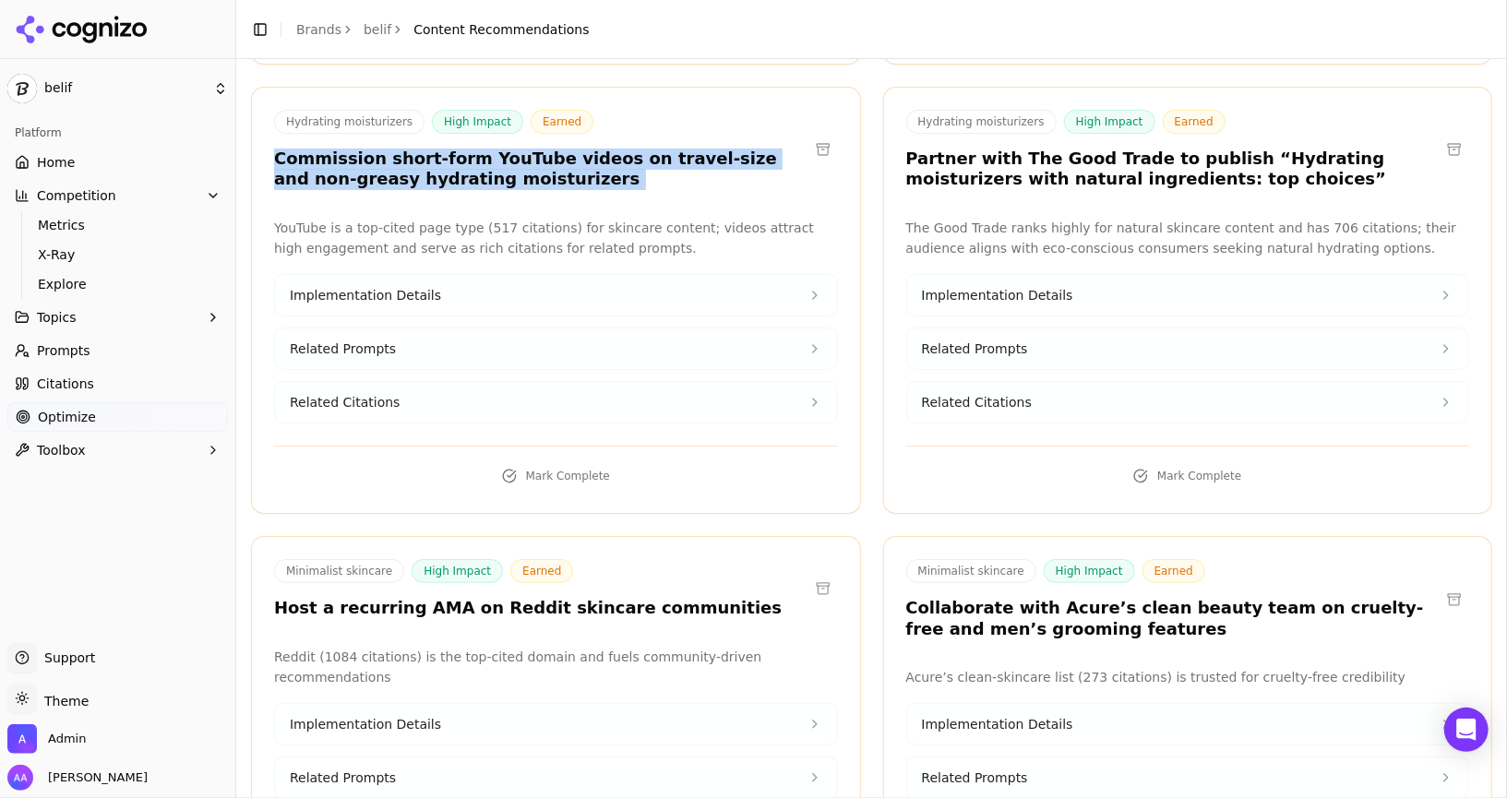
click at [495, 166] on h3 "Commission short-form YouTube videos on travel-size and non-greasy hydrating mo…" at bounding box center [541, 170] width 534 height 42
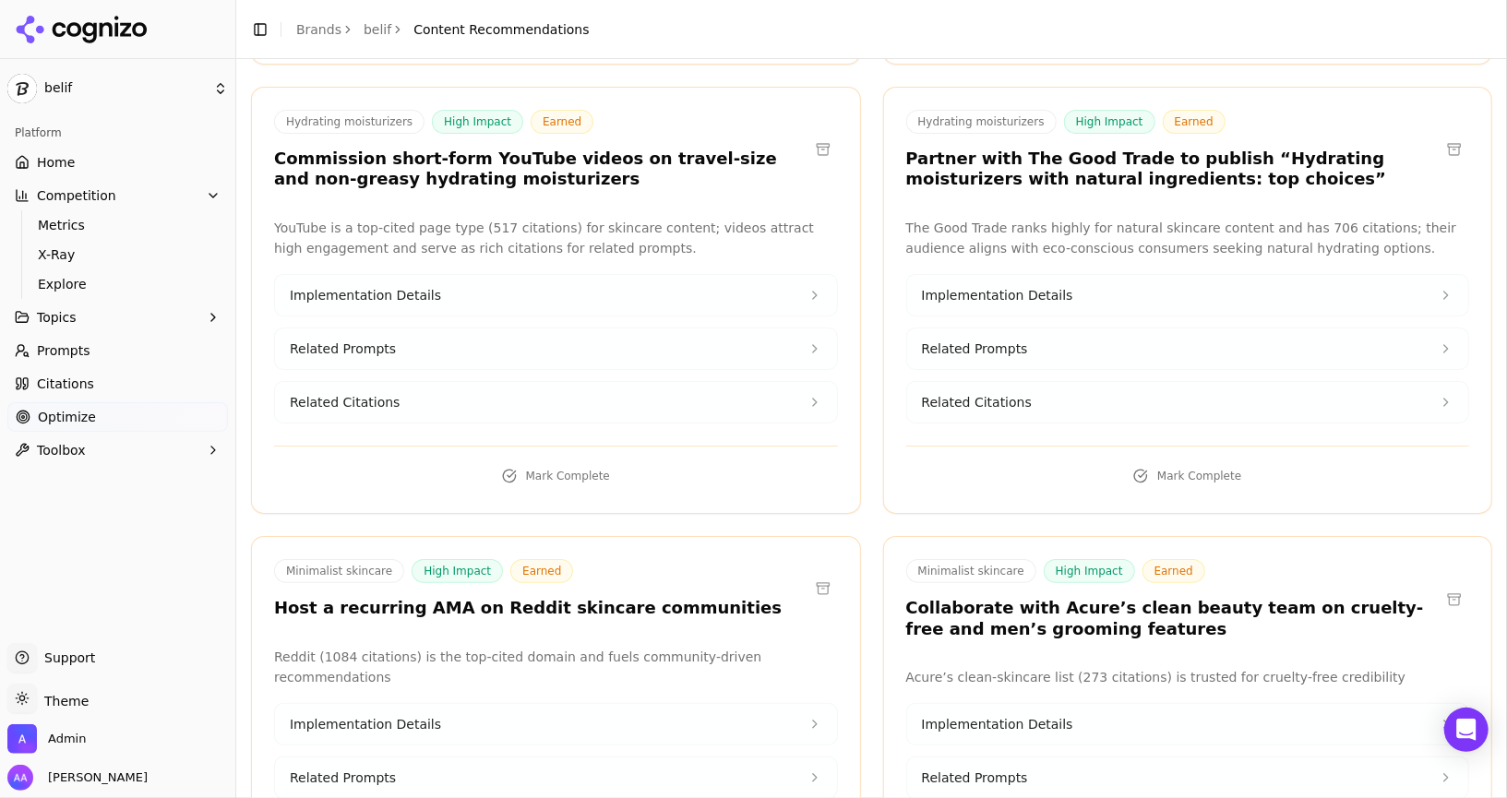
click at [582, 168] on h3 "Commission short-form YouTube videos on travel-size and non-greasy hydrating mo…" at bounding box center [541, 170] width 534 height 42
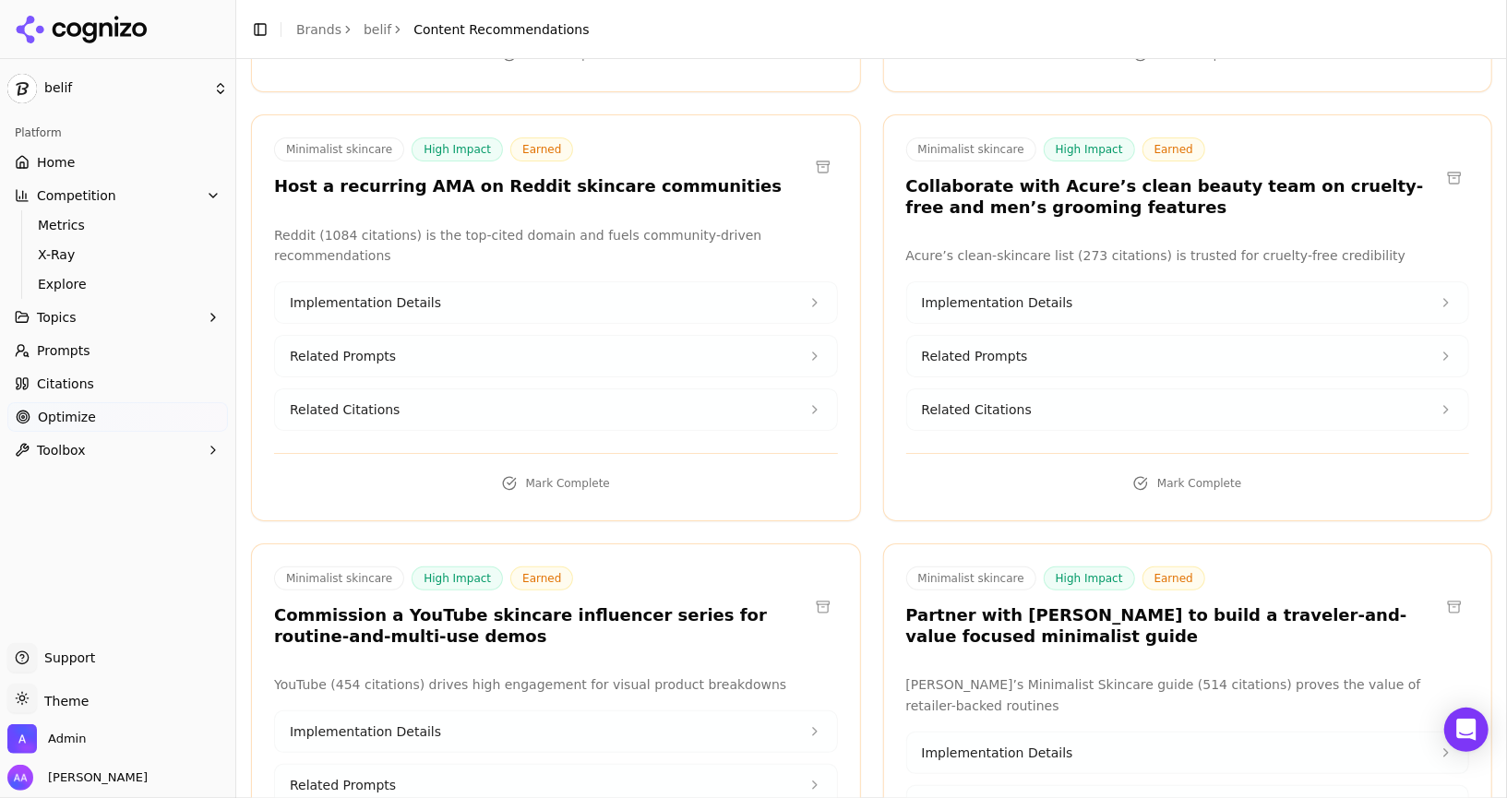
scroll to position [1000, 0]
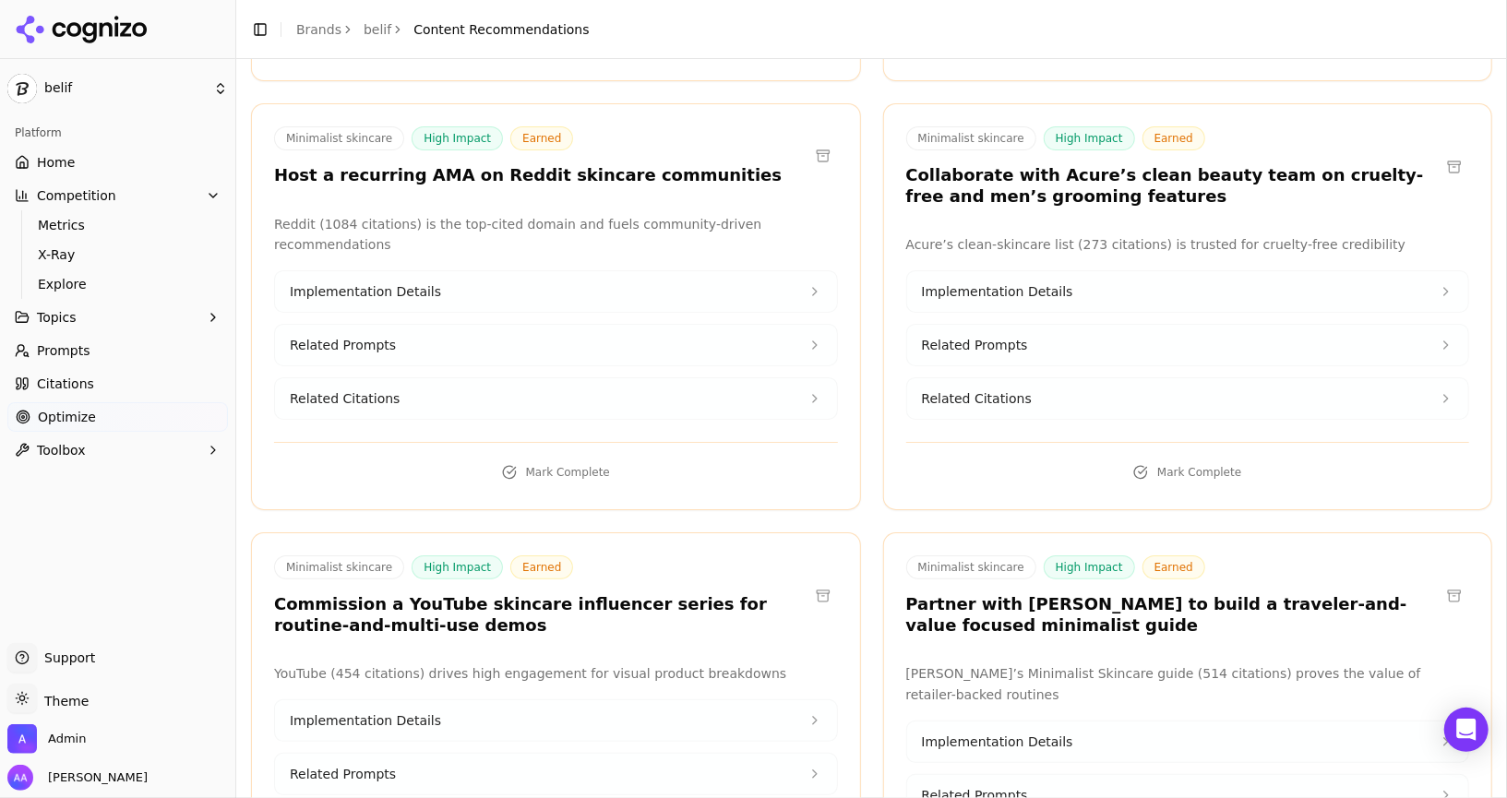
click at [54, 385] on span "Citations" at bounding box center [65, 384] width 57 height 18
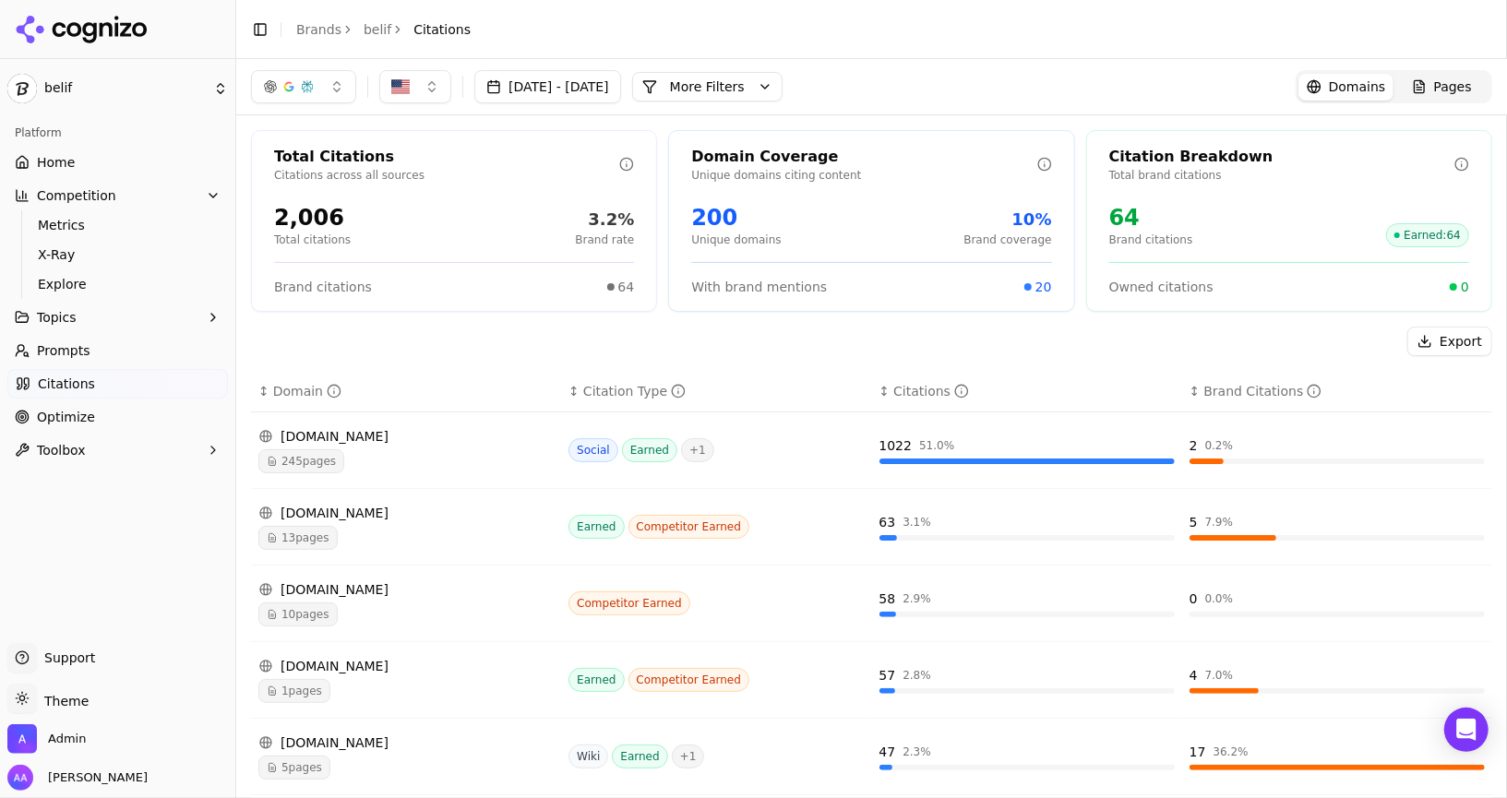
click at [92, 410] on link "Optimize" at bounding box center [117, 417] width 220 height 30
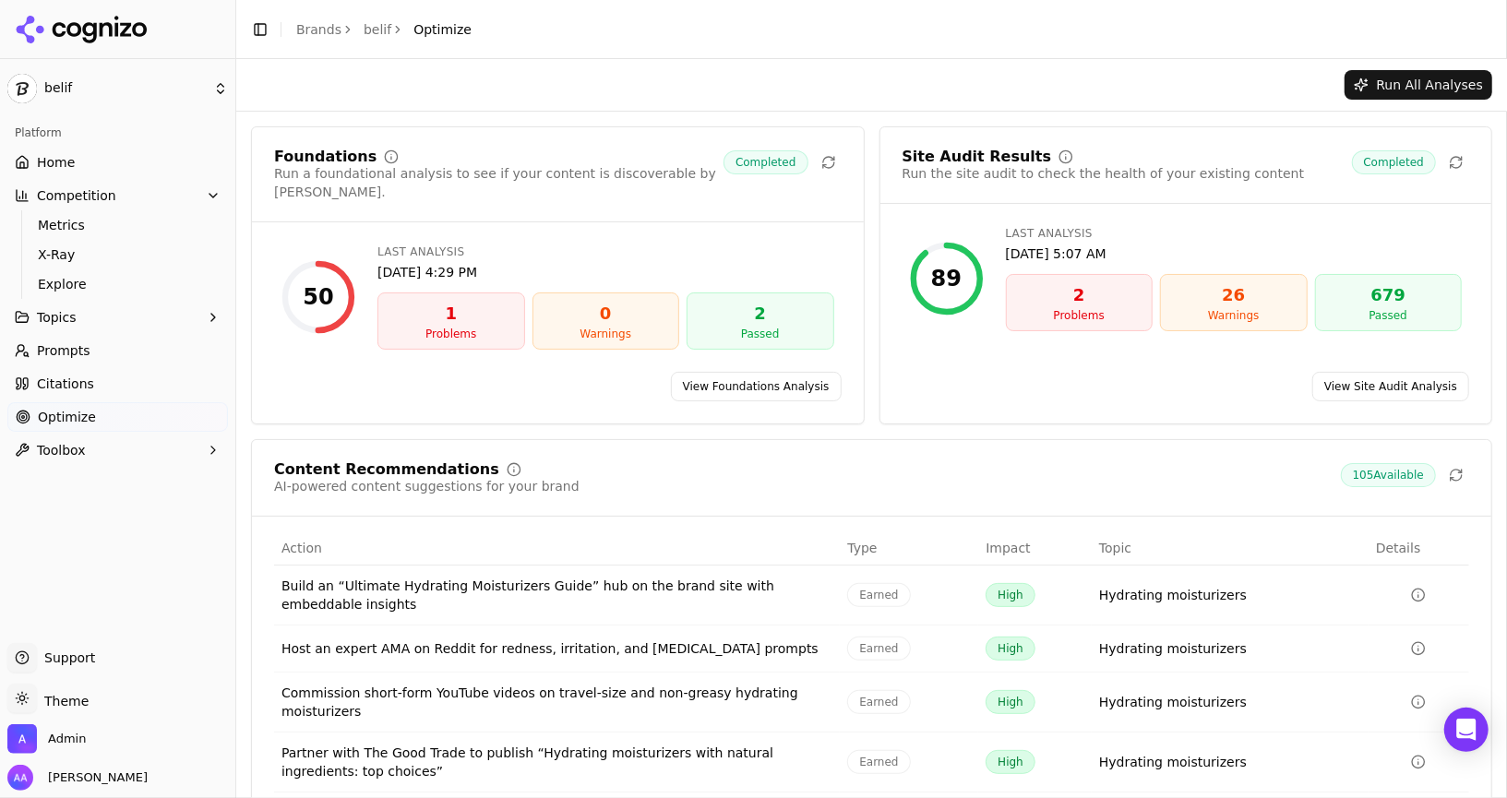
click at [658, 18] on header "Toggle Sidebar Brands belif Optimize" at bounding box center [871, 29] width 1270 height 59
click at [326, 33] on link "Brands" at bounding box center [318, 29] width 45 height 15
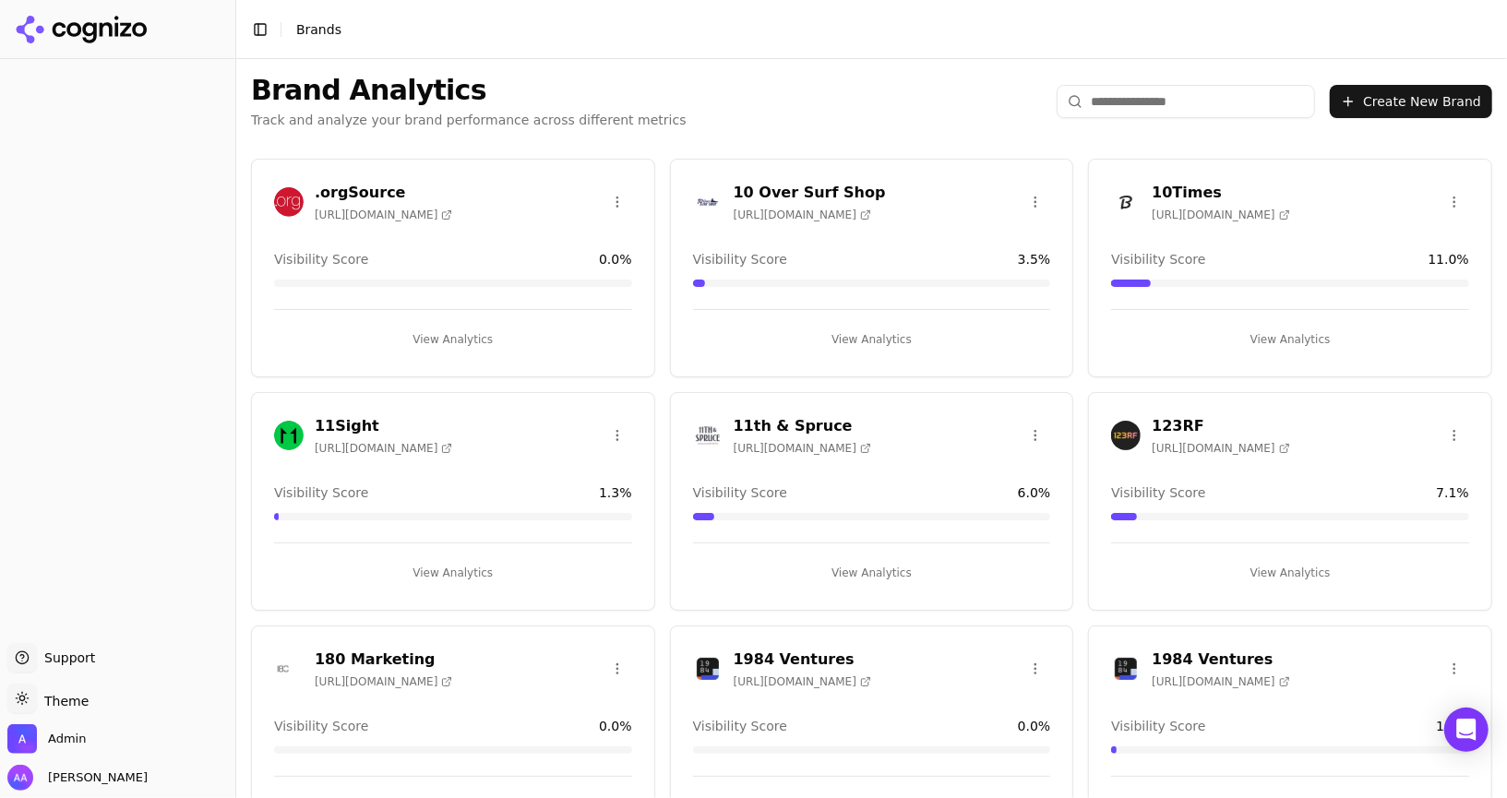
click at [752, 93] on input "search" at bounding box center [1185, 101] width 258 height 33
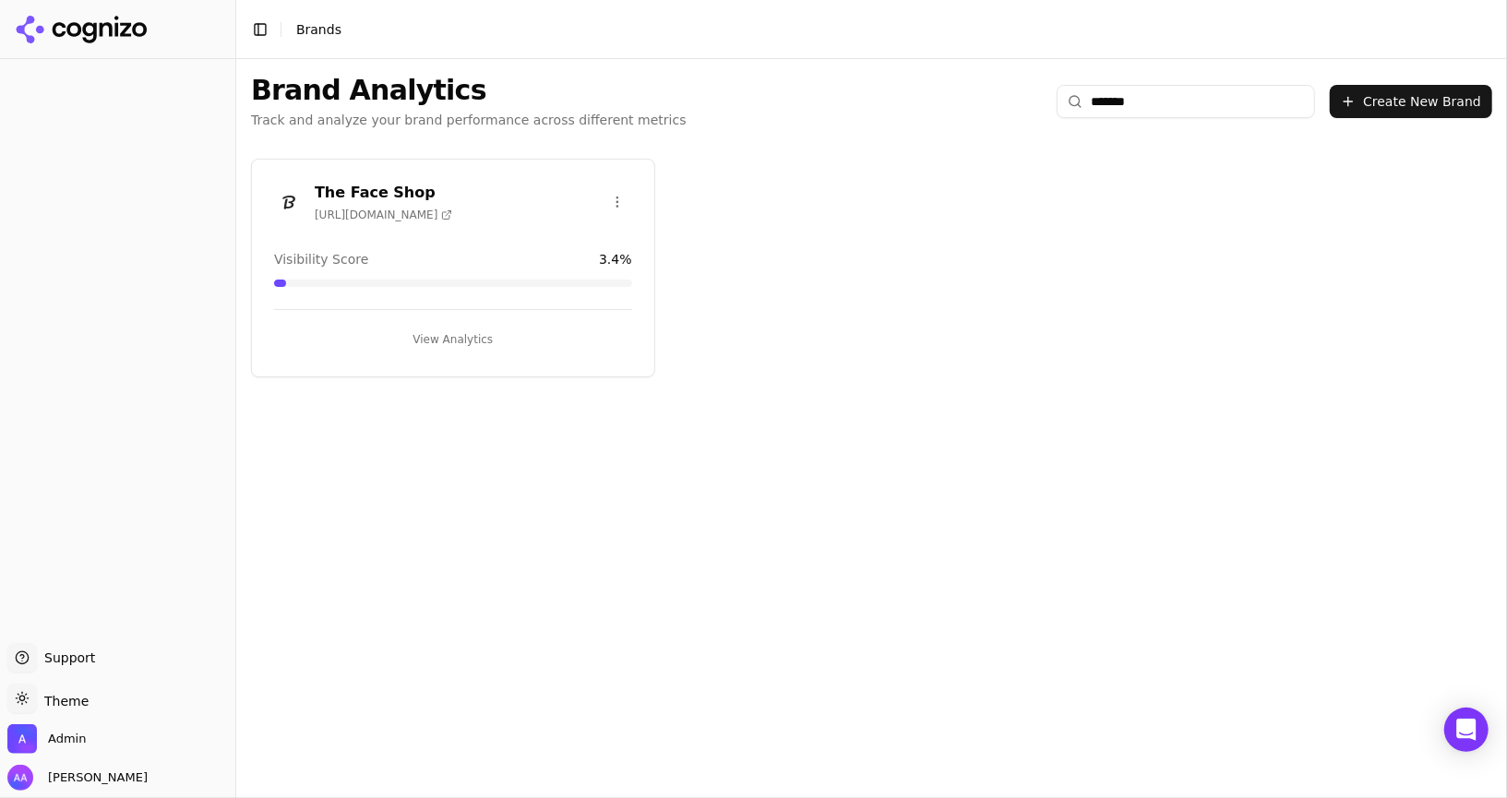
type input "*******"
click at [274, 197] on img at bounding box center [289, 202] width 30 height 30
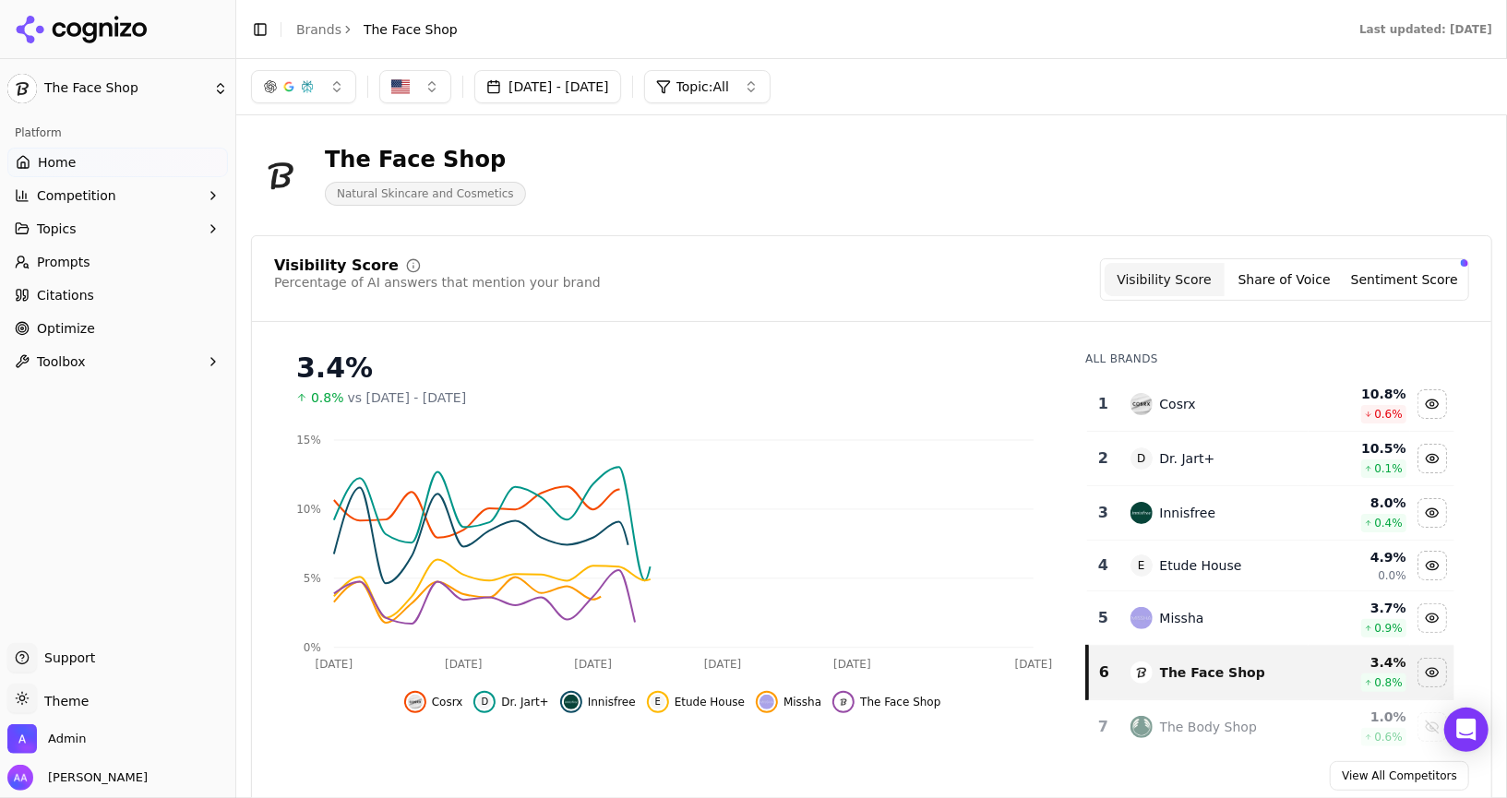
click at [85, 332] on span "Optimize" at bounding box center [66, 328] width 58 height 18
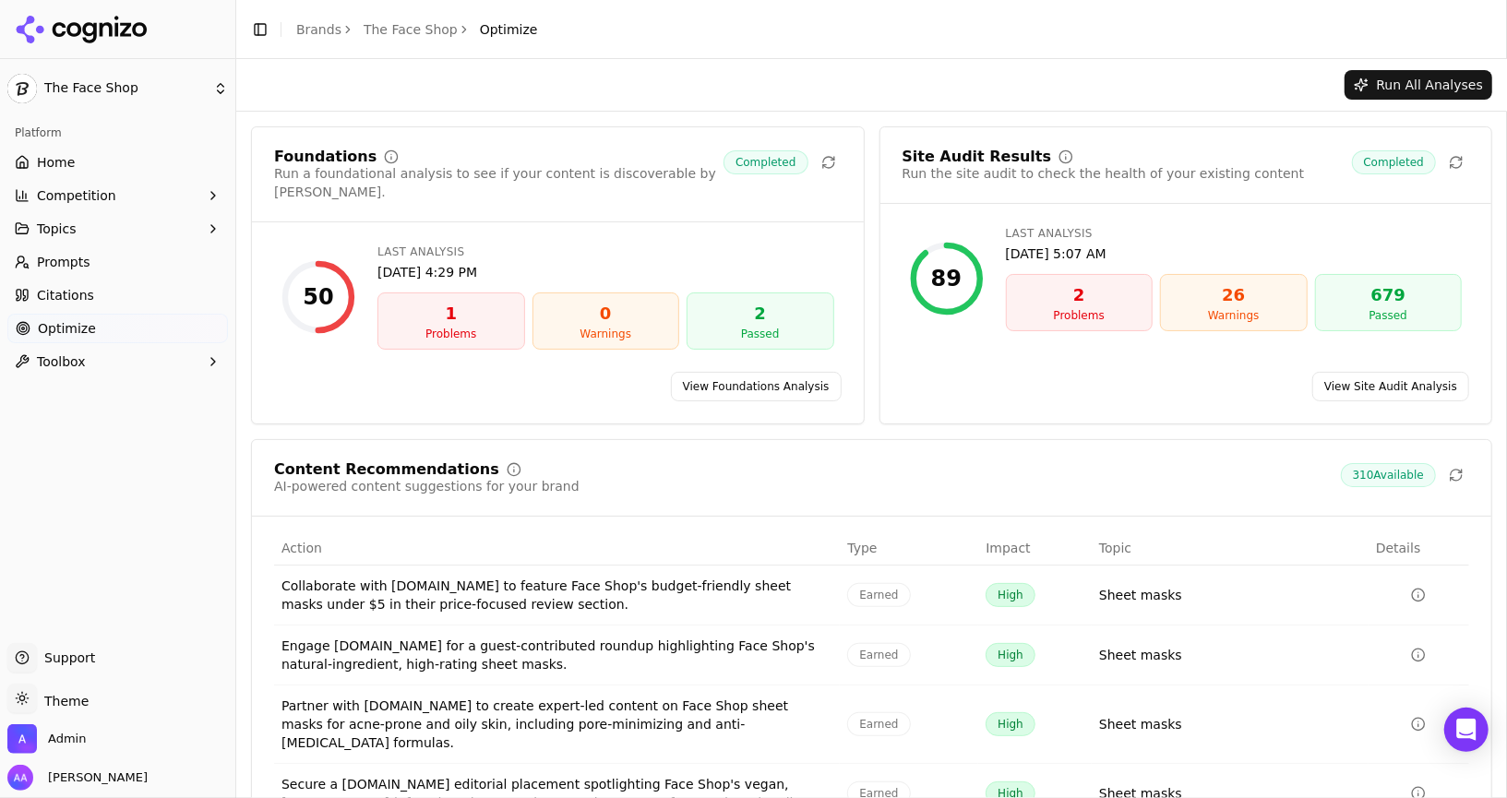
scroll to position [124, 0]
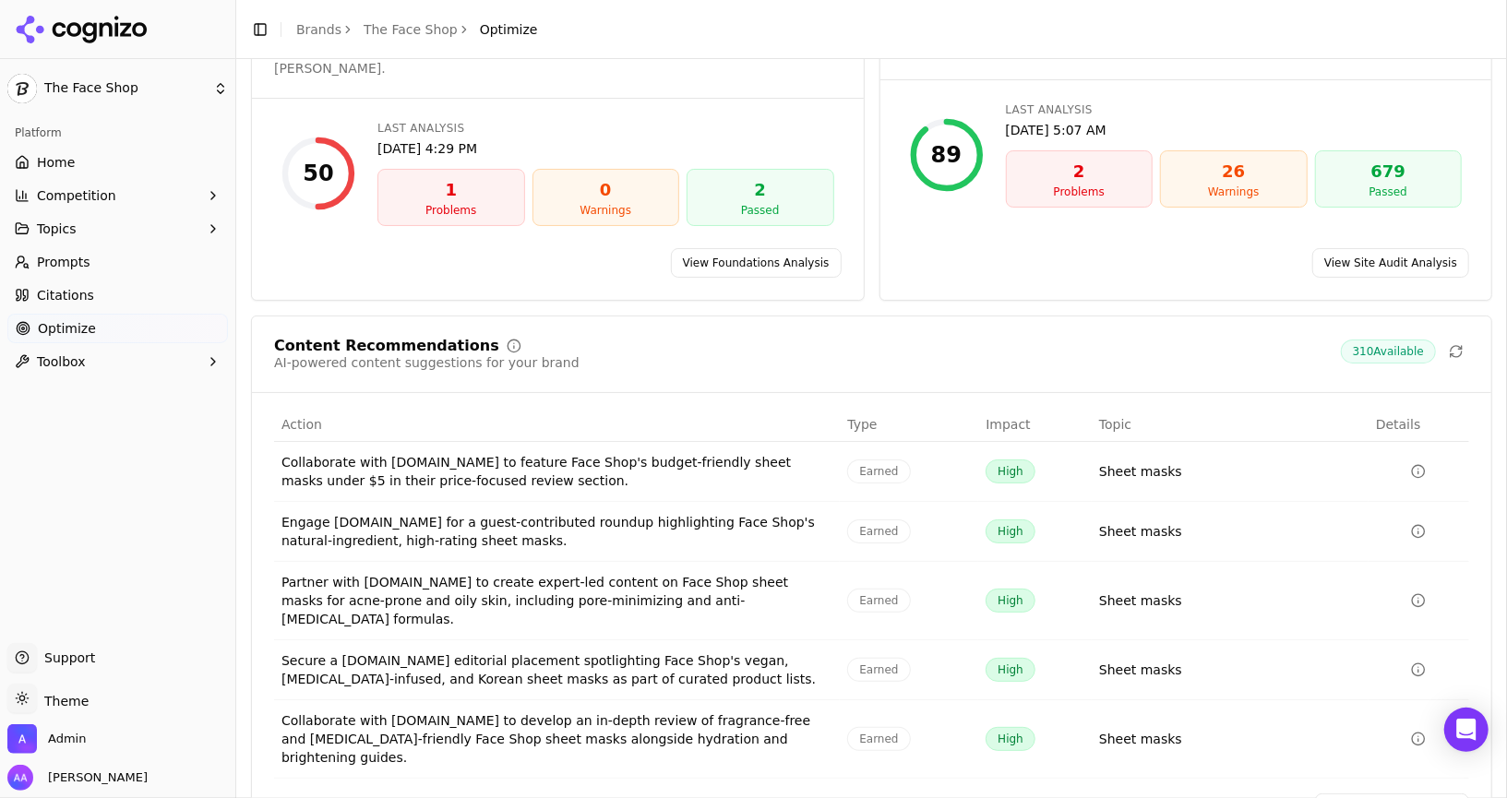
click at [752, 793] on link "View recommendations" at bounding box center [1392, 808] width 154 height 30
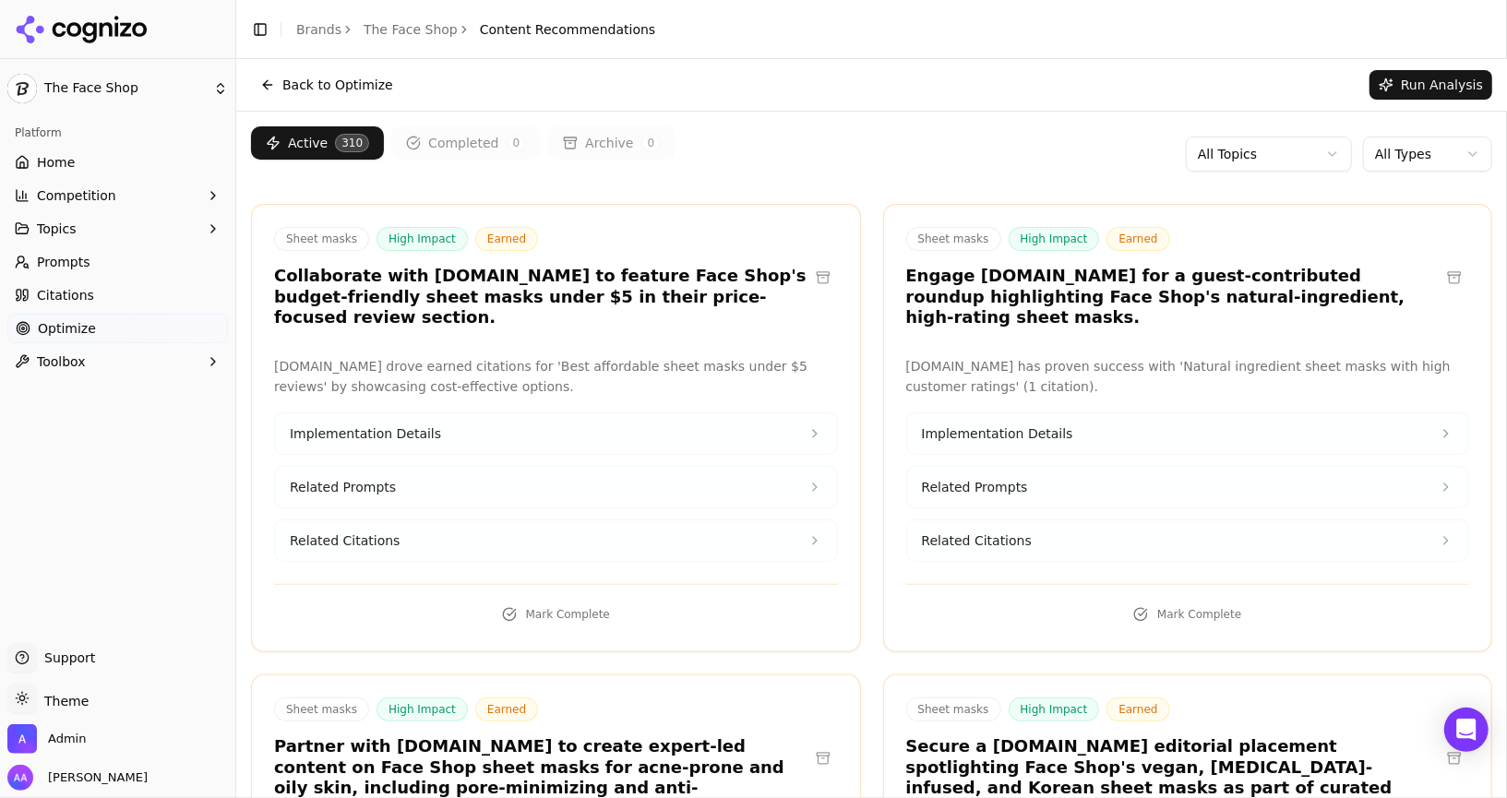
click at [752, 150] on html "The Face Shop Platform Home Competition Topics Prompts Citations Optimize Toolb…" at bounding box center [753, 399] width 1507 height 798
click at [752, 110] on html "The Face Shop Platform Home Competition Topics Prompts Citations Optimize Toolb…" at bounding box center [753, 399] width 1507 height 798
click at [752, 164] on html "The Face Shop Platform Home Competition Topics Prompts Citations Optimize Toolb…" at bounding box center [753, 399] width 1507 height 798
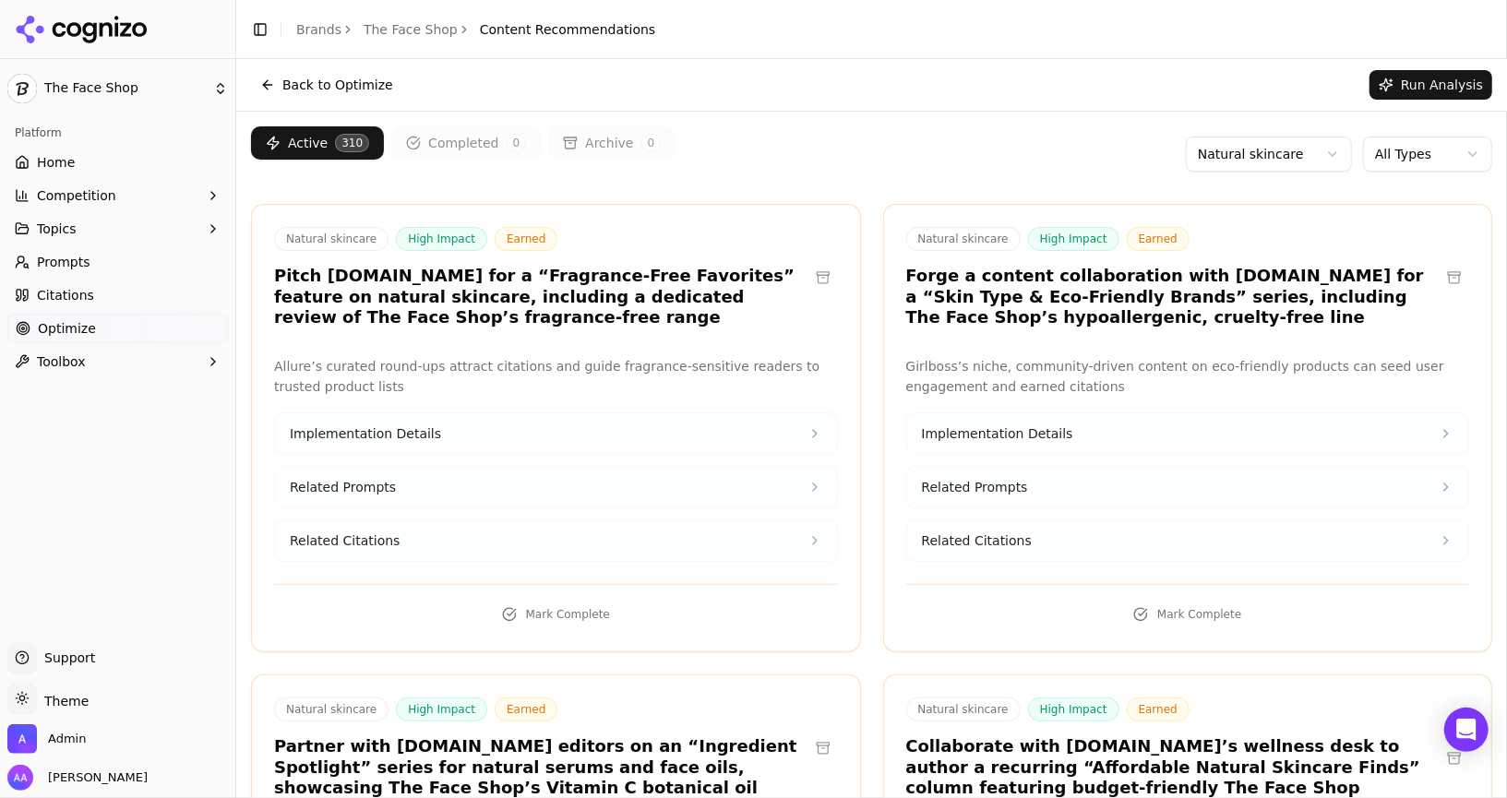
click at [752, 153] on html "The Face Shop Platform Home Competition Topics Prompts Citations Optimize Toolb…" at bounding box center [753, 399] width 1507 height 798
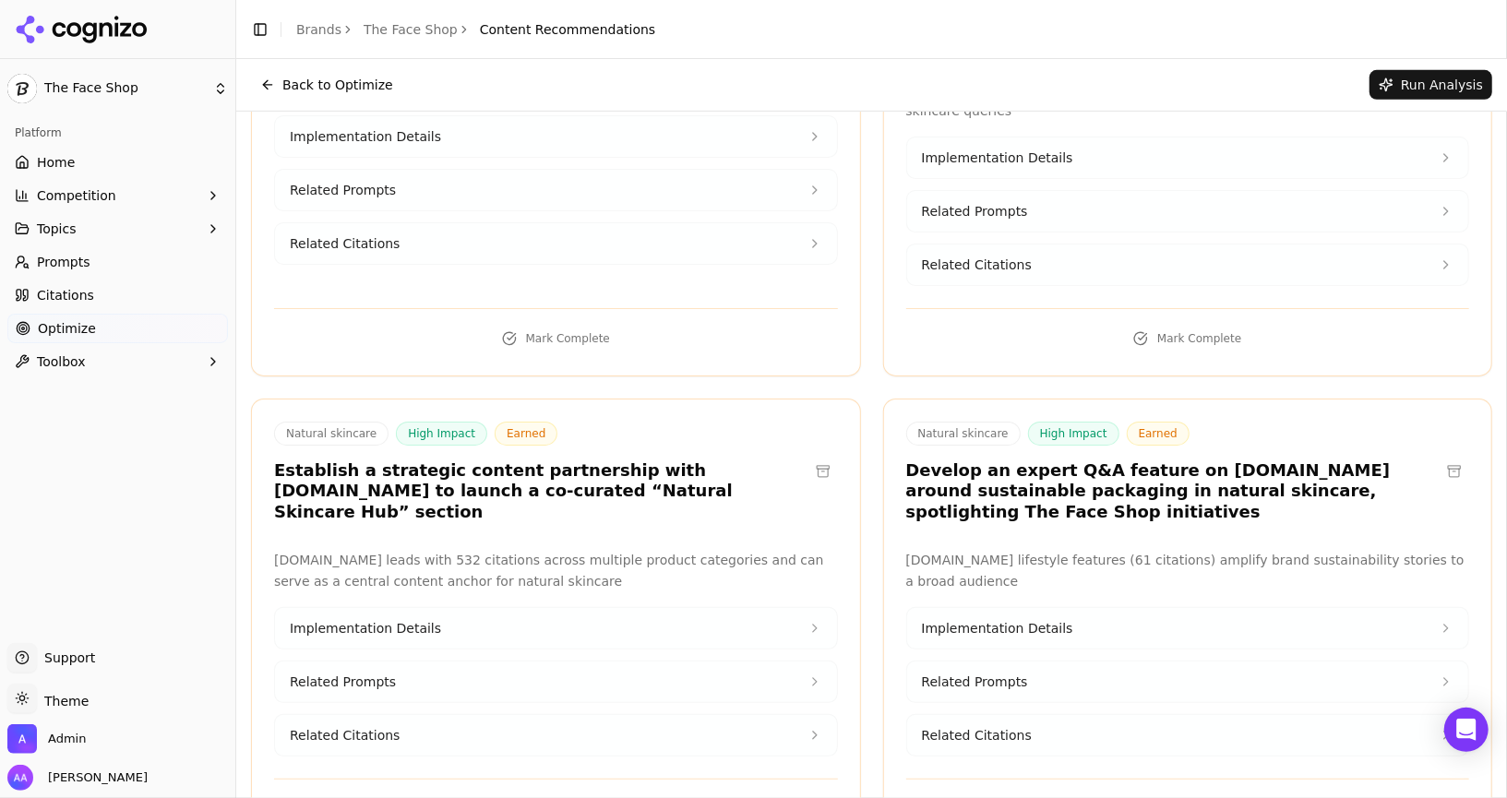
scroll to position [108, 0]
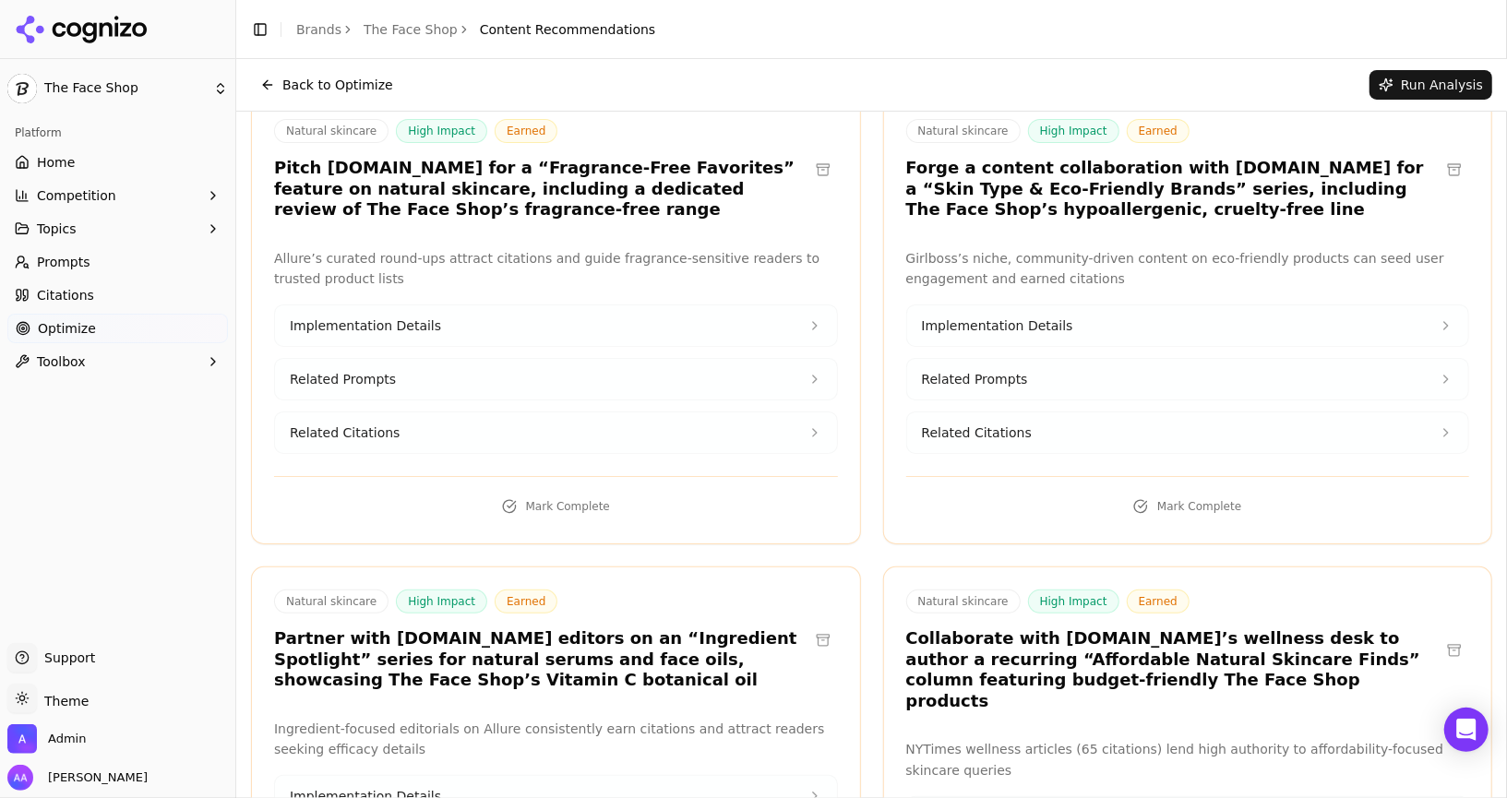
click at [65, 297] on span "Citations" at bounding box center [65, 295] width 57 height 18
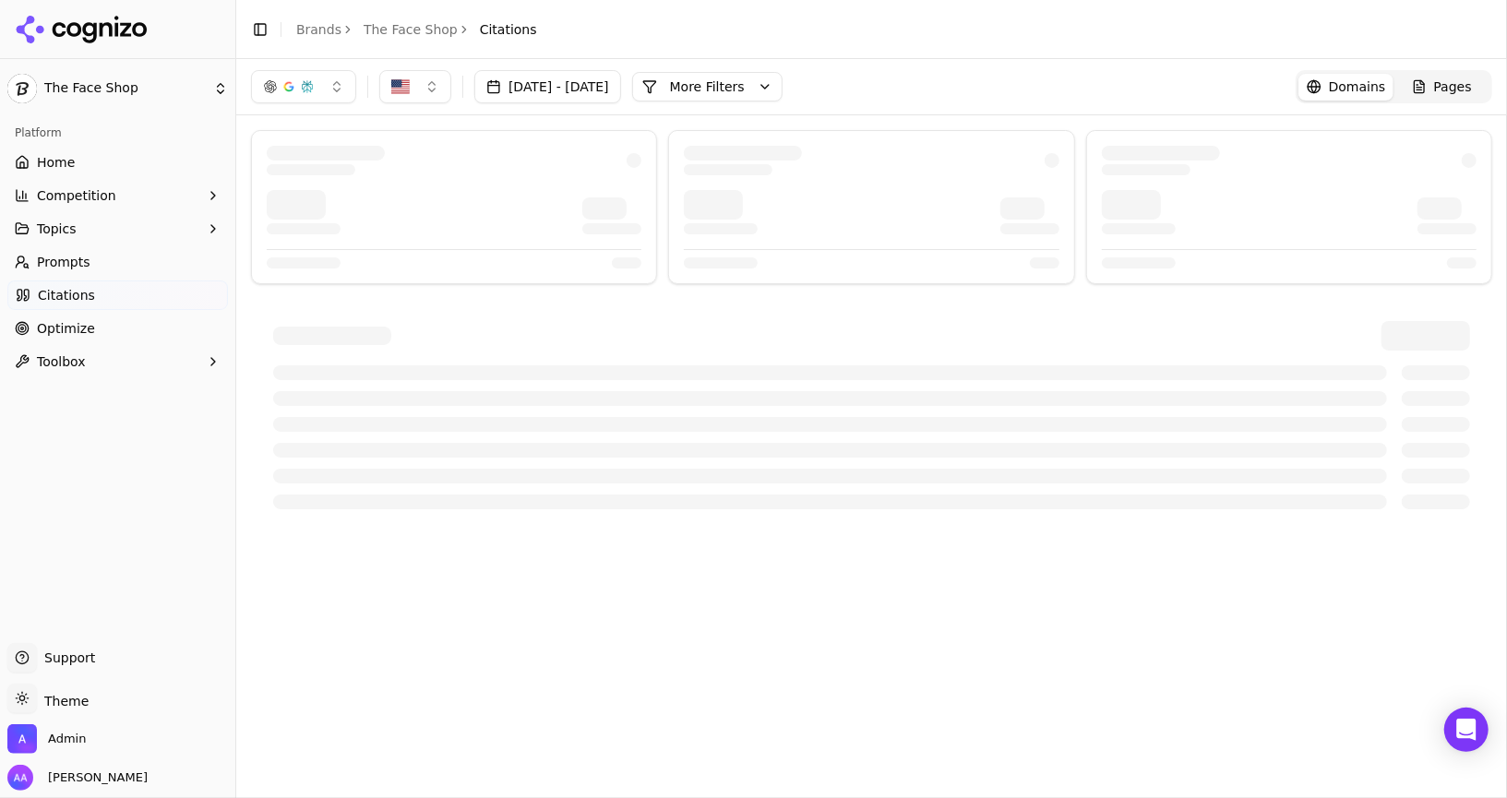
click at [118, 197] on button "Competition" at bounding box center [117, 196] width 220 height 30
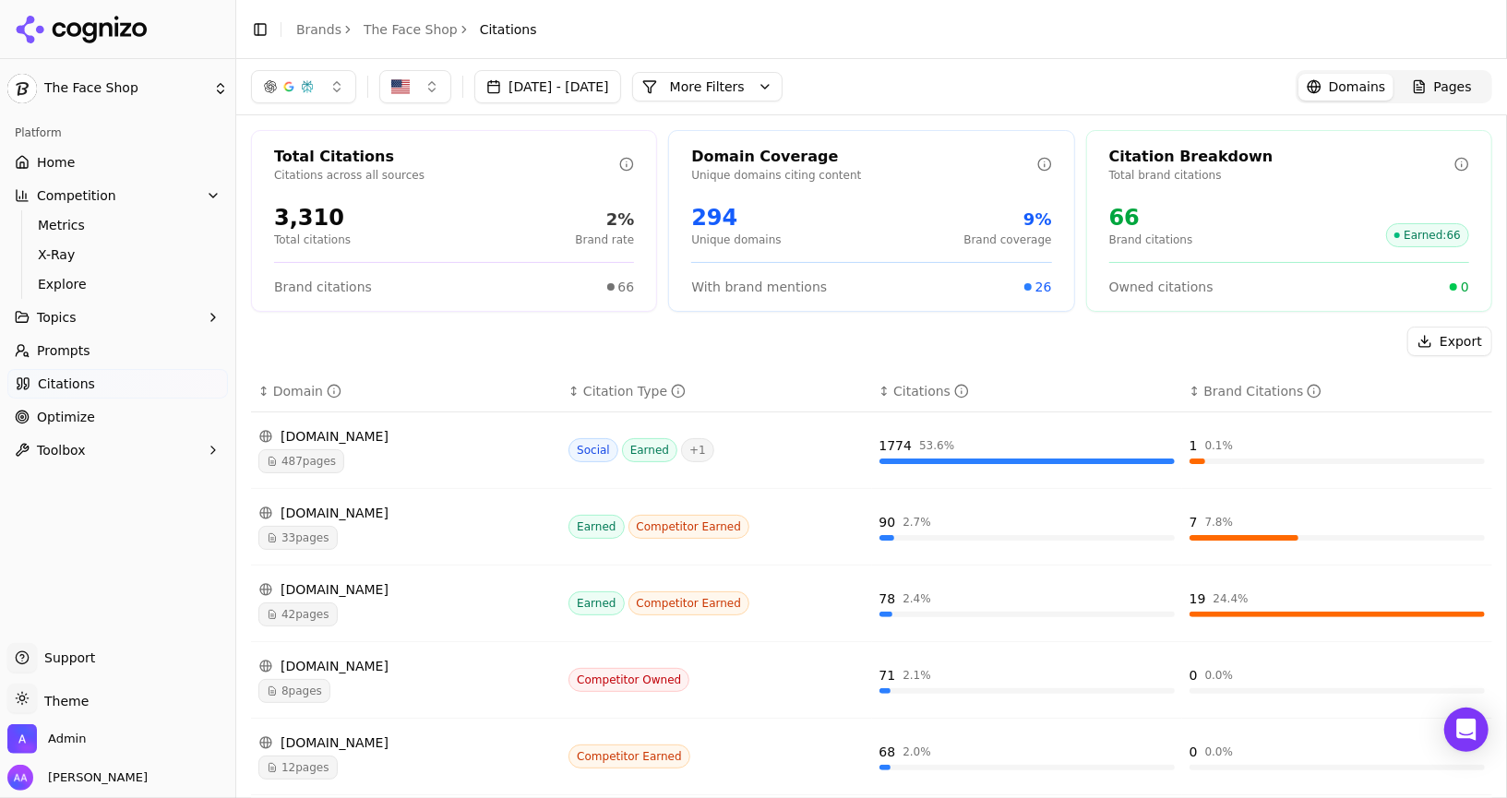
click at [122, 416] on link "Optimize" at bounding box center [117, 417] width 220 height 30
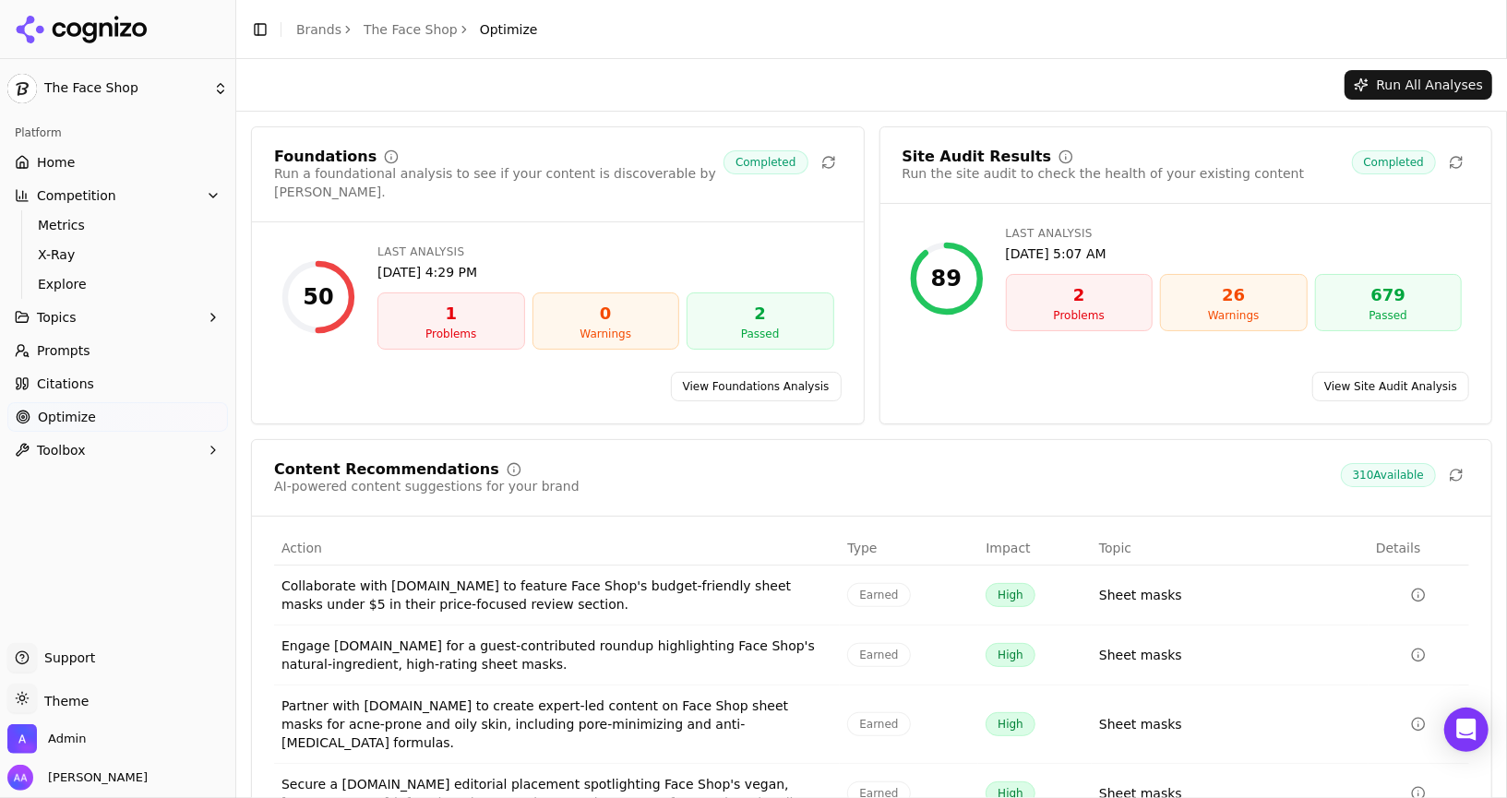
click at [137, 387] on link "Citations" at bounding box center [117, 384] width 220 height 30
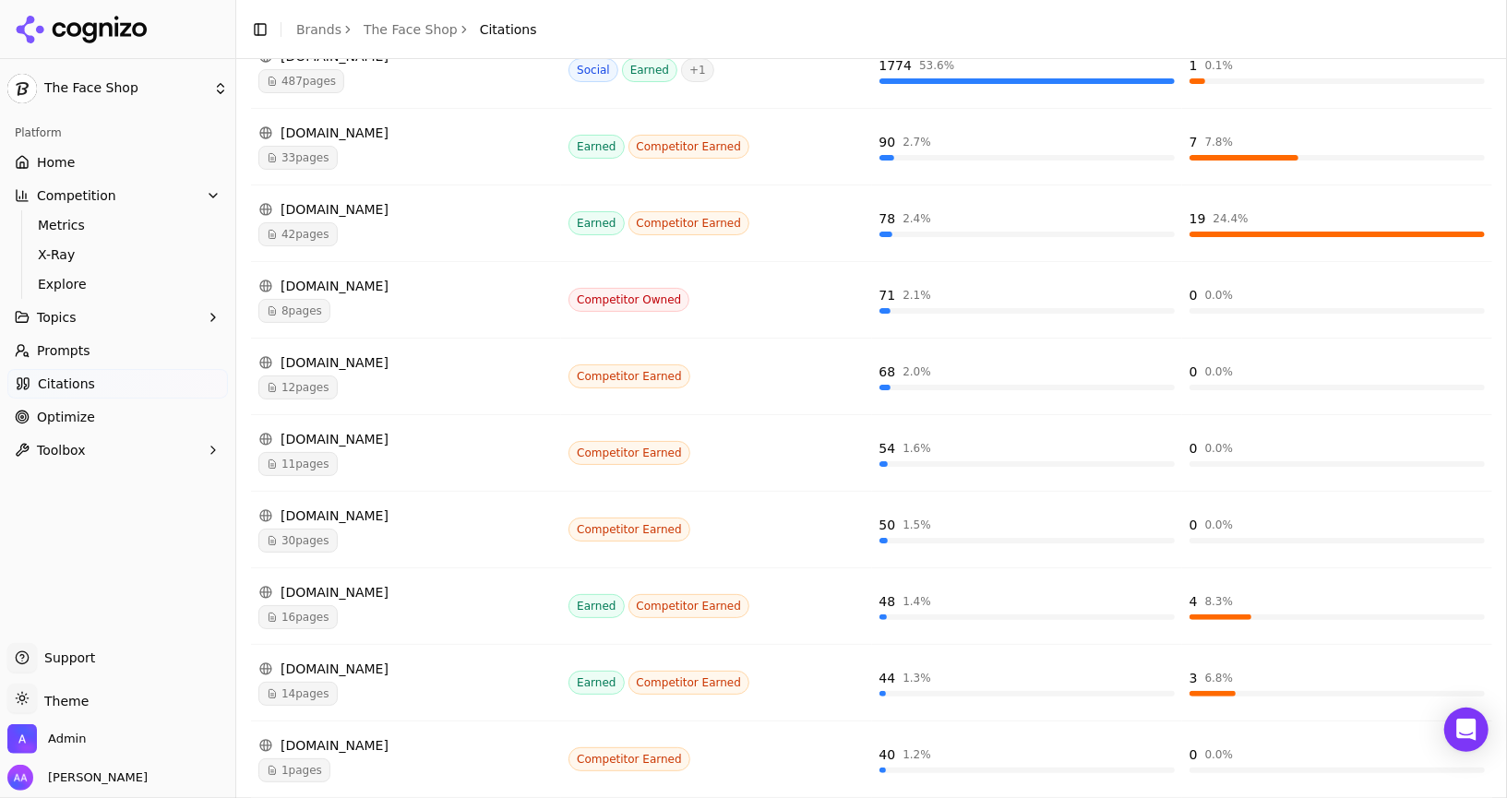
scroll to position [423, 0]
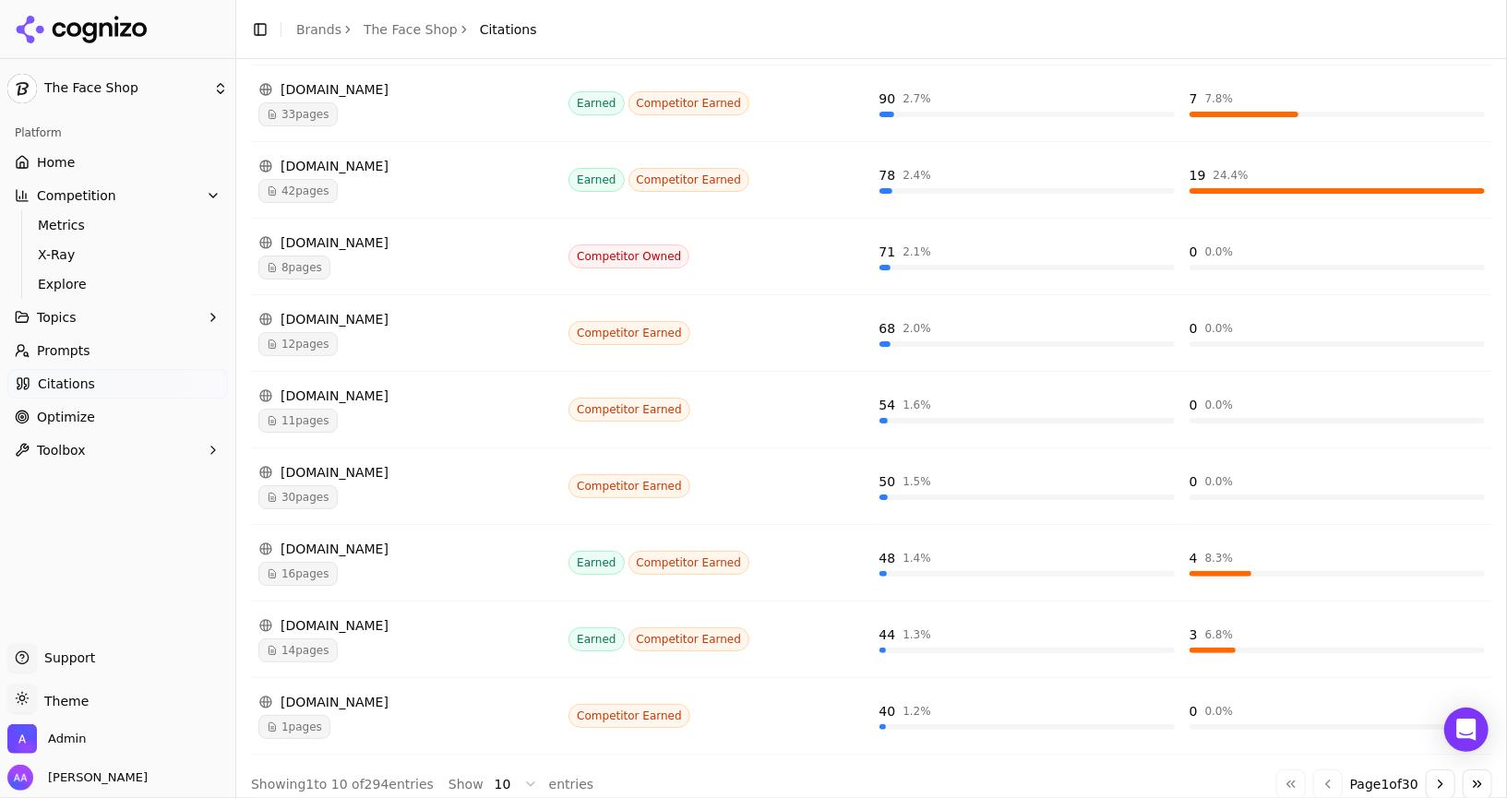
click at [752, 770] on button "Go to next page" at bounding box center [1440, 784] width 30 height 30
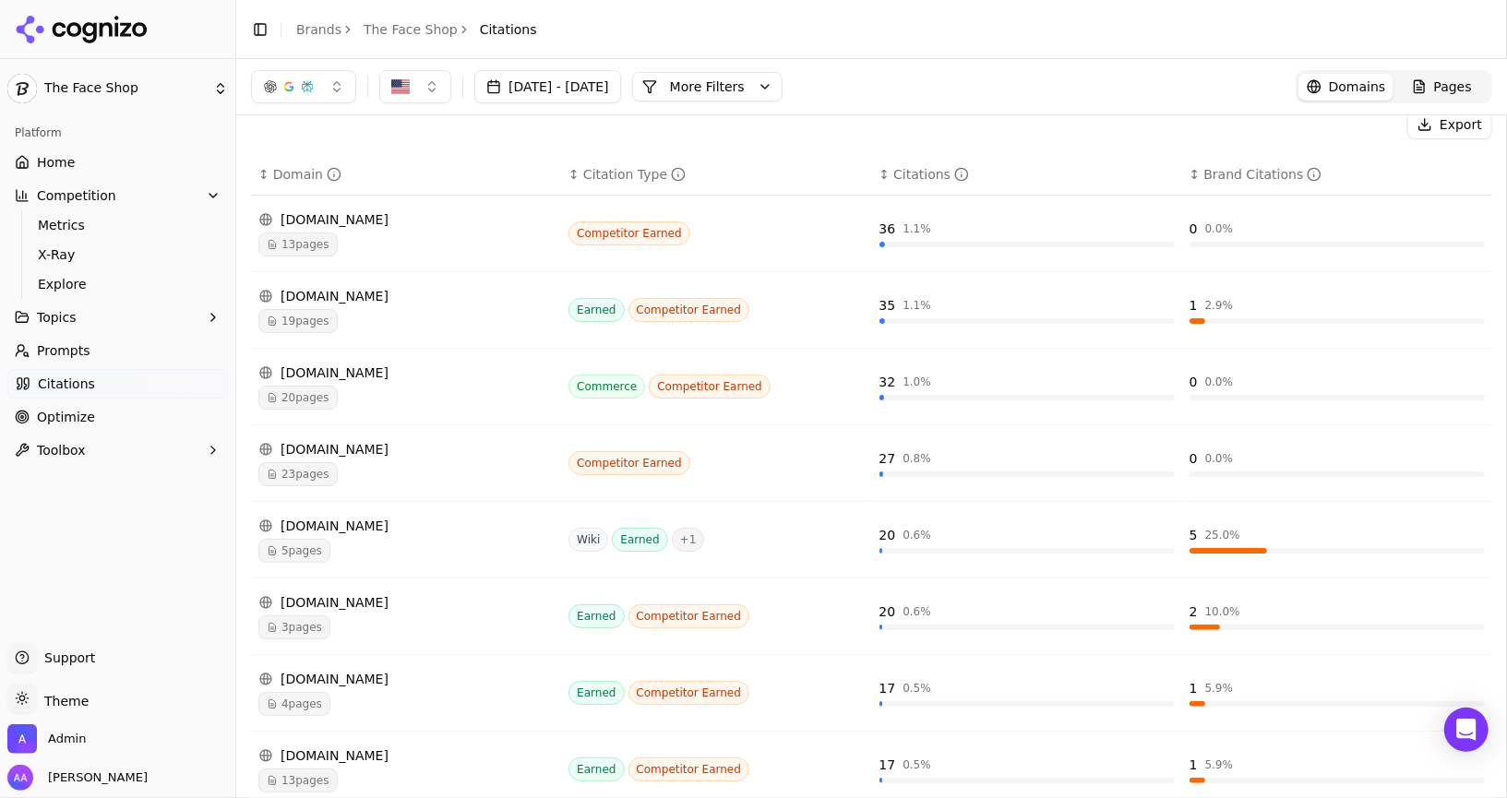
scroll to position [0, 0]
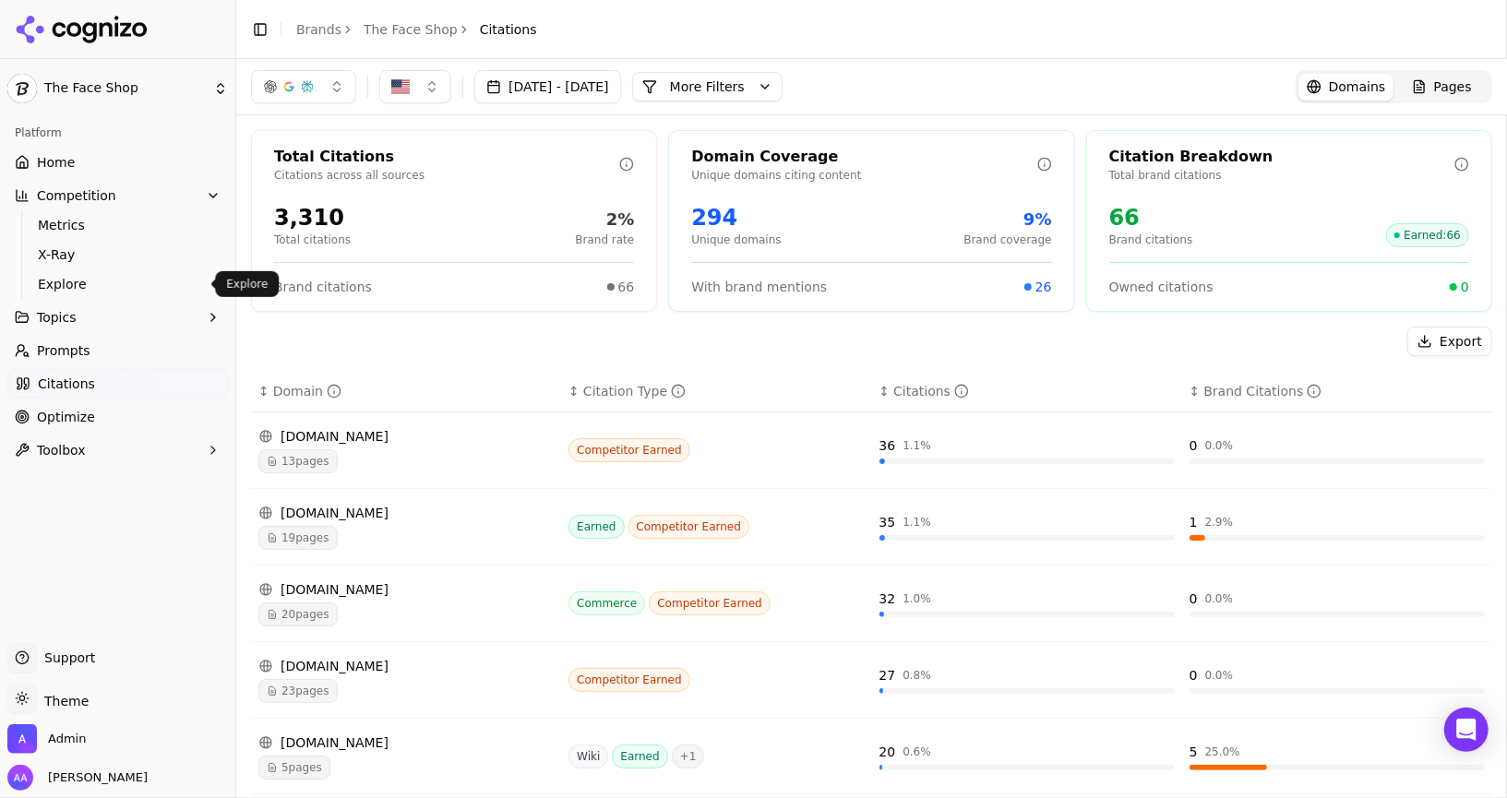
click at [100, 281] on span "Explore" at bounding box center [118, 284] width 161 height 18
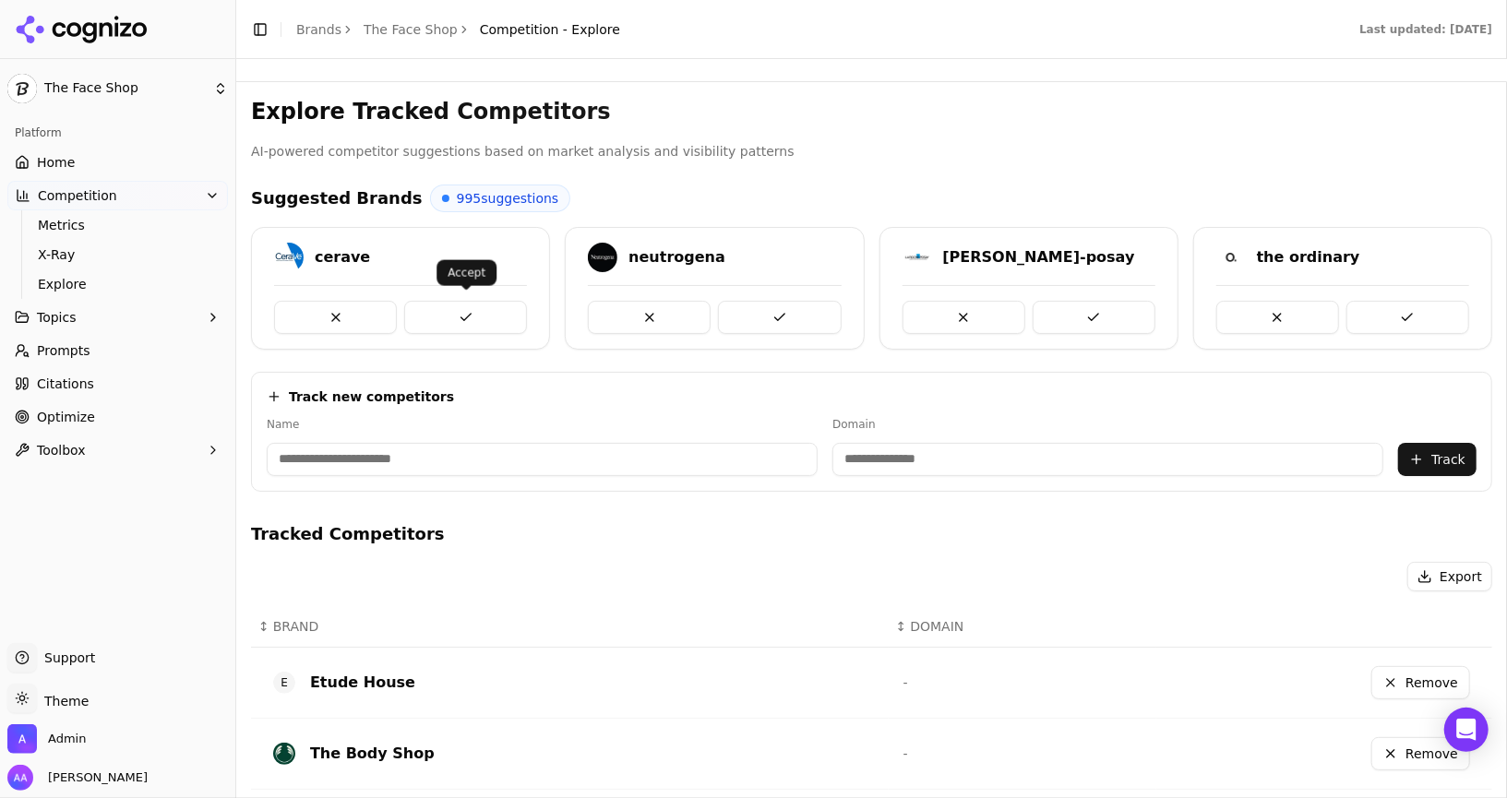
click at [486, 316] on button at bounding box center [465, 317] width 123 height 33
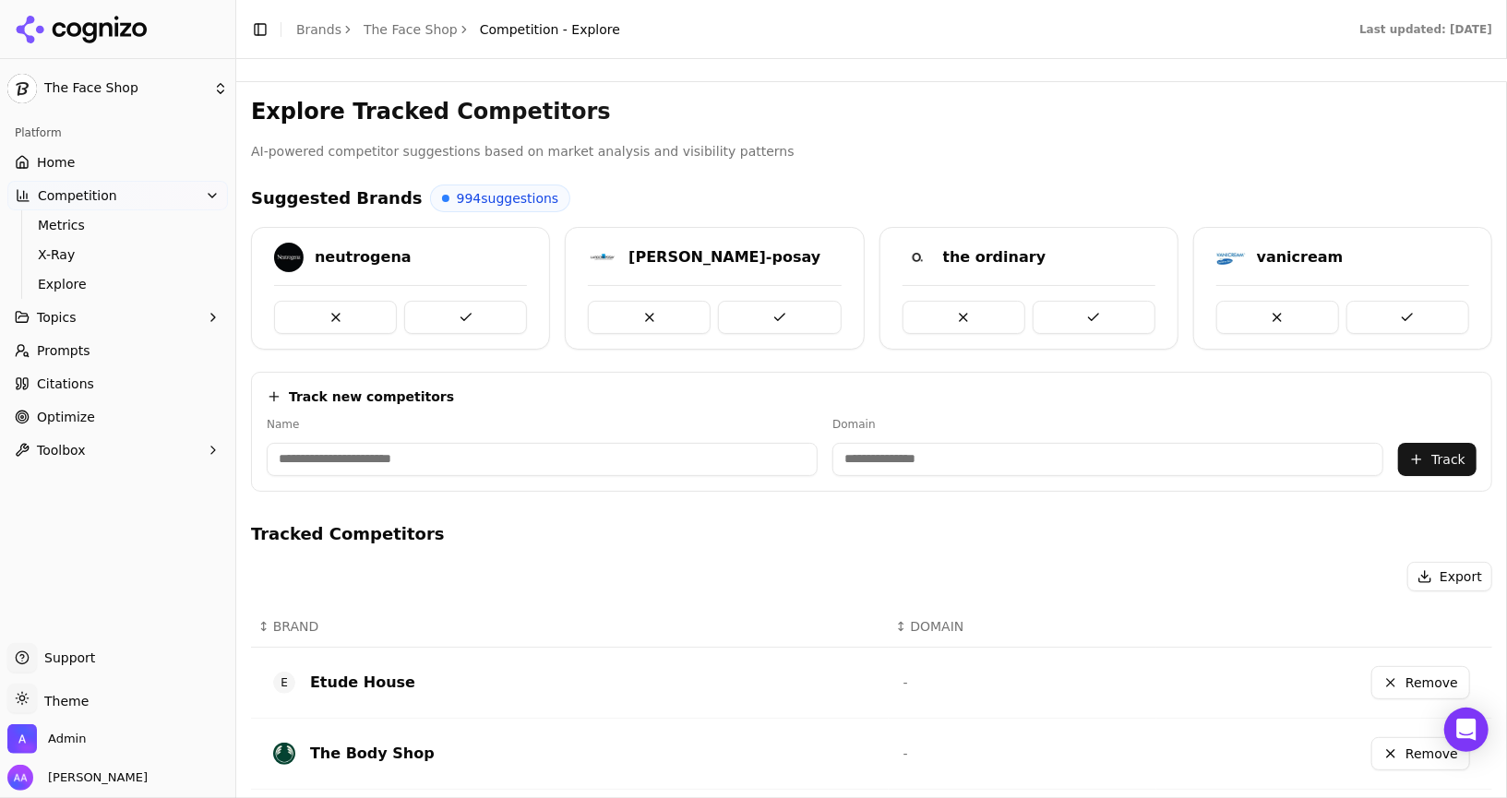
click at [486, 316] on button at bounding box center [465, 317] width 123 height 33
click at [752, 326] on button at bounding box center [1407, 317] width 123 height 33
click at [464, 312] on button at bounding box center [465, 317] width 123 height 33
click at [752, 322] on button at bounding box center [1093, 317] width 123 height 33
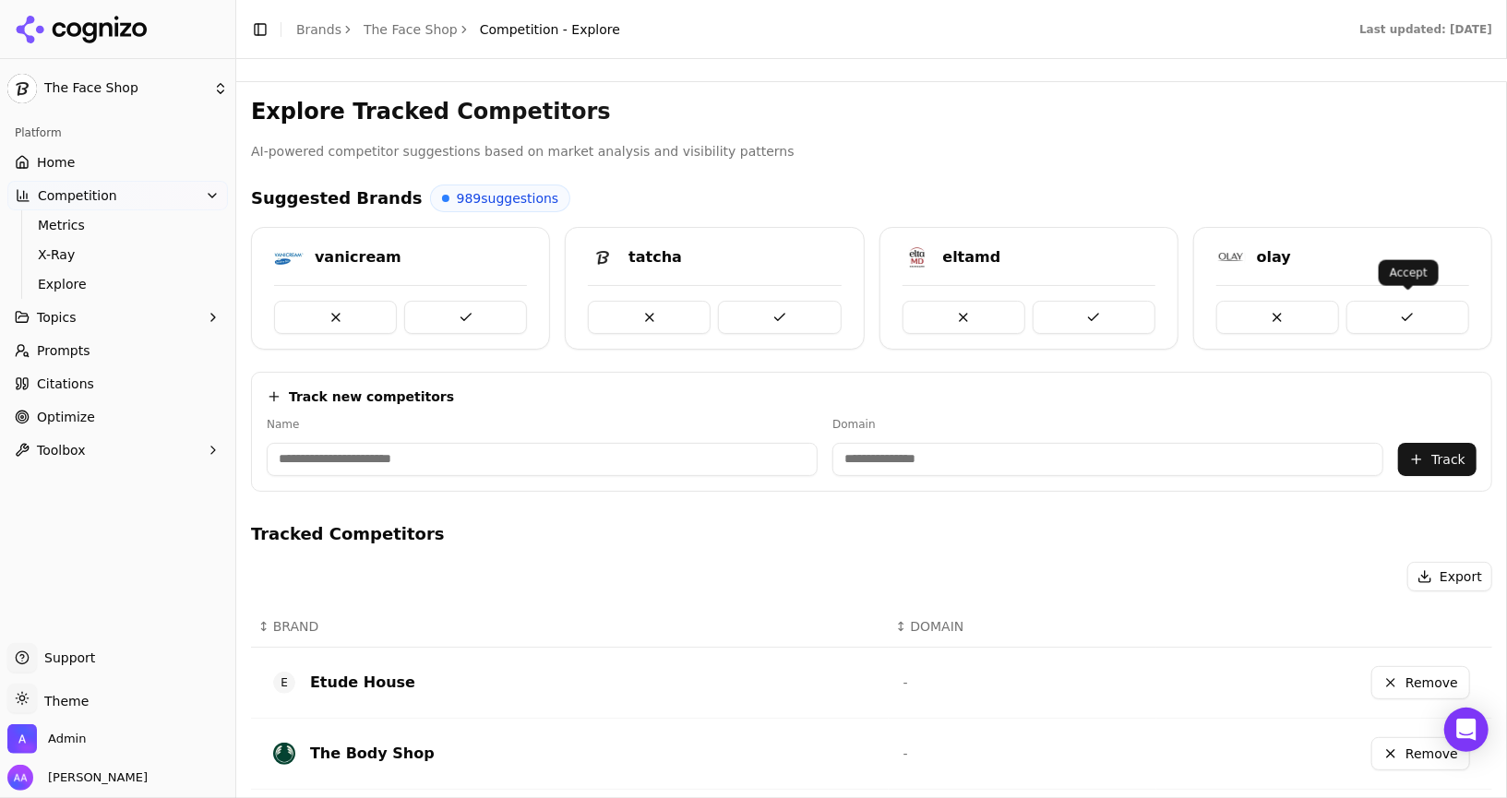
click at [752, 320] on button at bounding box center [1407, 317] width 123 height 33
click at [463, 306] on button at bounding box center [465, 317] width 123 height 33
click at [752, 316] on button at bounding box center [1093, 317] width 123 height 33
click at [123, 426] on link "Optimize" at bounding box center [117, 417] width 220 height 30
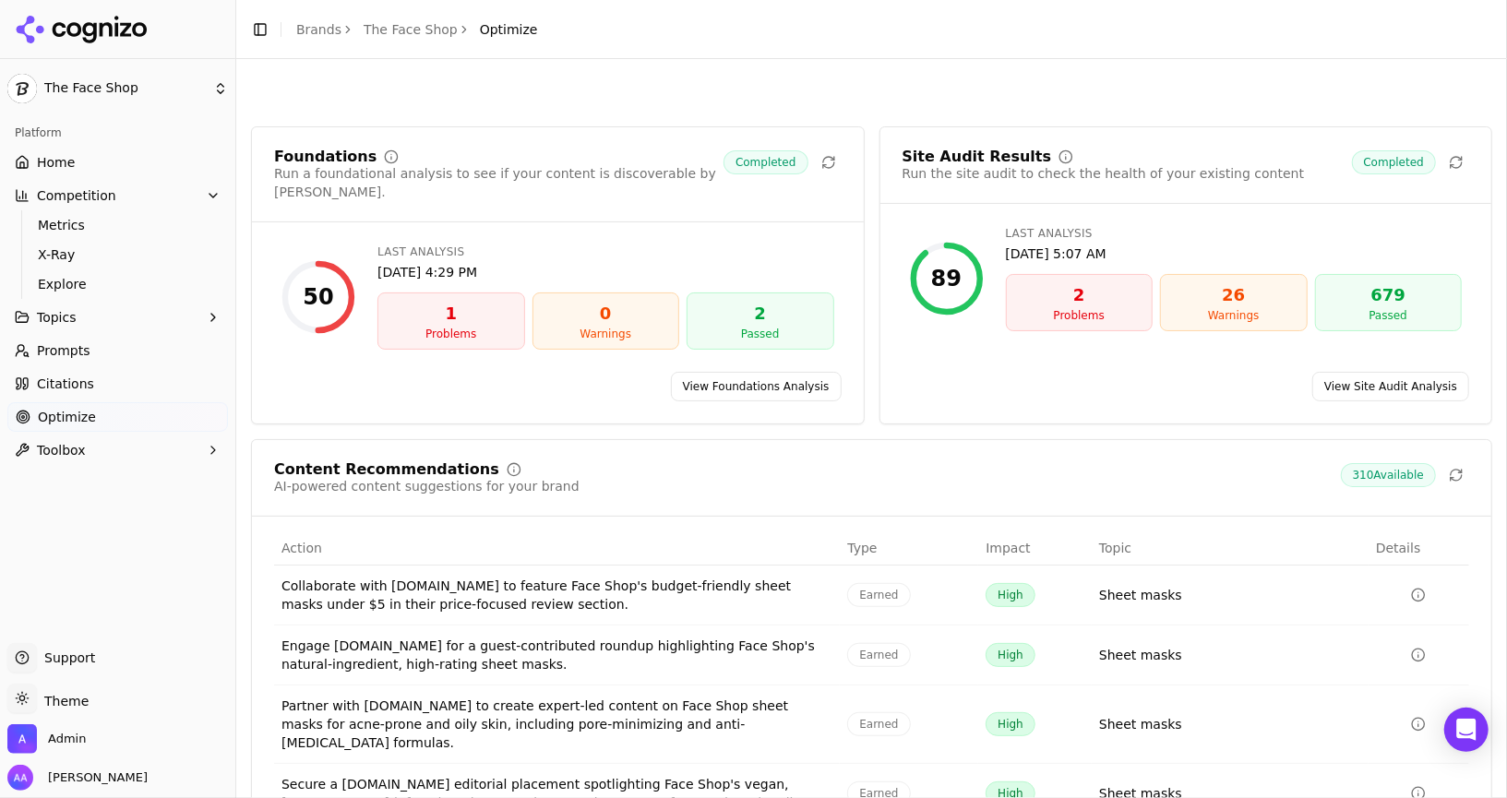
scroll to position [124, 0]
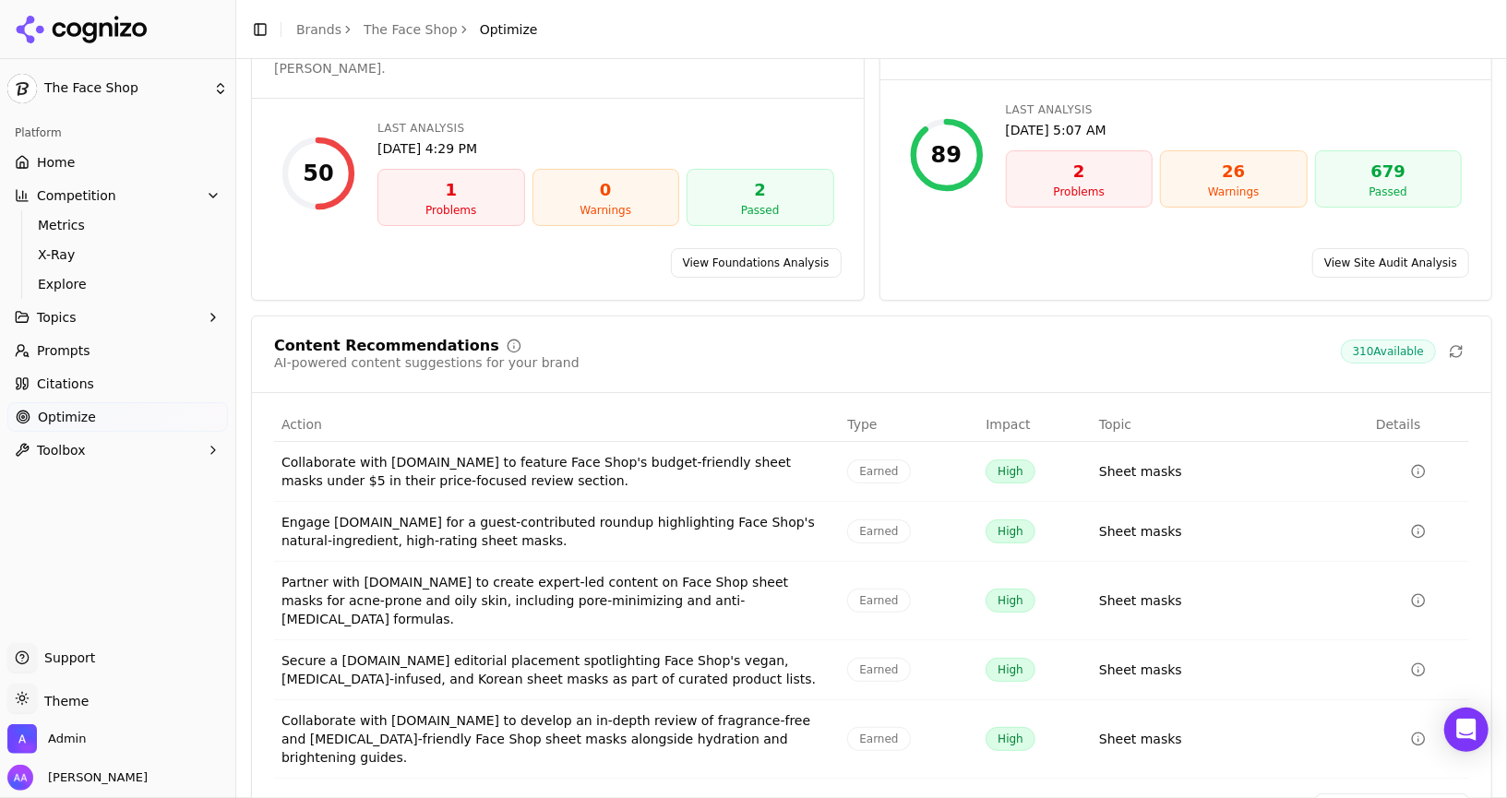
click at [752, 793] on link "View recommendations" at bounding box center [1392, 808] width 154 height 30
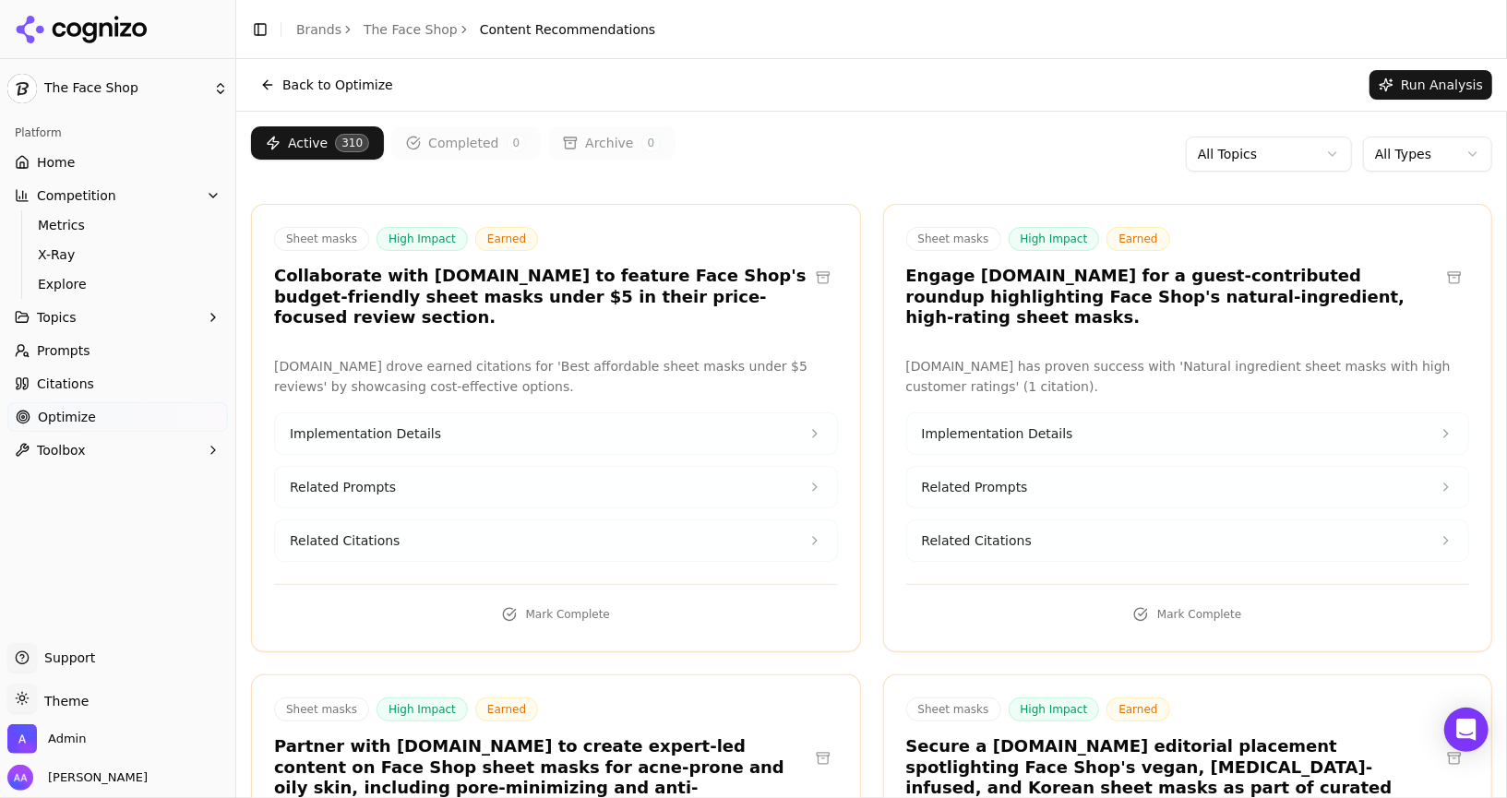
click at [752, 175] on div "Active 310 Completed 0 Archive 0 All Topics All Types" at bounding box center [871, 153] width 1241 height 55
click at [752, 163] on html "The Face Shop Platform Home Competition Metrics X-Ray Explore Topics Prompts Ci…" at bounding box center [753, 399] width 1507 height 798
click at [323, 29] on link "Brands" at bounding box center [318, 29] width 45 height 15
click at [383, 25] on html "The Face Shop Platform Home Competition Metrics X-Ray Explore Topics Prompts Ci…" at bounding box center [753, 399] width 1507 height 798
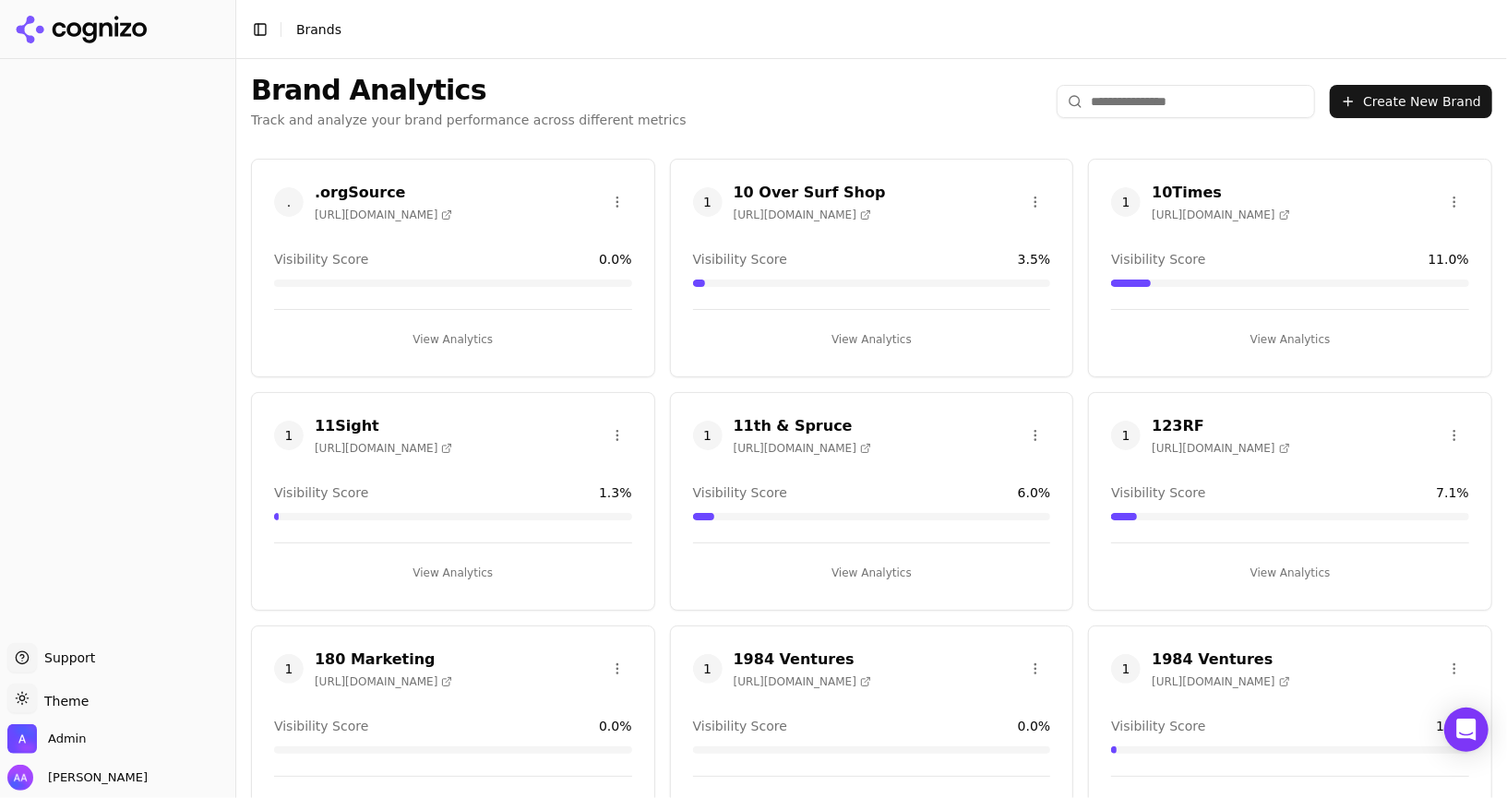
click at [752, 105] on input "search" at bounding box center [1185, 101] width 258 height 33
click at [752, 101] on input "******" at bounding box center [1185, 101] width 258 height 33
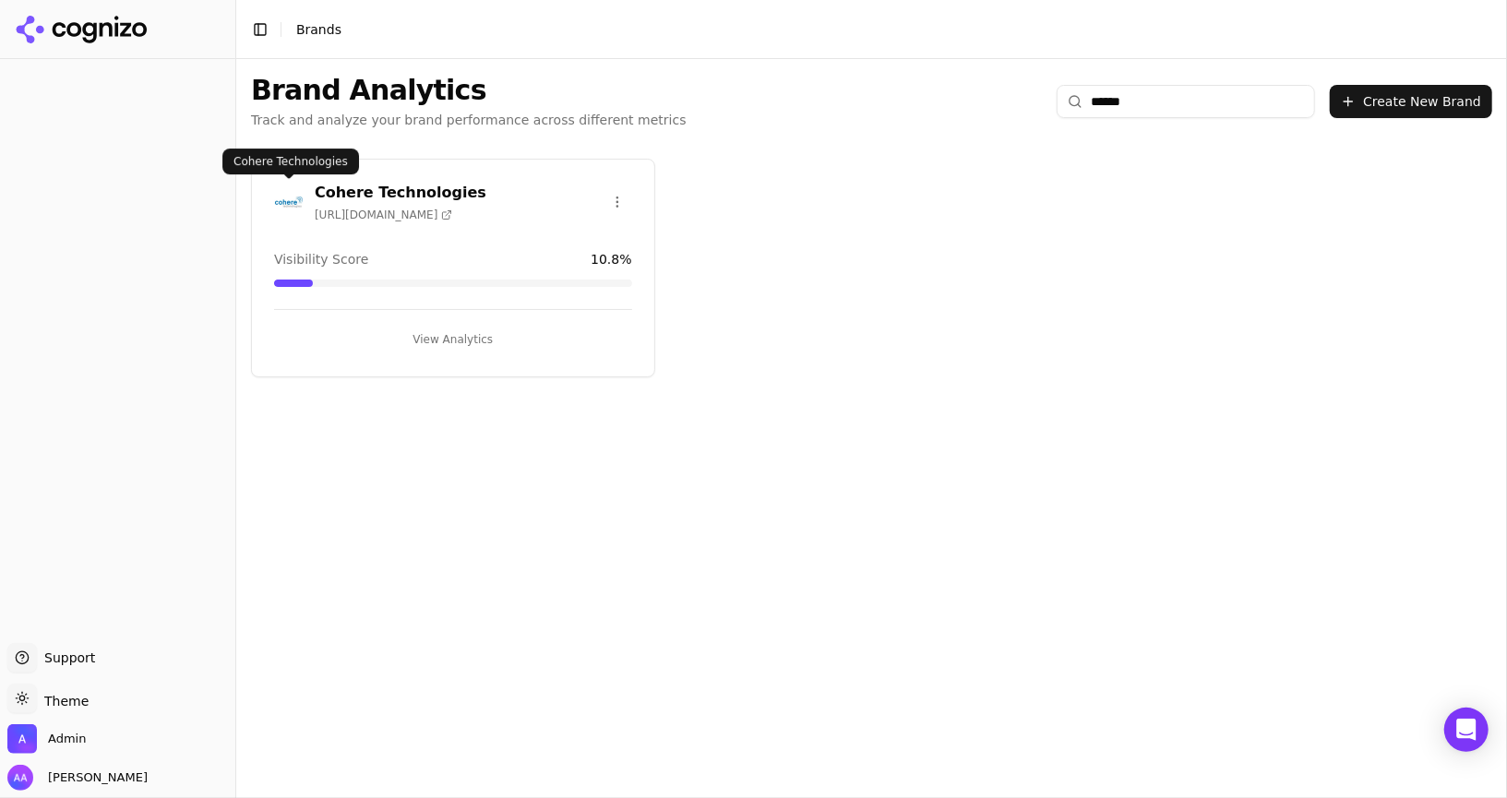
type input "******"
click at [290, 206] on img at bounding box center [289, 202] width 30 height 30
